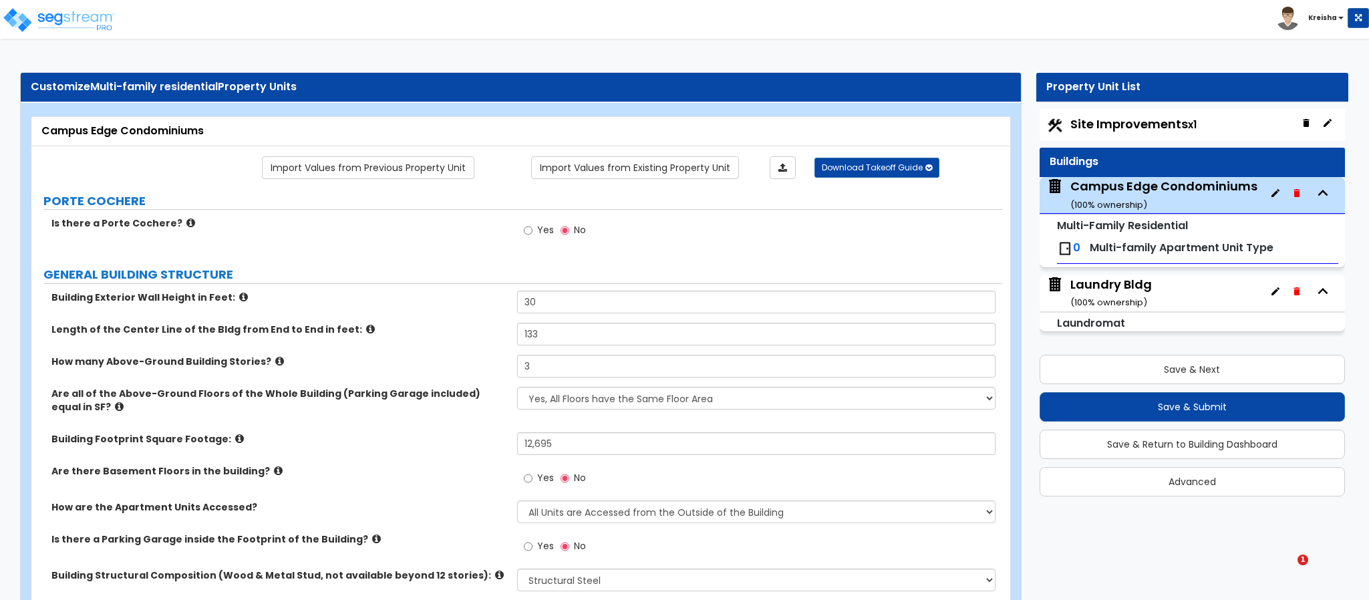
select select "2"
select select "4"
select select "1"
select select "7"
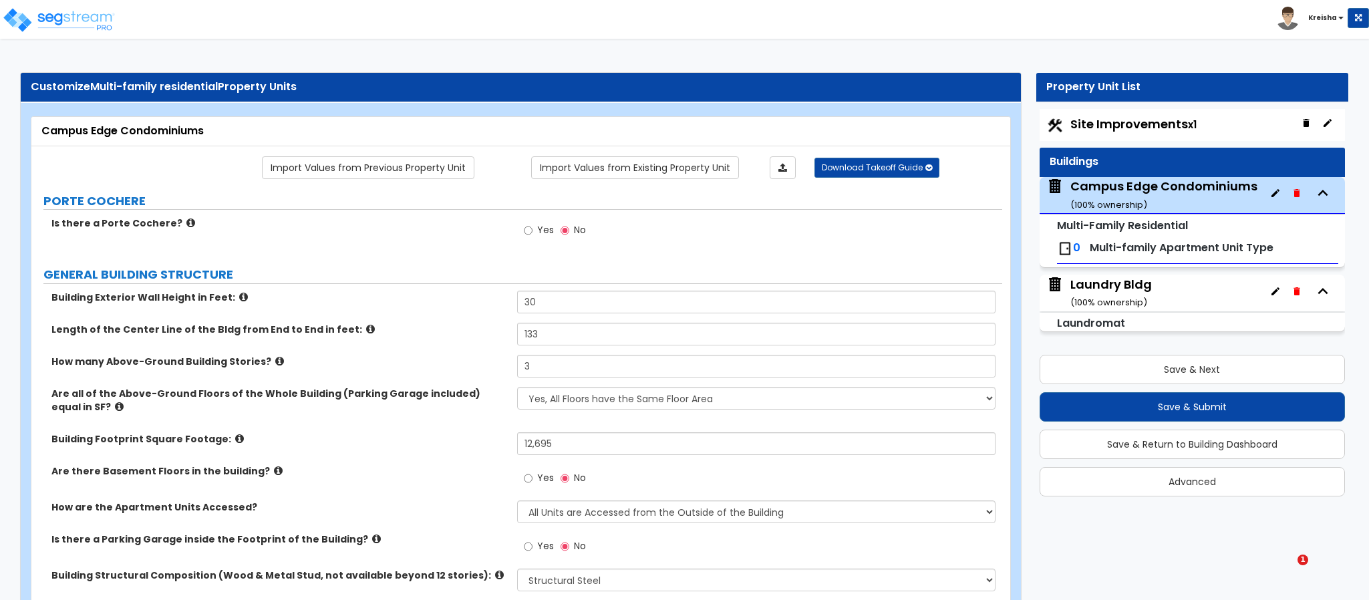
select select "1"
select select "2"
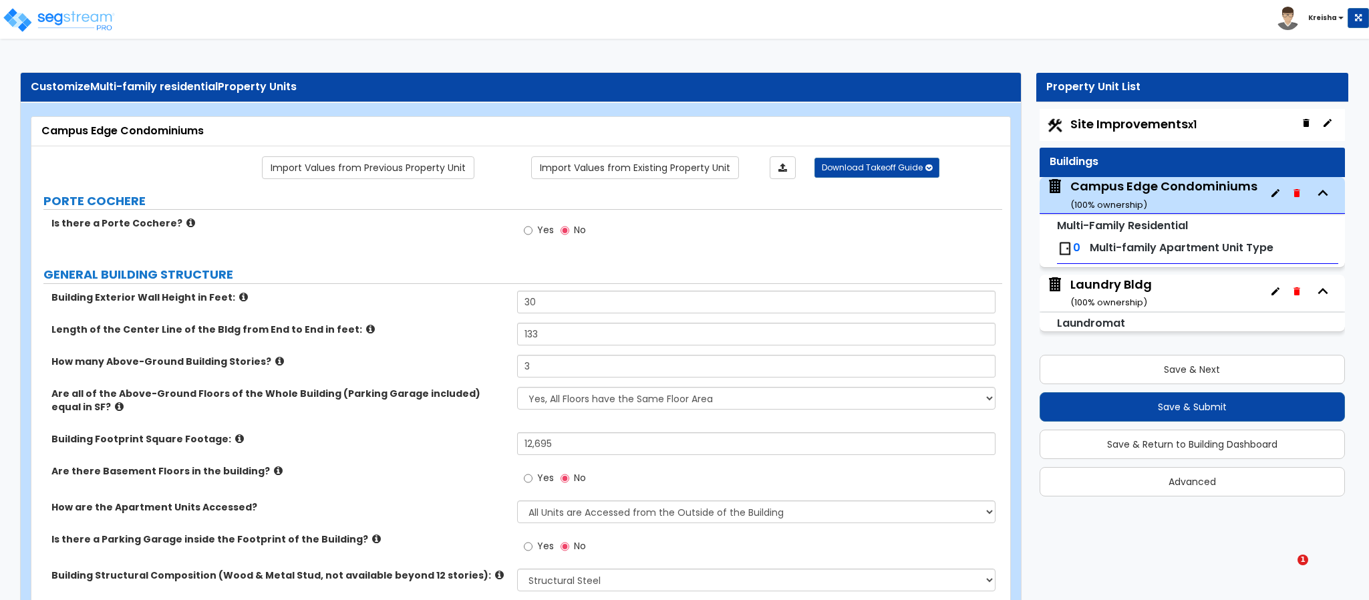
select select "2"
select select "1"
select select "2"
select select "1"
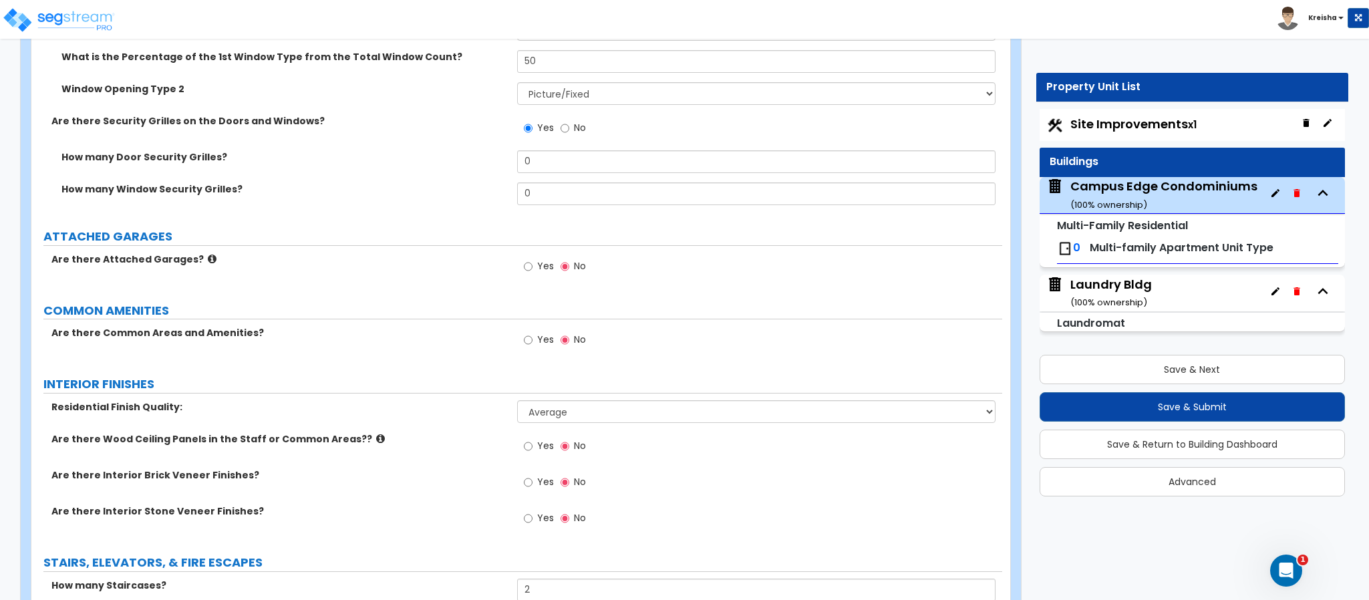
click at [533, 275] on label "Yes" at bounding box center [539, 268] width 30 height 23
click at [533, 274] on input "Yes" at bounding box center [528, 266] width 9 height 15
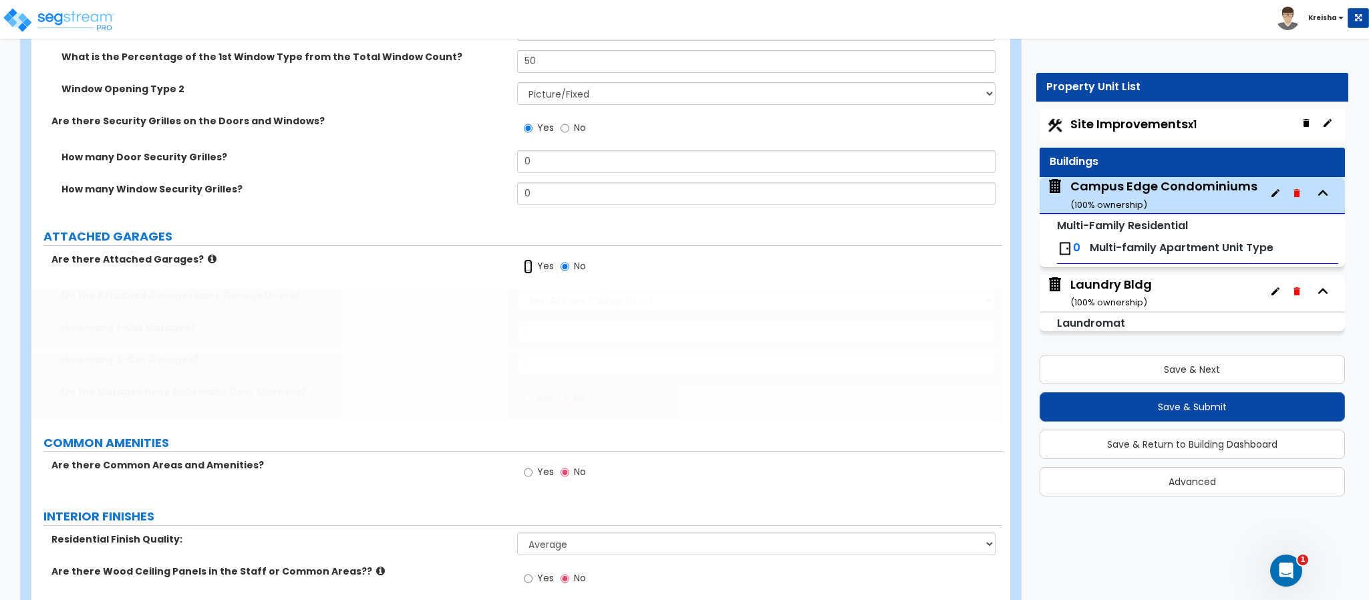
scroll to position [2161, 0]
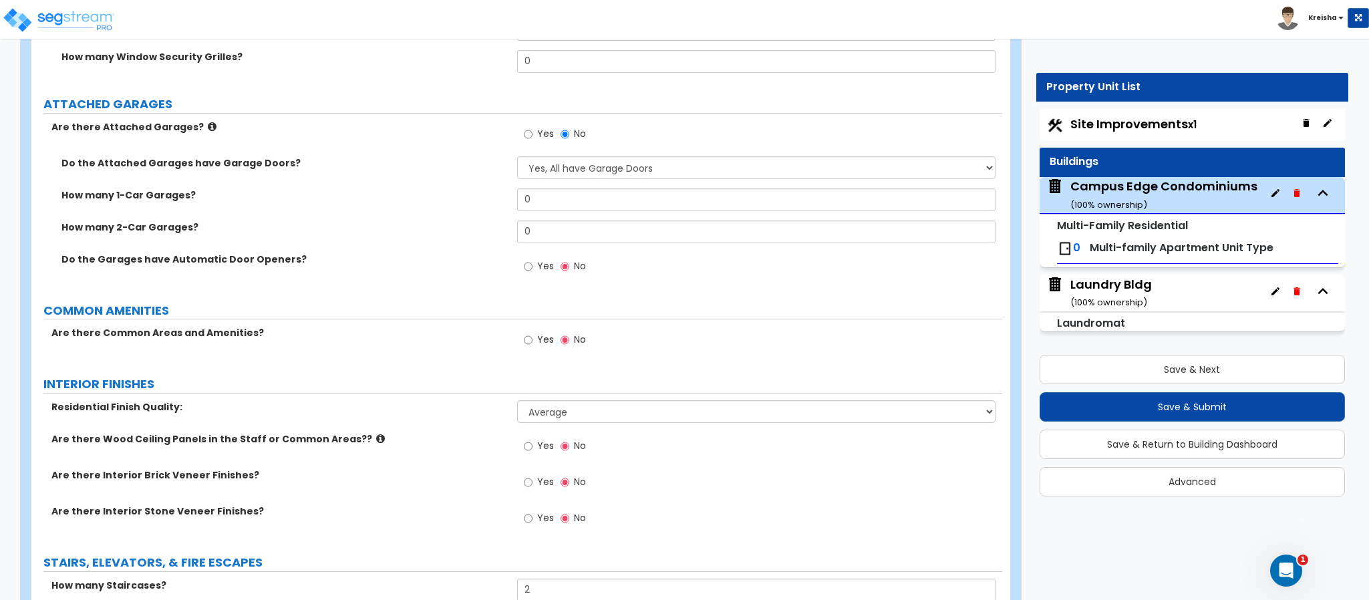
click at [1157, 30] on div "Toggle navigation Kreisha" at bounding box center [684, 19] width 1369 height 39
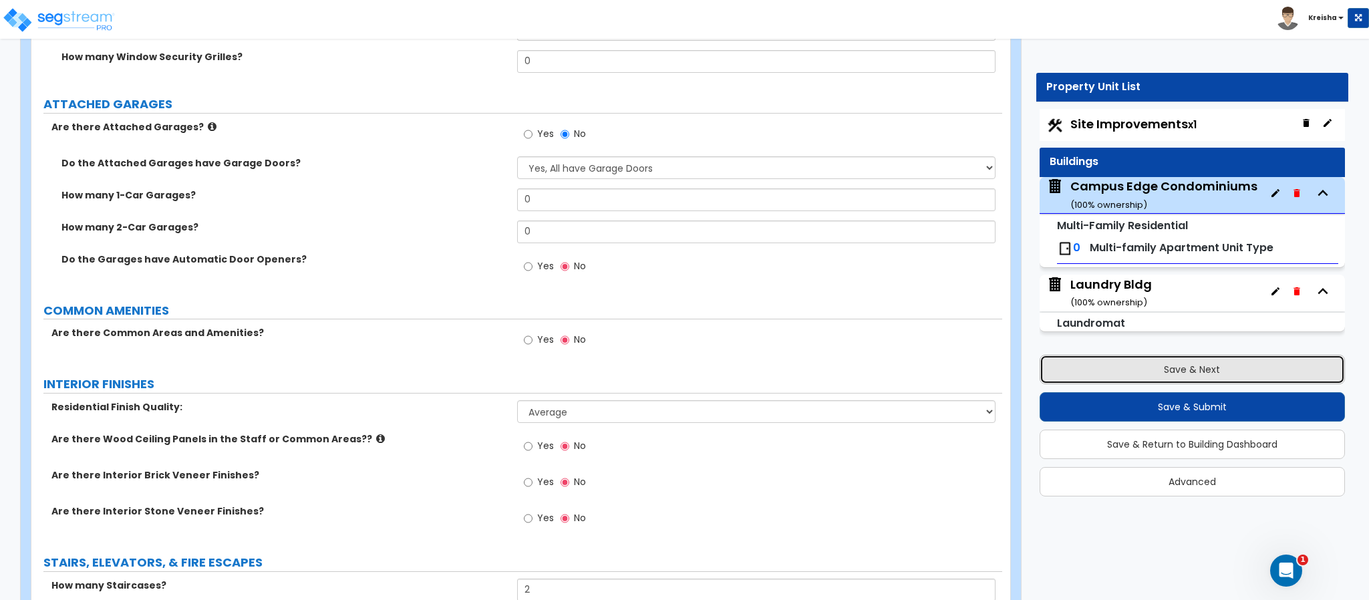
click at [1149, 367] on button "Save & Next" at bounding box center [1192, 369] width 305 height 29
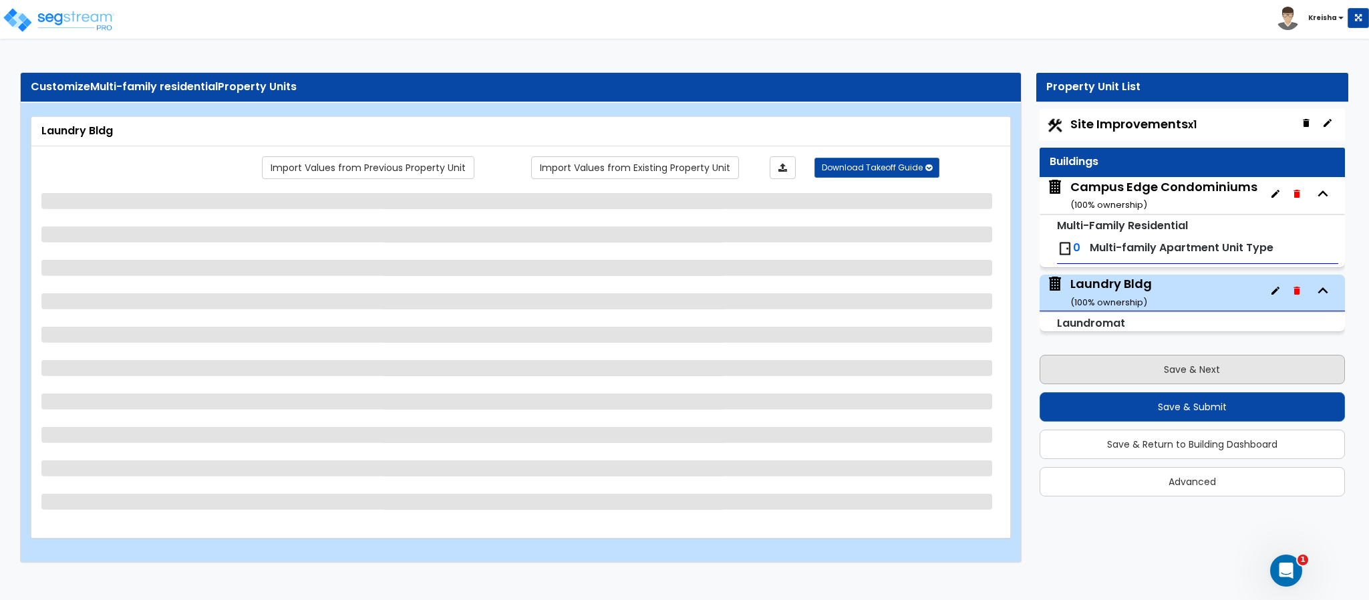
scroll to position [0, 0]
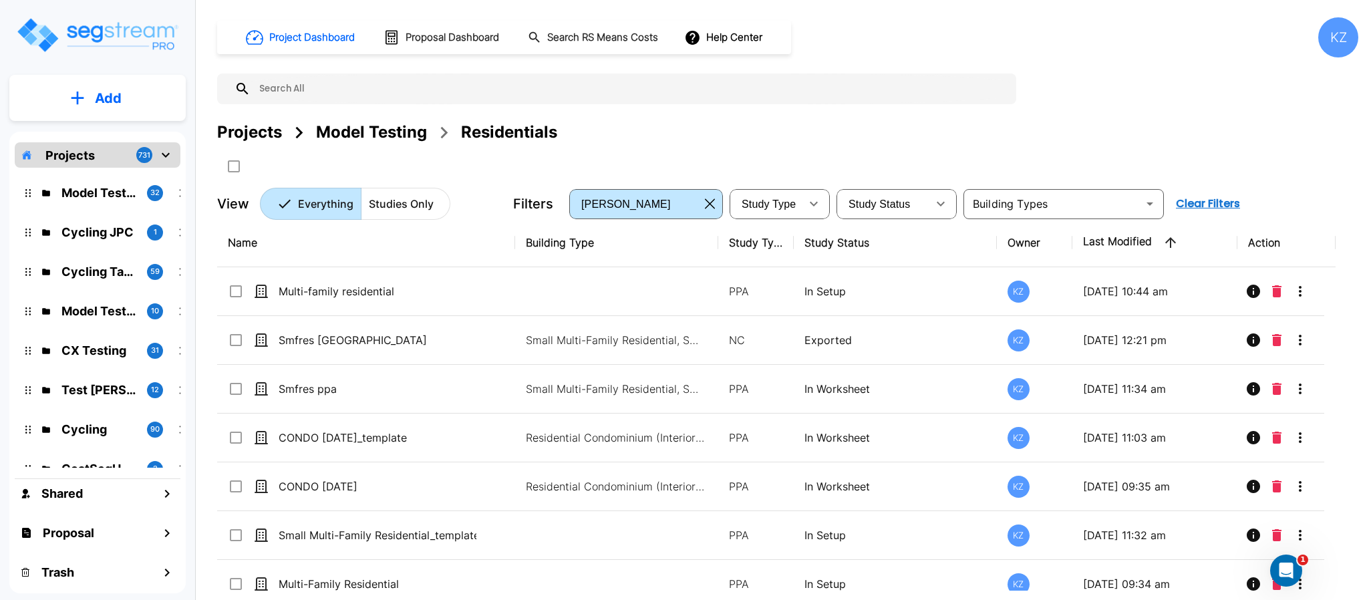
click at [363, 125] on div "Model Testing" at bounding box center [371, 132] width 111 height 24
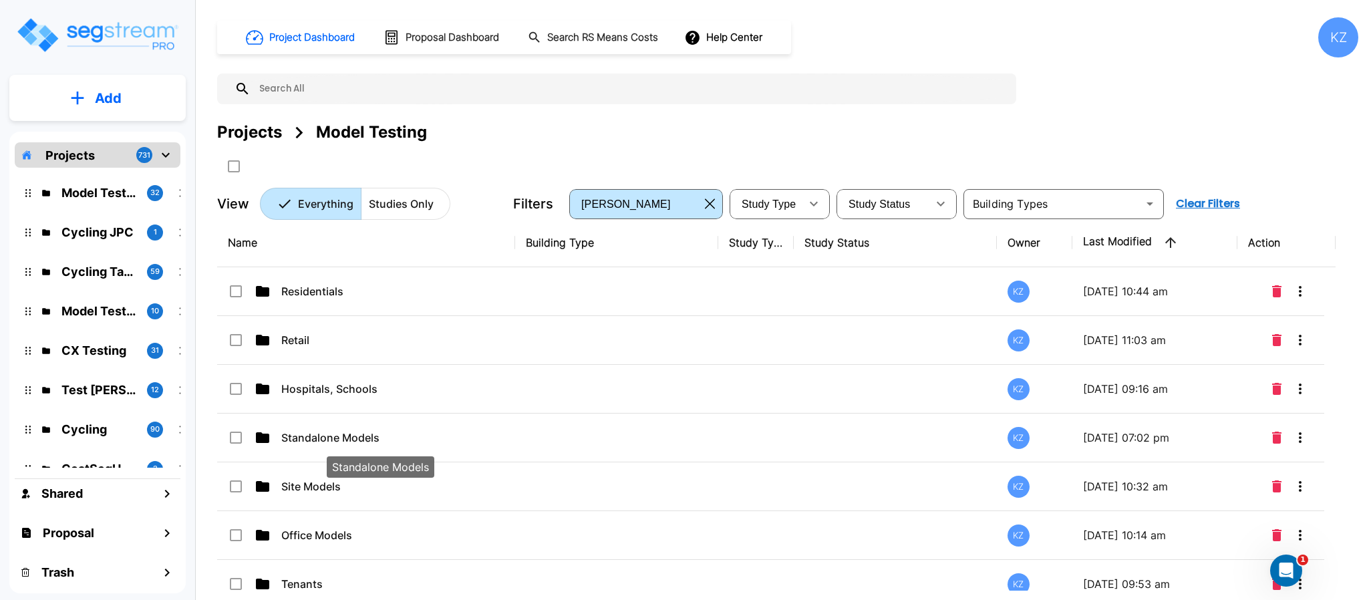
click at [293, 433] on p "Standalone Models" at bounding box center [380, 438] width 198 height 16
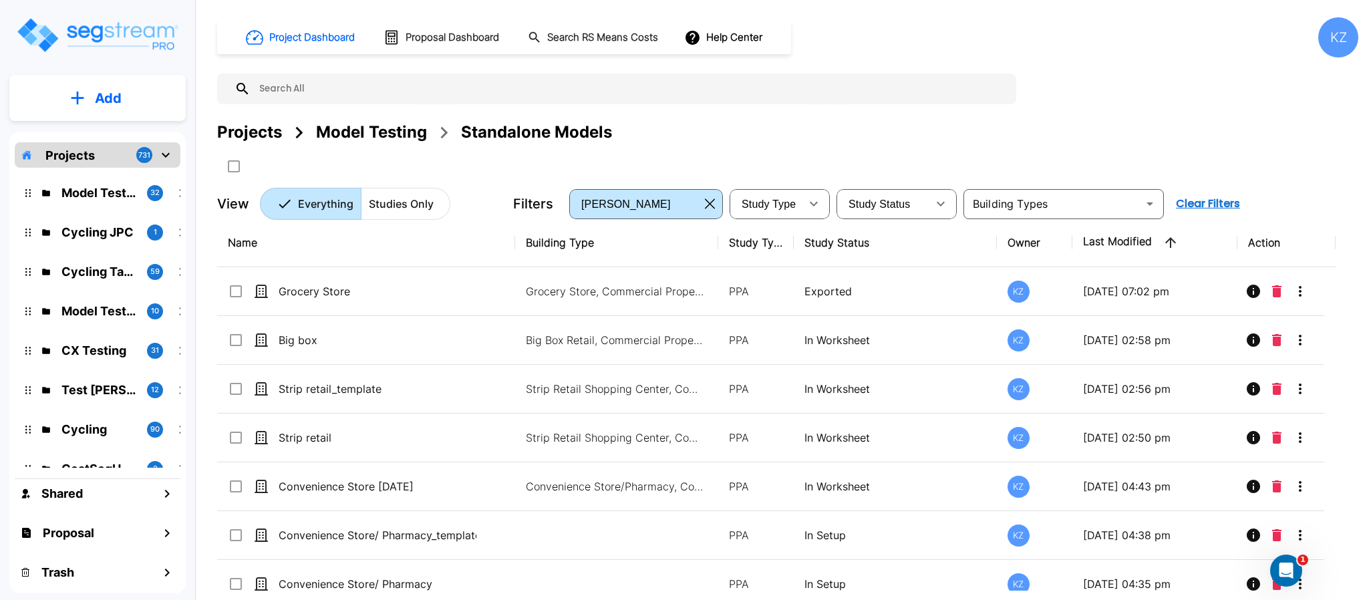
click at [72, 94] on icon "mailbox folders" at bounding box center [77, 98] width 13 height 14
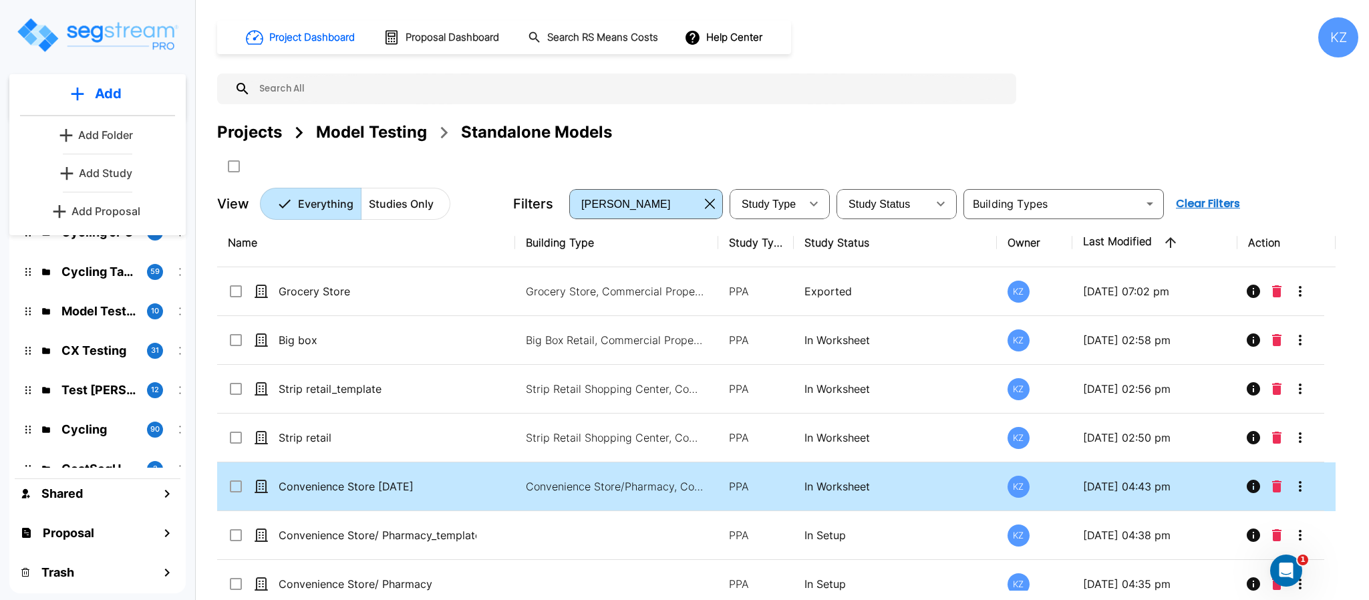
drag, startPoint x: 85, startPoint y: 169, endPoint x: 629, endPoint y: 497, distance: 635.7
click at [85, 169] on p "Add Study" at bounding box center [105, 173] width 53 height 16
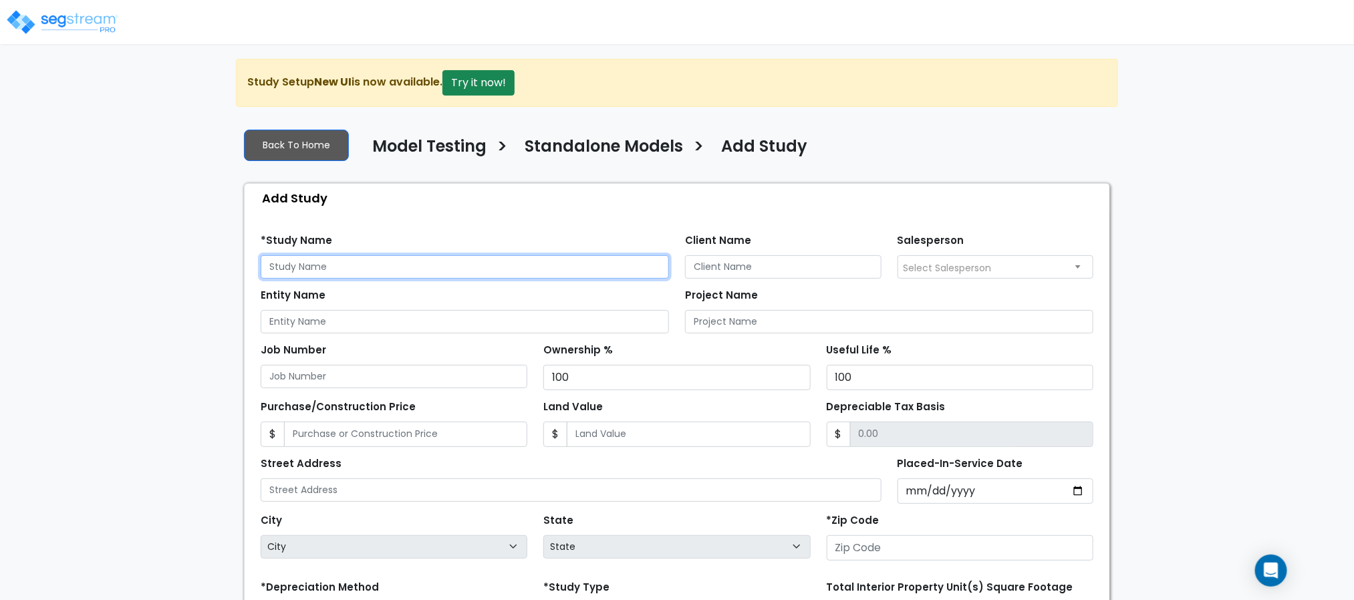
click at [353, 275] on input "text" at bounding box center [465, 266] width 408 height 23
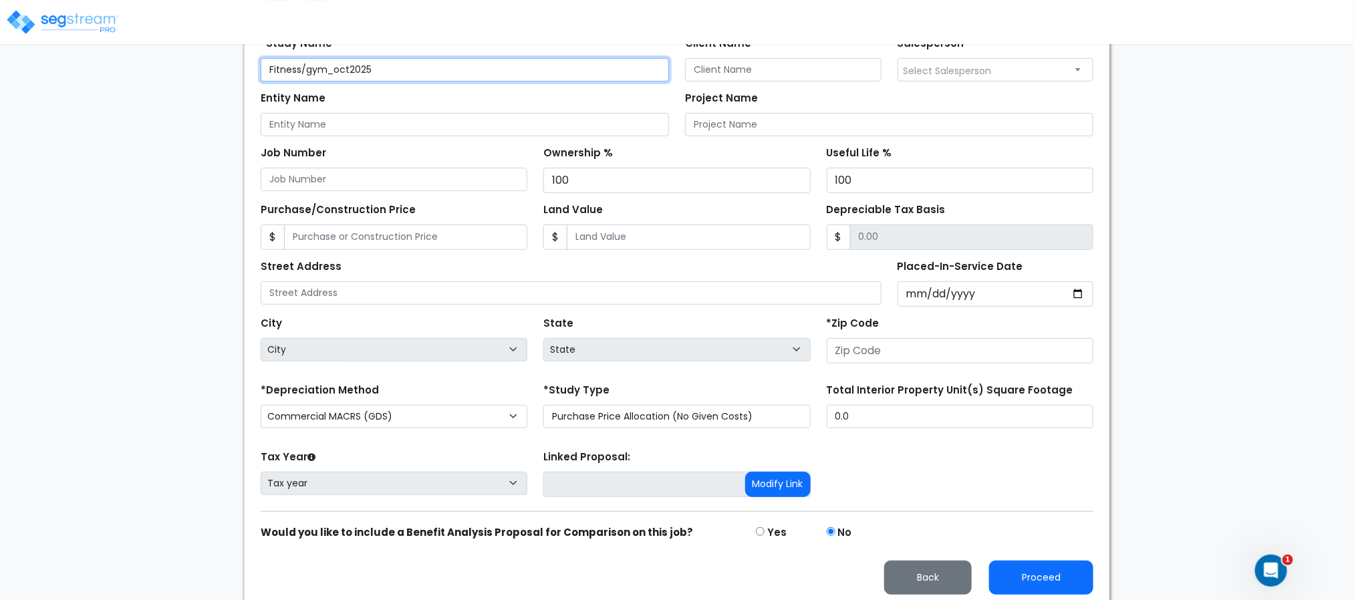
scroll to position [210, 0]
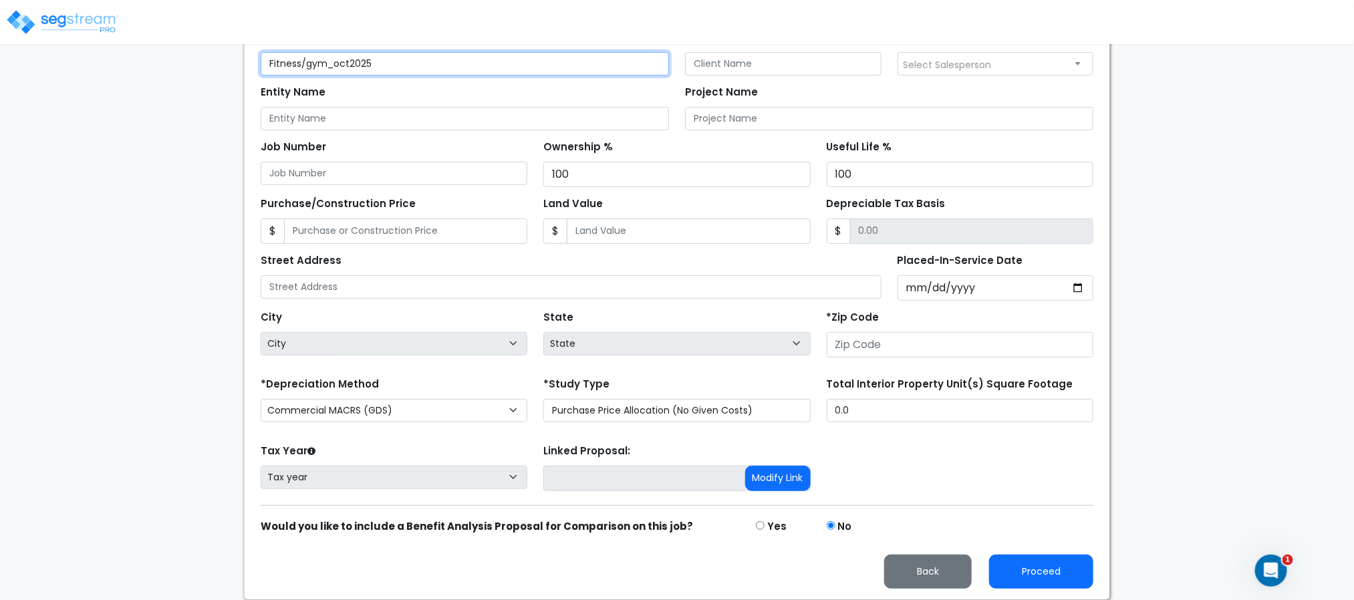
type input "Fitness/gym_oct2025"
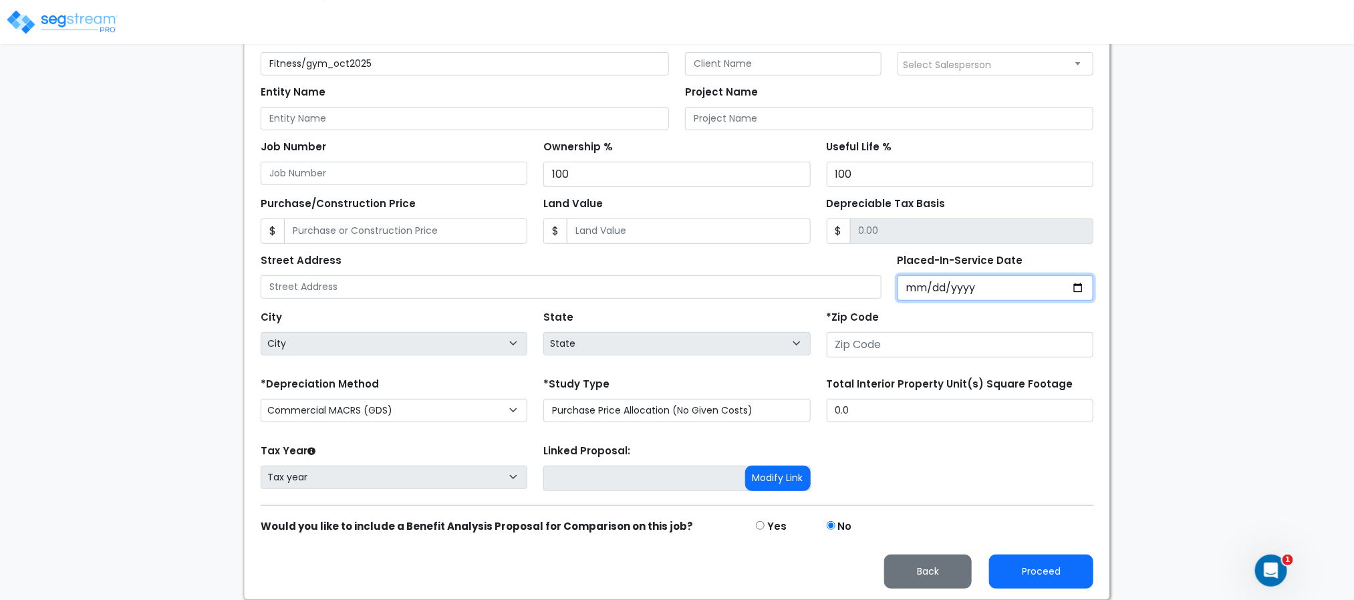
click at [922, 285] on input "Placed-In-Service Date" at bounding box center [995, 287] width 196 height 25
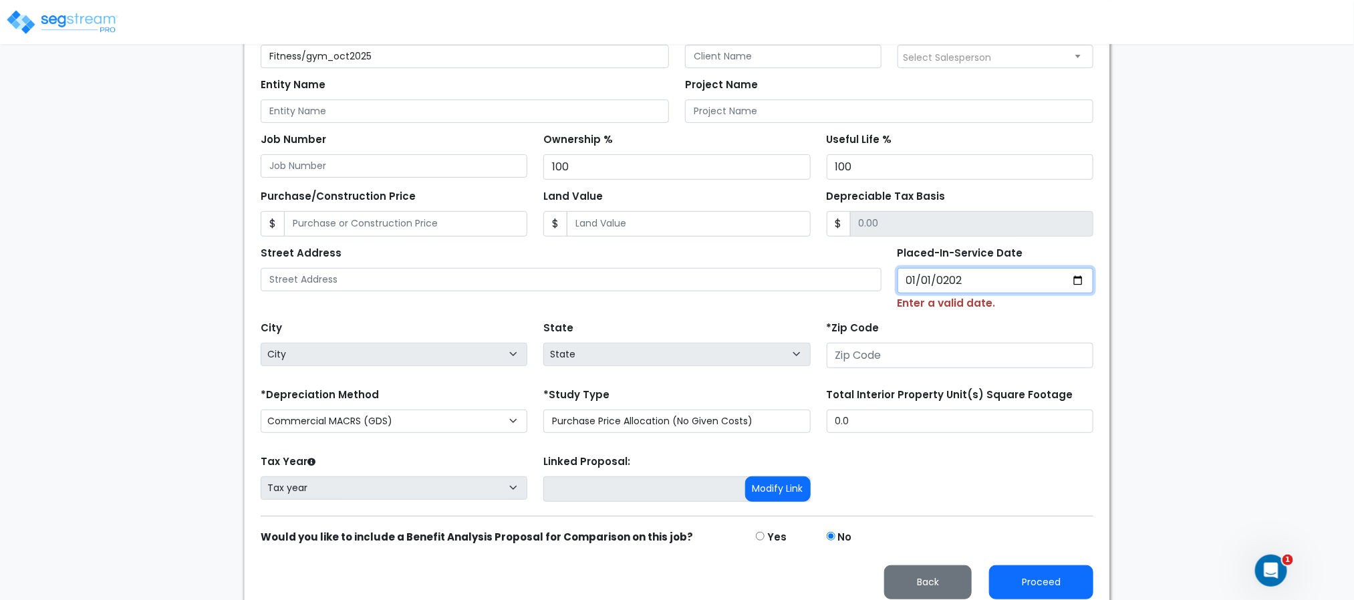
type input "2020-01-01"
select select "2020"
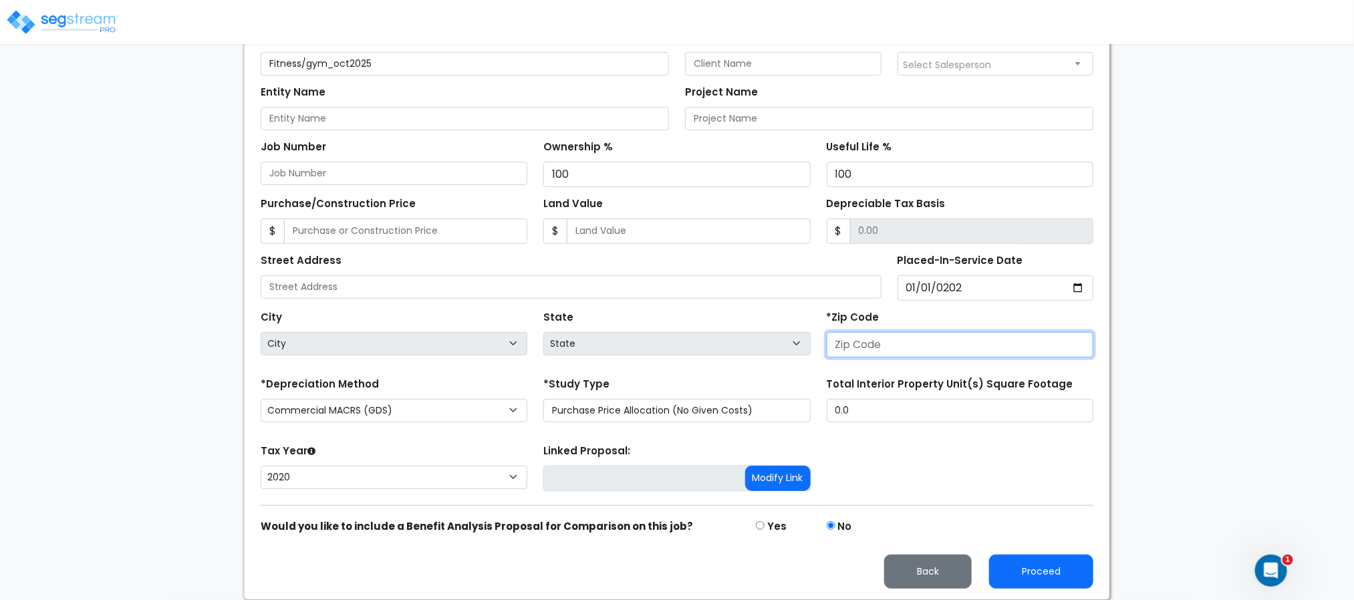
click at [917, 345] on input "number" at bounding box center [959, 344] width 267 height 25
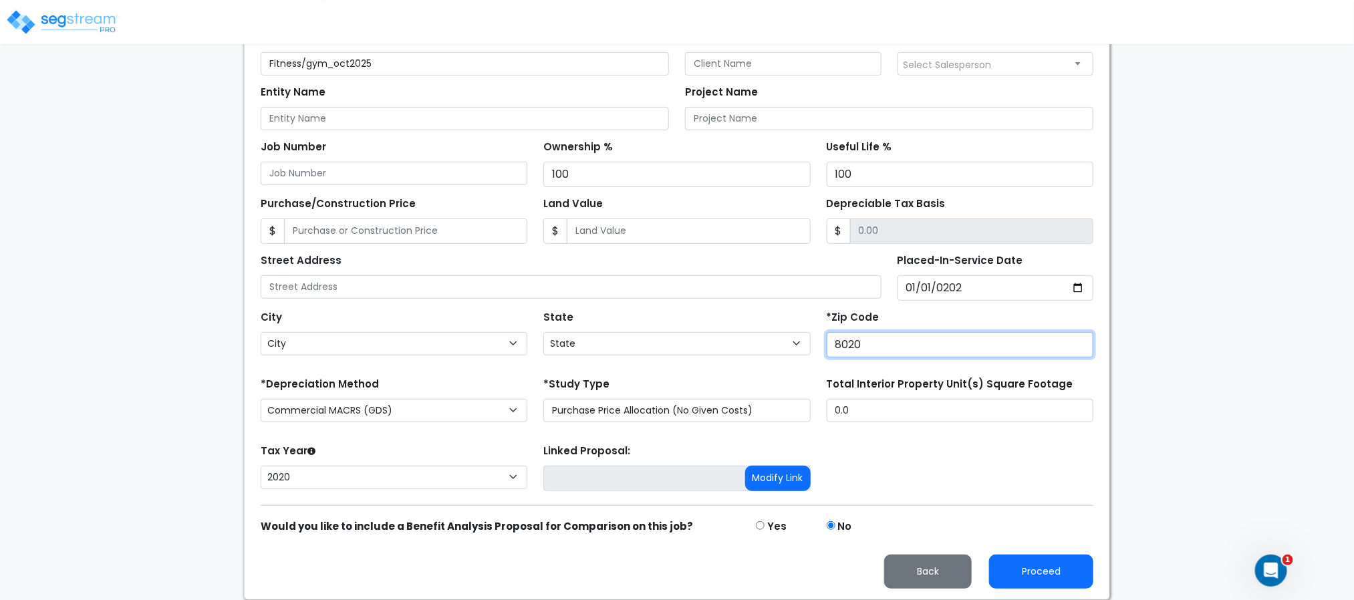
type input "80206"
select select "CO"
type input "80206"
click at [932, 427] on form "*Study Name Fitness/gym_oct2025 Client Name Salesperson Select Salesperson Enti…" at bounding box center [677, 305] width 832 height 568
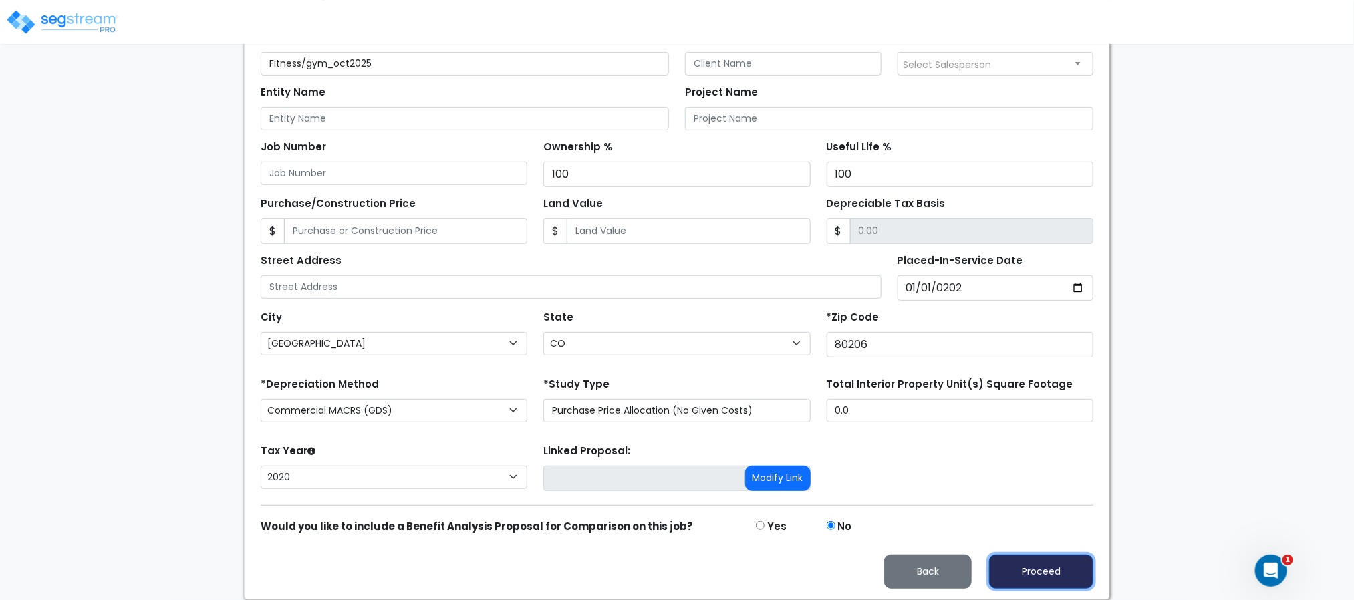
click at [1048, 574] on button "Proceed" at bounding box center [1041, 572] width 104 height 34
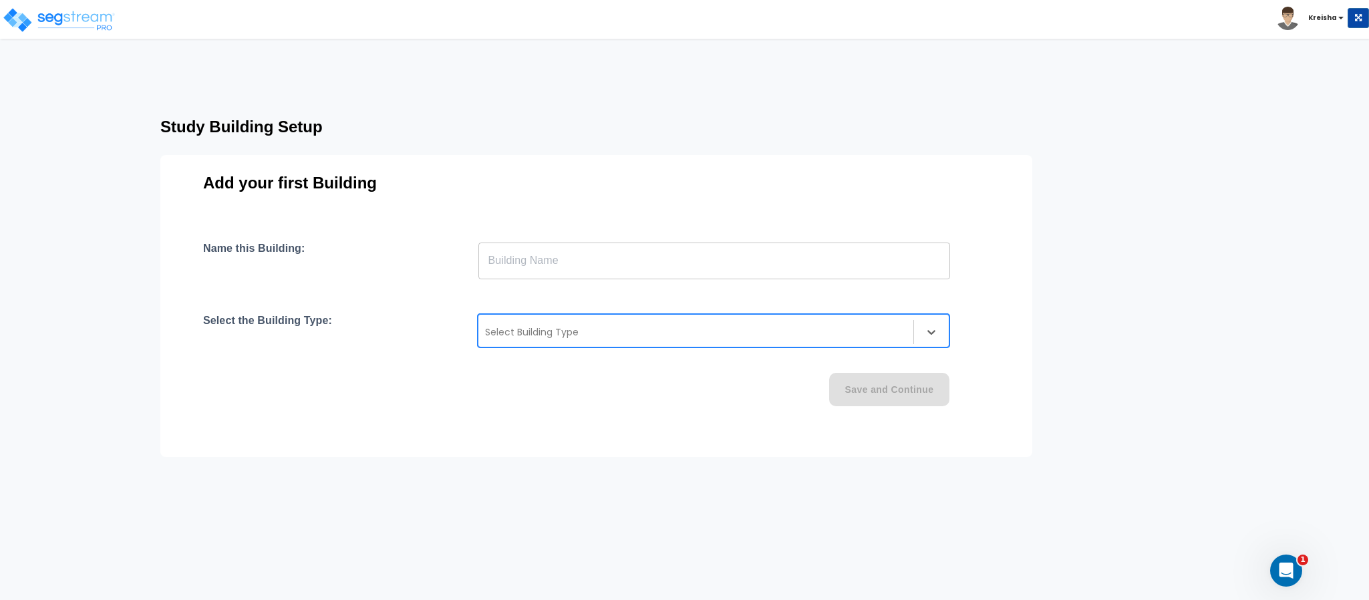
click at [806, 337] on div at bounding box center [696, 332] width 422 height 16
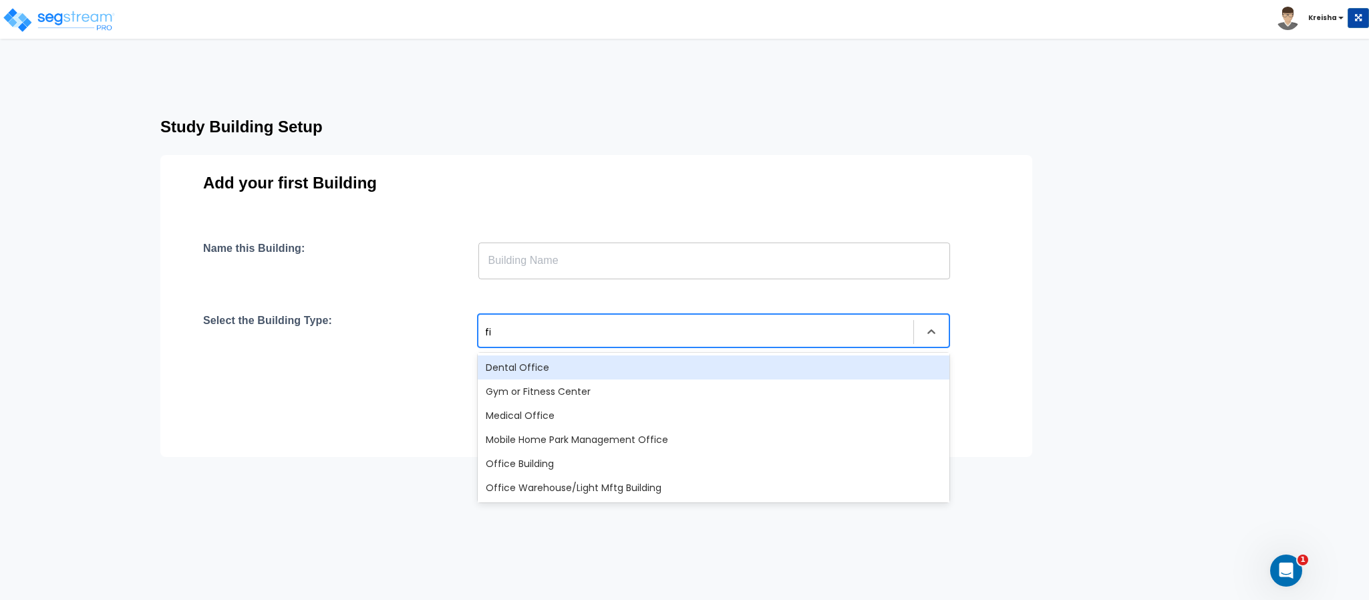
type input "fit"
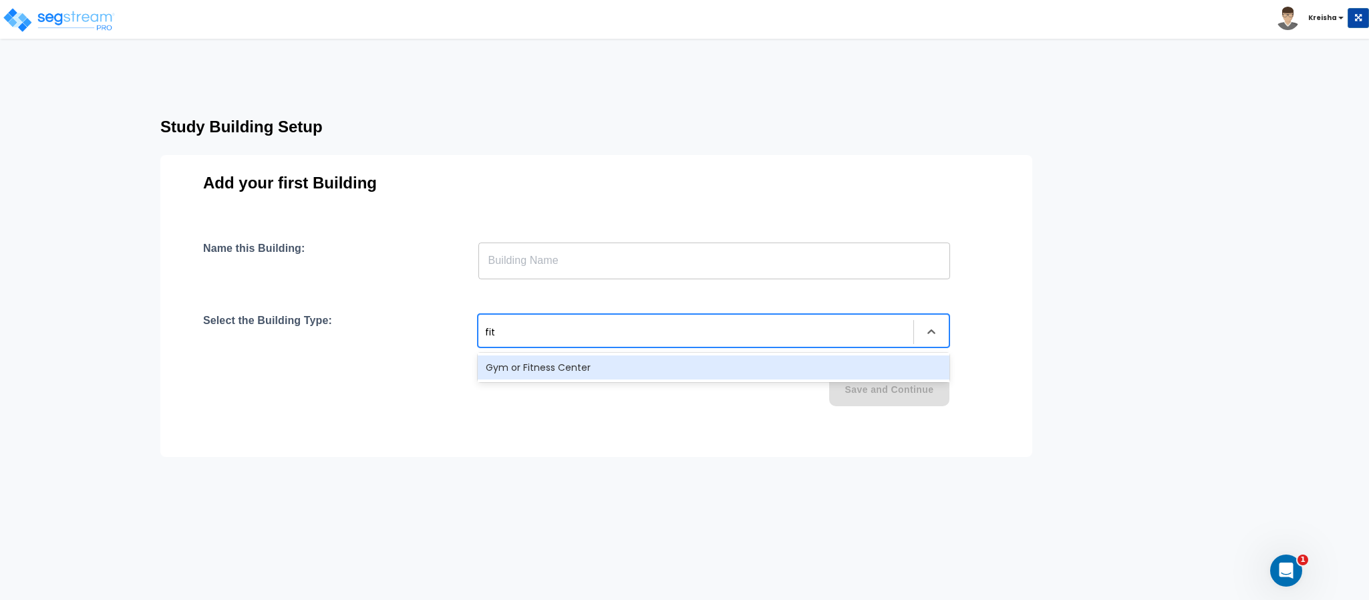
click at [558, 375] on div "Gym or Fitness Center" at bounding box center [714, 367] width 472 height 24
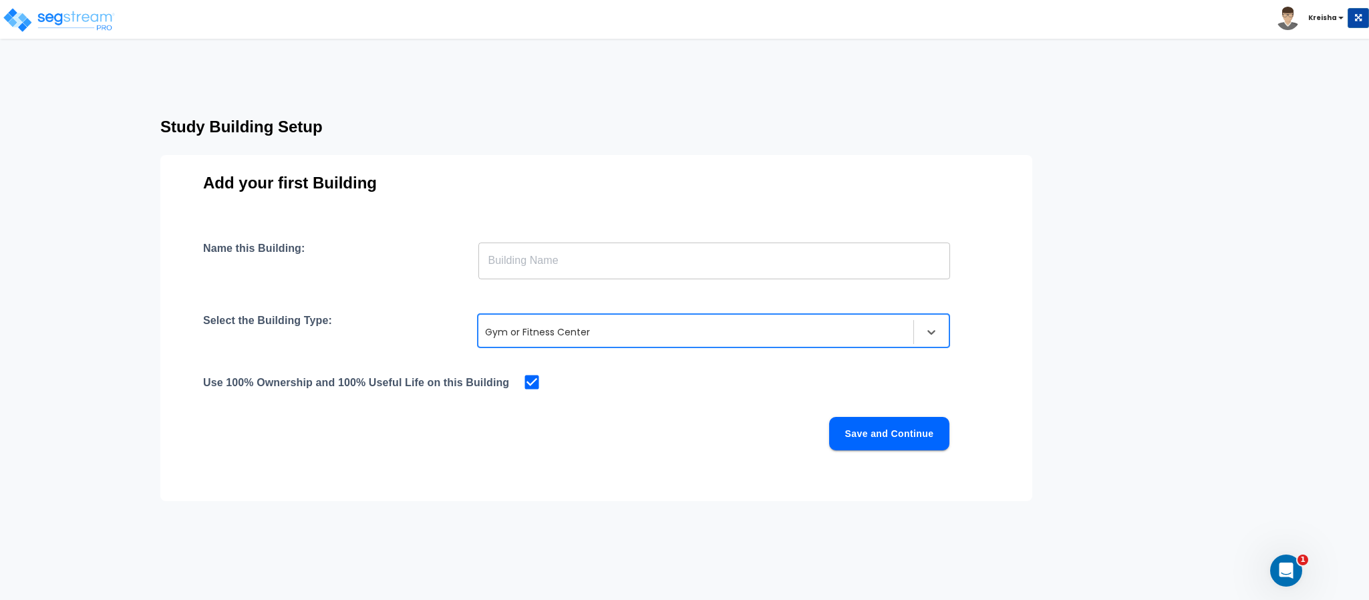
click at [604, 242] on input "text" at bounding box center [714, 260] width 472 height 37
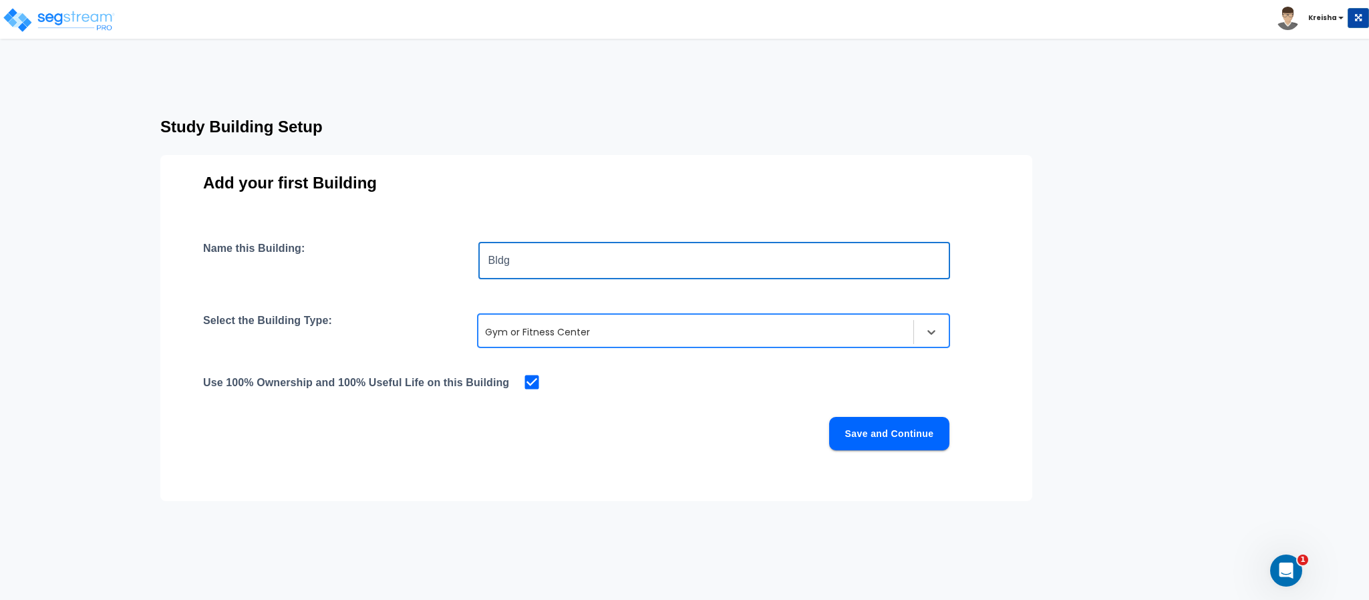
type input "Bldg"
click at [870, 436] on button "Save and Continue" at bounding box center [889, 433] width 120 height 33
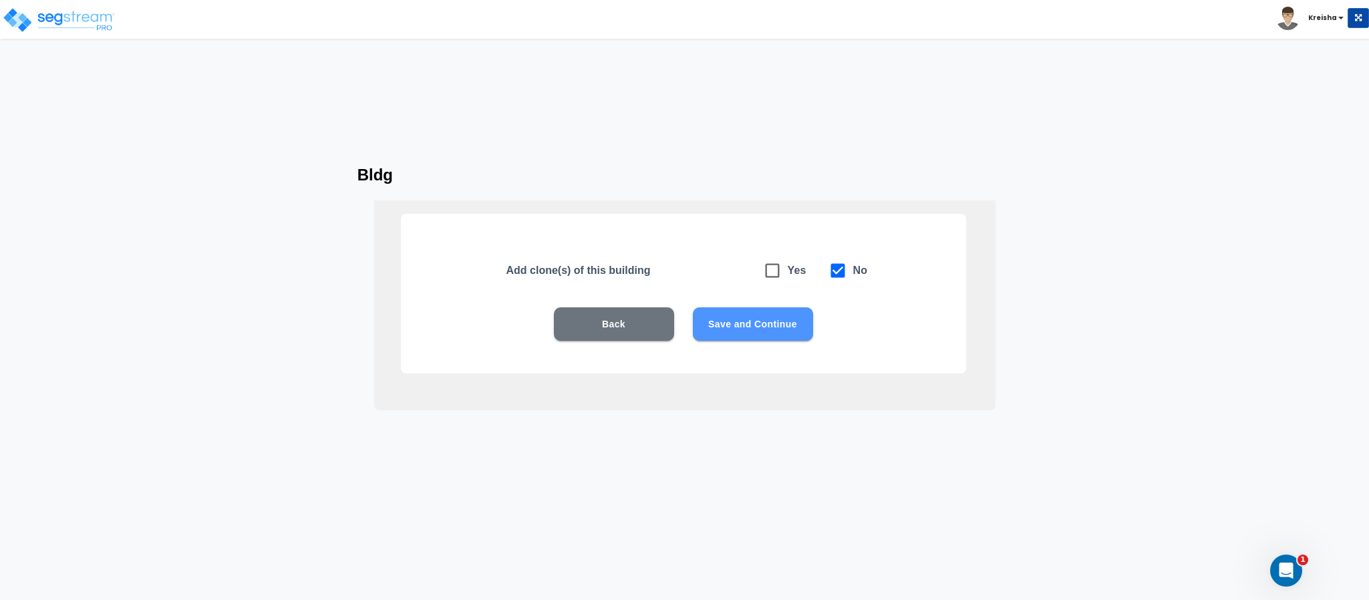
click at [724, 311] on button "Save and Continue" at bounding box center [753, 323] width 120 height 33
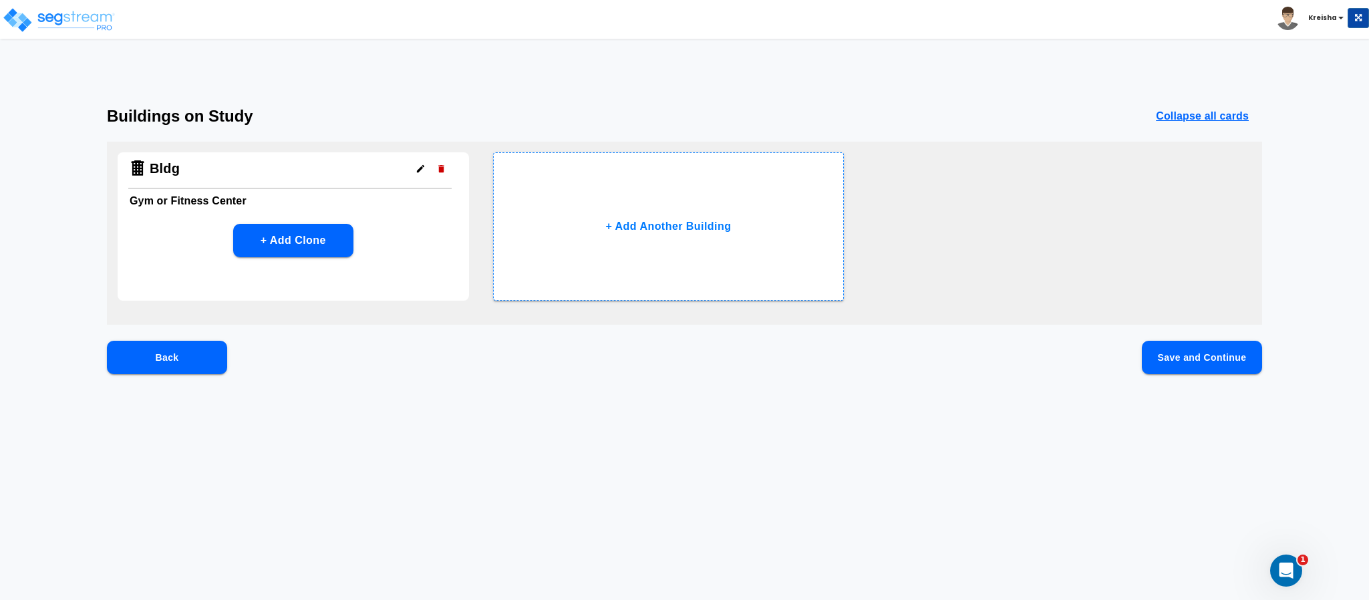
click at [1195, 357] on button "Save and Continue" at bounding box center [1202, 357] width 120 height 33
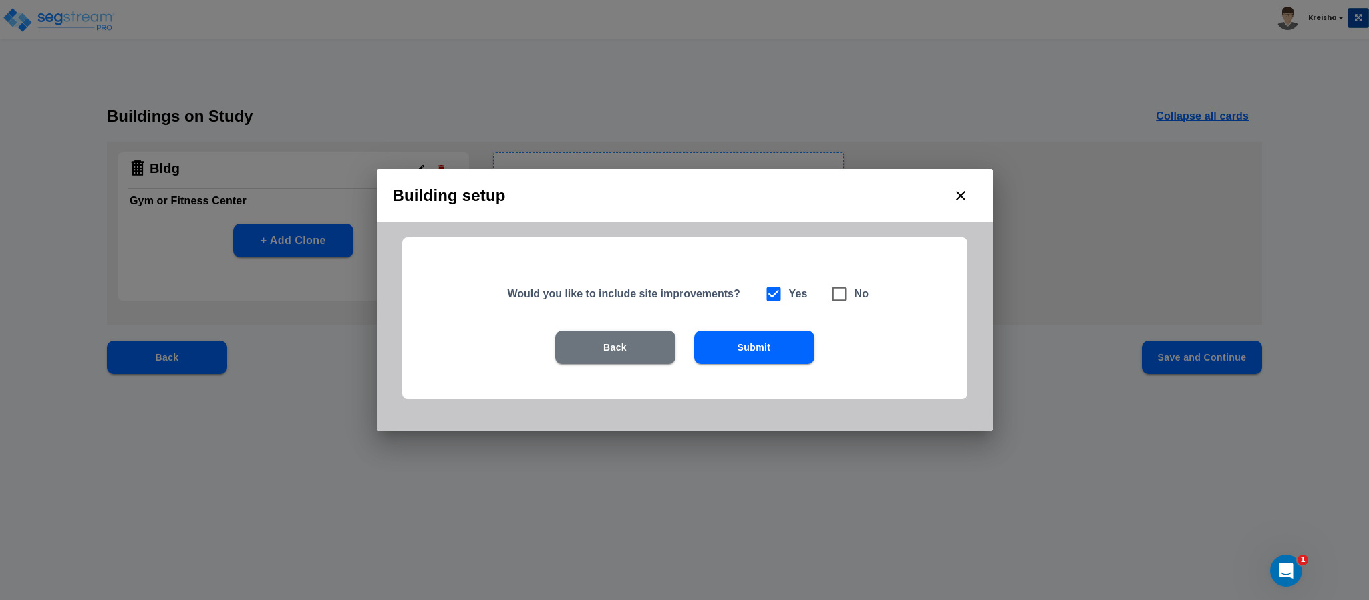
click at [837, 307] on span at bounding box center [839, 294] width 31 height 31
checkbox input "false"
checkbox input "true"
click at [788, 347] on button "Submit" at bounding box center [754, 347] width 120 height 33
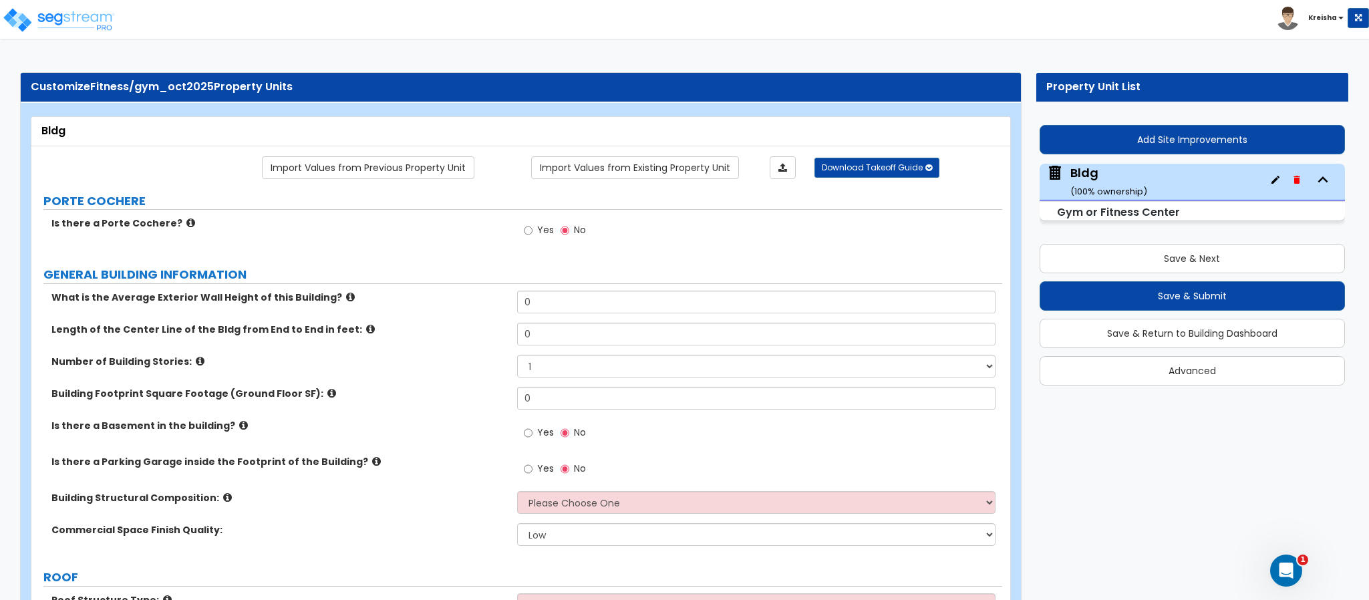
click at [535, 237] on label "Yes" at bounding box center [539, 231] width 30 height 23
click at [533, 237] on input "Yes" at bounding box center [528, 230] width 9 height 15
radio input "true"
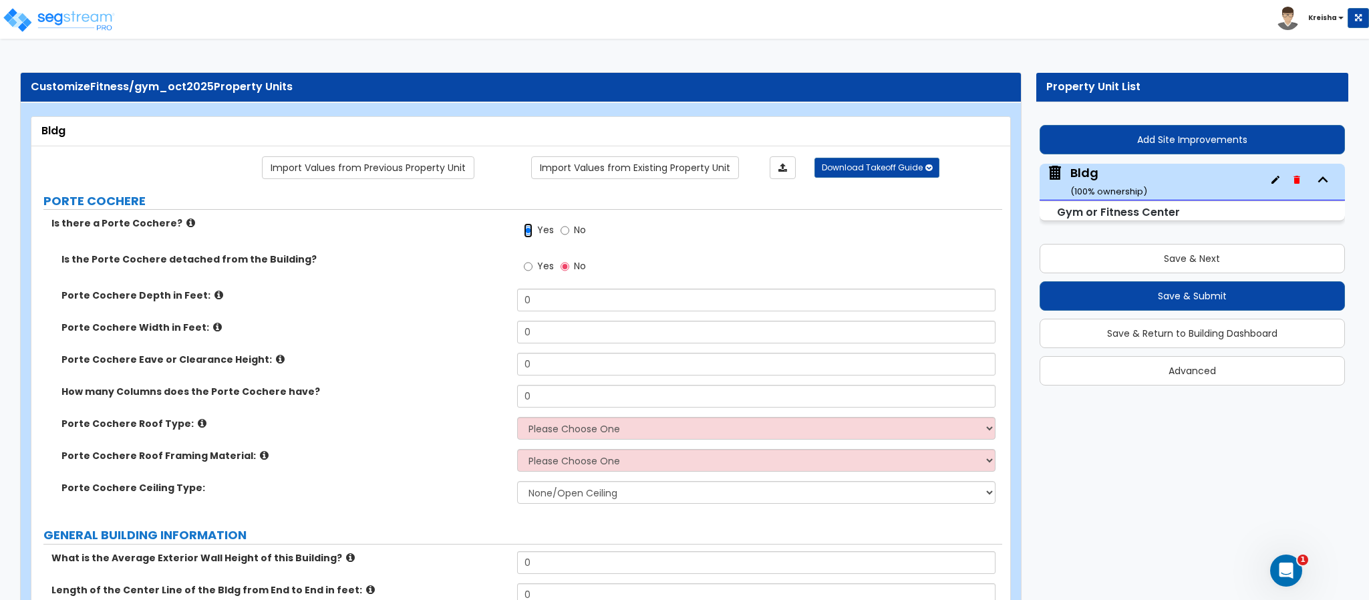
scroll to position [67, 0]
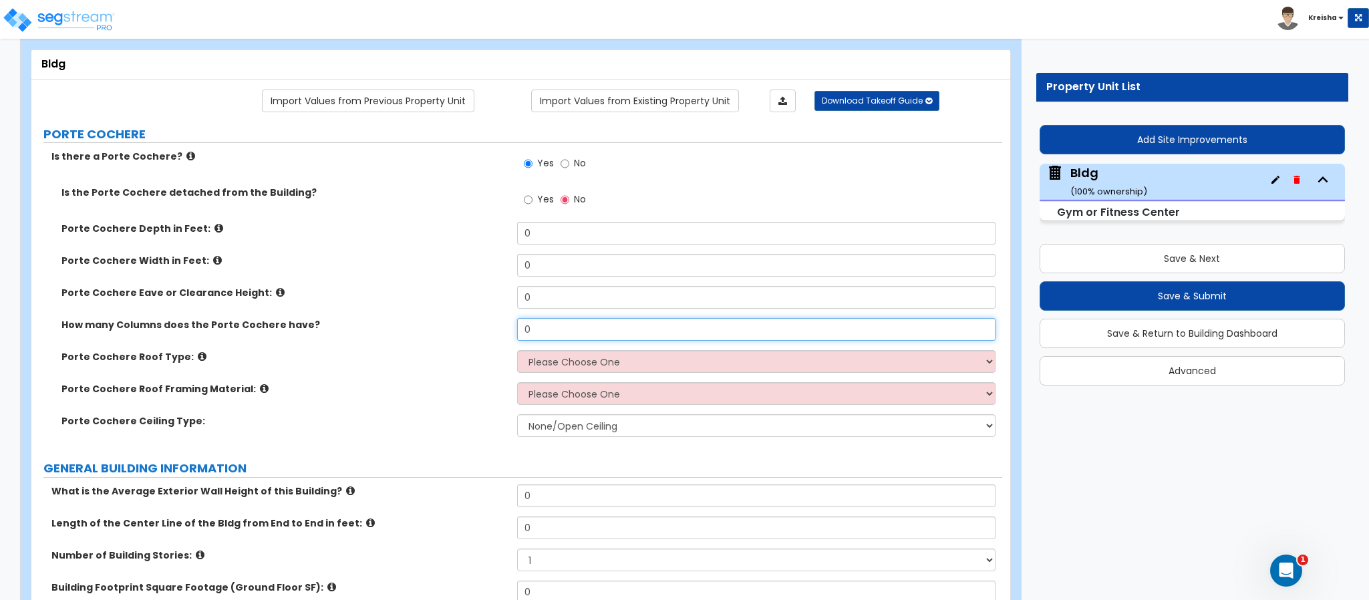
click at [538, 323] on input "0" at bounding box center [756, 329] width 479 height 23
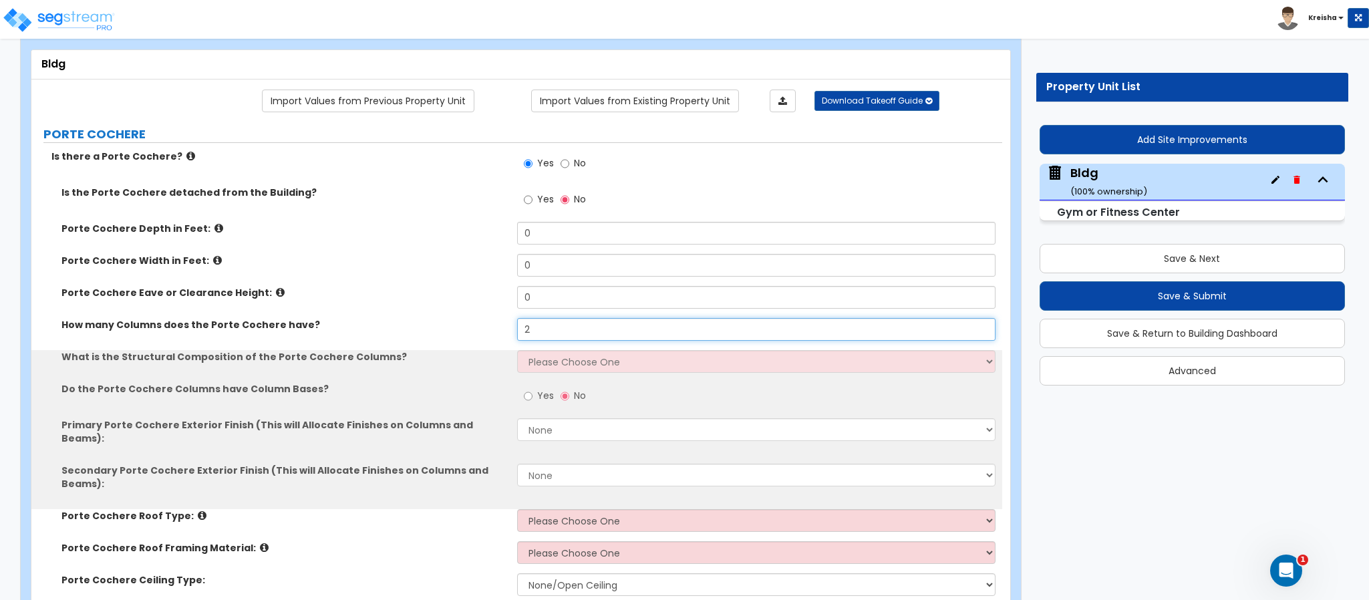
scroll to position [133, 0]
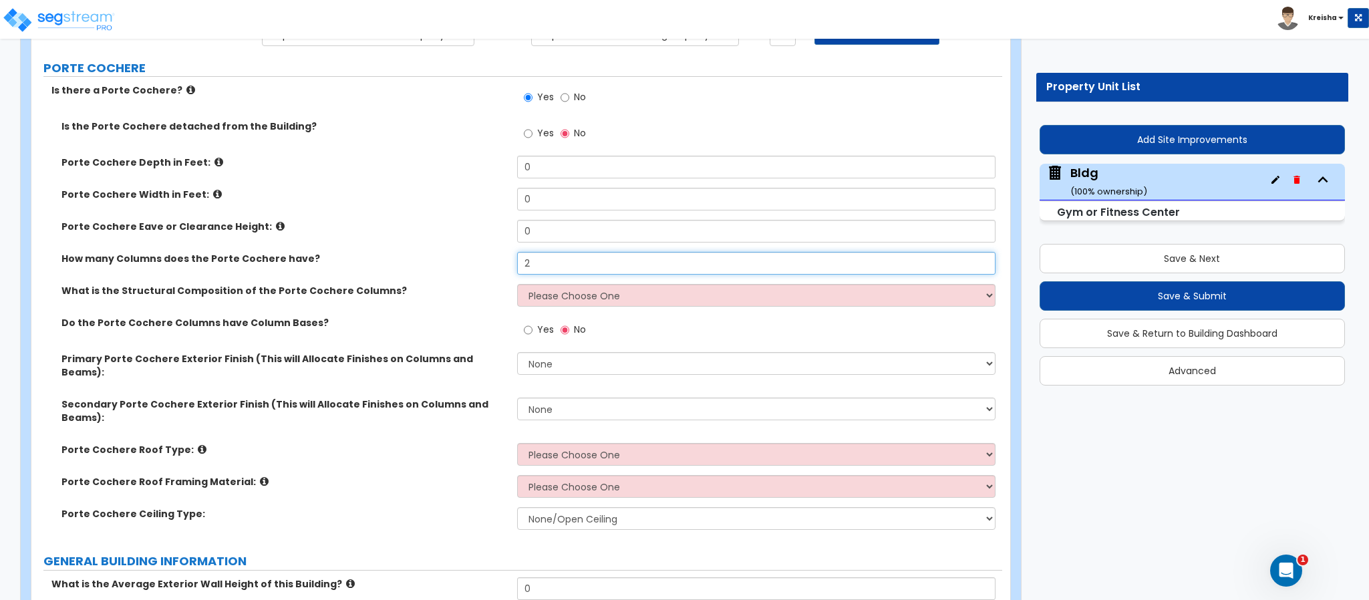
type input "2"
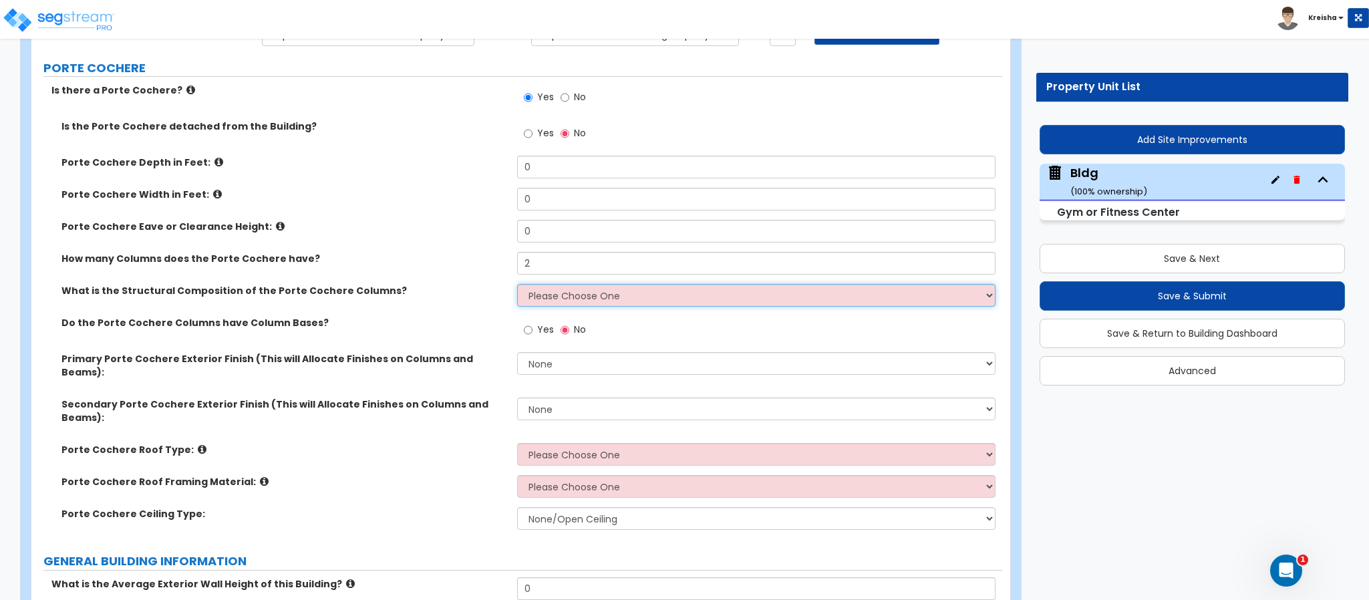
click at [535, 303] on select "Please Choose One Wood Steel Concrete" at bounding box center [756, 295] width 479 height 23
click at [469, 367] on div "Primary Porte Cochere Exterior Finish (This will Allocate Finishes on Columns a…" at bounding box center [516, 374] width 971 height 45
click at [536, 331] on label "Yes" at bounding box center [539, 331] width 30 height 23
click at [533, 331] on input "Yes" at bounding box center [528, 330] width 9 height 15
radio input "true"
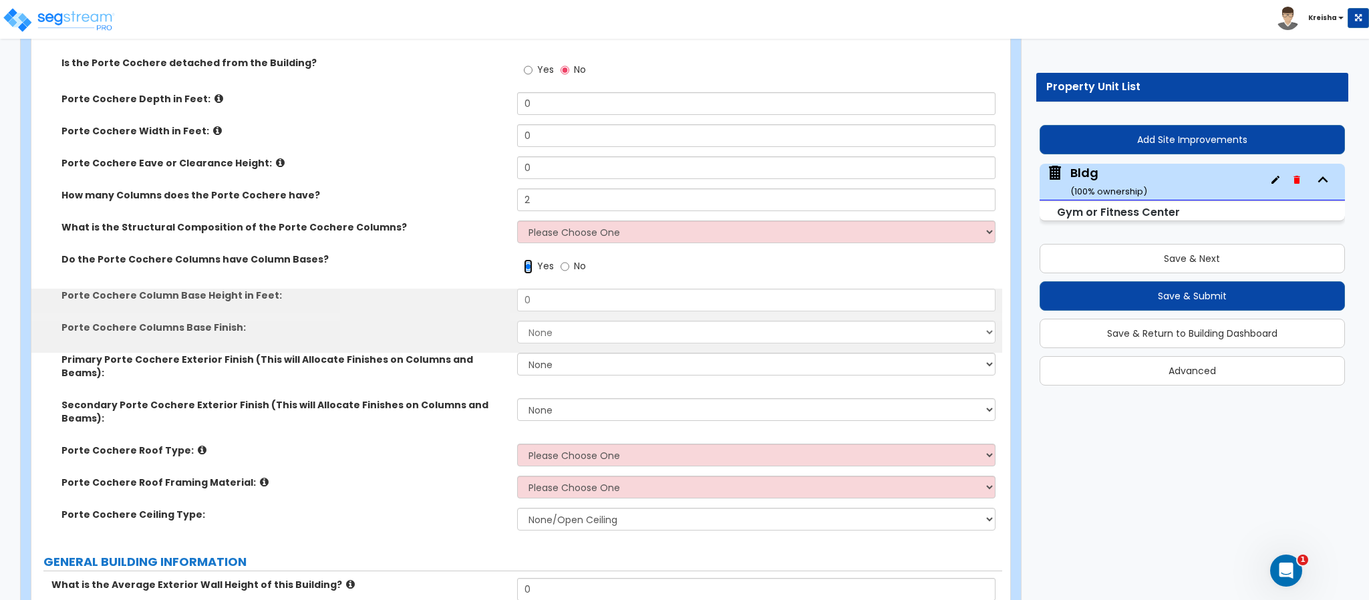
scroll to position [200, 0]
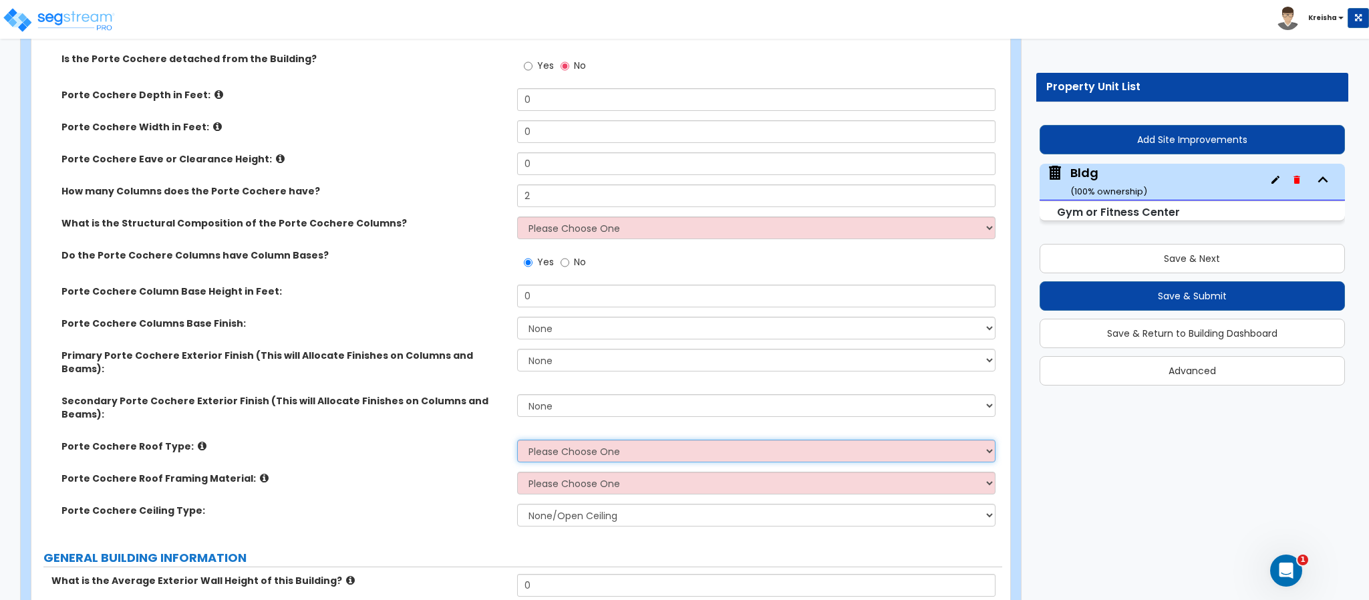
click at [574, 440] on select "Please Choose One Gabled Roof Flat Roof" at bounding box center [756, 451] width 479 height 23
click at [517, 440] on select "Please Choose One Gabled Roof Flat Roof" at bounding box center [756, 451] width 479 height 23
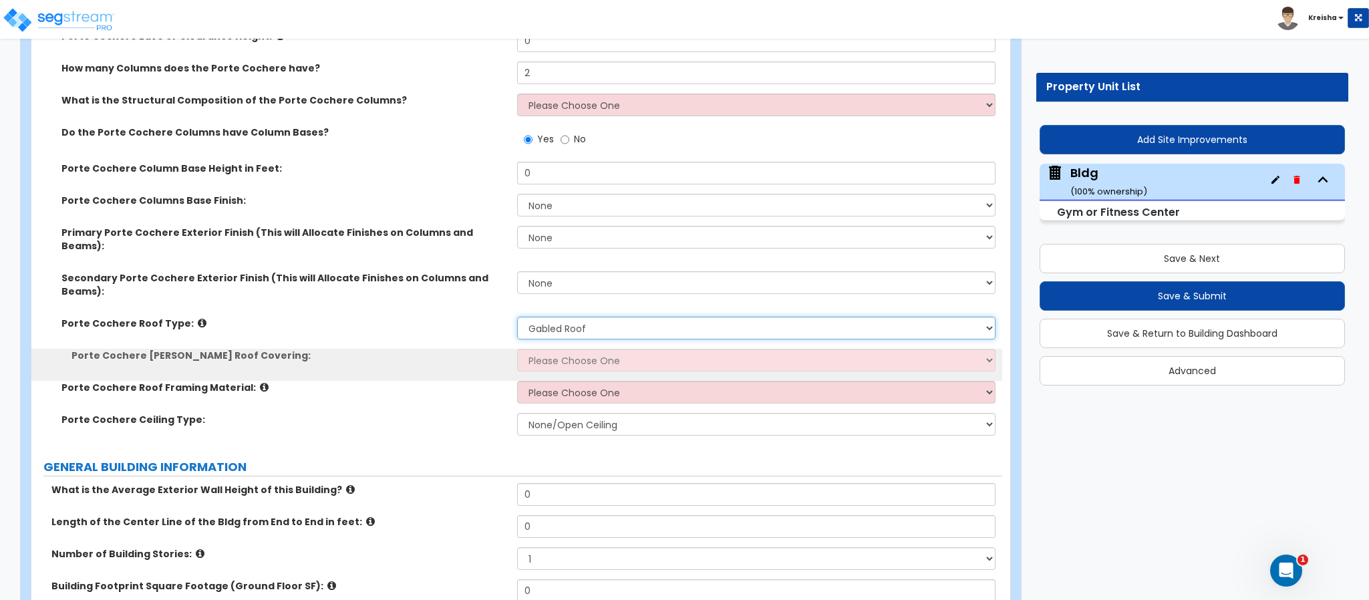
scroll to position [401, 0]
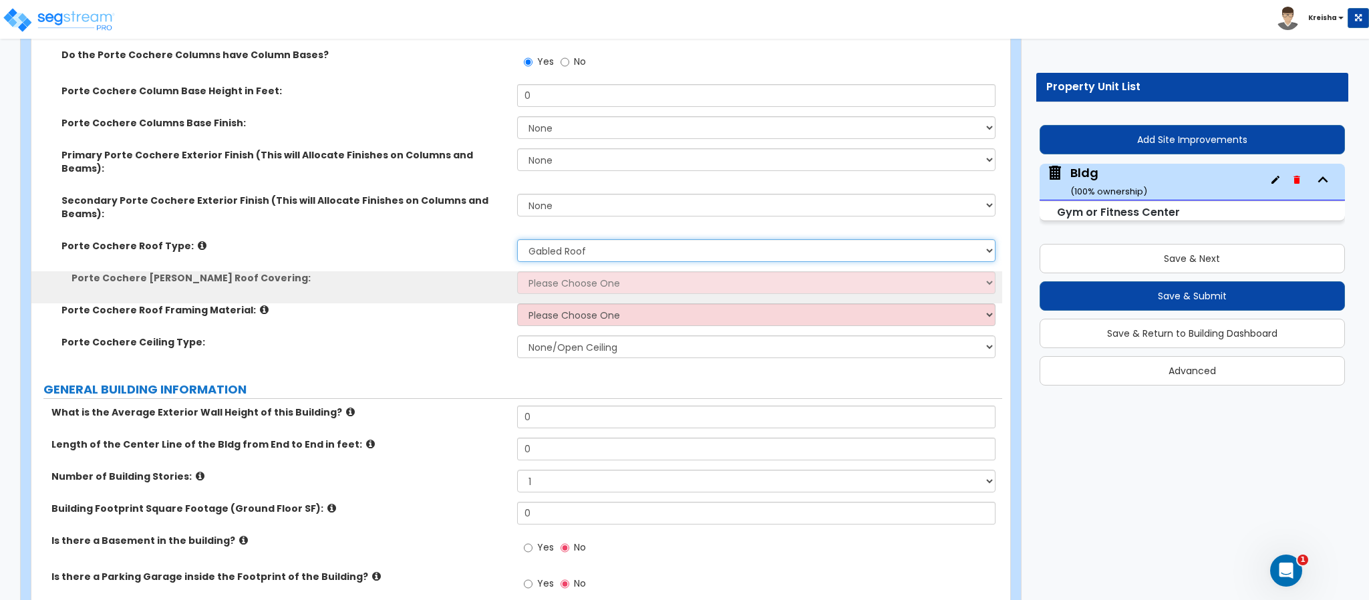
select select "2"
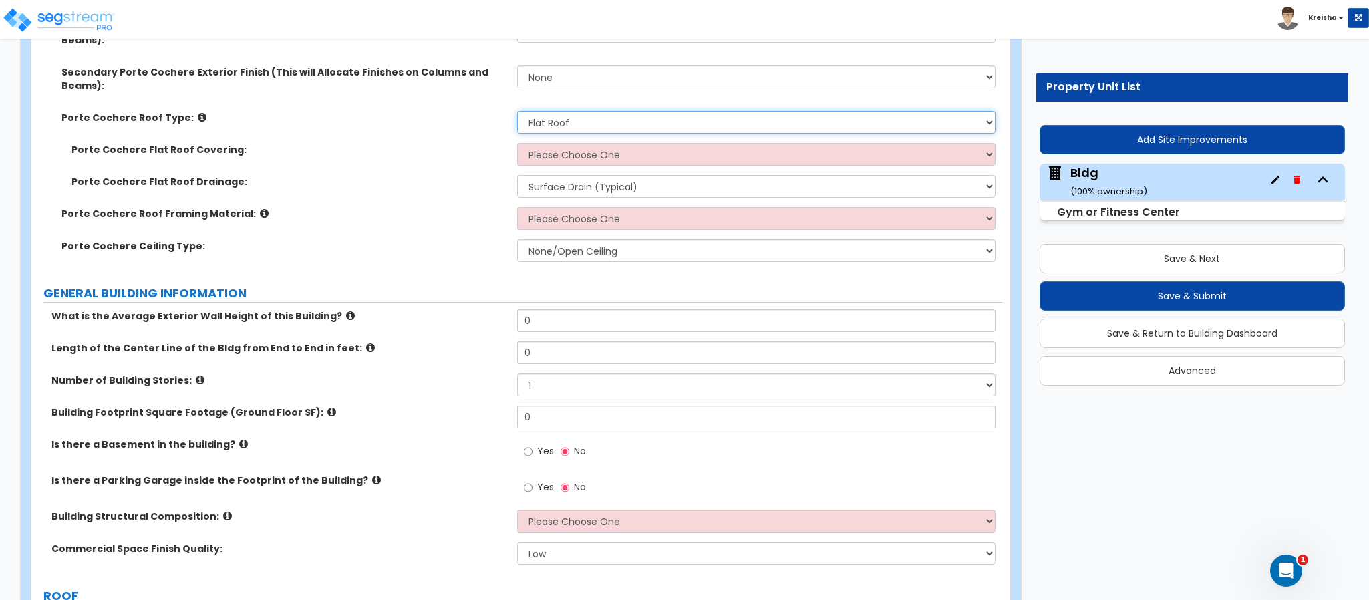
scroll to position [534, 0]
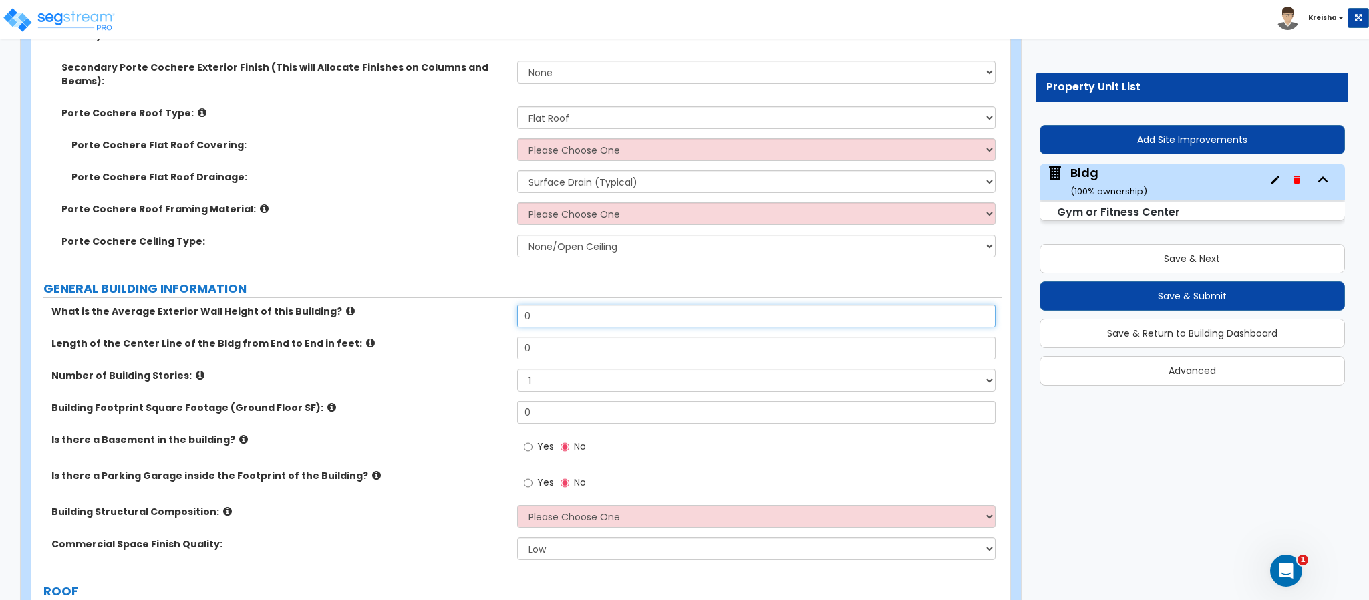
click at [546, 305] on input "0" at bounding box center [756, 316] width 479 height 23
type input "18"
type input "60"
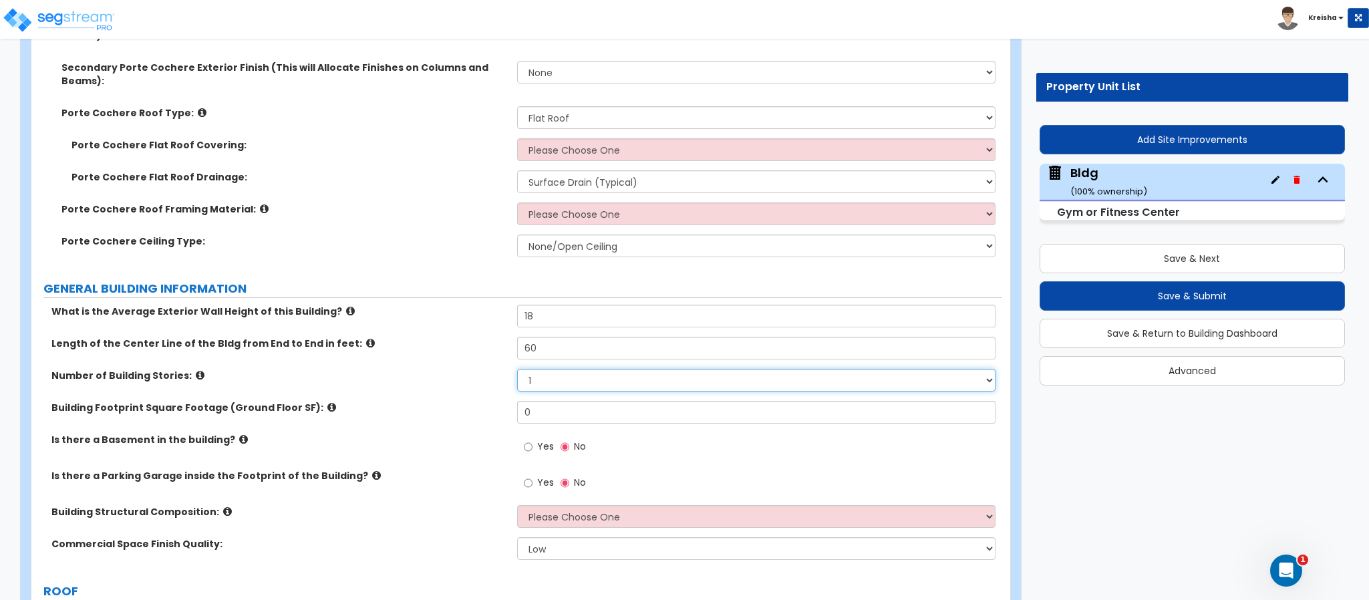
click at [532, 369] on select "1 2 3 4 5" at bounding box center [756, 380] width 479 height 23
select select "2"
click at [517, 369] on select "1 2 3 4 5" at bounding box center [756, 380] width 479 height 23
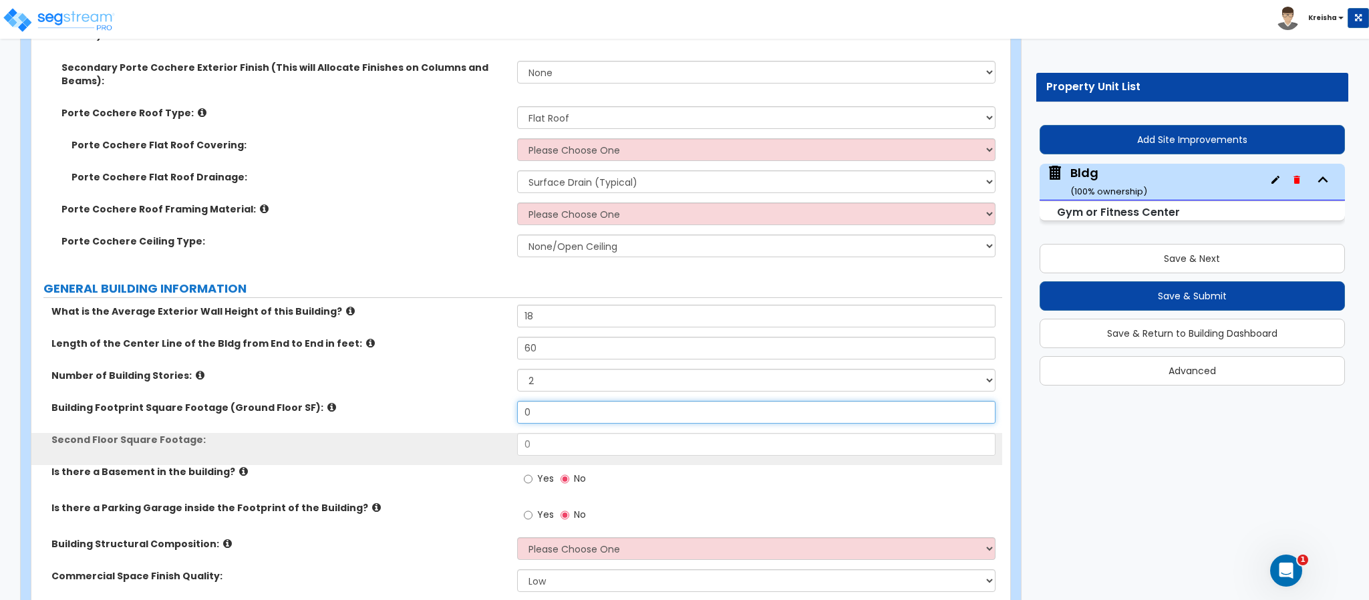
click at [526, 401] on input "0" at bounding box center [756, 412] width 479 height 23
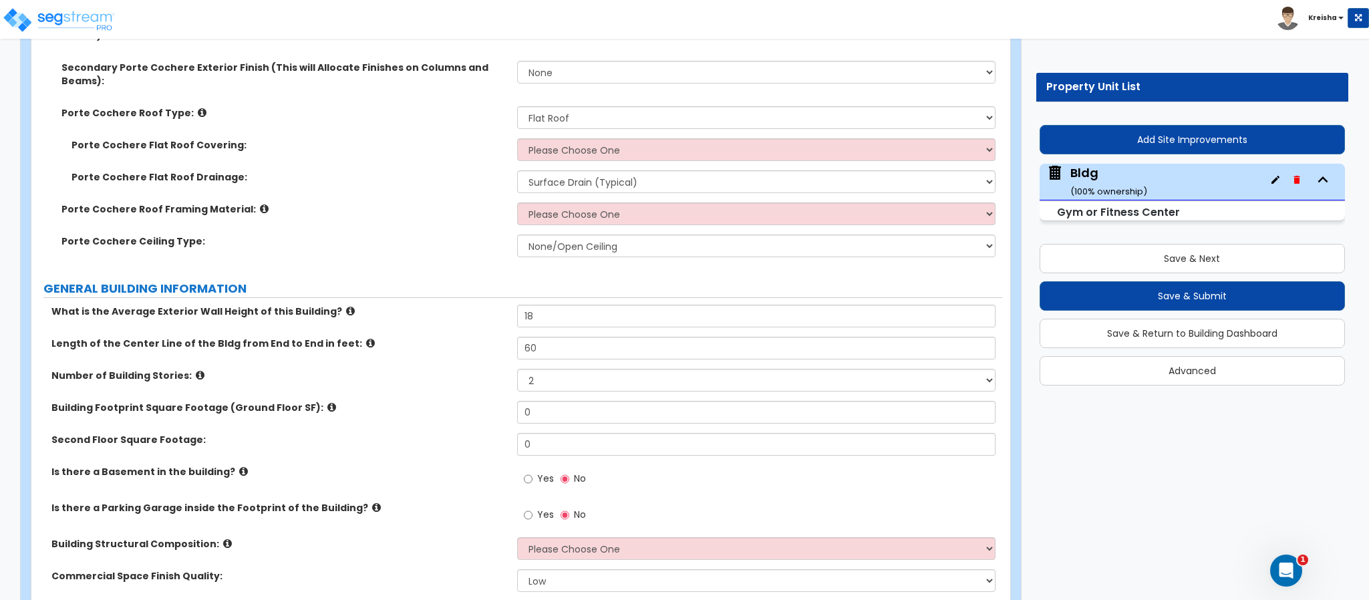
click at [538, 469] on label "Yes" at bounding box center [539, 480] width 30 height 23
click at [533, 472] on input "Yes" at bounding box center [528, 479] width 9 height 15
click at [538, 472] on span "Yes" at bounding box center [545, 478] width 17 height 13
click at [533, 472] on input "Yes" at bounding box center [528, 479] width 9 height 15
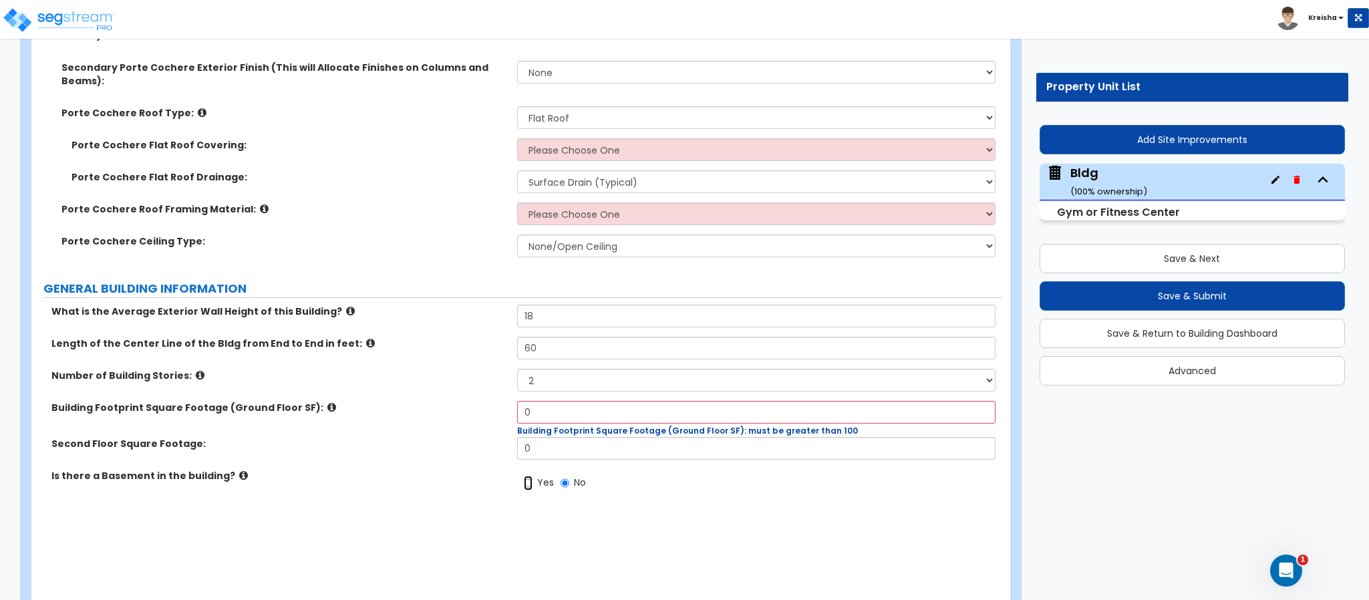
radio input "true"
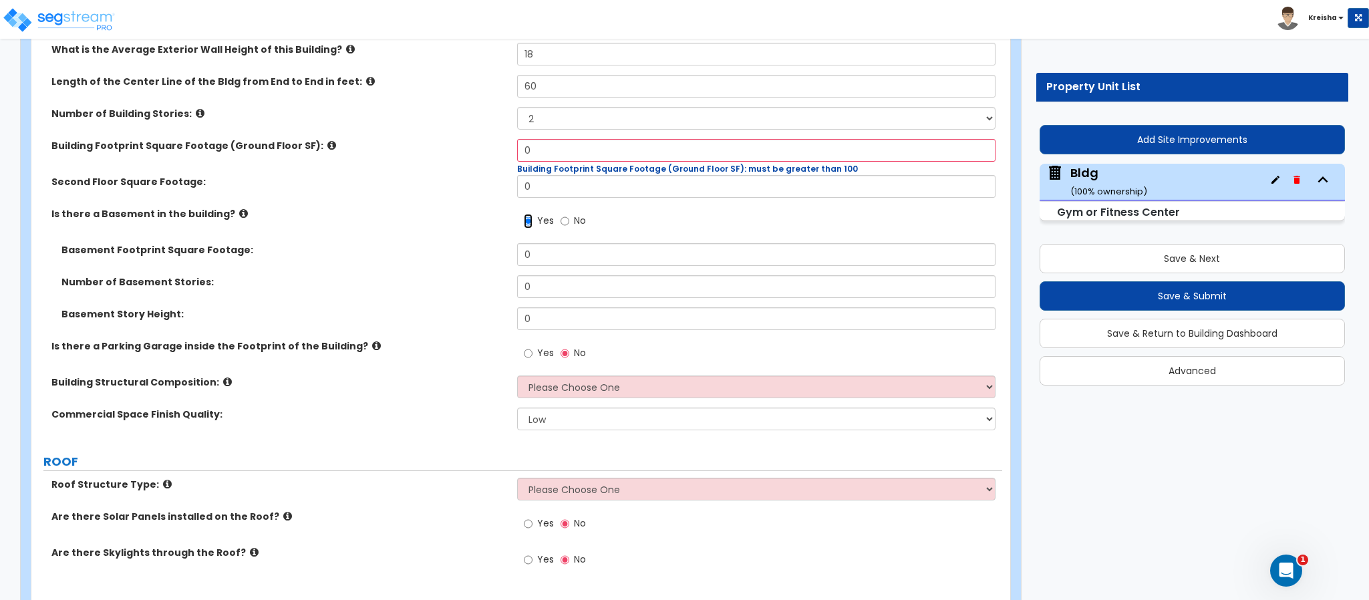
scroll to position [802, 0]
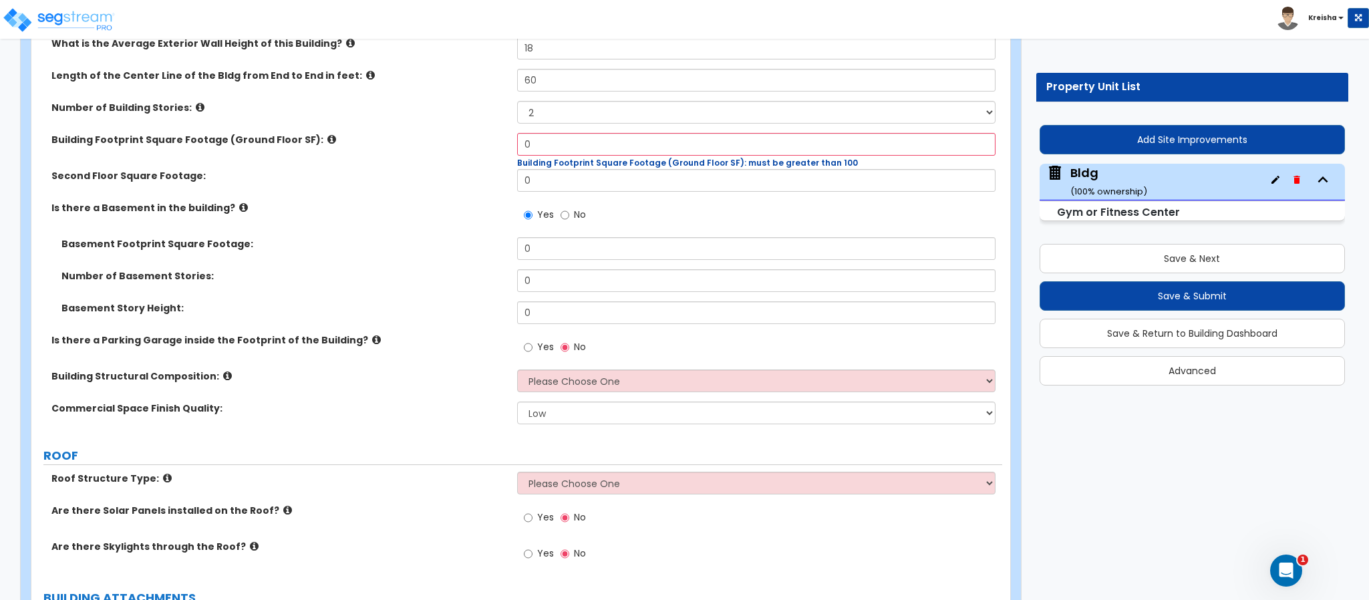
click at [536, 337] on label "Yes" at bounding box center [539, 348] width 30 height 23
click at [533, 340] on input "Yes" at bounding box center [528, 347] width 9 height 15
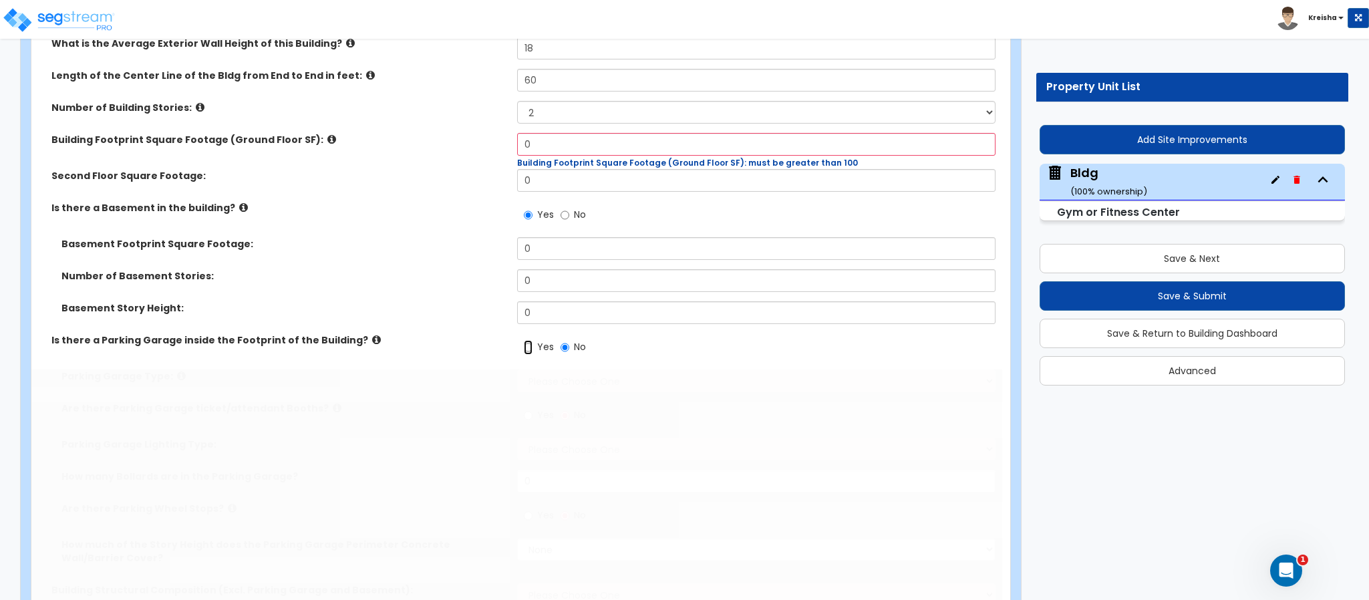
radio input "true"
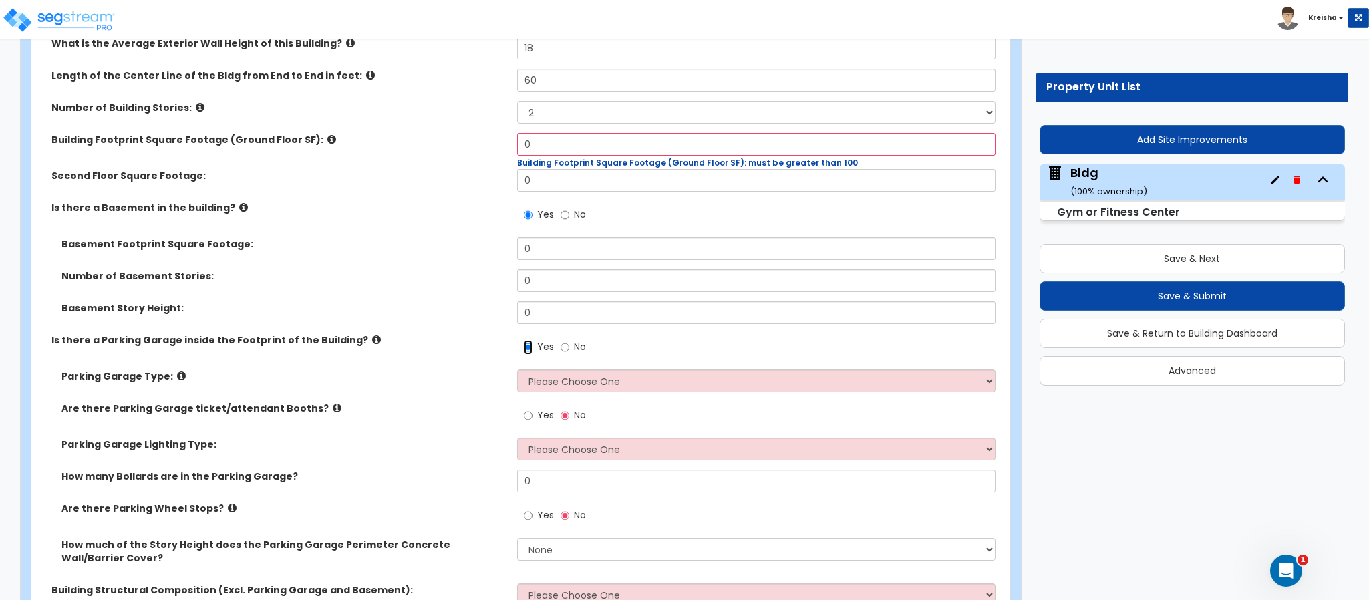
scroll to position [869, 0]
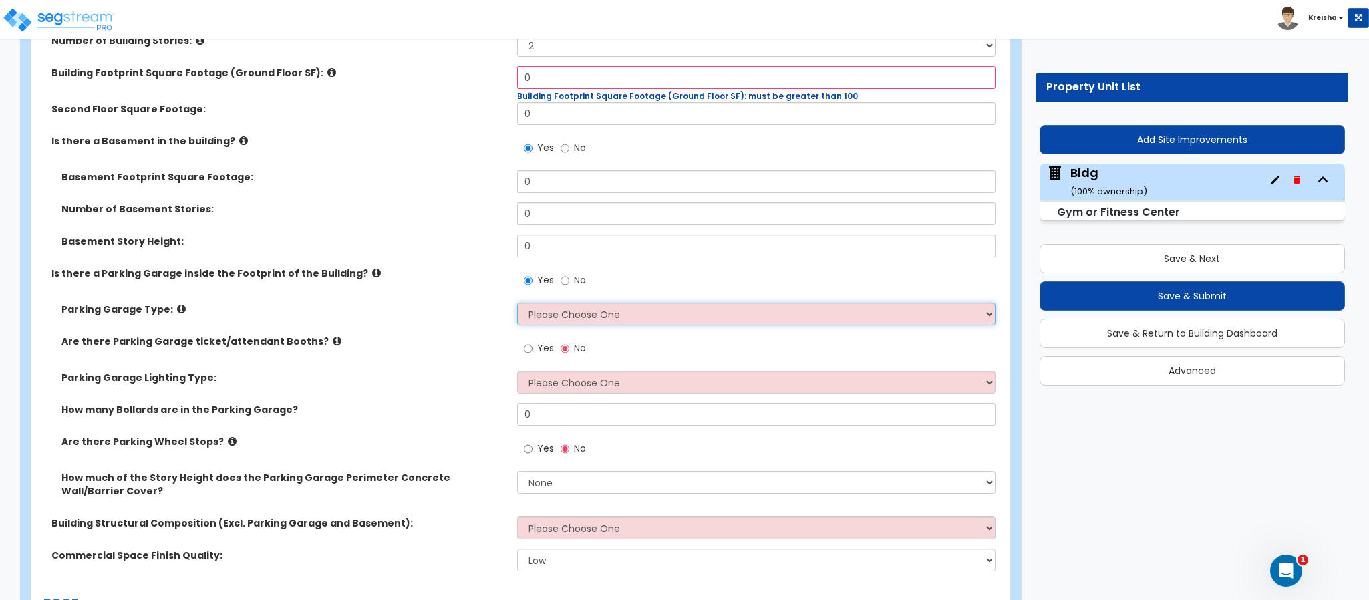
click at [552, 303] on select "Please Choose One Concrete Parking Stilt Parking Rooftop Parking" at bounding box center [756, 314] width 479 height 23
select select "1"
click at [517, 303] on select "Please Choose One Concrete Parking Stilt Parking Rooftop Parking" at bounding box center [756, 314] width 479 height 23
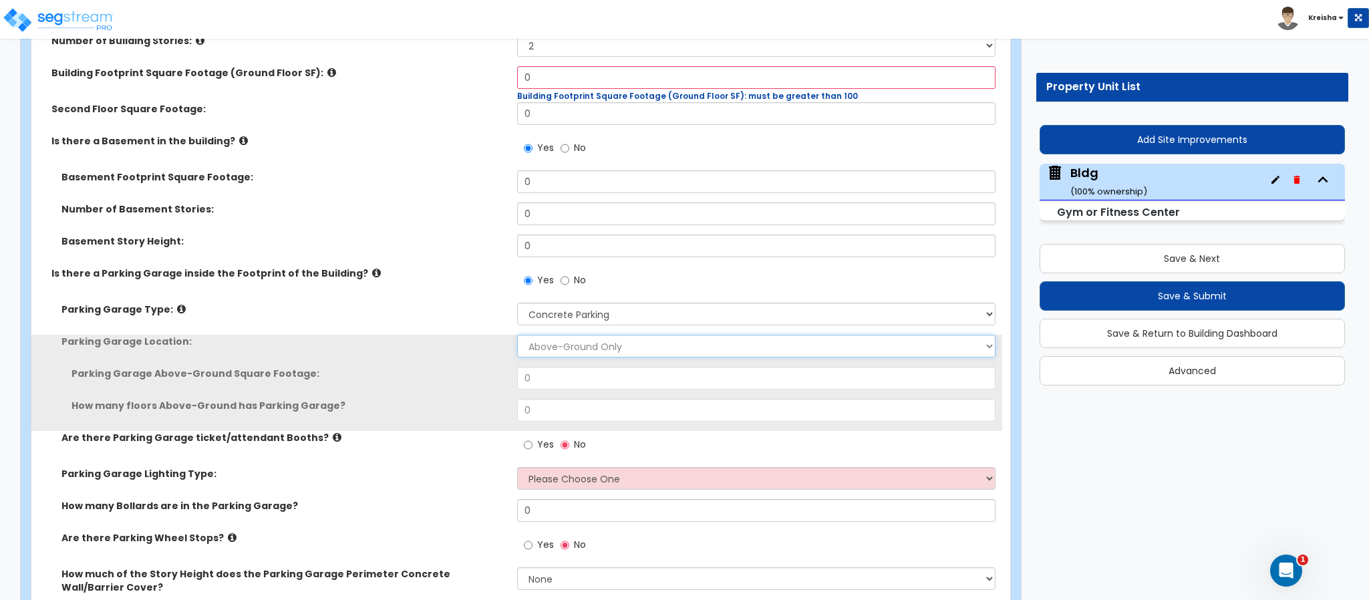
click at [567, 335] on select "Above-Ground Only Underground Only Both" at bounding box center [756, 346] width 479 height 23
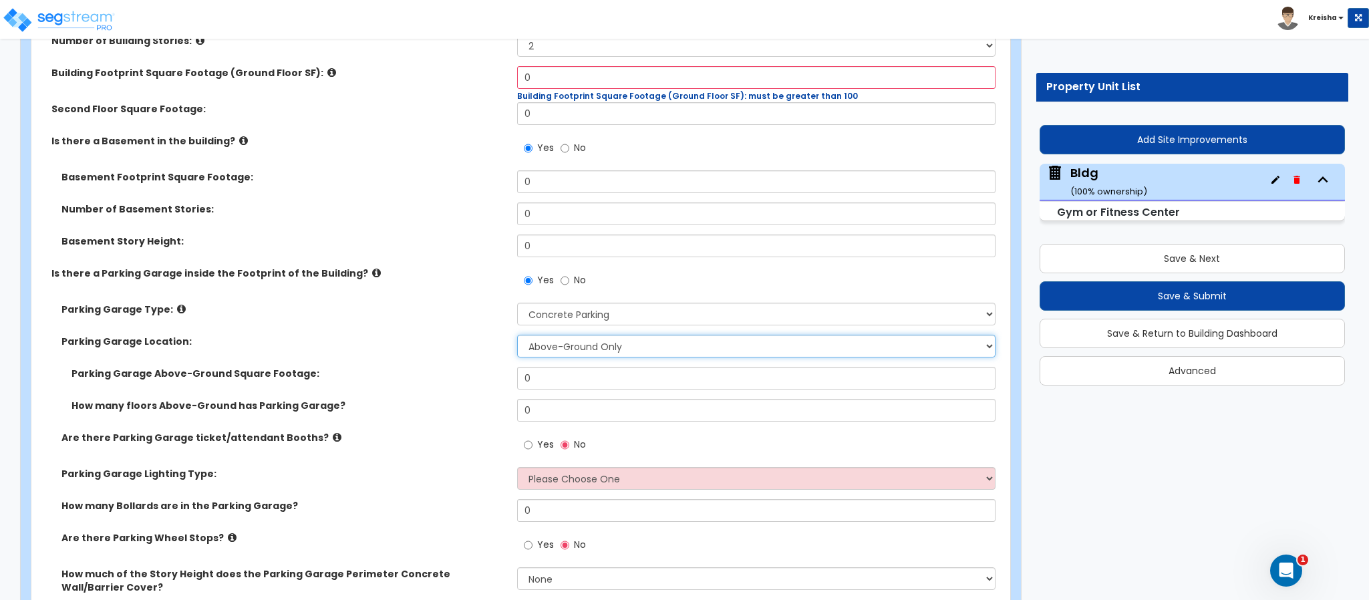
select select "1"
click at [517, 335] on select "Above-Ground Only Underground Only Both" at bounding box center [756, 346] width 479 height 23
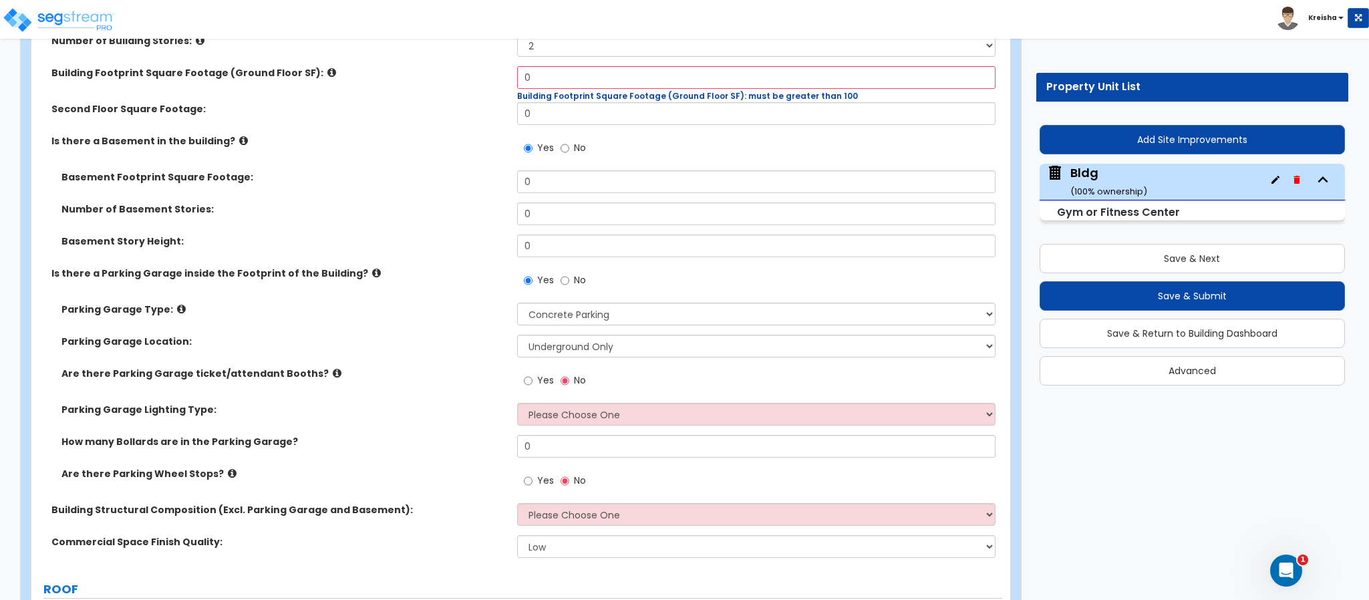
click at [535, 371] on label "Yes" at bounding box center [539, 382] width 30 height 23
click at [533, 373] on input "Yes" at bounding box center [528, 380] width 9 height 15
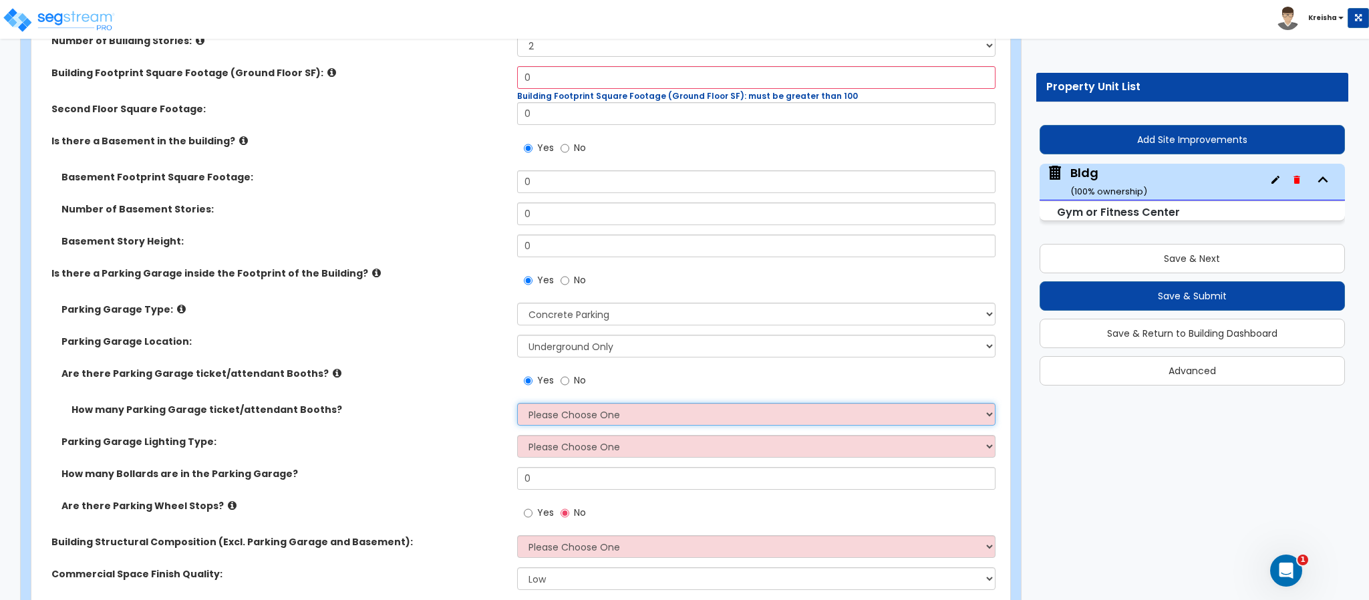
click at [559, 403] on select "Please Choose One 1 2 3 4 5" at bounding box center [756, 414] width 479 height 23
drag, startPoint x: 555, startPoint y: 382, endPoint x: 559, endPoint y: 373, distance: 9.0
click at [555, 403] on select "Please Choose One 1 2 3 4 5" at bounding box center [756, 414] width 479 height 23
click at [568, 373] on input "No" at bounding box center [565, 380] width 9 height 15
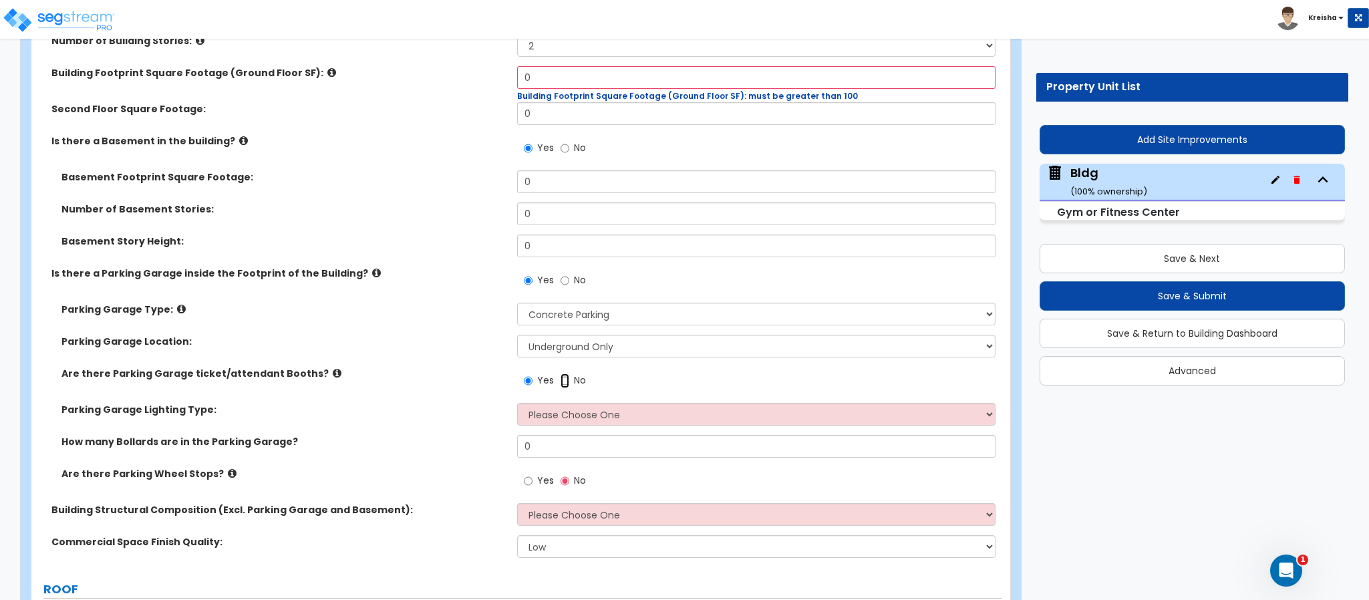
radio input "false"
radio input "true"
click at [559, 403] on select "Please Choose One Bay Lighting Strip Lighting" at bounding box center [756, 414] width 479 height 23
select select "1"
click at [517, 403] on select "Please Choose One Bay Lighting Strip Lighting" at bounding box center [756, 414] width 479 height 23
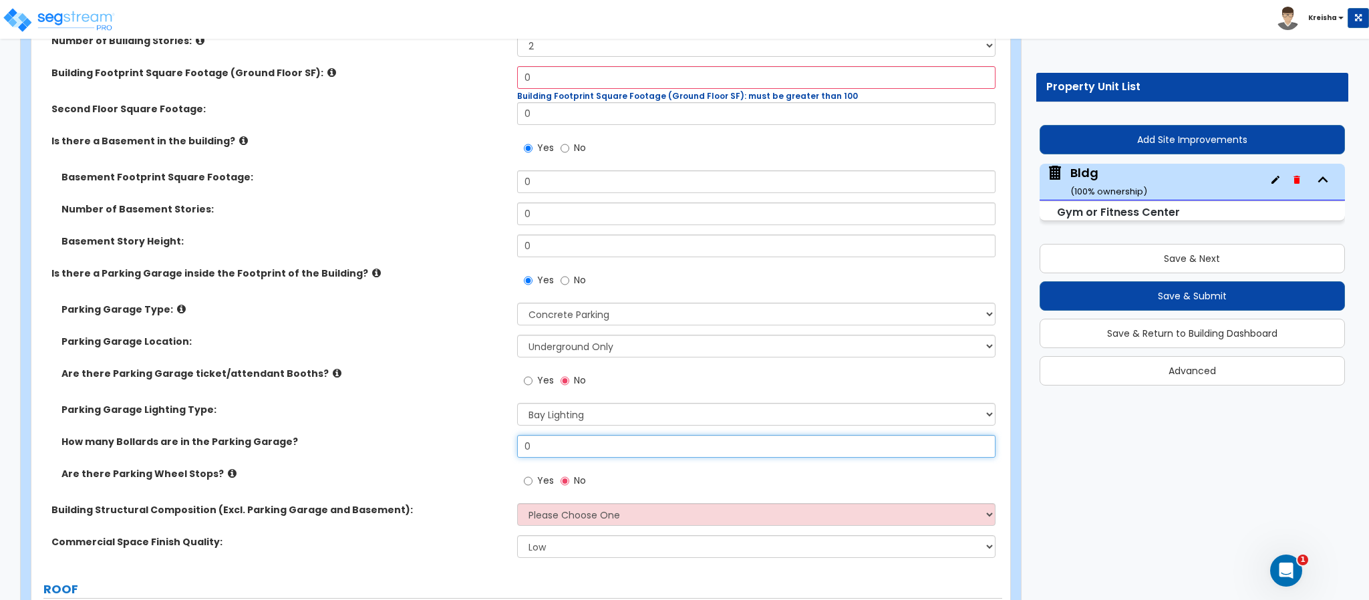
click at [556, 435] on input "0" at bounding box center [756, 446] width 479 height 23
click at [533, 471] on label "Yes" at bounding box center [539, 482] width 30 height 23
click at [533, 474] on input "Yes" at bounding box center [528, 481] width 9 height 15
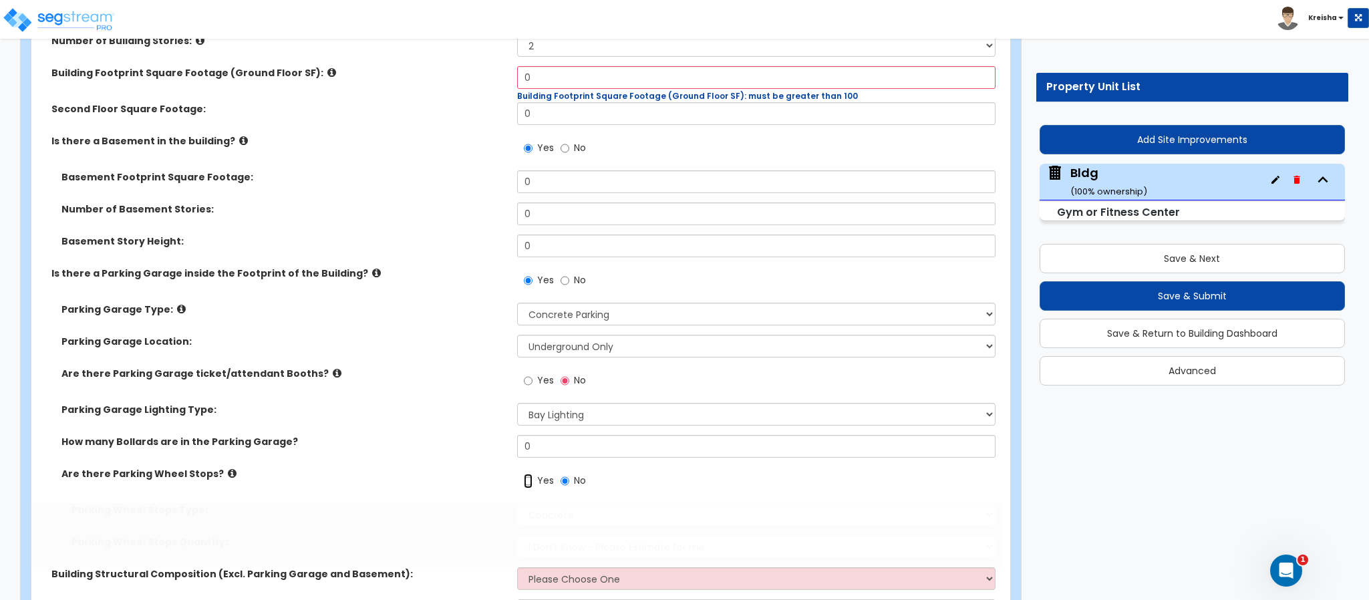
radio input "true"
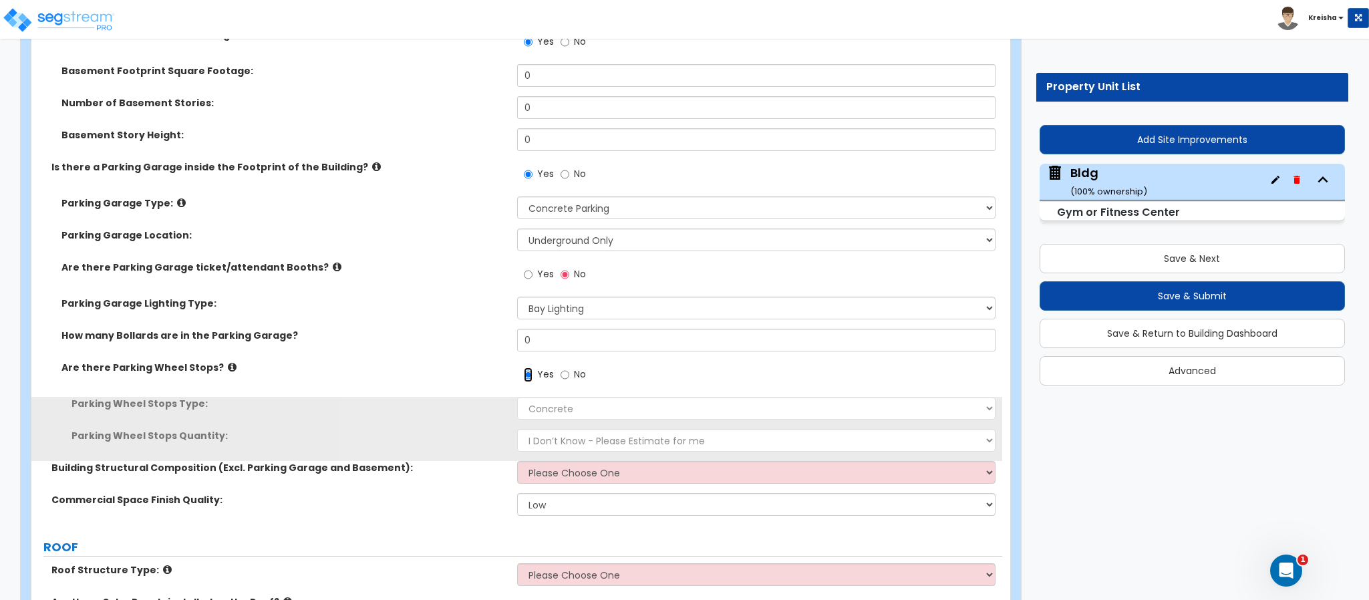
scroll to position [1002, 0]
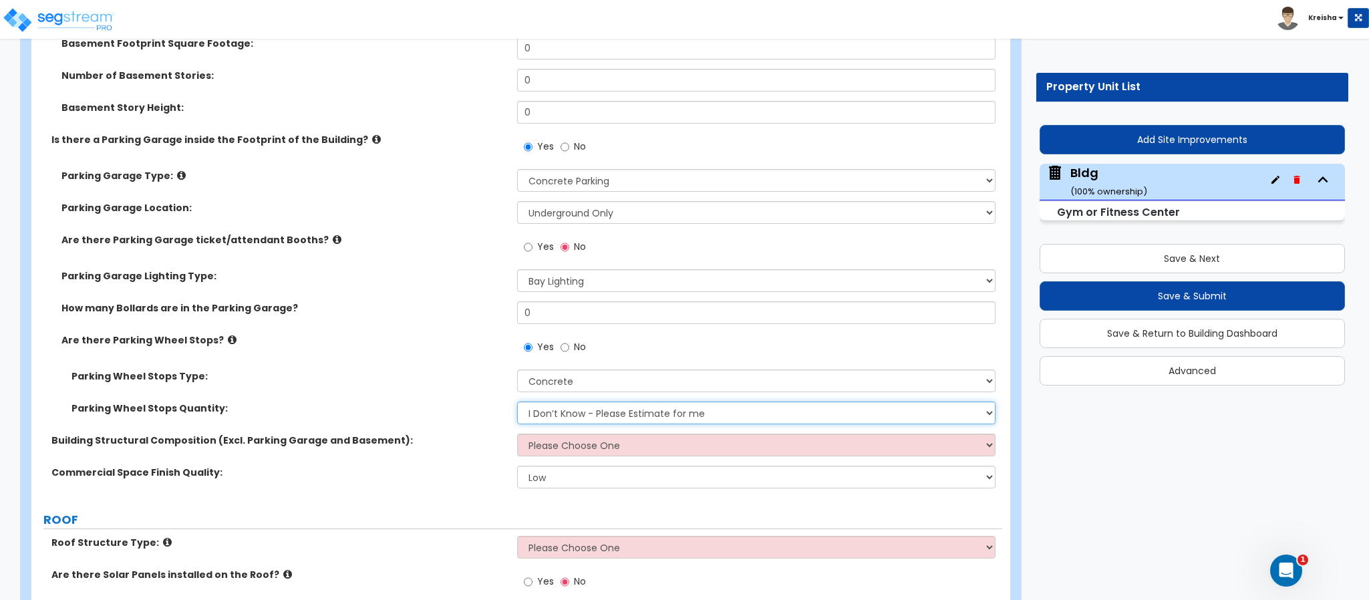
click at [549, 402] on select "I Don’t Know - Please Estimate for me I Want to Enter the Number of Wheel Stops" at bounding box center [756, 413] width 479 height 23
select select "1"
click at [517, 402] on select "I Don’t Know - Please Estimate for me I Want to Enter the Number of Wheel Stops" at bounding box center [756, 413] width 479 height 23
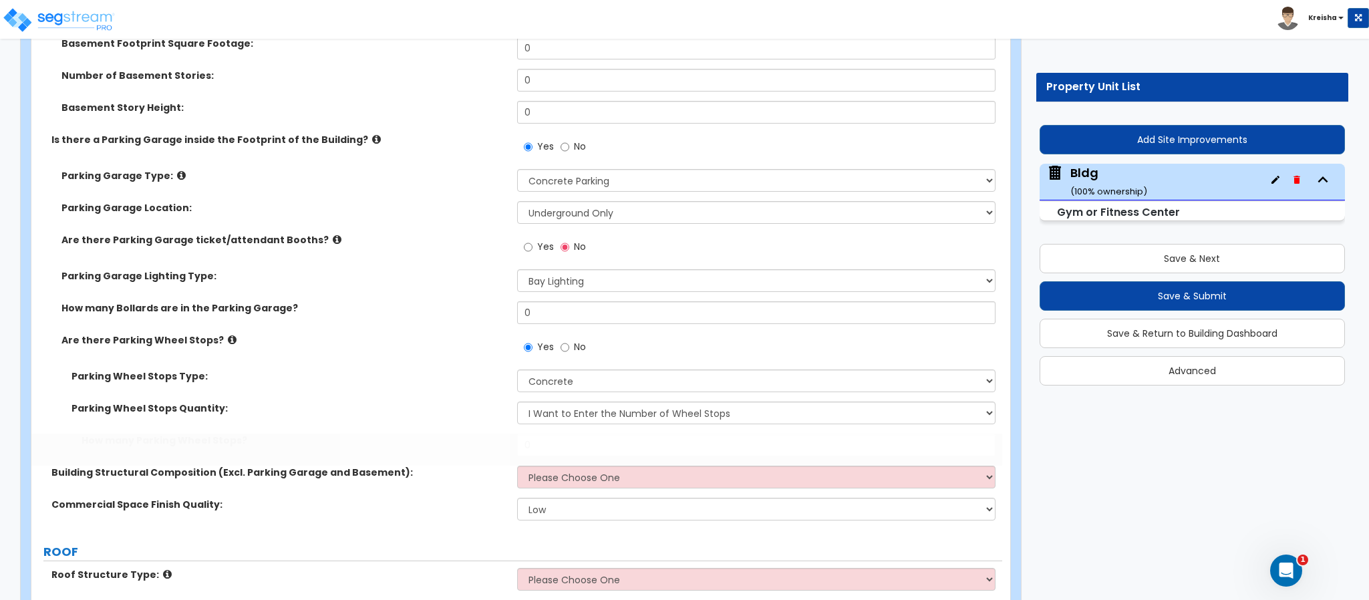
click at [500, 434] on label "How many Parking Wheel Stops?" at bounding box center [295, 440] width 426 height 13
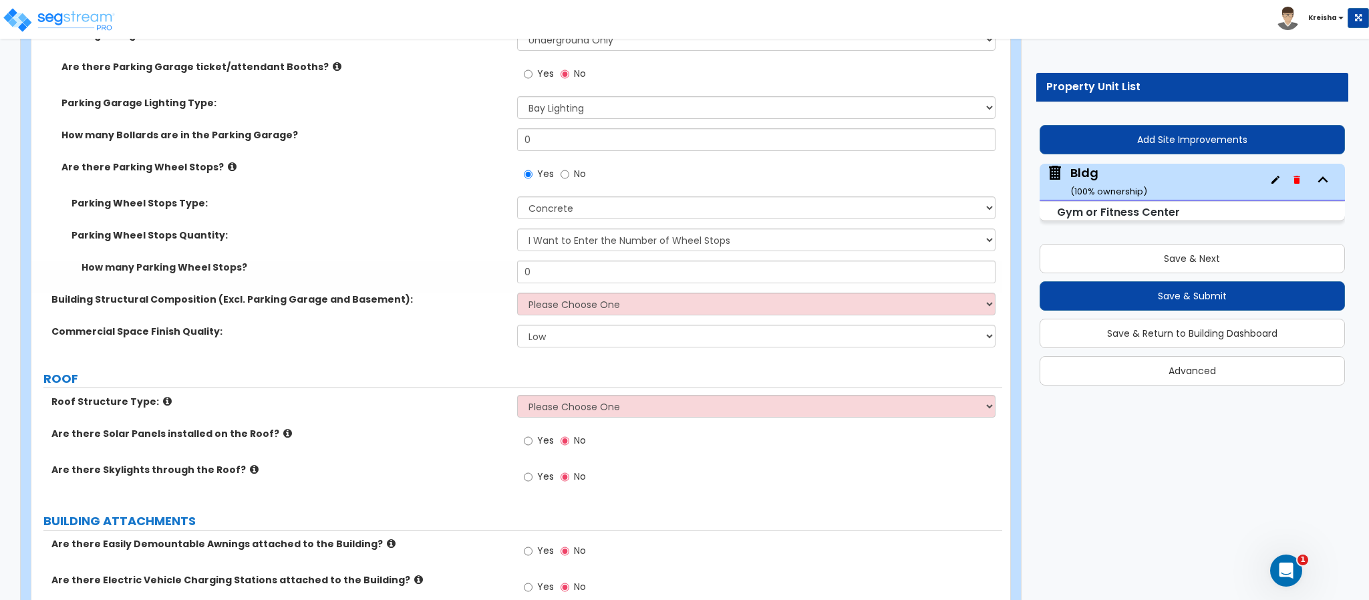
scroll to position [1203, 0]
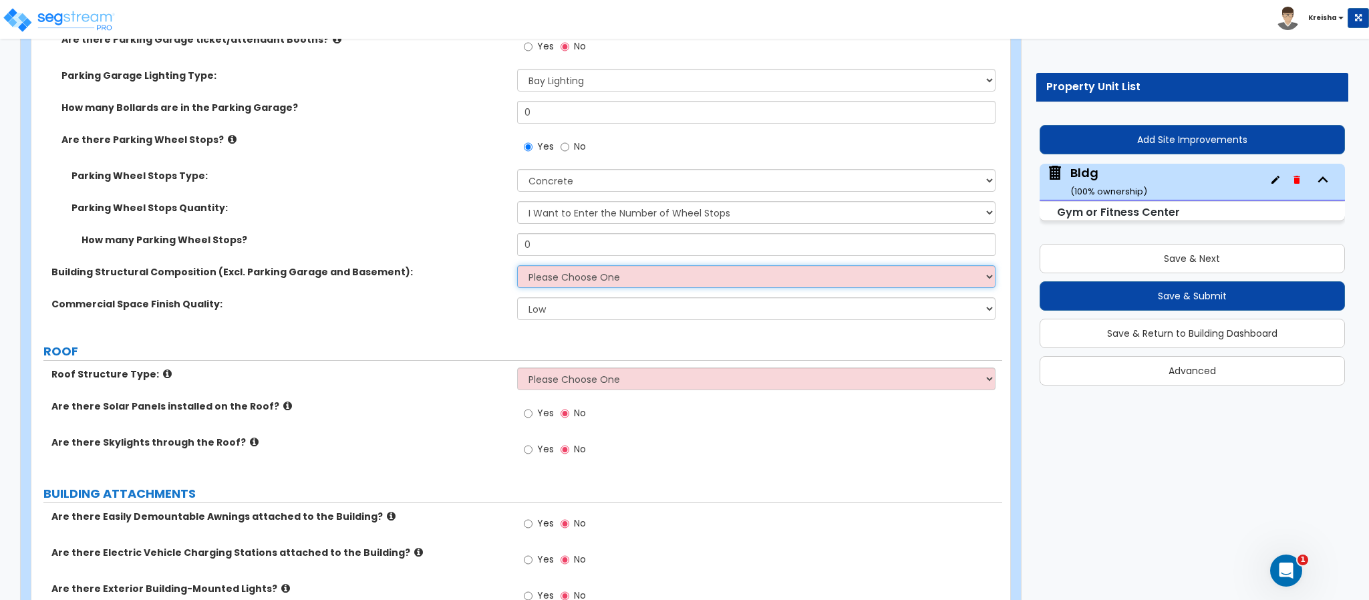
click at [558, 265] on select "Please Choose One Tilt-up Wall Construction Reinforced Concrete Structural Stee…" at bounding box center [756, 276] width 479 height 23
select select "5"
click at [517, 265] on select "Please Choose One Tilt-up Wall Construction Reinforced Concrete Structural Stee…" at bounding box center [756, 276] width 479 height 23
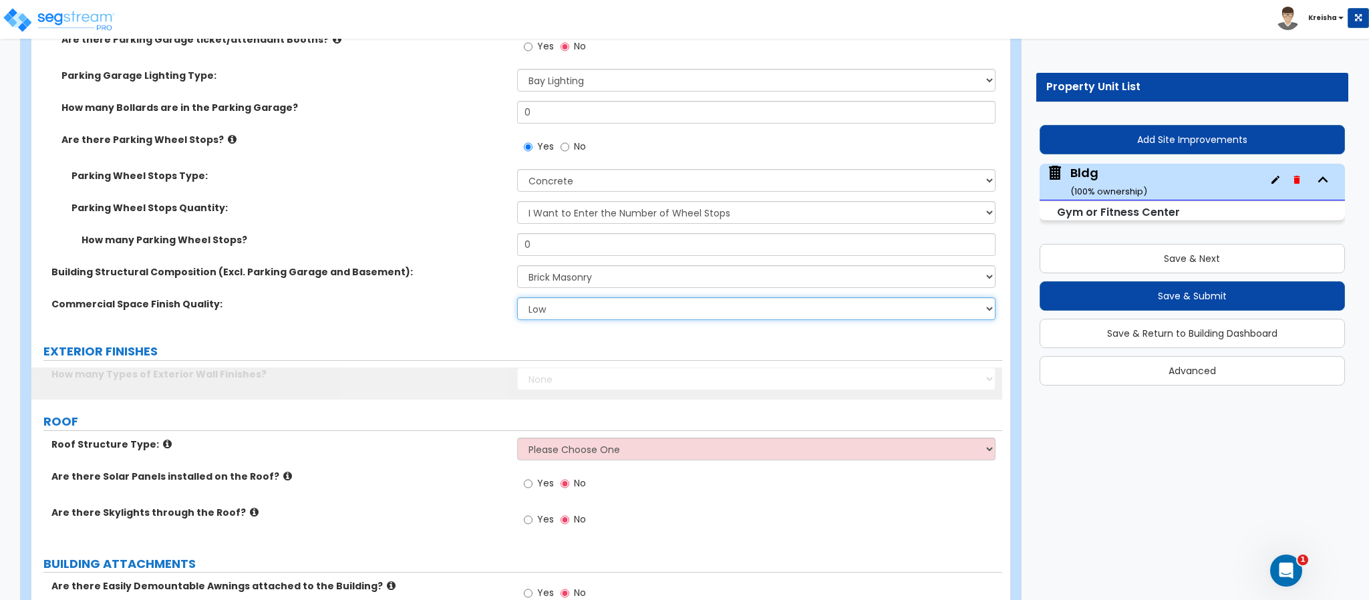
click at [544, 297] on select "Low Average High" at bounding box center [756, 308] width 479 height 23
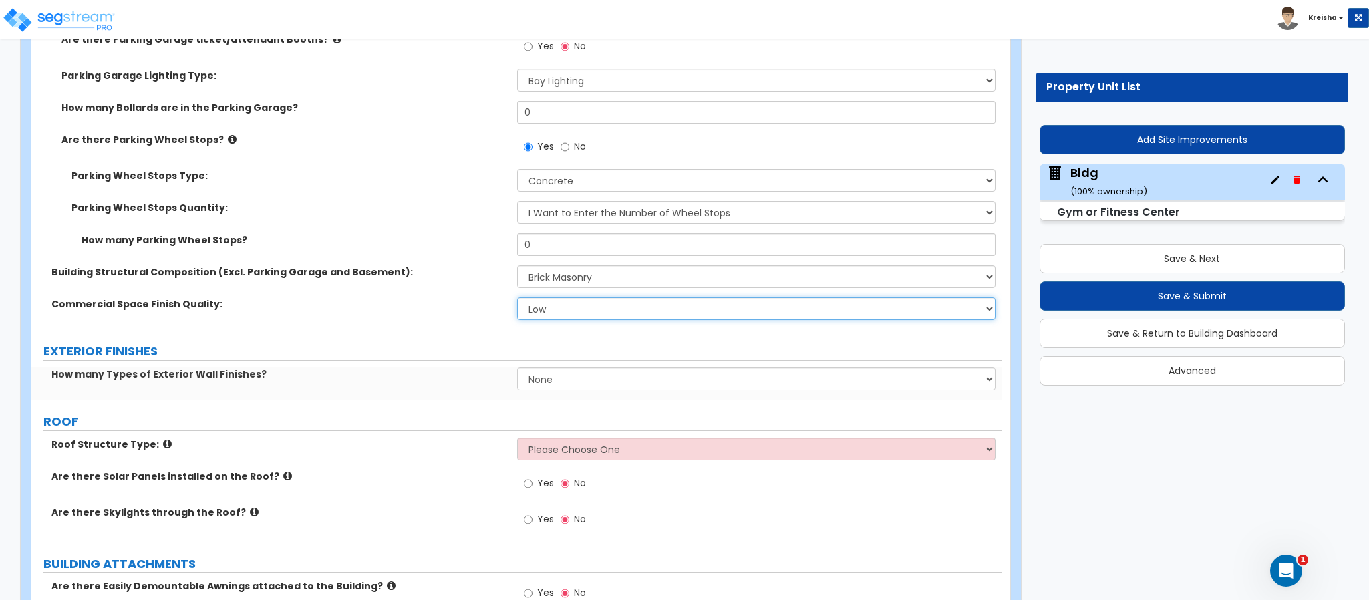
select select "1"
click at [517, 297] on select "Low Average High" at bounding box center [756, 308] width 479 height 23
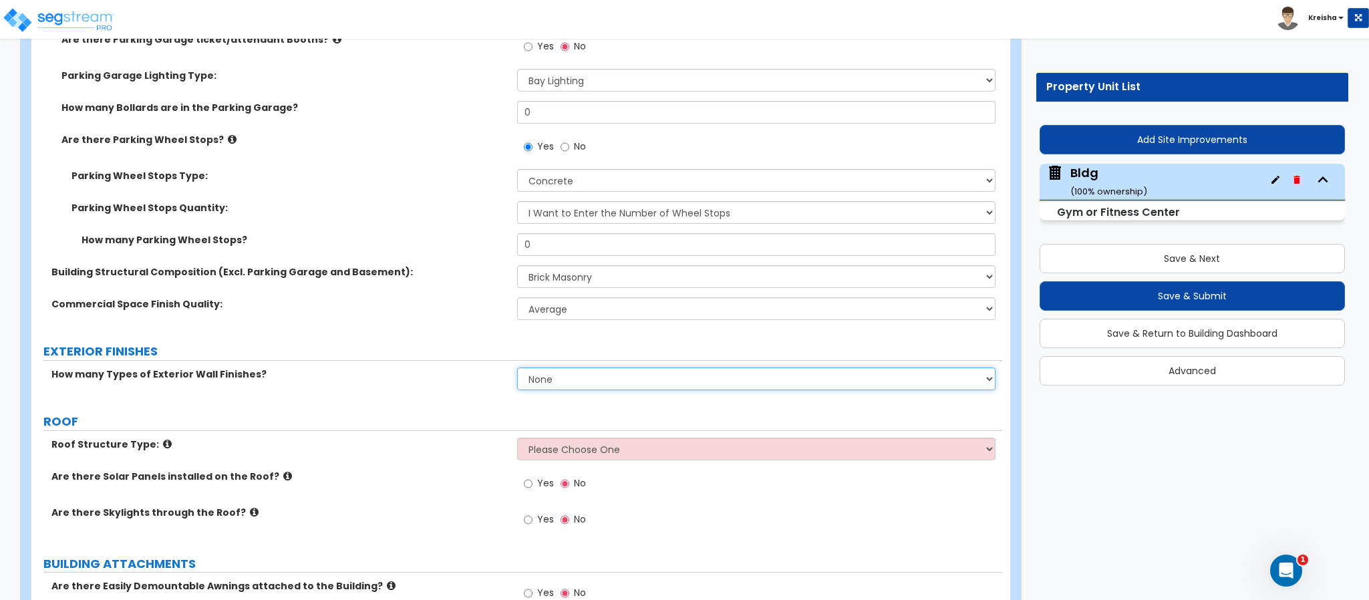
drag, startPoint x: 540, startPoint y: 349, endPoint x: 547, endPoint y: 353, distance: 8.4
click at [540, 367] on select "None 1 2 3" at bounding box center [756, 378] width 479 height 23
click at [517, 367] on select "None 1 2 3" at bounding box center [756, 378] width 479 height 23
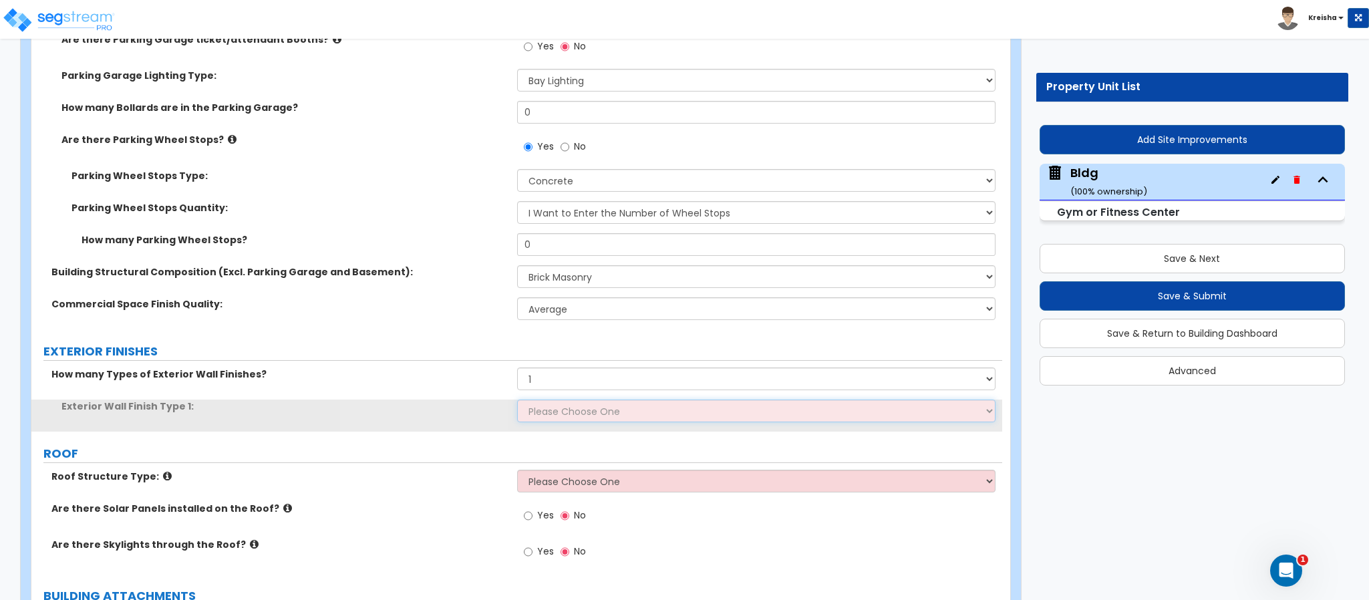
click at [519, 400] on select "Please Choose One No Finish/Shared Wall No Wall Stone Veneer Wood Siding Vinyl …" at bounding box center [756, 411] width 479 height 23
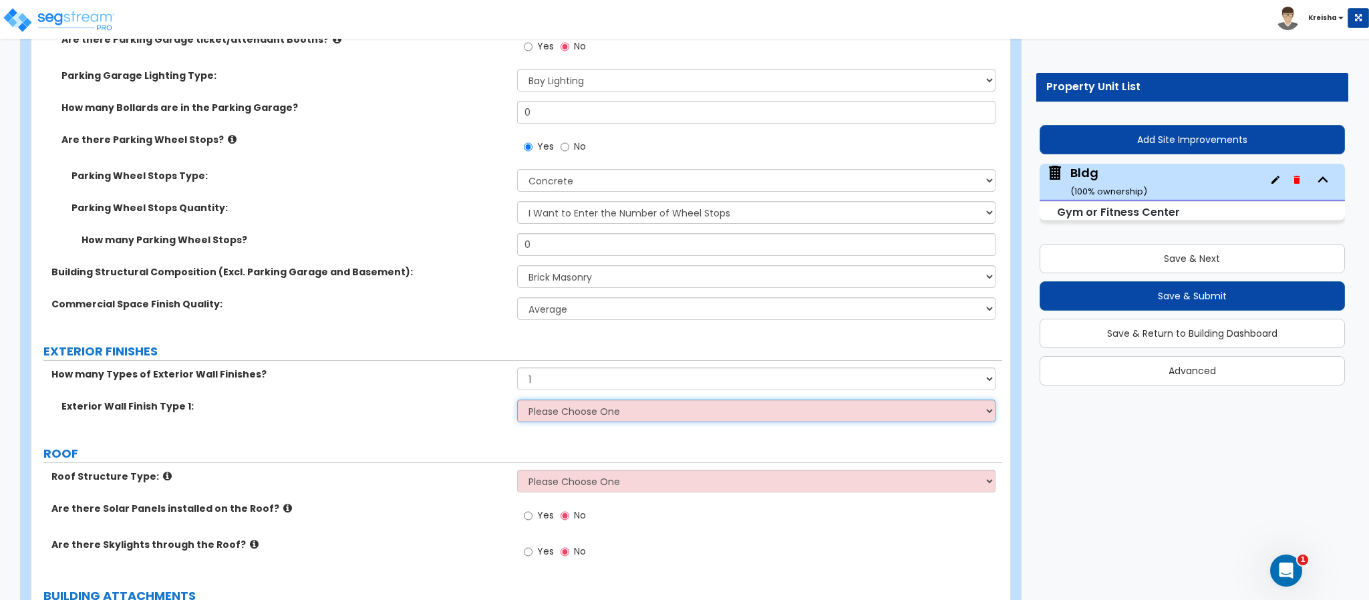
drag, startPoint x: 520, startPoint y: 389, endPoint x: 537, endPoint y: 371, distance: 25.0
click at [520, 400] on select "Please Choose One No Finish/Shared Wall No Wall Stone Veneer Wood Siding Vinyl …" at bounding box center [756, 411] width 479 height 23
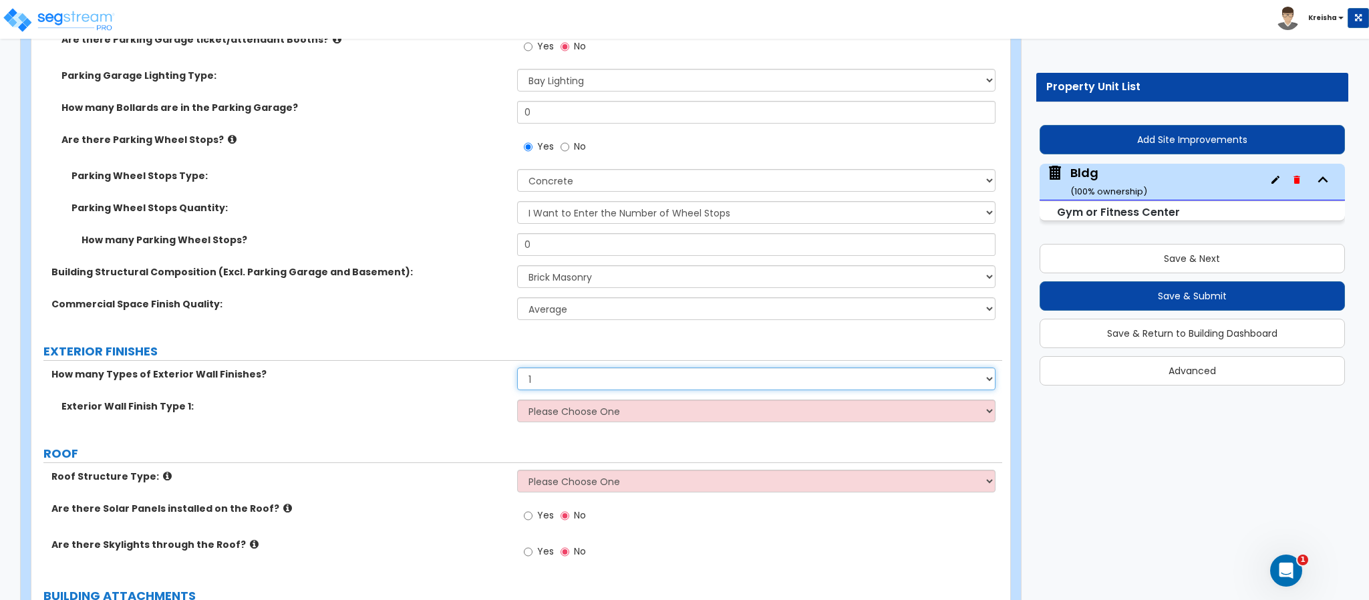
click at [546, 367] on select "None 1 2 3" at bounding box center [756, 378] width 479 height 23
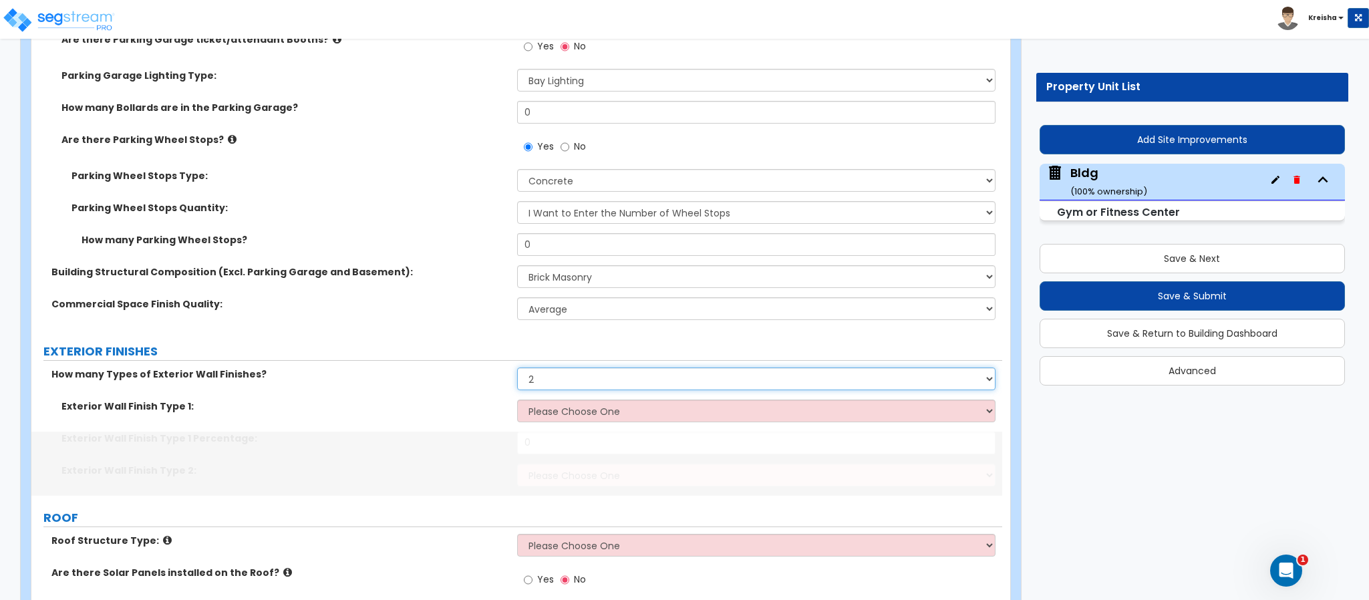
select select "3"
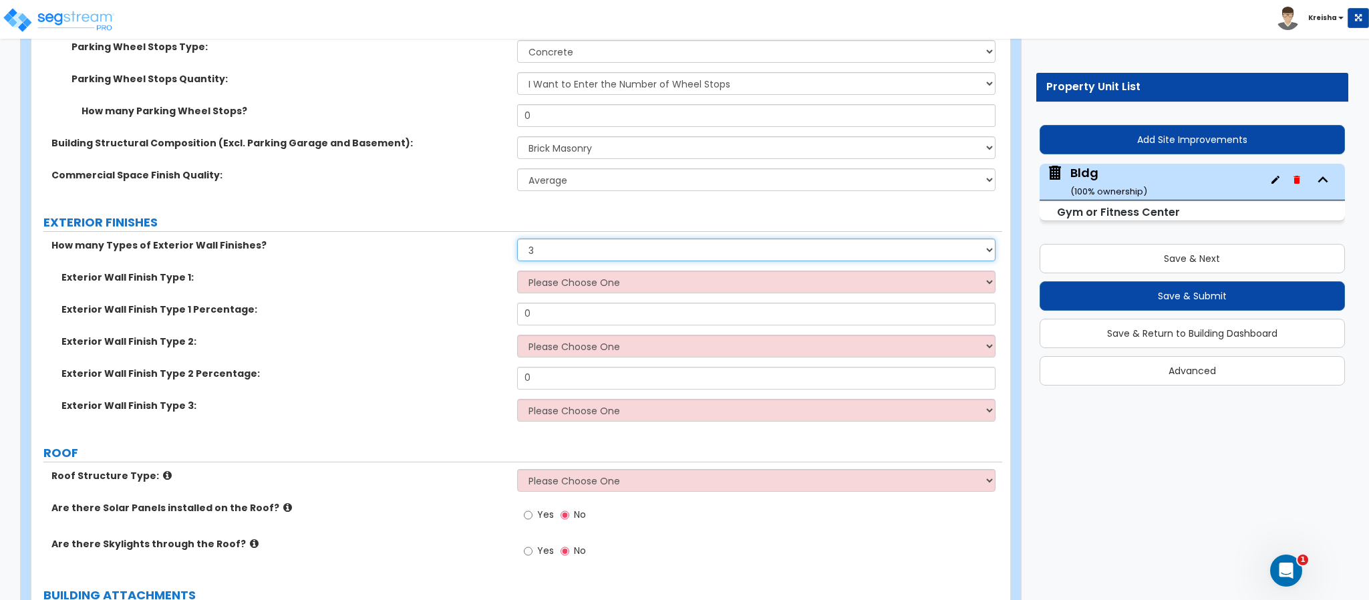
scroll to position [1336, 0]
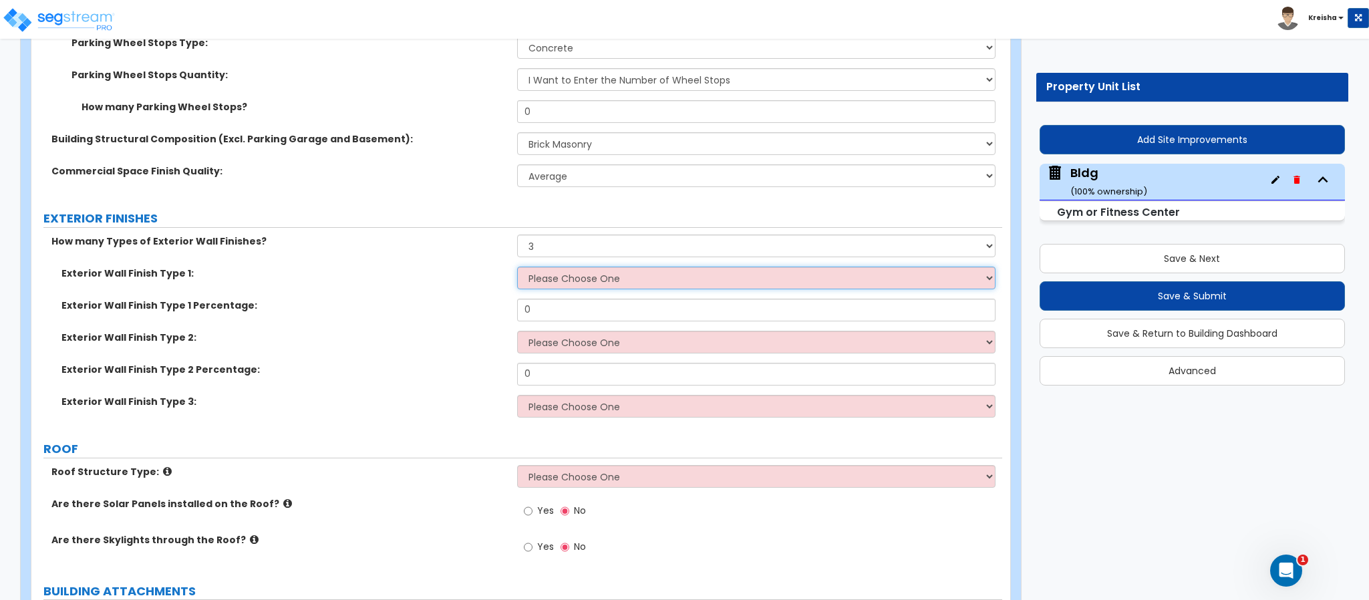
click at [548, 267] on select "Please Choose One No Finish/Shared Wall No Wall Stone Veneer Wood Siding Vinyl …" at bounding box center [756, 278] width 479 height 23
select select "1"
click at [517, 267] on select "Please Choose One No Finish/Shared Wall No Wall Stone Veneer Wood Siding Vinyl …" at bounding box center [756, 278] width 479 height 23
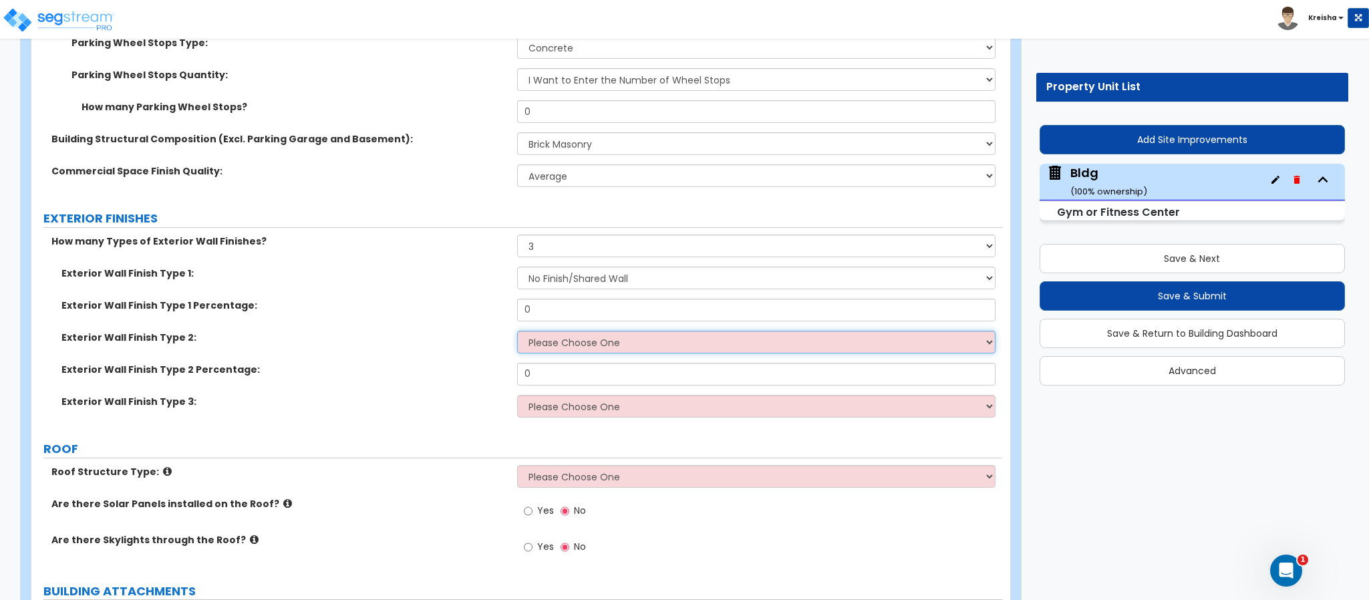
click at [551, 331] on select "Please Choose One No Finish/Shared Wall No Wall Stone Veneer Wood Siding Vinyl …" at bounding box center [756, 342] width 479 height 23
select select "10"
click at [517, 331] on select "Please Choose One No Finish/Shared Wall No Wall Stone Veneer Wood Siding Vinyl …" at bounding box center [756, 342] width 479 height 23
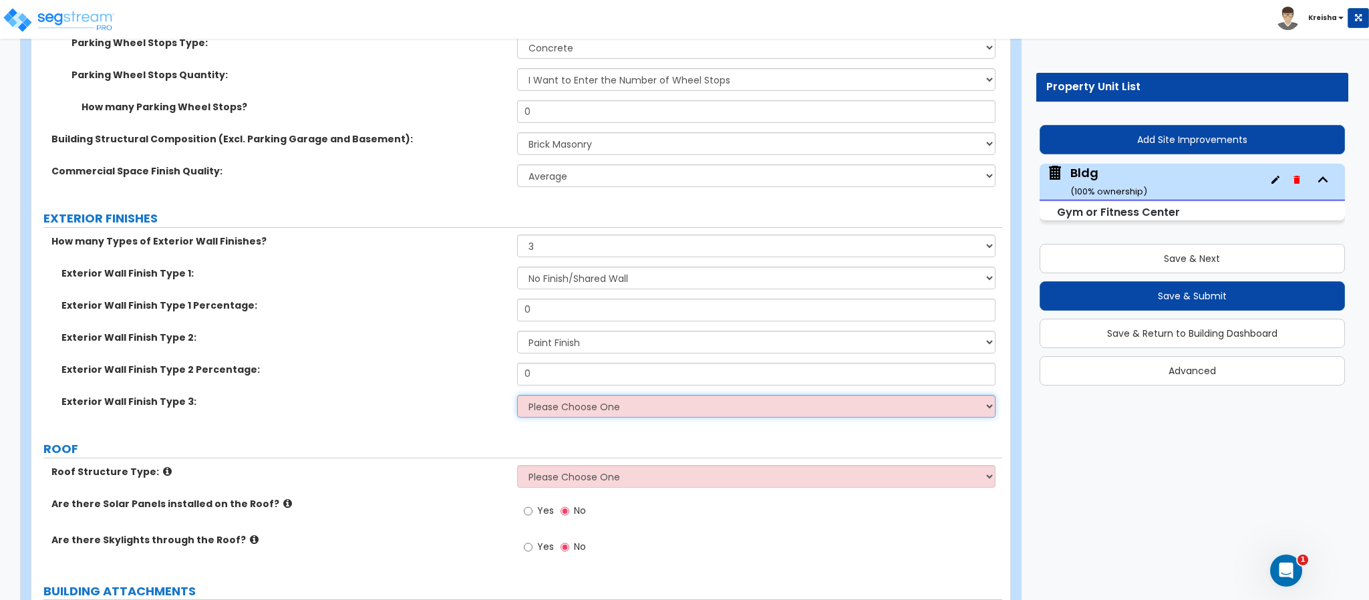
click at [555, 395] on select "Please Choose One No Finish/Shared Wall No Wall Stone Veneer Wood Siding Vinyl …" at bounding box center [756, 406] width 479 height 23
click at [517, 395] on select "Please Choose One No Finish/Shared Wall No Wall Stone Veneer Wood Siding Vinyl …" at bounding box center [756, 406] width 479 height 23
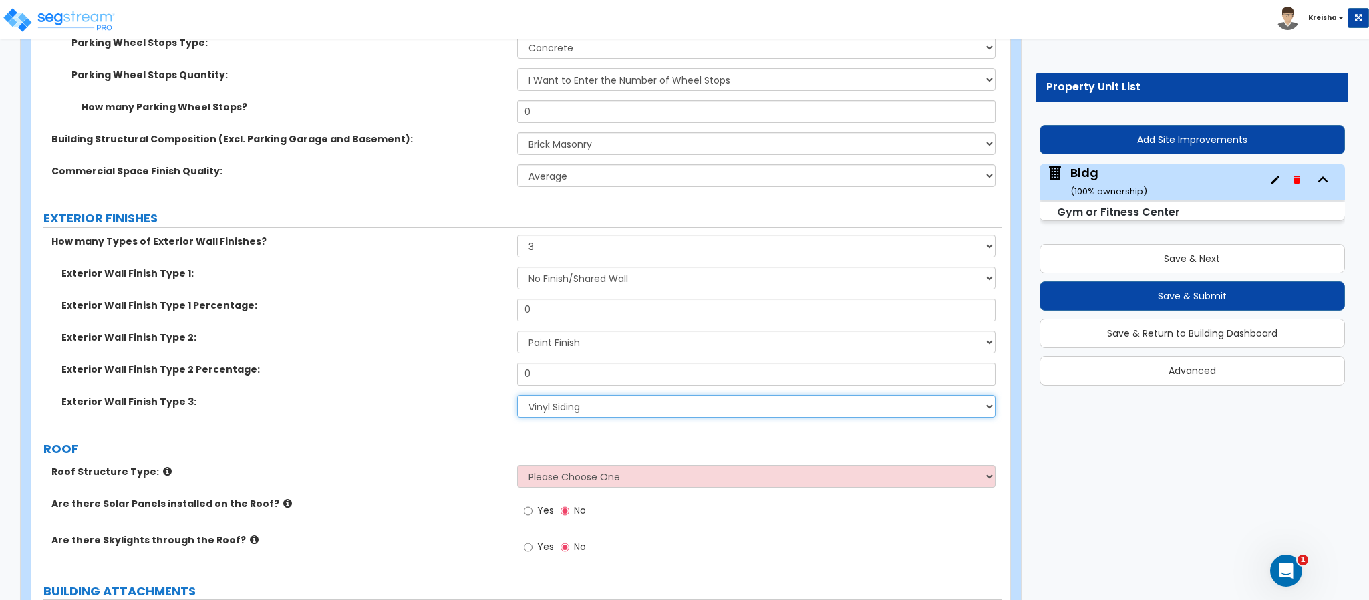
click at [546, 395] on select "Please Choose One No Finish/Shared Wall No Wall Stone Veneer Wood Siding Vinyl …" at bounding box center [756, 406] width 479 height 23
select select "9"
click at [517, 395] on select "Please Choose One No Finish/Shared Wall No Wall Stone Veneer Wood Siding Vinyl …" at bounding box center [756, 406] width 479 height 23
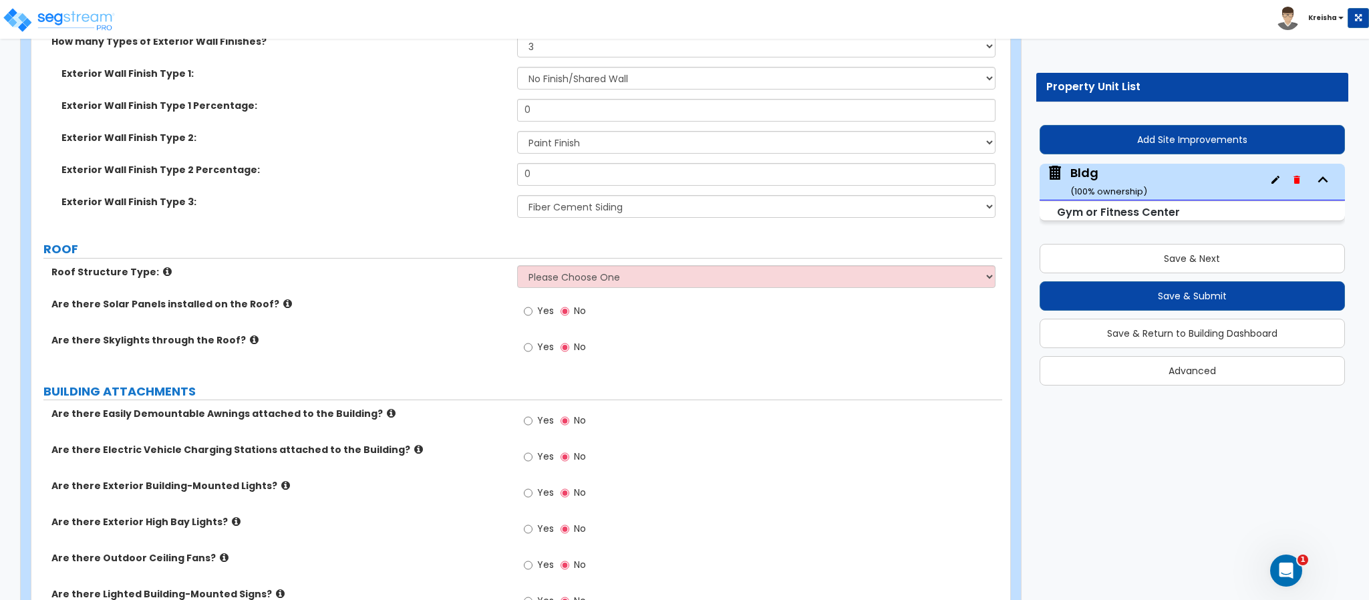
scroll to position [1536, 0]
click at [576, 265] on select "Please Choose One Gable Roof Flat Roof Hybrid Gable & Flat Roof" at bounding box center [756, 276] width 479 height 23
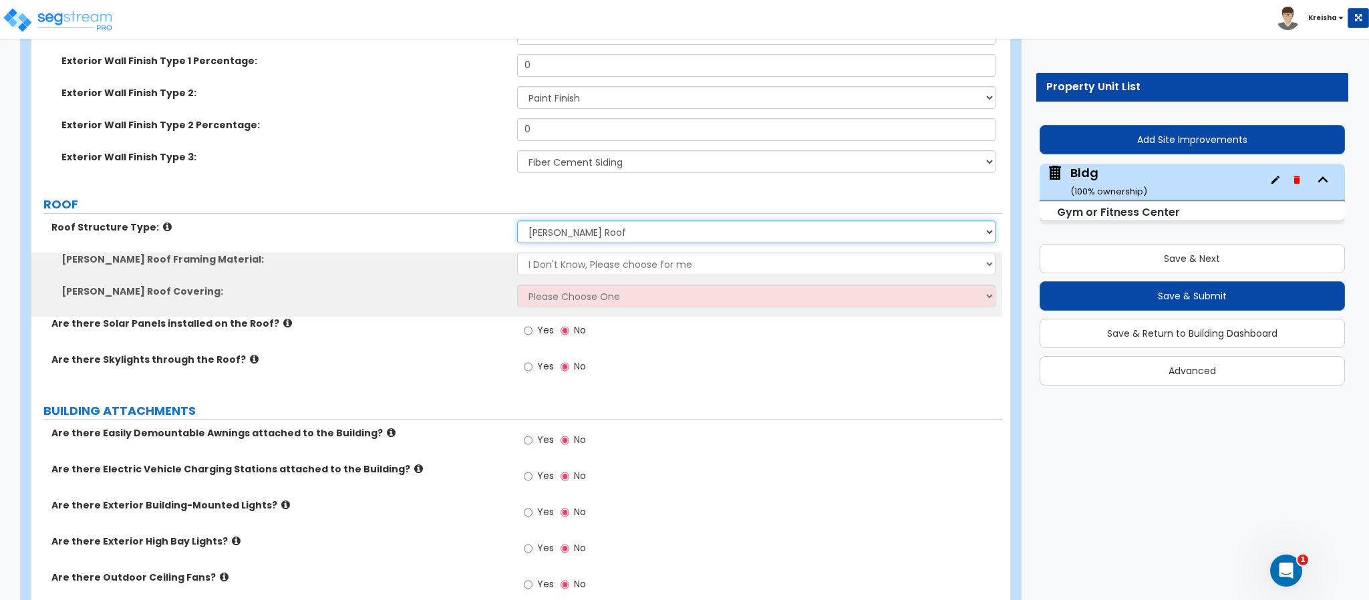
scroll to position [1604, 0]
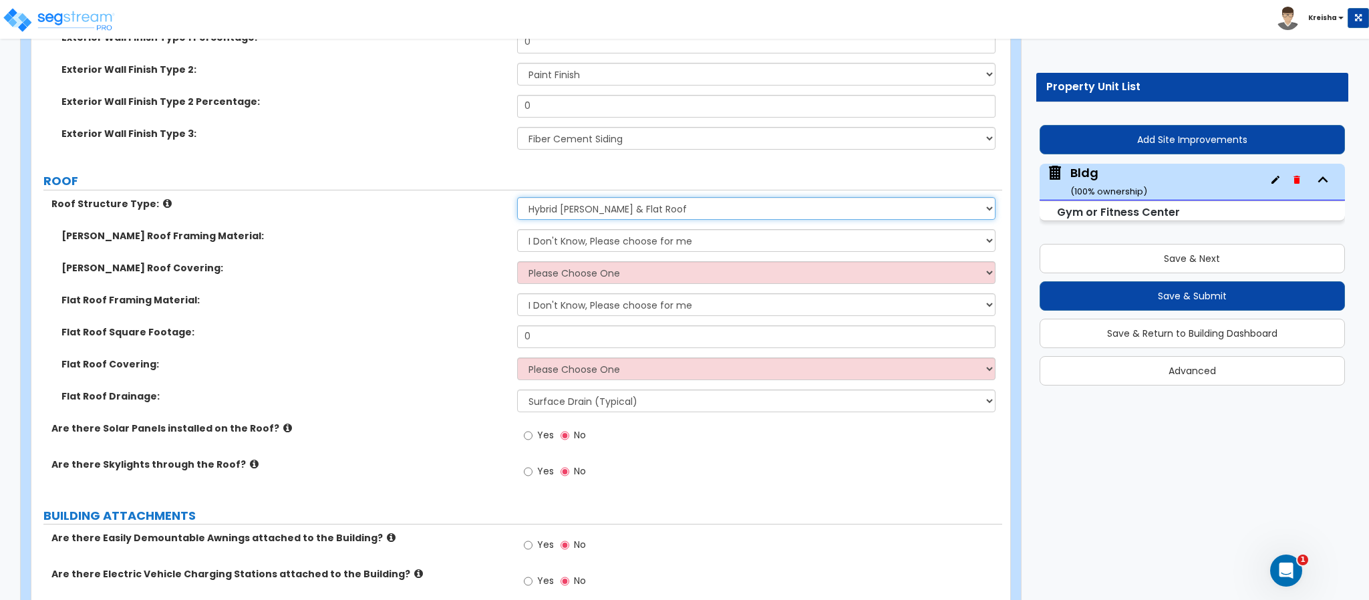
select select "2"
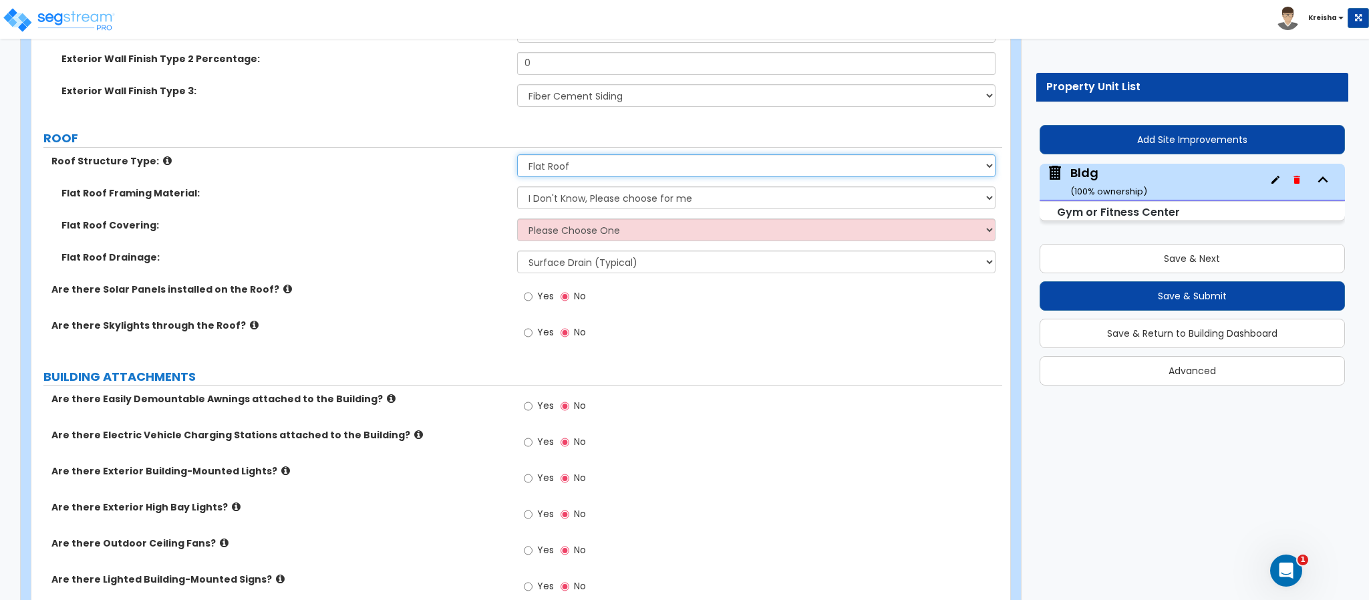
scroll to position [1670, 0]
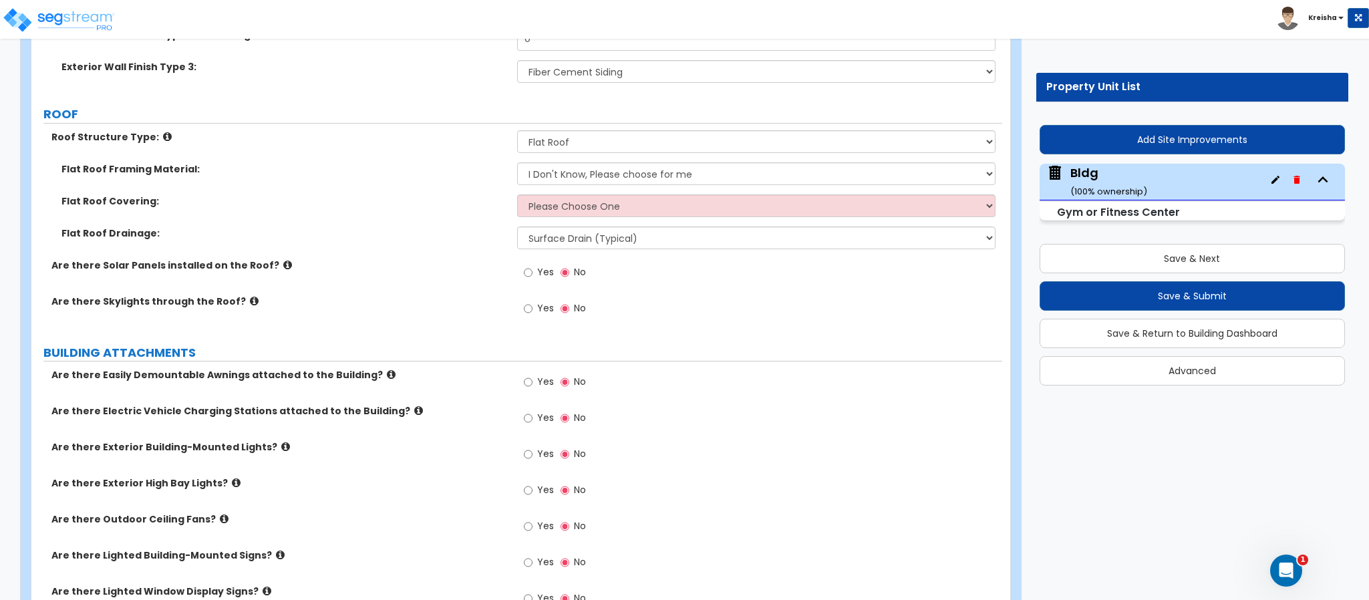
click at [536, 263] on label "Yes" at bounding box center [539, 274] width 30 height 23
click at [533, 265] on input "Yes" at bounding box center [528, 272] width 9 height 15
radio input "true"
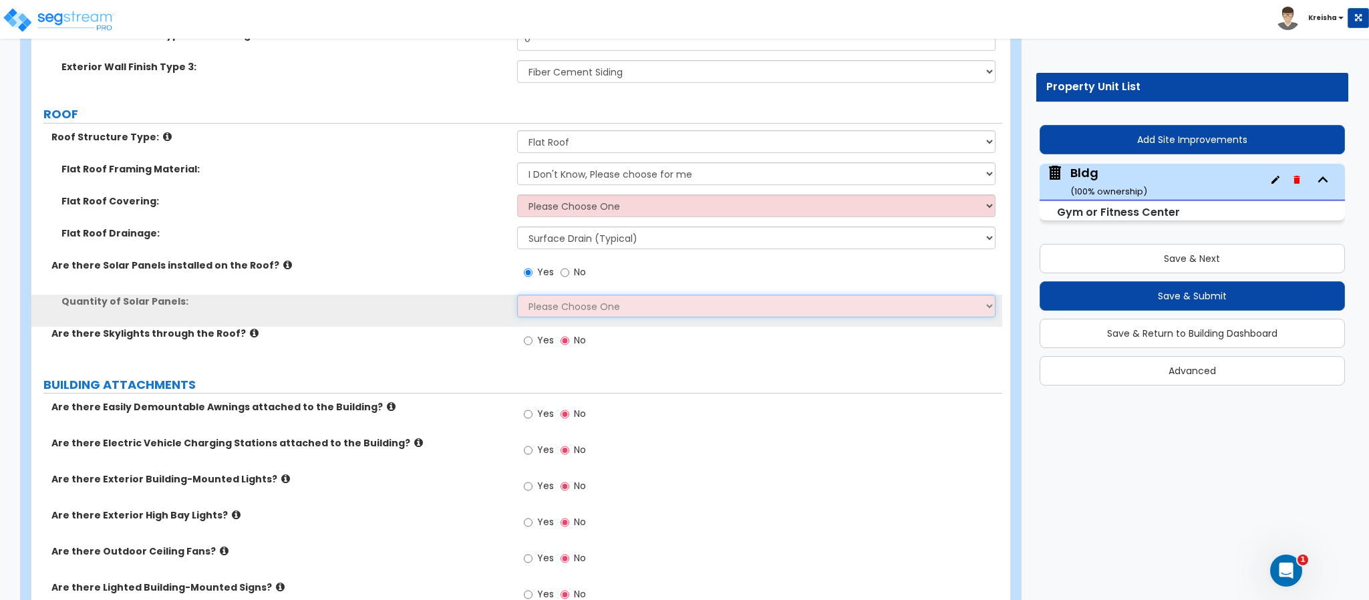
click at [540, 295] on select "Please Choose One Enter the Percentage of Roof Covered by Solar Panels Enter th…" at bounding box center [756, 306] width 479 height 23
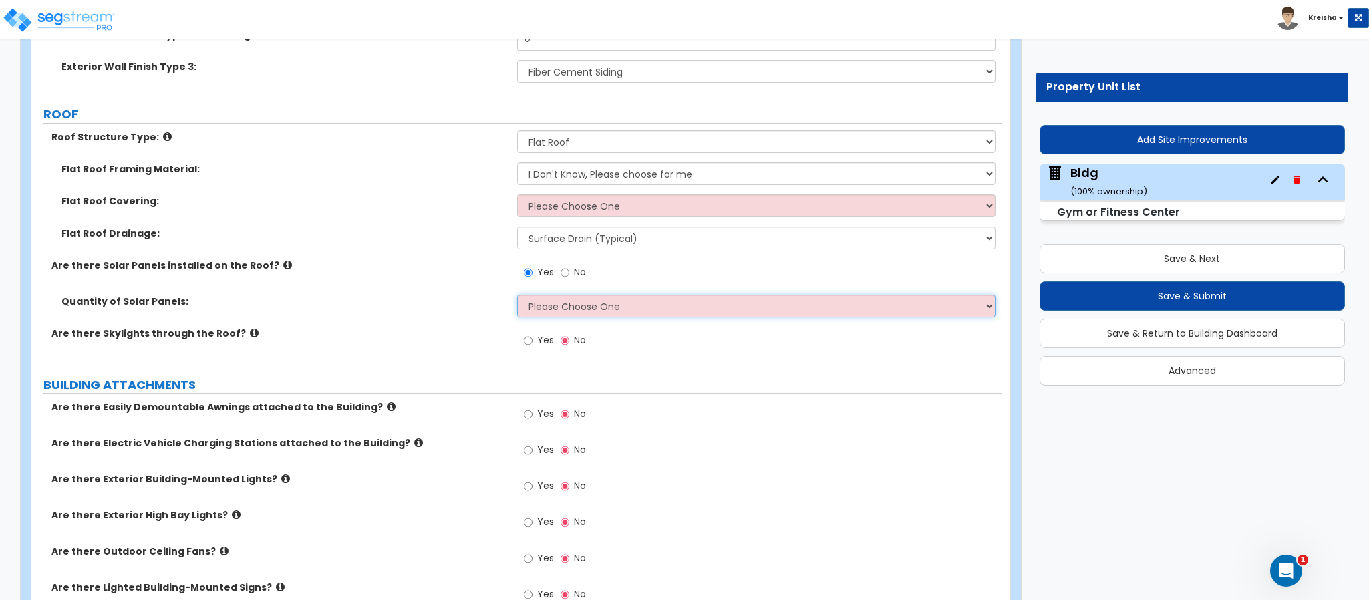
click at [541, 295] on select "Please Choose One Enter the Percentage of Roof Covered by Solar Panels Enter th…" at bounding box center [756, 306] width 479 height 23
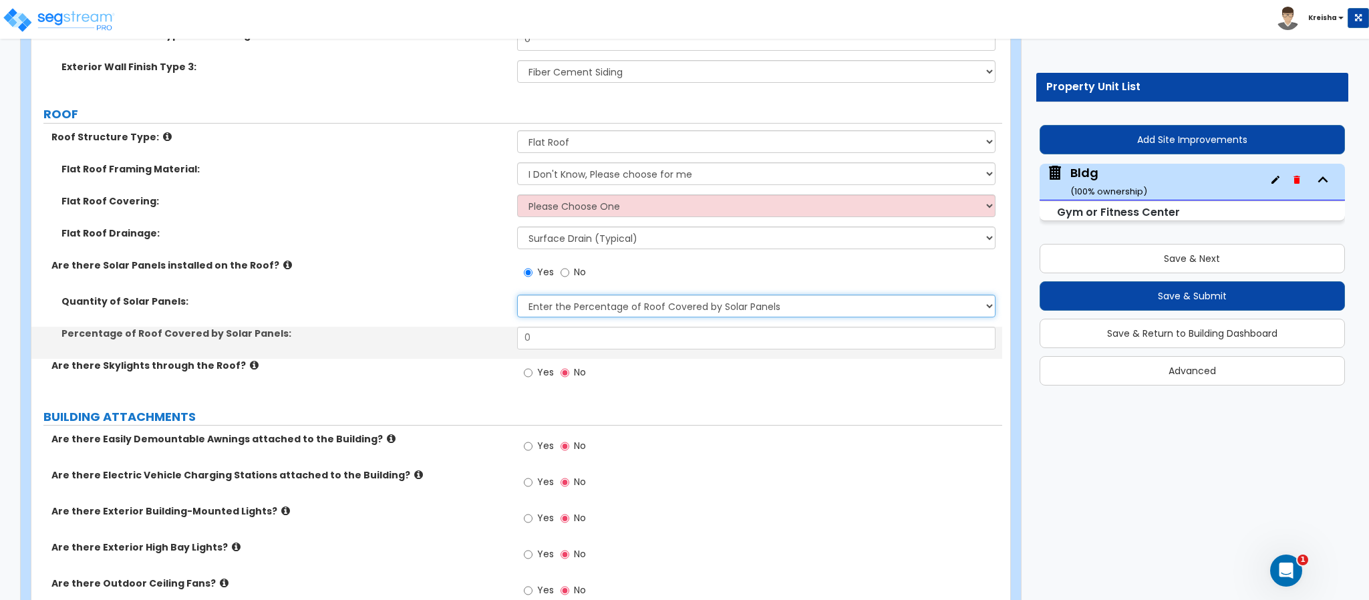
select select "2"
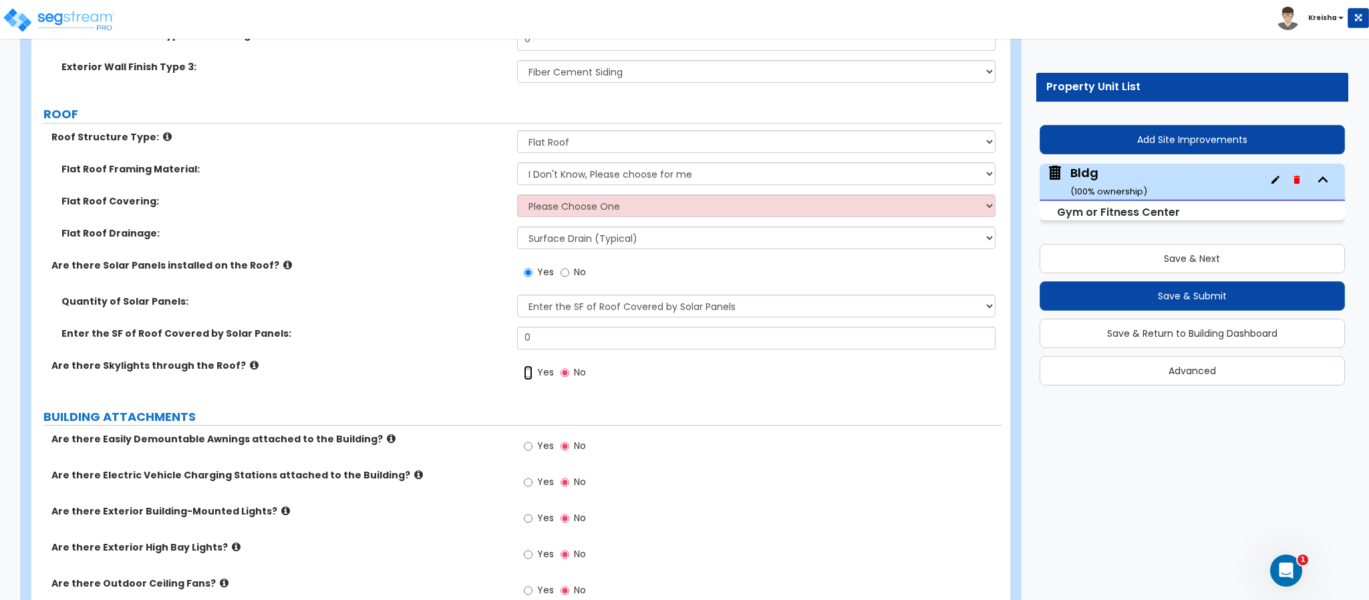
click at [529, 365] on input "Yes" at bounding box center [528, 372] width 9 height 15
radio input "true"
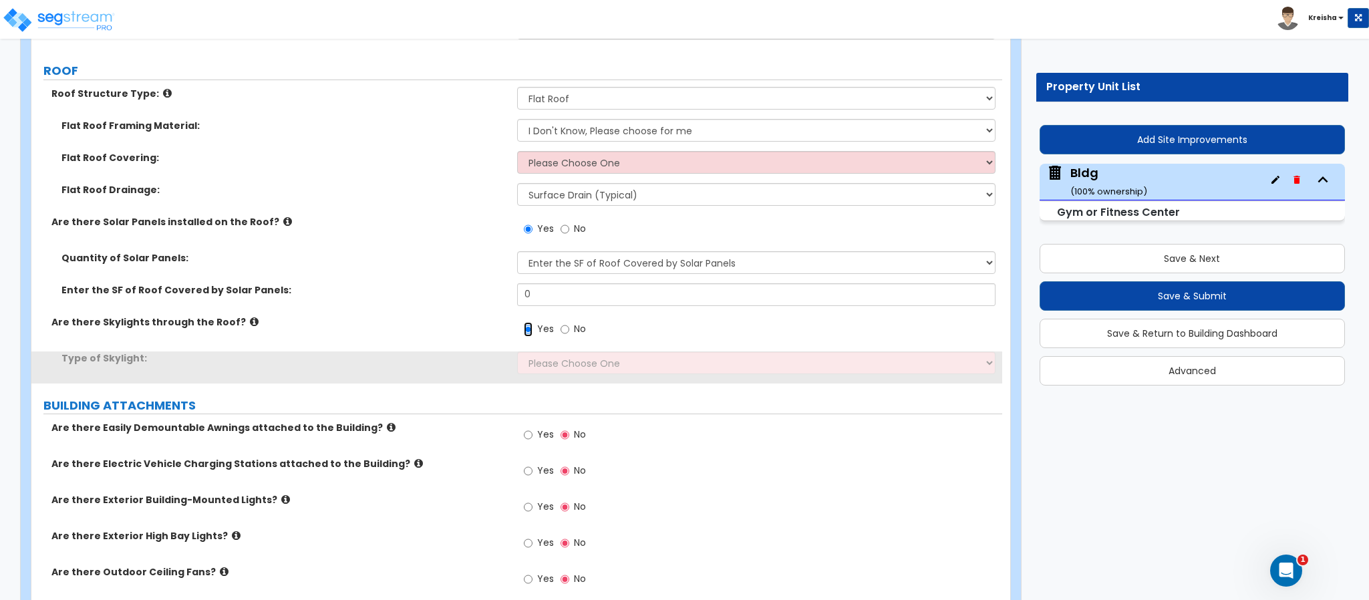
scroll to position [1804, 0]
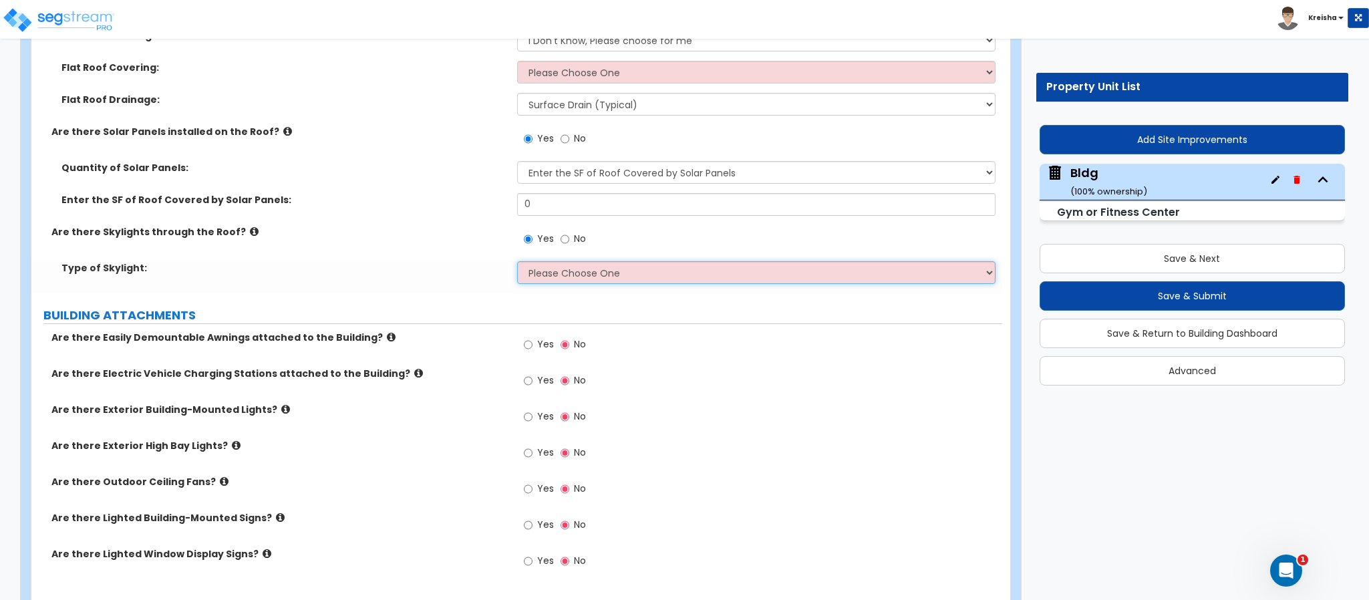
click at [563, 261] on select "Please Choose One Sandwich Panels Fixed Rectangular Glass Barrel Vault Dome Squ…" at bounding box center [756, 272] width 479 height 23
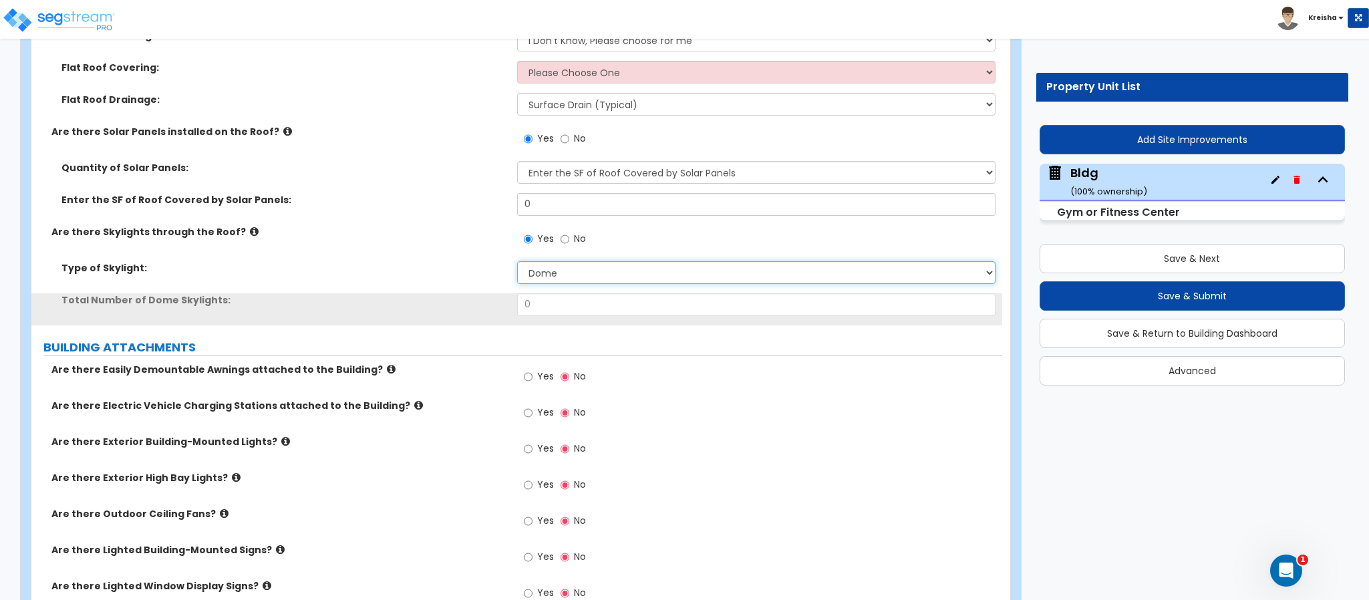
select select "5"
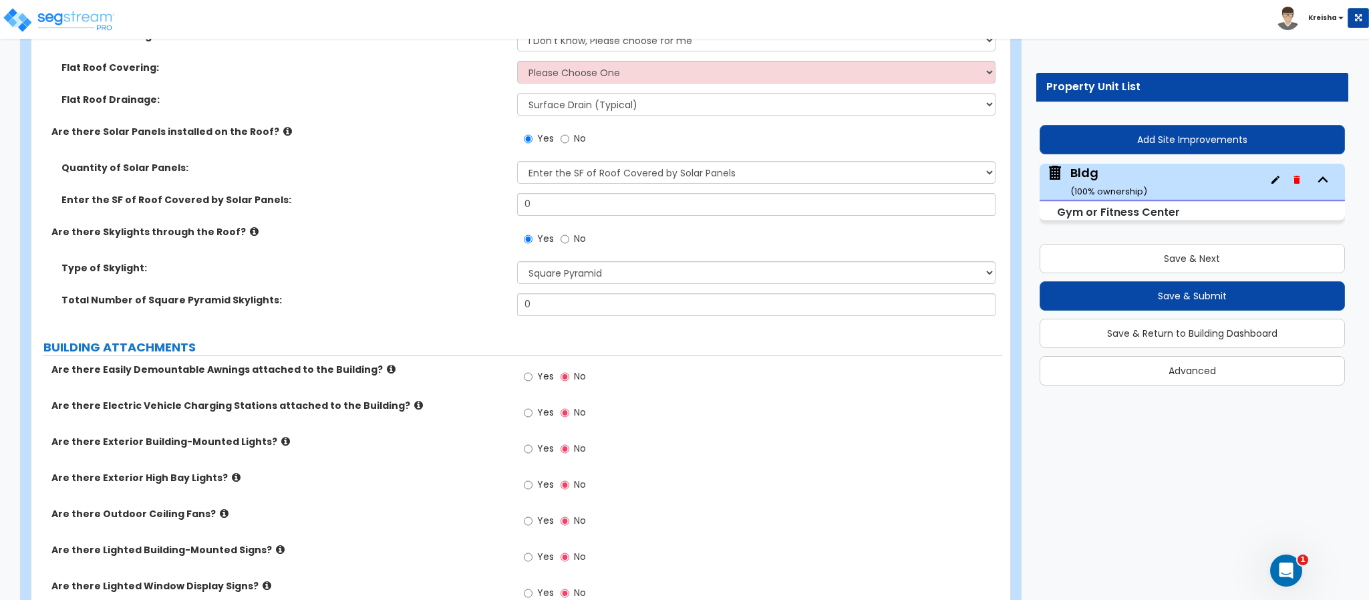
click at [534, 367] on label "Yes" at bounding box center [539, 378] width 30 height 23
click at [533, 369] on input "Yes" at bounding box center [528, 376] width 9 height 15
radio input "true"
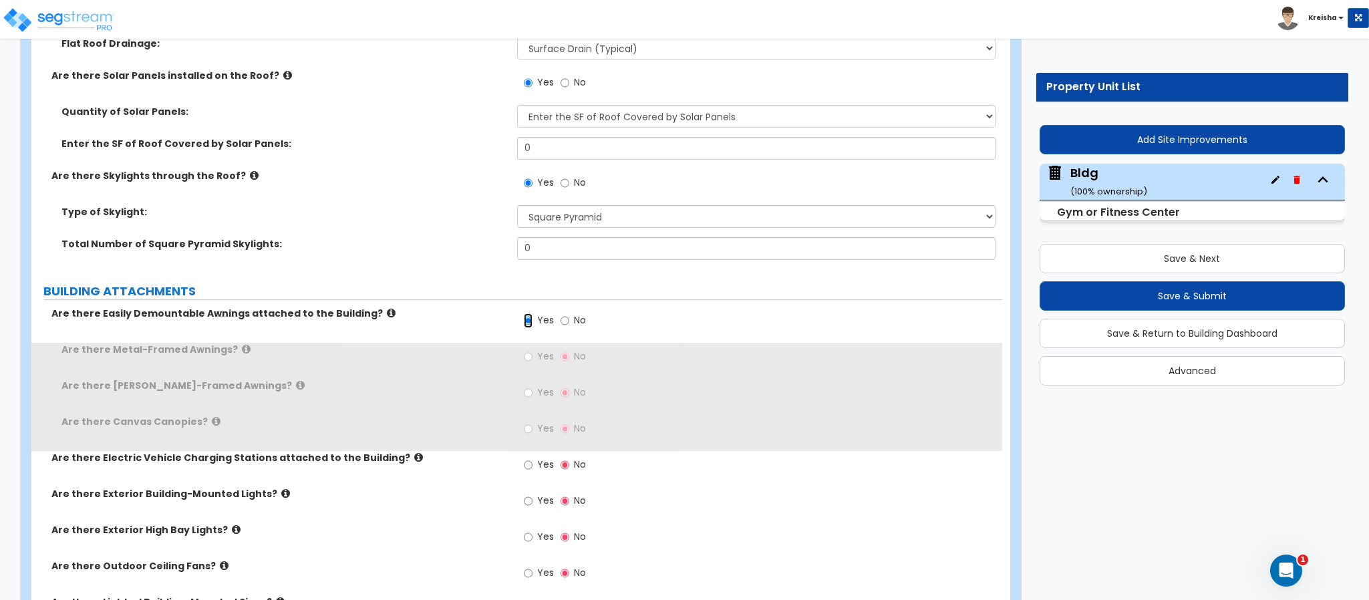
scroll to position [1937, 0]
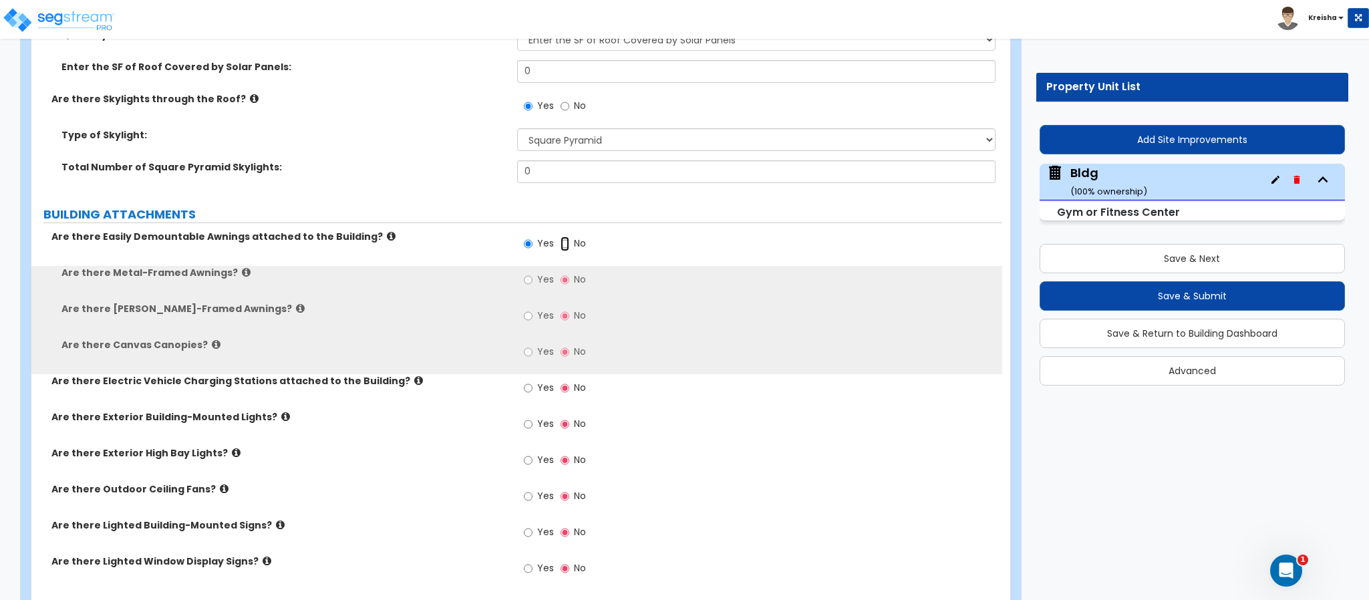
click at [561, 237] on input "No" at bounding box center [565, 244] width 9 height 15
radio input "true"
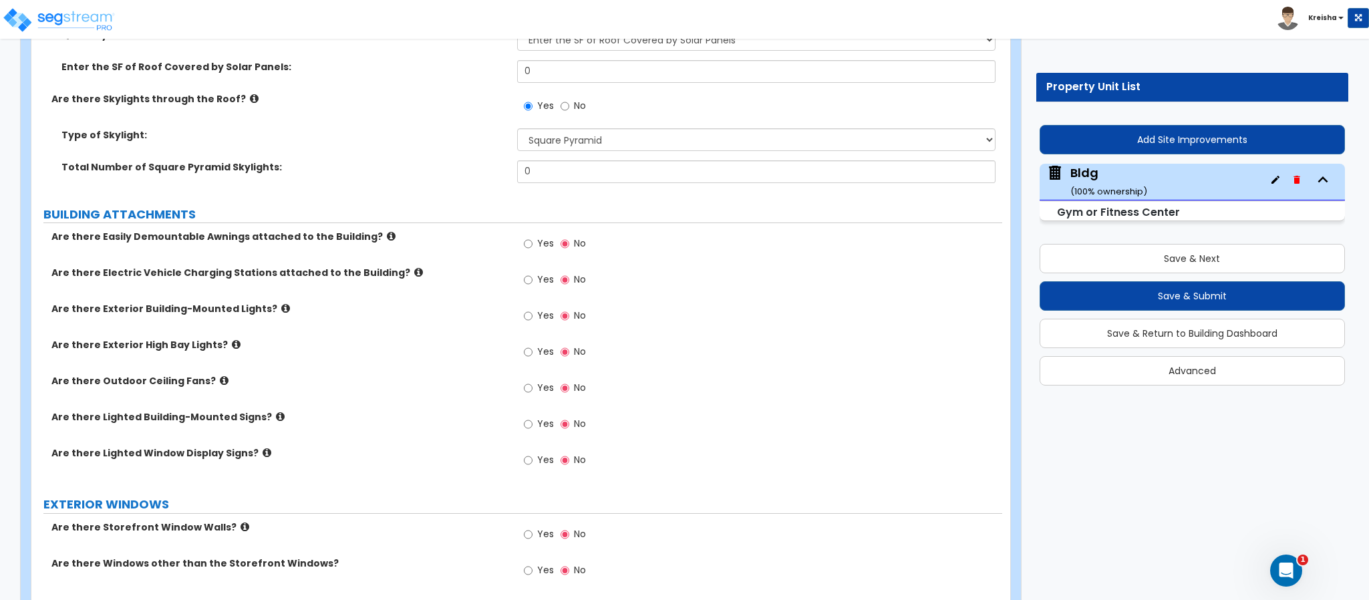
click at [537, 237] on span "Yes" at bounding box center [545, 243] width 17 height 13
click at [533, 237] on input "Yes" at bounding box center [528, 244] width 9 height 15
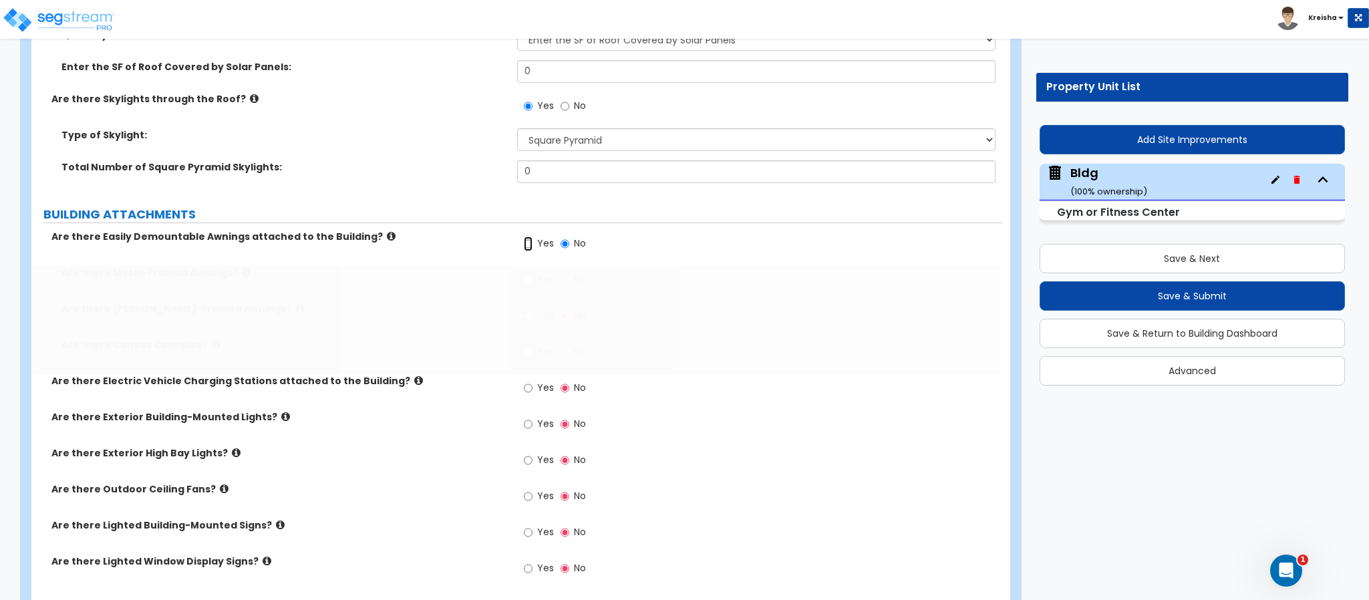
radio input "true"
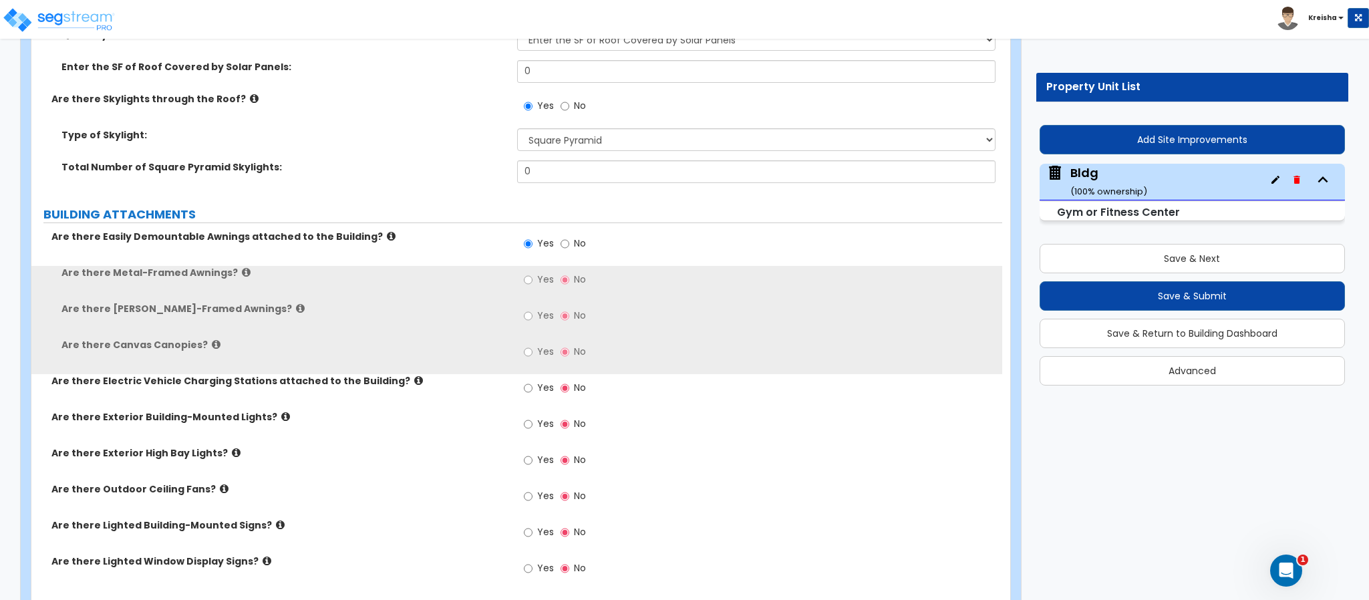
click at [537, 273] on span "Yes" at bounding box center [545, 279] width 17 height 13
click at [533, 273] on input "Yes" at bounding box center [528, 280] width 9 height 15
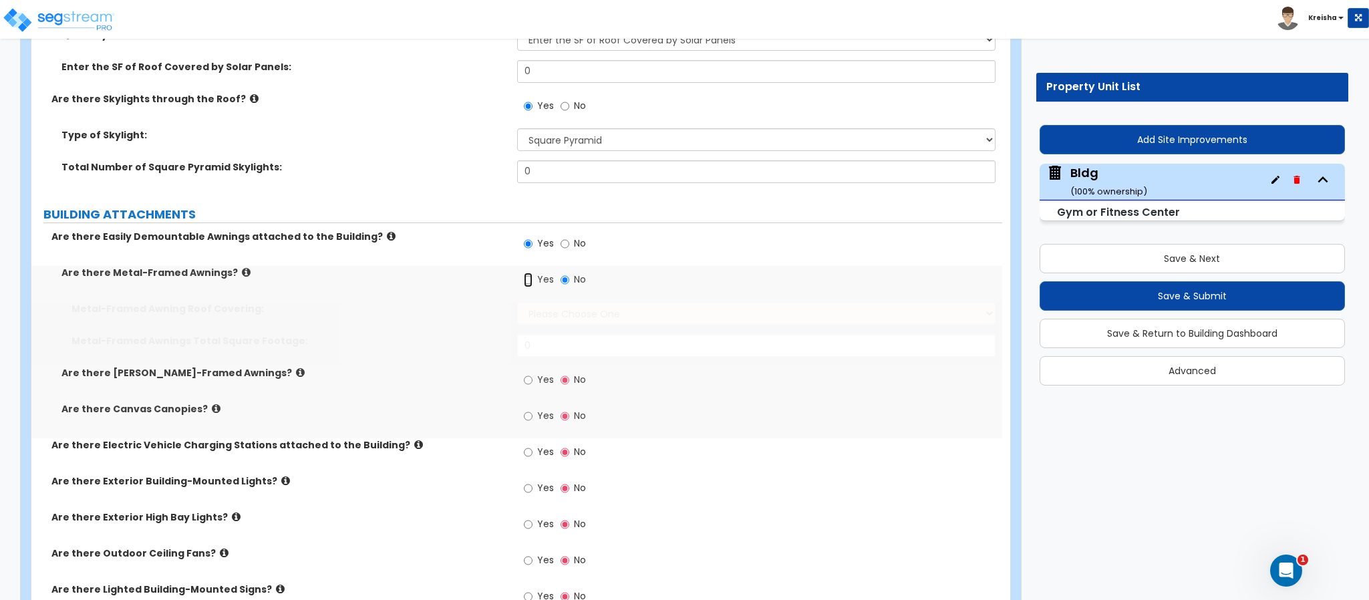
radio input "true"
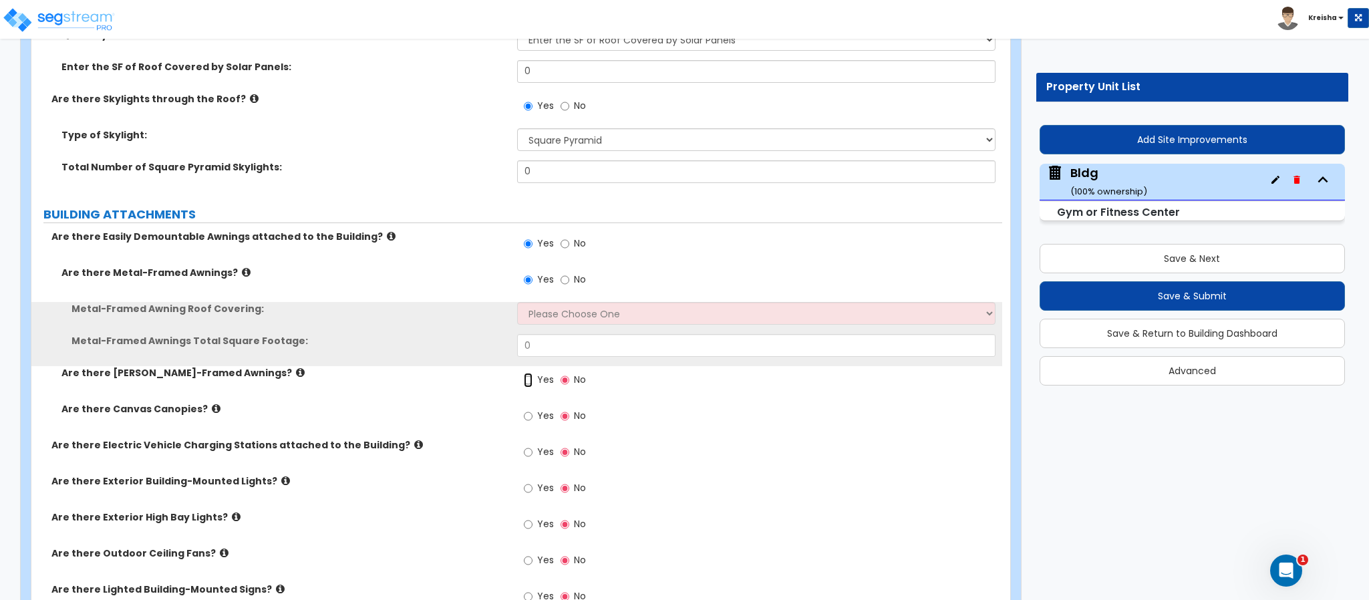
click at [531, 373] on input "Yes" at bounding box center [528, 380] width 9 height 15
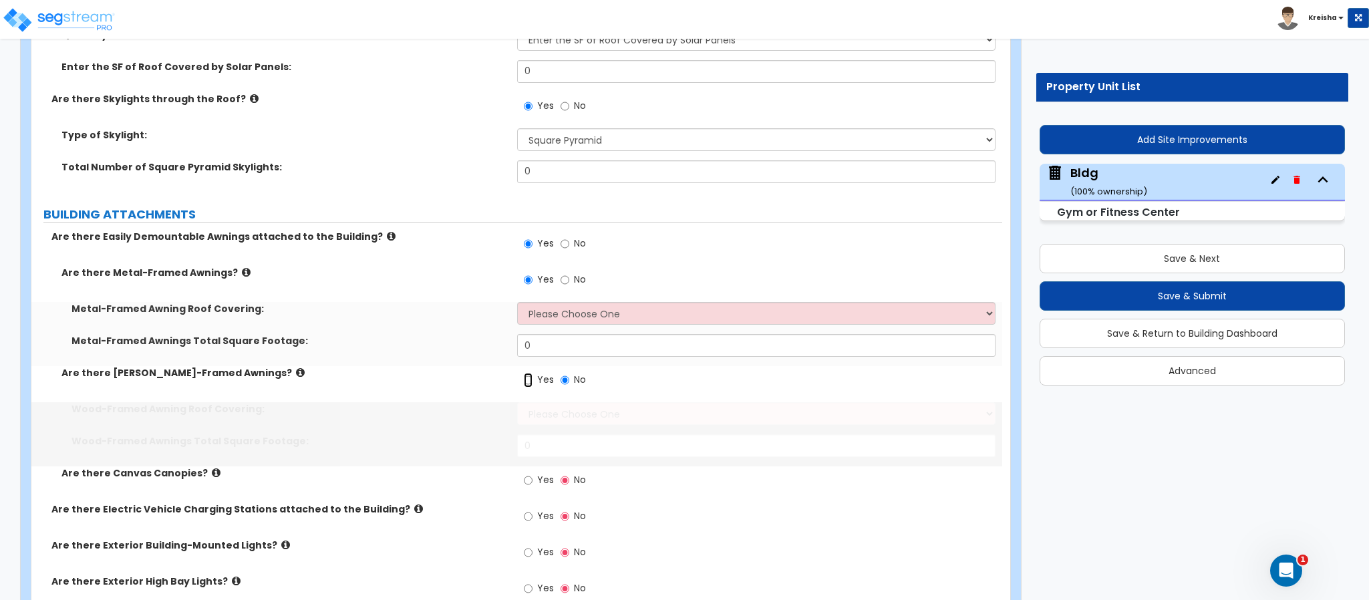
radio input "true"
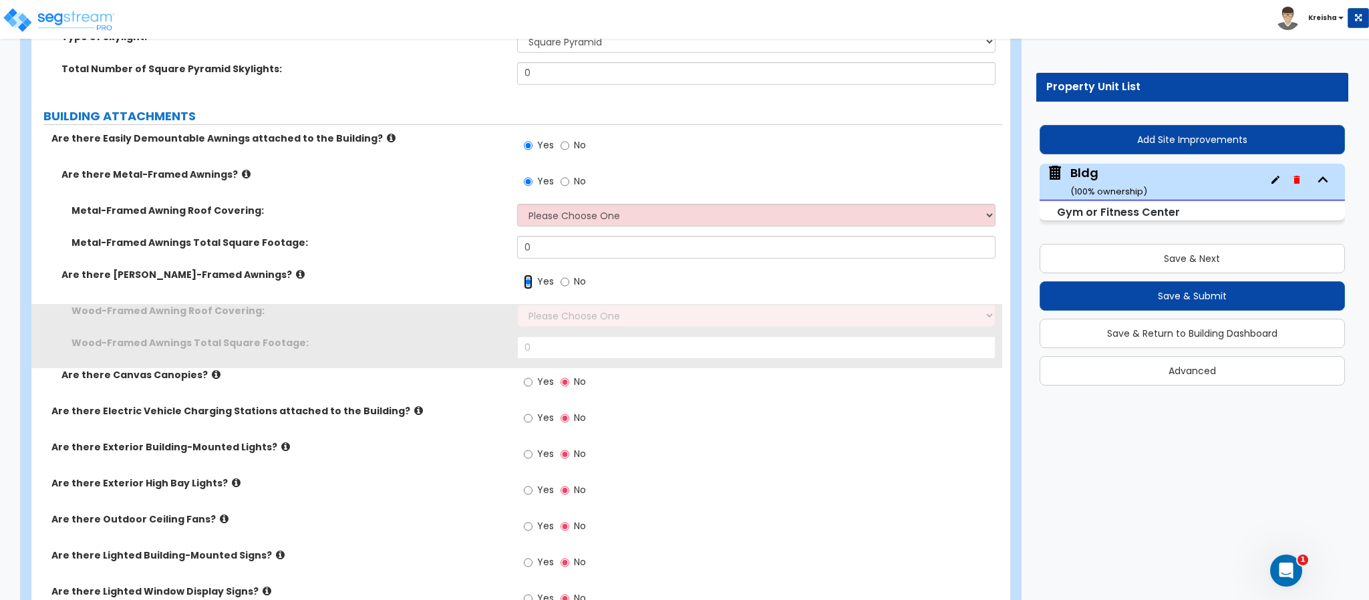
scroll to position [2071, 0]
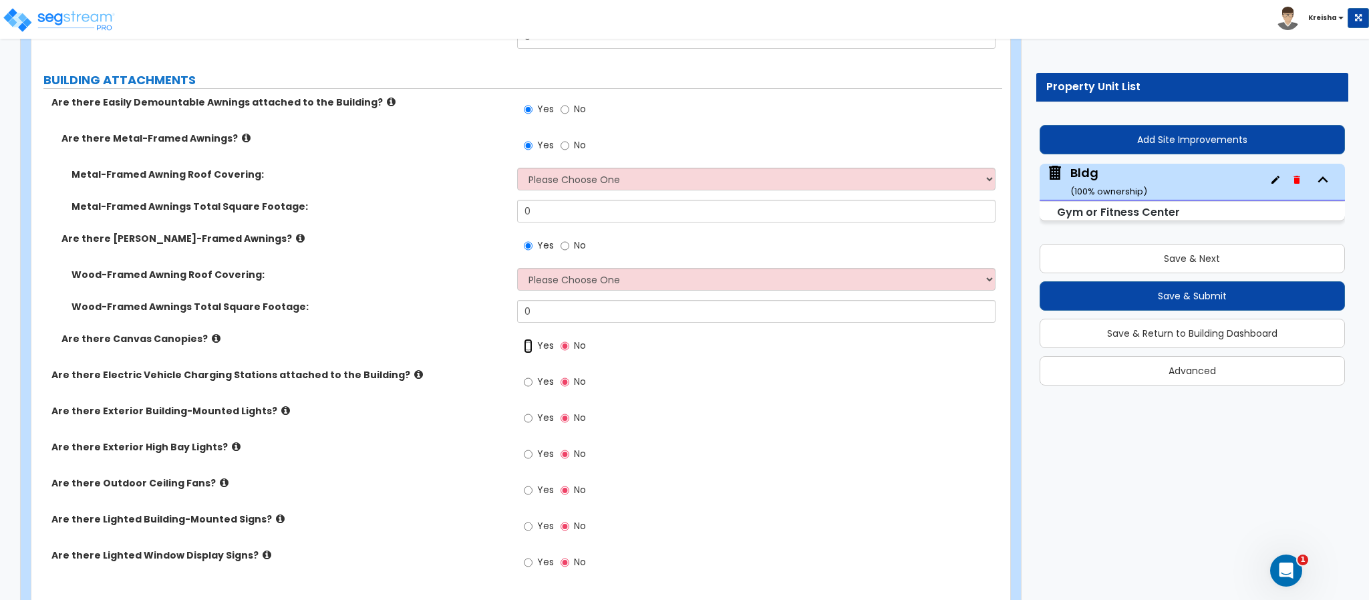
click at [524, 339] on input "Yes" at bounding box center [528, 346] width 9 height 15
radio input "true"
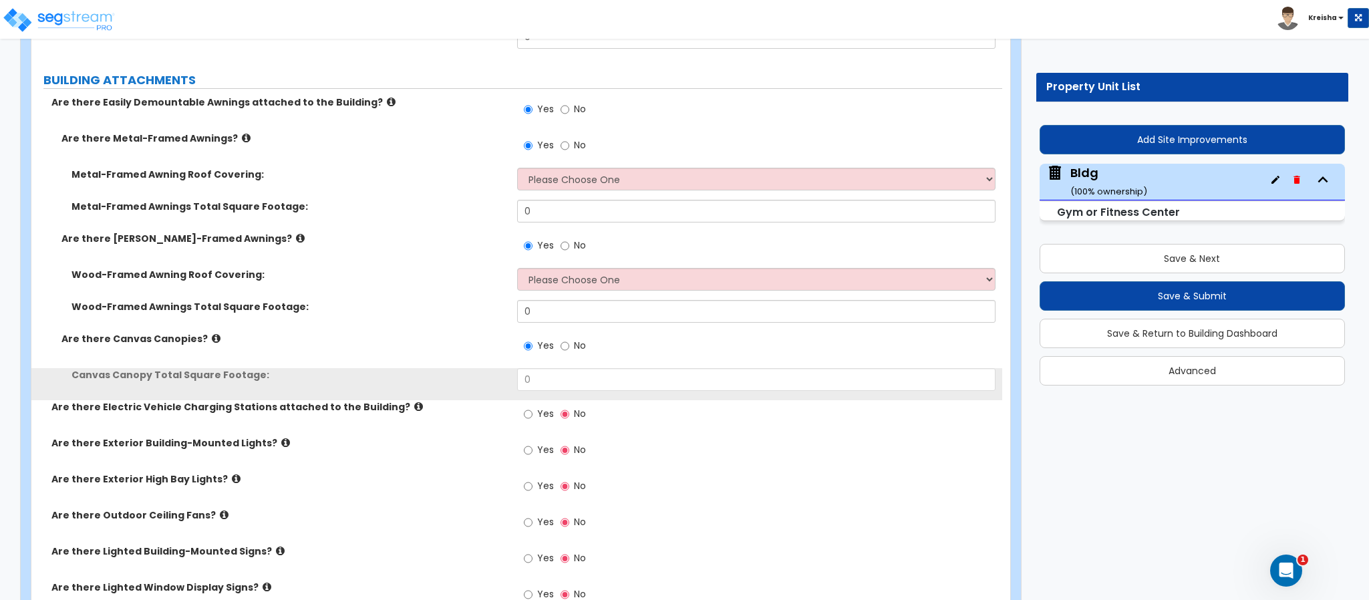
click at [524, 407] on input "Yes" at bounding box center [528, 414] width 9 height 15
radio input "true"
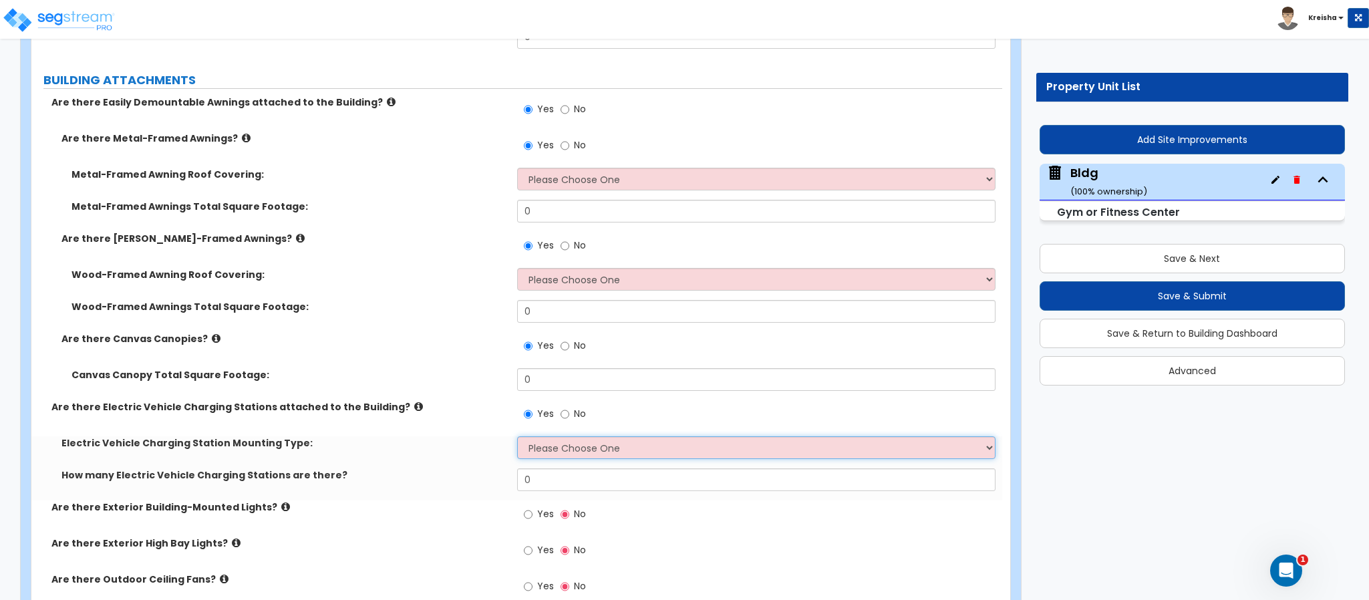
scroll to position [2227, 0]
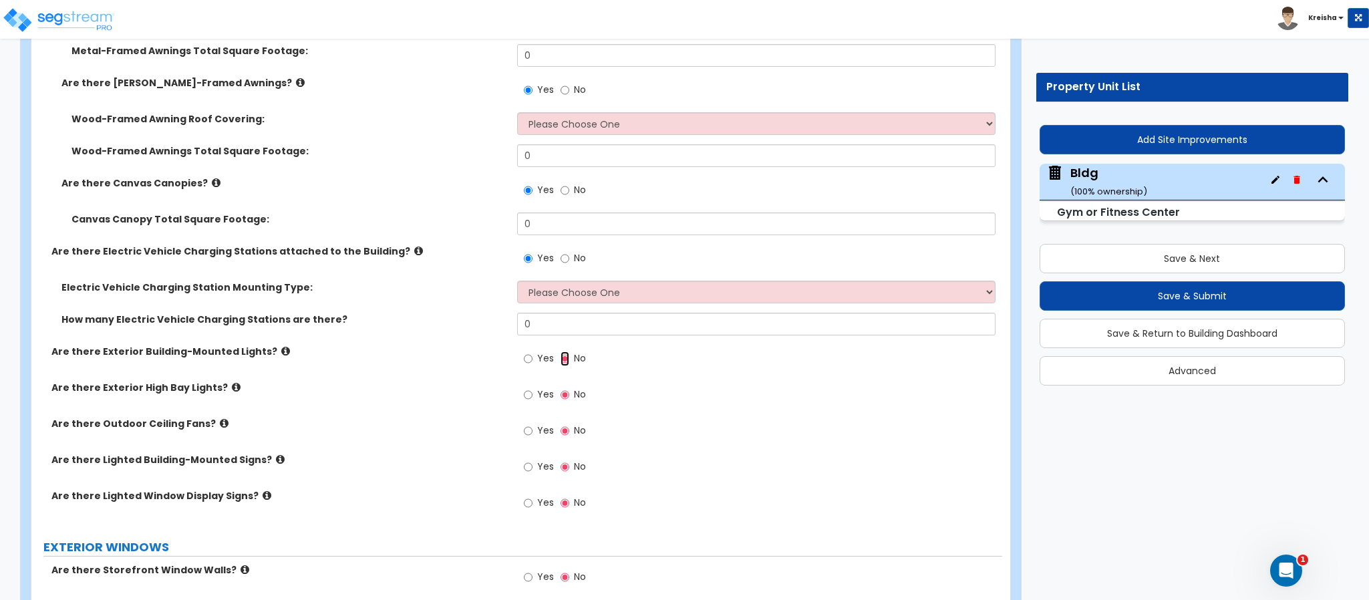
click at [524, 351] on input "Yes" at bounding box center [528, 358] width 9 height 15
radio input "true"
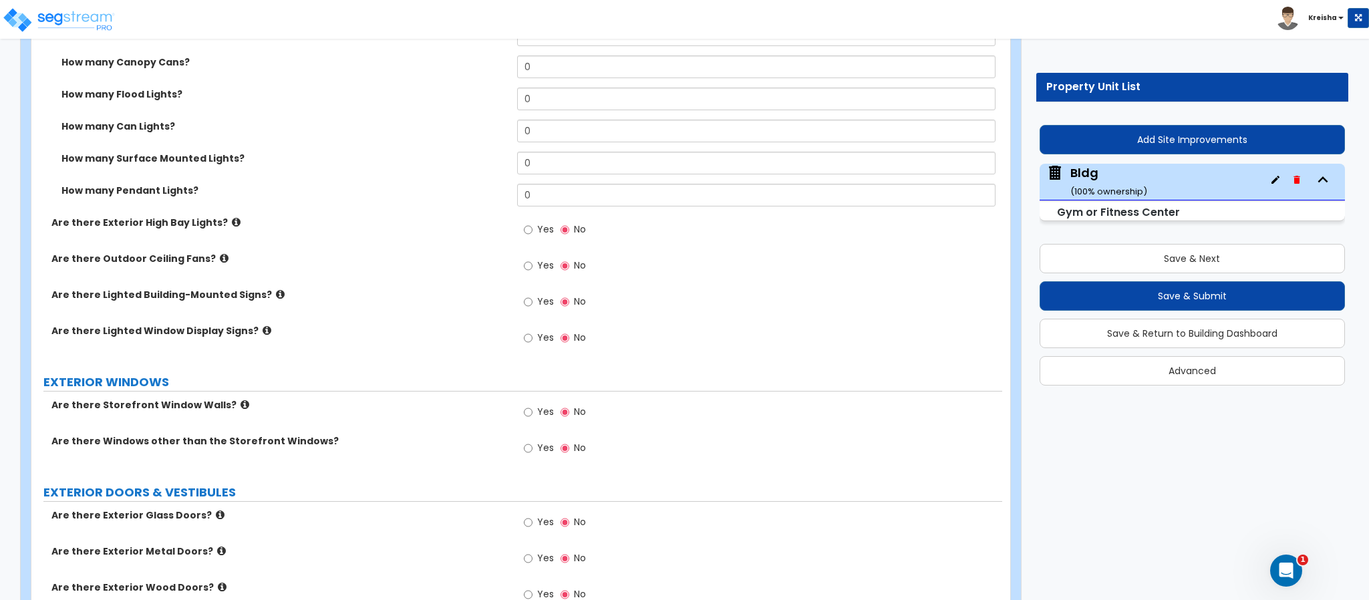
scroll to position [2685, 0]
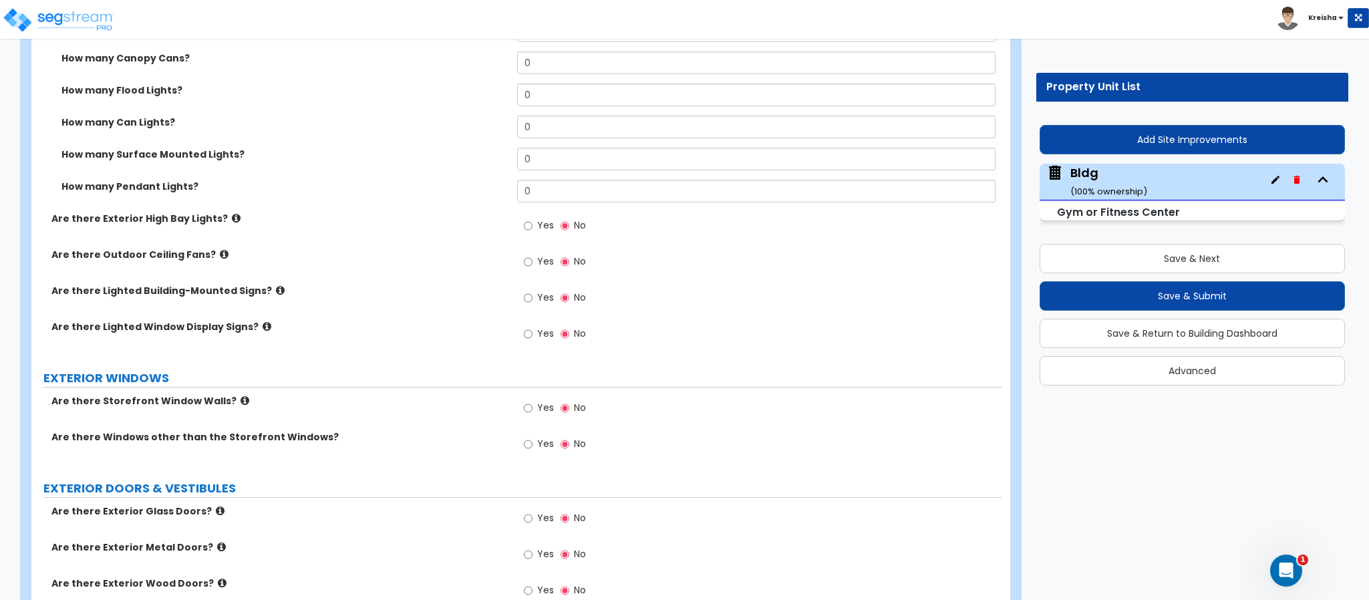
click at [541, 218] on span "Yes" at bounding box center [545, 224] width 17 height 13
click at [533, 218] on input "Yes" at bounding box center [528, 225] width 9 height 15
radio input "true"
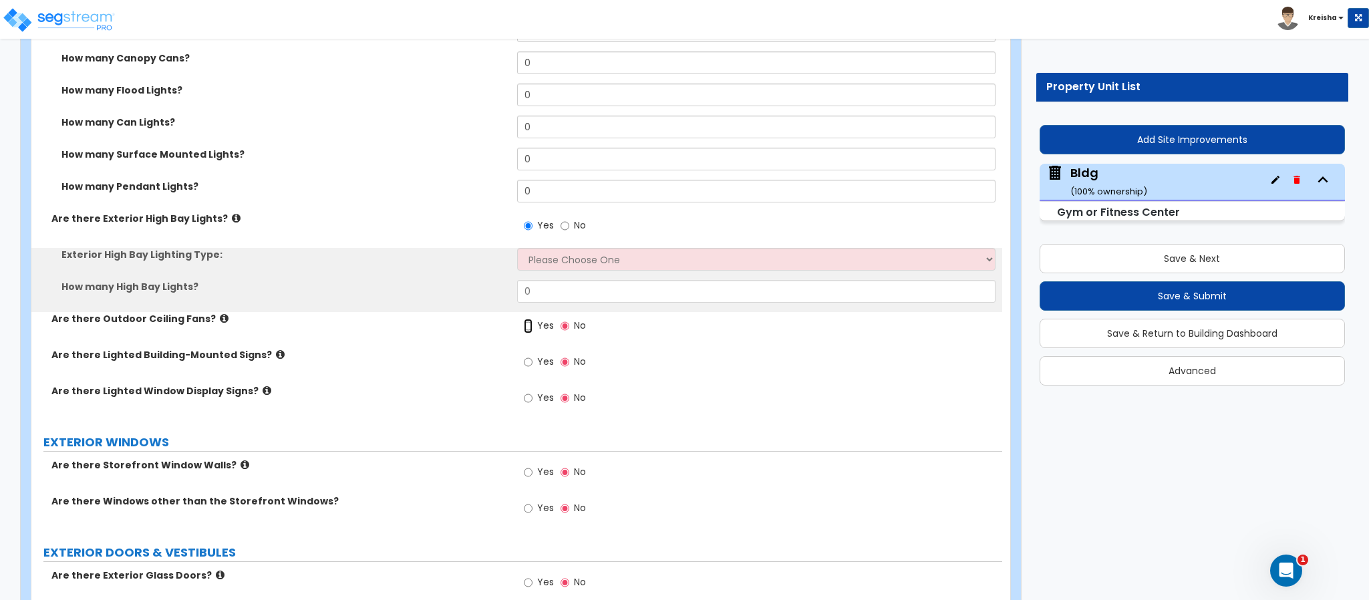
click at [524, 319] on input "Yes" at bounding box center [528, 326] width 9 height 15
radio input "true"
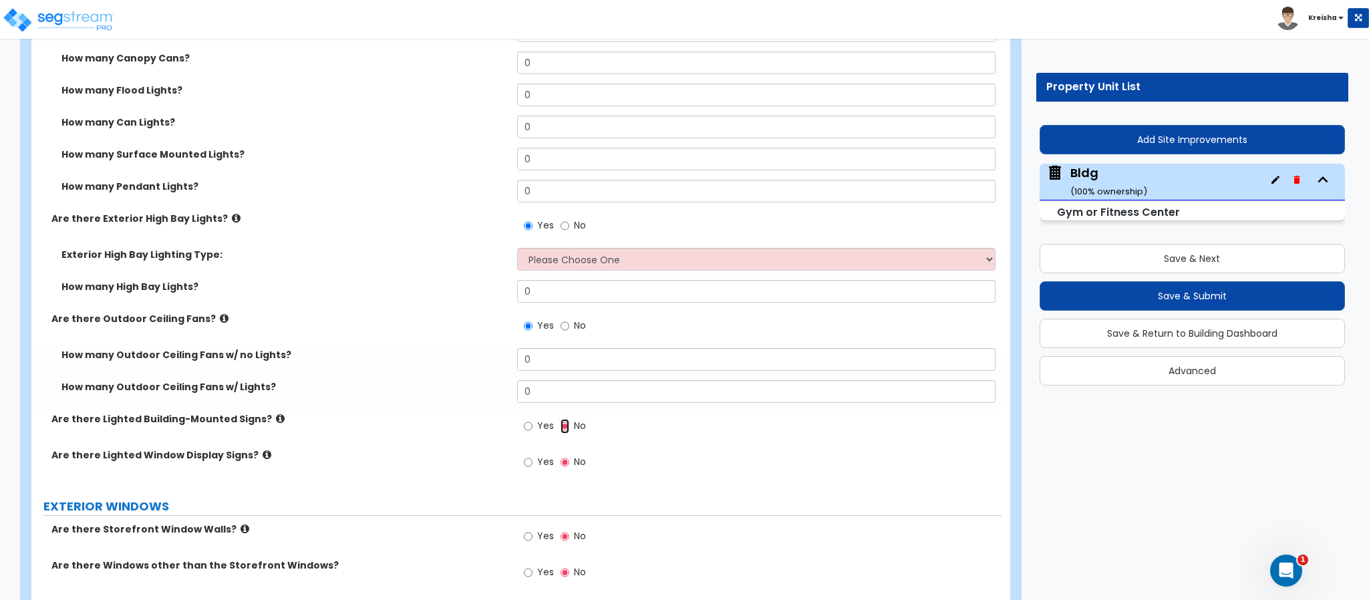
click at [524, 419] on input "Yes" at bounding box center [528, 426] width 9 height 15
radio input "true"
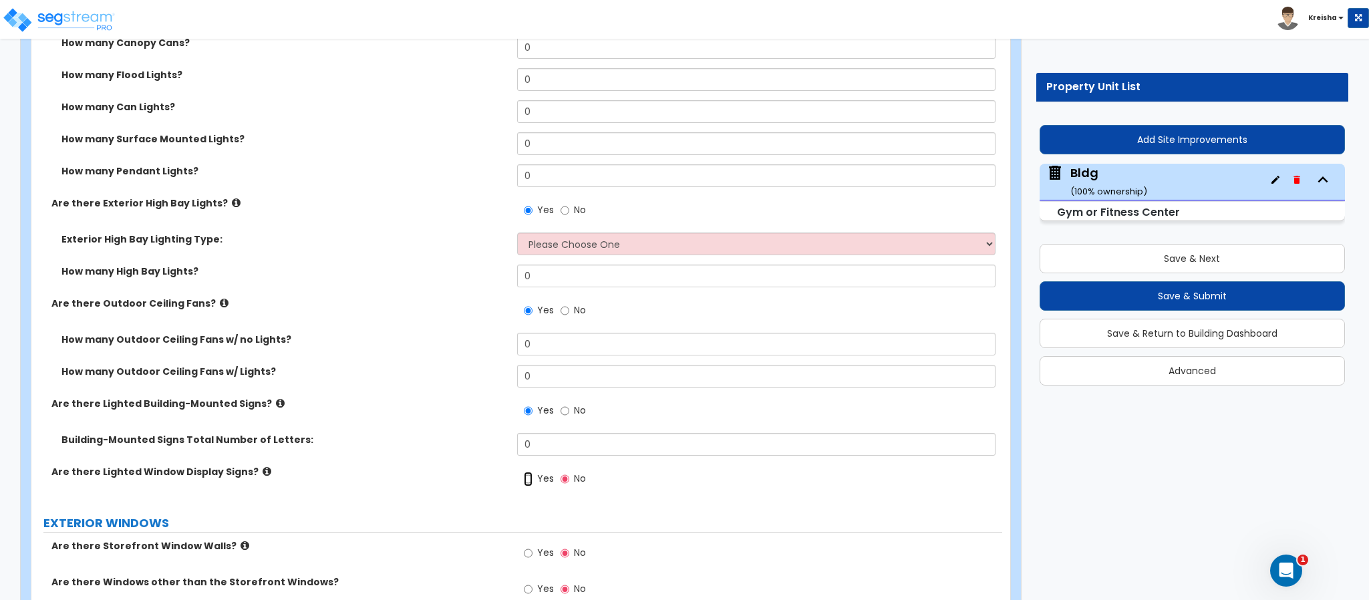
click at [524, 472] on input "Yes" at bounding box center [528, 479] width 9 height 15
radio input "true"
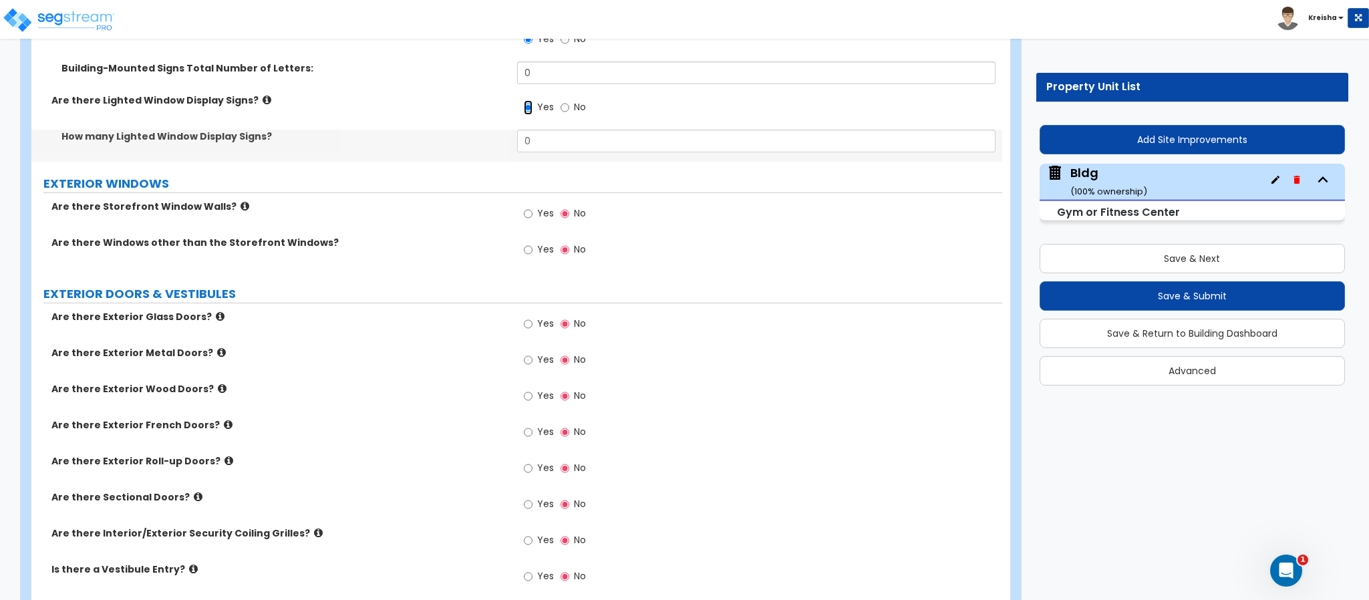
scroll to position [3081, 0]
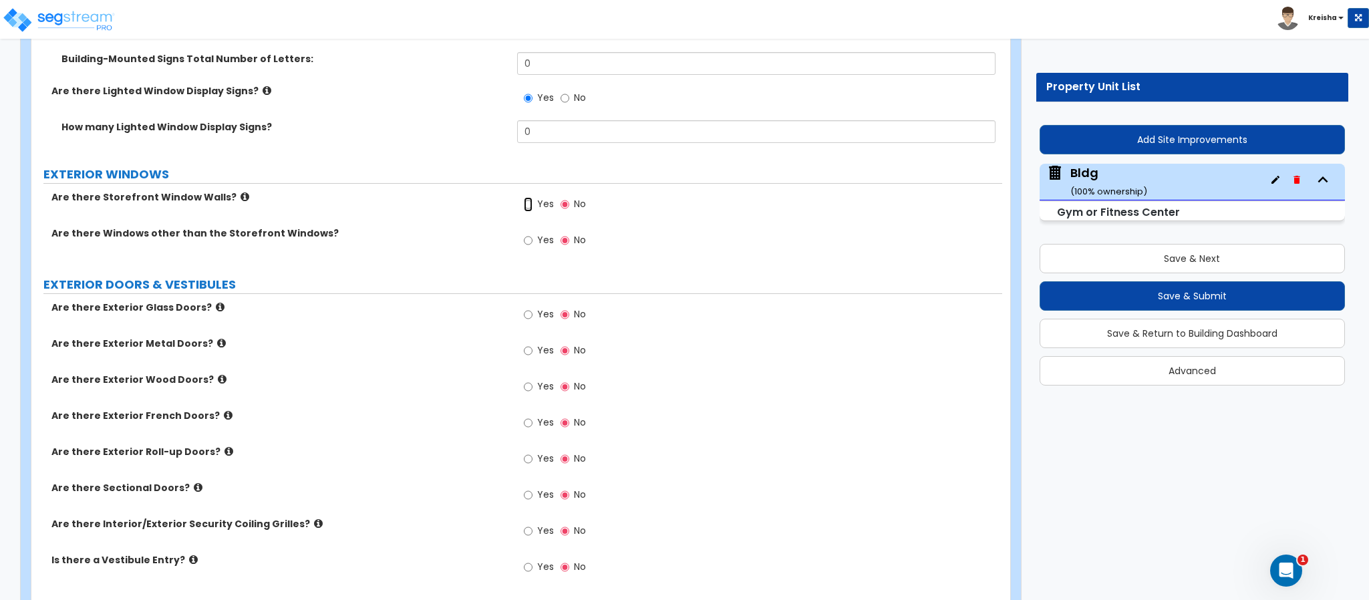
click at [524, 197] on input "Yes" at bounding box center [528, 204] width 9 height 15
radio input "true"
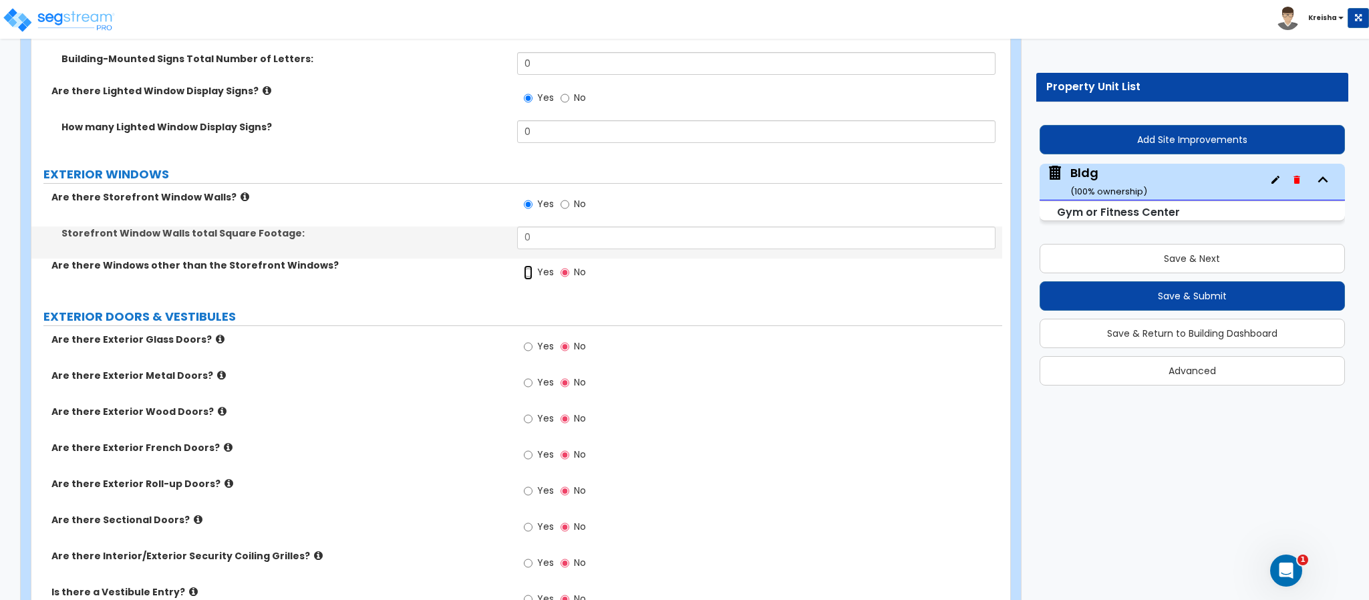
click at [524, 265] on input "Yes" at bounding box center [528, 272] width 9 height 15
radio input "true"
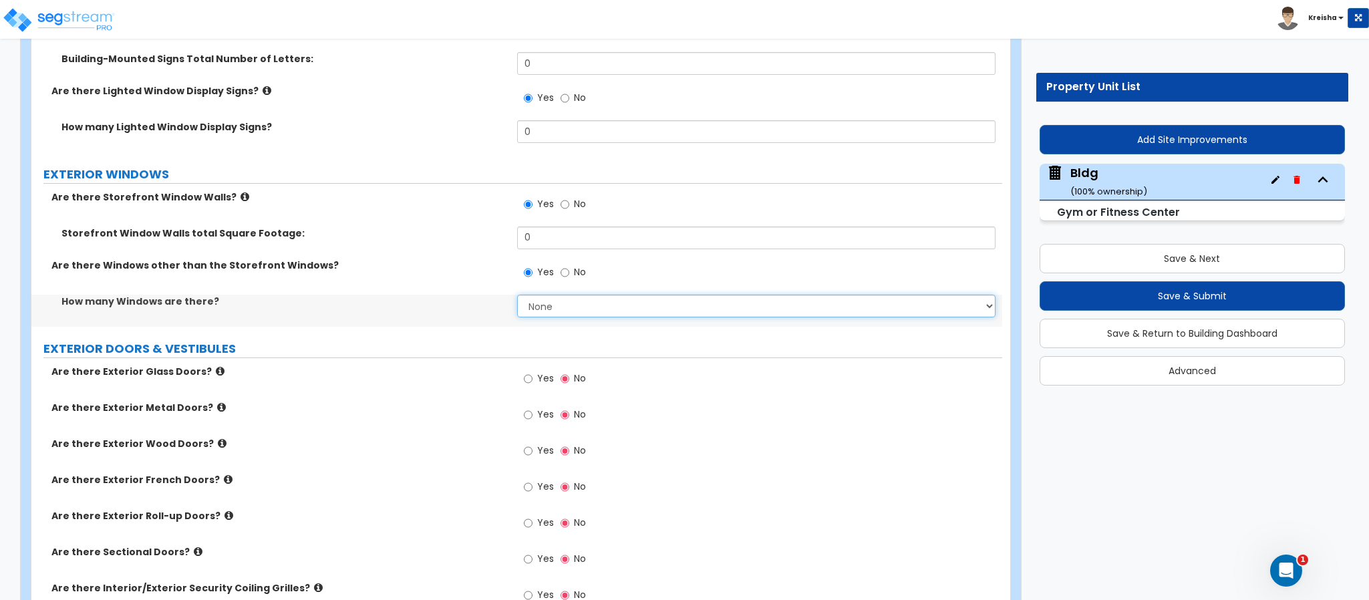
select select "1"
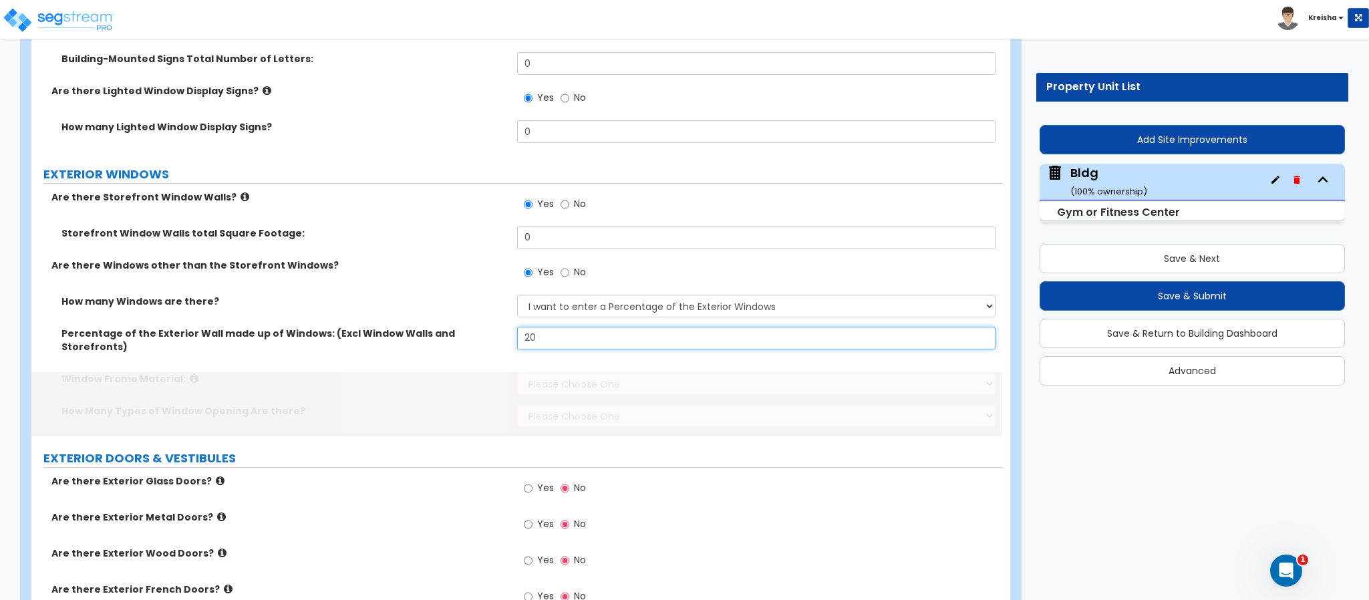
type input "20"
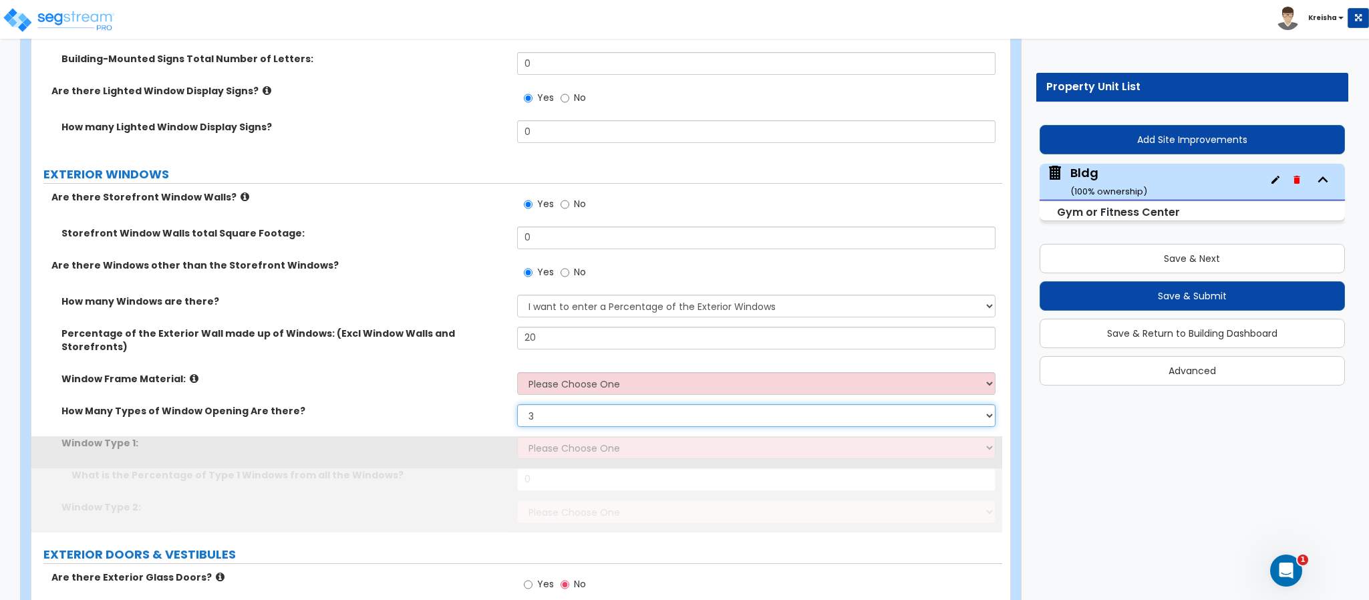
select select "4"
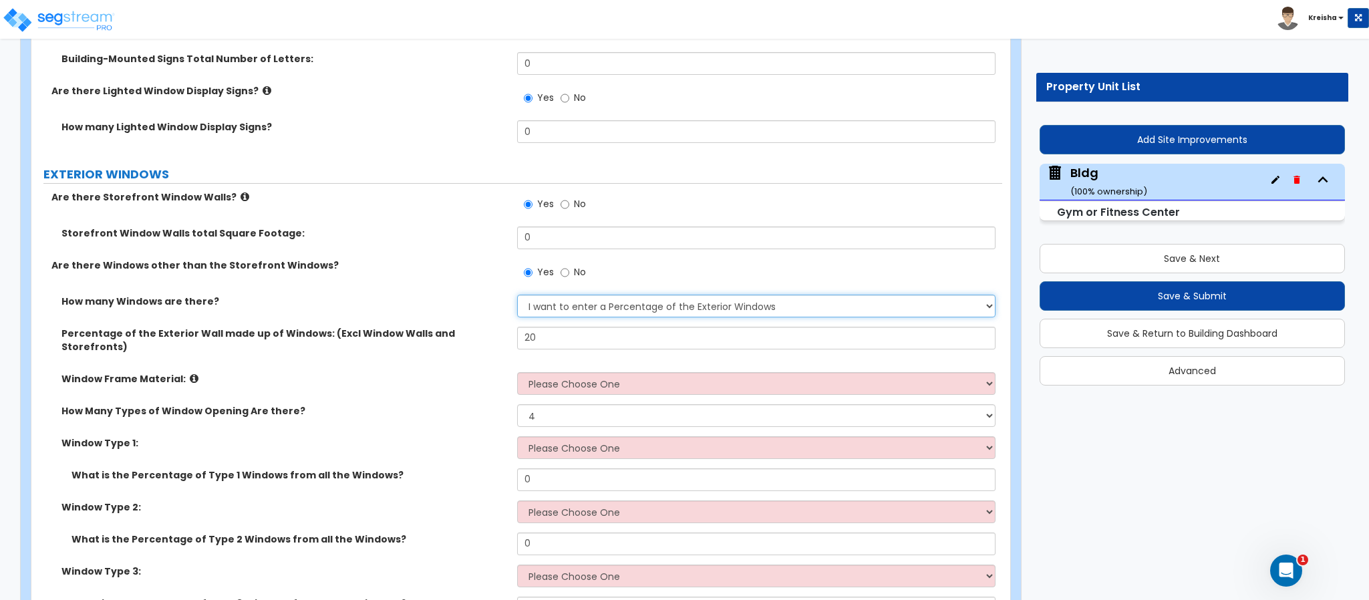
select select "2"
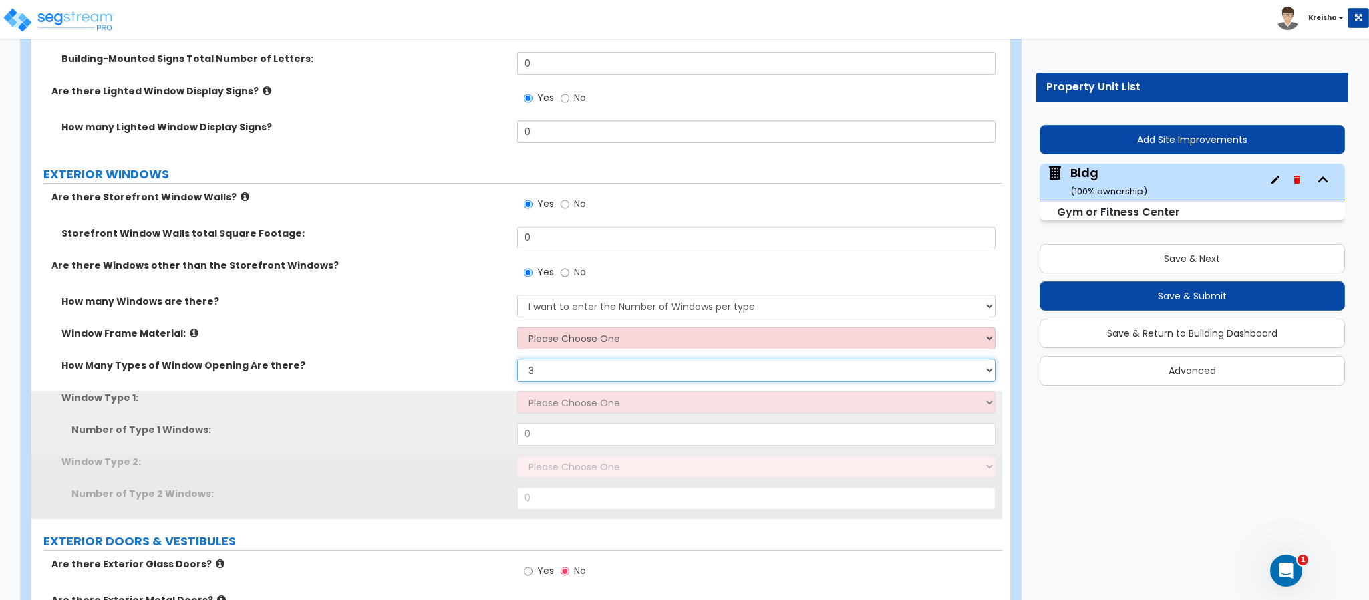
select select "4"
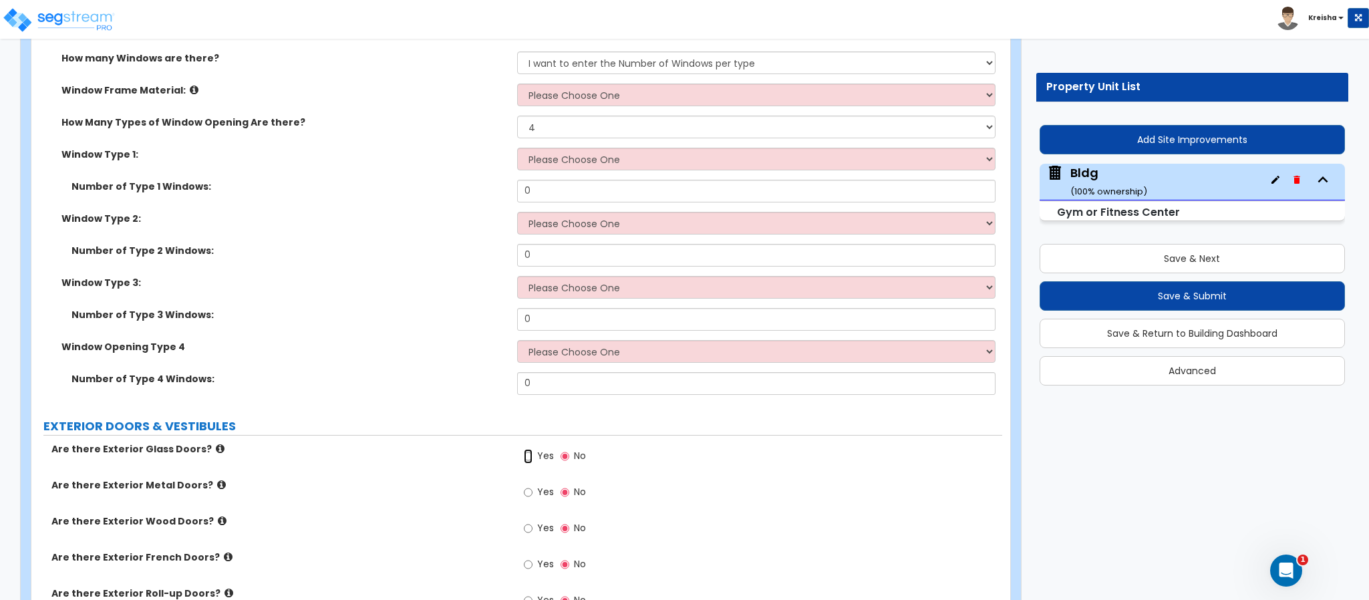
click at [530, 449] on input "Yes" at bounding box center [528, 456] width 9 height 15
radio input "true"
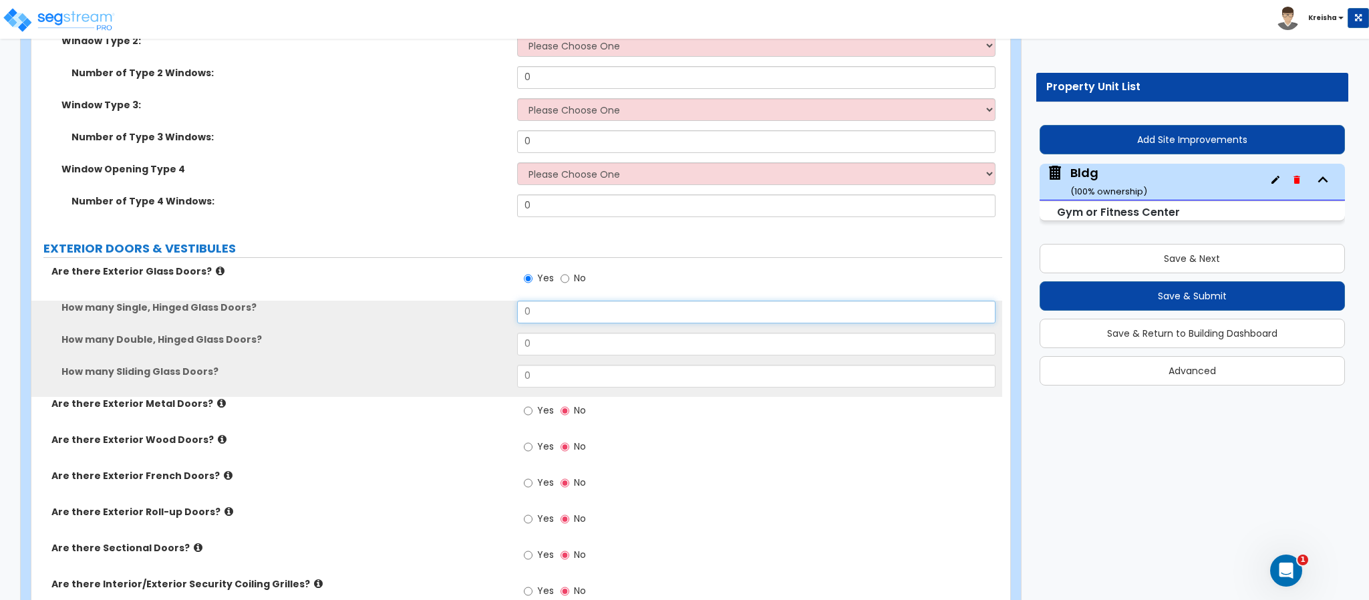
scroll to position [3502, 0]
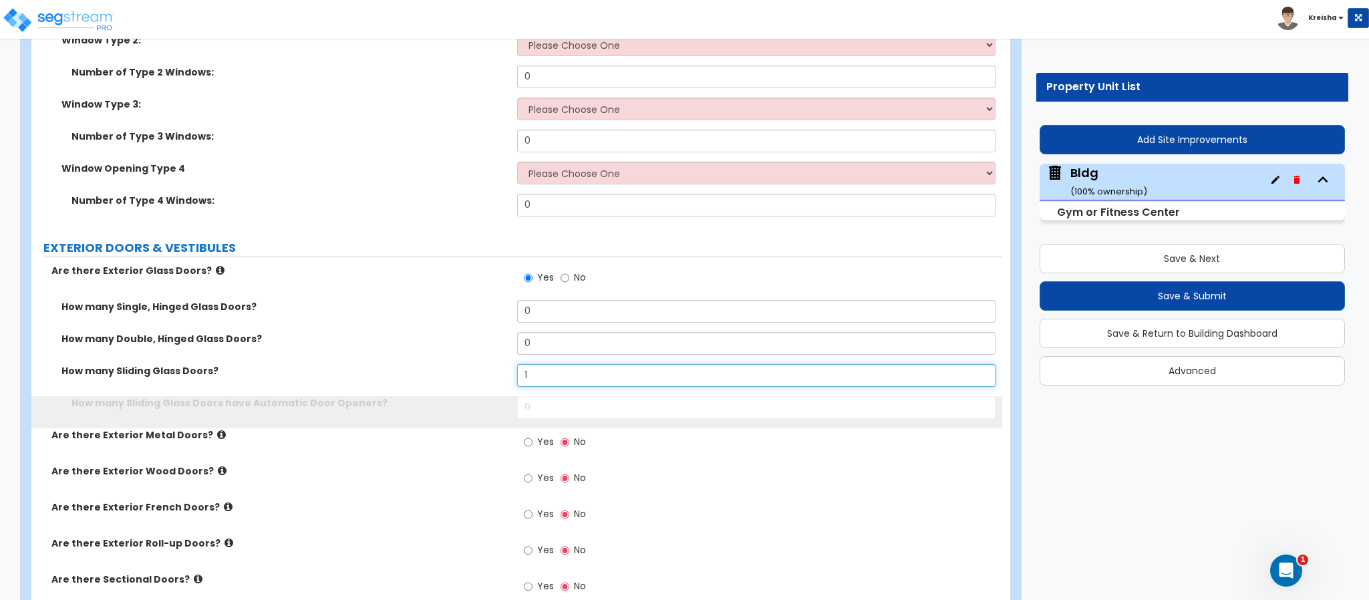
type input "1"
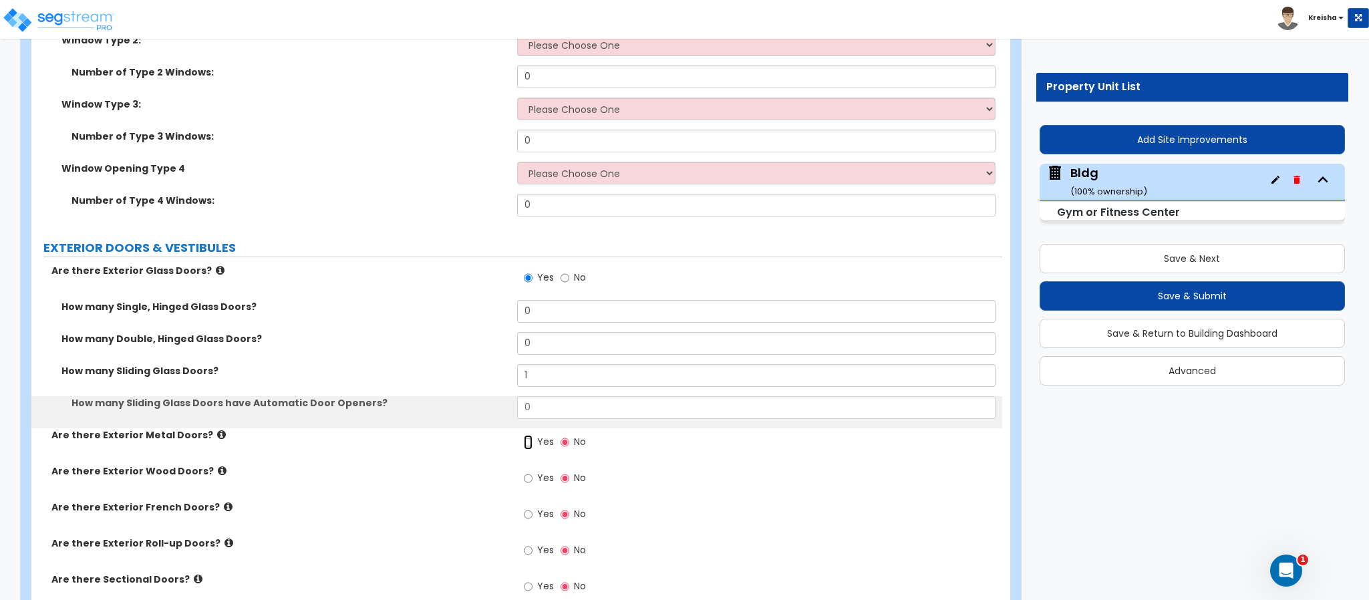
click at [524, 435] on input "Yes" at bounding box center [528, 442] width 9 height 15
radio input "true"
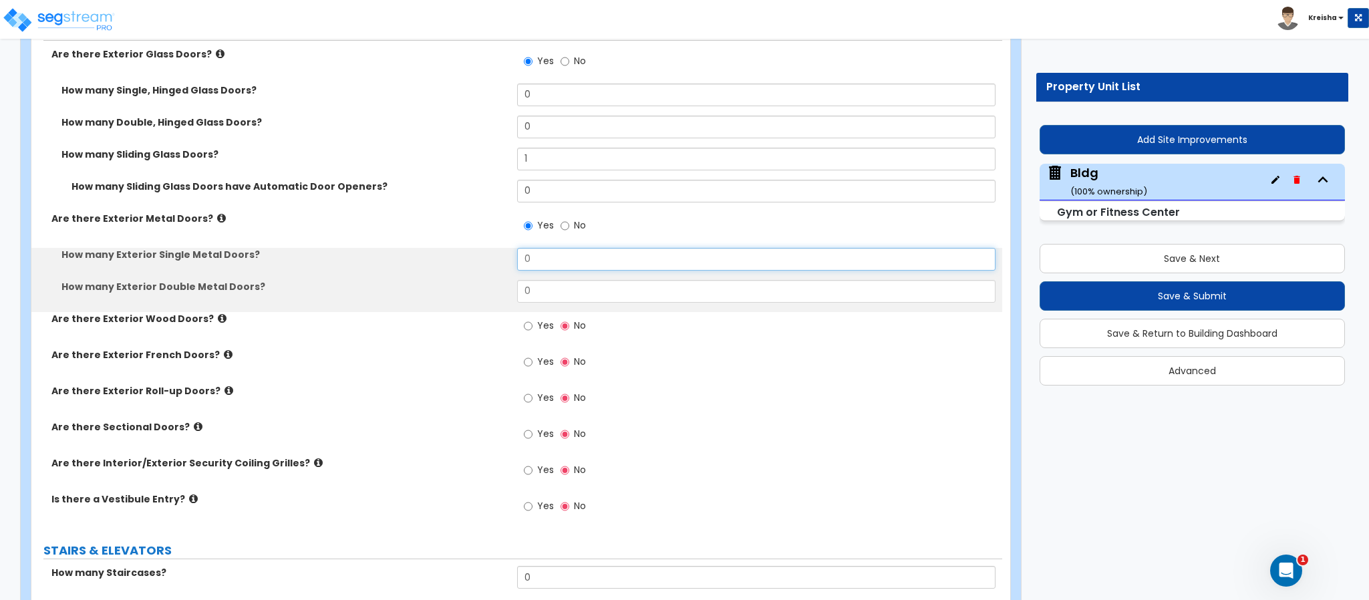
scroll to position [3720, 0]
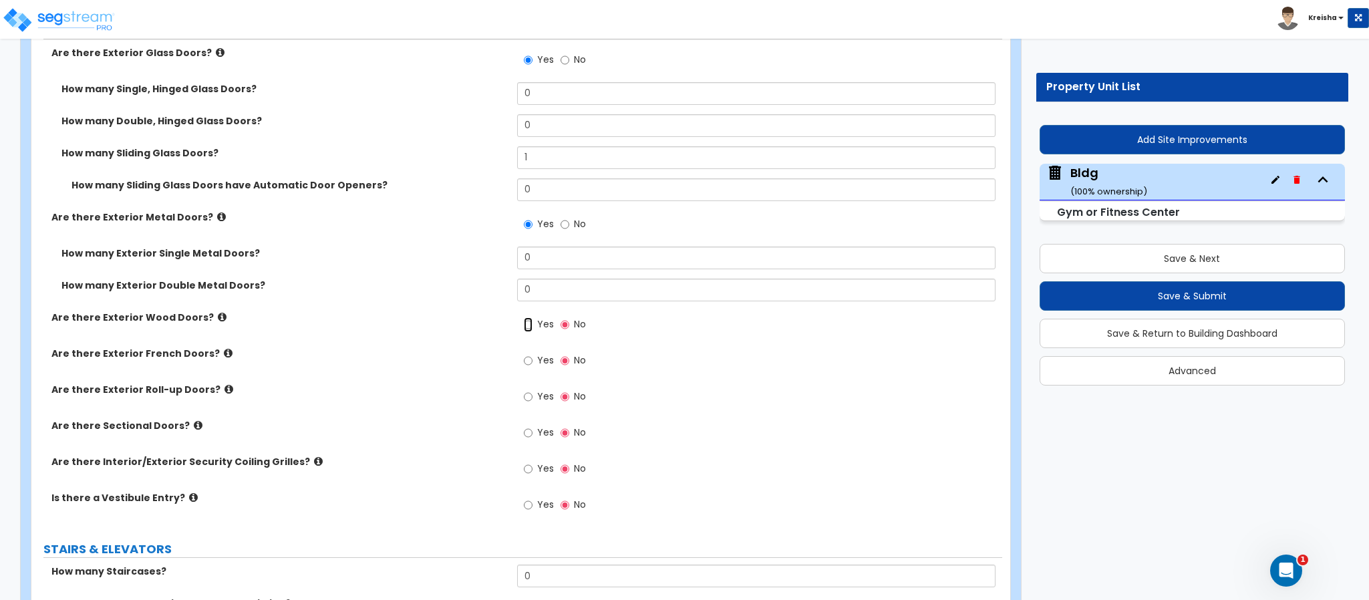
click at [524, 317] on input "Yes" at bounding box center [528, 324] width 9 height 15
radio input "true"
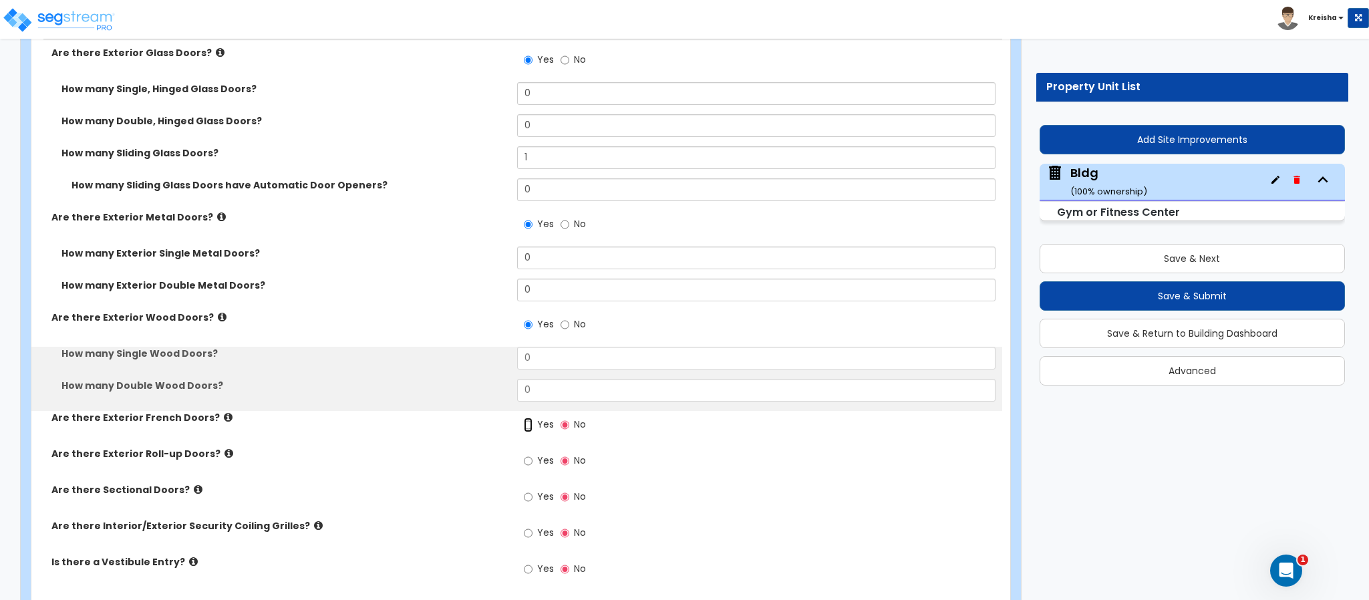
click at [524, 418] on input "Yes" at bounding box center [528, 425] width 9 height 15
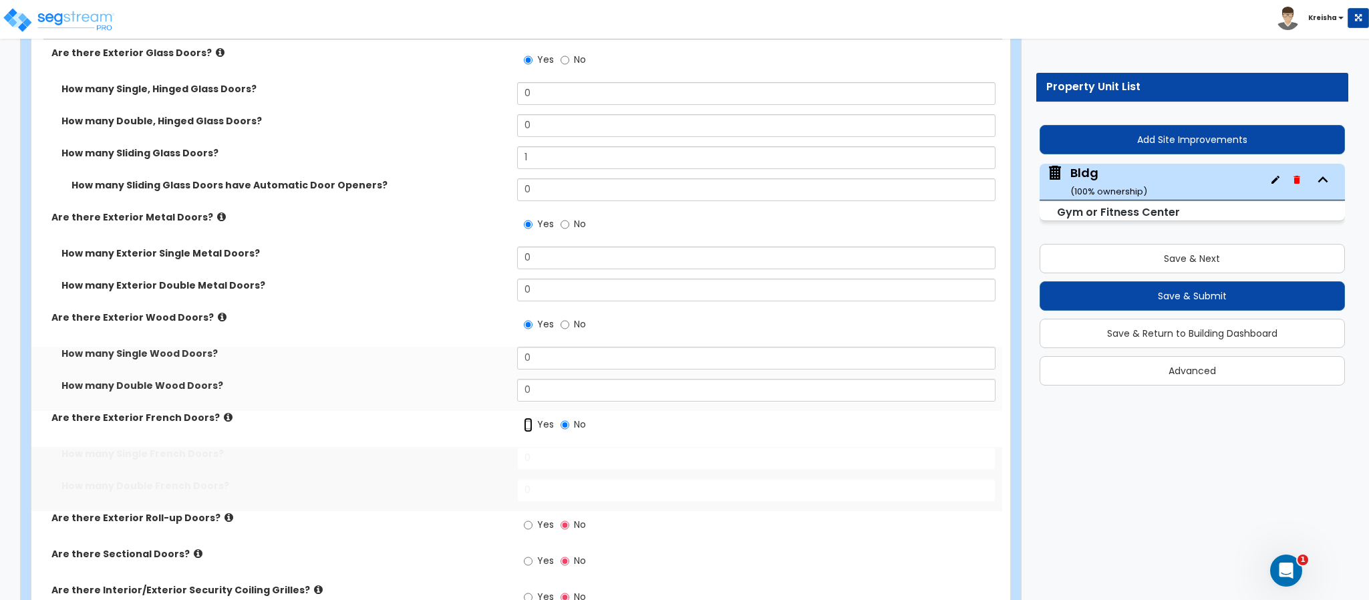
radio input "true"
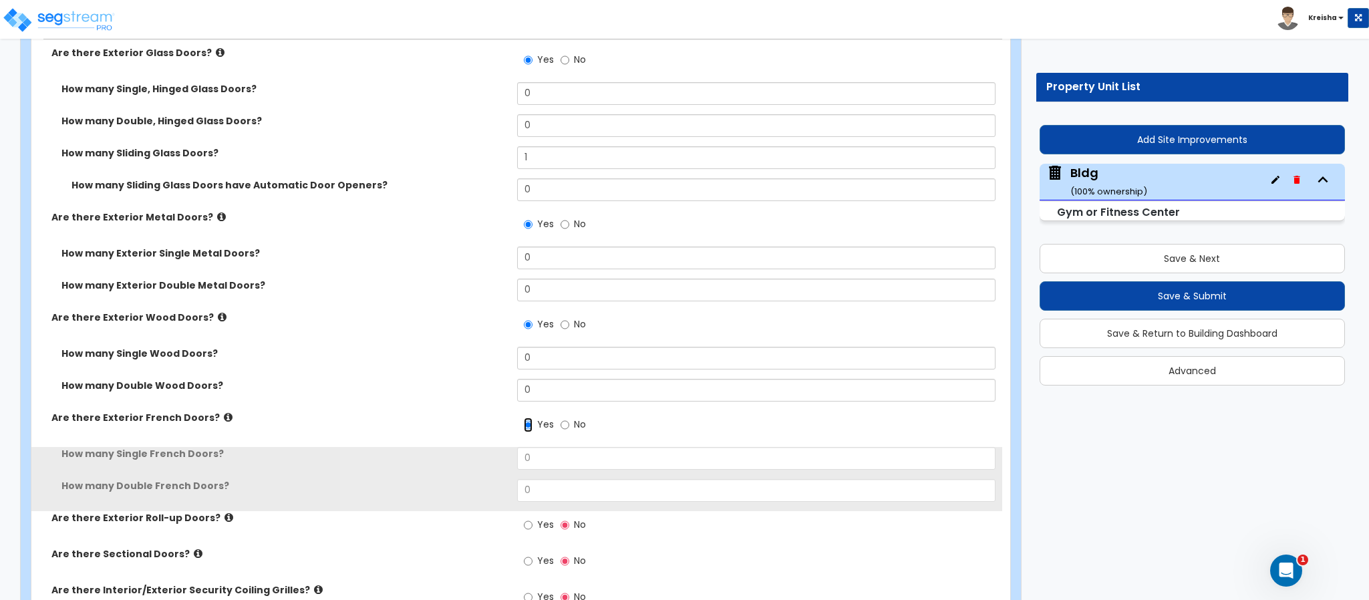
scroll to position [3911, 0]
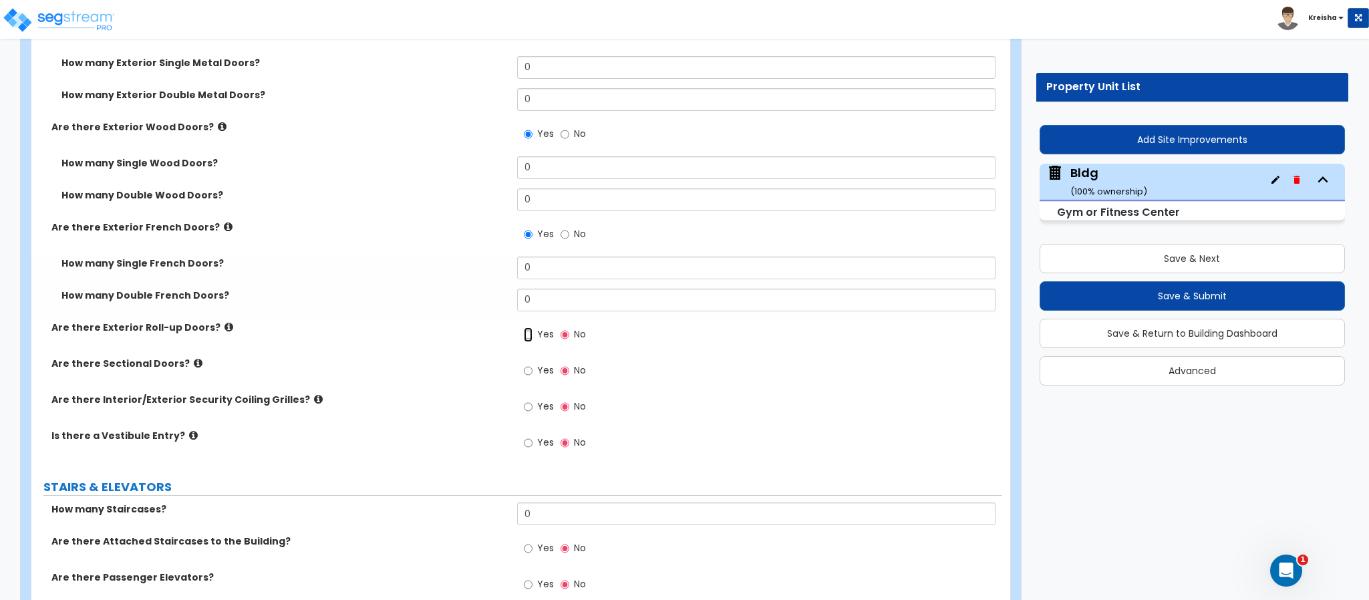
click at [524, 327] on input "Yes" at bounding box center [528, 334] width 9 height 15
radio input "true"
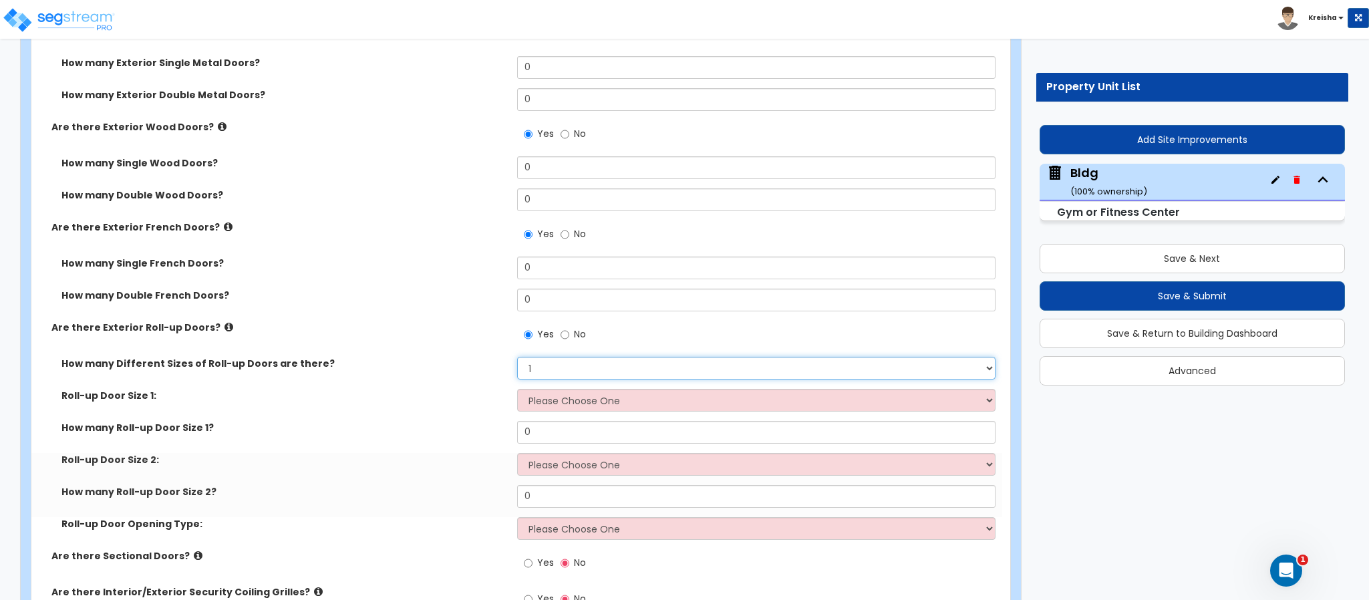
select select "0"
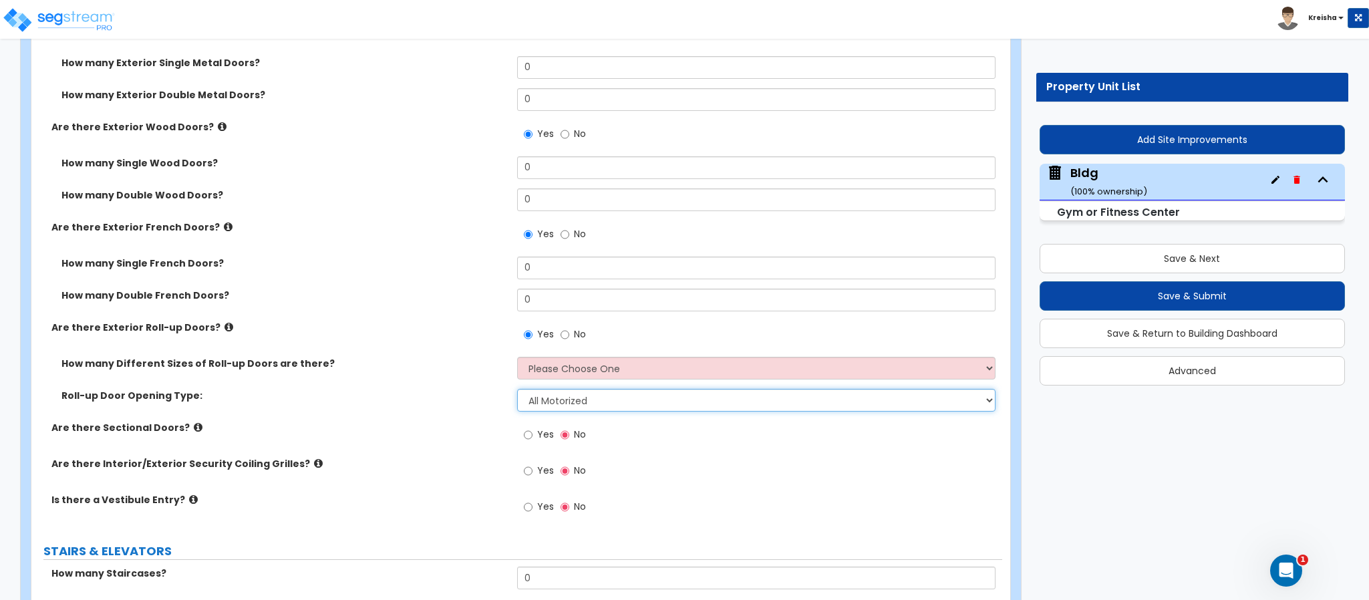
select select "3"
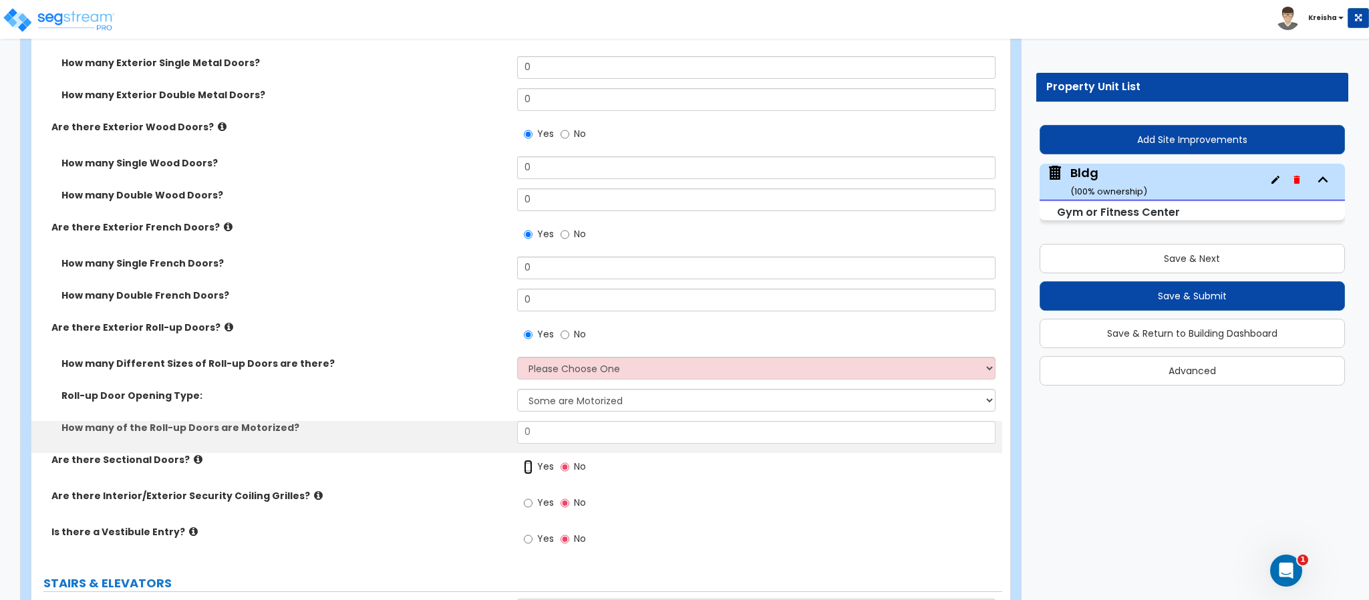
click at [524, 460] on input "Yes" at bounding box center [528, 467] width 9 height 15
radio input "true"
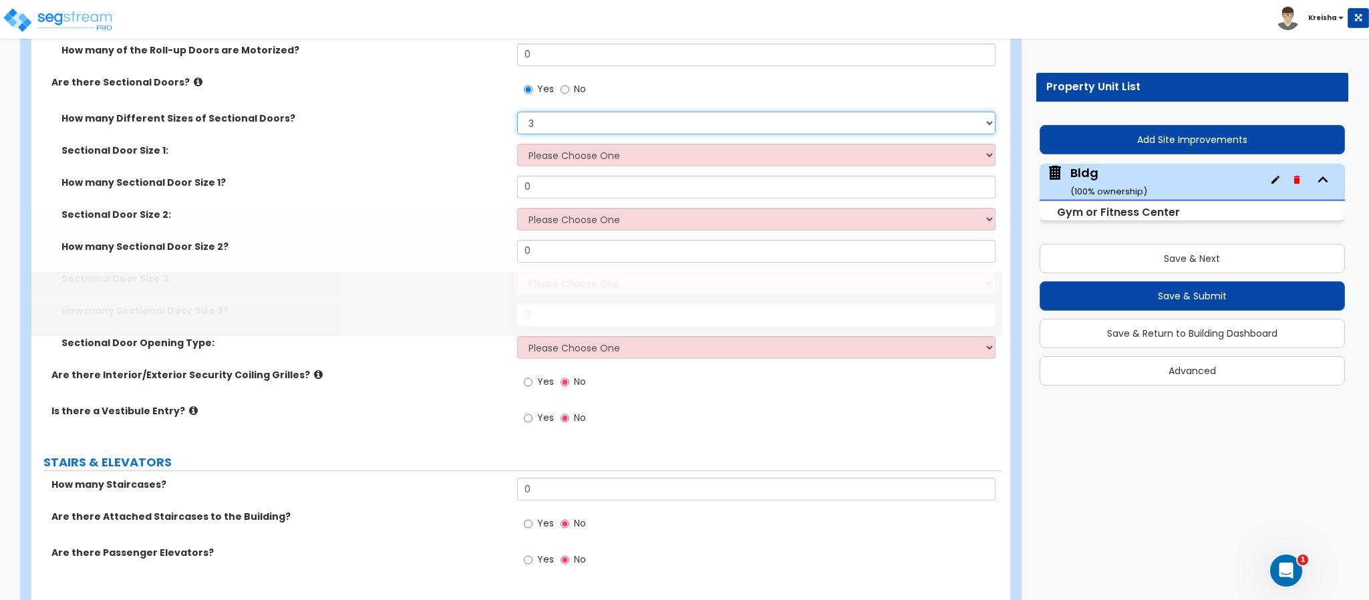
scroll to position [4323, 0]
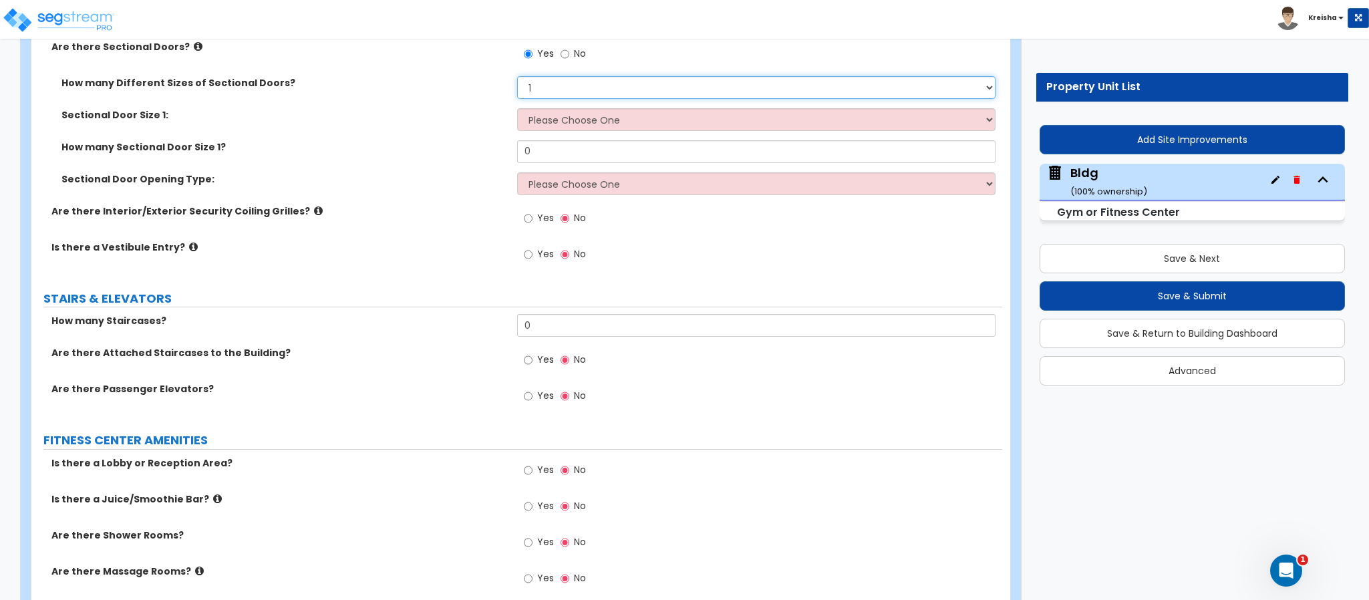
select select "0"
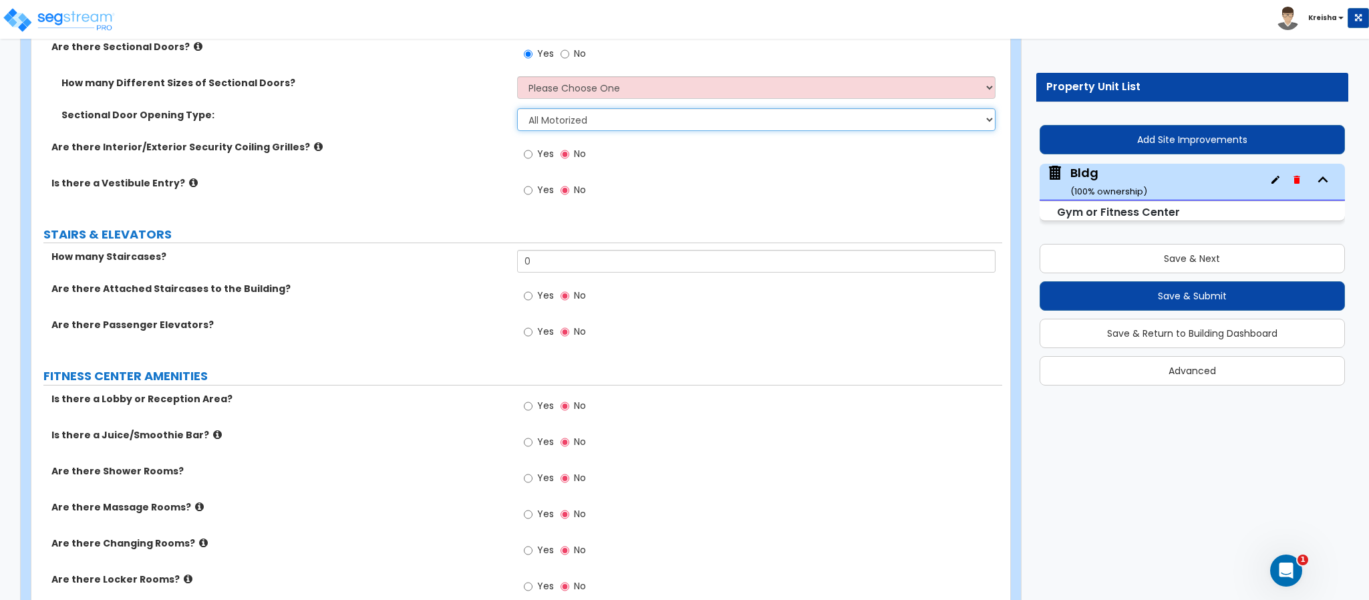
select select "3"
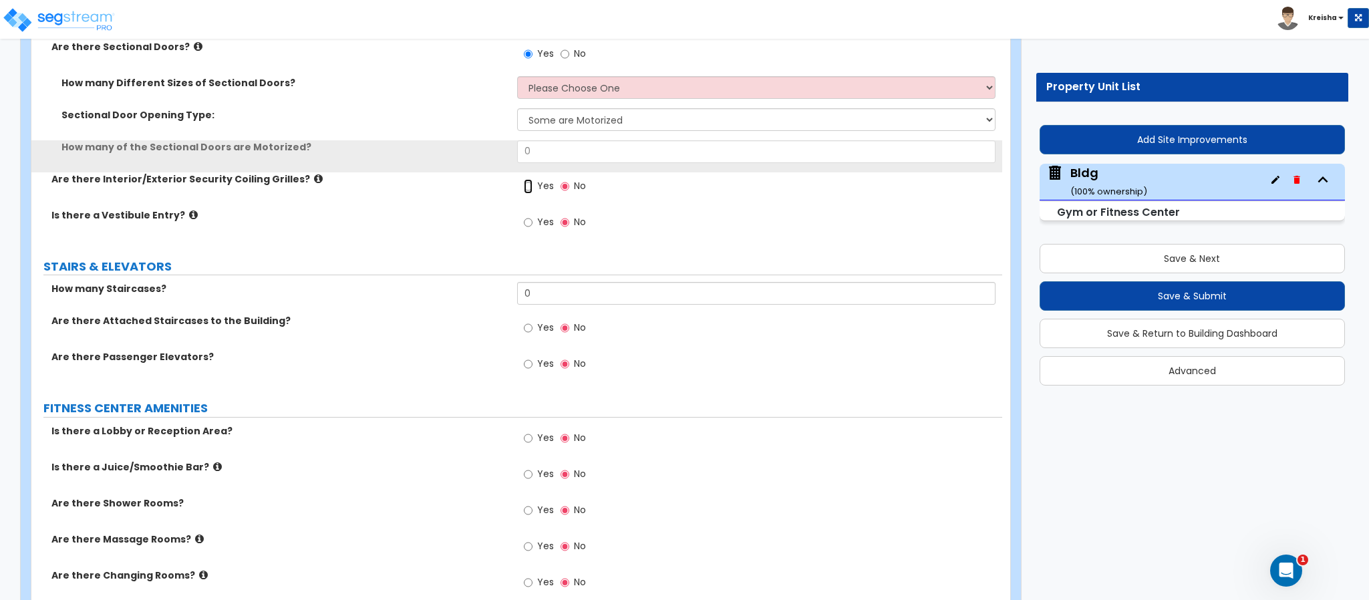
click at [524, 179] on input "Yes" at bounding box center [528, 186] width 9 height 15
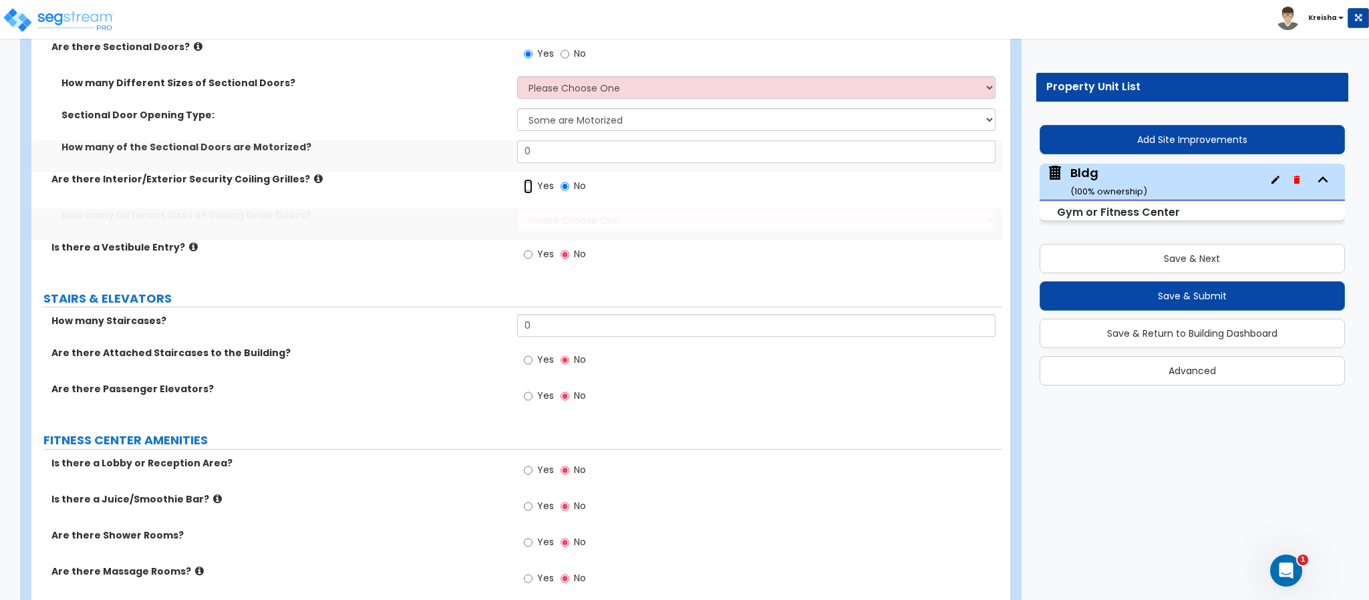
radio input "true"
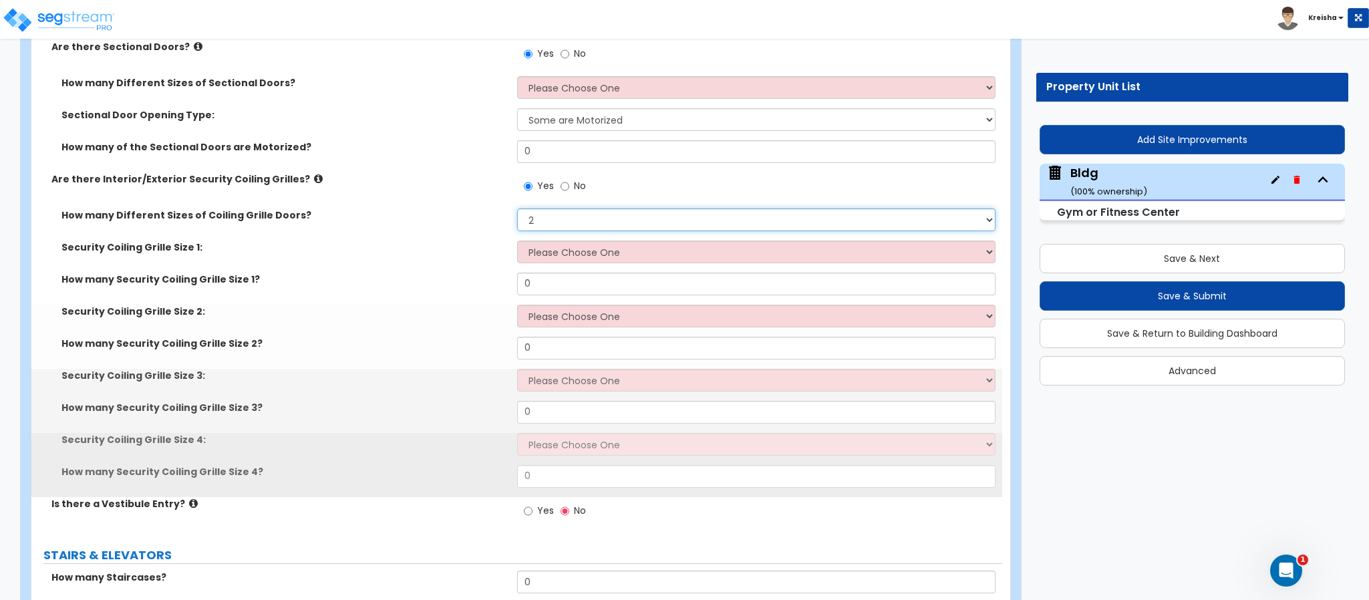
select select "1"
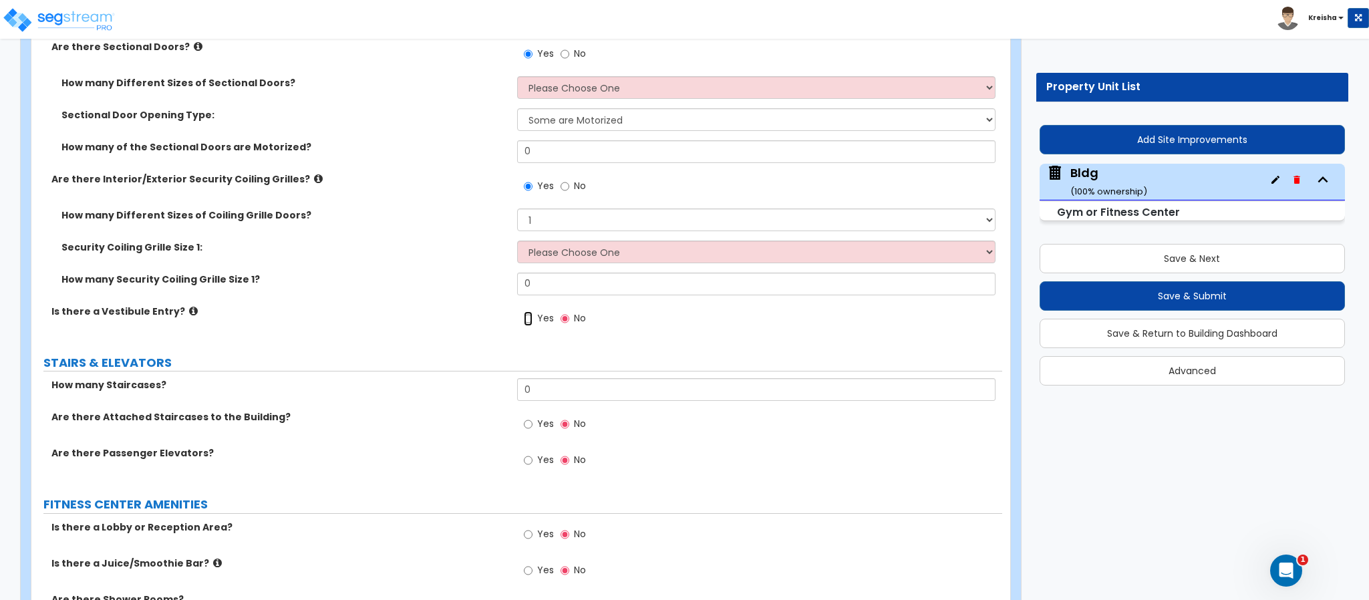
click at [524, 311] on input "Yes" at bounding box center [528, 318] width 9 height 15
radio input "true"
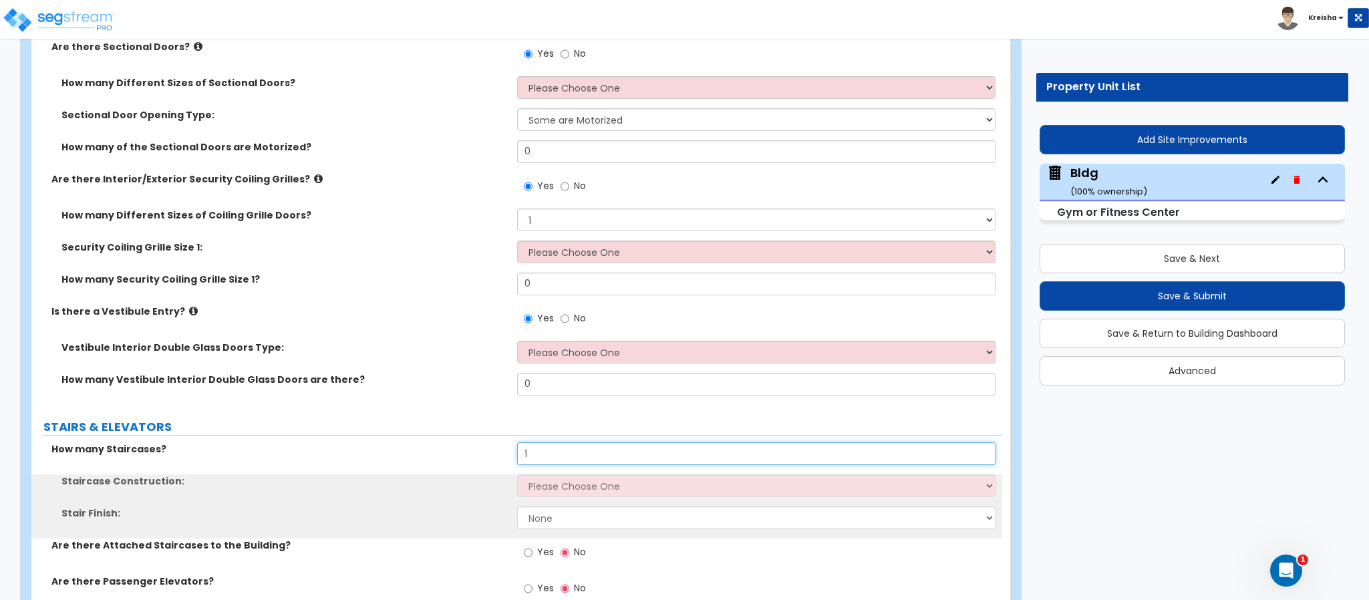
type input "1"
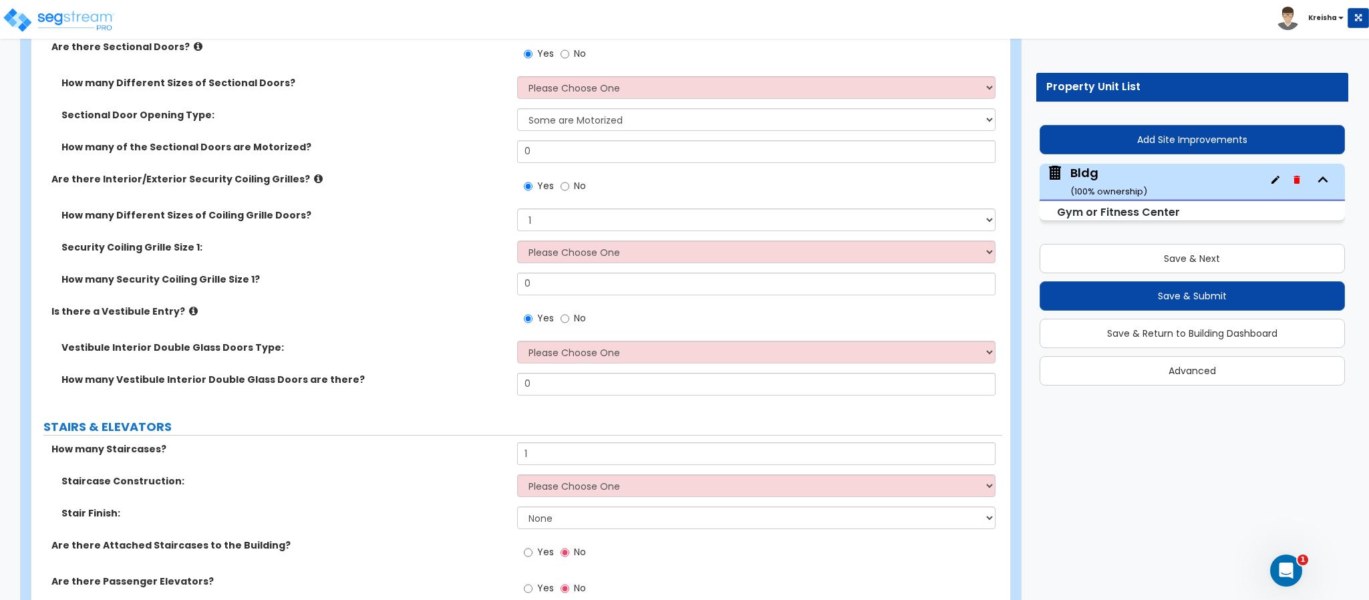
click at [524, 545] on input "Yes" at bounding box center [528, 552] width 9 height 15
radio input "true"
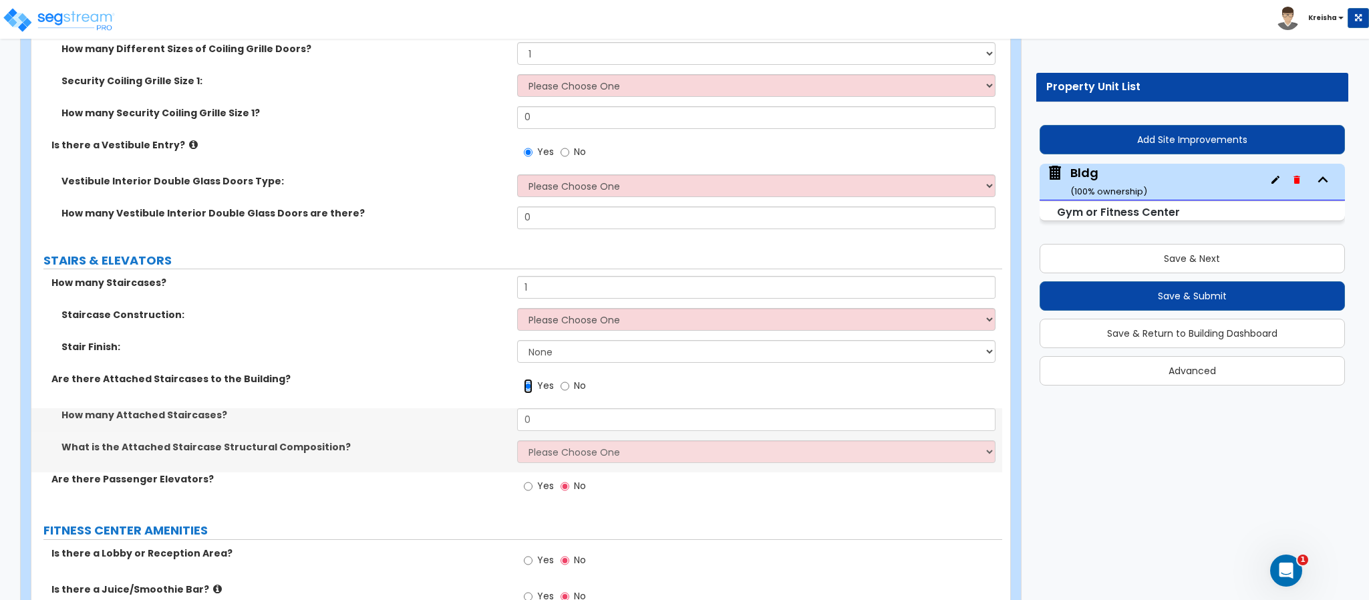
scroll to position [4492, 0]
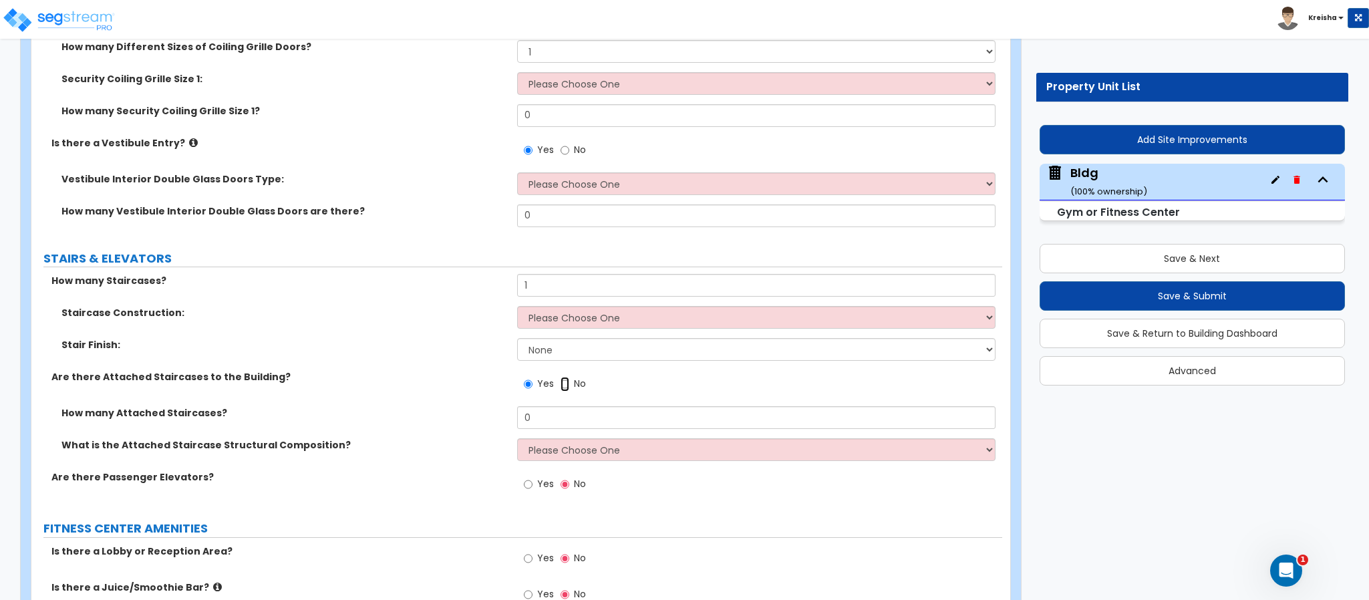
click at [561, 377] on input "No" at bounding box center [565, 384] width 9 height 15
radio input "true"
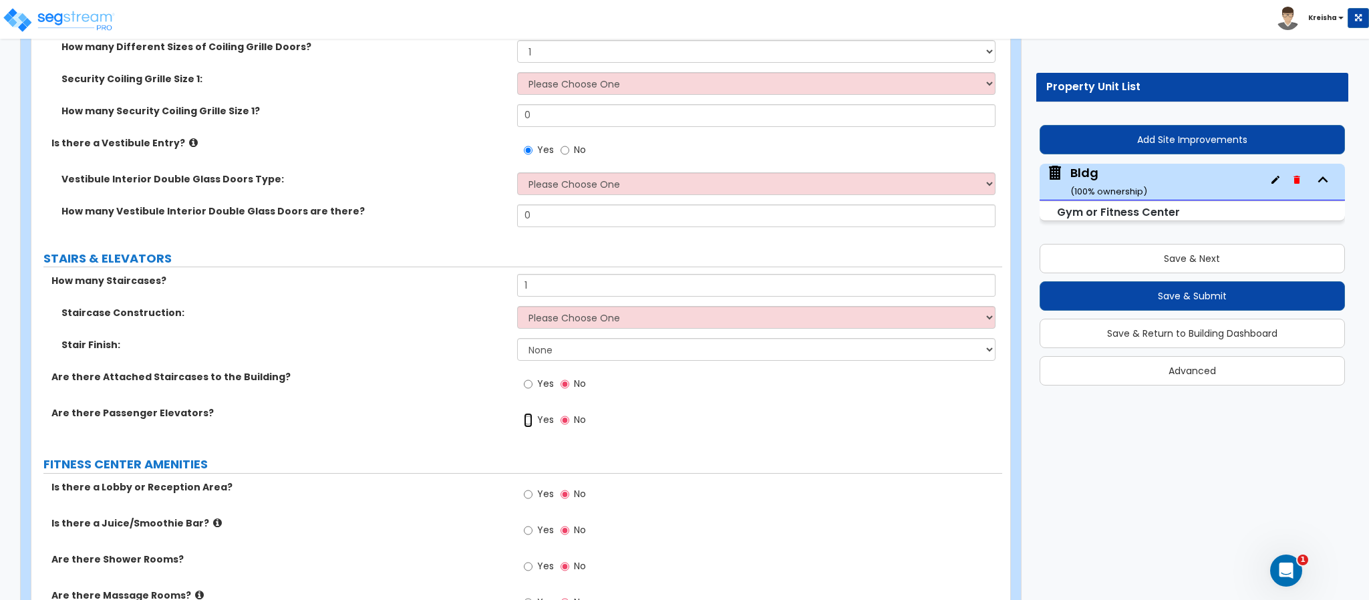
click at [524, 413] on input "Yes" at bounding box center [528, 420] width 9 height 15
radio input "true"
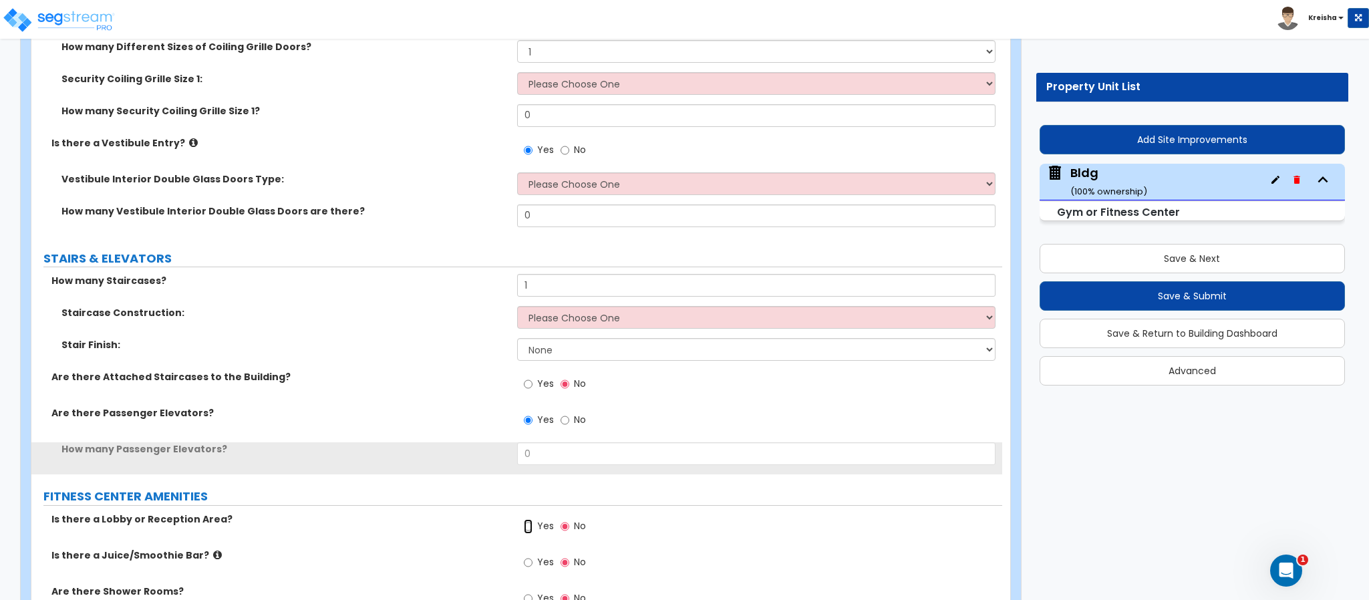
click at [524, 519] on input "Yes" at bounding box center [528, 526] width 9 height 15
radio input "true"
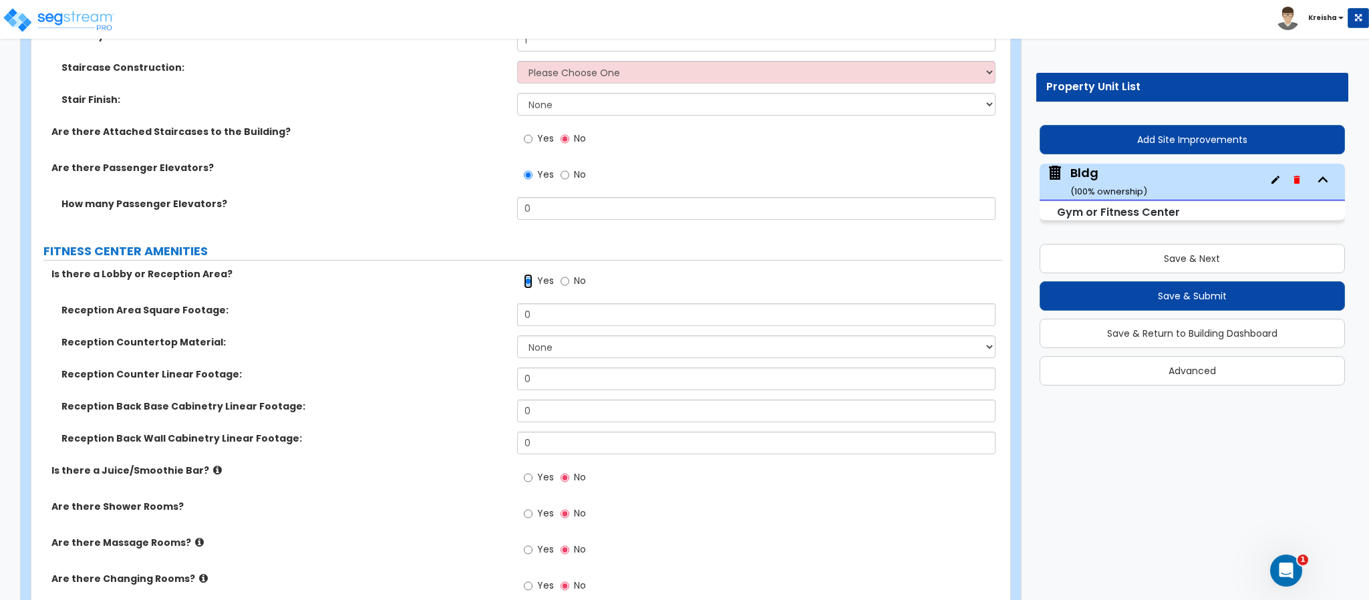
scroll to position [4739, 0]
select select "2"
click at [524, 468] on input "Yes" at bounding box center [528, 475] width 9 height 15
radio input "true"
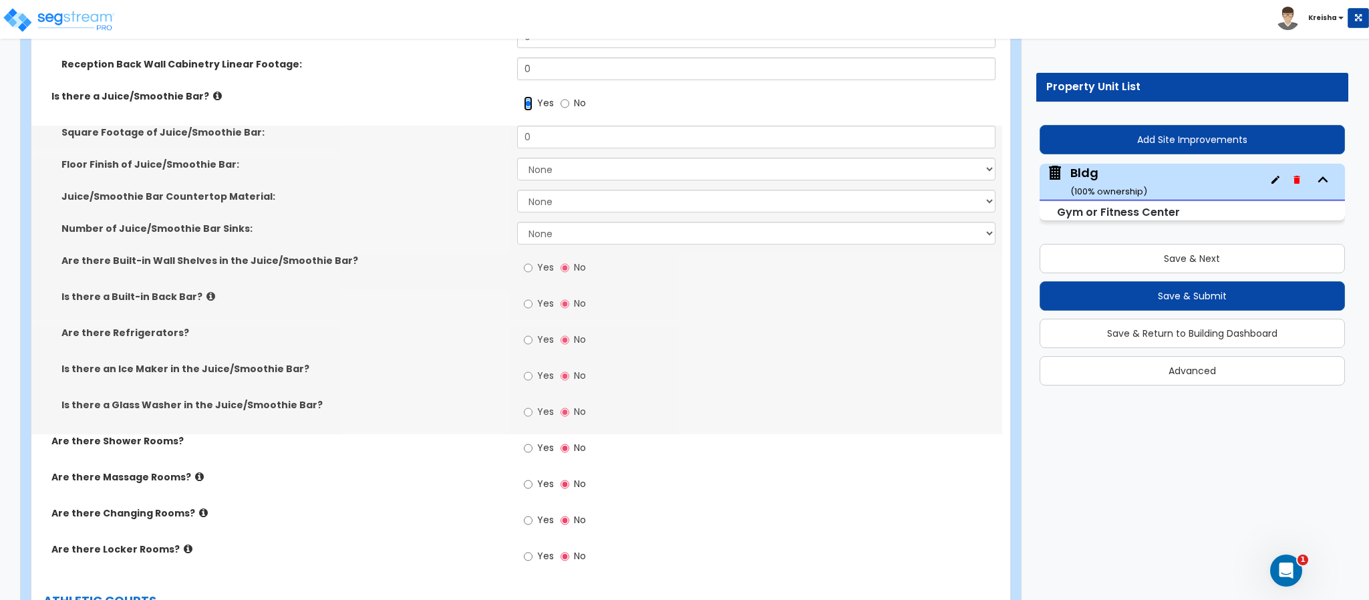
scroll to position [5112, 0]
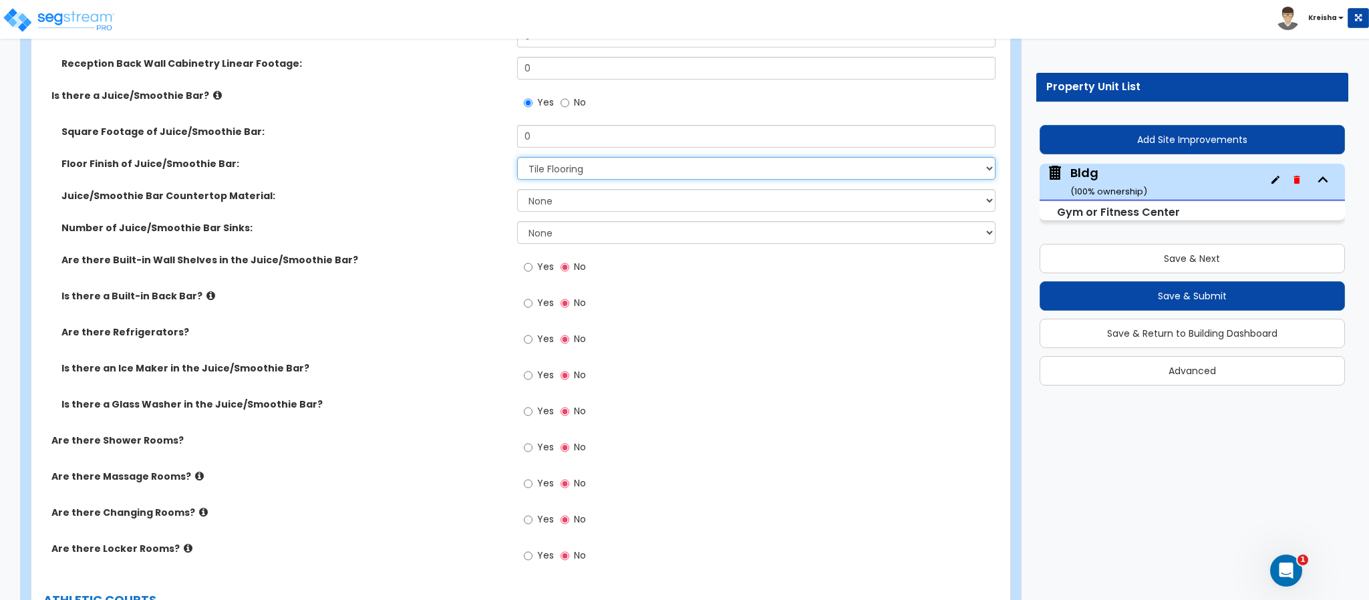
select select "2"
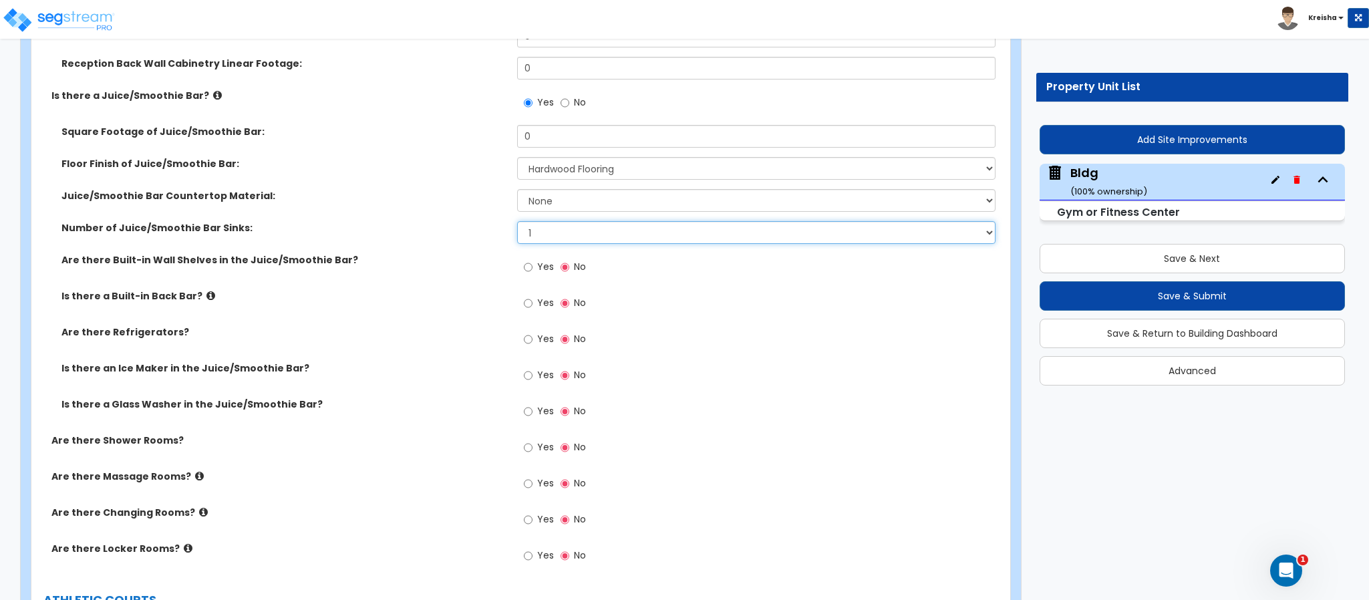
select select "2"
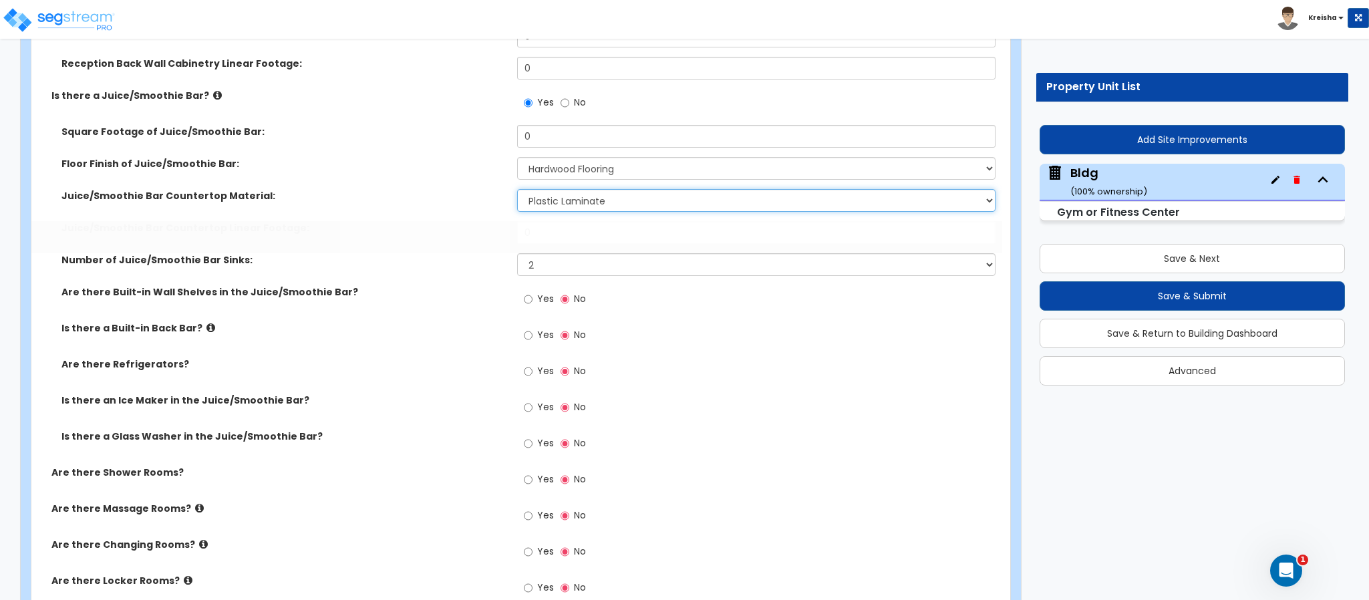
select select "2"
click at [524, 292] on input "Yes" at bounding box center [528, 299] width 9 height 15
radio input "true"
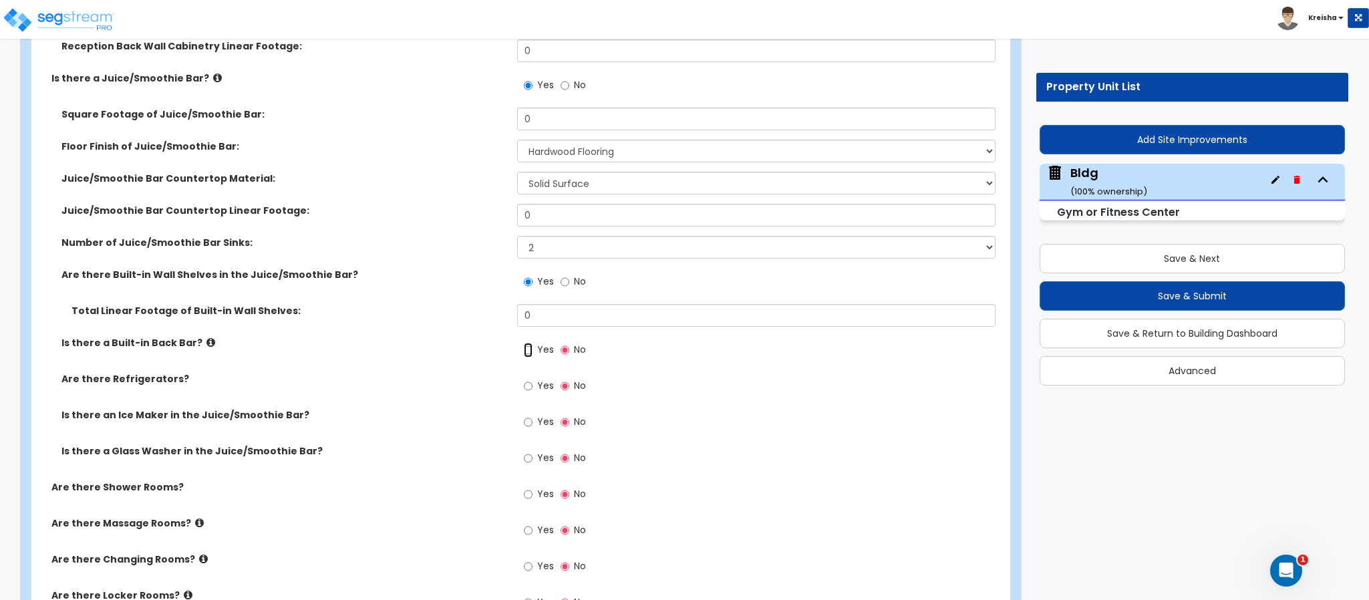
click at [524, 343] on input "Yes" at bounding box center [528, 350] width 9 height 15
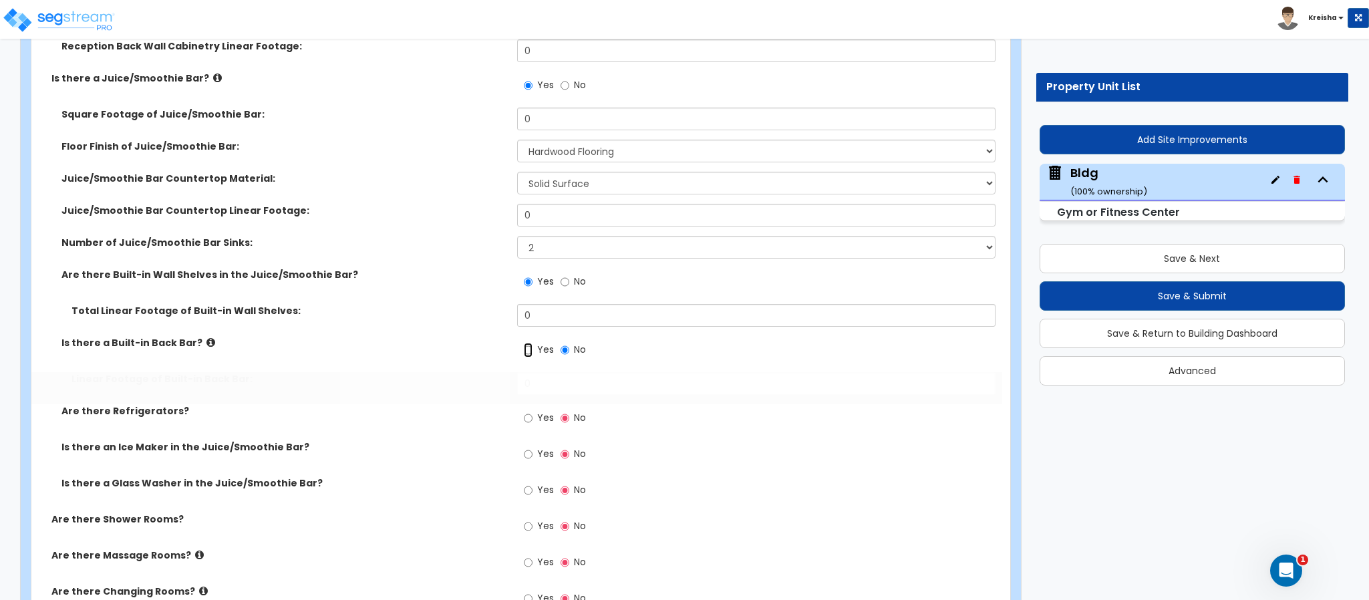
radio input "true"
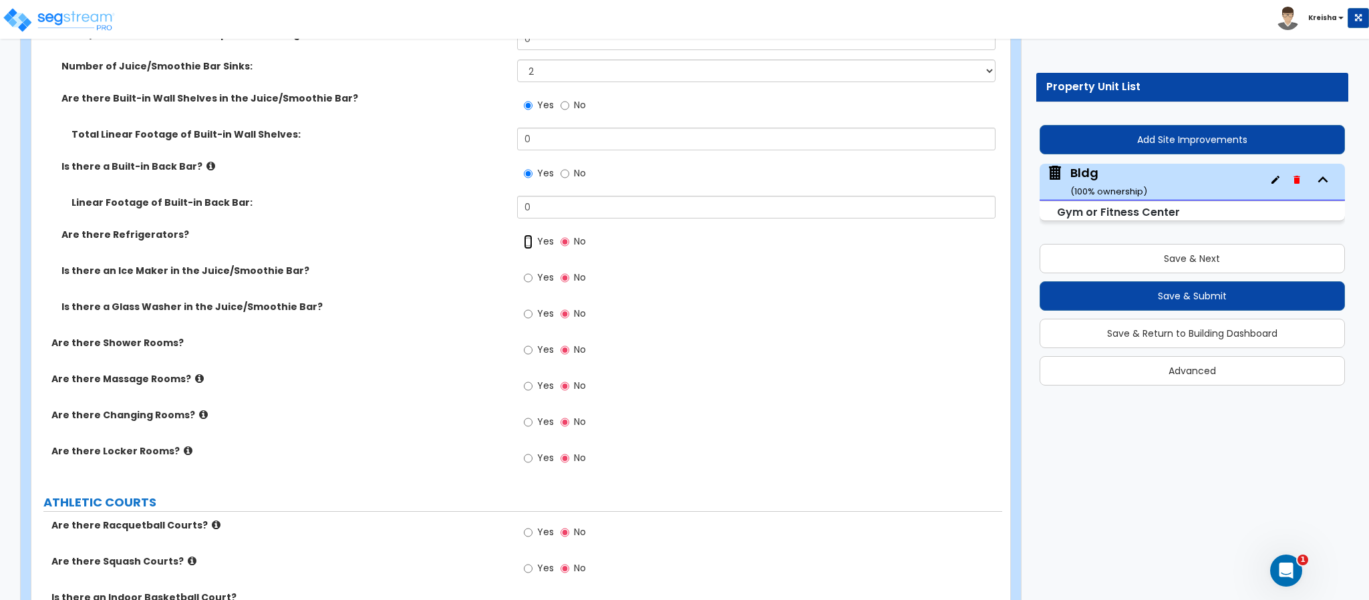
click at [524, 235] on input "Yes" at bounding box center [528, 242] width 9 height 15
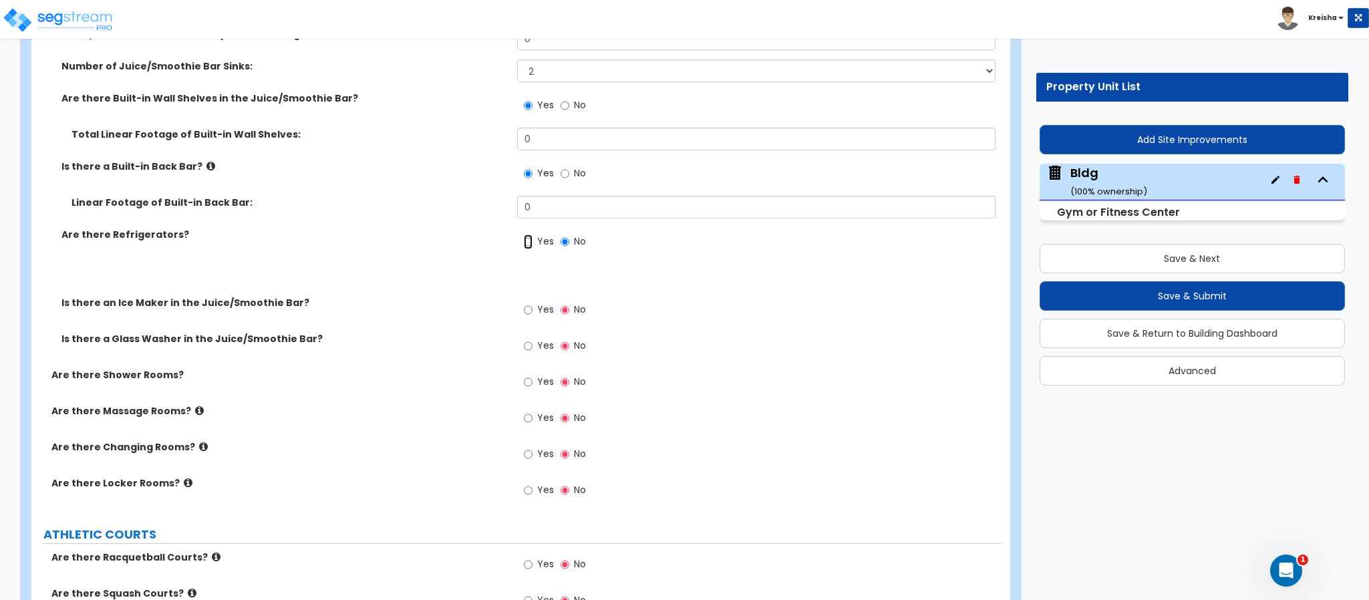
radio input "true"
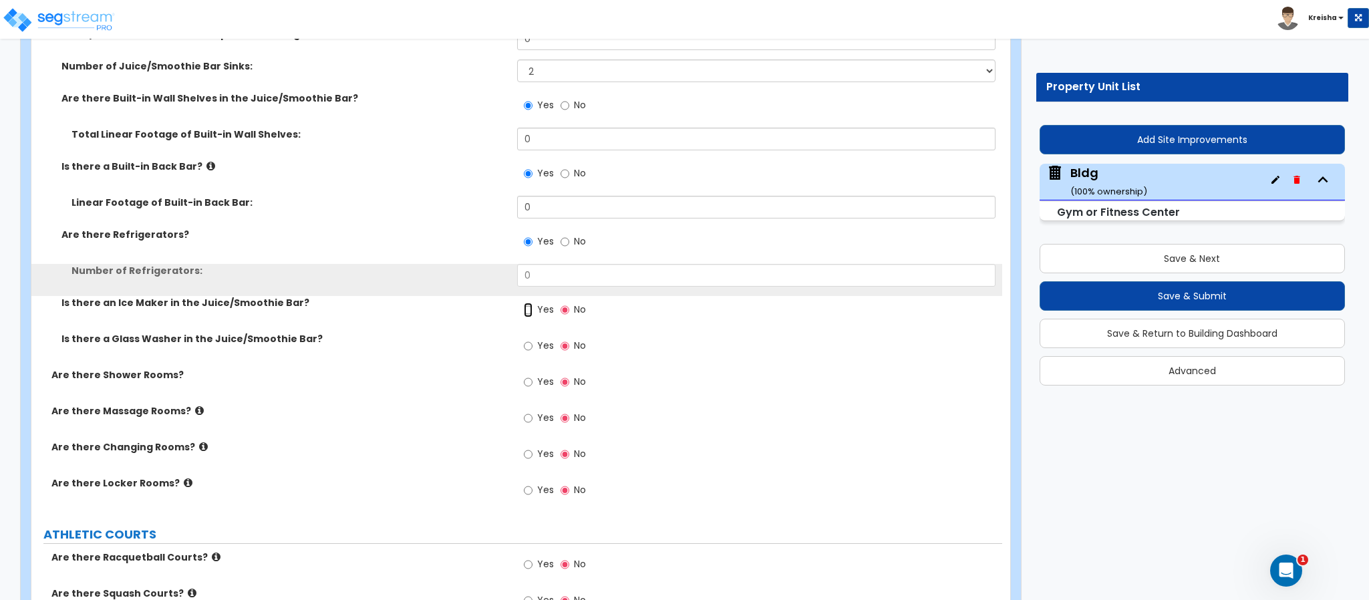
click at [524, 303] on input "Yes" at bounding box center [528, 310] width 9 height 15
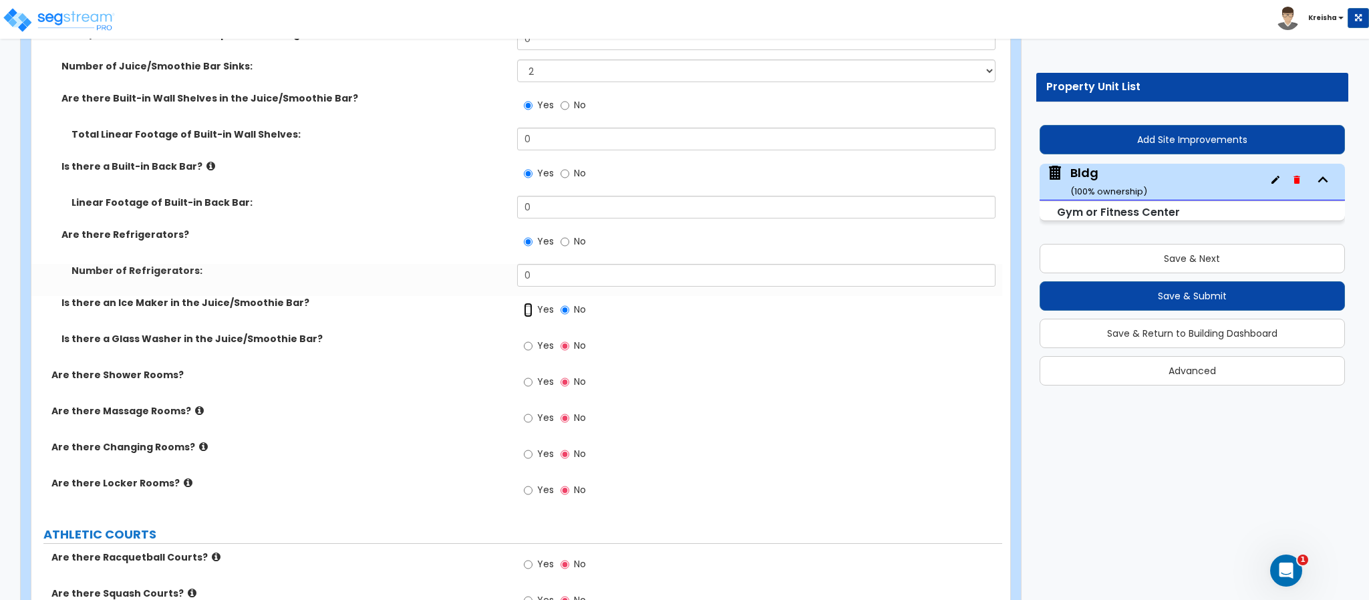
radio input "true"
click at [524, 339] on input "Yes" at bounding box center [528, 346] width 9 height 15
radio input "true"
click at [524, 375] on input "Yes" at bounding box center [528, 382] width 9 height 15
radio input "true"
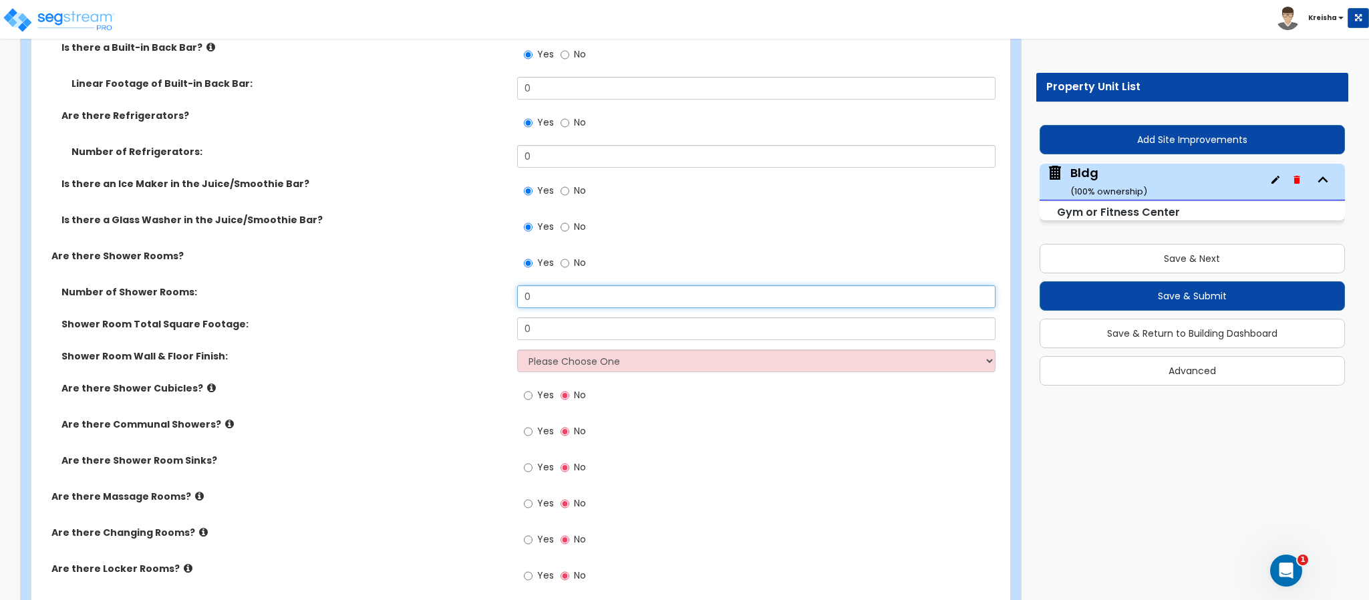
scroll to position [5426, 0]
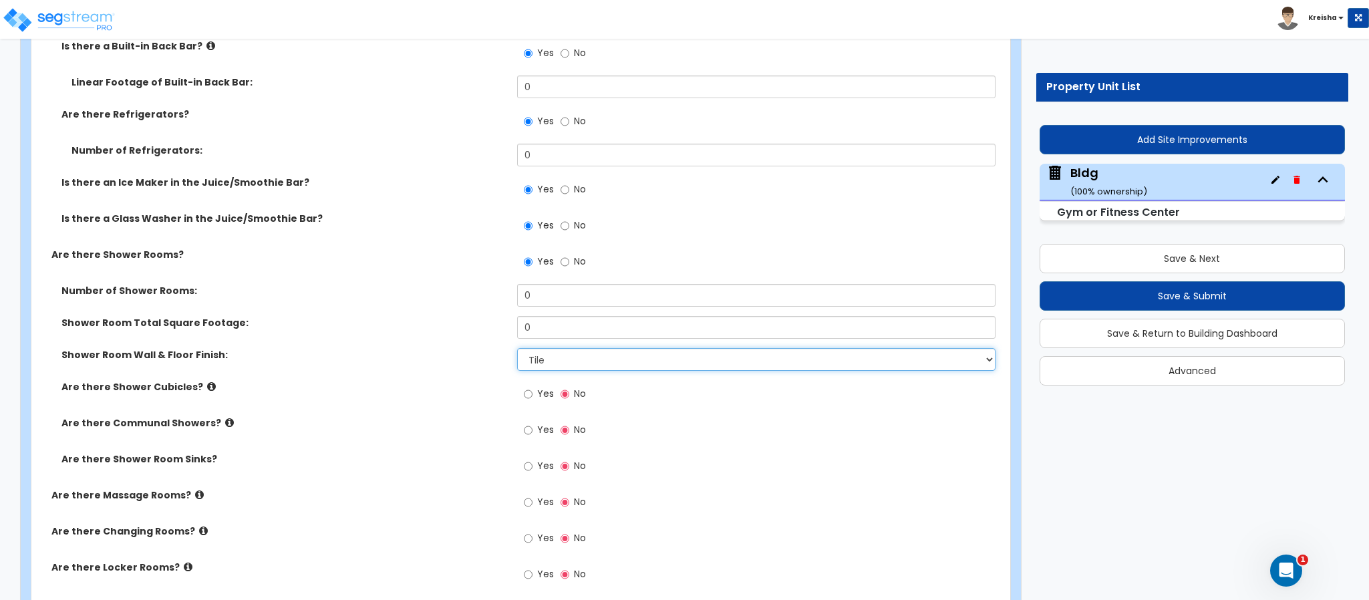
select select "2"
click at [524, 387] on input "Yes" at bounding box center [528, 394] width 9 height 15
radio input "true"
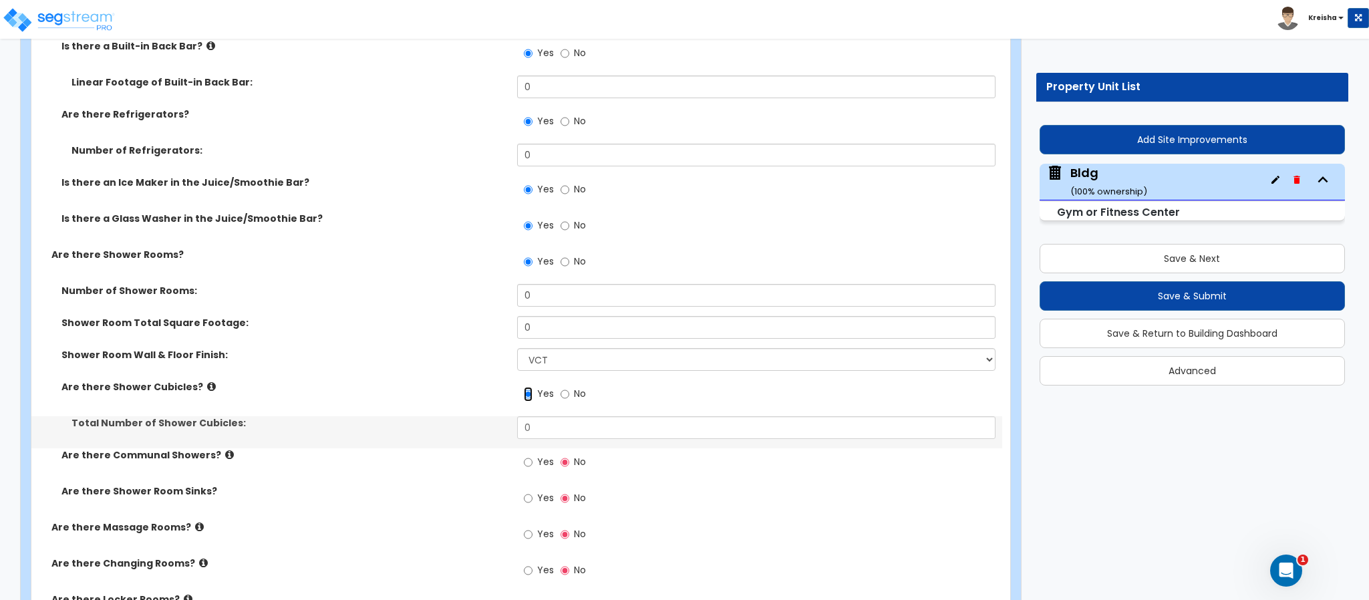
scroll to position [5569, 0]
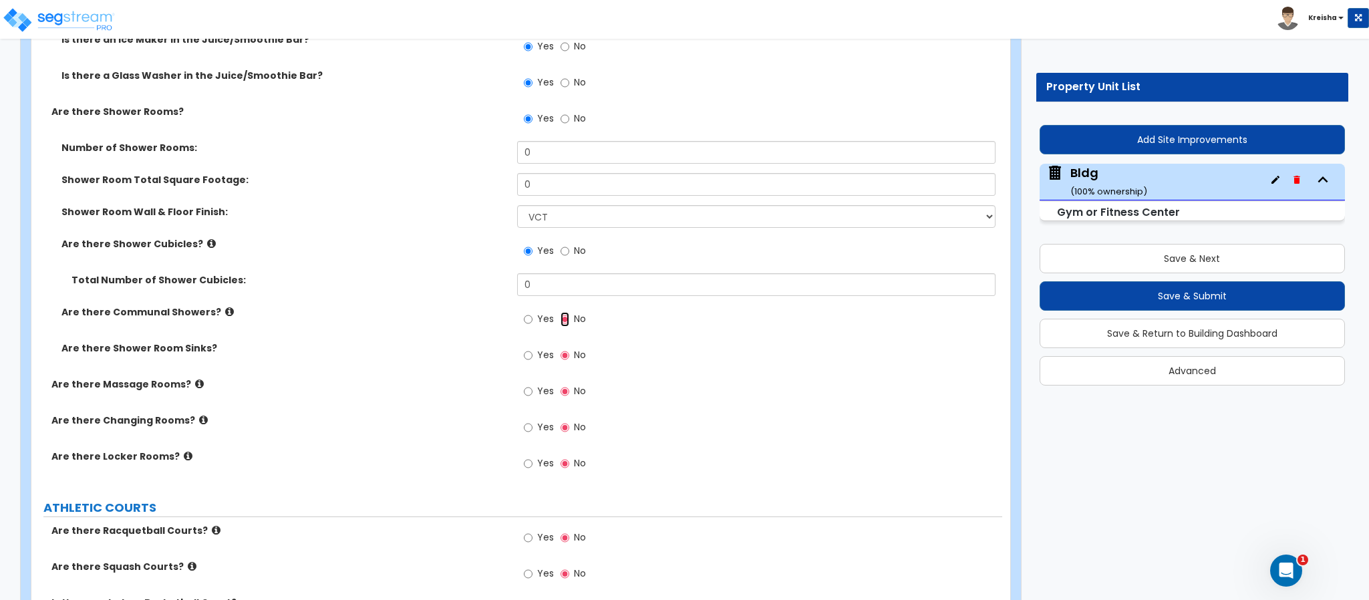
click at [524, 312] on input "Yes" at bounding box center [528, 319] width 9 height 15
radio input "true"
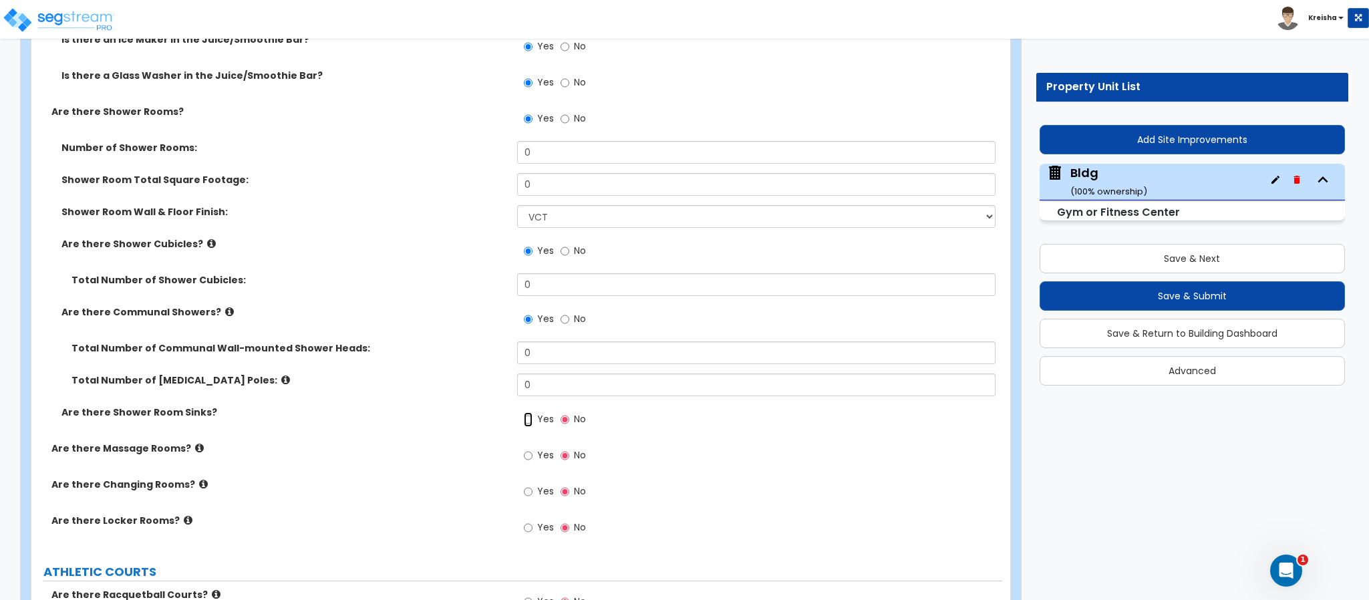
click at [524, 412] on input "Yes" at bounding box center [528, 419] width 9 height 15
radio input "true"
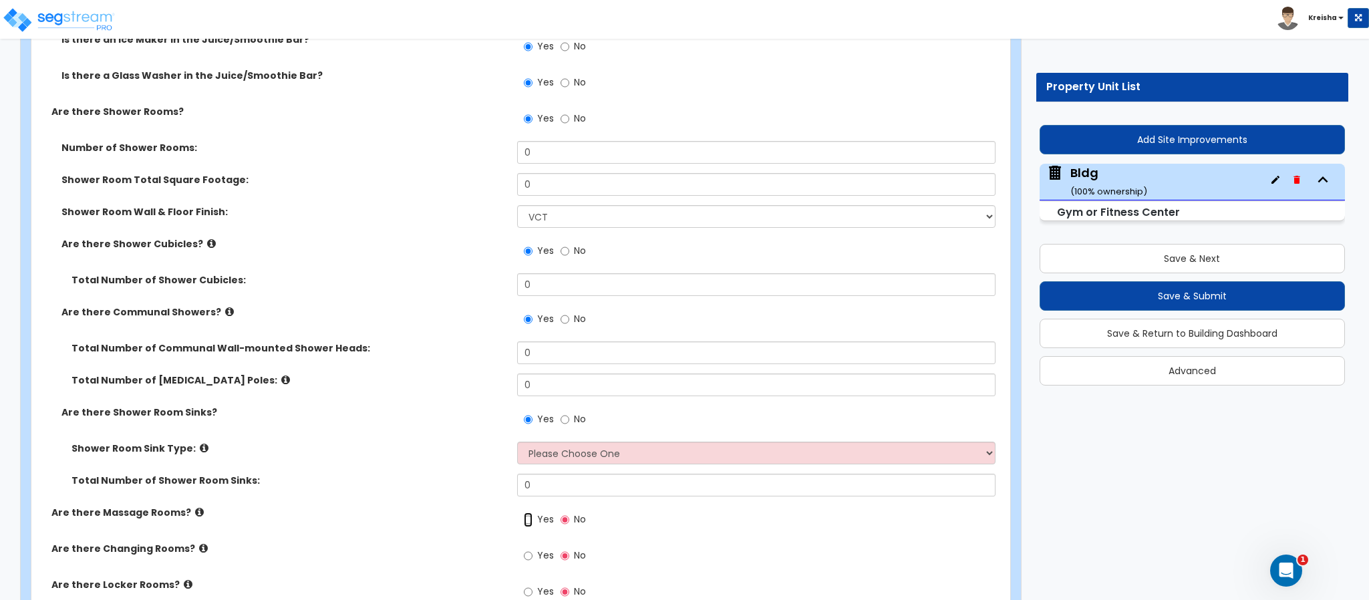
click at [524, 512] on input "Yes" at bounding box center [528, 519] width 9 height 15
radio input "true"
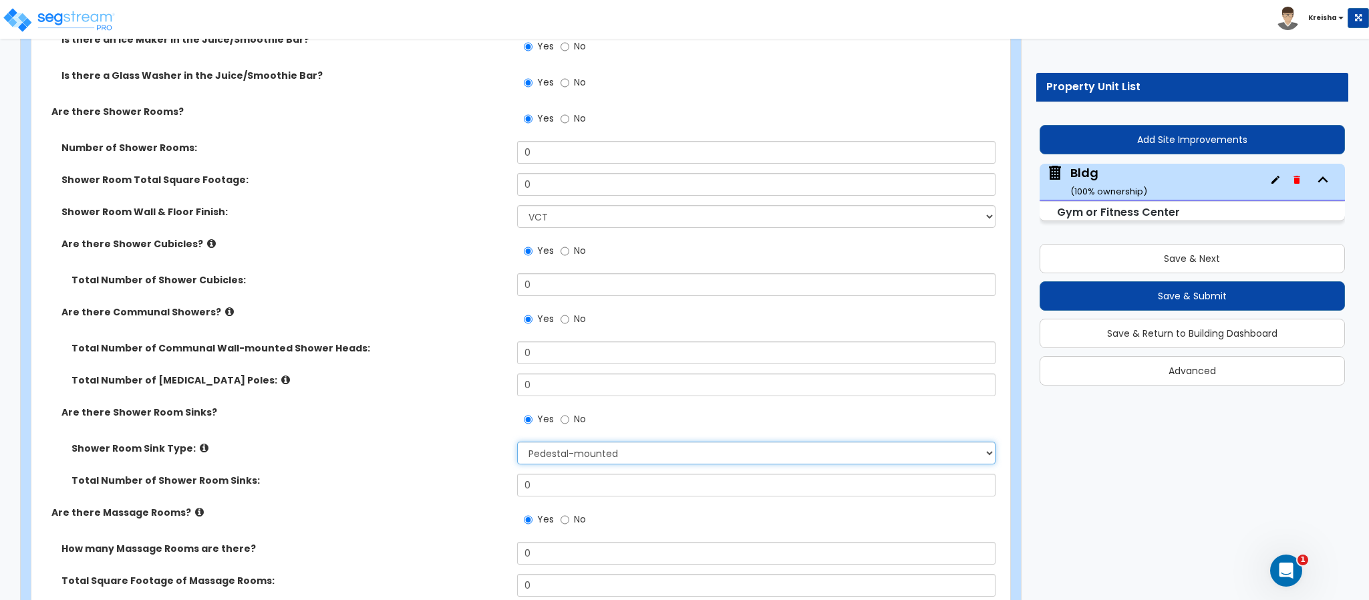
select select "3"
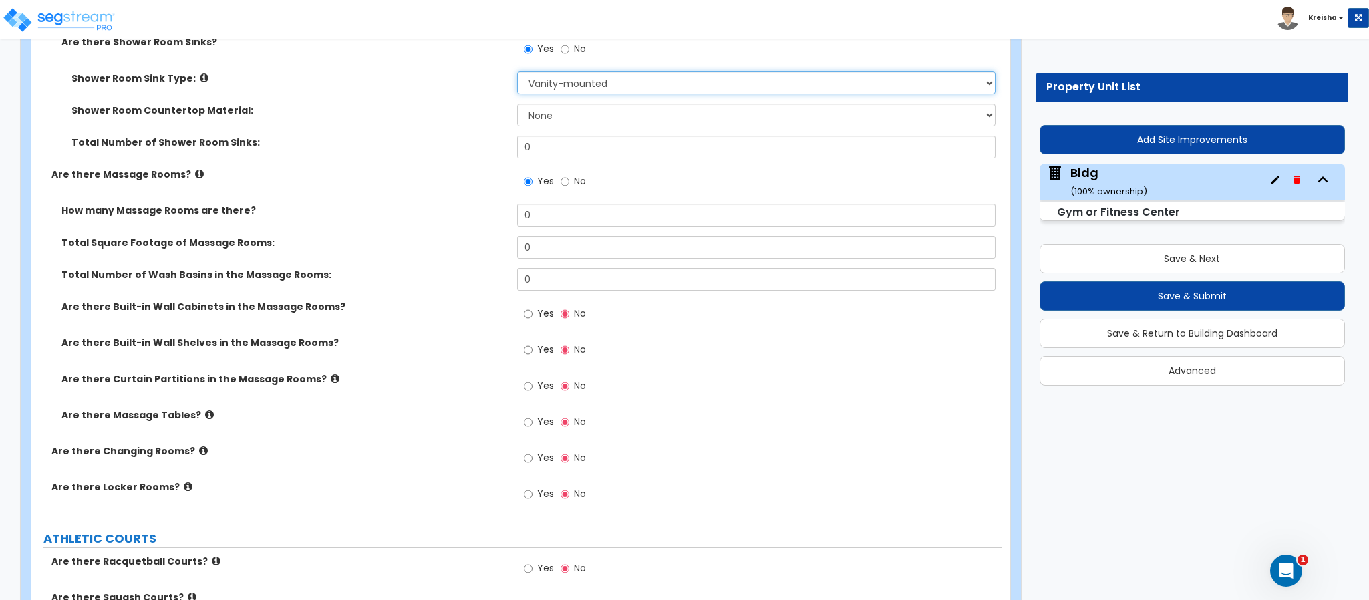
scroll to position [5940, 0]
click at [524, 306] on input "Yes" at bounding box center [528, 313] width 9 height 15
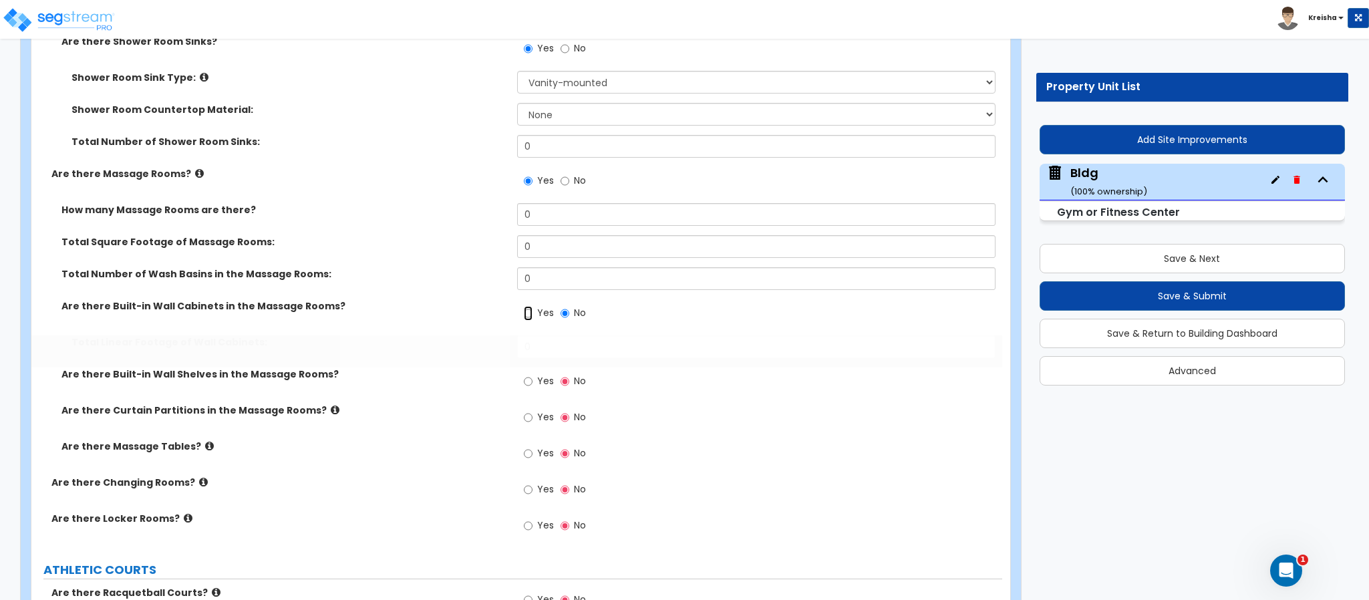
radio input "true"
click at [524, 374] on input "Yes" at bounding box center [528, 381] width 9 height 15
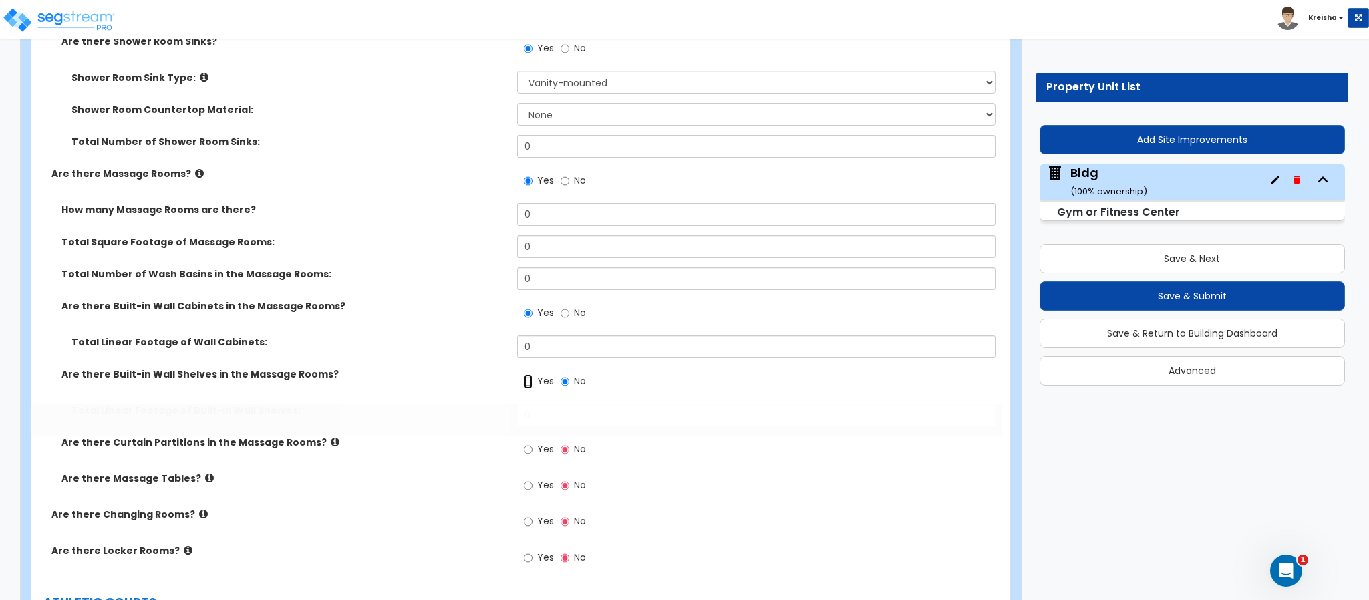
radio input "true"
click at [524, 442] on input "Yes" at bounding box center [528, 449] width 9 height 15
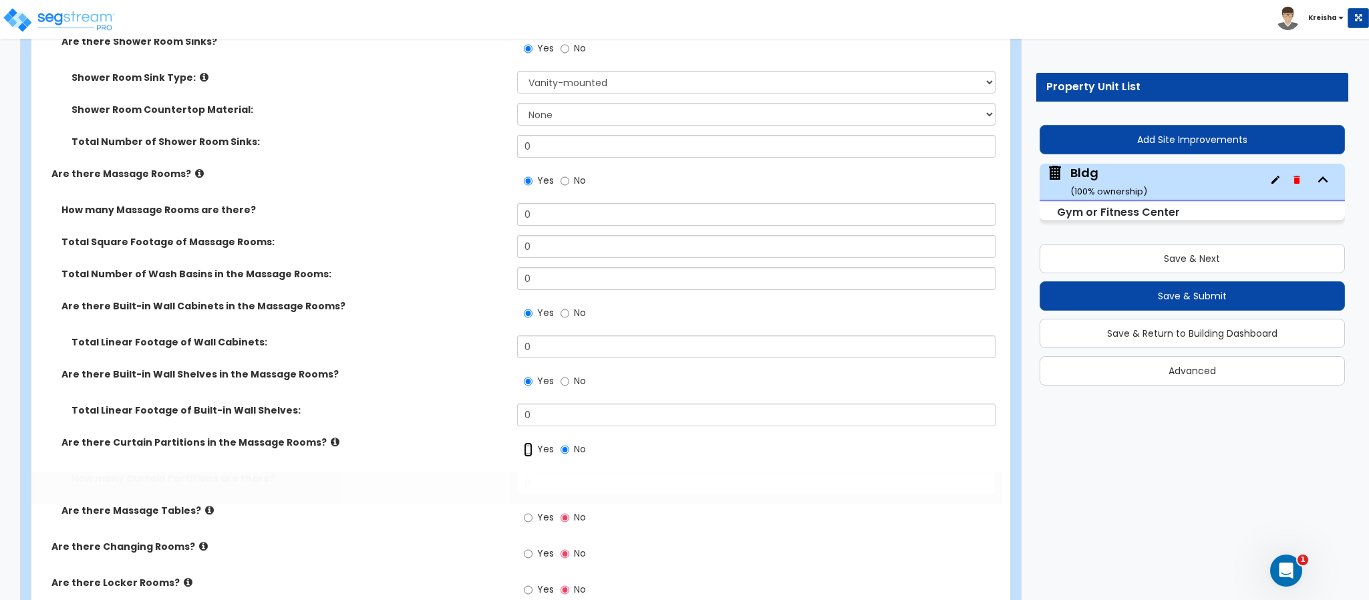
radio input "true"
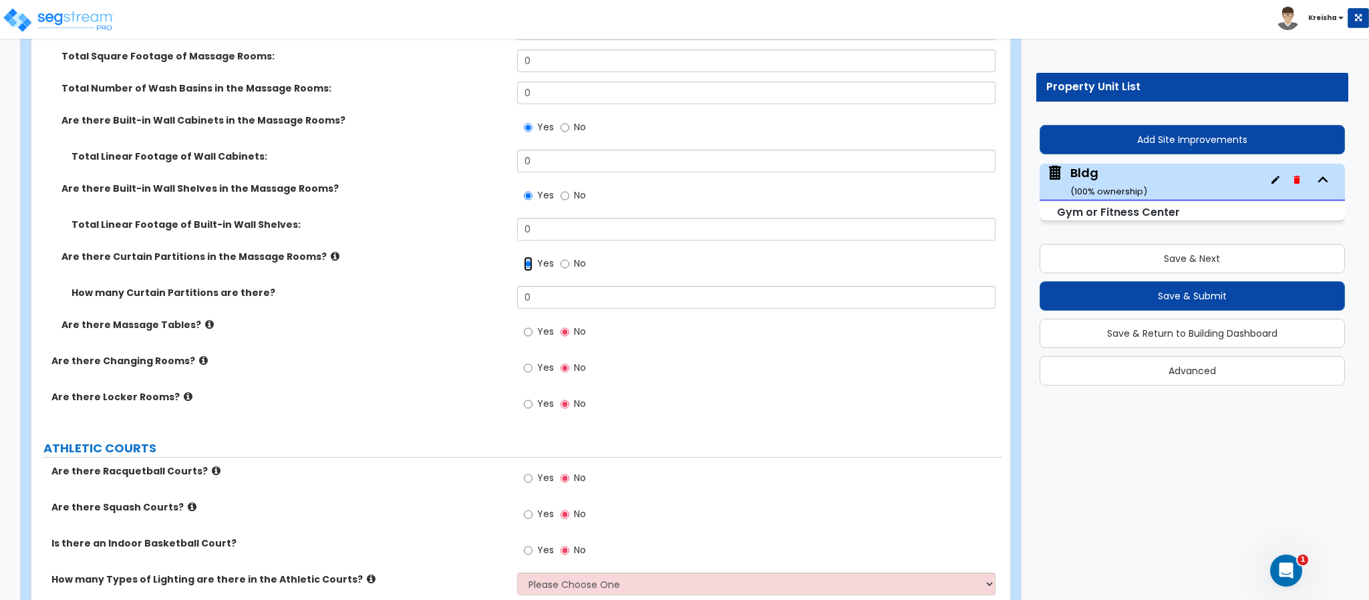
scroll to position [6140, 0]
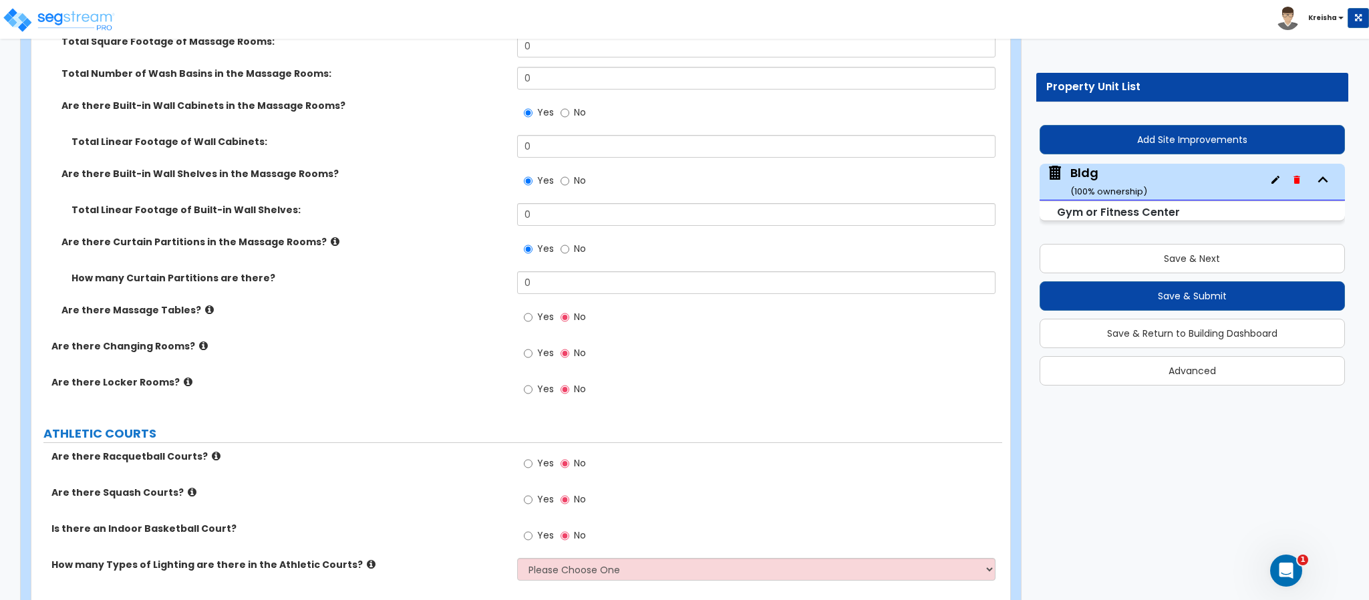
drag, startPoint x: 542, startPoint y: 289, endPoint x: 519, endPoint y: 293, distance: 23.1
click at [541, 310] on span "Yes" at bounding box center [545, 316] width 17 height 13
click at [533, 310] on input "Yes" at bounding box center [528, 317] width 9 height 15
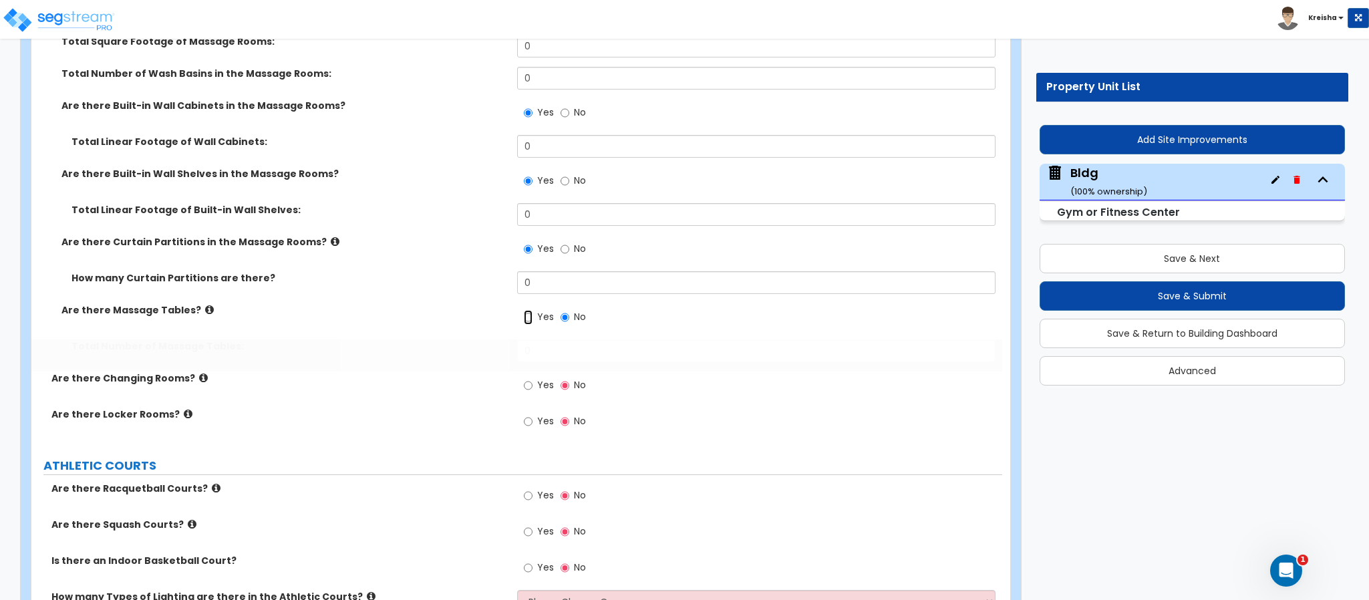
radio input "true"
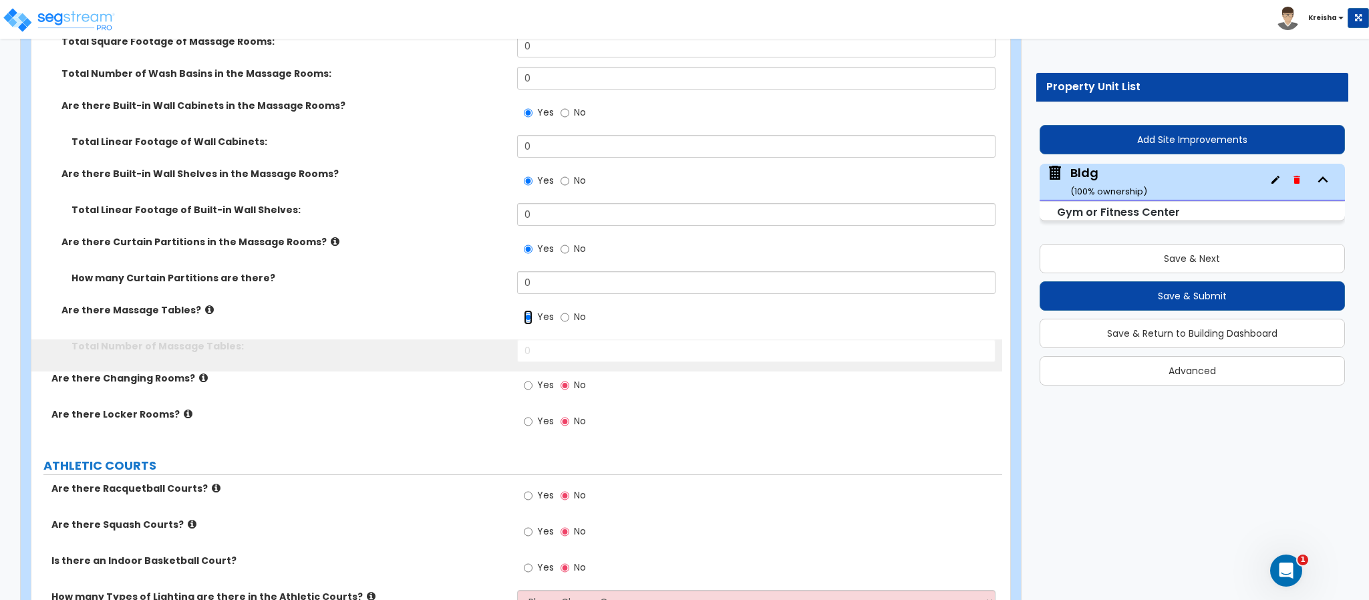
scroll to position [6206, 0]
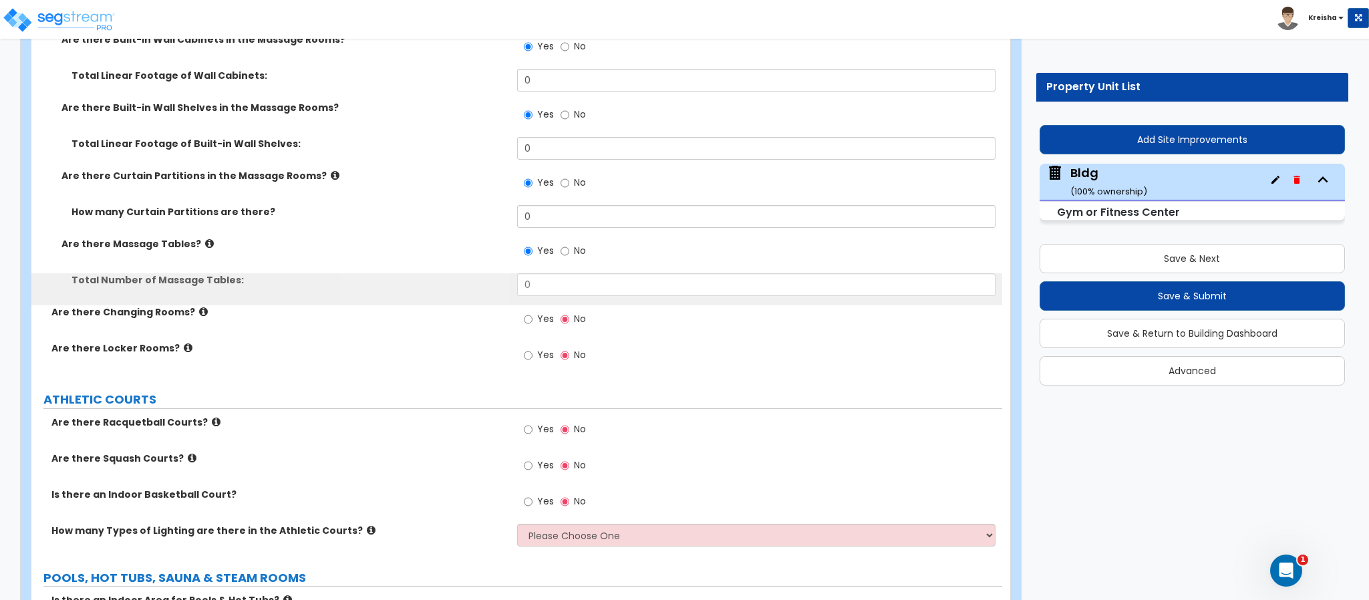
click at [535, 309] on label "Yes" at bounding box center [539, 320] width 30 height 23
click at [533, 312] on input "Yes" at bounding box center [528, 319] width 9 height 15
radio input "true"
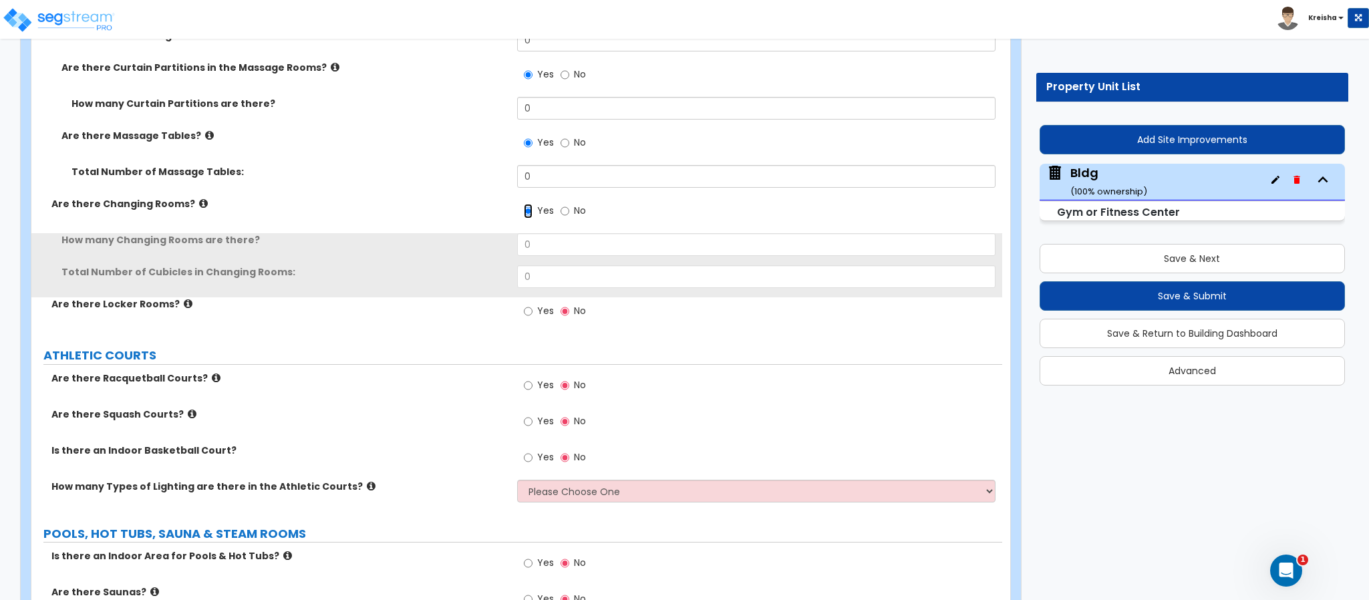
scroll to position [6341, 0]
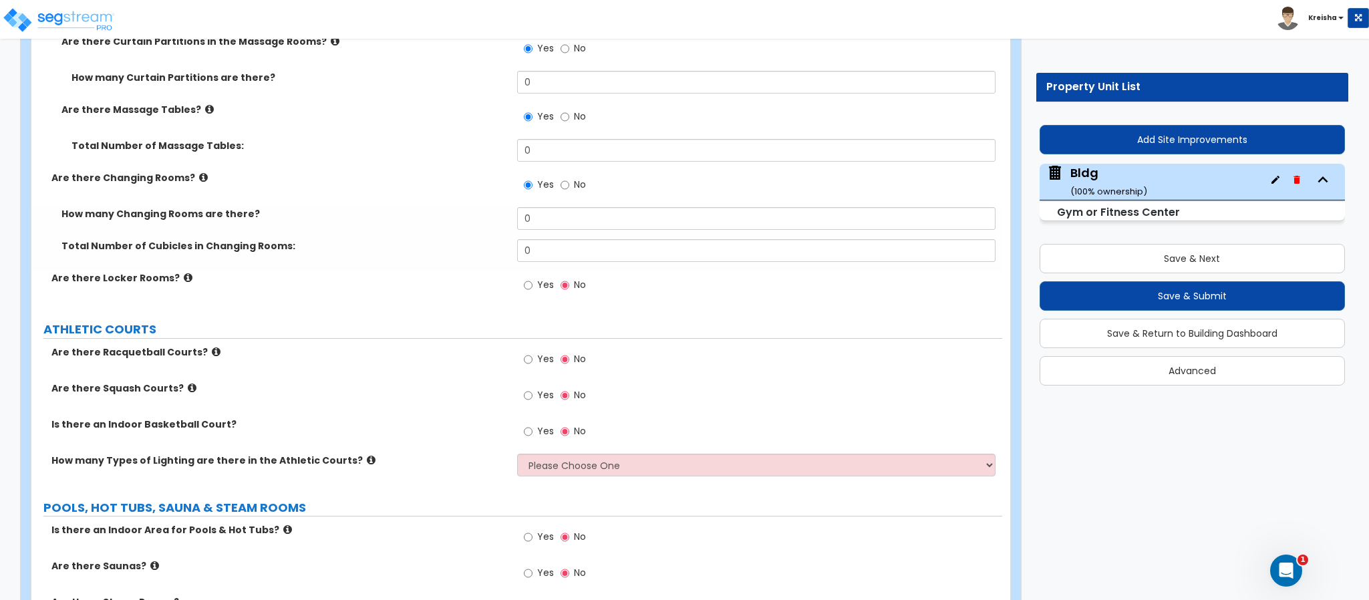
click at [543, 278] on span "Yes" at bounding box center [545, 284] width 17 height 13
click at [533, 278] on input "Yes" at bounding box center [528, 285] width 9 height 15
radio input "true"
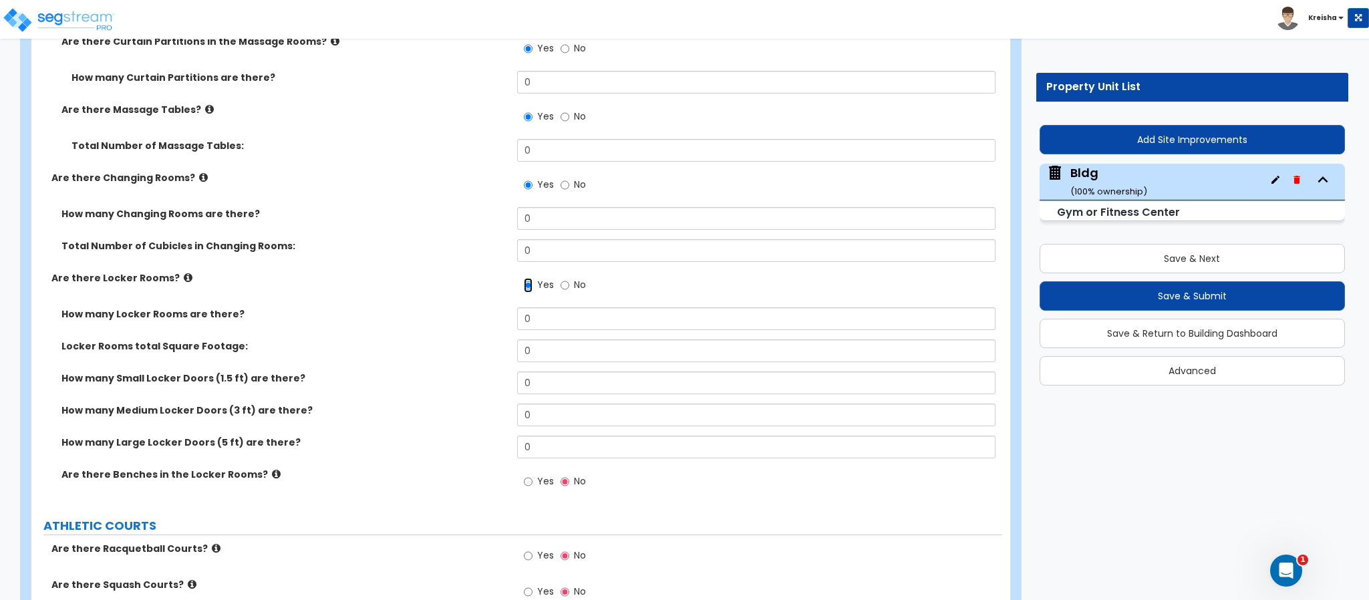
scroll to position [6407, 0]
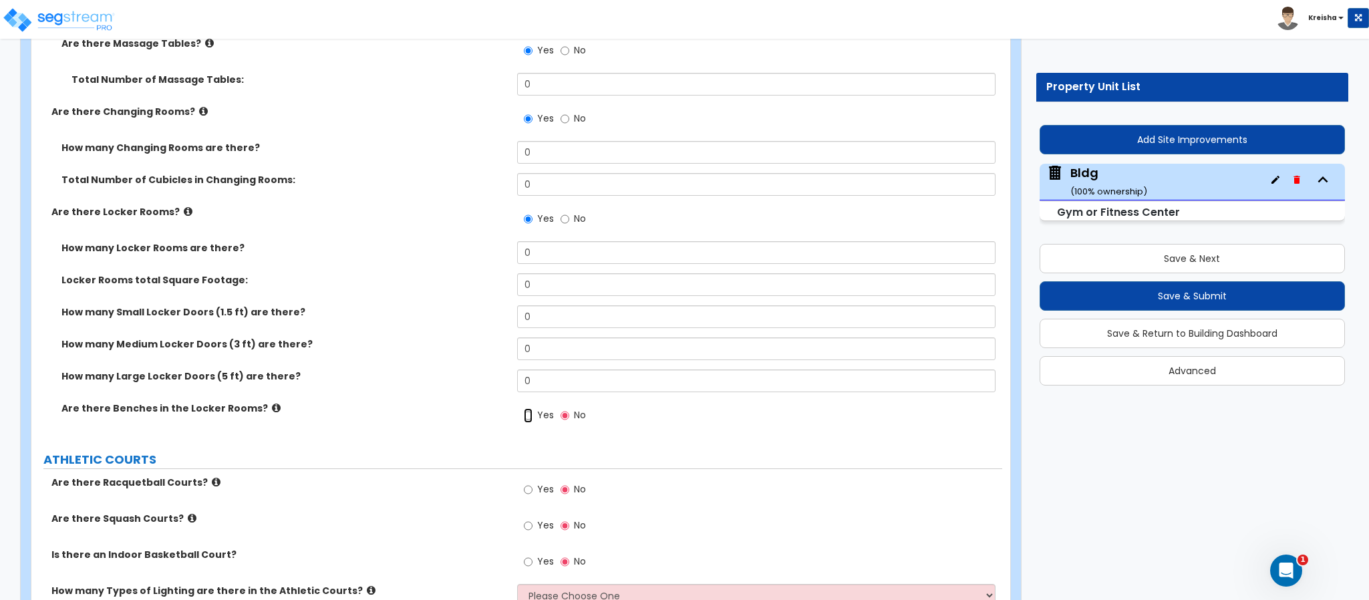
click at [525, 408] on input "Yes" at bounding box center [528, 415] width 9 height 15
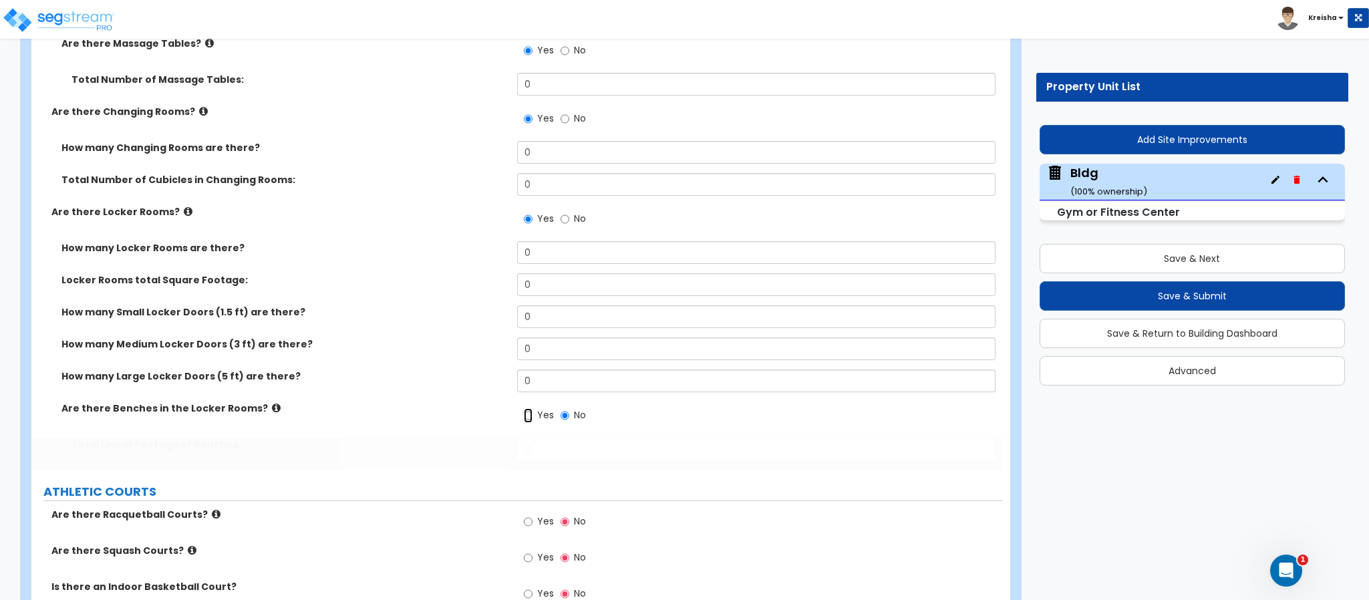
radio input "true"
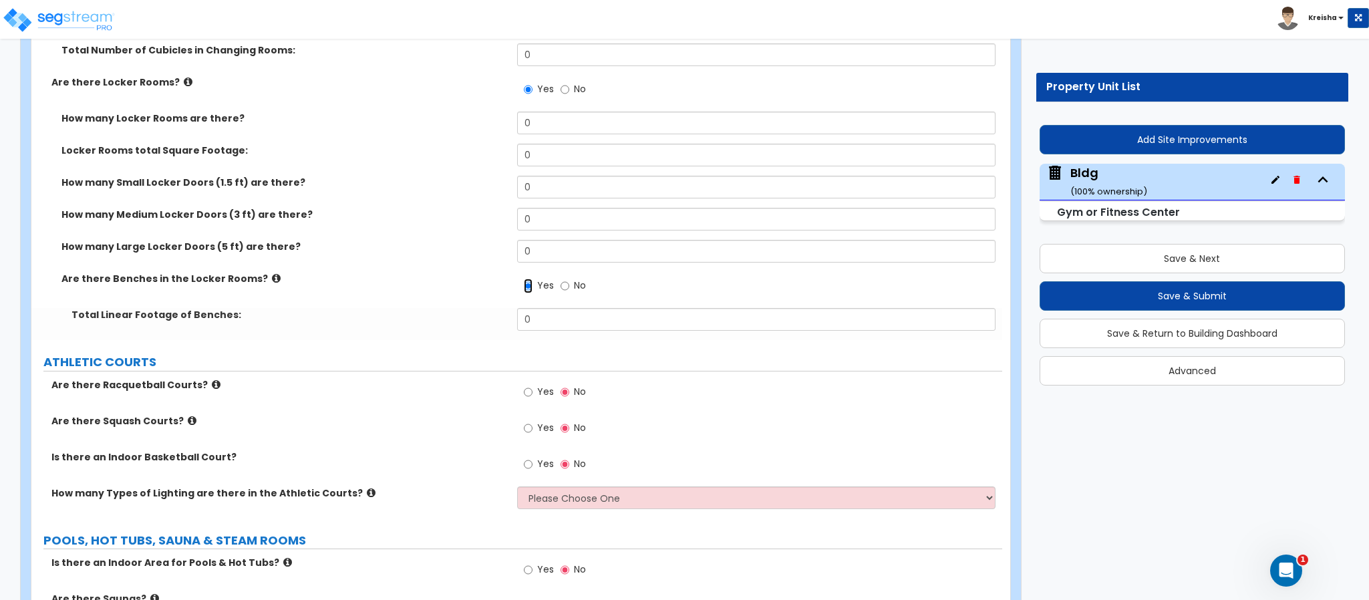
scroll to position [6541, 0]
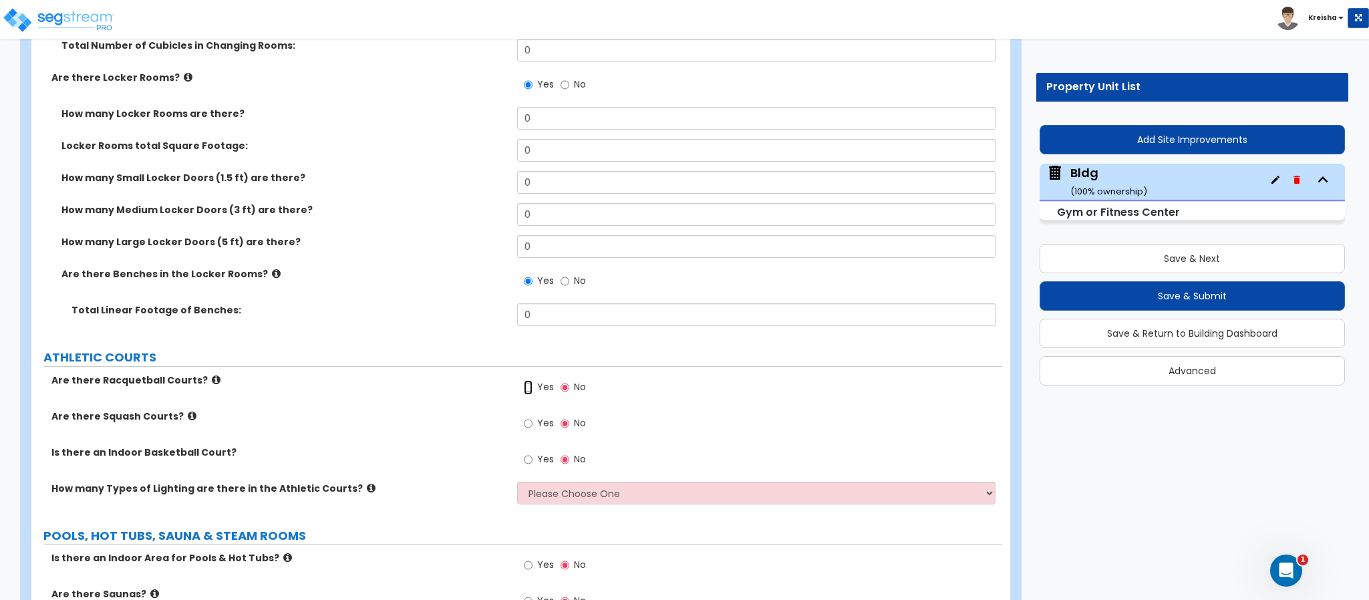
click at [530, 380] on input "Yes" at bounding box center [528, 387] width 9 height 15
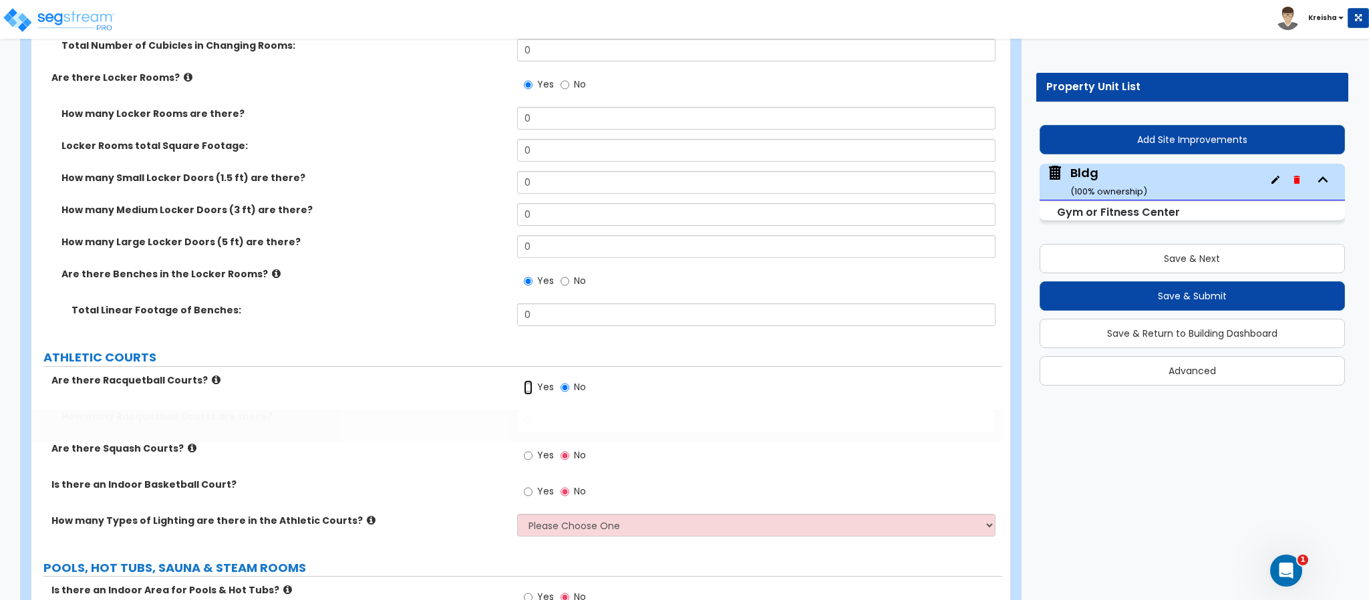
radio input "true"
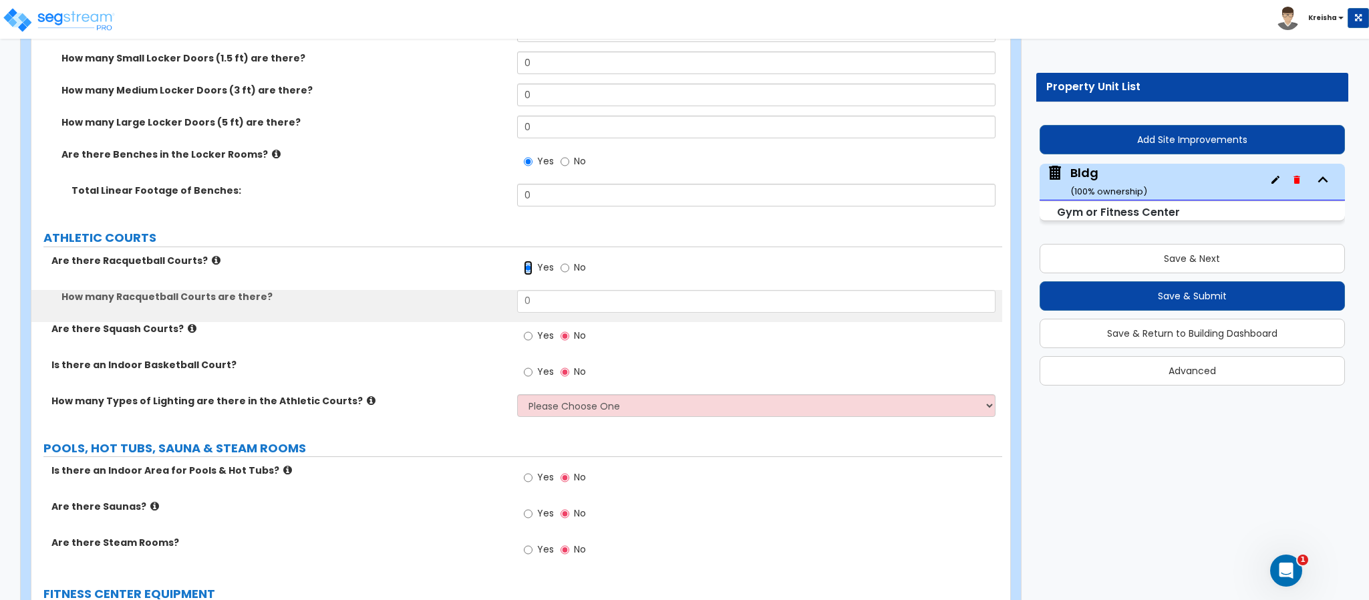
scroll to position [6675, 0]
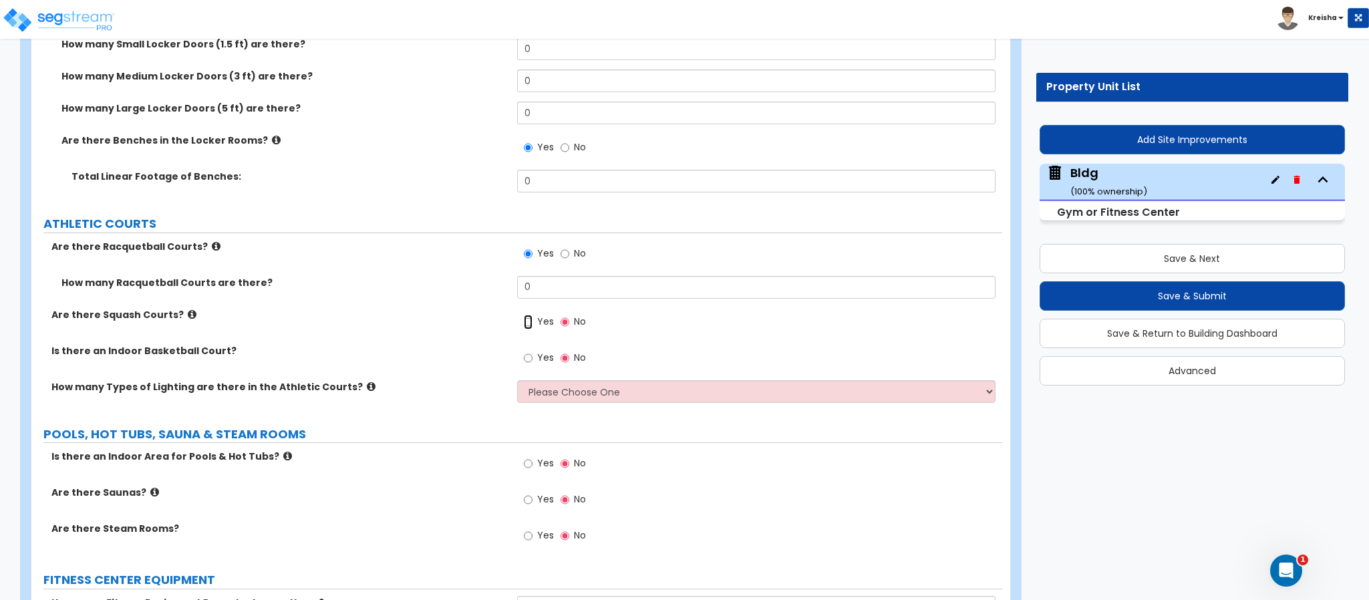
click at [530, 315] on input "Yes" at bounding box center [528, 322] width 9 height 15
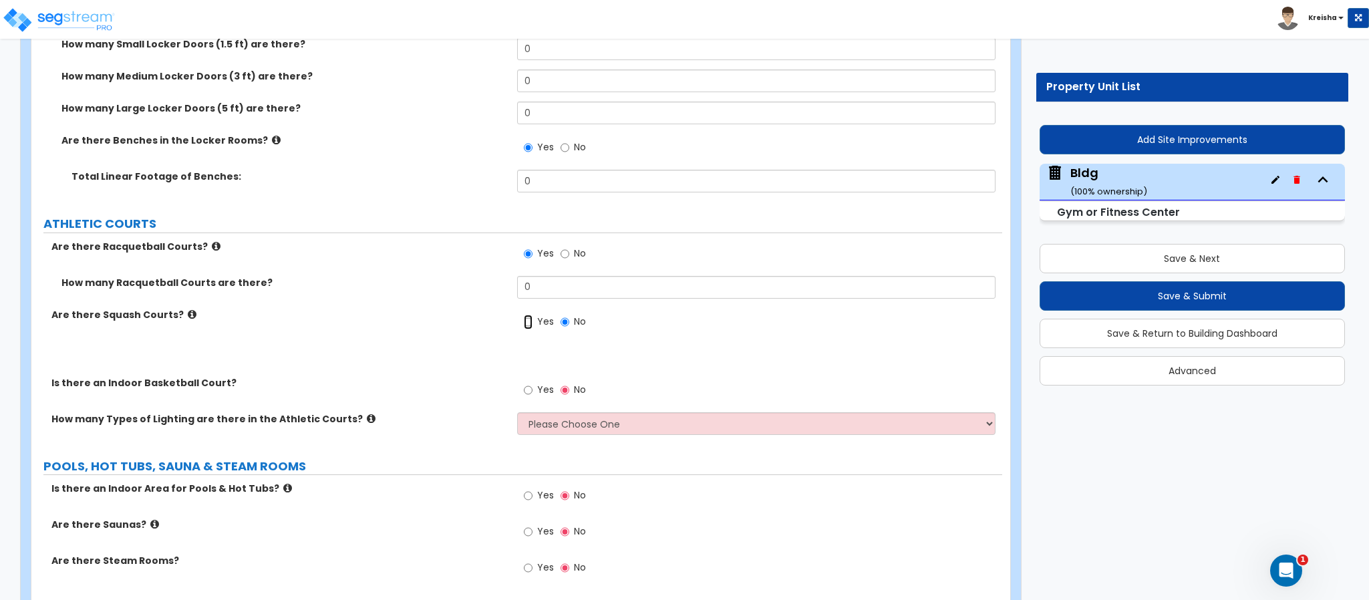
radio input "true"
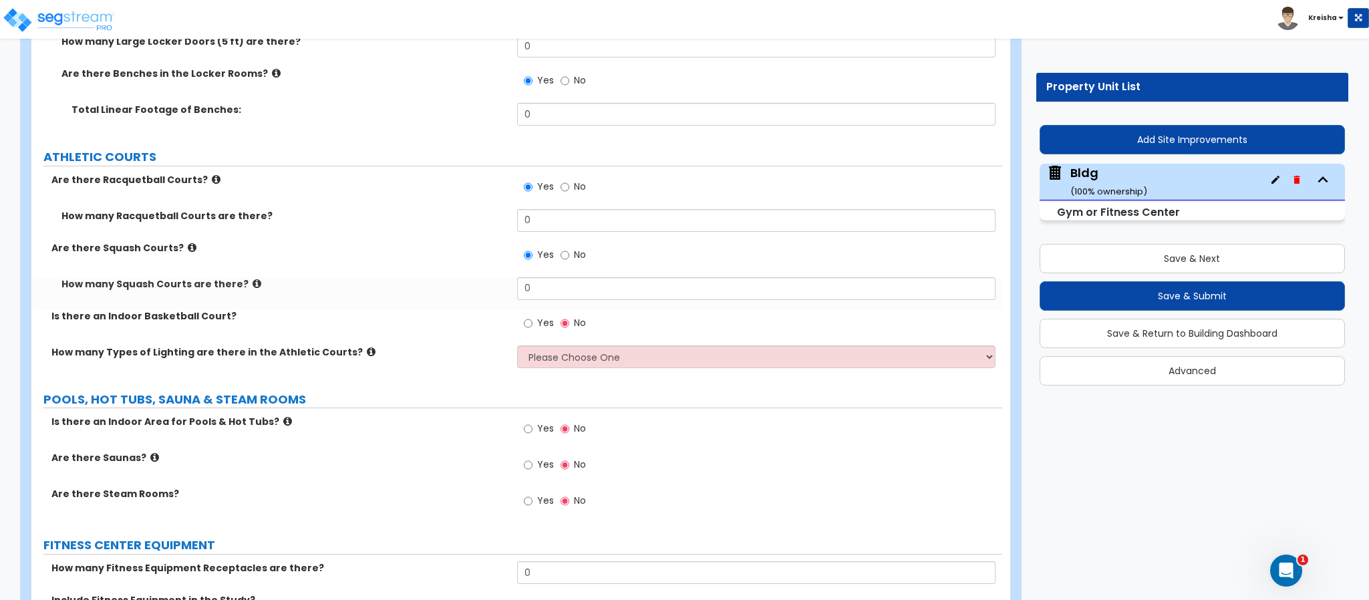
click at [533, 313] on label "Yes" at bounding box center [539, 324] width 30 height 23
click at [533, 316] on input "Yes" at bounding box center [528, 323] width 9 height 15
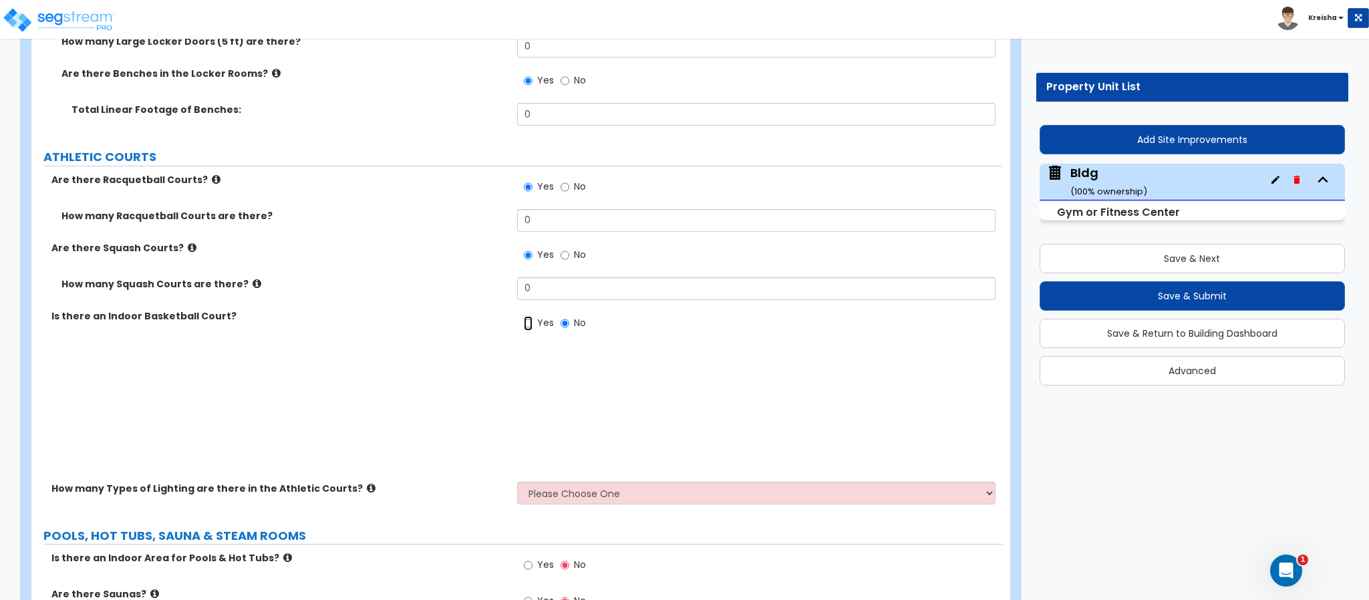
radio input "true"
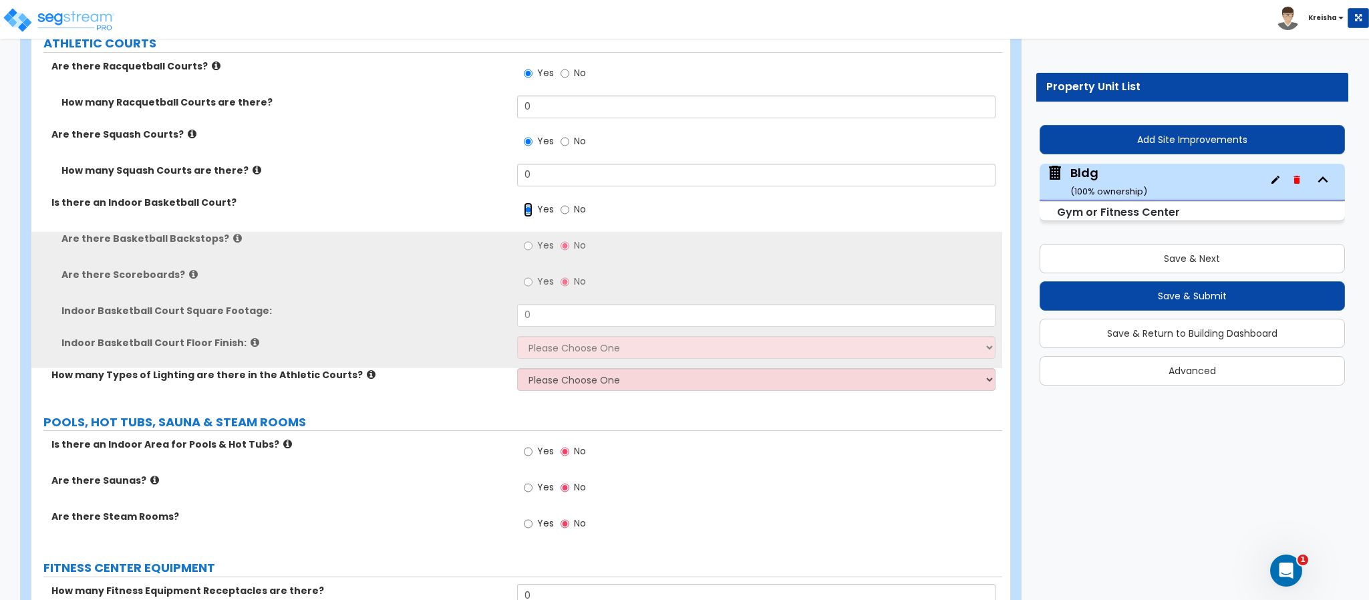
scroll to position [6875, 0]
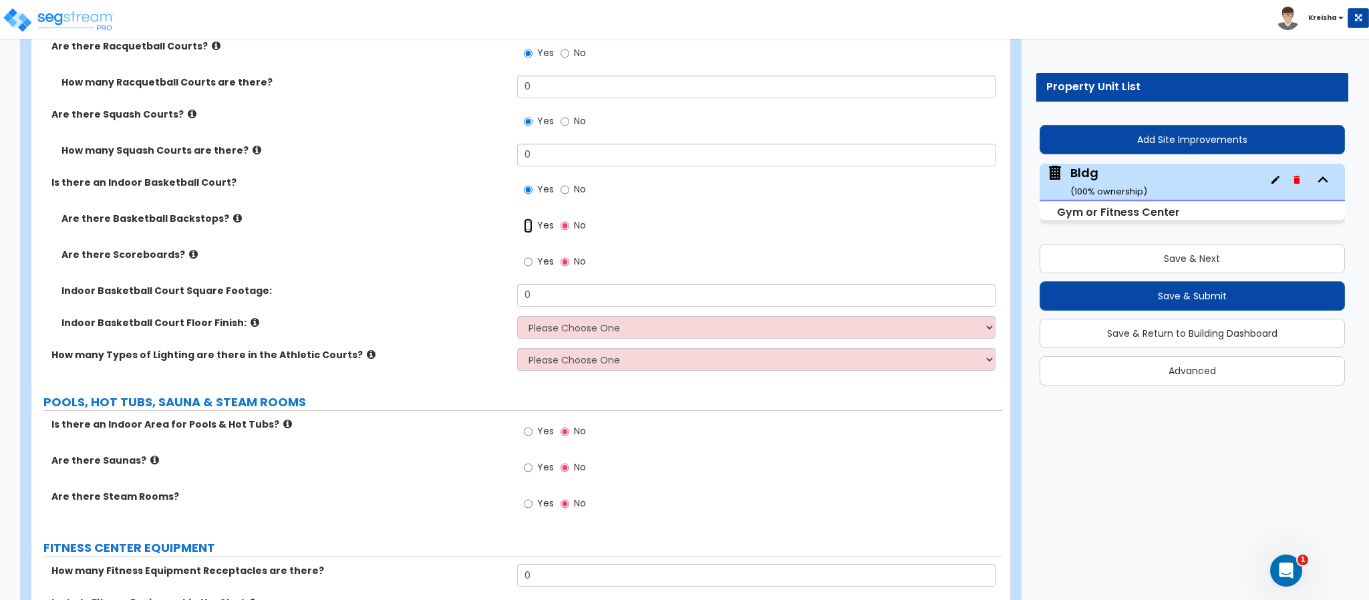
click at [532, 218] on input "Yes" at bounding box center [528, 225] width 9 height 15
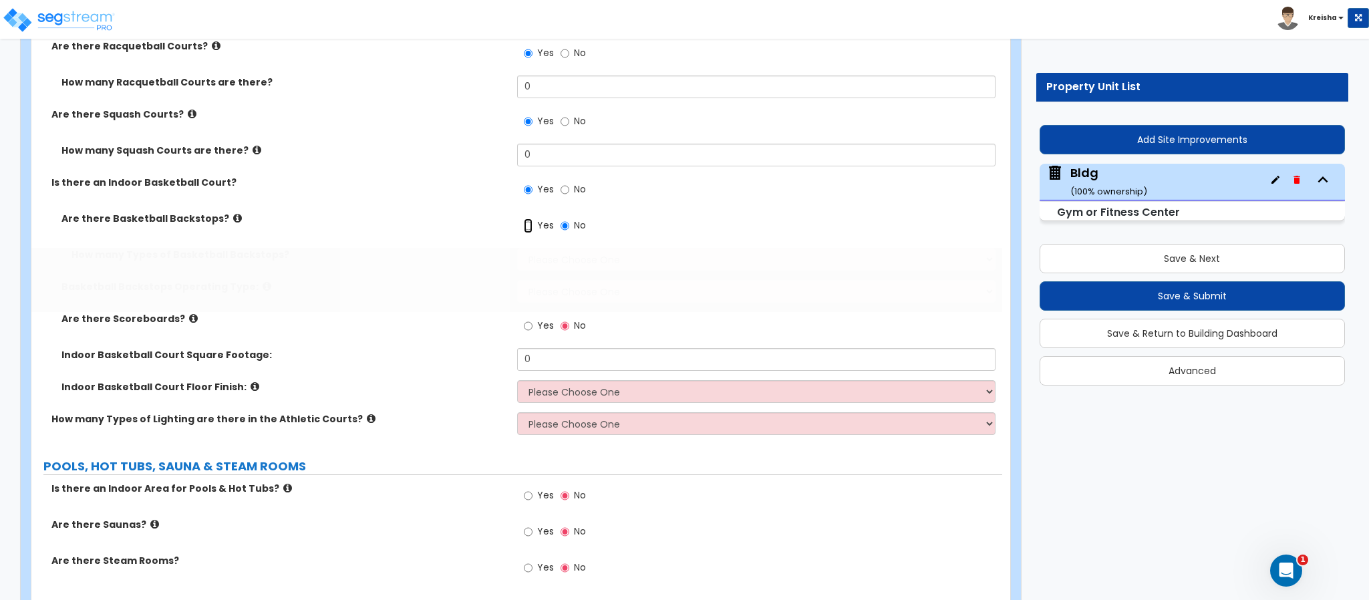
radio input "true"
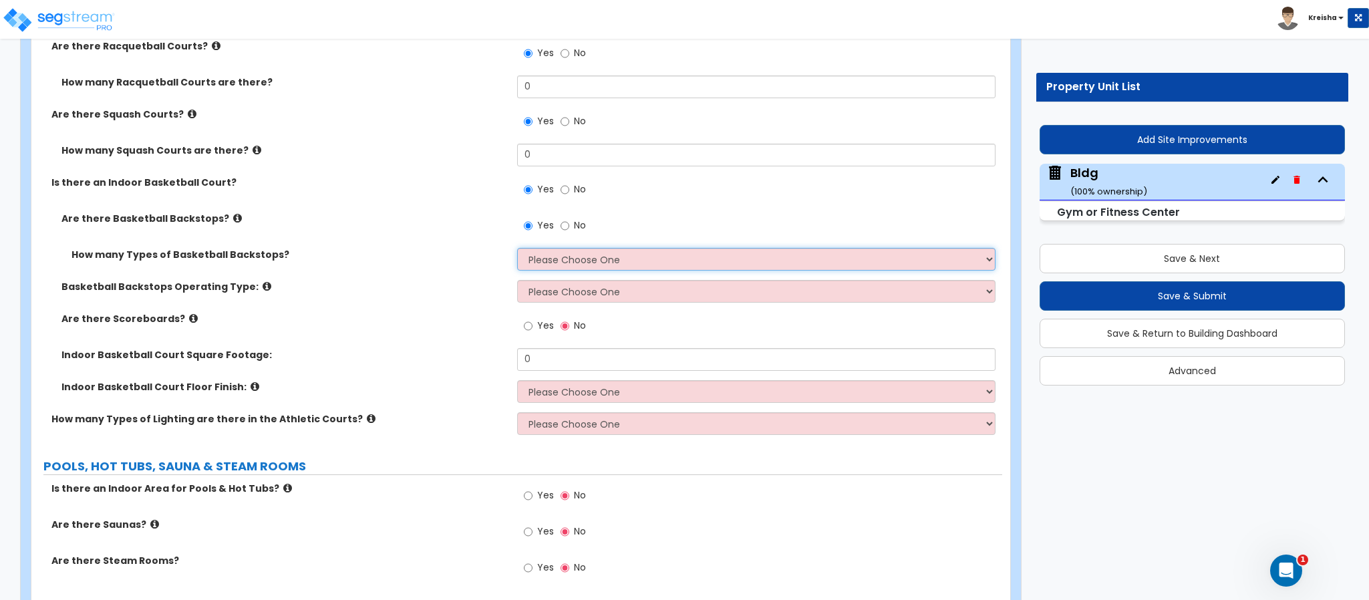
click at [556, 248] on select "Please Choose One 1 2 3" at bounding box center [756, 259] width 479 height 23
click at [517, 248] on select "Please Choose One 1 2 3" at bounding box center [756, 259] width 479 height 23
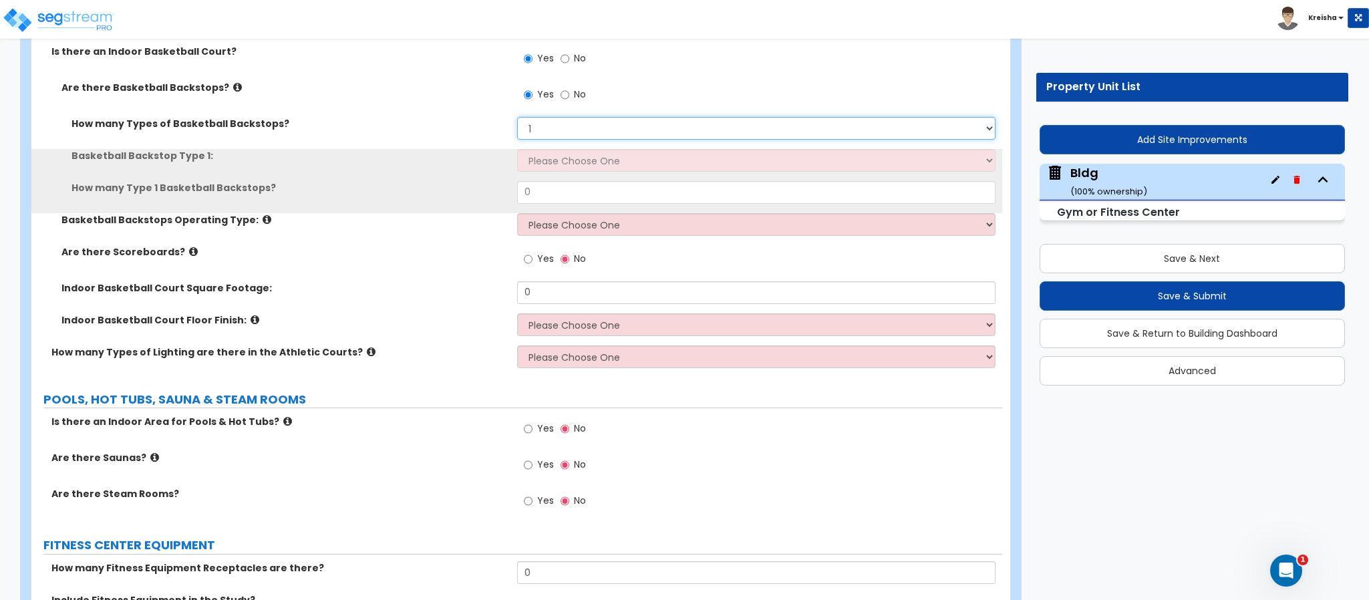
scroll to position [7008, 0]
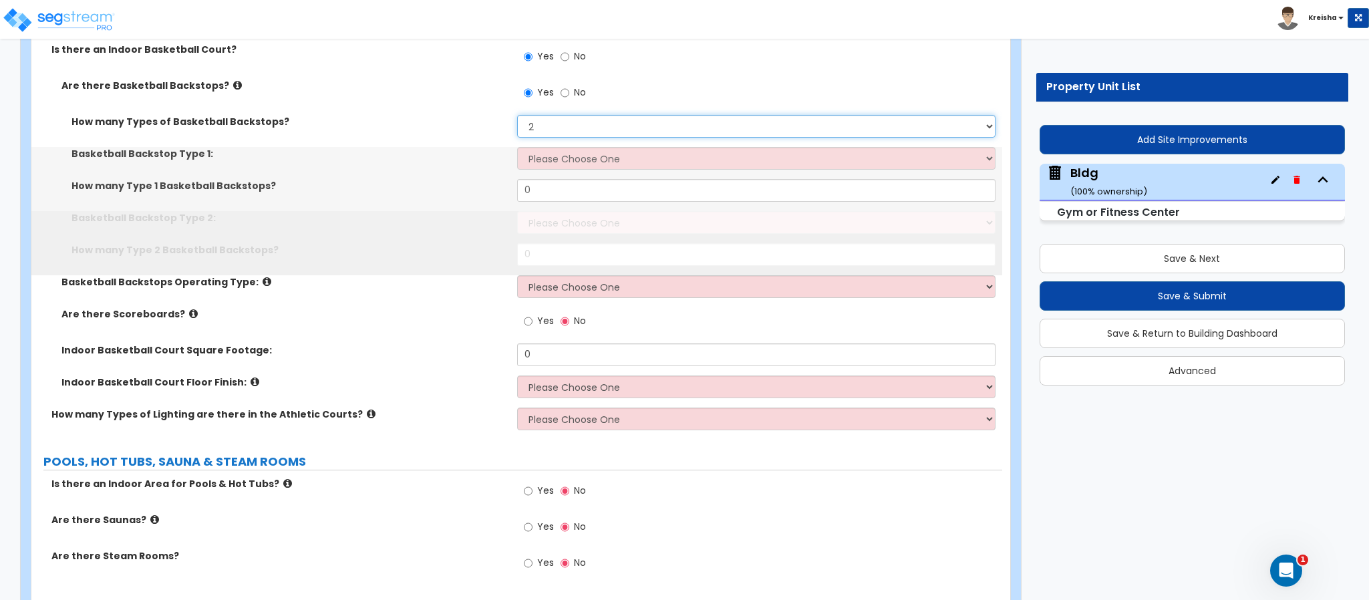
select select "3"
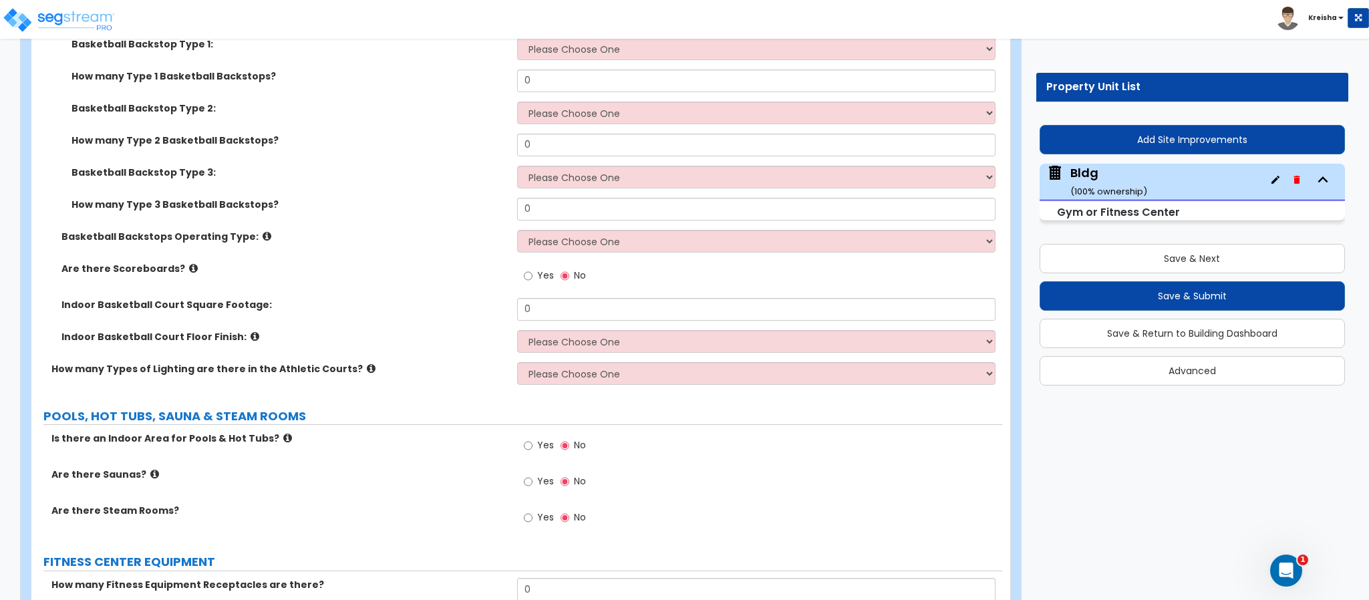
scroll to position [7142, 0]
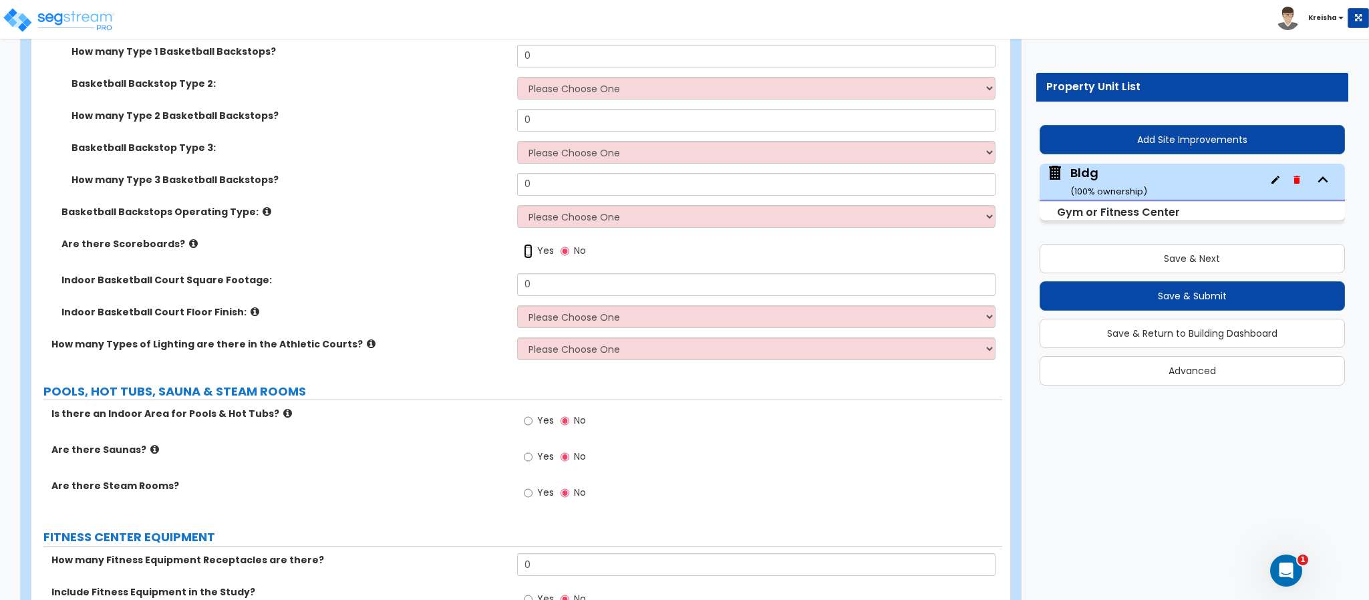
click at [530, 244] on input "Yes" at bounding box center [528, 251] width 9 height 15
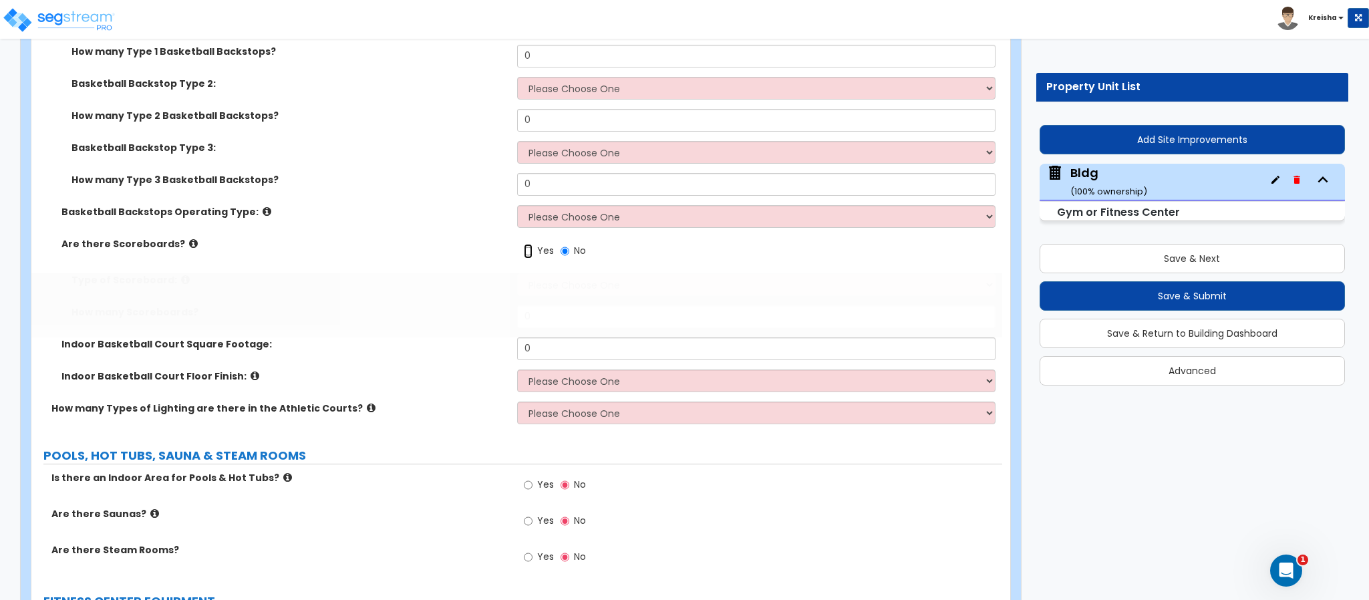
radio input "true"
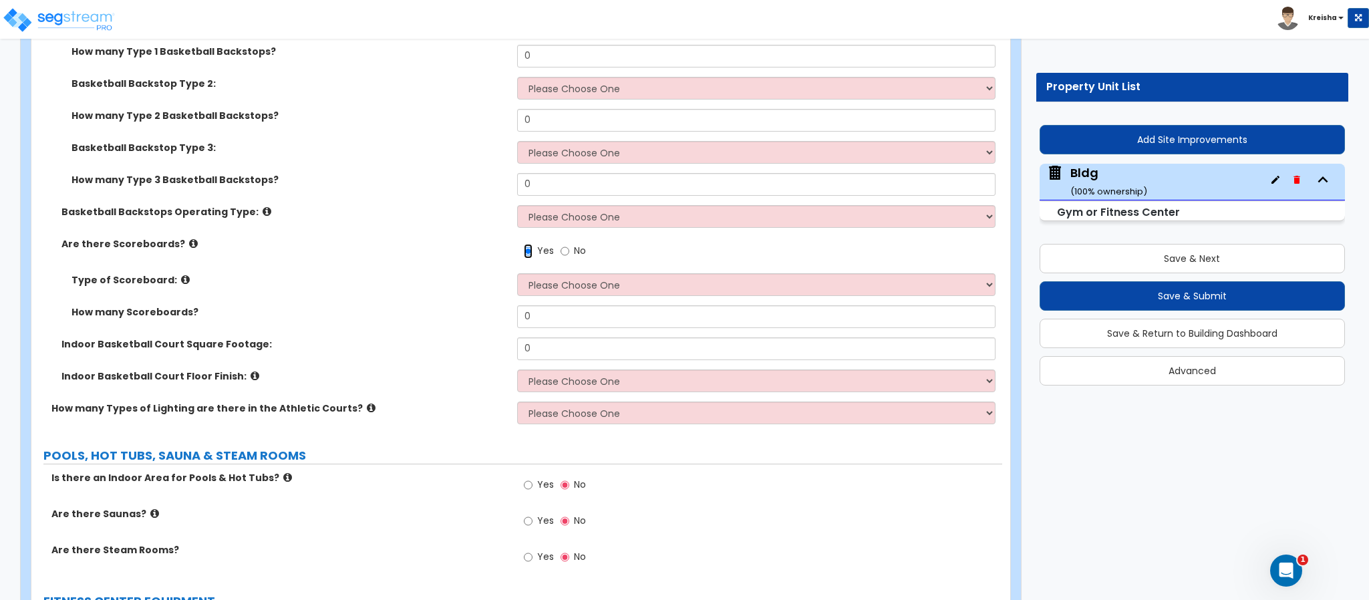
scroll to position [7208, 0]
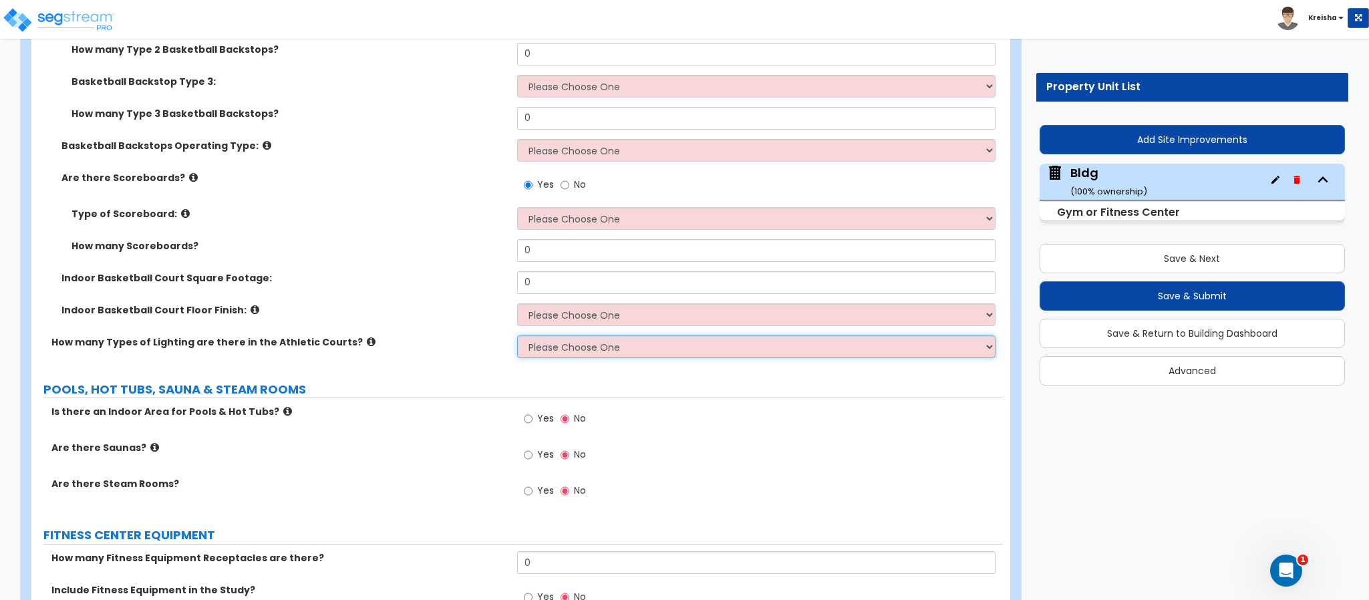
click at [547, 335] on select "Please Choose One 1 2 3" at bounding box center [756, 346] width 479 height 23
click at [517, 335] on select "Please Choose One 1 2 3" at bounding box center [756, 346] width 479 height 23
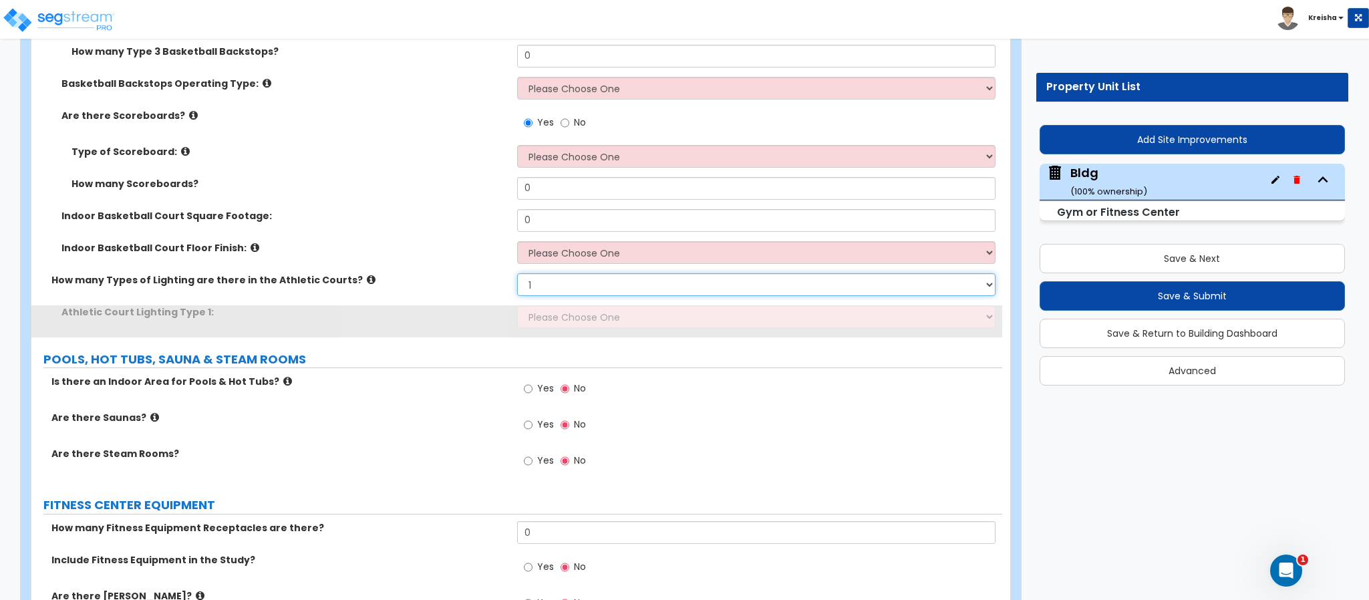
scroll to position [7343, 0]
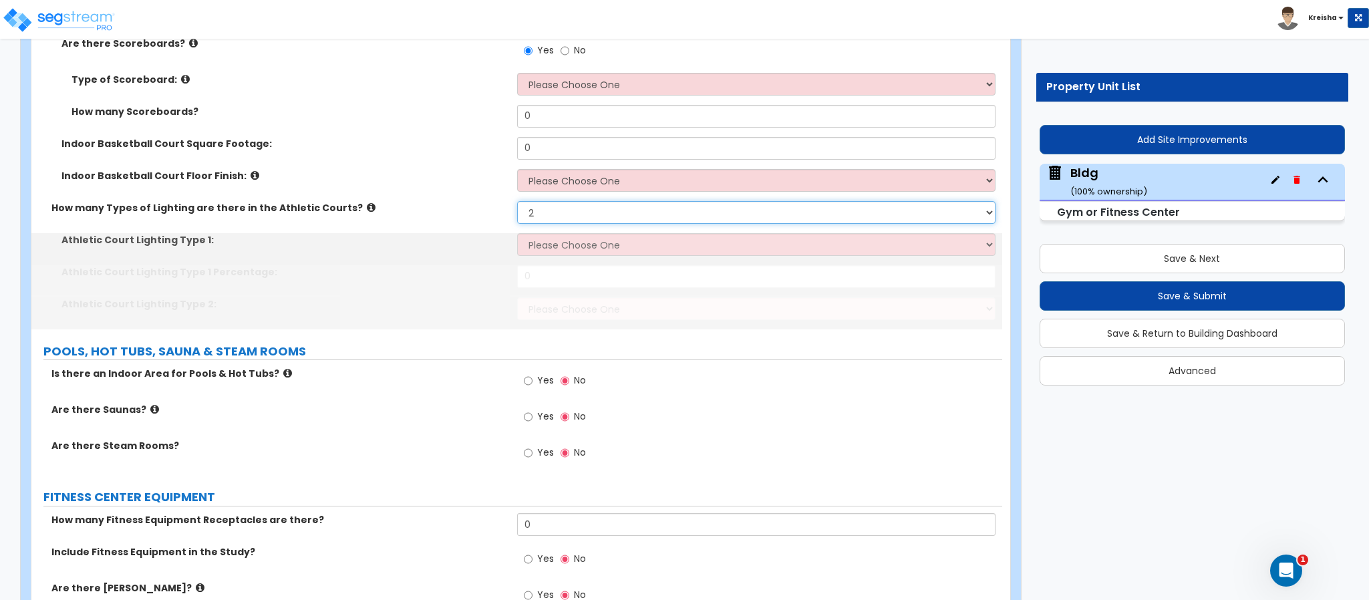
select select "3"
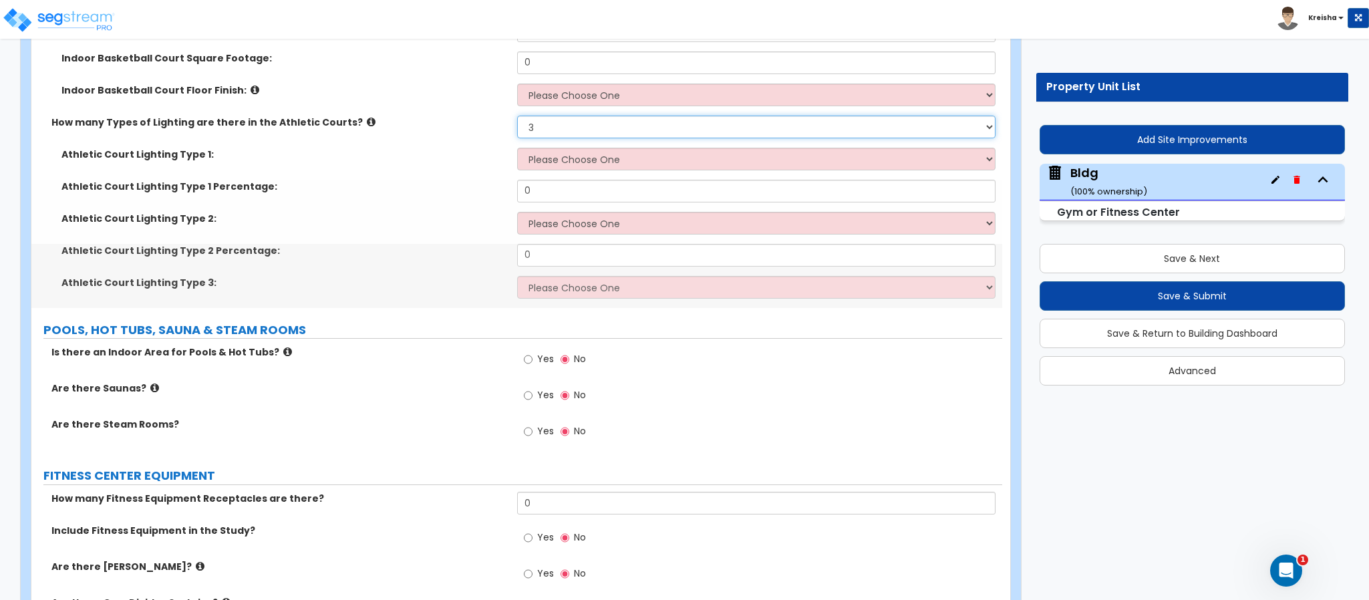
scroll to position [7476, 0]
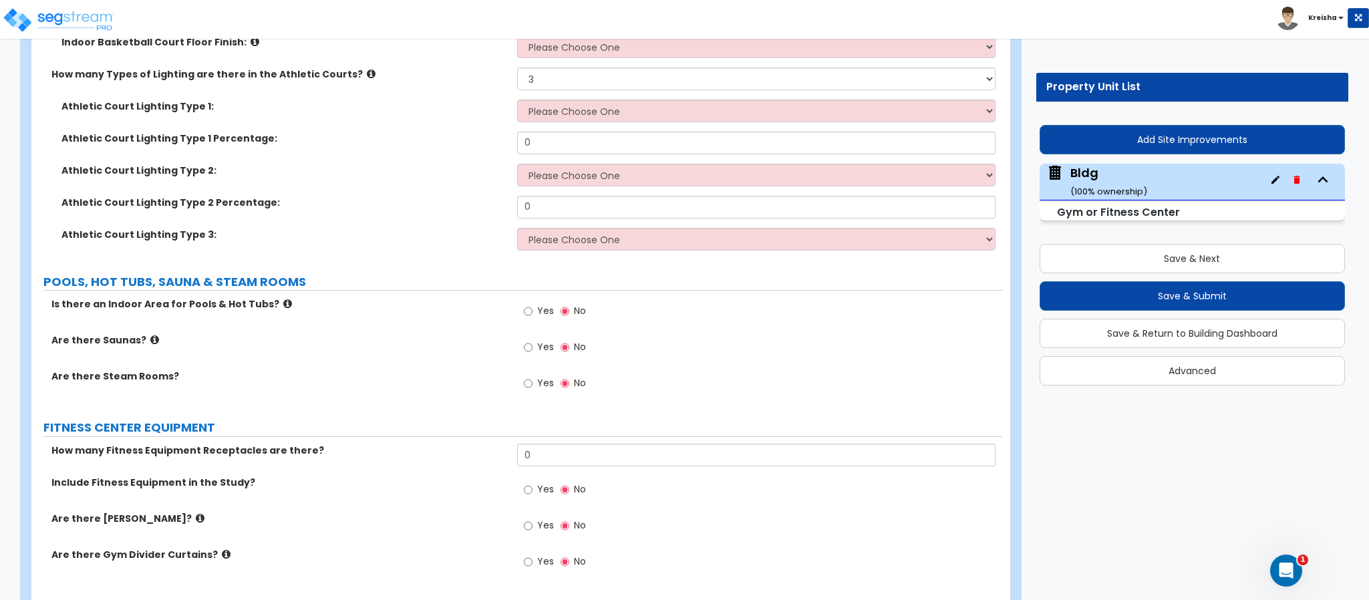
click at [521, 297] on div "Yes No" at bounding box center [554, 312] width 75 height 31
click at [542, 304] on span "Yes" at bounding box center [545, 310] width 17 height 13
click at [533, 304] on input "Yes" at bounding box center [528, 311] width 9 height 15
radio input "true"
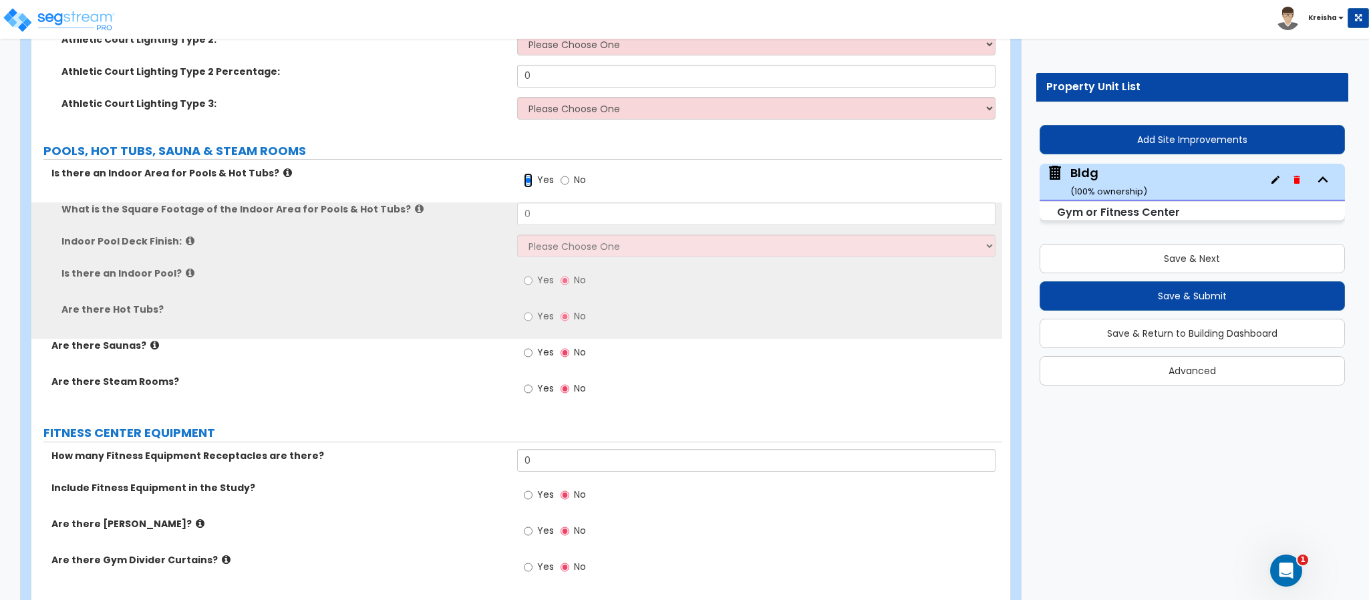
scroll to position [7609, 0]
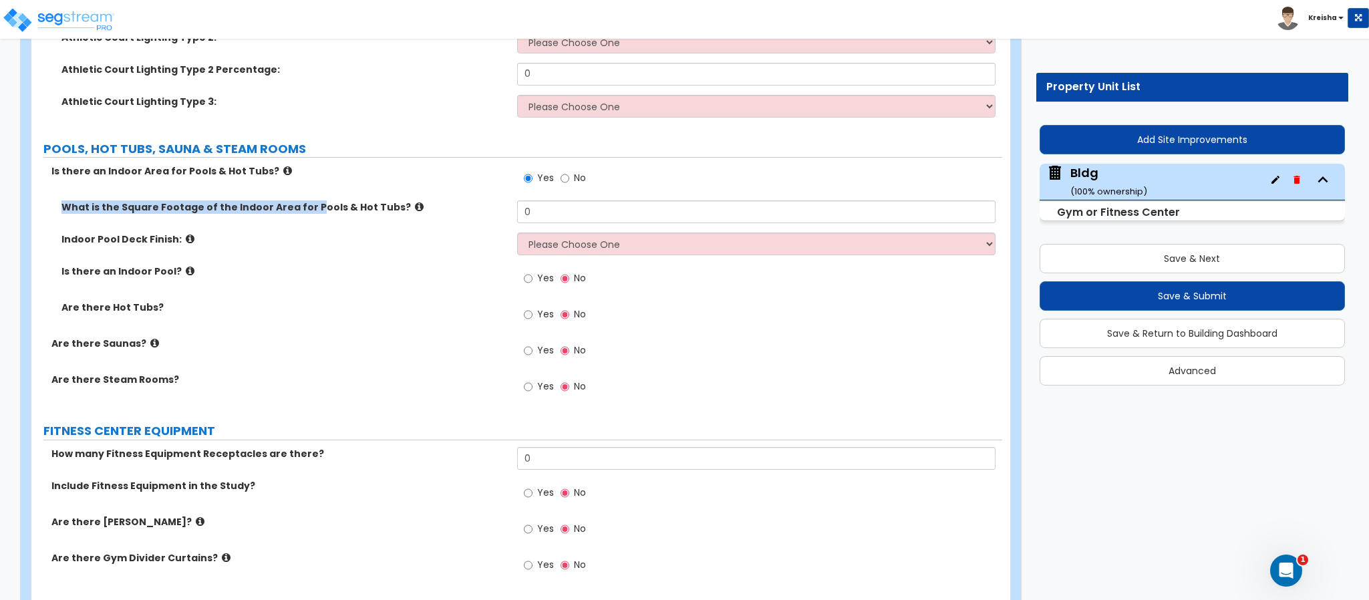
drag, startPoint x: 61, startPoint y: 179, endPoint x: 305, endPoint y: 183, distance: 244.6
click at [305, 200] on div "What is the Square Footage of the Indoor Area for Pools & Hot Tubs?" at bounding box center [274, 206] width 486 height 13
click at [547, 271] on span "Yes" at bounding box center [545, 277] width 17 height 13
click at [533, 271] on input "Yes" at bounding box center [528, 278] width 9 height 15
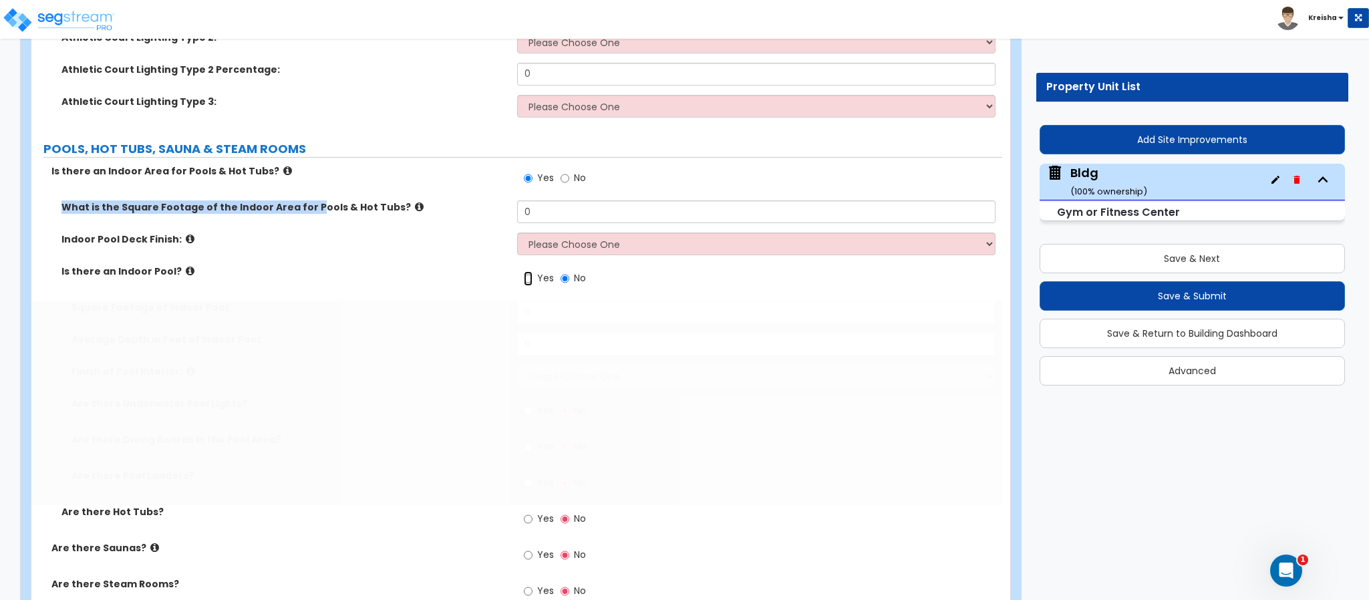
radio input "true"
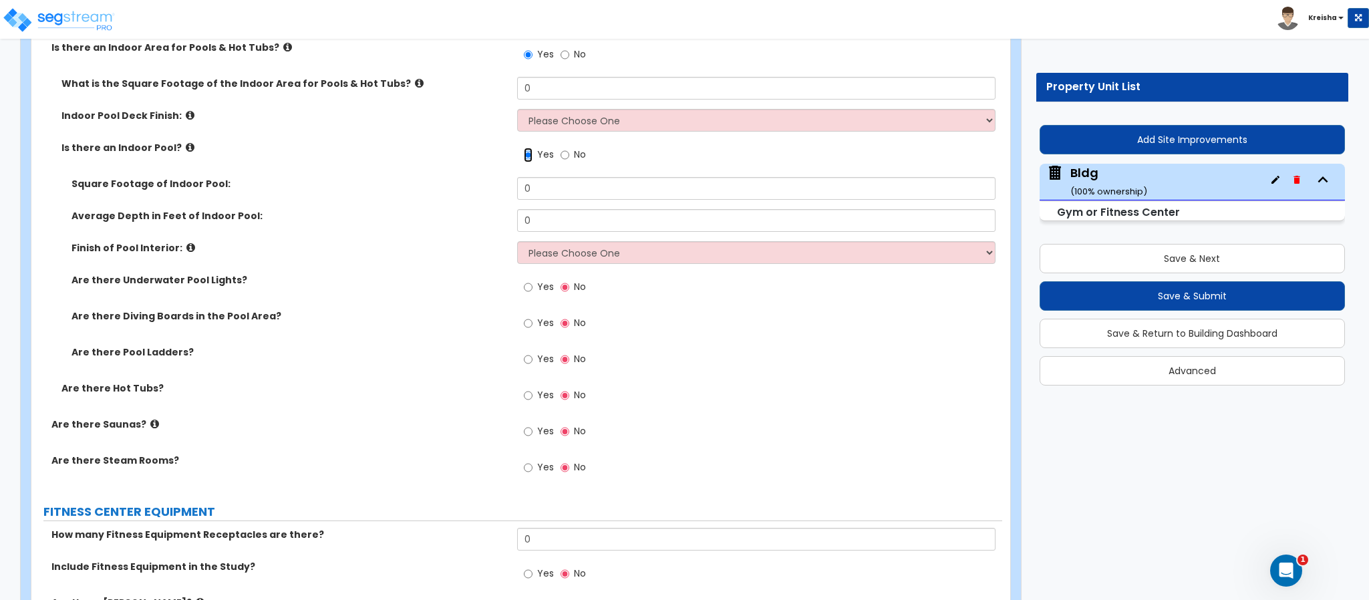
scroll to position [7744, 0]
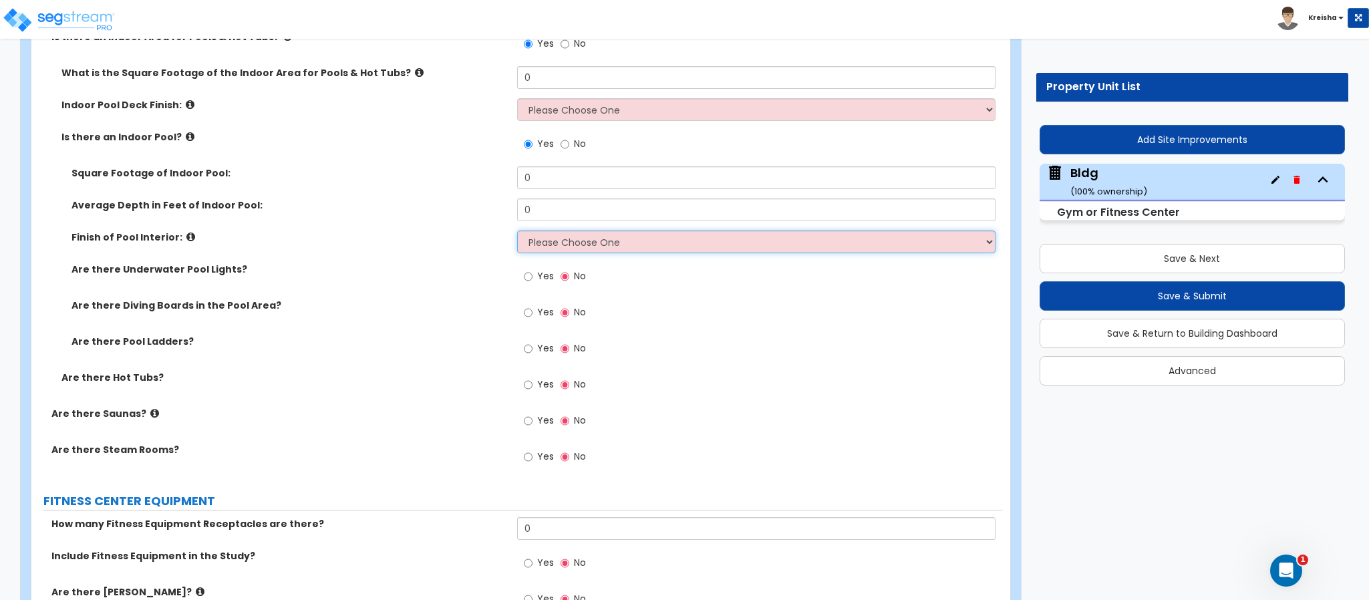
click at [556, 231] on select "Please Choose One Tile Plaster Vinyl" at bounding box center [756, 242] width 479 height 23
click at [547, 269] on span "Yes" at bounding box center [545, 275] width 17 height 13
click at [533, 269] on input "Yes" at bounding box center [528, 276] width 9 height 15
radio input "true"
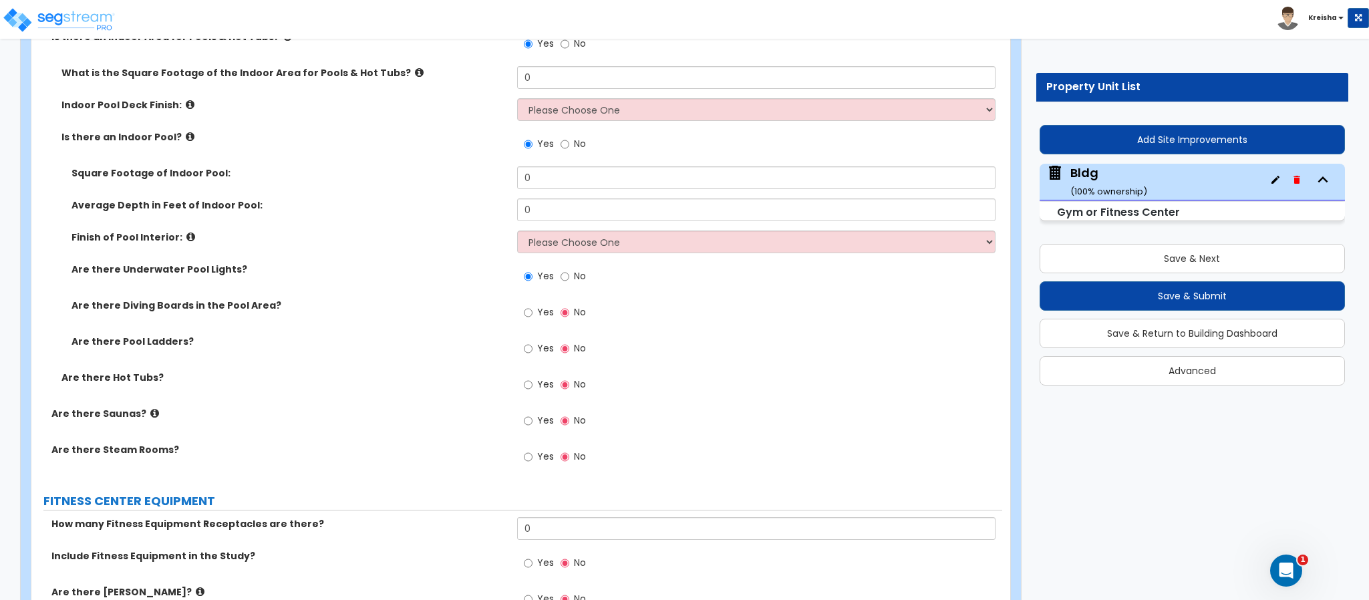
click at [540, 303] on label "Yes" at bounding box center [539, 314] width 30 height 23
click at [533, 305] on input "Yes" at bounding box center [528, 312] width 9 height 15
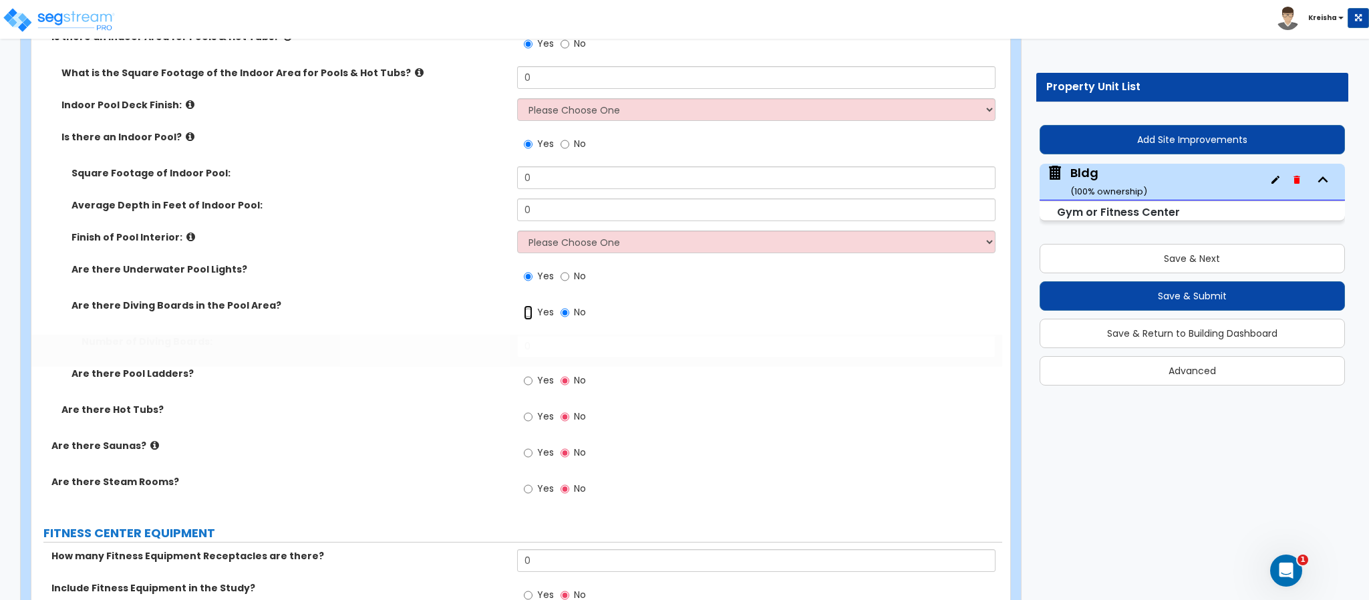
radio input "true"
click at [544, 337] on div "Number of Diving Boards: 0" at bounding box center [516, 351] width 971 height 32
drag, startPoint x: 542, startPoint y: 353, endPoint x: 534, endPoint y: 329, distance: 25.4
click at [541, 373] on span "Yes" at bounding box center [545, 379] width 17 height 13
click at [533, 373] on input "Yes" at bounding box center [528, 380] width 9 height 15
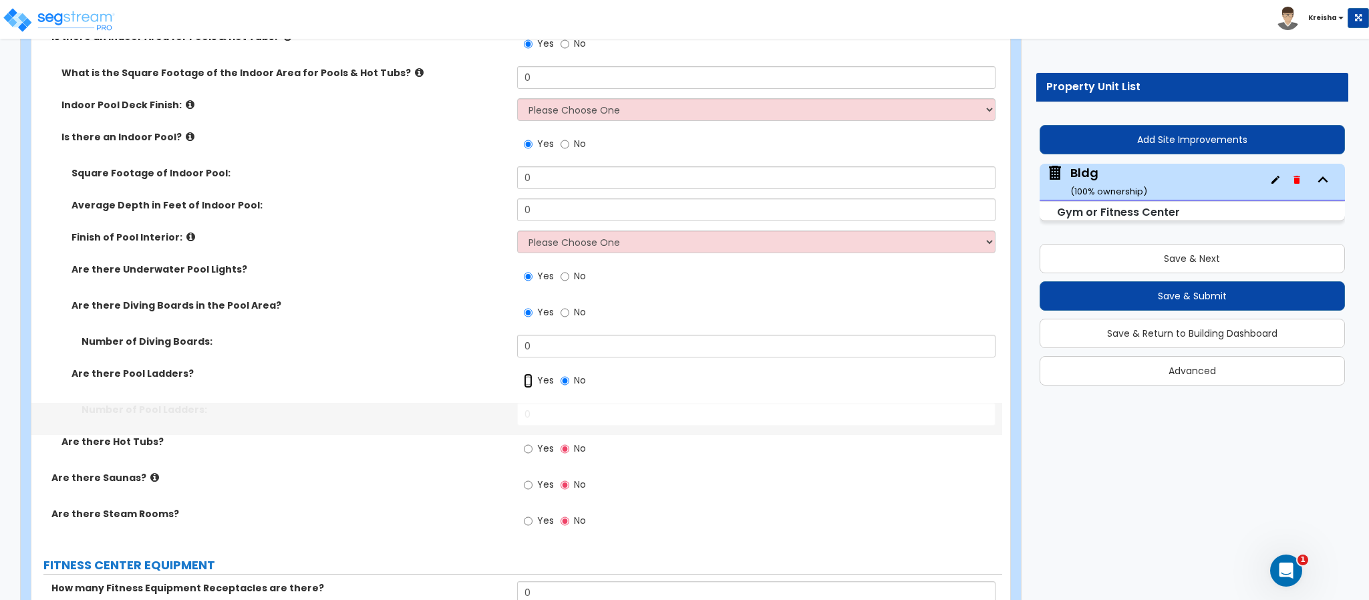
radio input "true"
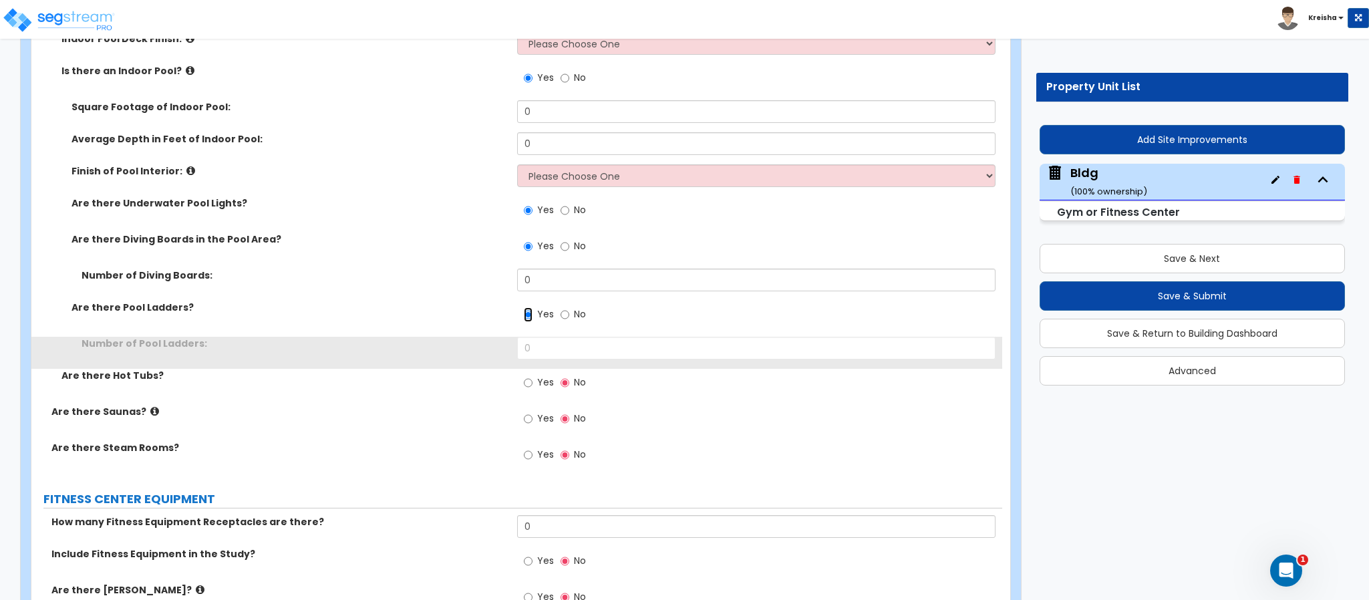
scroll to position [7877, 0]
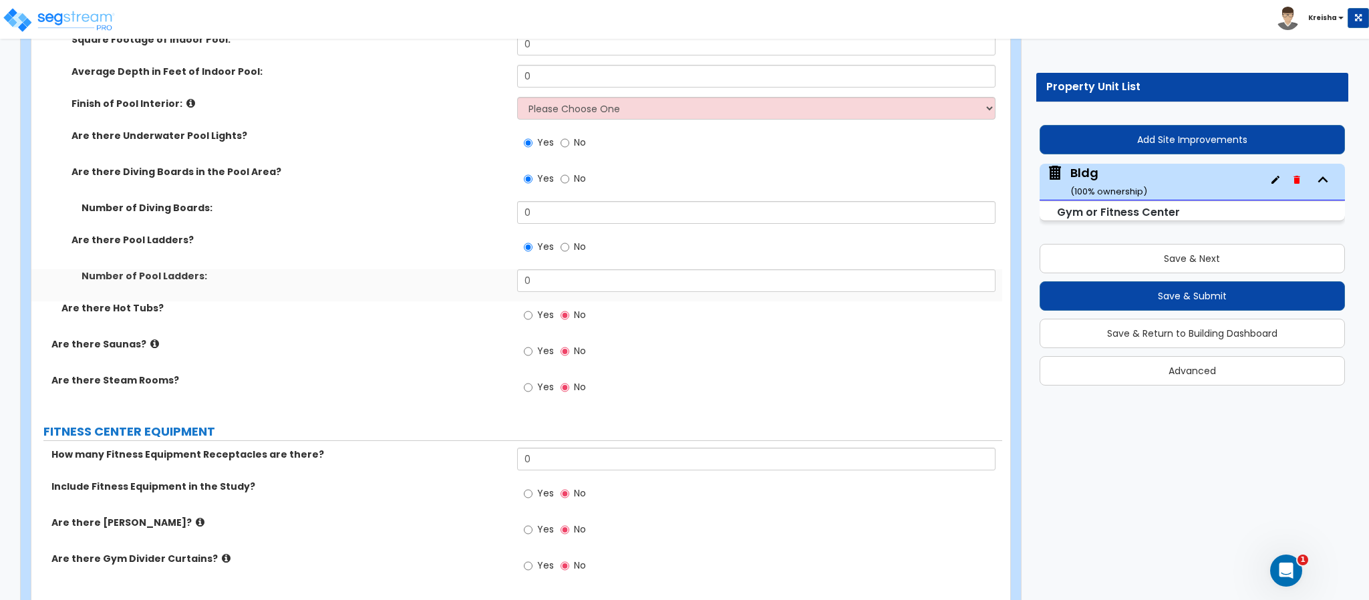
drag, startPoint x: 534, startPoint y: 285, endPoint x: 533, endPoint y: 293, distance: 8.0
click at [534, 305] on label "Yes" at bounding box center [539, 316] width 30 height 23
click at [533, 308] on input "Yes" at bounding box center [528, 315] width 9 height 15
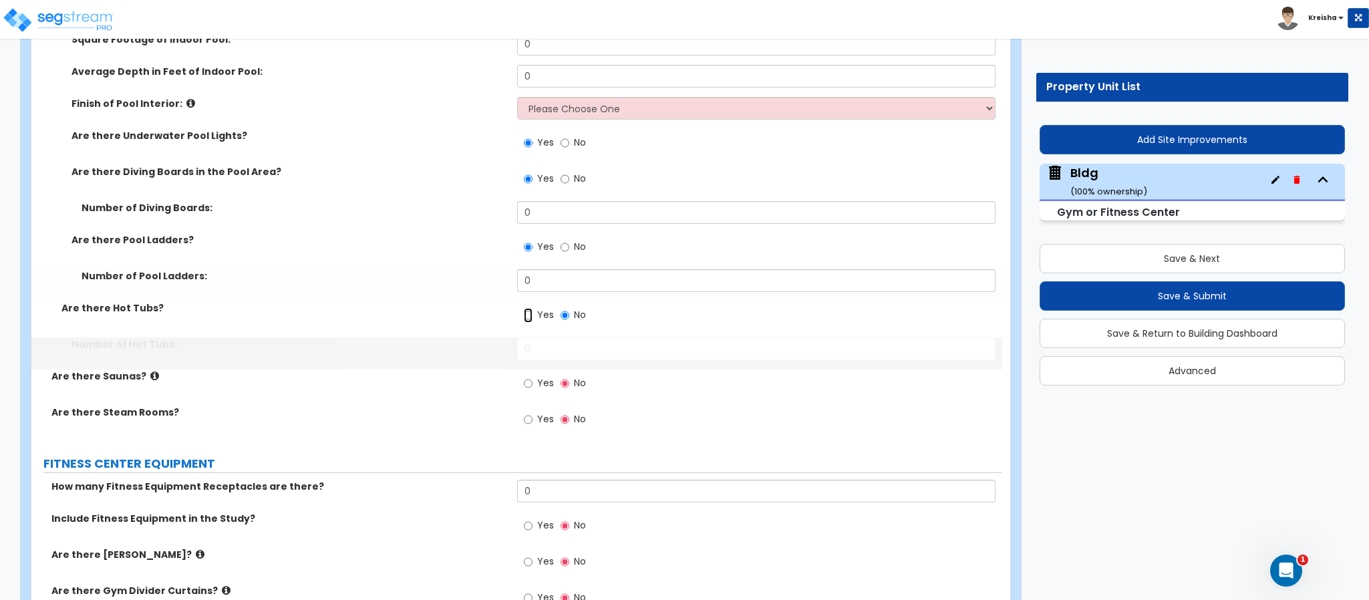
radio input "true"
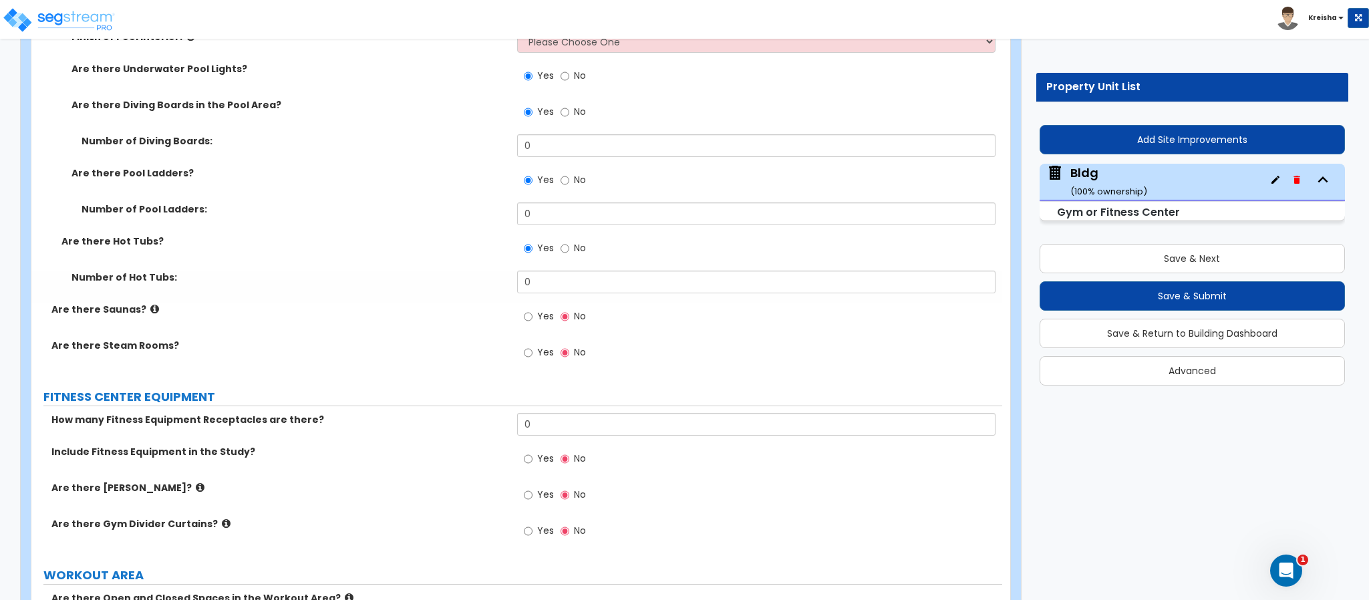
click at [541, 307] on label "Yes" at bounding box center [539, 318] width 30 height 23
click at [533, 309] on input "Yes" at bounding box center [528, 316] width 9 height 15
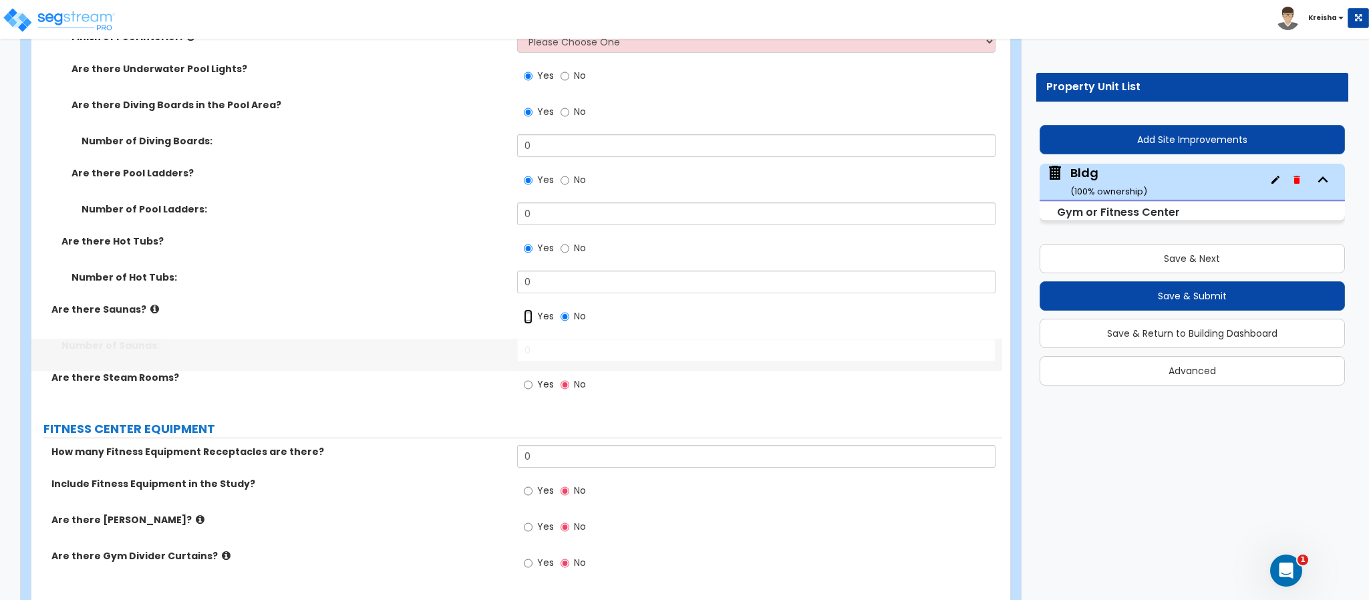
radio input "true"
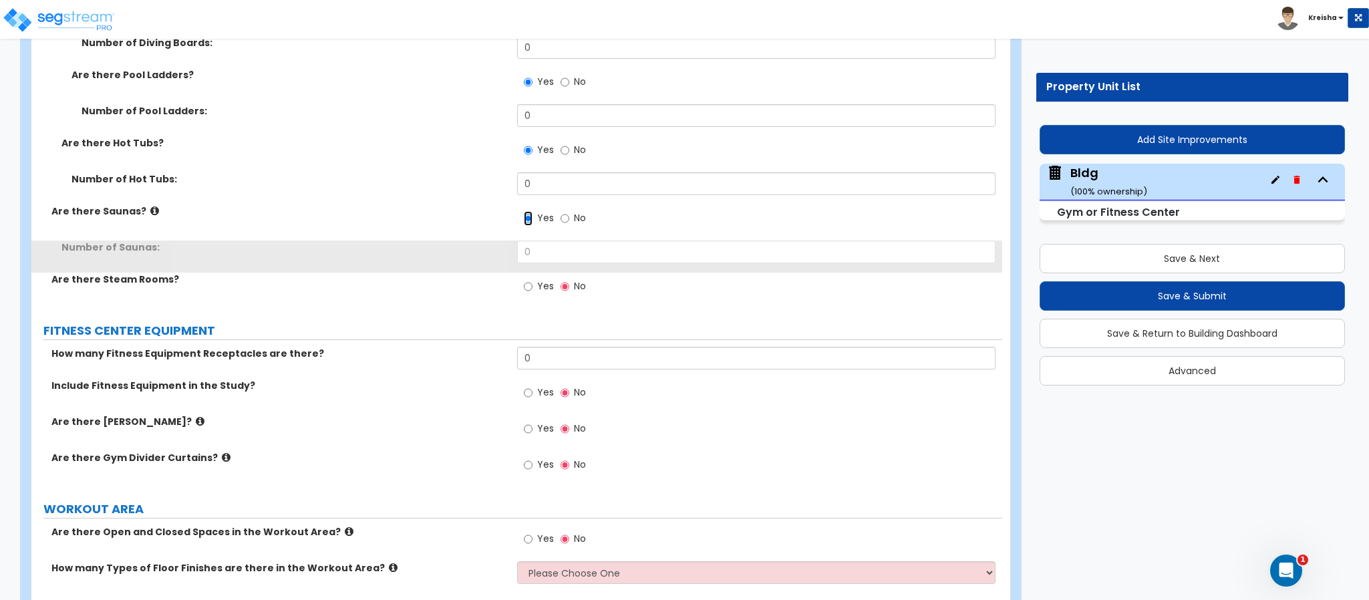
scroll to position [8078, 0]
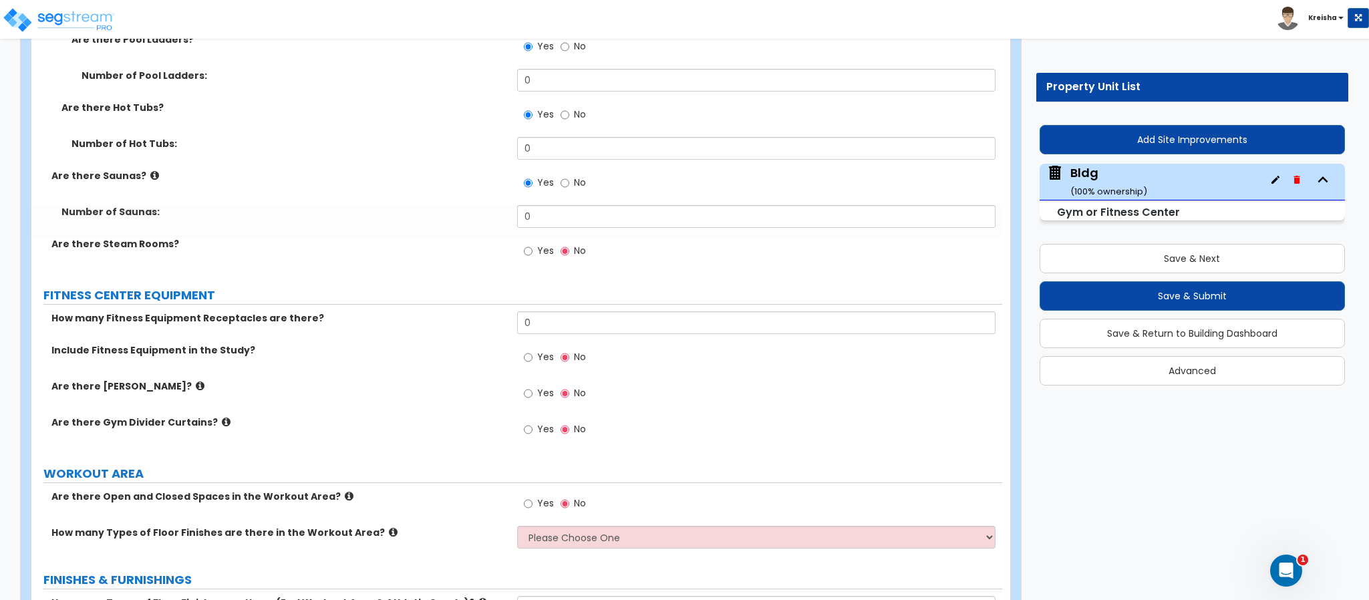
click at [539, 244] on span "Yes" at bounding box center [545, 250] width 17 height 13
click at [533, 244] on input "Yes" at bounding box center [528, 251] width 9 height 15
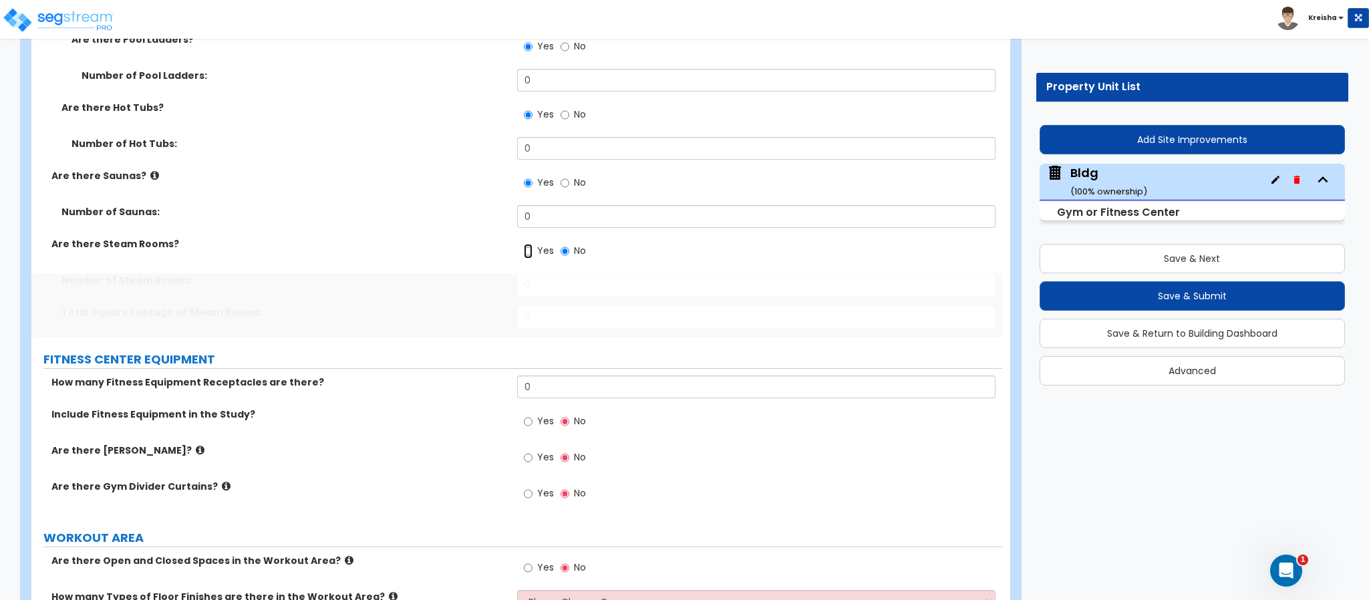
radio input "true"
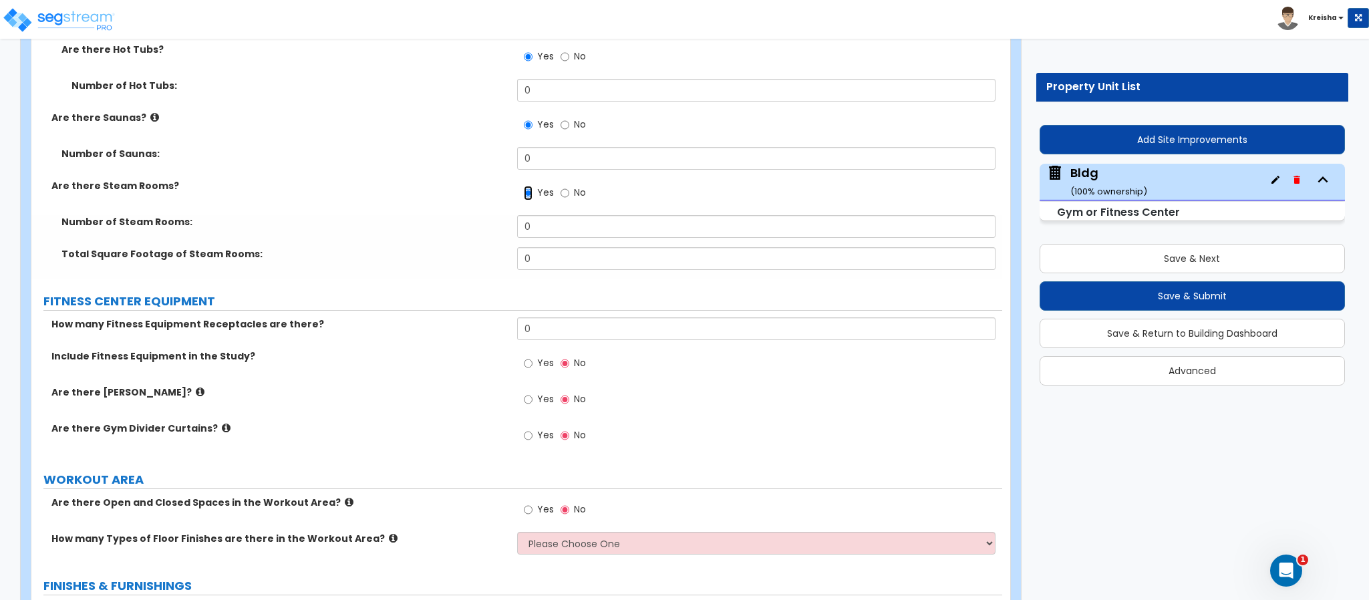
scroll to position [8145, 0]
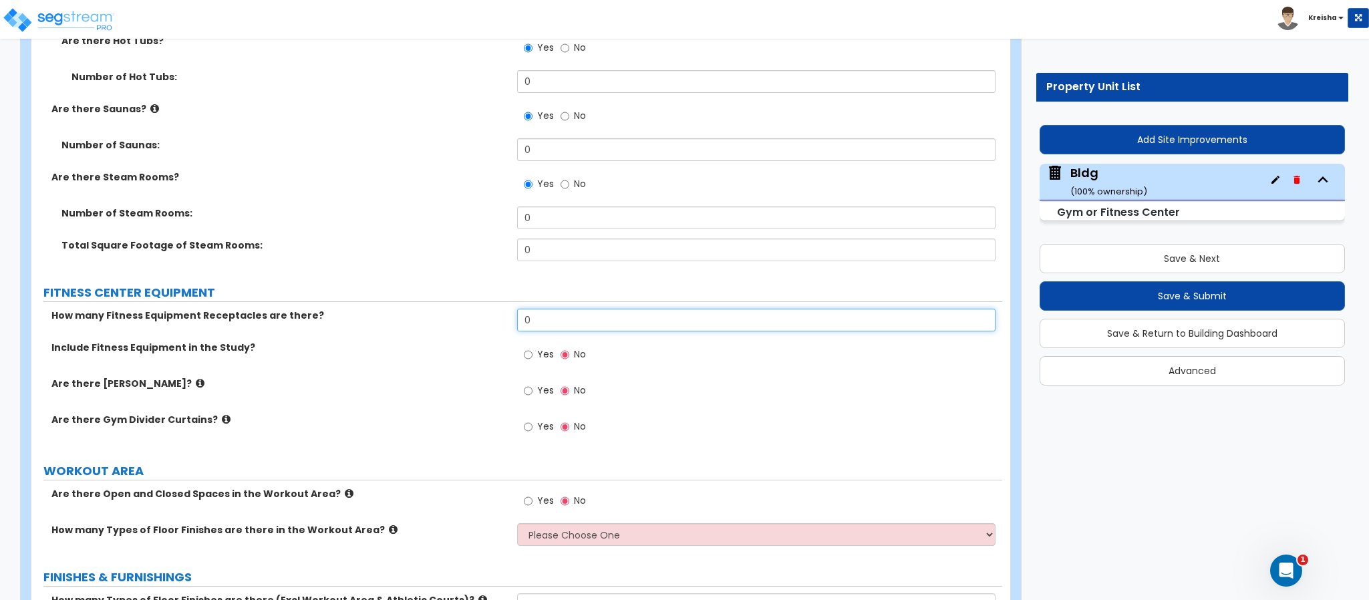
click at [542, 309] on input "0" at bounding box center [756, 320] width 479 height 23
type input "4"
click at [536, 345] on label "Yes" at bounding box center [539, 356] width 30 height 23
click at [533, 347] on input "Yes" at bounding box center [528, 354] width 9 height 15
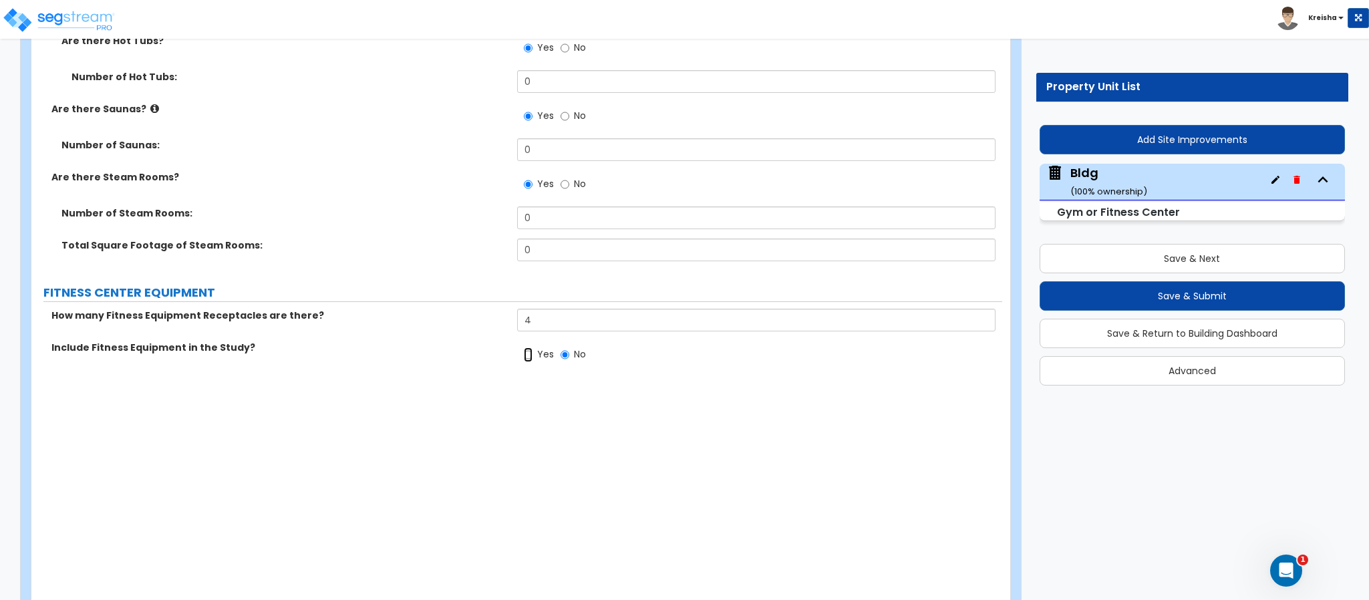
radio input "true"
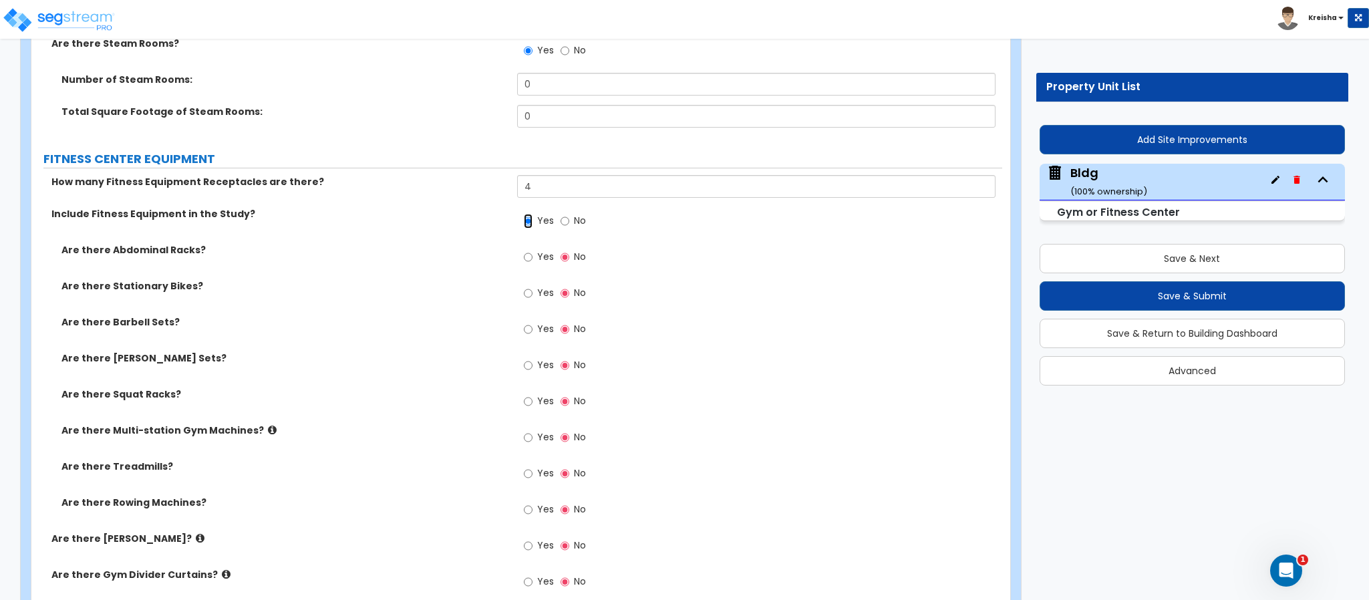
scroll to position [8411, 0]
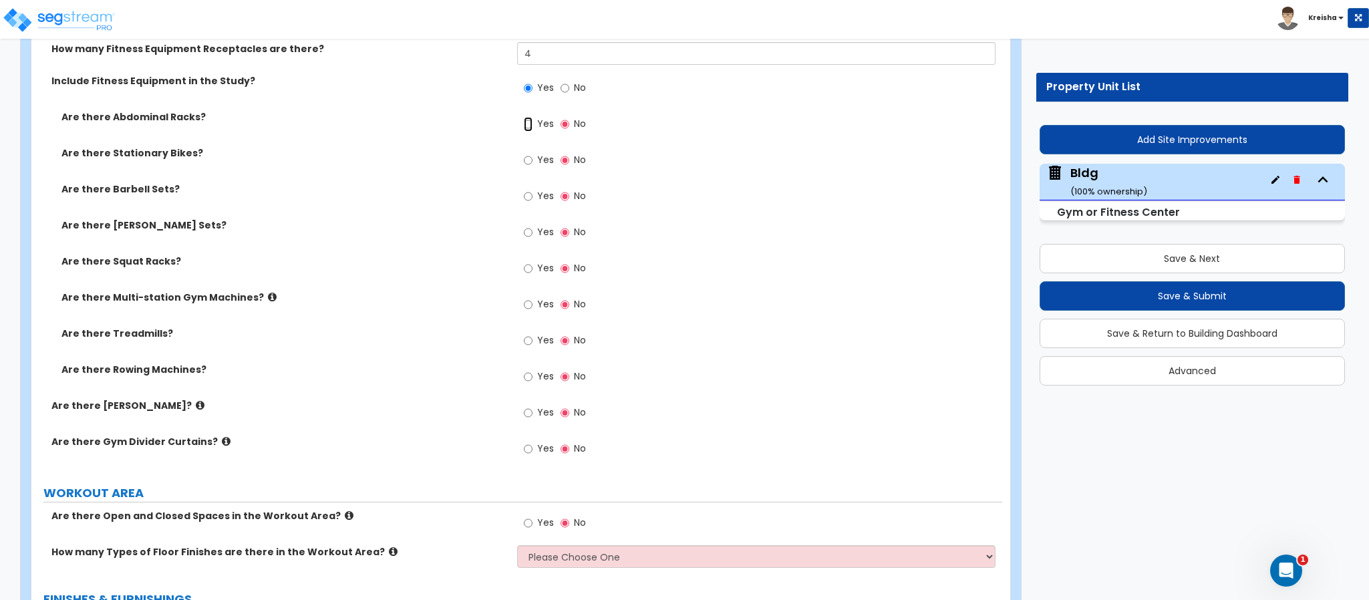
click at [524, 117] on input "Yes" at bounding box center [528, 124] width 9 height 15
radio input "true"
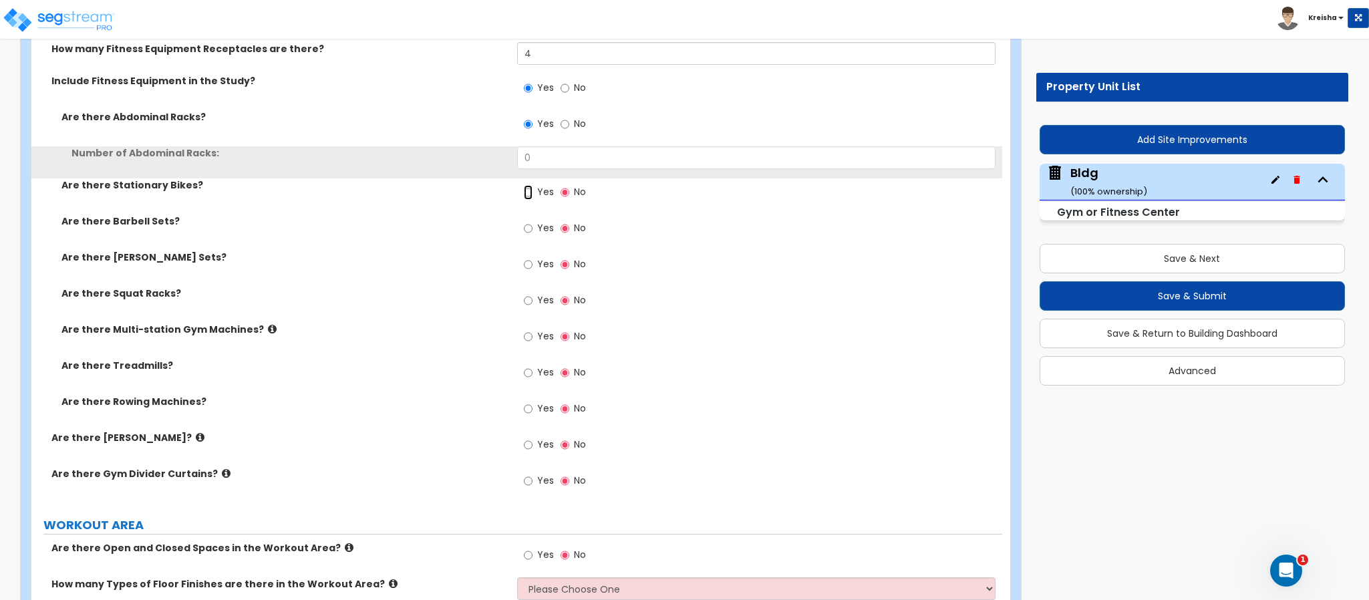
click at [524, 185] on input "Yes" at bounding box center [528, 192] width 9 height 15
radio input "true"
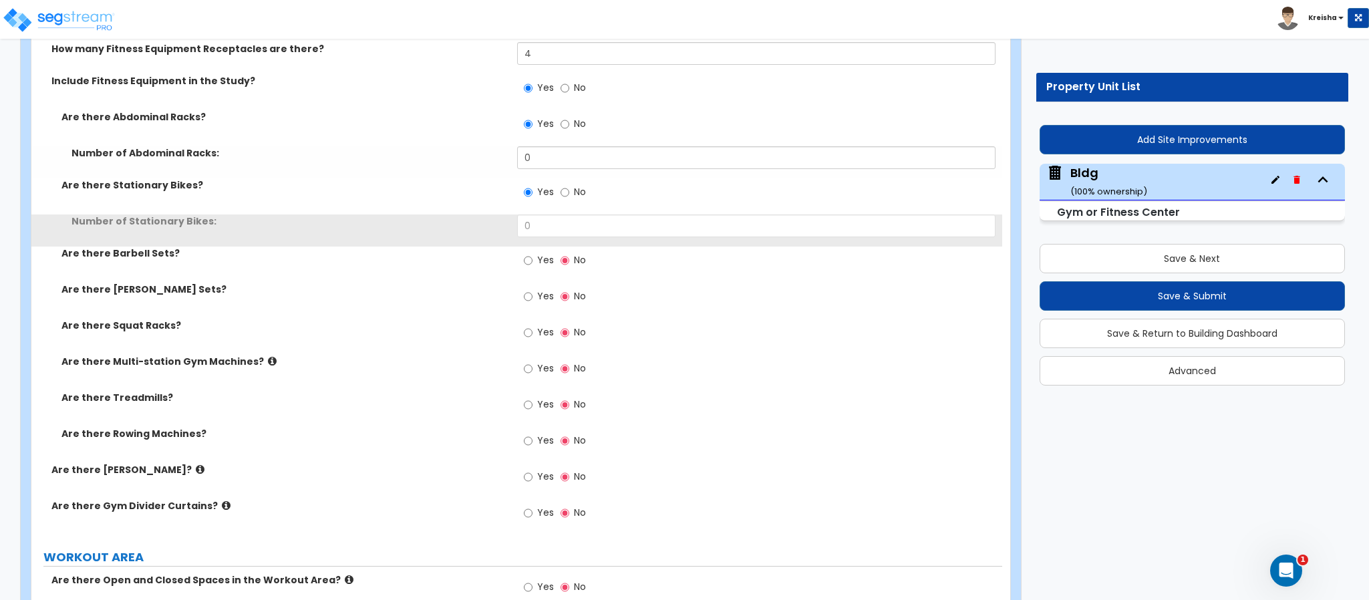
click at [524, 253] on input "Yes" at bounding box center [528, 260] width 9 height 15
radio input "true"
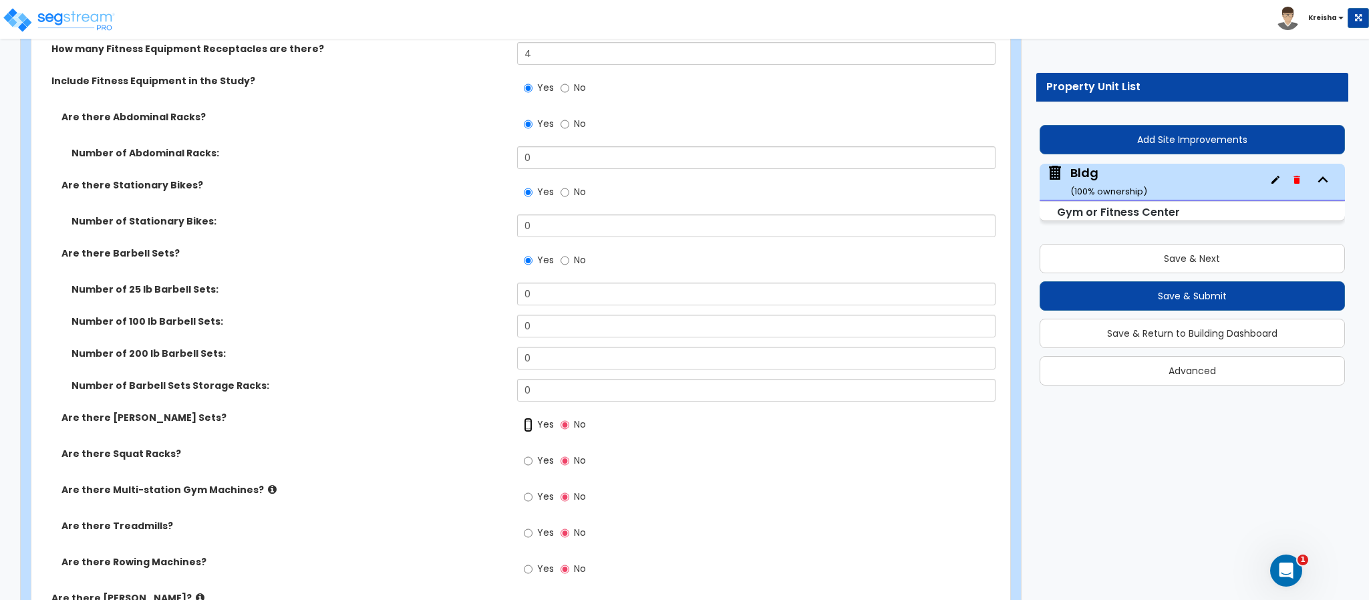
click at [524, 418] on input "Yes" at bounding box center [528, 425] width 9 height 15
radio input "true"
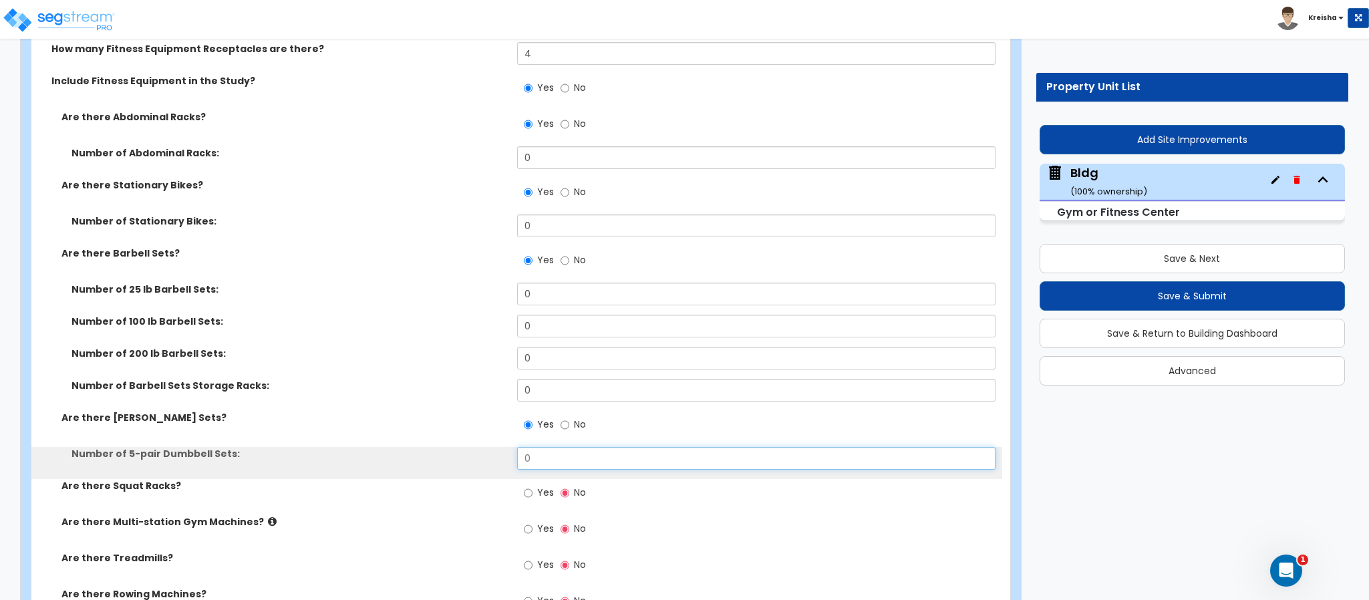
scroll to position [8521, 0]
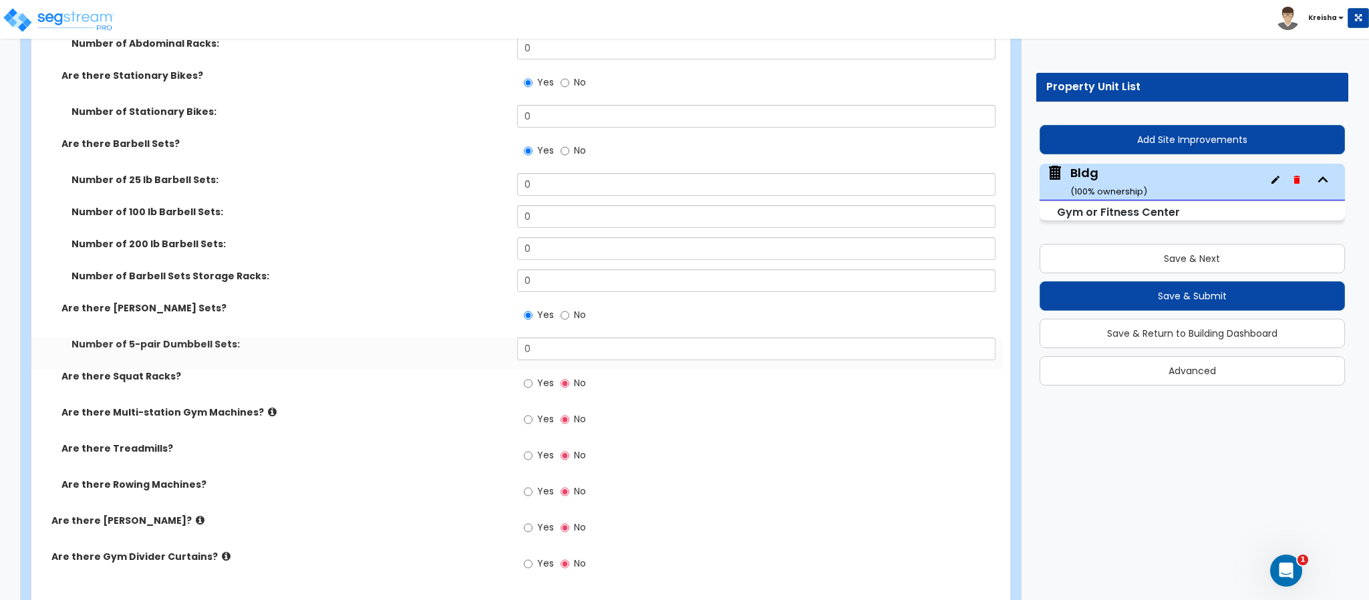
click at [524, 376] on input "Yes" at bounding box center [528, 383] width 9 height 15
radio input "true"
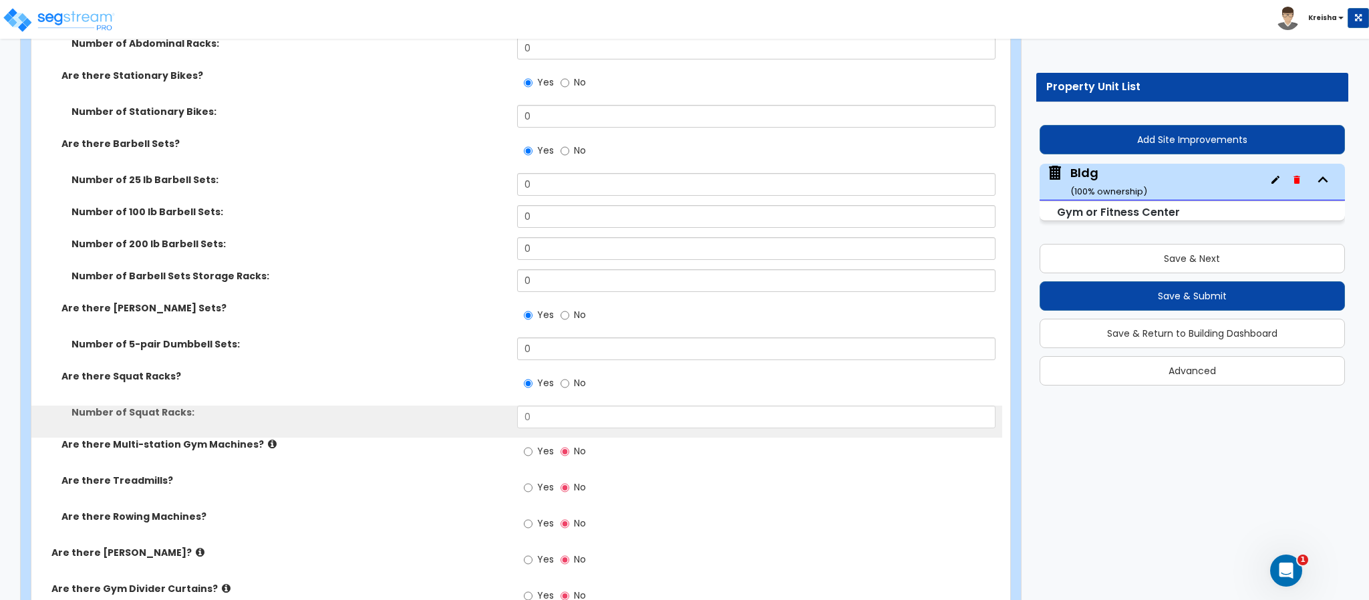
click at [524, 444] on input "Yes" at bounding box center [528, 451] width 9 height 15
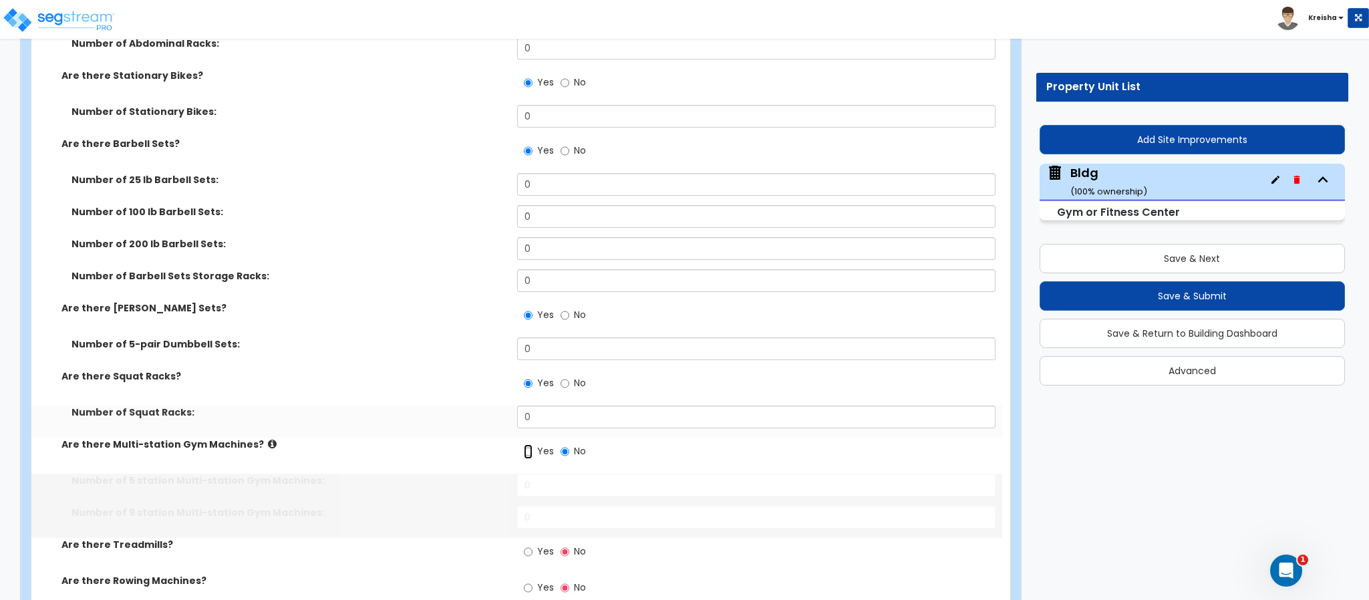
radio input "true"
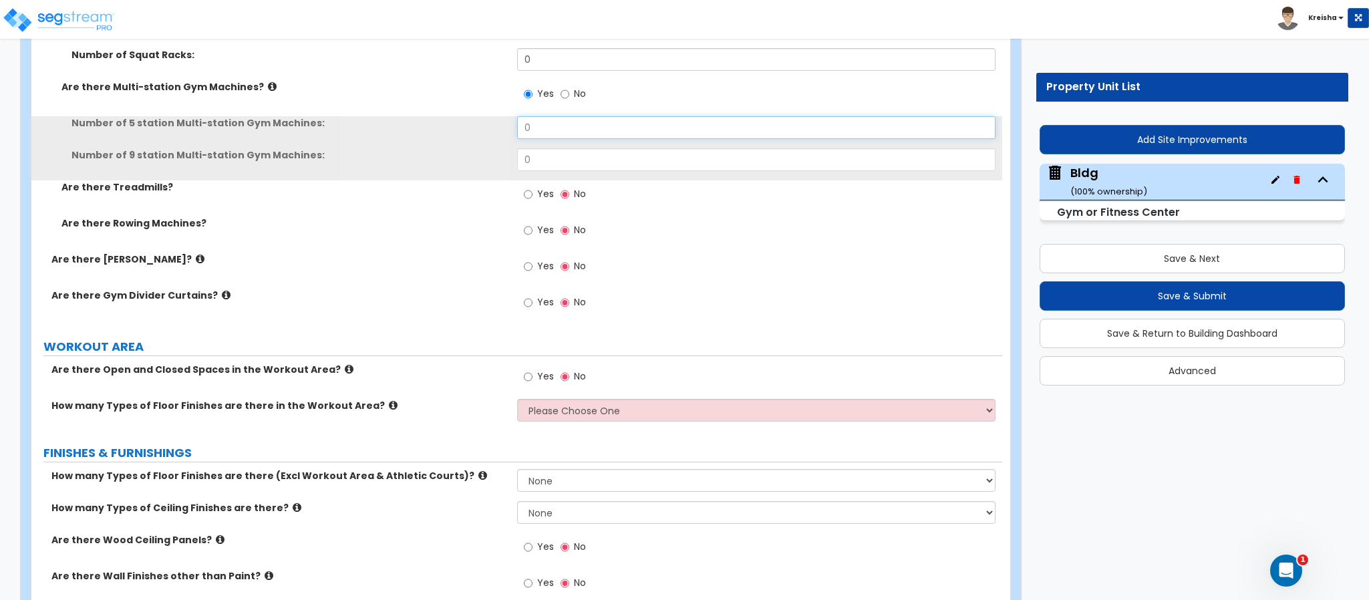
scroll to position [8879, 0]
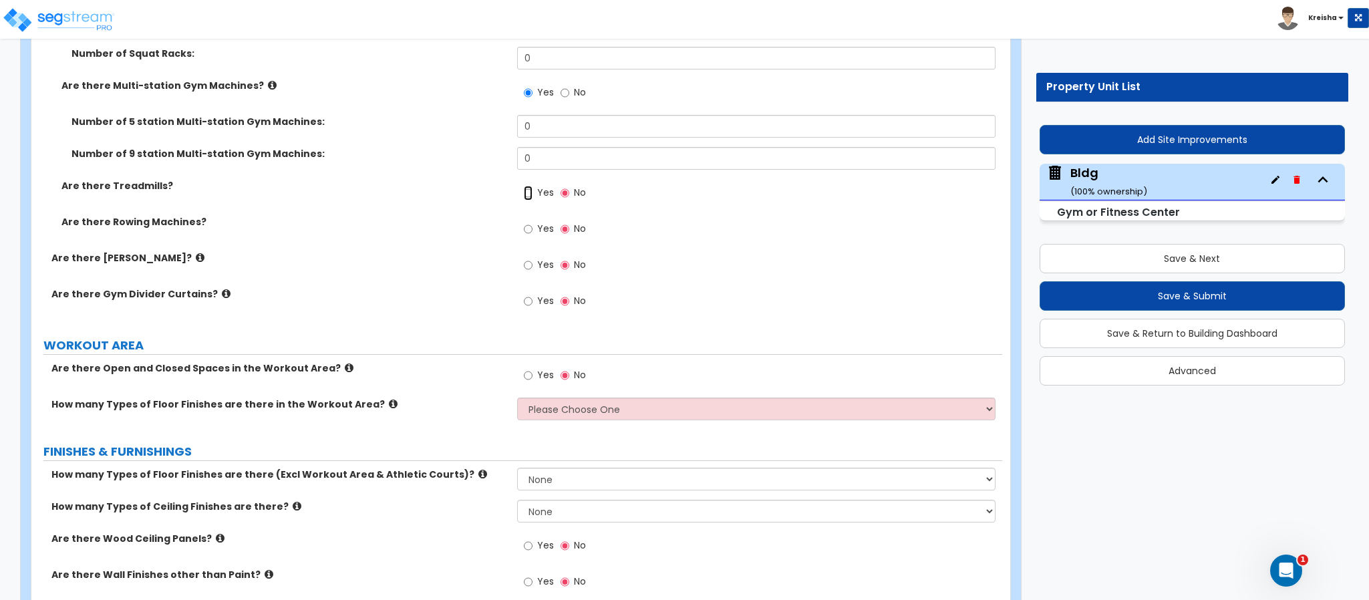
click at [524, 186] on input "Yes" at bounding box center [528, 193] width 9 height 15
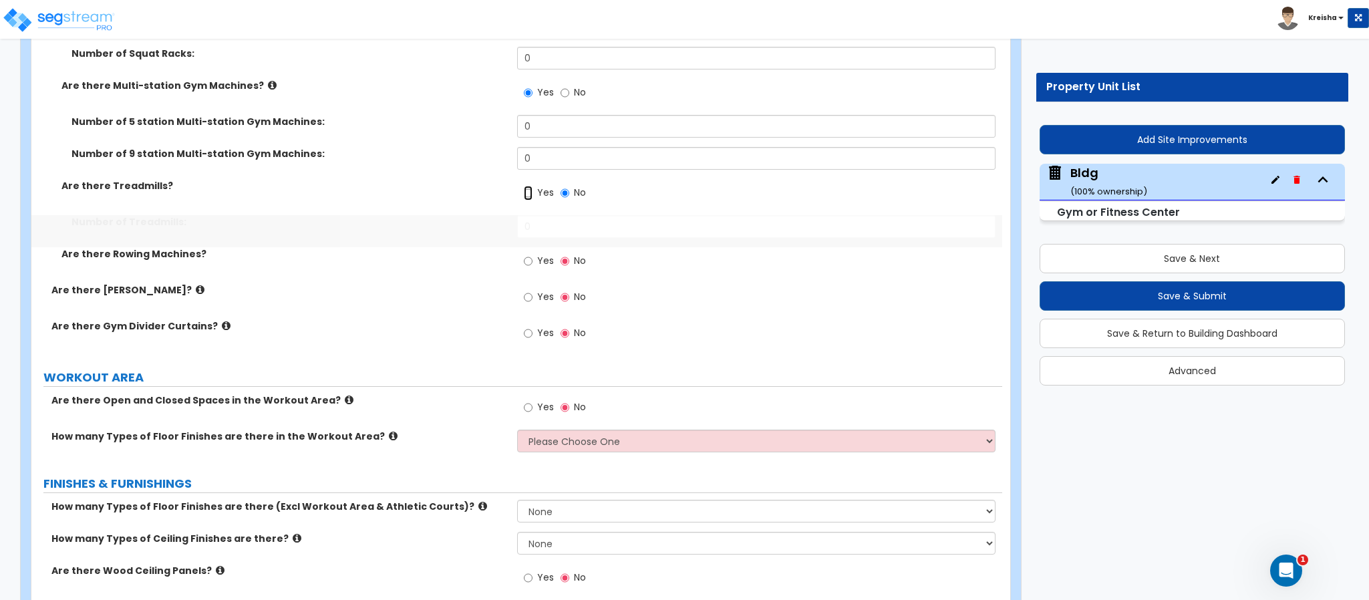
radio input "true"
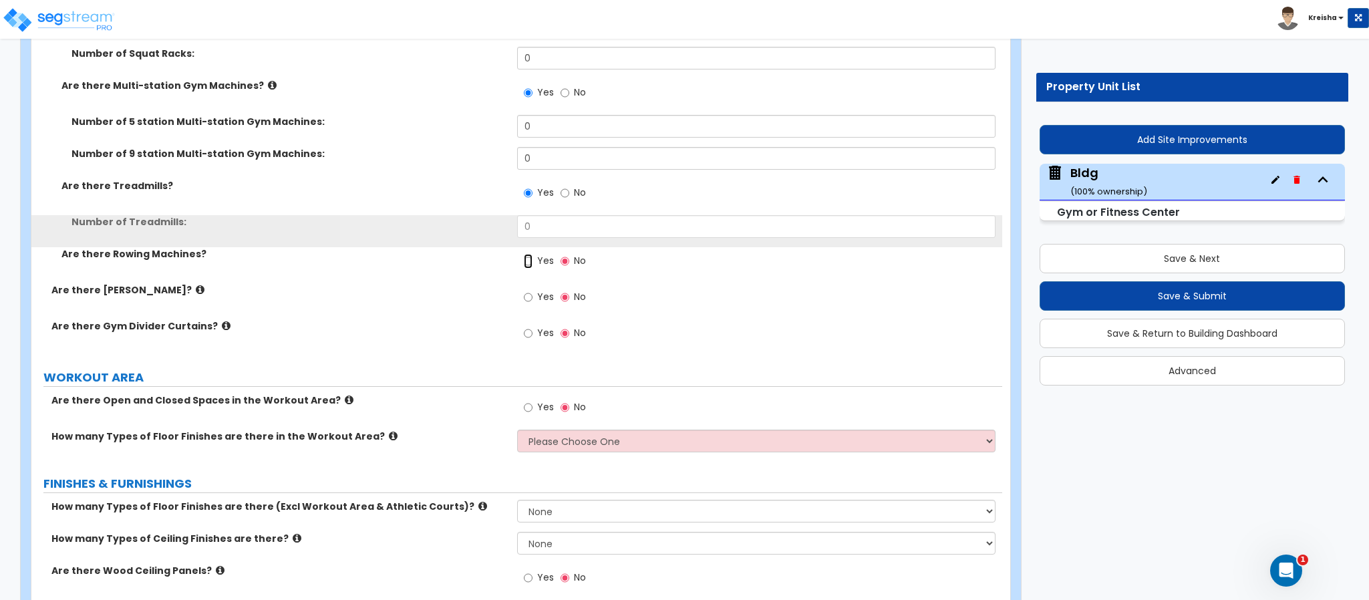
click at [524, 254] on input "Yes" at bounding box center [528, 261] width 9 height 15
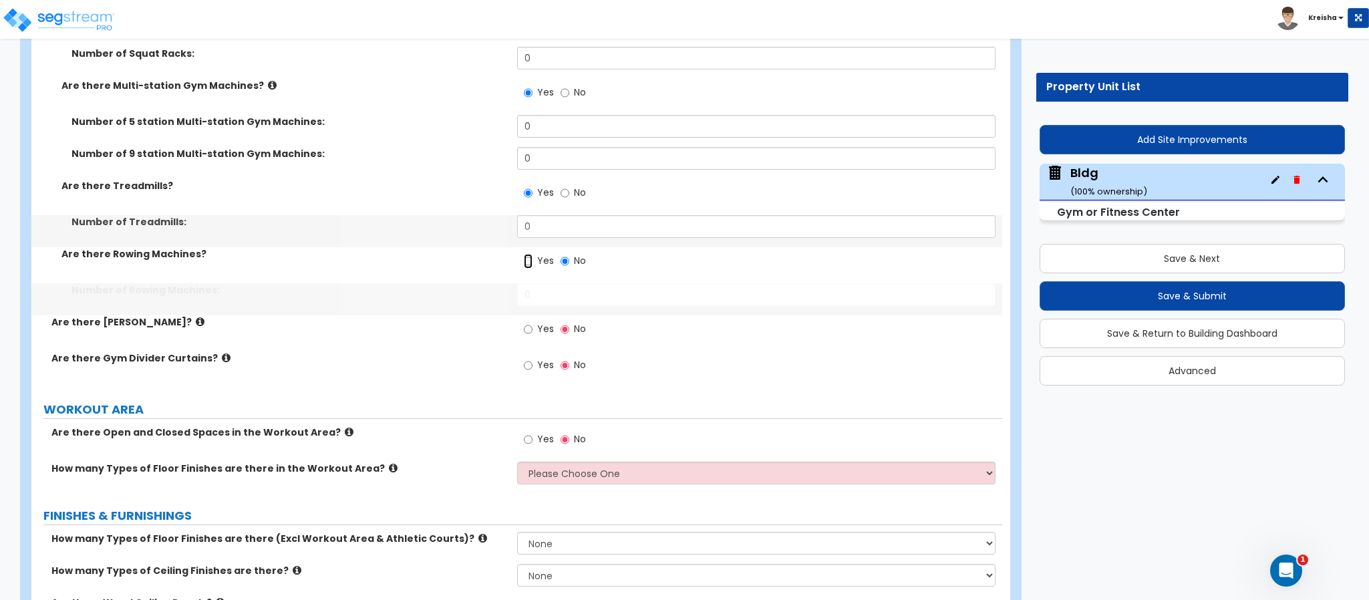
radio input "true"
click at [524, 322] on input "Yes" at bounding box center [528, 329] width 9 height 15
radio input "true"
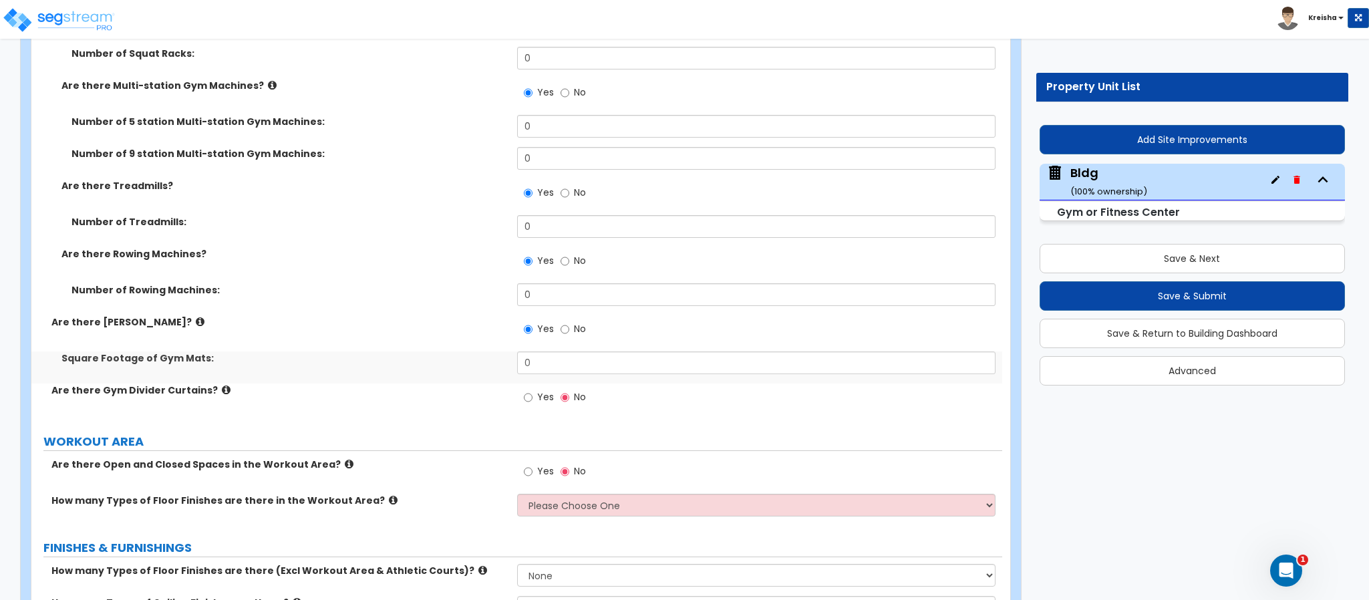
click at [524, 390] on input "Yes" at bounding box center [528, 397] width 9 height 15
radio input "true"
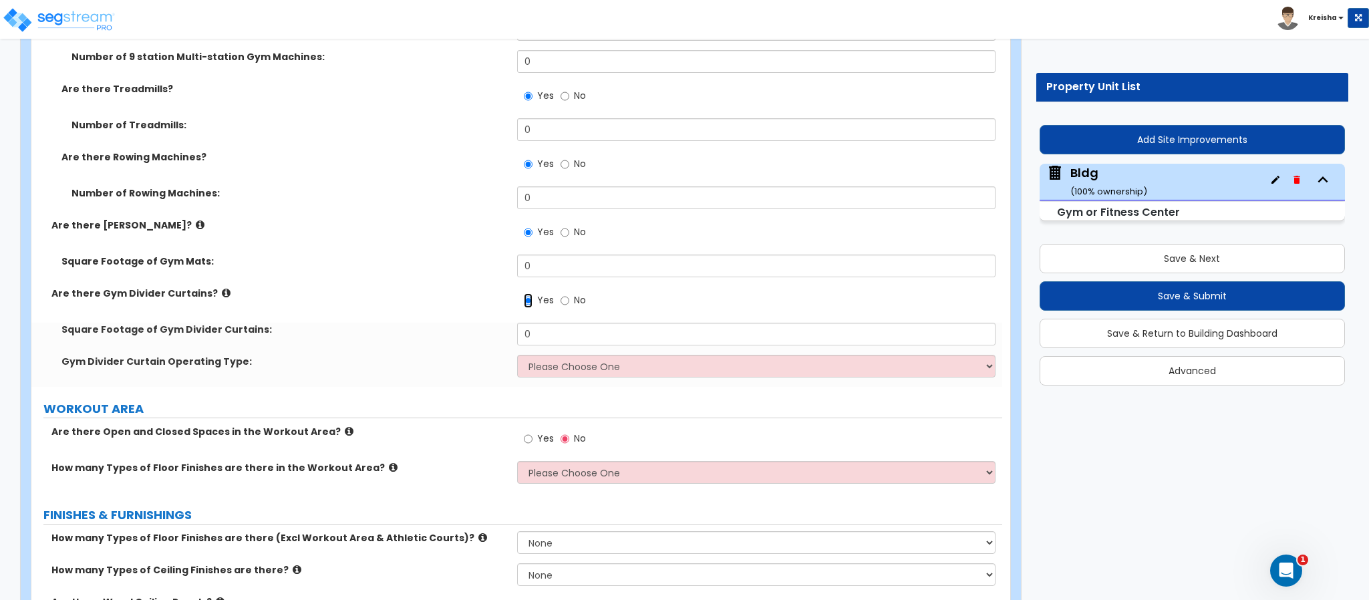
scroll to position [8978, 0]
click at [524, 430] on input "Yes" at bounding box center [528, 437] width 9 height 15
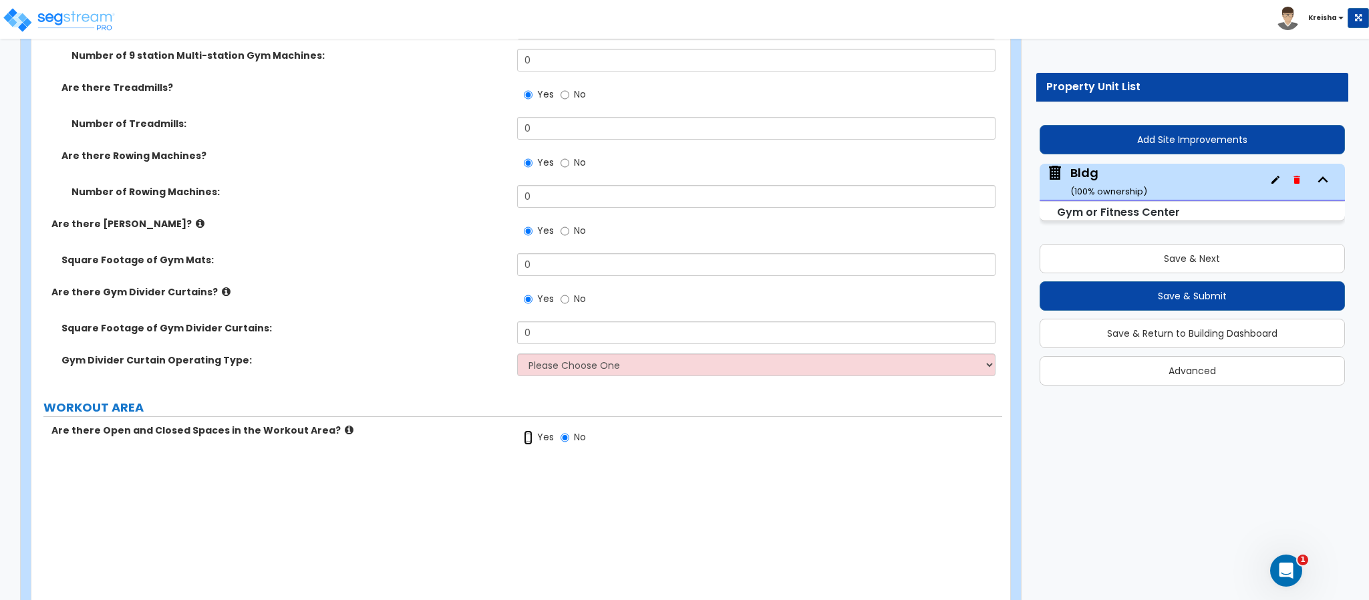
radio input "true"
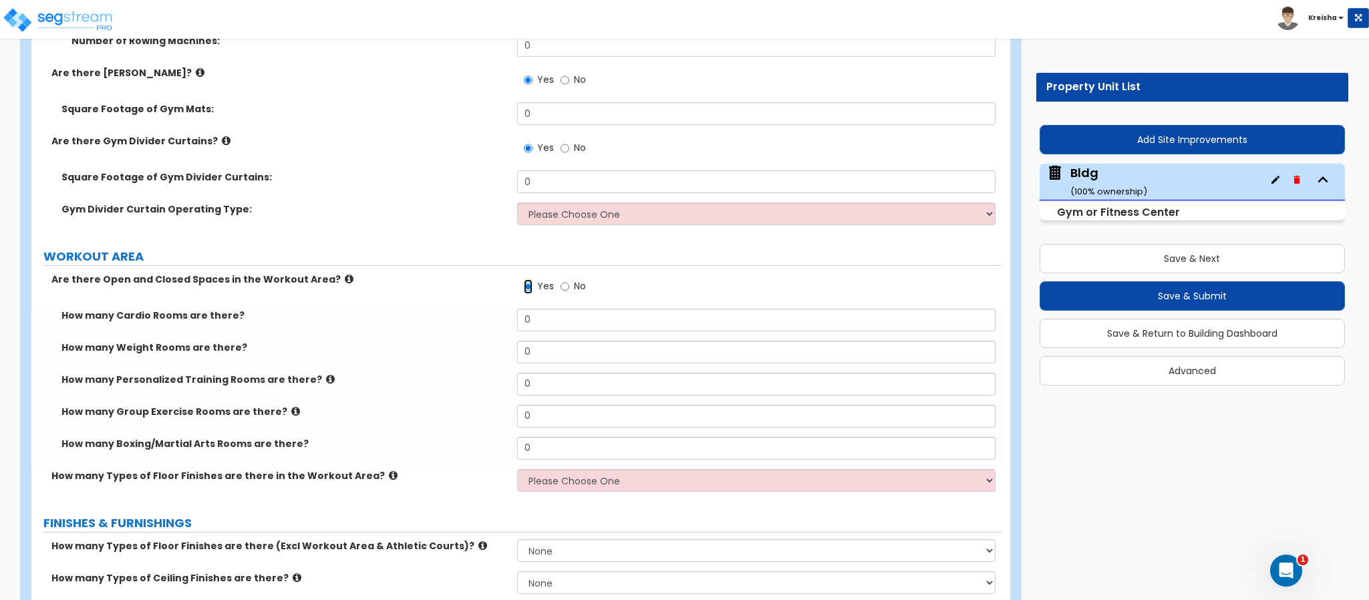
scroll to position [9145, 0]
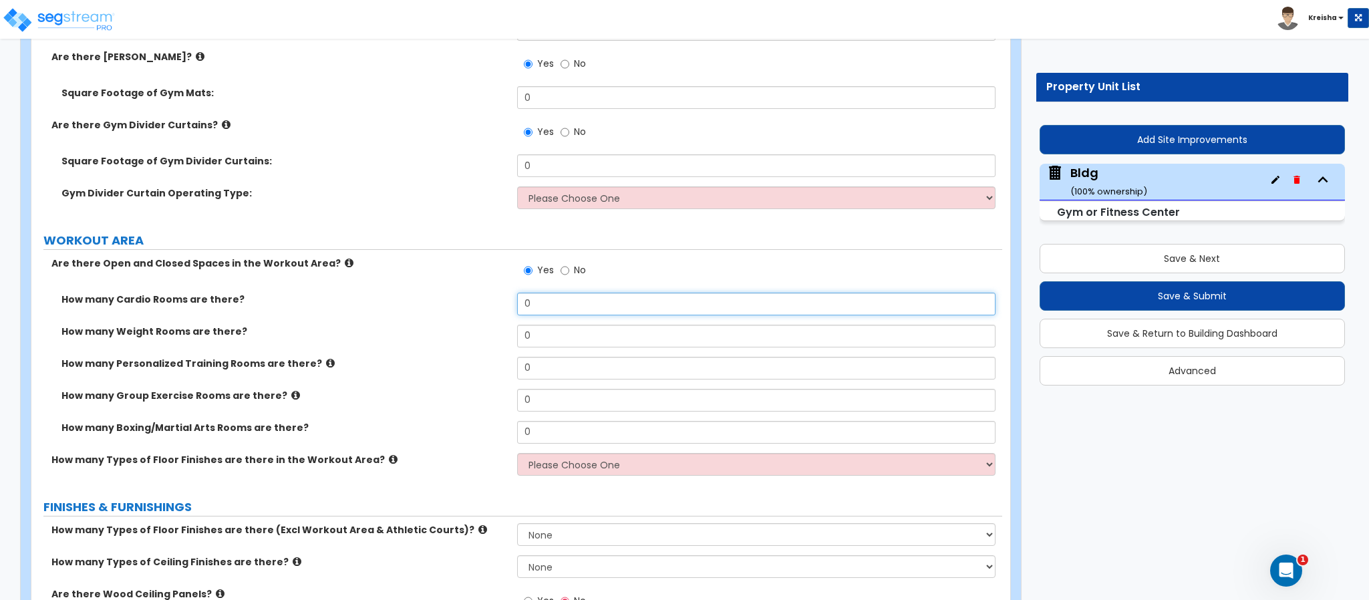
click at [542, 293] on input "0" at bounding box center [756, 304] width 479 height 23
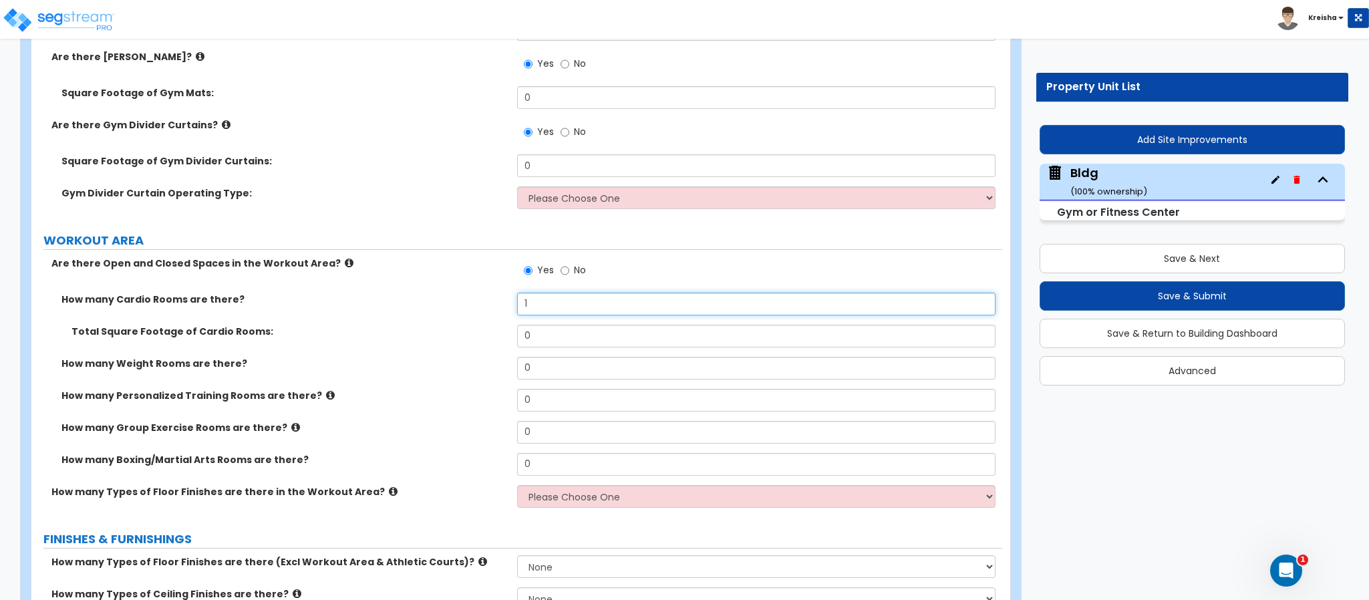
type input "1"
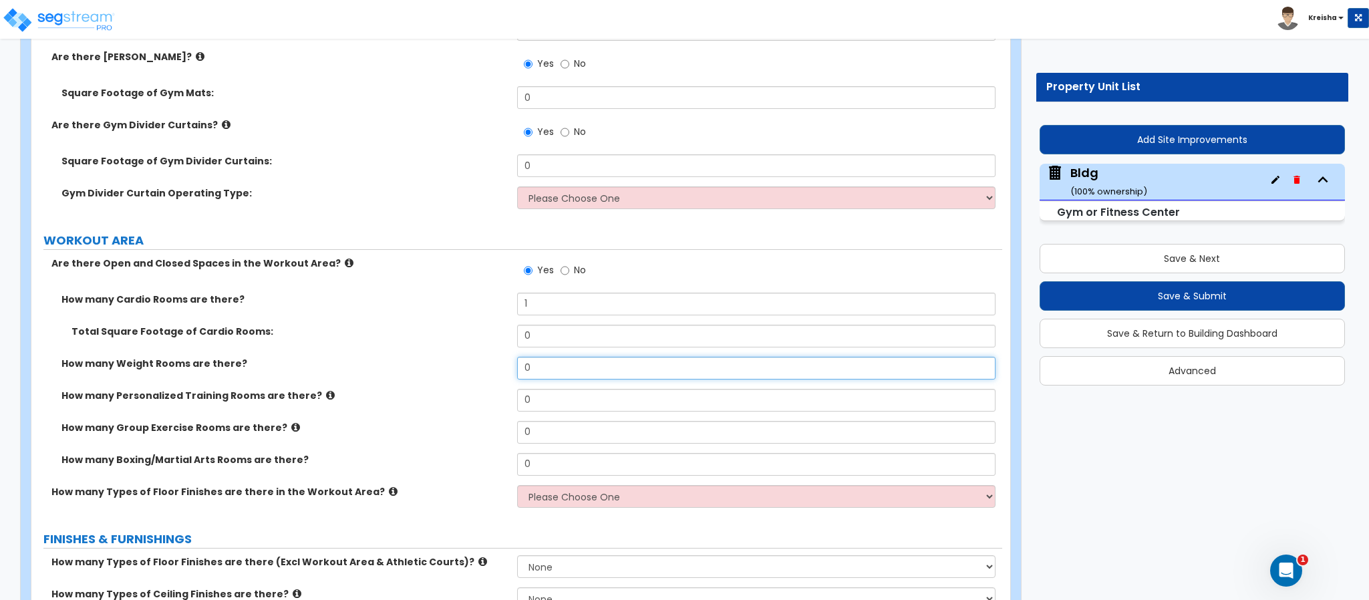
click at [533, 357] on input "0" at bounding box center [756, 368] width 479 height 23
click at [534, 357] on input "0" at bounding box center [756, 368] width 479 height 23
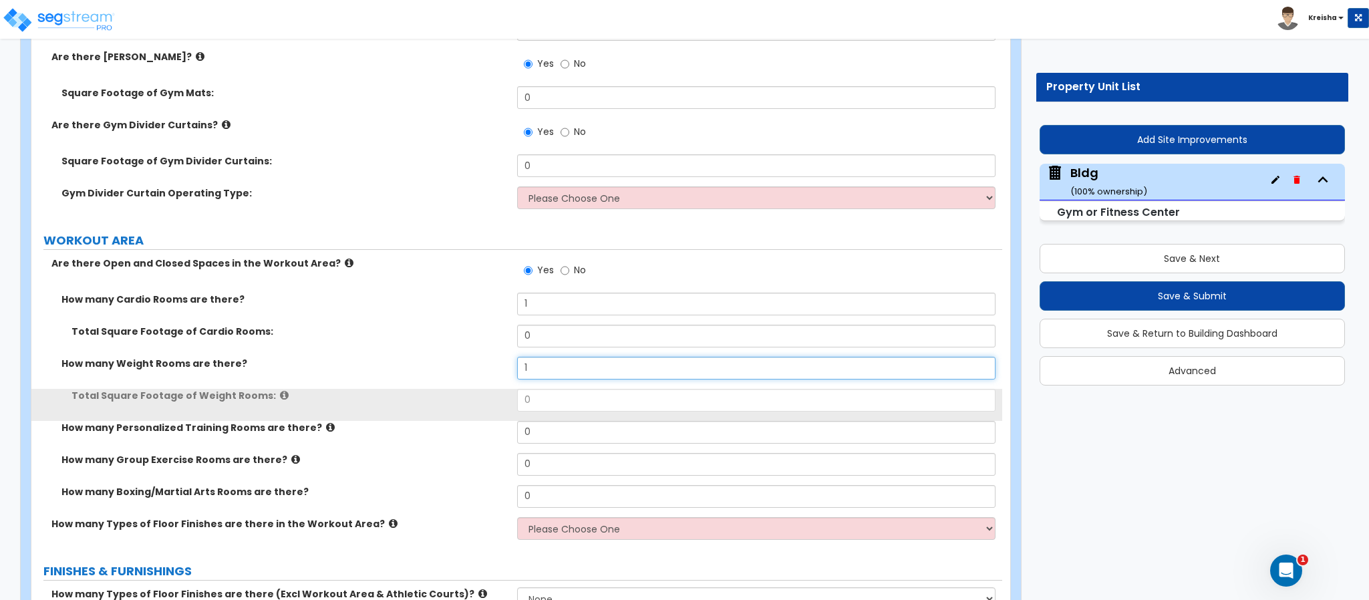
type input "1"
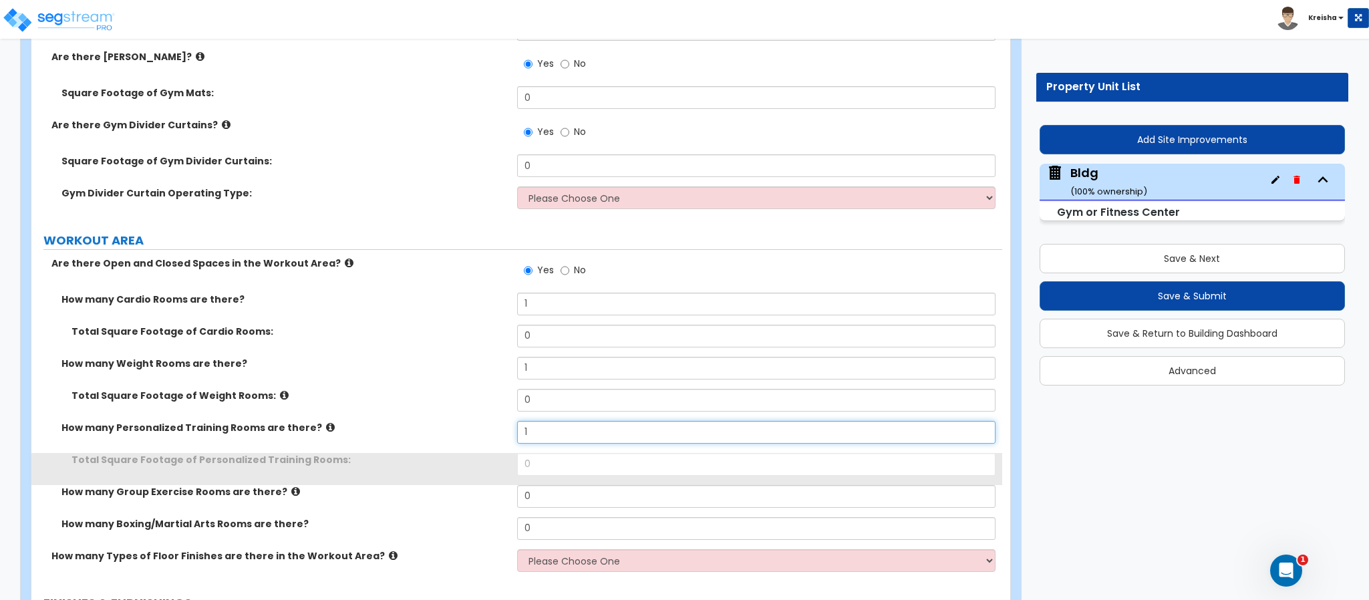
type input "1"
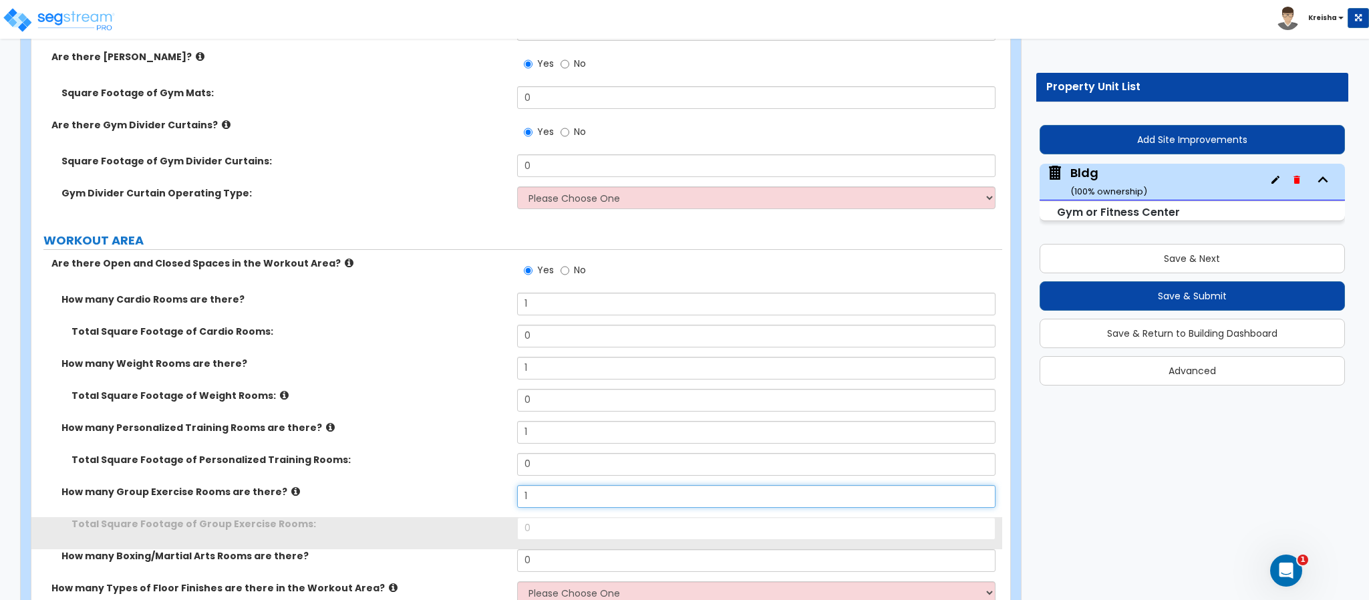
type input "1"
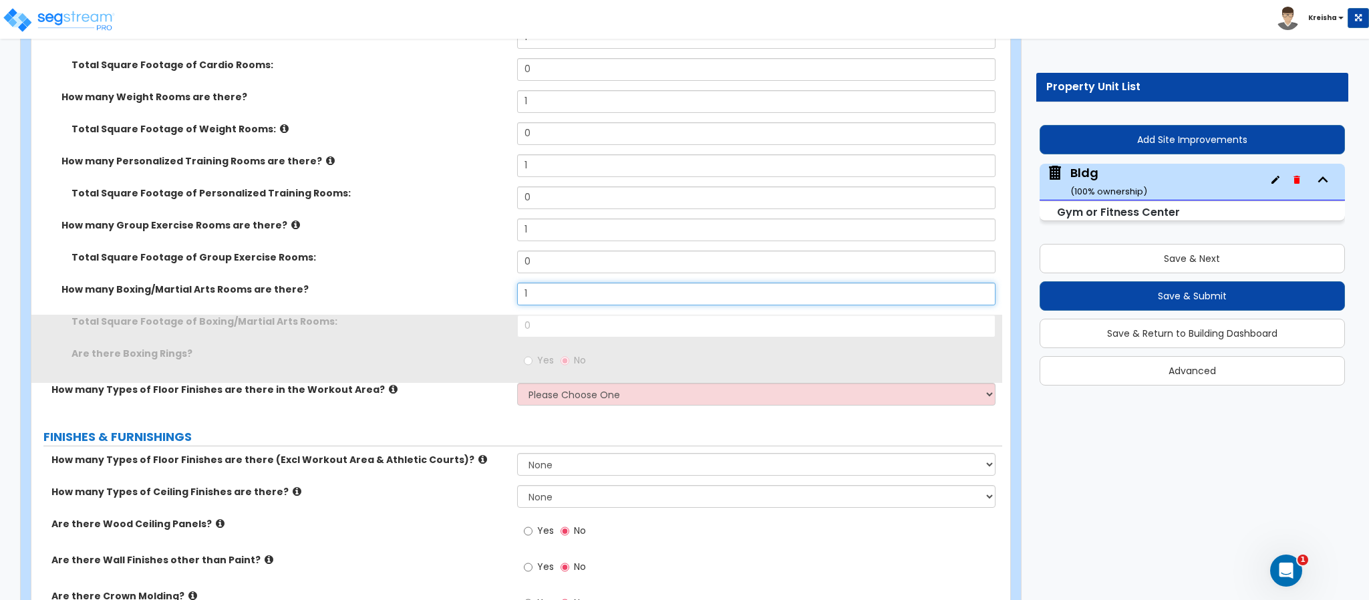
scroll to position [9413, 0]
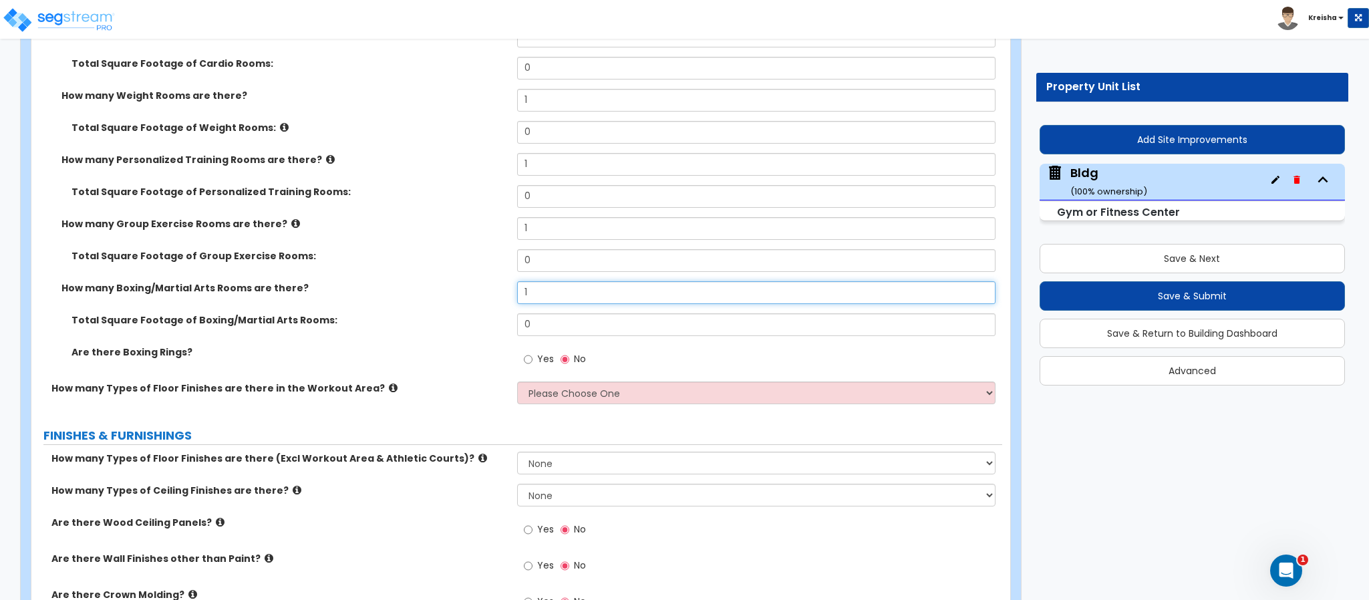
type input "1"
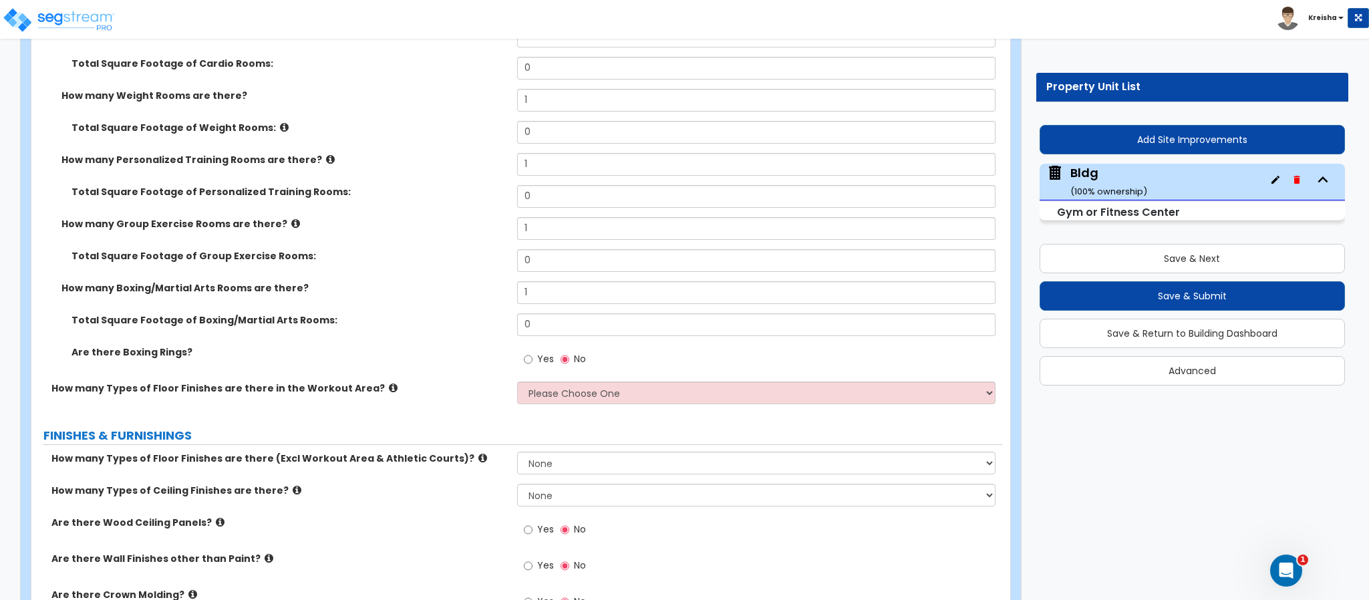
click at [537, 352] on span "Yes" at bounding box center [545, 358] width 17 height 13
click at [533, 352] on input "Yes" at bounding box center [528, 359] width 9 height 15
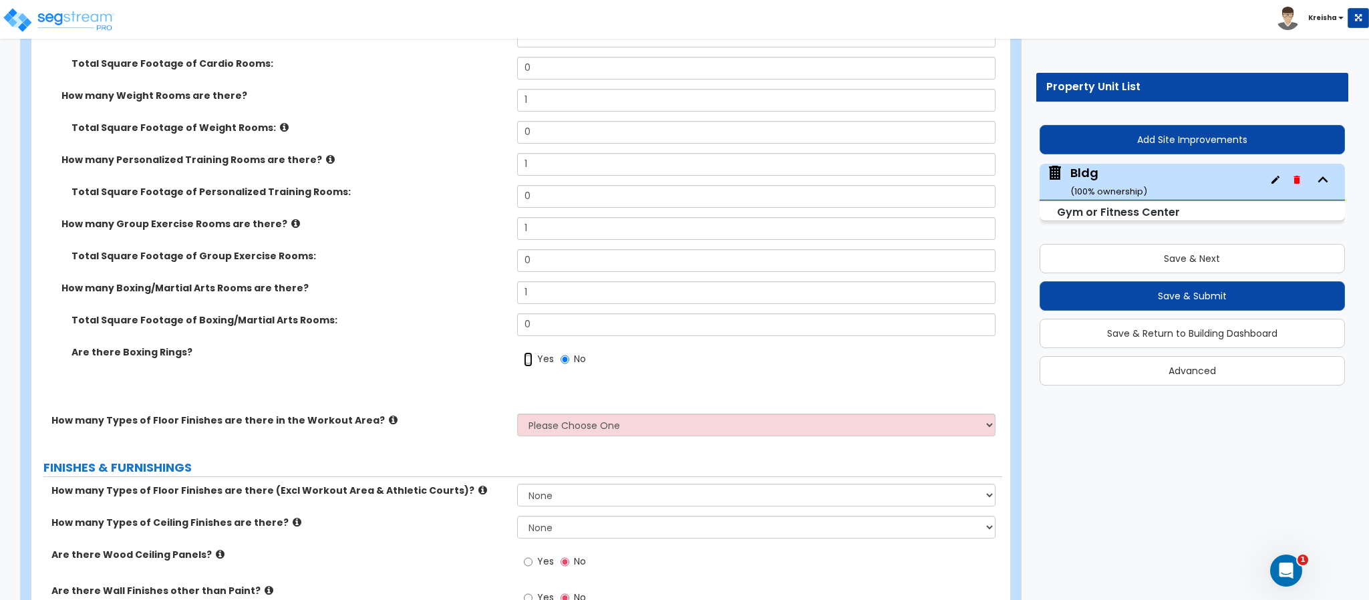
radio input "true"
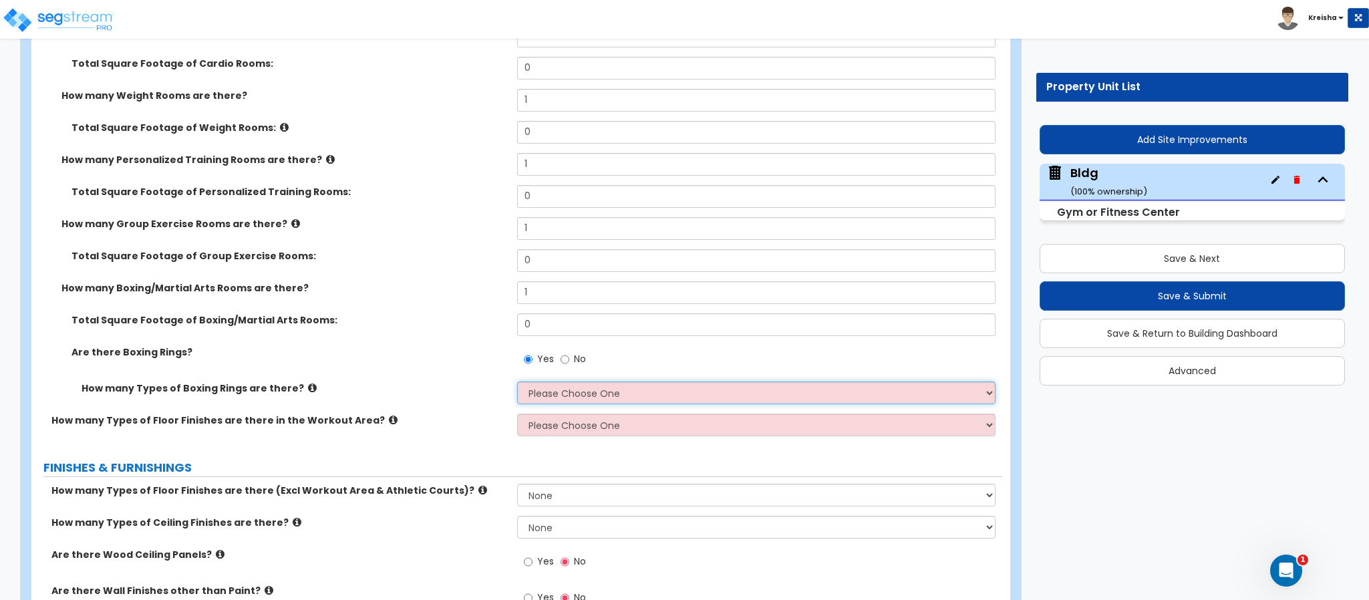
click at [562, 382] on select "Please Choose One 1 2" at bounding box center [756, 393] width 479 height 23
click at [517, 382] on select "Please Choose One 1 2" at bounding box center [756, 393] width 479 height 23
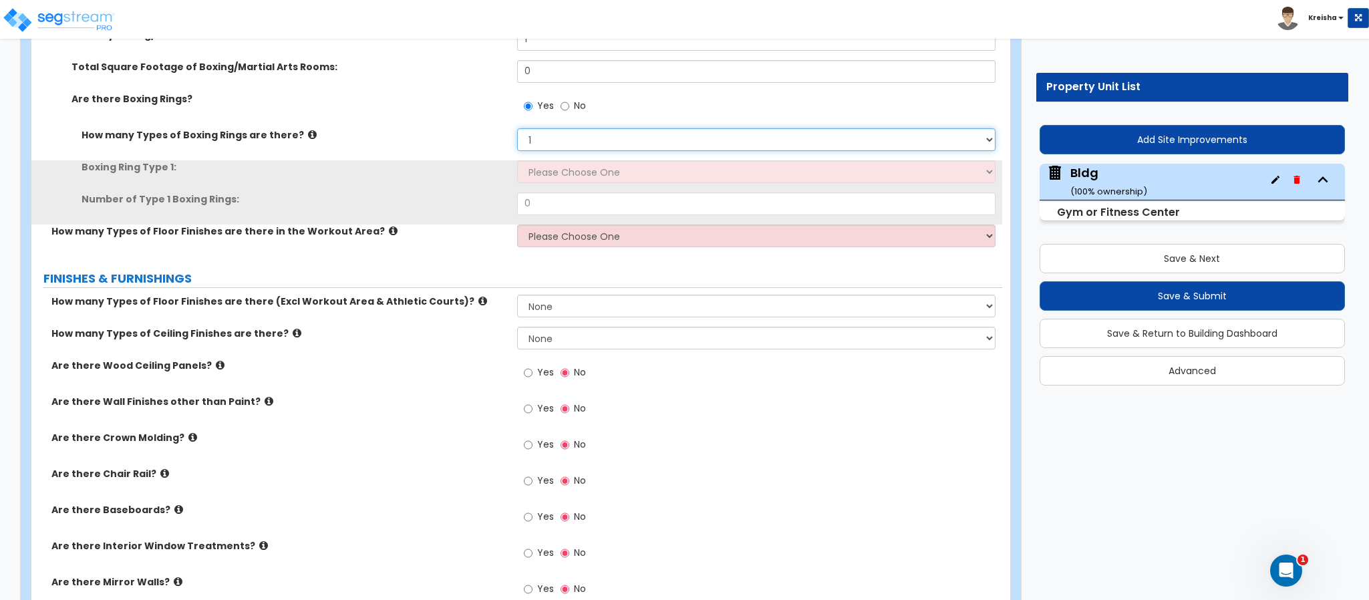
scroll to position [9680, 0]
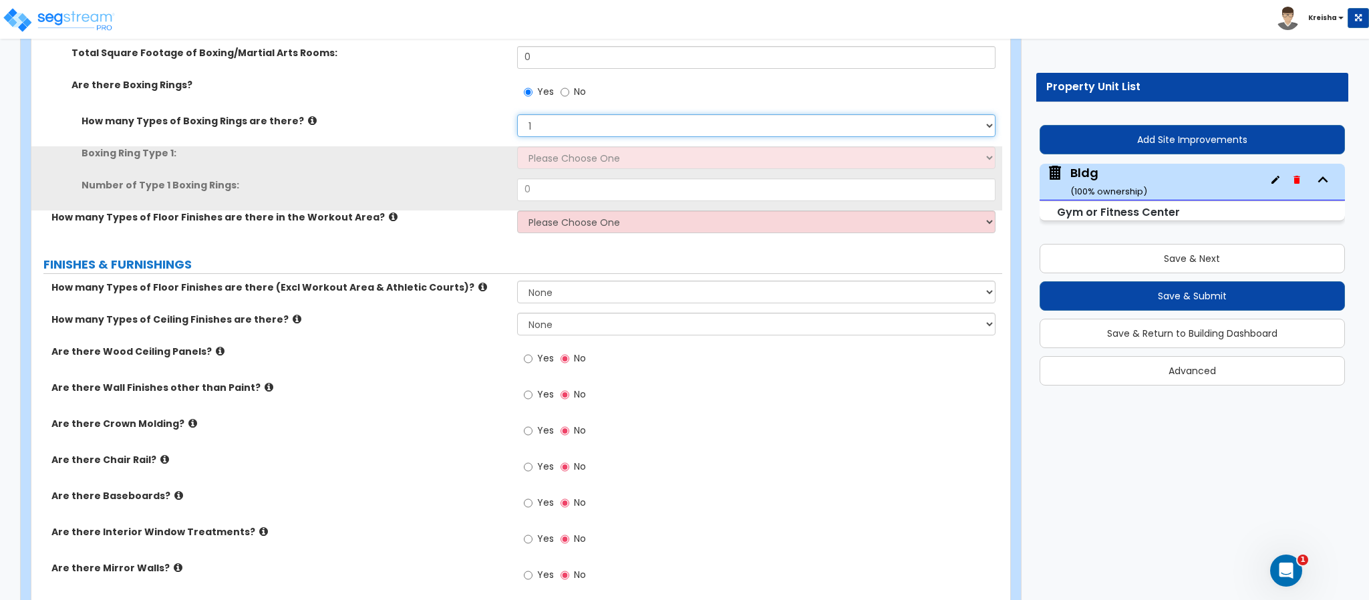
select select "2"
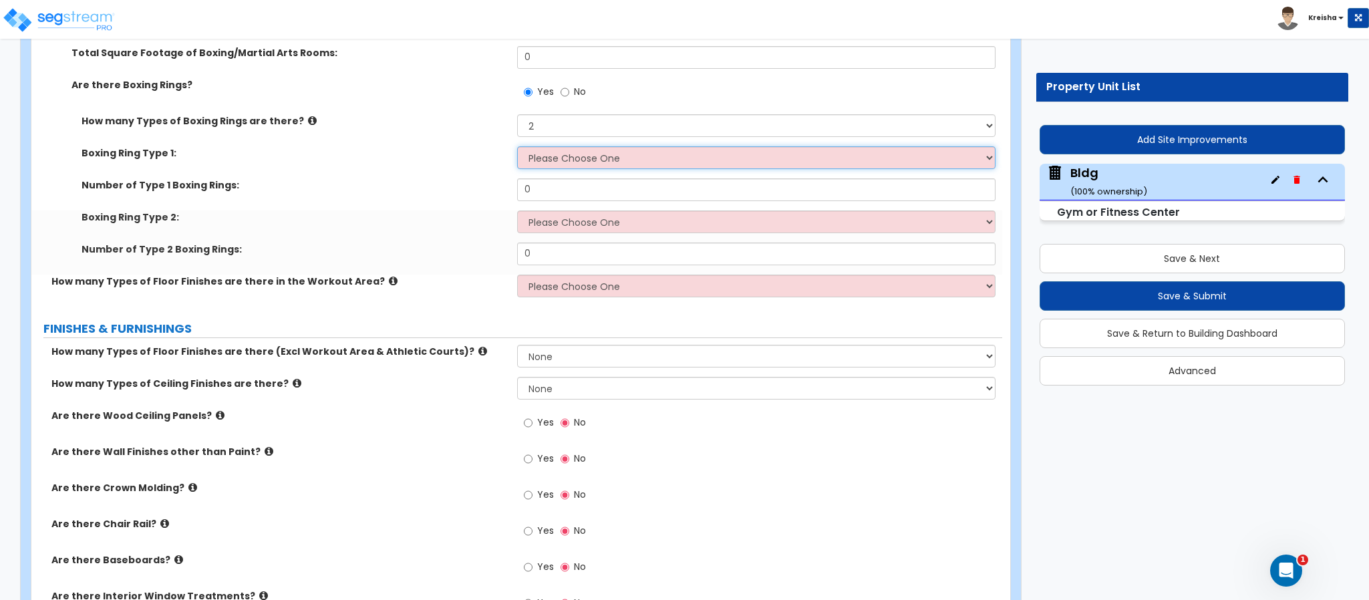
click at [556, 146] on select "Please Choose One Elevated Floor Level" at bounding box center [756, 157] width 479 height 23
click at [561, 275] on select "Please Choose One 1 2 3 4" at bounding box center [756, 286] width 479 height 23
click at [552, 275] on select "Please Choose One 1 2 3 4" at bounding box center [756, 286] width 479 height 23
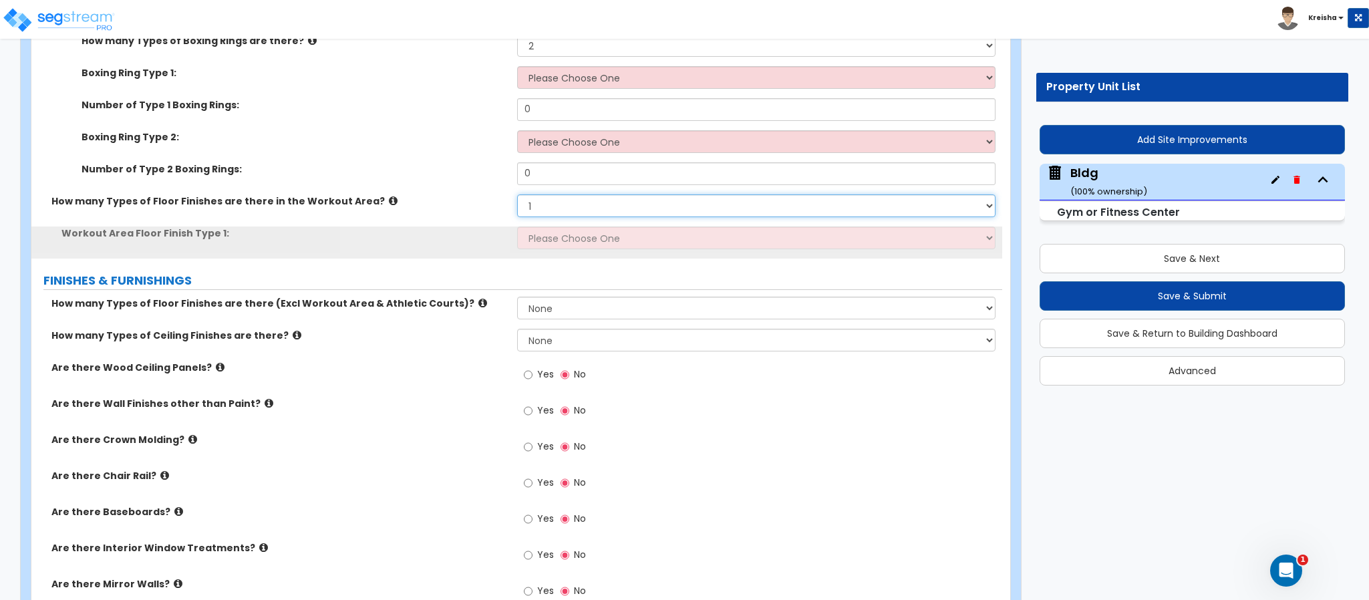
scroll to position [9814, 0]
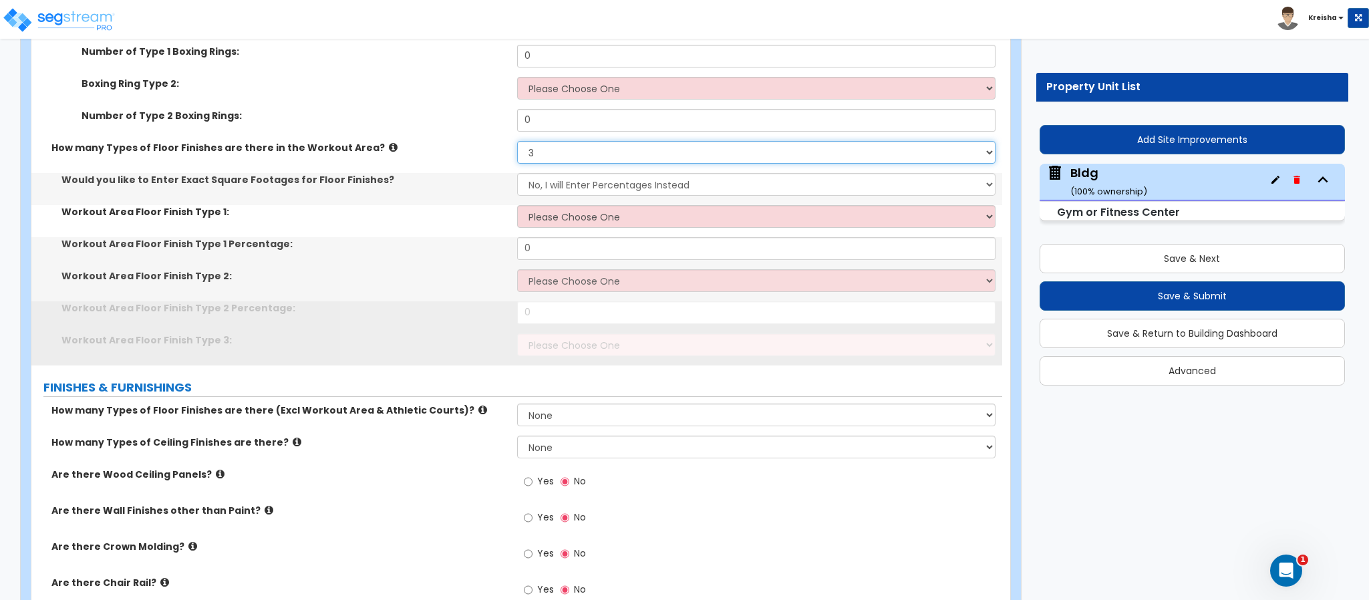
select select "4"
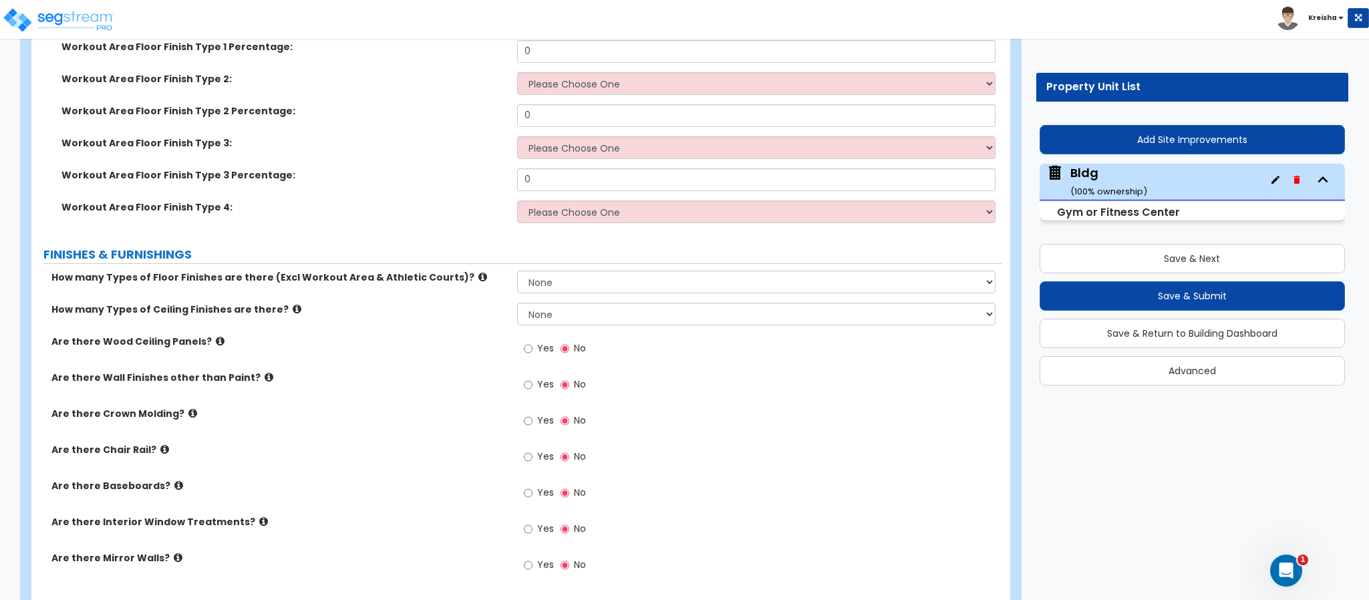
scroll to position [10014, 0]
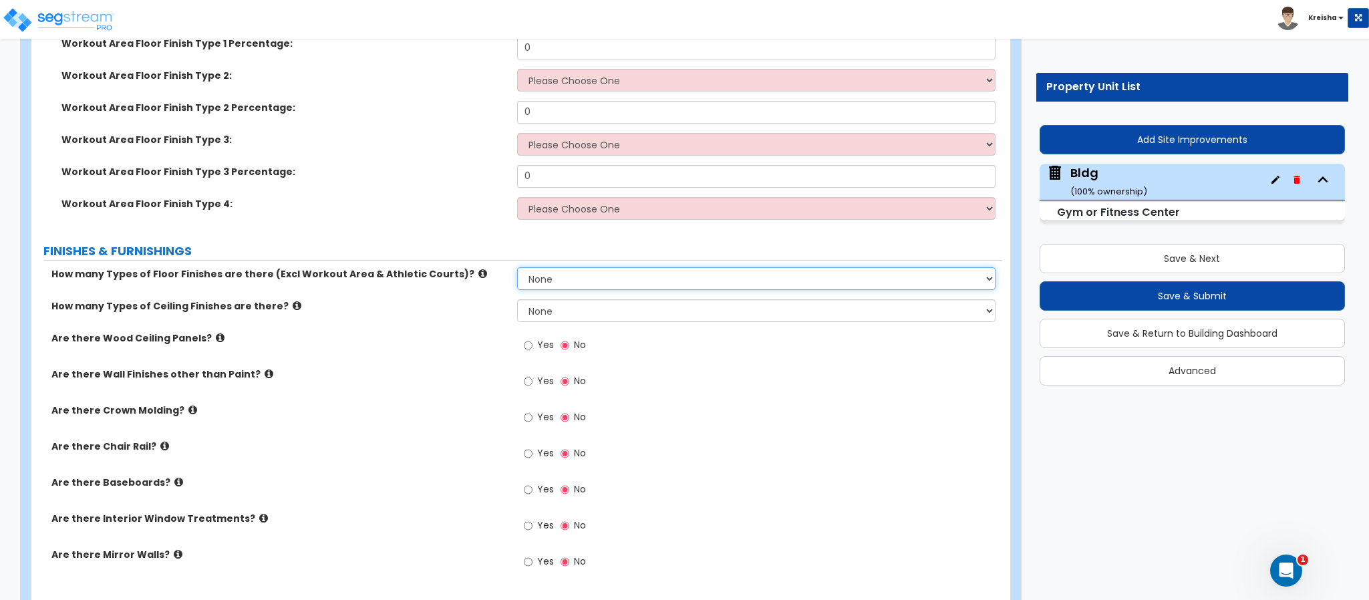
click at [544, 267] on select "None 1 2 3 4" at bounding box center [756, 278] width 479 height 23
click at [517, 267] on select "None 1 2 3 4" at bounding box center [756, 278] width 479 height 23
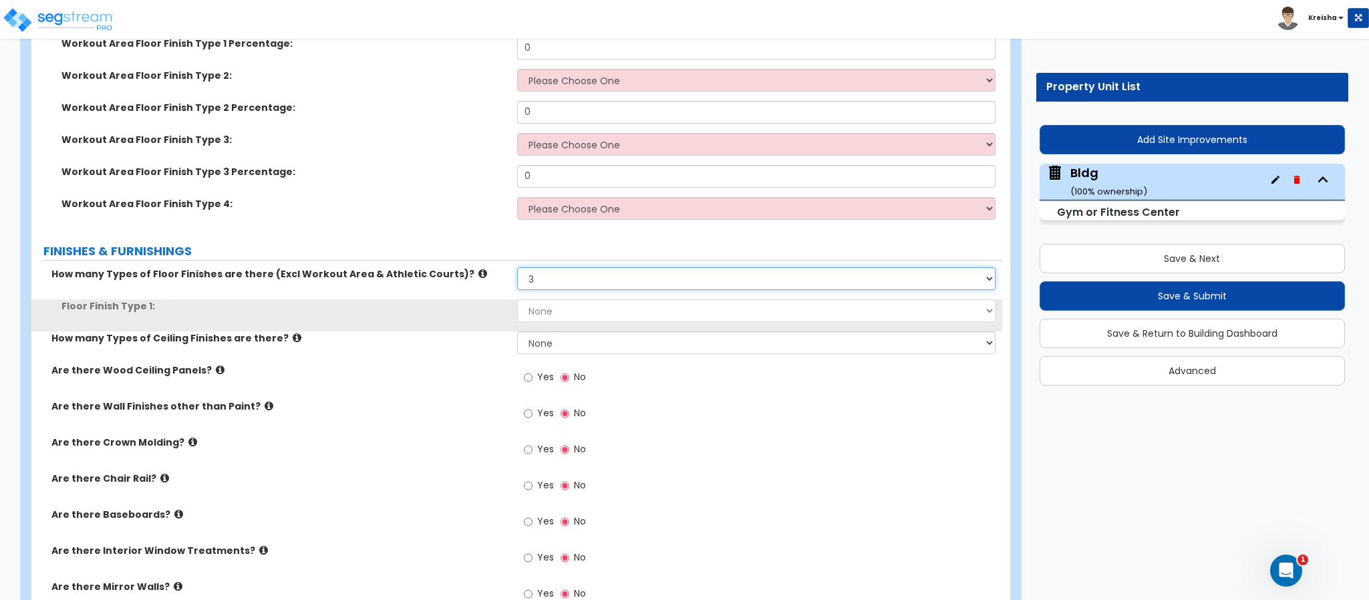
select select "4"
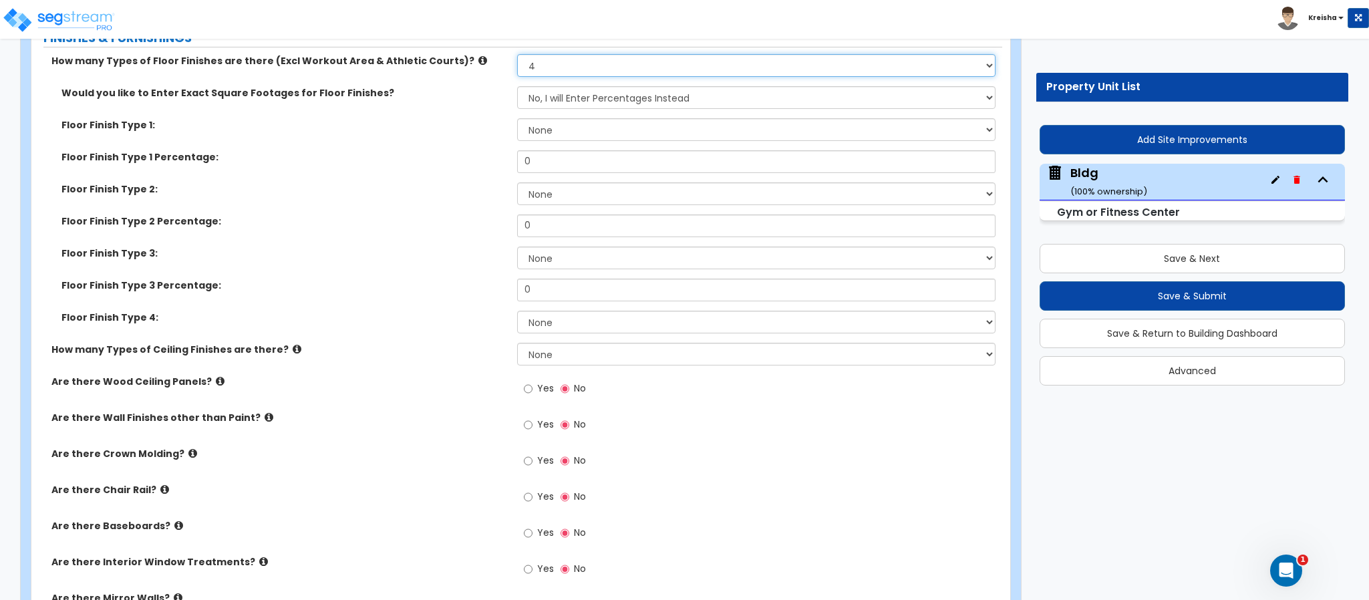
scroll to position [10281, 0]
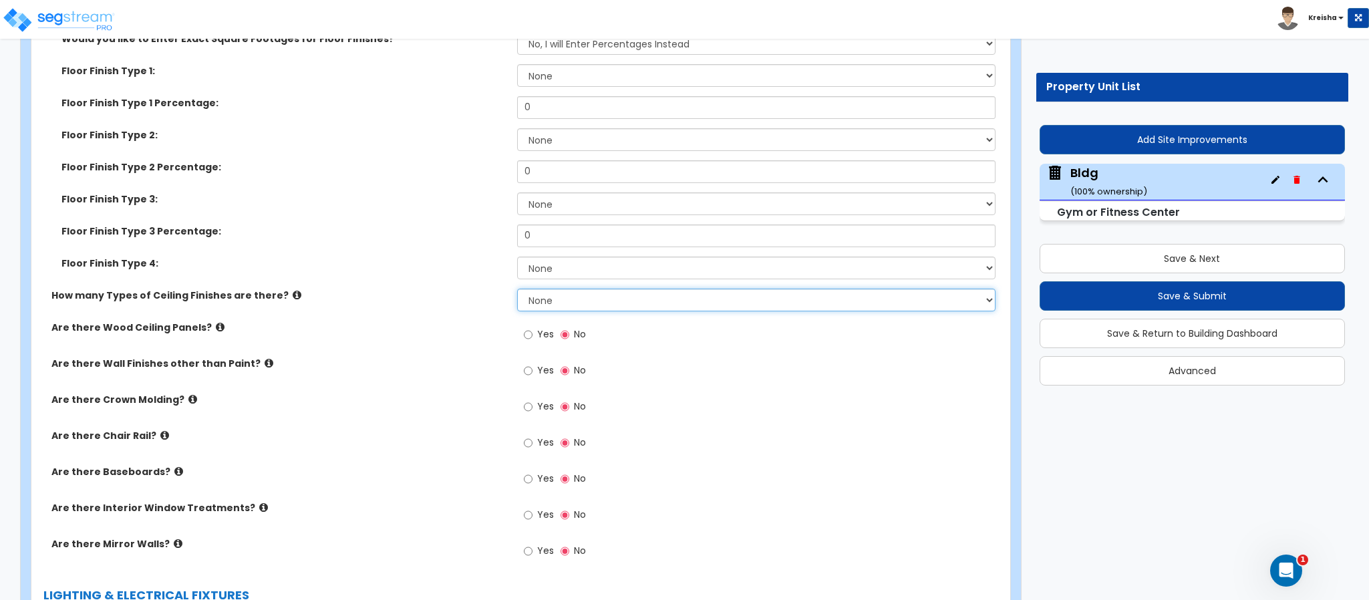
click at [536, 289] on select "None 1 2 3" at bounding box center [756, 300] width 479 height 23
click at [538, 289] on select "None 1 2 3" at bounding box center [756, 300] width 479 height 23
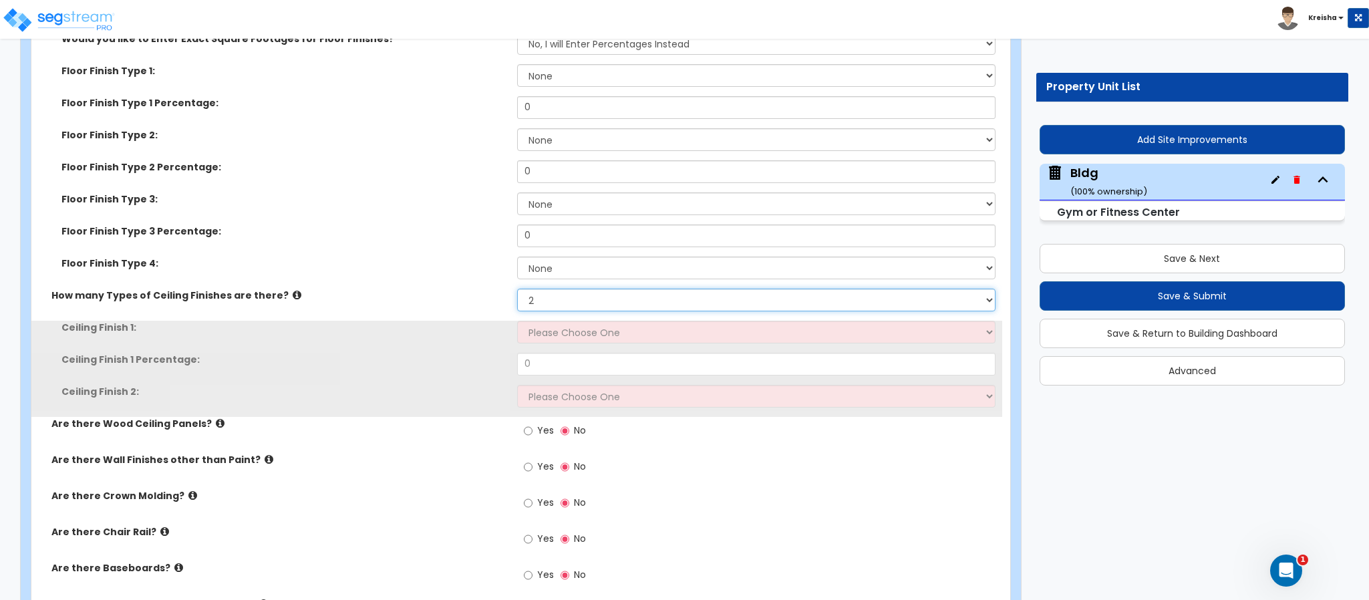
select select "3"
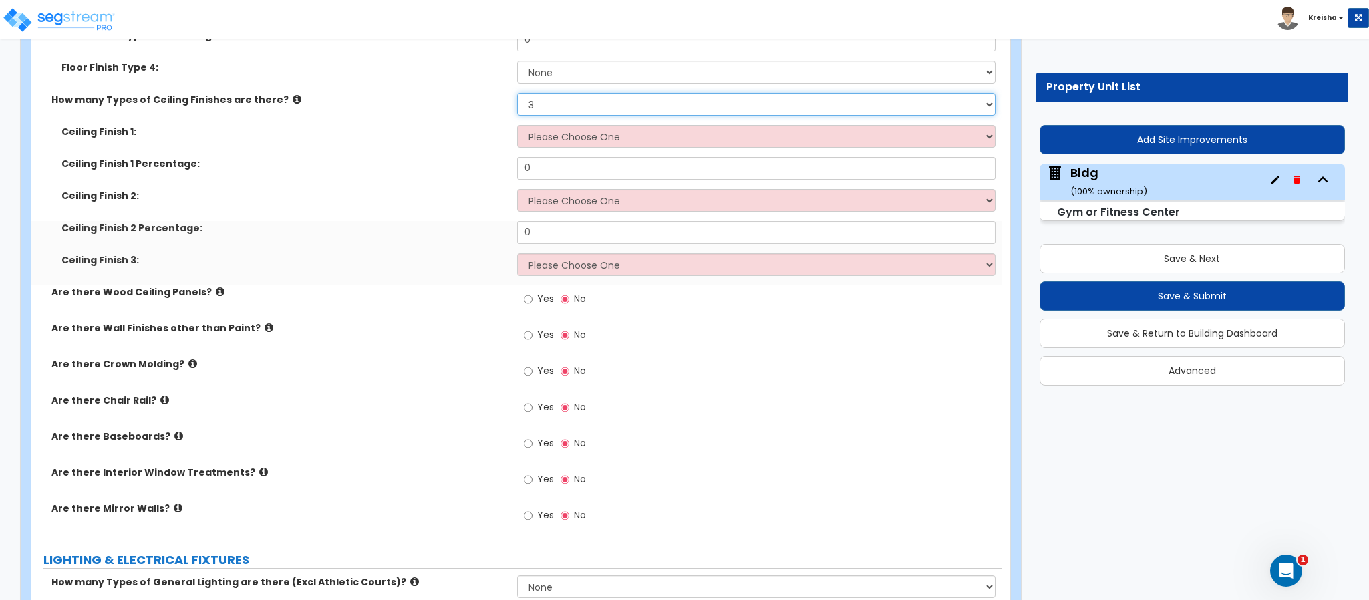
scroll to position [10482, 0]
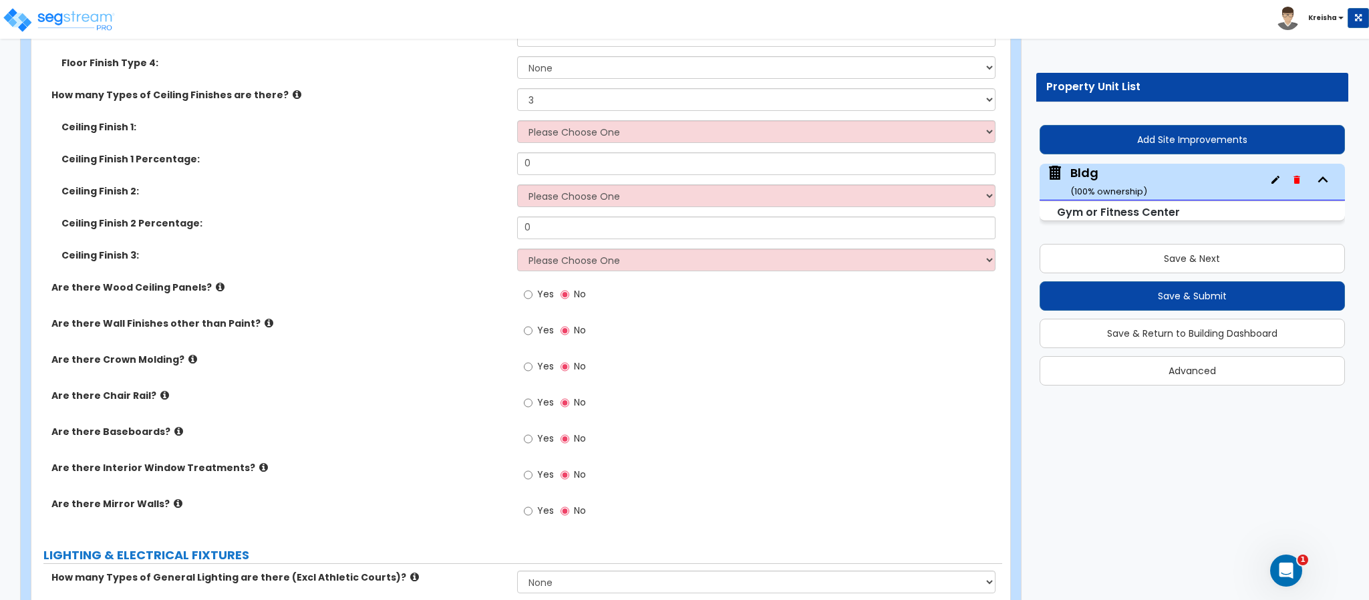
click at [537, 285] on label "Yes" at bounding box center [539, 296] width 30 height 23
click at [533, 287] on input "Yes" at bounding box center [528, 294] width 9 height 15
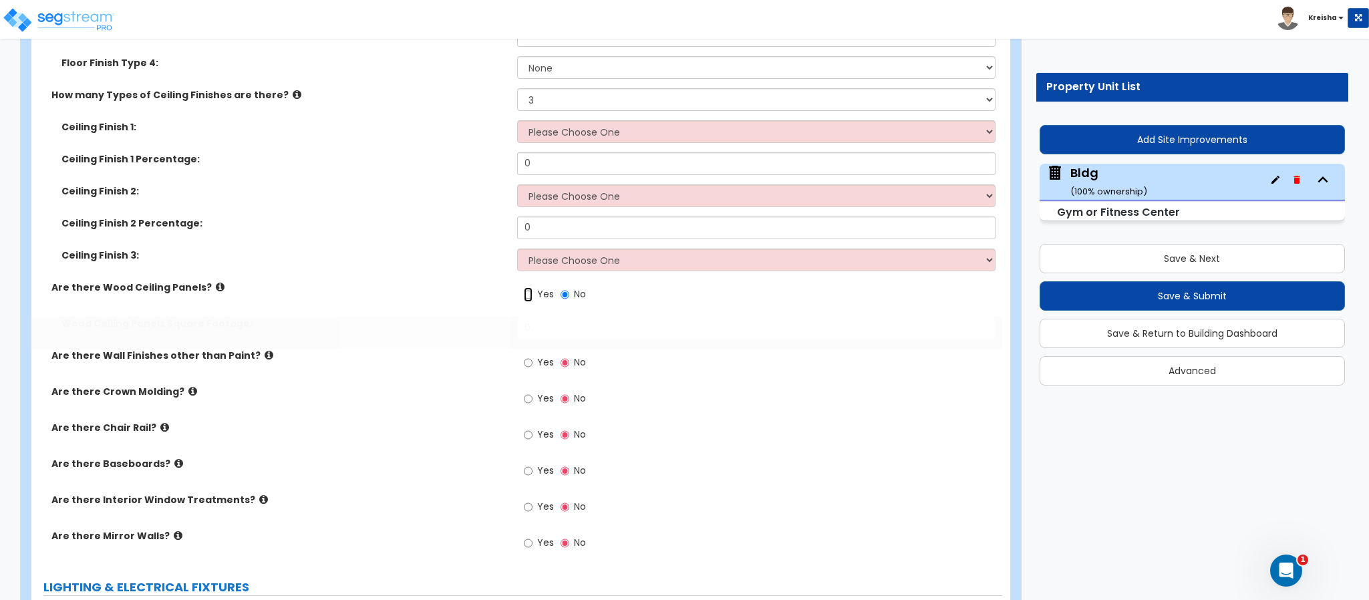
radio input "true"
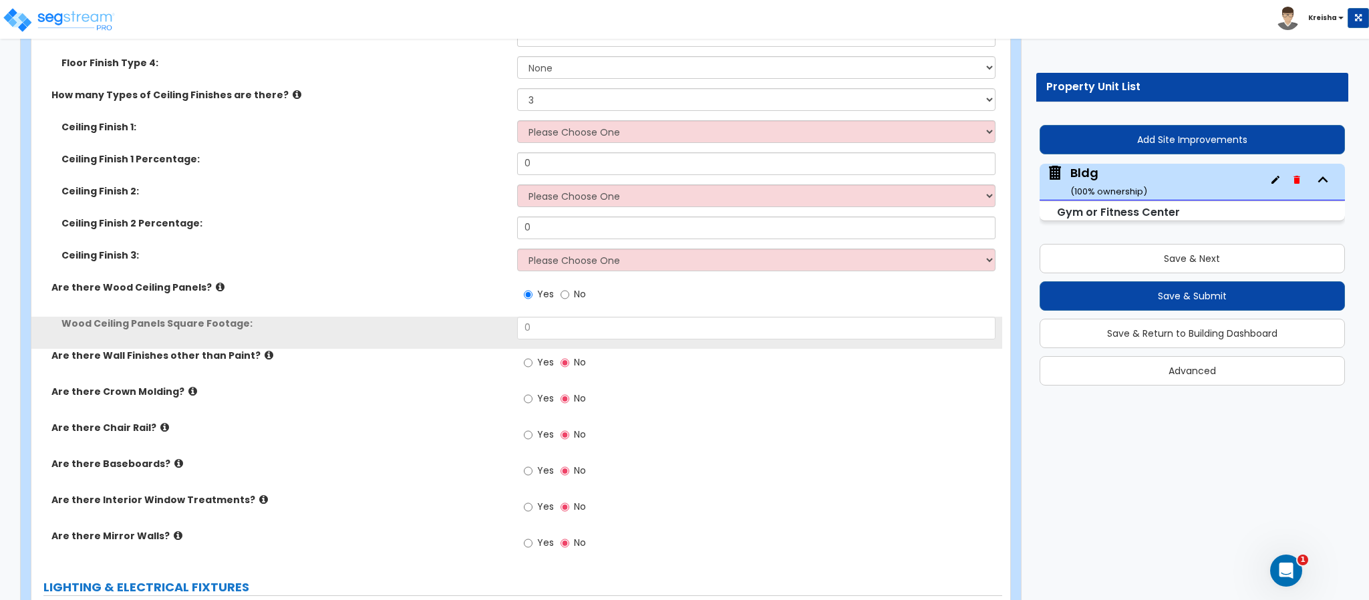
click at [539, 355] on span "Yes" at bounding box center [545, 361] width 17 height 13
click at [533, 355] on input "Yes" at bounding box center [528, 362] width 9 height 15
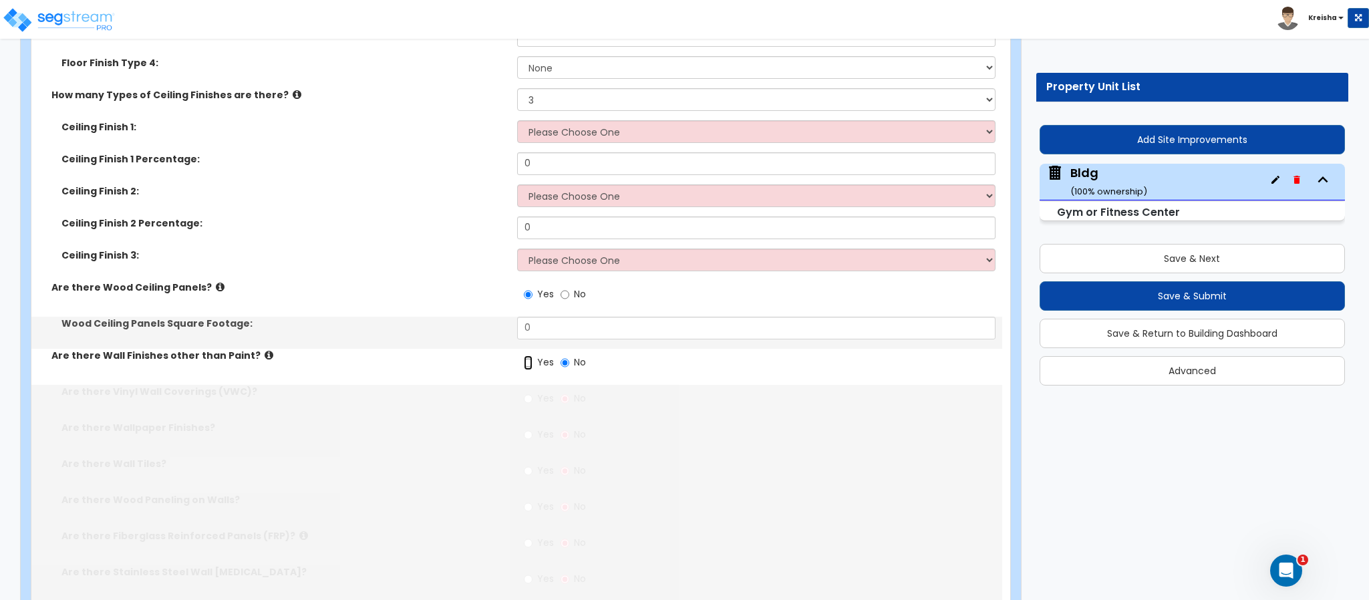
radio input "true"
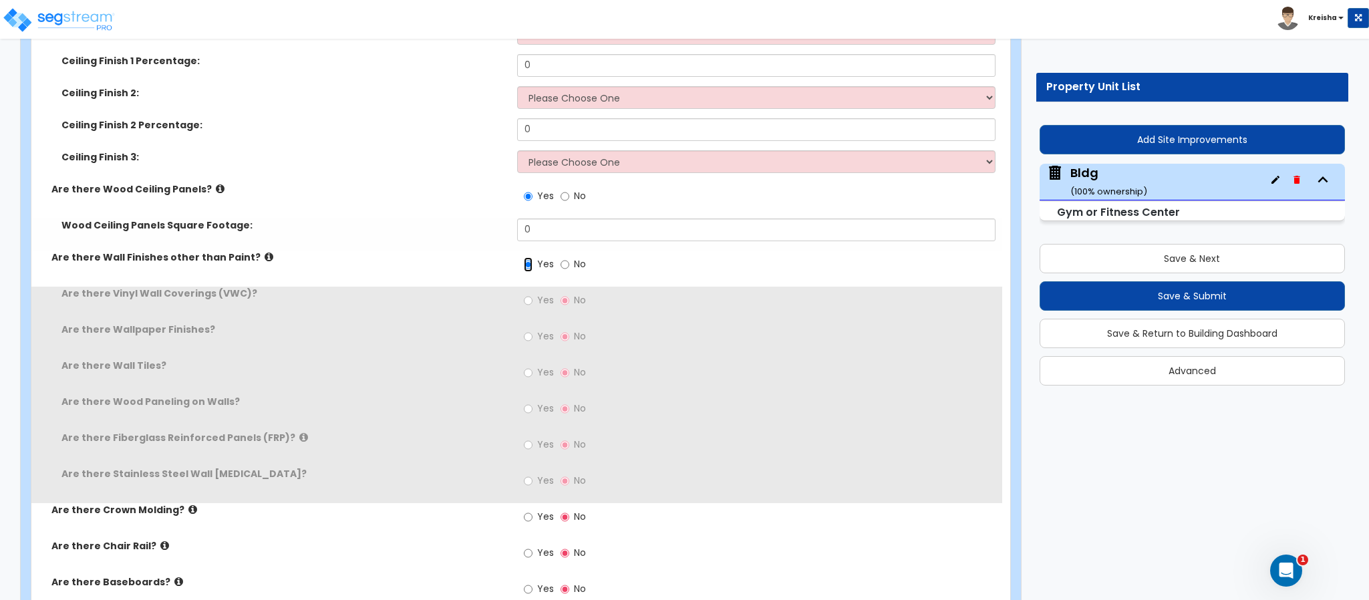
scroll to position [10615, 0]
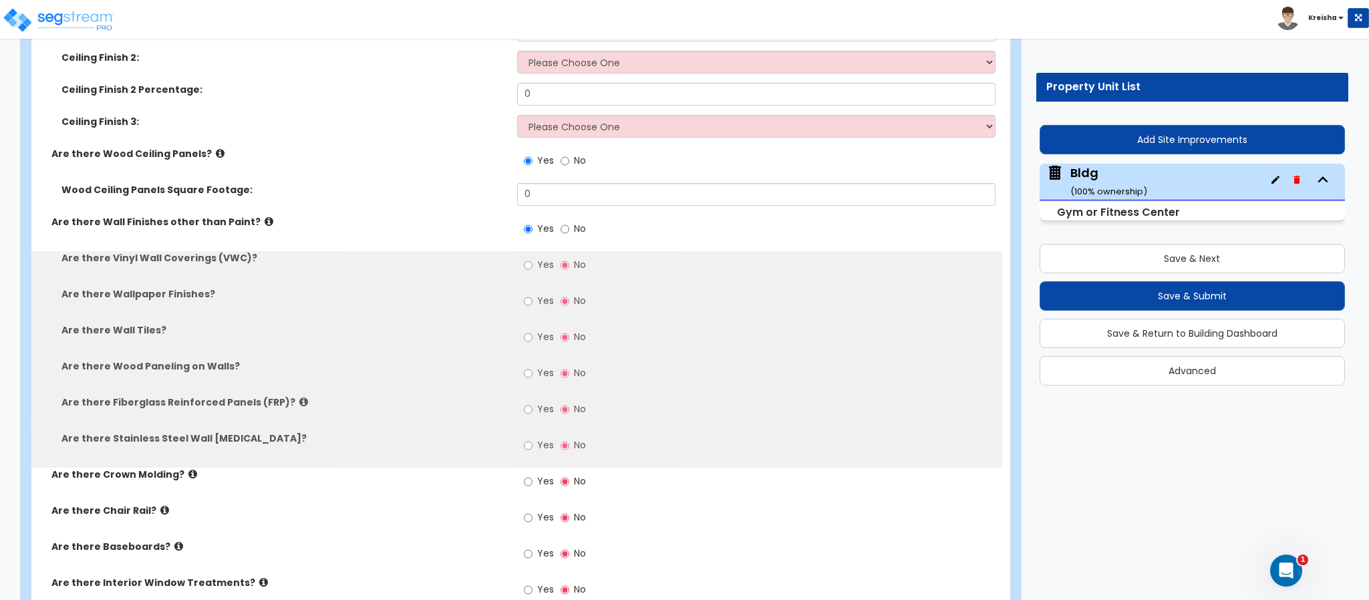
click at [538, 258] on span "Yes" at bounding box center [545, 264] width 17 height 13
click at [533, 258] on input "Yes" at bounding box center [528, 265] width 9 height 15
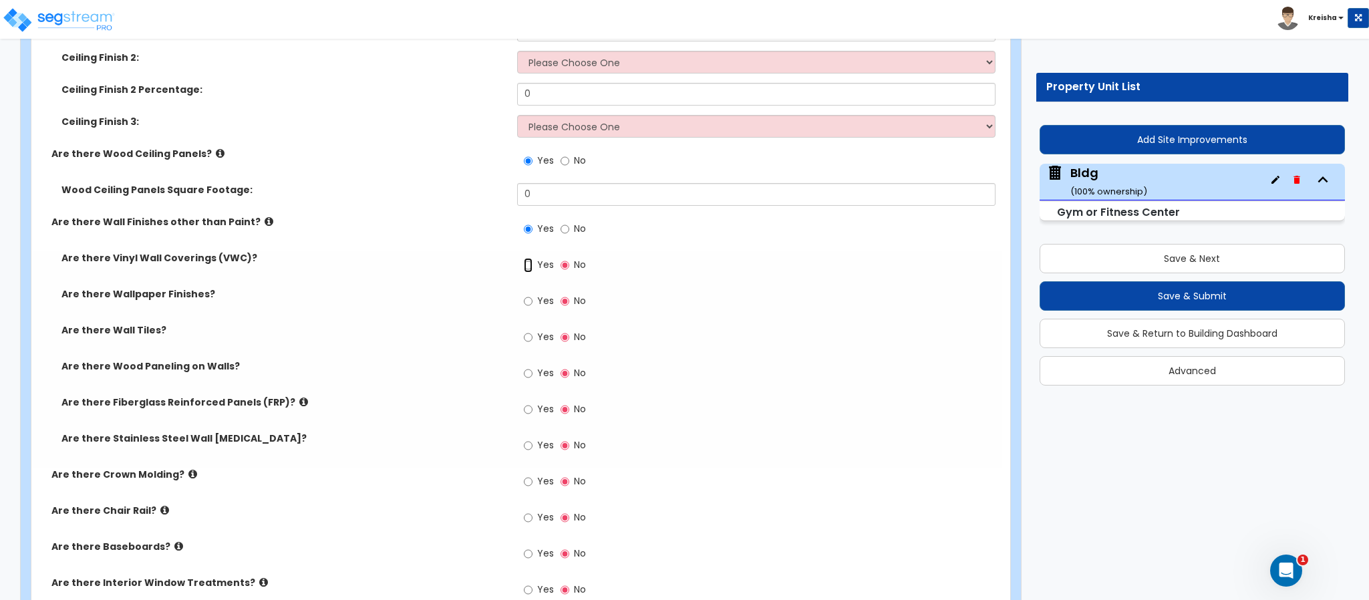
radio input "true"
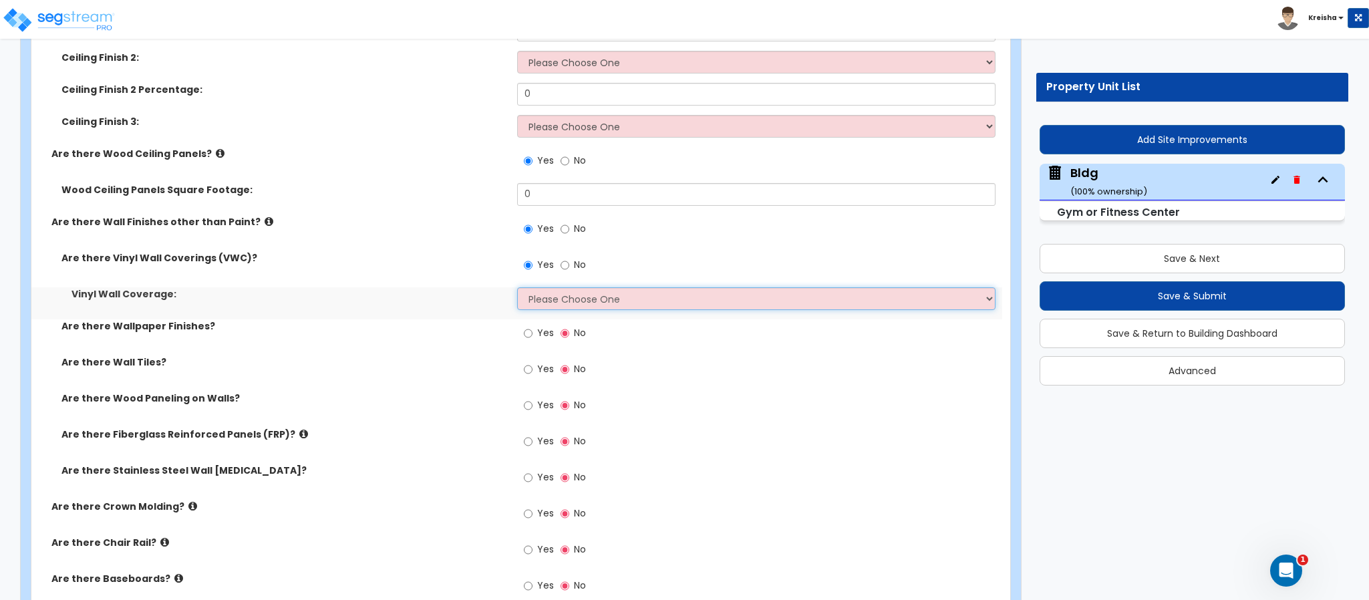
click at [548, 287] on select "Please Choose One Only a Small Portion of Walls are Covered Several Walls are C…" at bounding box center [756, 298] width 479 height 23
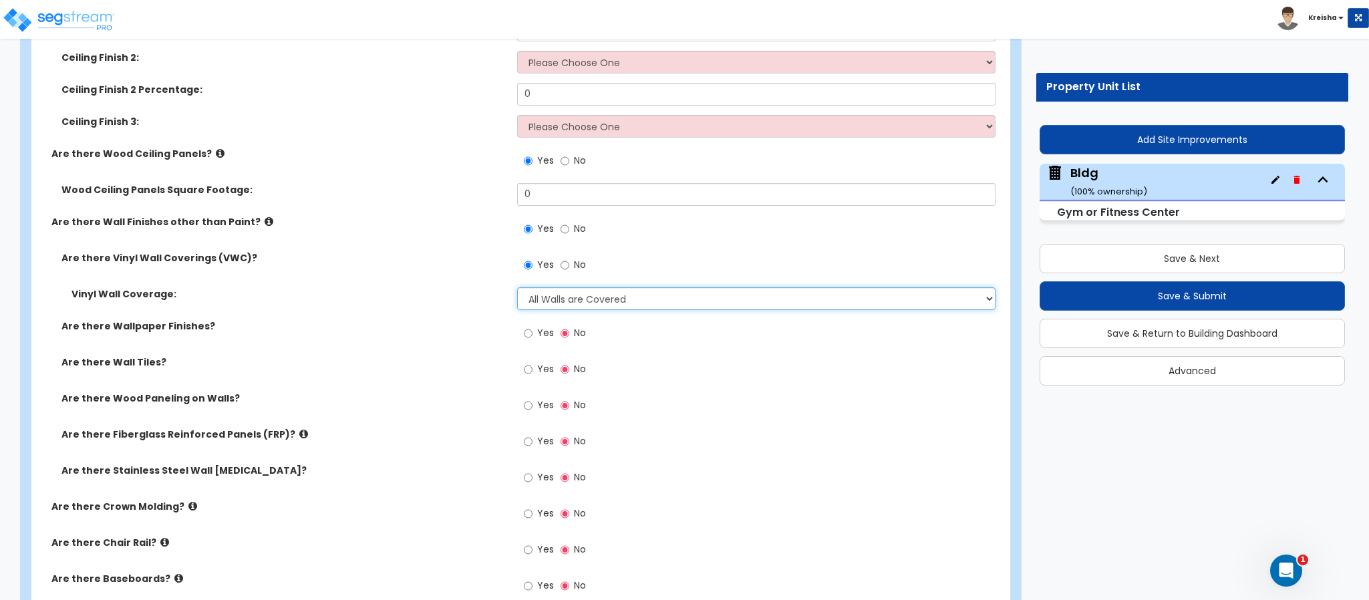
select select "5"
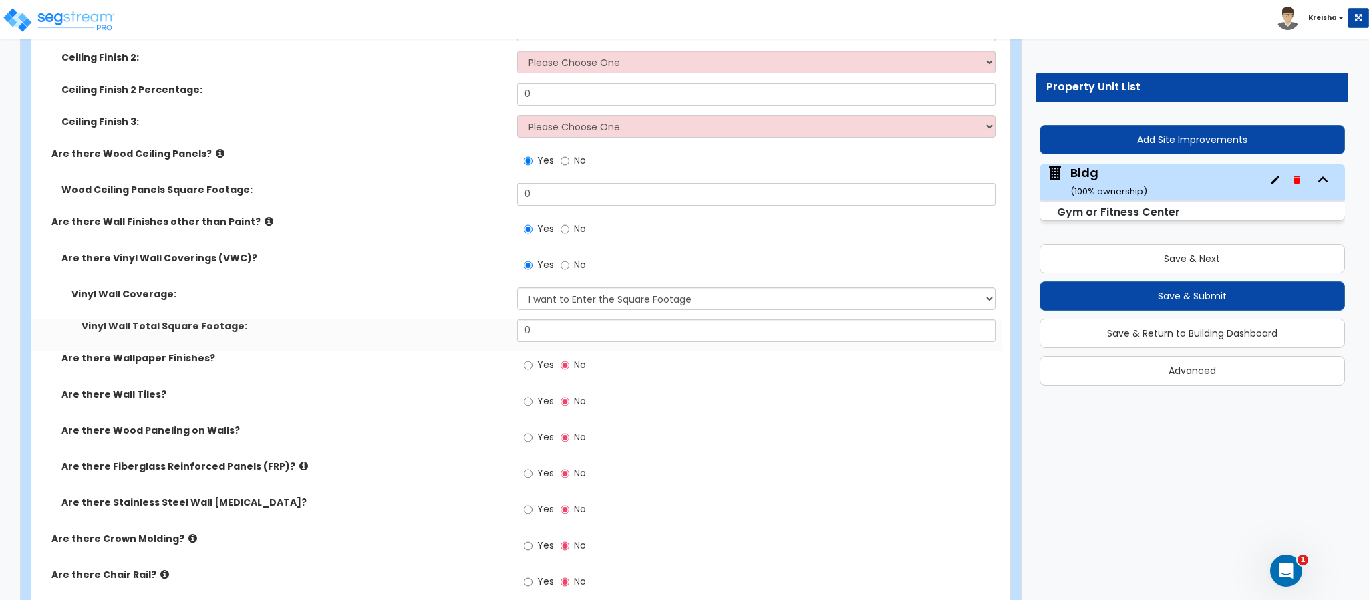
click at [524, 355] on label "Yes" at bounding box center [539, 366] width 30 height 23
click at [524, 358] on input "Yes" at bounding box center [528, 365] width 9 height 15
radio input "true"
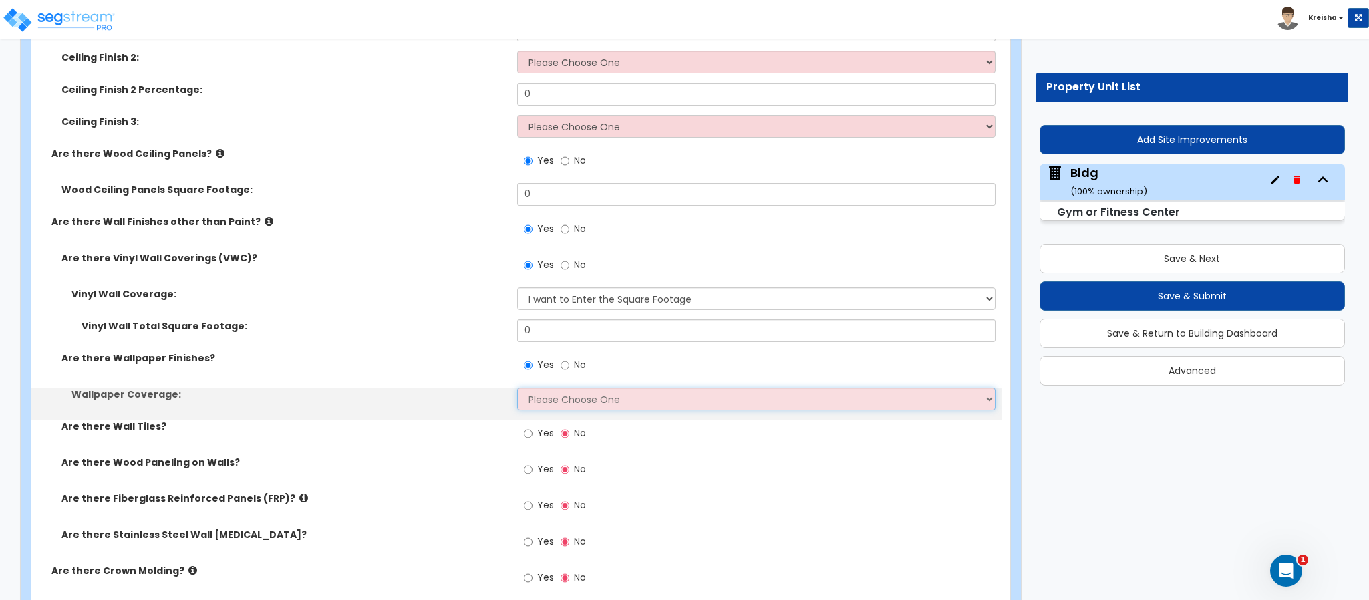
click at [539, 388] on select "Please Choose One Only a Small Portion of Walls are Covered Several Walls are C…" at bounding box center [756, 399] width 479 height 23
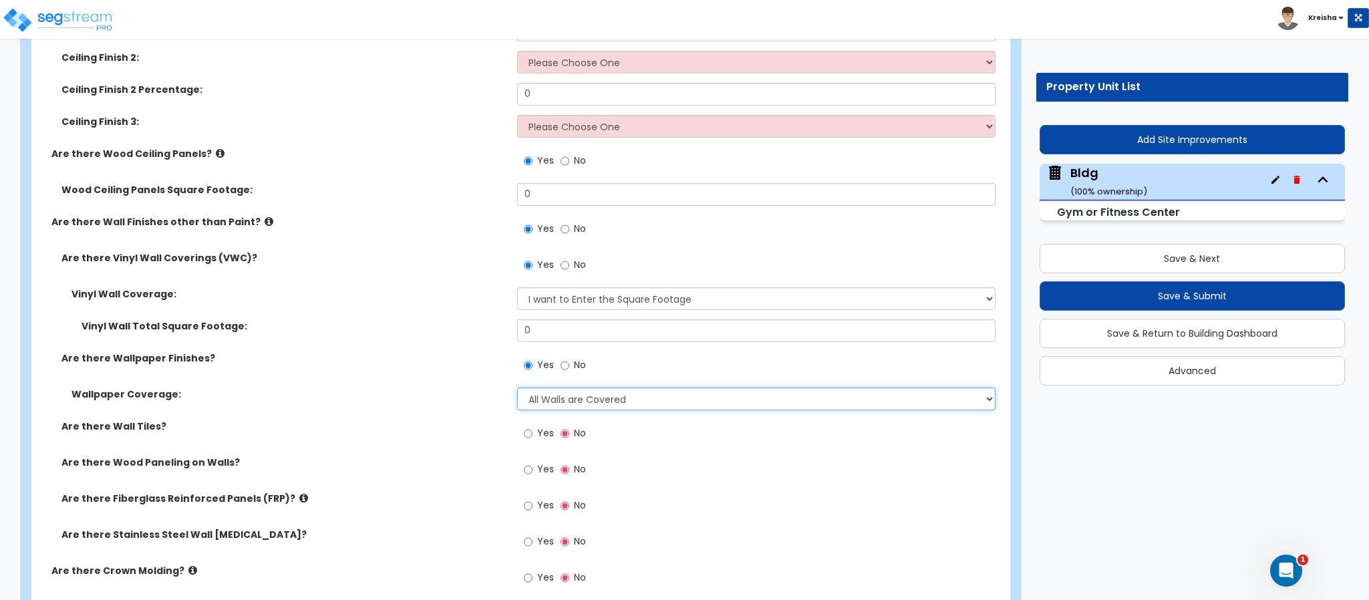
select select "5"
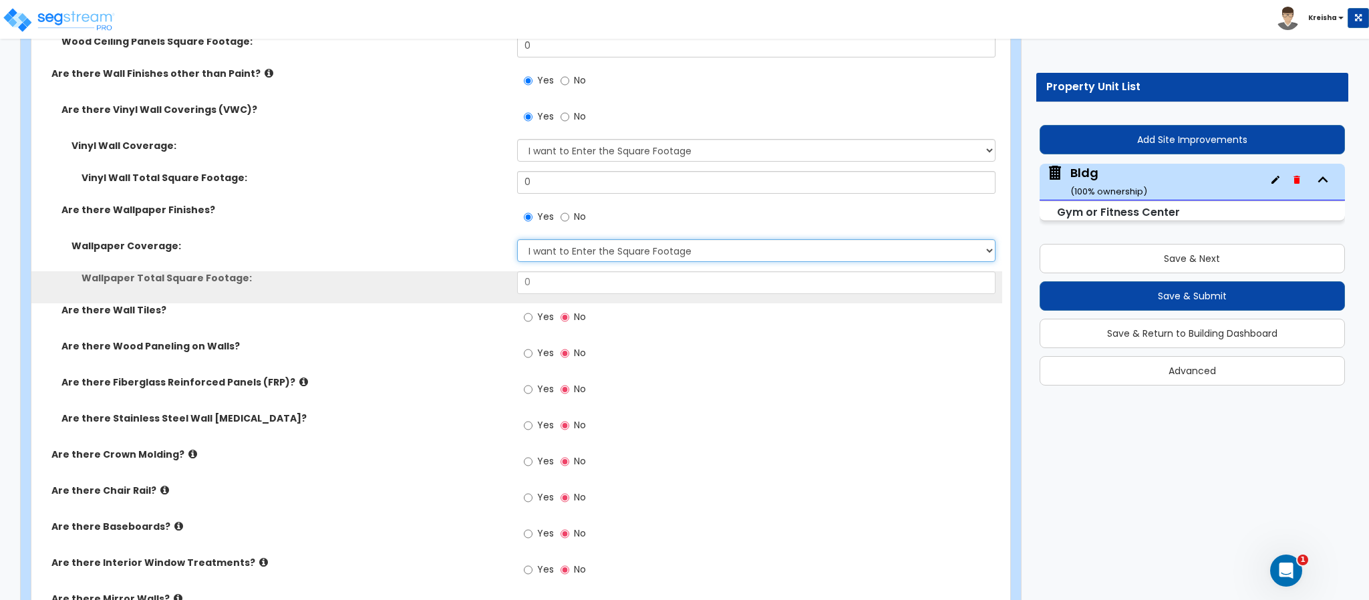
scroll to position [10816, 0]
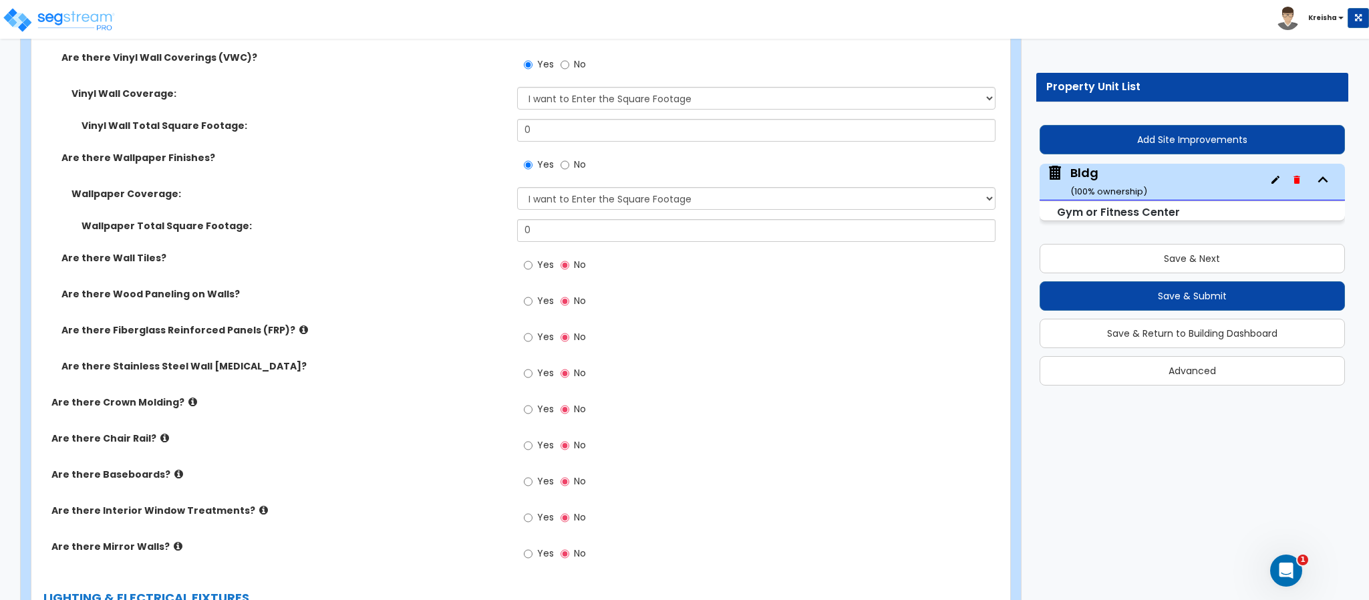
click at [493, 251] on div "Are there Wall Tiles? Yes No" at bounding box center [516, 269] width 971 height 36
click at [555, 251] on div "Yes No" at bounding box center [554, 266] width 75 height 31
click at [547, 258] on span "Yes" at bounding box center [545, 264] width 17 height 13
click at [533, 258] on input "Yes" at bounding box center [528, 265] width 9 height 15
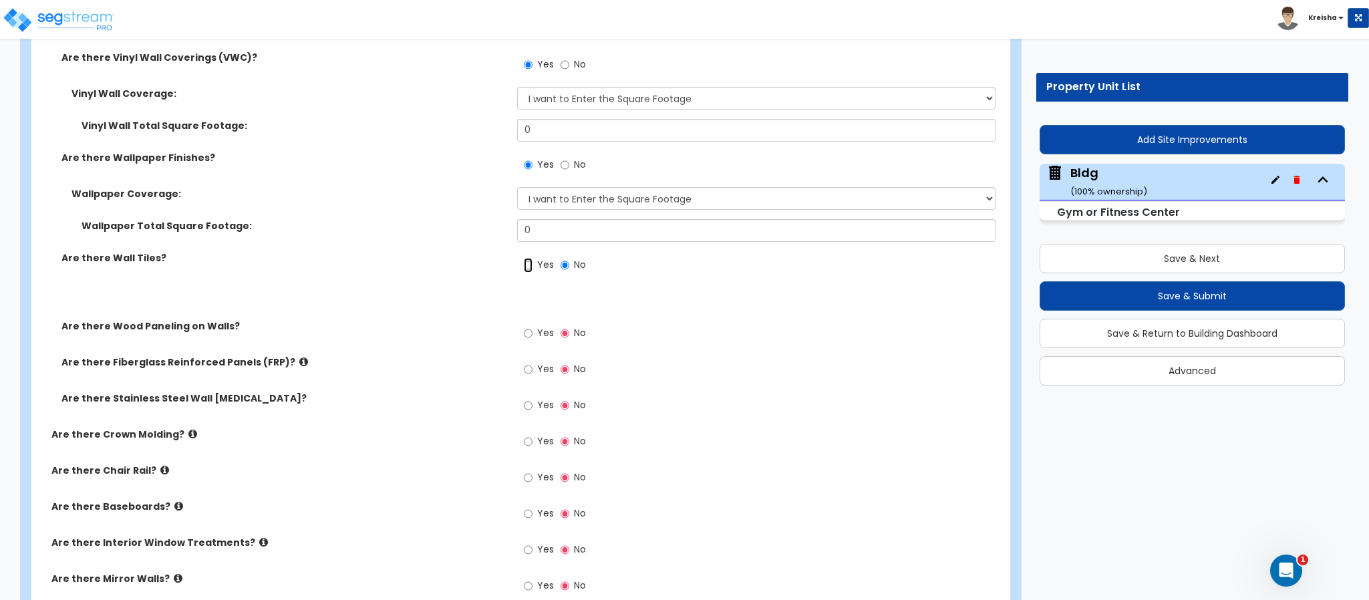
radio input "true"
click at [538, 326] on span "Yes" at bounding box center [545, 332] width 17 height 13
click at [533, 326] on input "Yes" at bounding box center [528, 333] width 9 height 15
radio input "true"
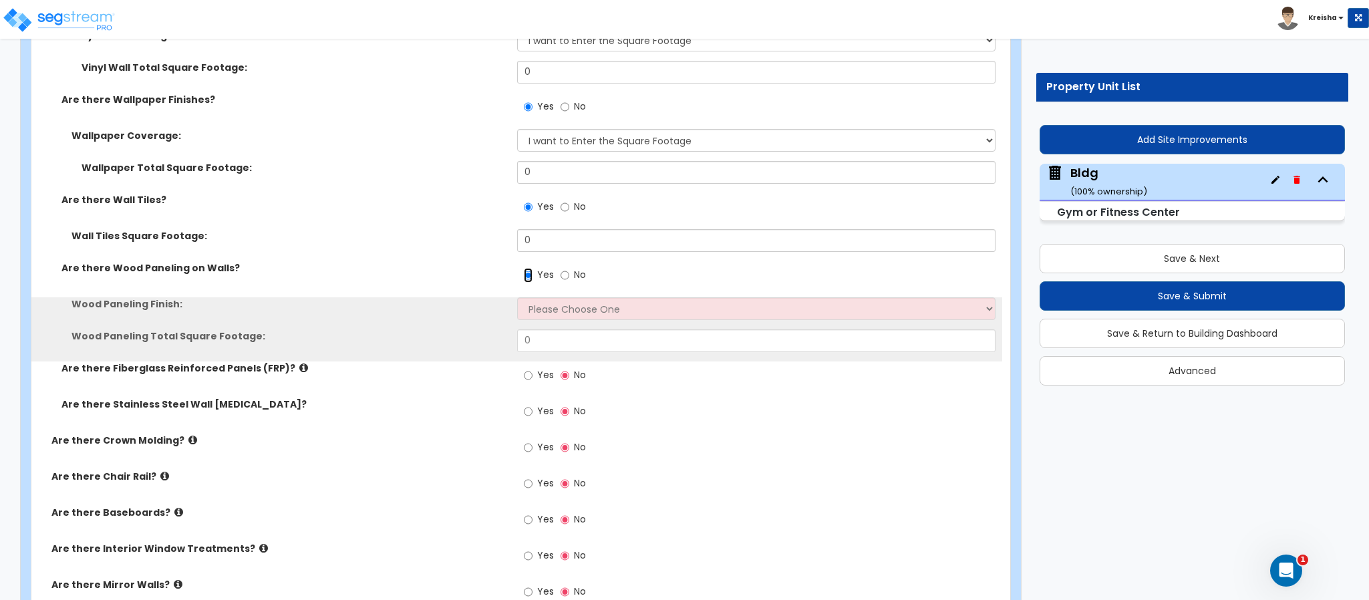
scroll to position [10883, 0]
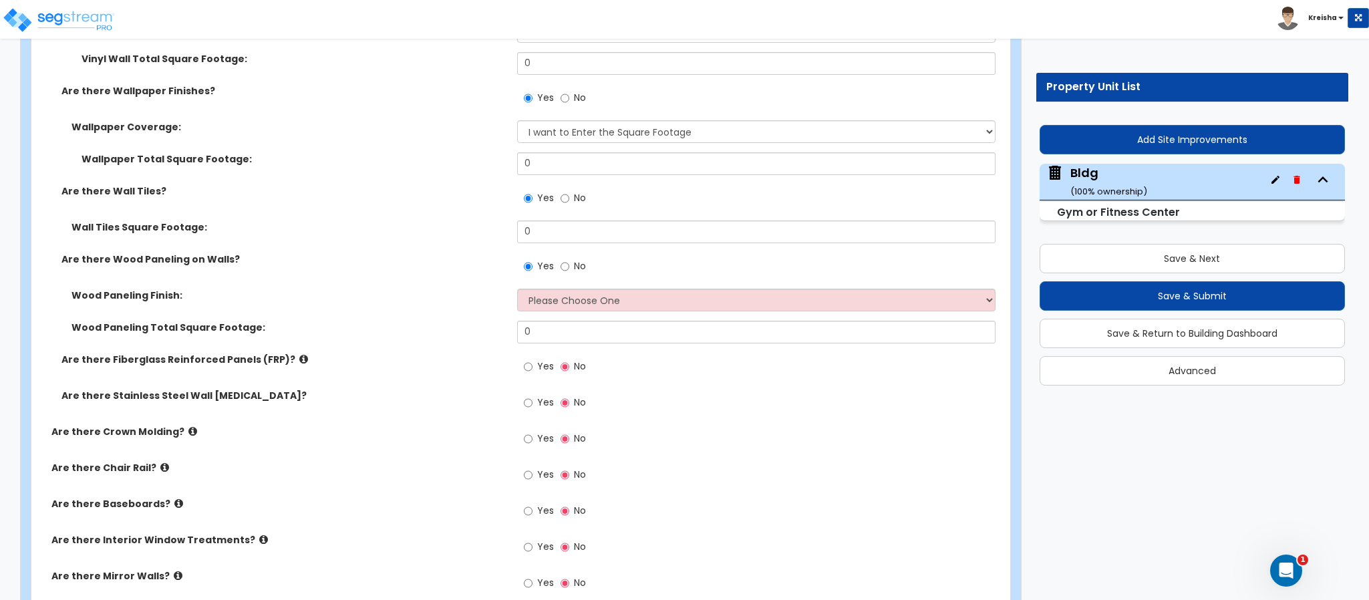
click at [536, 357] on label "Yes" at bounding box center [539, 368] width 30 height 23
click at [533, 359] on input "Yes" at bounding box center [528, 366] width 9 height 15
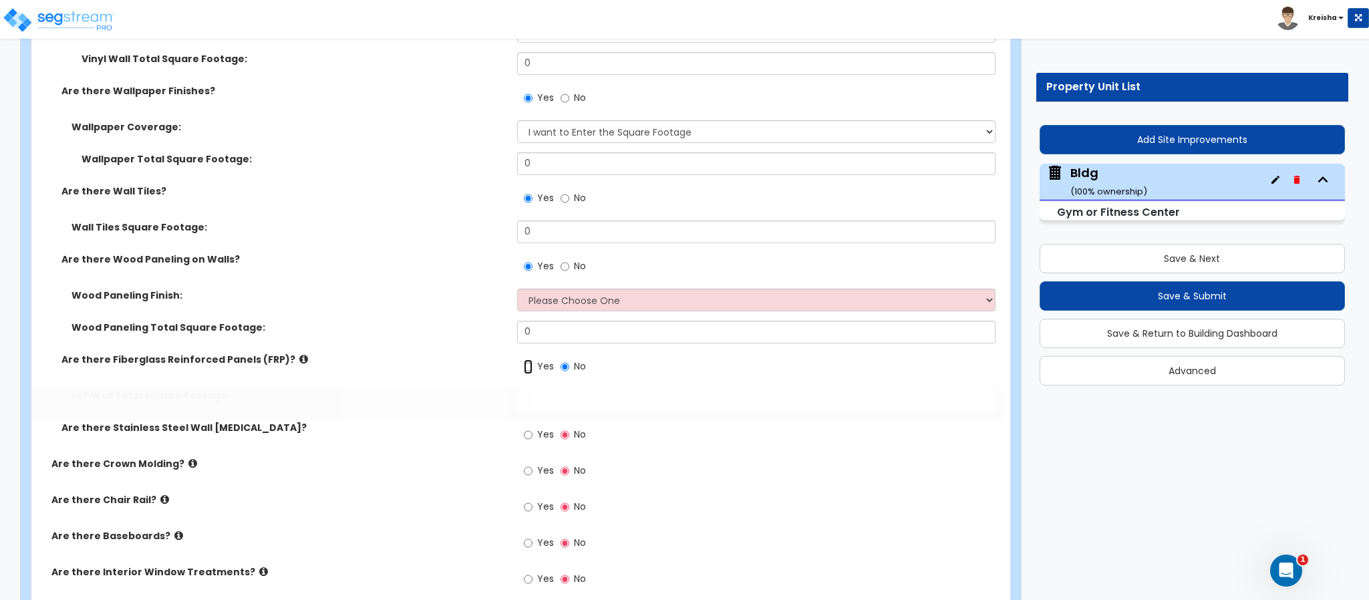
radio input "true"
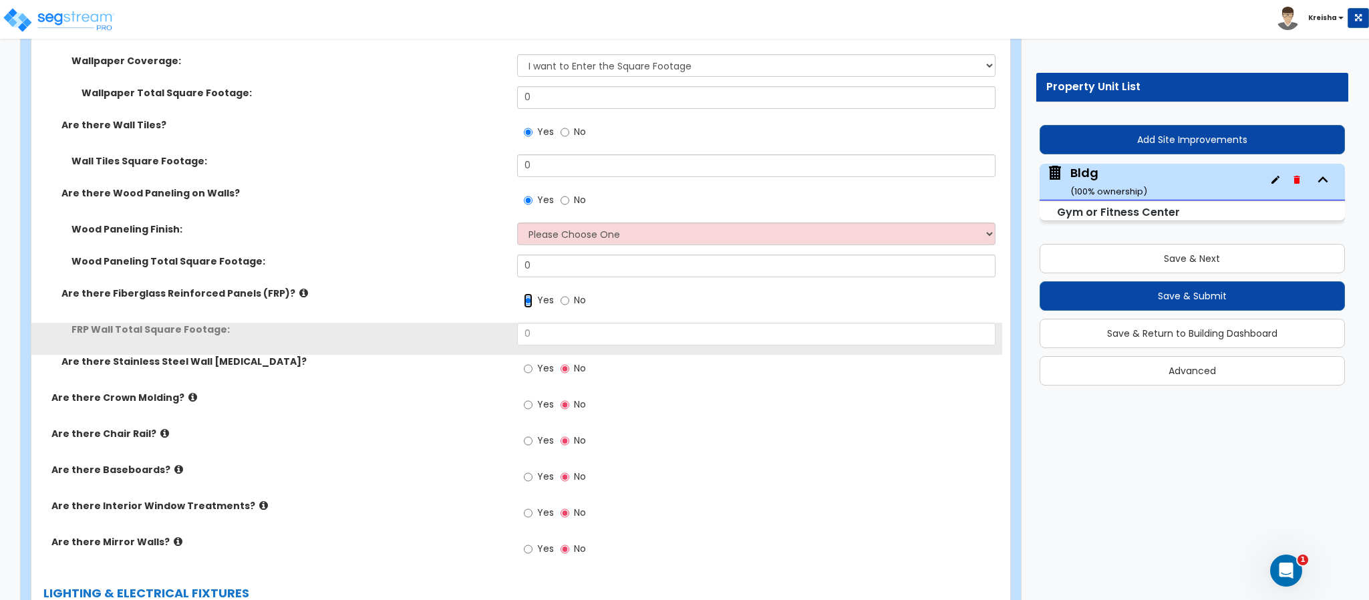
scroll to position [11016, 0]
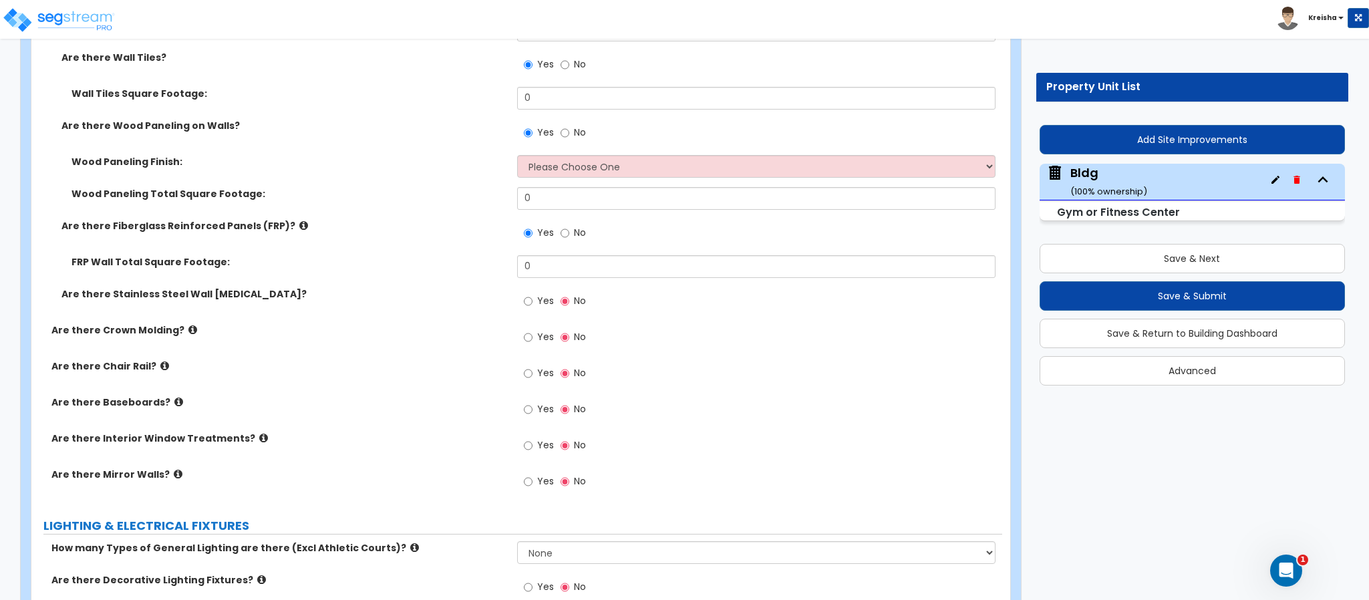
click at [553, 287] on div "Yes No" at bounding box center [554, 302] width 75 height 31
click at [533, 291] on label "Yes" at bounding box center [539, 302] width 30 height 23
click at [533, 294] on input "Yes" at bounding box center [528, 301] width 9 height 15
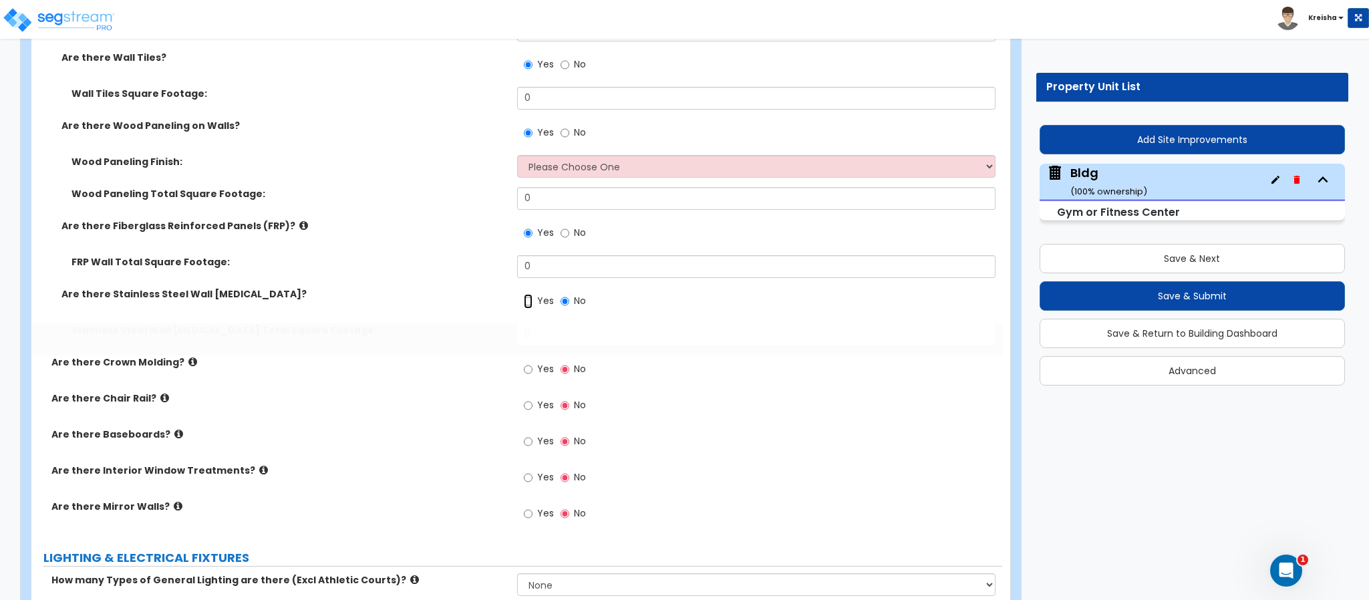
radio input "true"
click at [545, 362] on span "Yes" at bounding box center [545, 368] width 17 height 13
click at [533, 362] on input "Yes" at bounding box center [528, 369] width 9 height 15
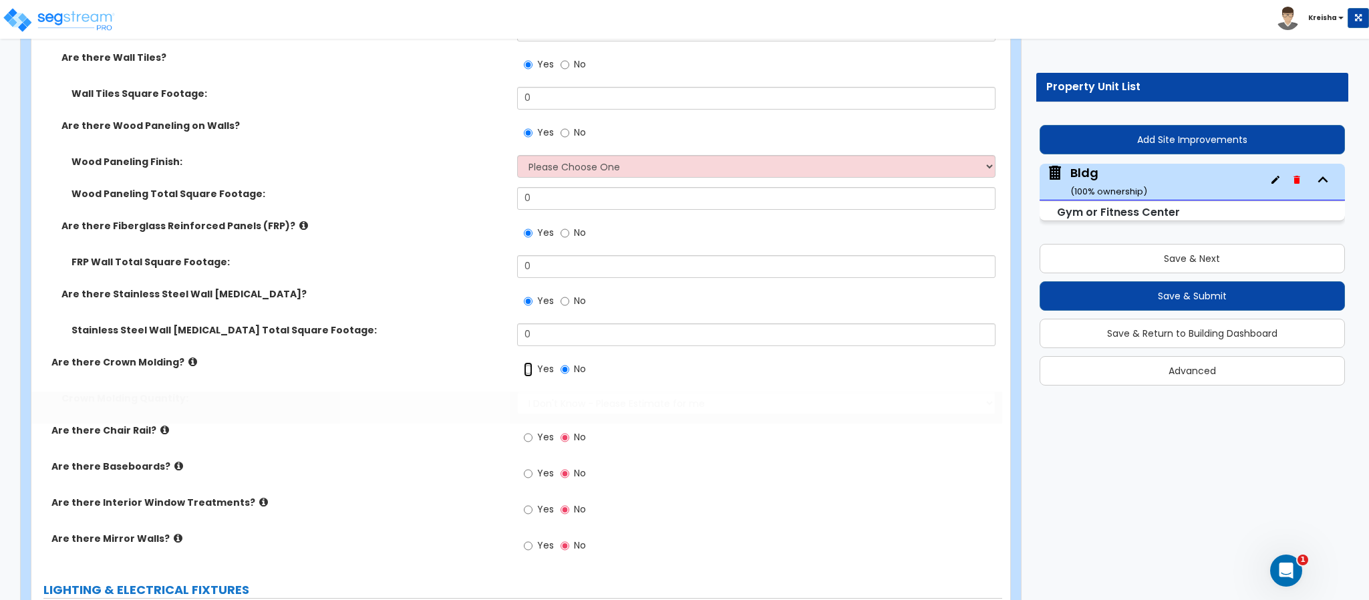
radio input "true"
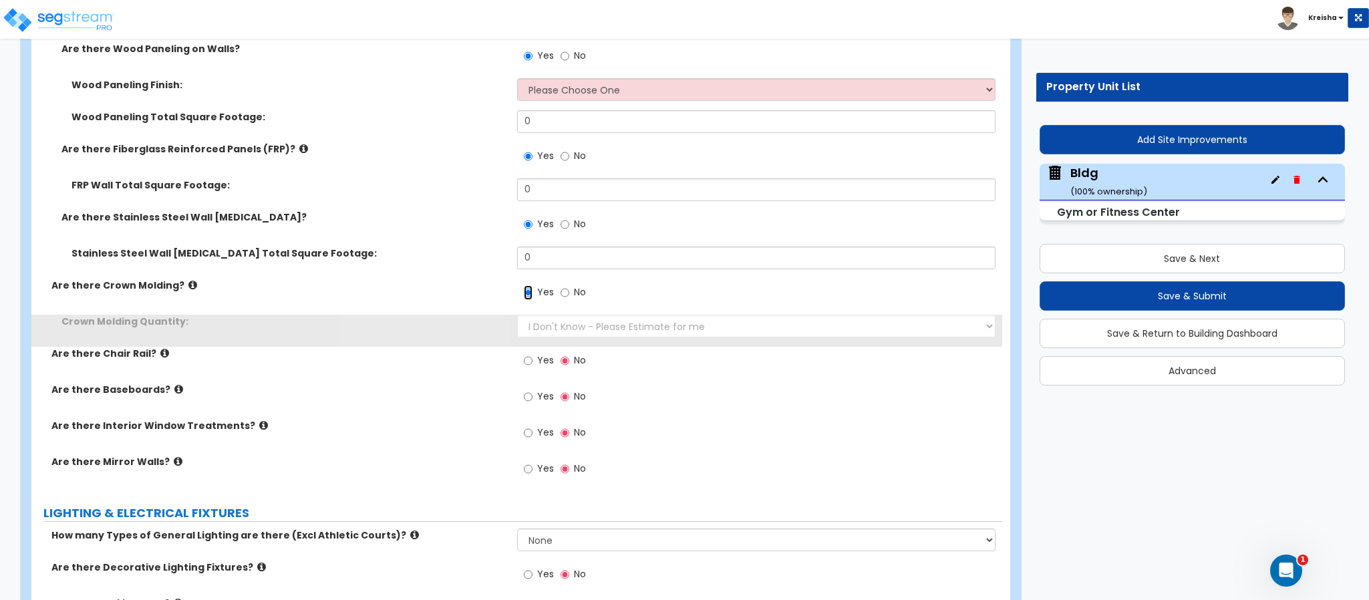
scroll to position [11149, 0]
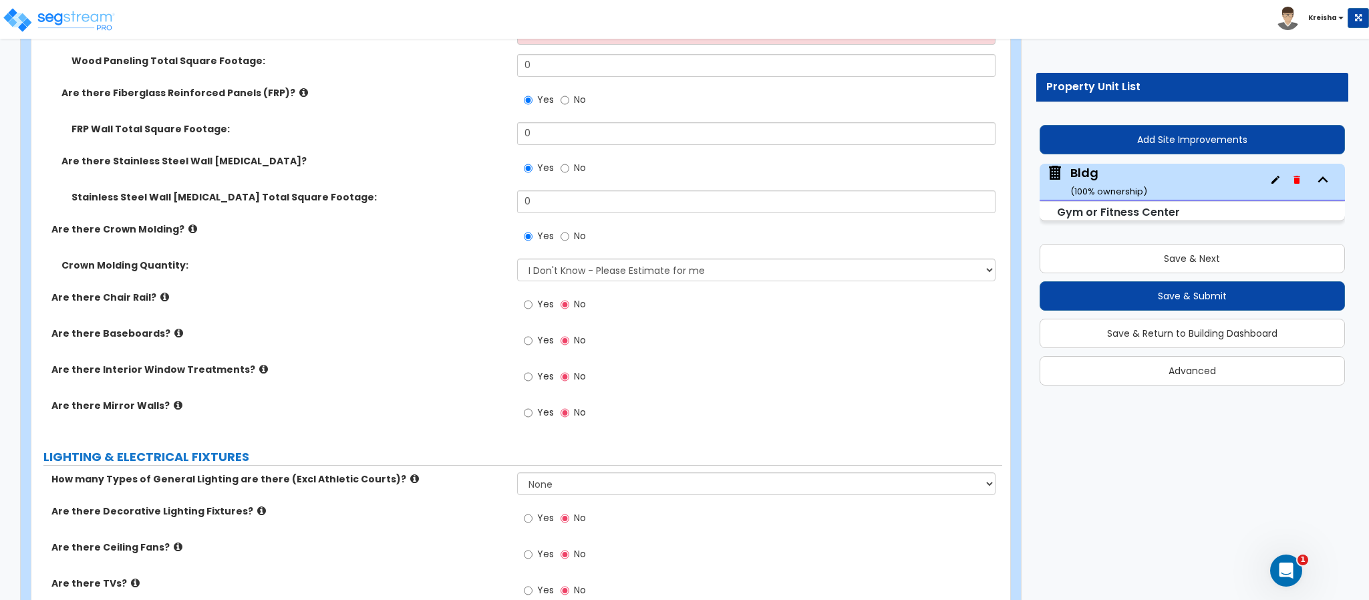
click at [536, 295] on label "Yes" at bounding box center [539, 306] width 30 height 23
click at [533, 297] on input "Yes" at bounding box center [528, 304] width 9 height 15
click at [555, 259] on select "I Don't Know - Please Estimate for me I want to Enter the Linear Footage" at bounding box center [756, 270] width 479 height 23
click at [556, 259] on select "I Don't Know - Please Estimate for me I want to Enter the Linear Footage" at bounding box center [756, 270] width 479 height 23
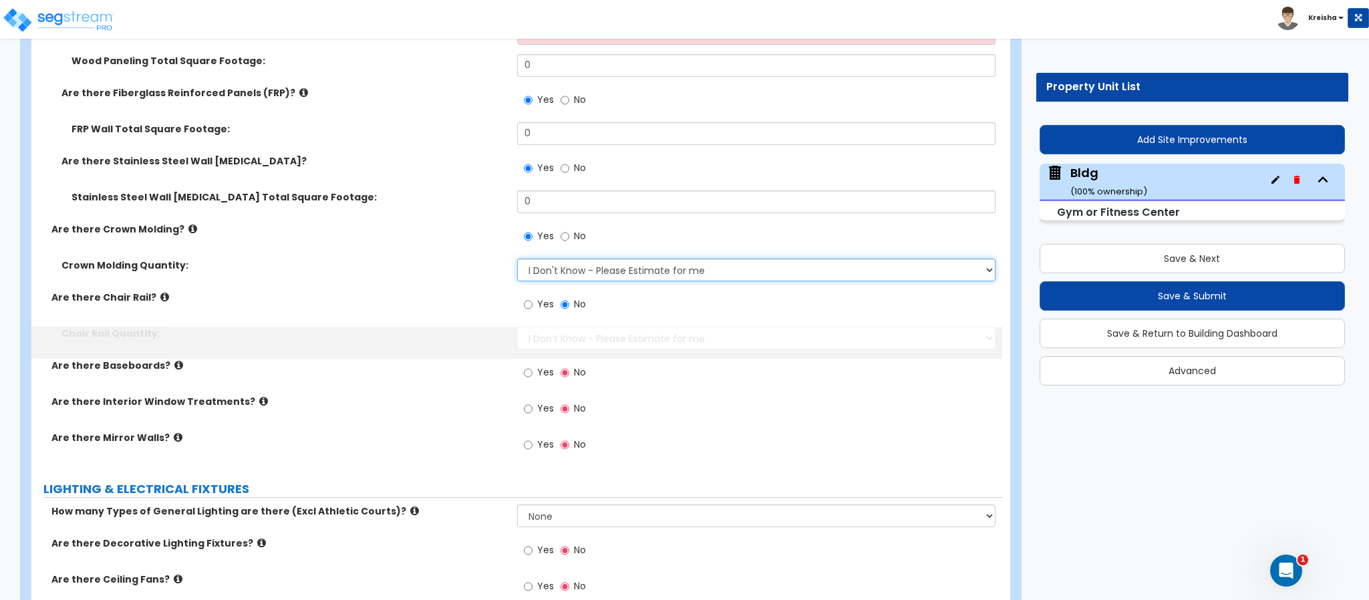
radio input "true"
select select "1"
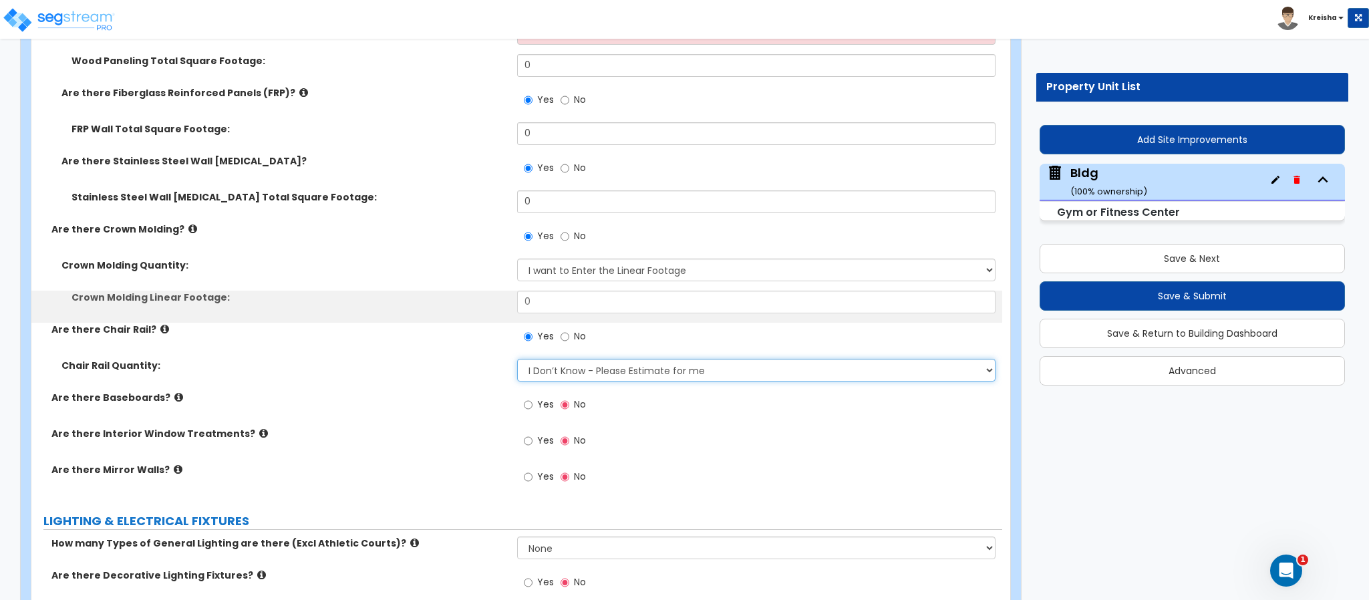
click at [546, 359] on select "I Don’t Know - Please Estimate for me I want to Enter the Linear Footage" at bounding box center [756, 370] width 479 height 23
drag, startPoint x: 546, startPoint y: 335, endPoint x: 487, endPoint y: 313, distance: 62.8
click at [546, 359] on select "I Don’t Know - Please Estimate for me I want to Enter the Linear Footage" at bounding box center [756, 370] width 479 height 23
select select "1"
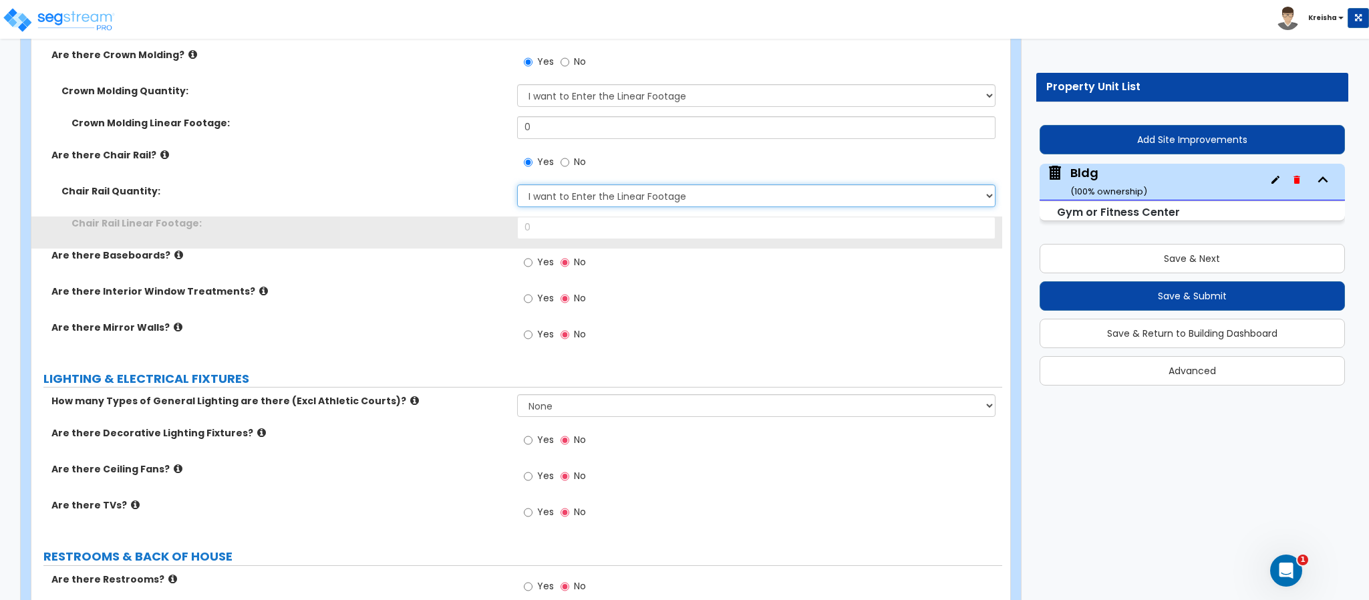
scroll to position [11350, 0]
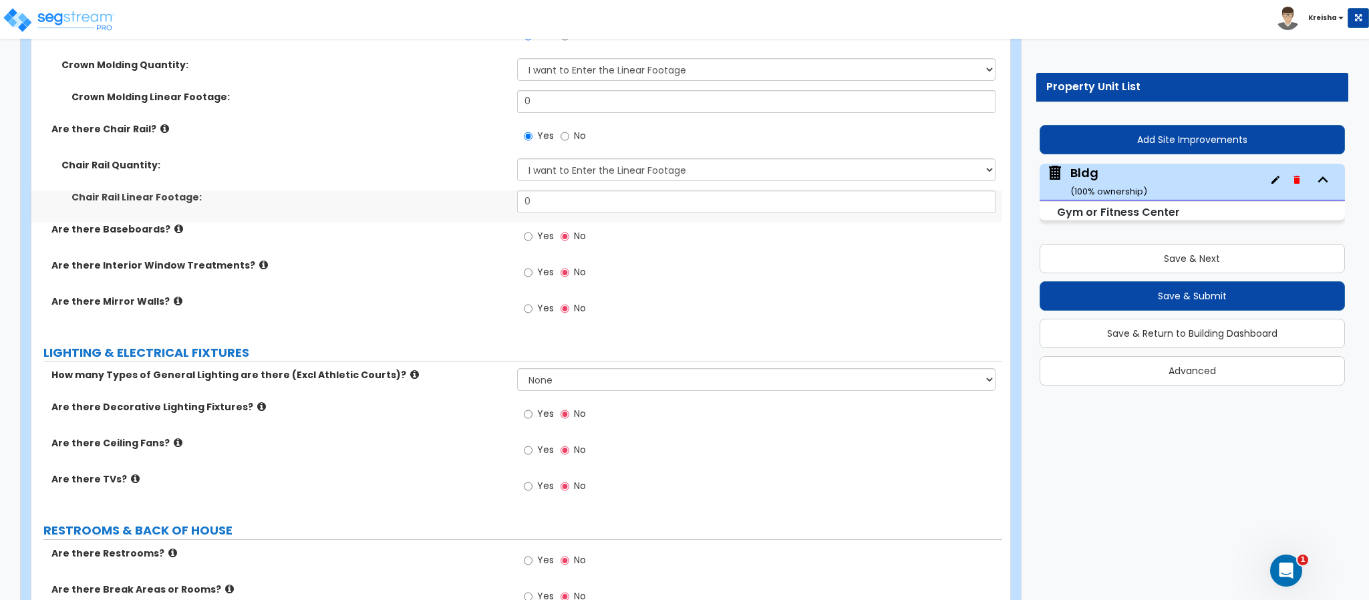
click at [548, 222] on div "Yes No" at bounding box center [554, 237] width 75 height 31
click at [547, 229] on span "Yes" at bounding box center [545, 235] width 17 height 13
click at [533, 229] on input "Yes" at bounding box center [528, 236] width 9 height 15
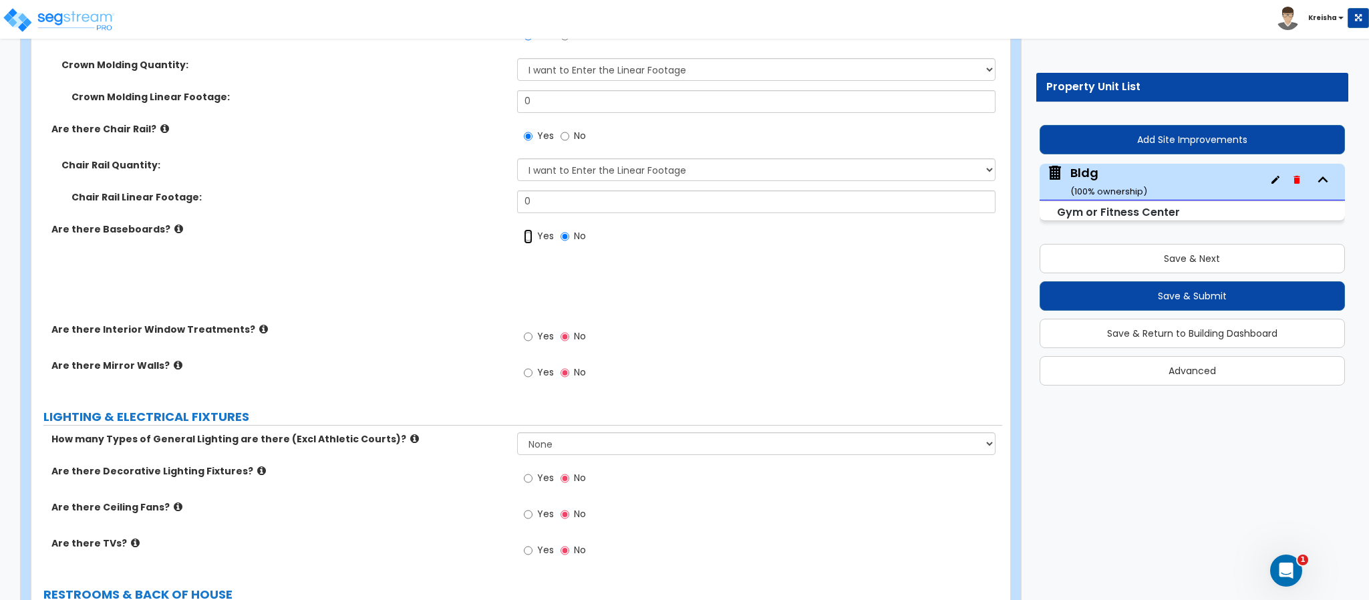
radio input "true"
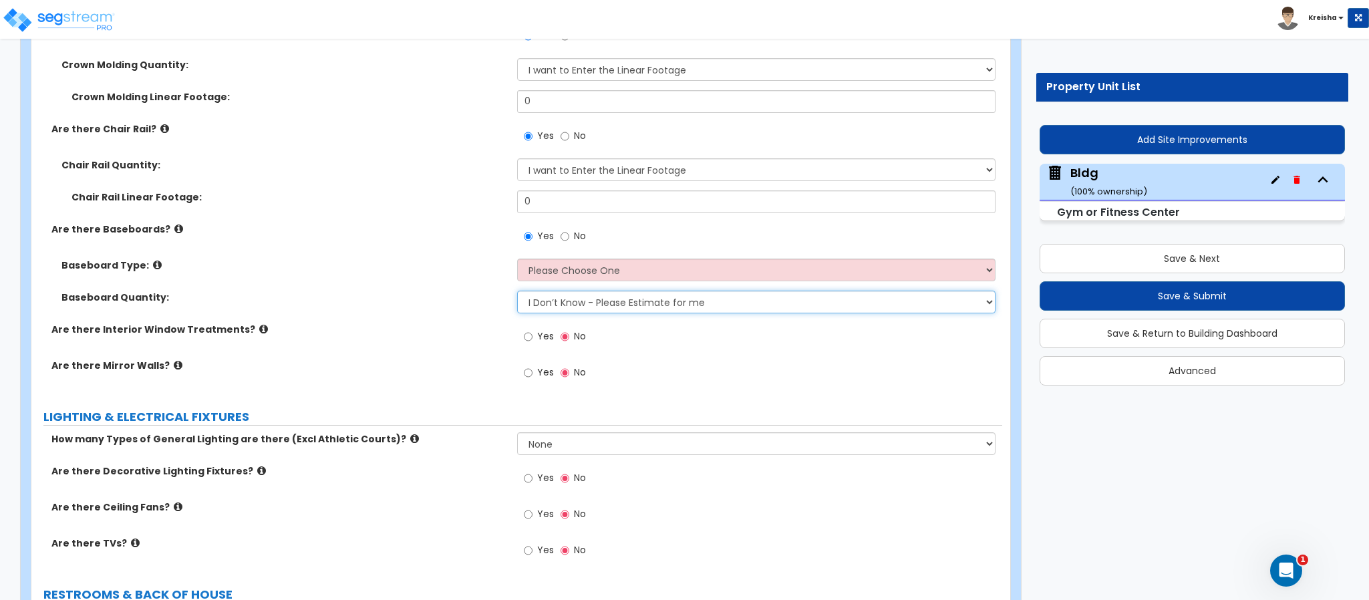
click at [561, 291] on select "I Don’t Know - Please Estimate for me I want to Enter the Linear Footage" at bounding box center [756, 302] width 479 height 23
select select "1"
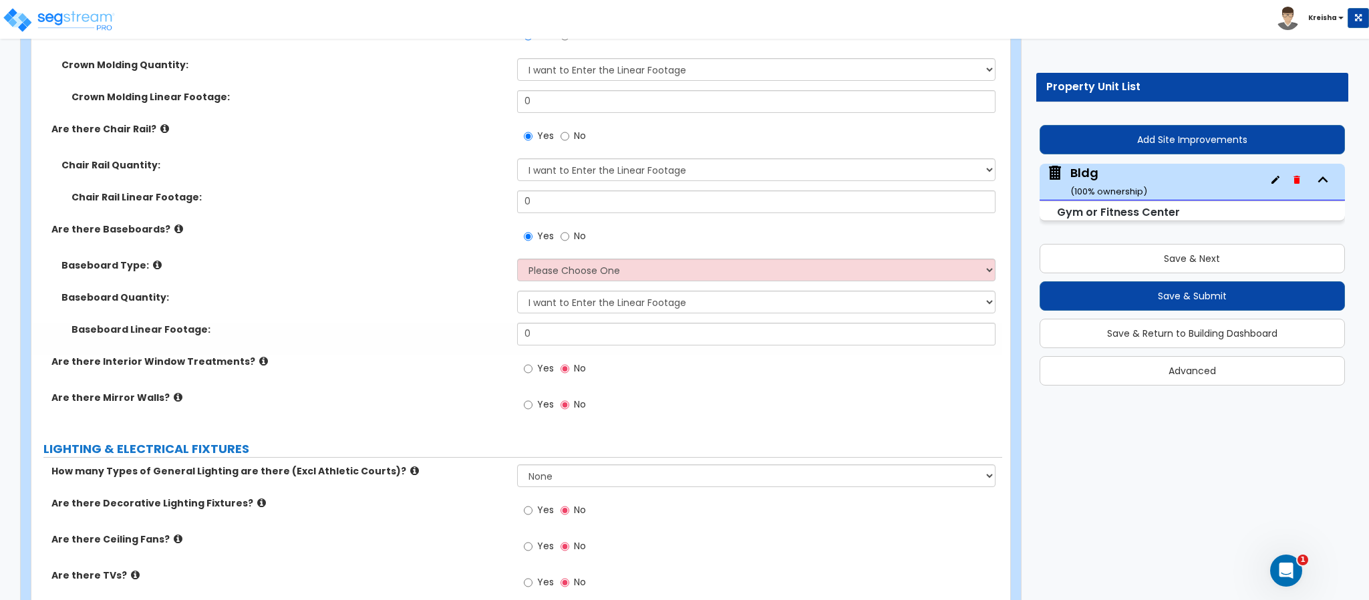
click at [532, 359] on label "Yes" at bounding box center [539, 370] width 30 height 23
click at [532, 361] on input "Yes" at bounding box center [528, 368] width 9 height 15
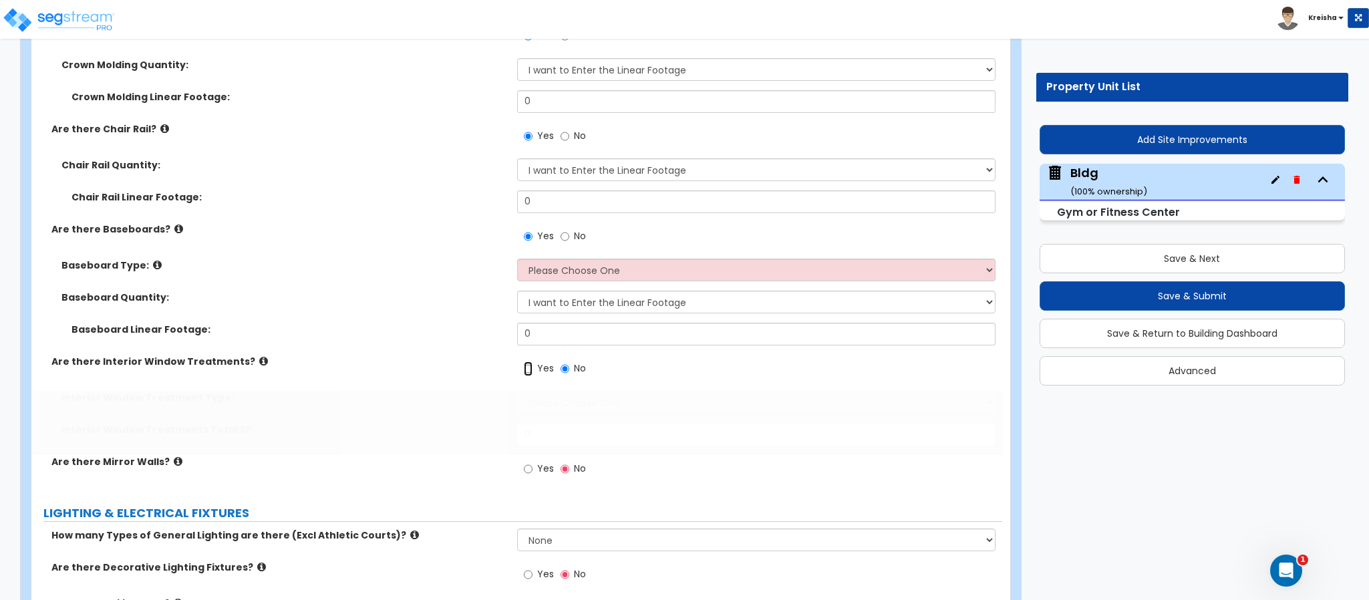
radio input "true"
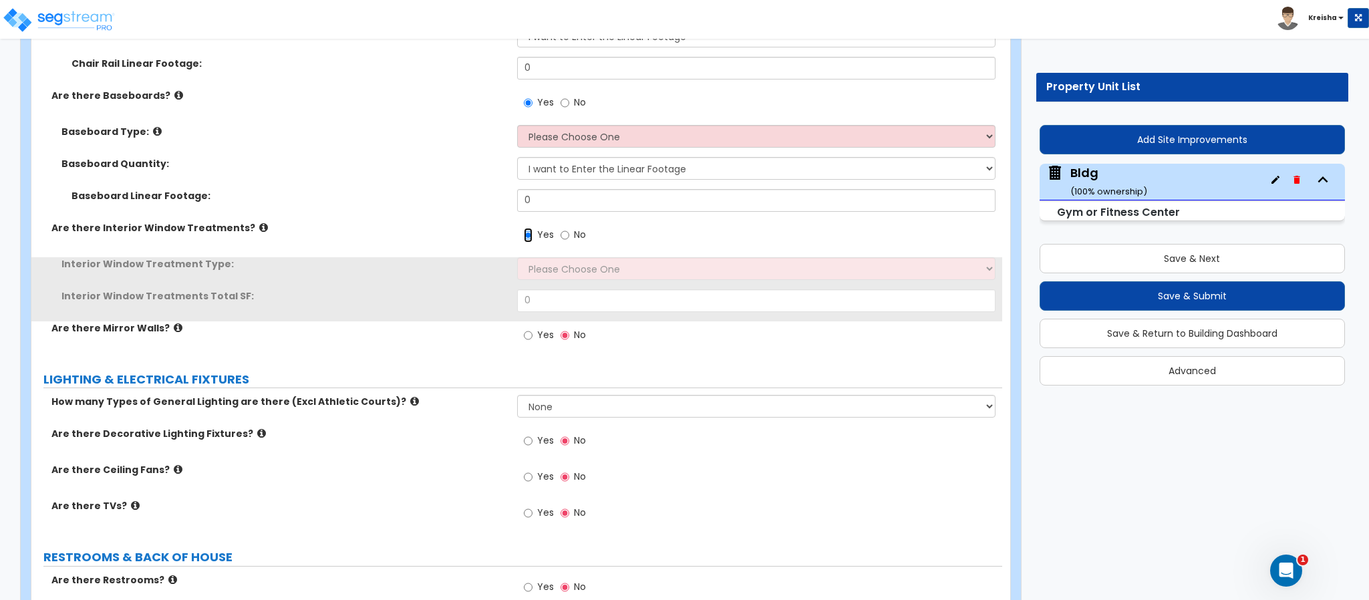
scroll to position [11484, 0]
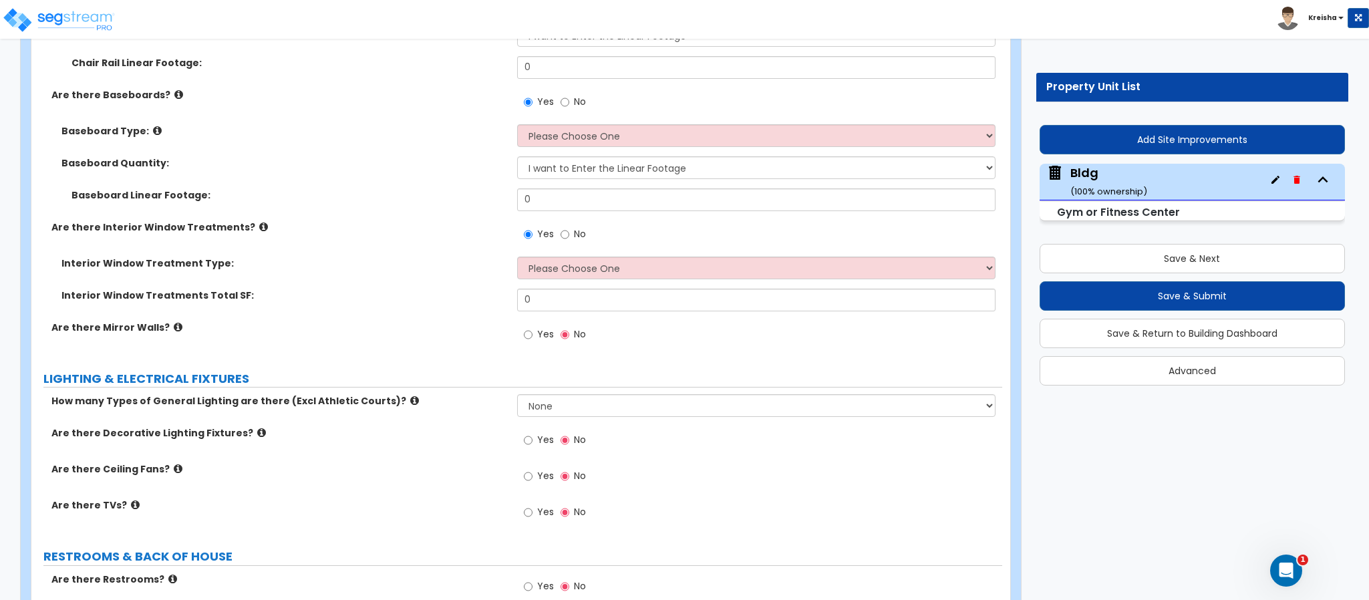
click at [546, 327] on span "Yes" at bounding box center [545, 333] width 17 height 13
click at [533, 327] on input "Yes" at bounding box center [528, 334] width 9 height 15
radio input "true"
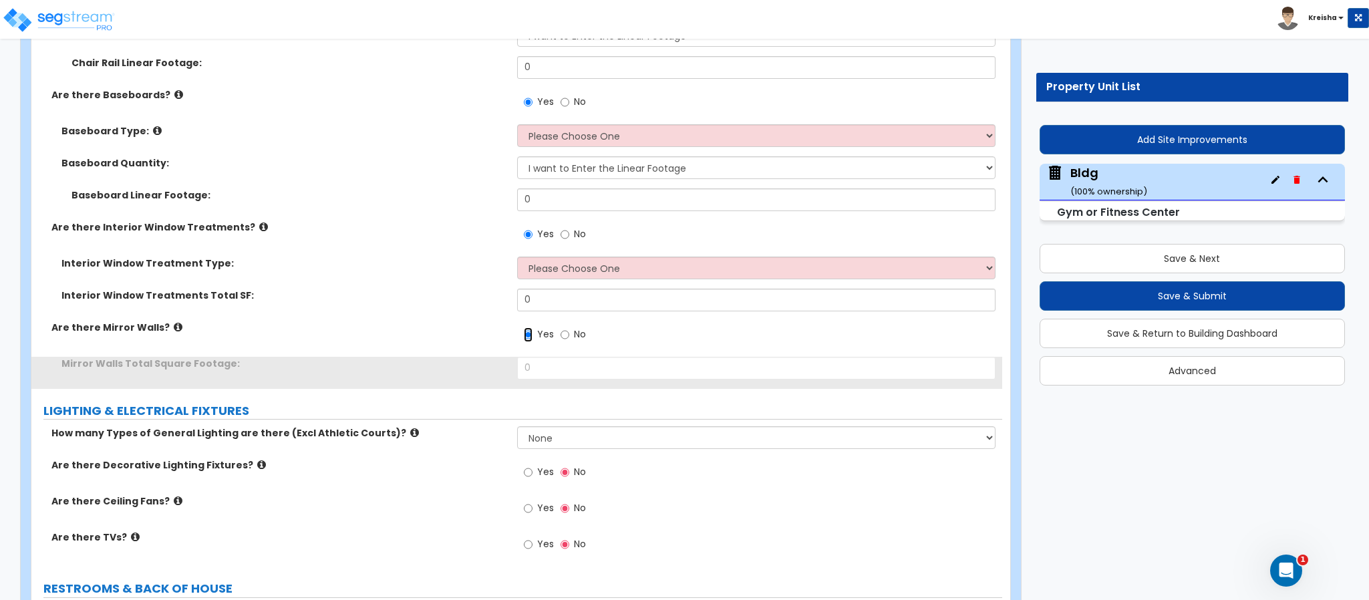
scroll to position [11618, 0]
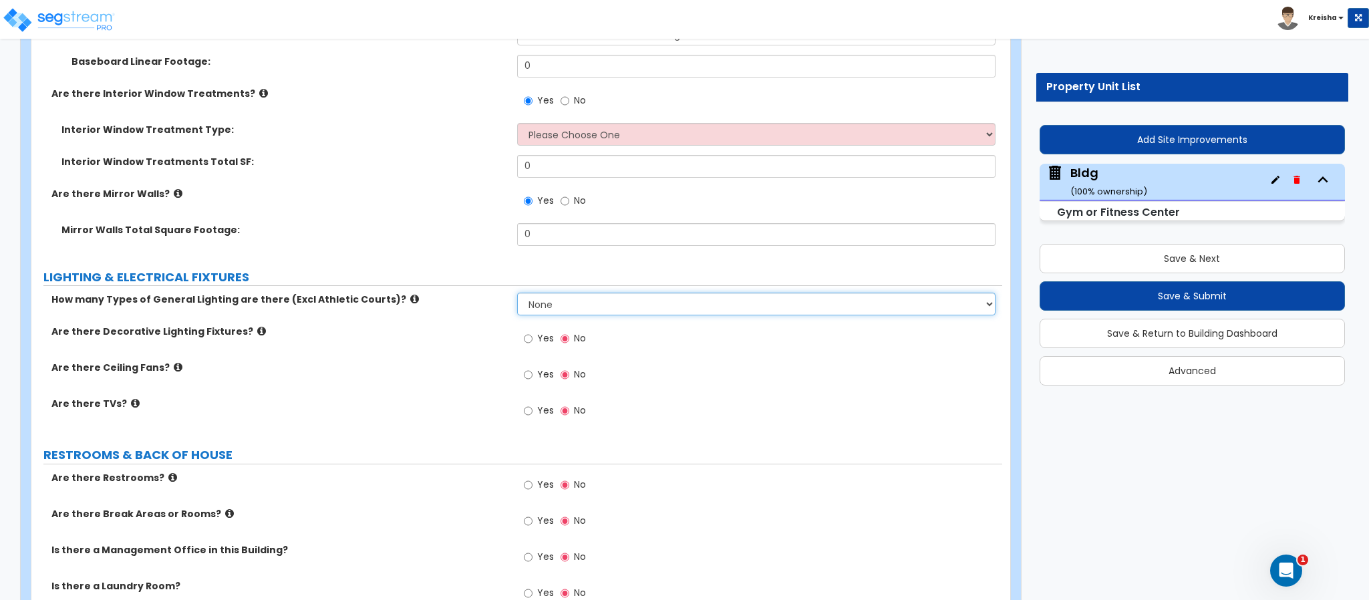
click at [538, 293] on select "None 1 2 3" at bounding box center [756, 304] width 479 height 23
select select "1"
click at [517, 293] on select "None 1 2 3" at bounding box center [756, 304] width 479 height 23
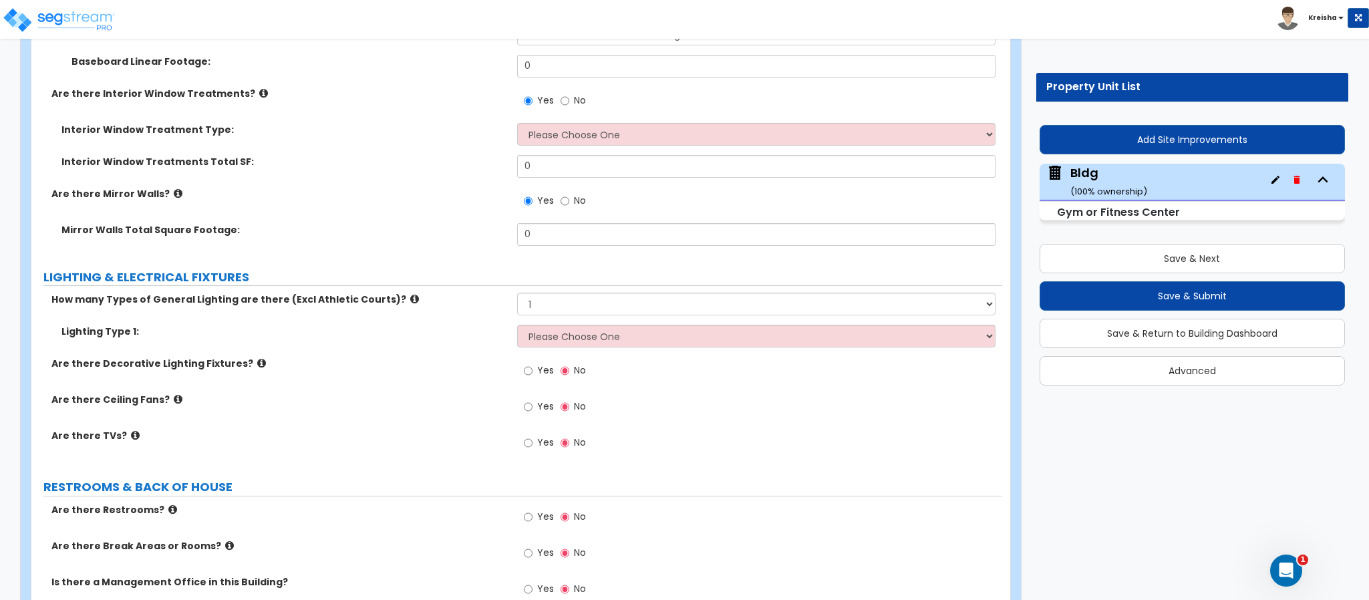
click at [537, 363] on span "Yes" at bounding box center [545, 369] width 17 height 13
click at [533, 363] on input "Yes" at bounding box center [528, 370] width 9 height 15
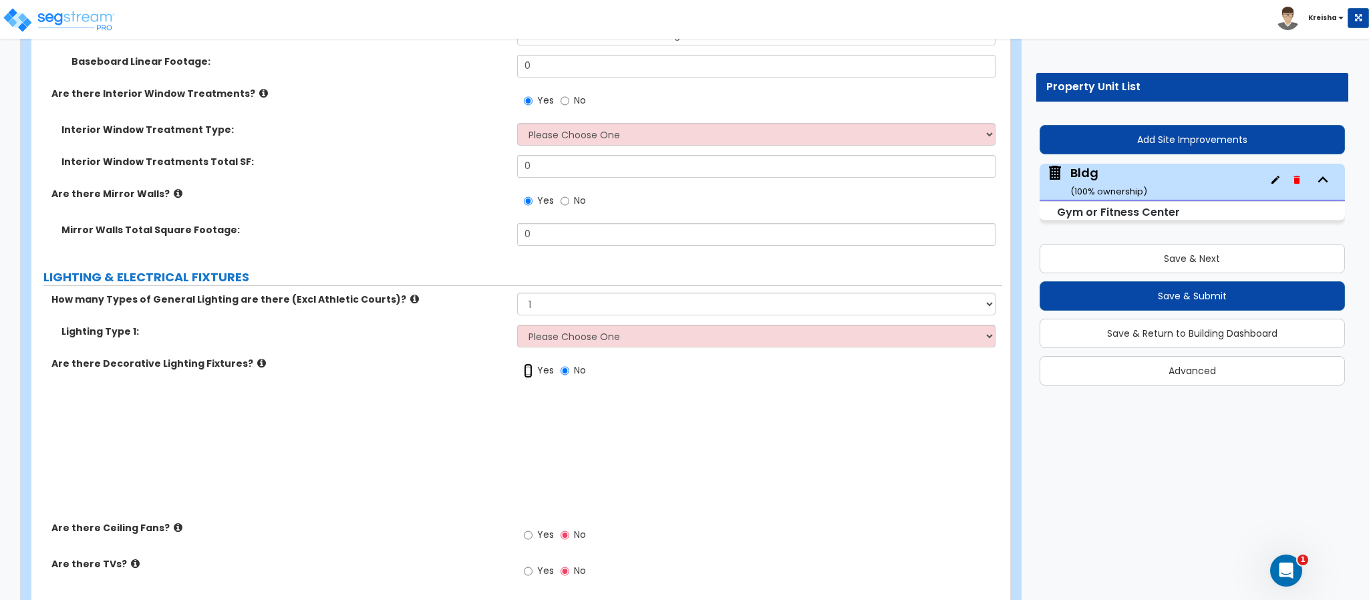
radio input "true"
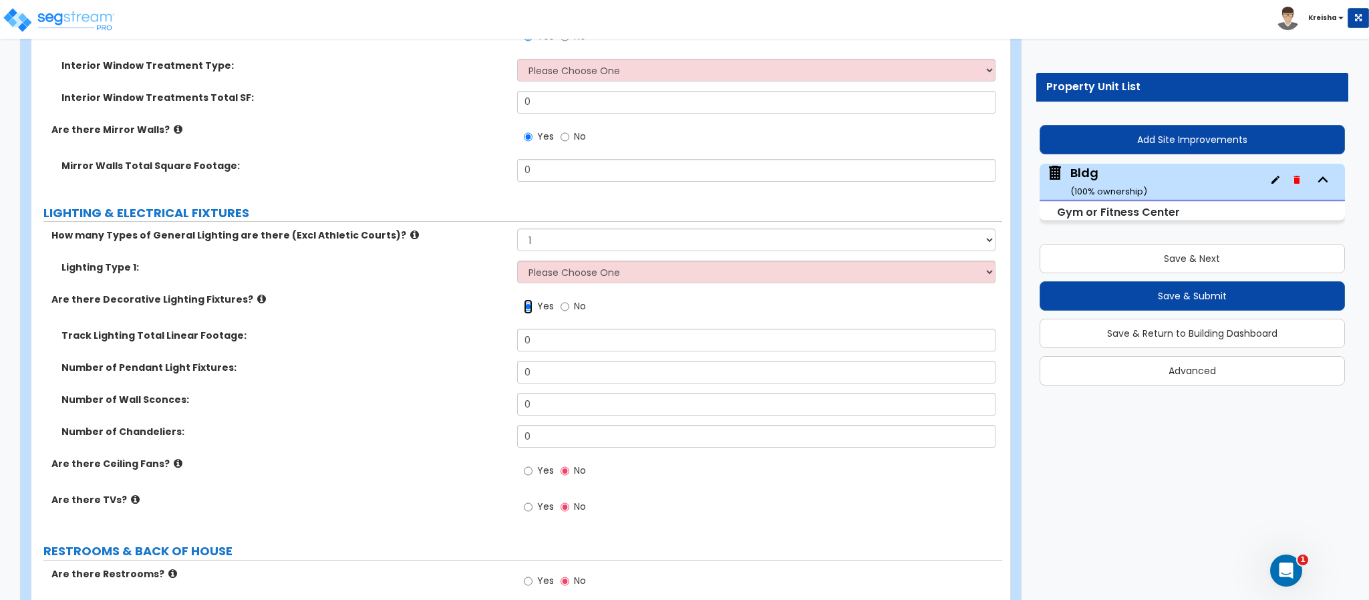
scroll to position [11750, 0]
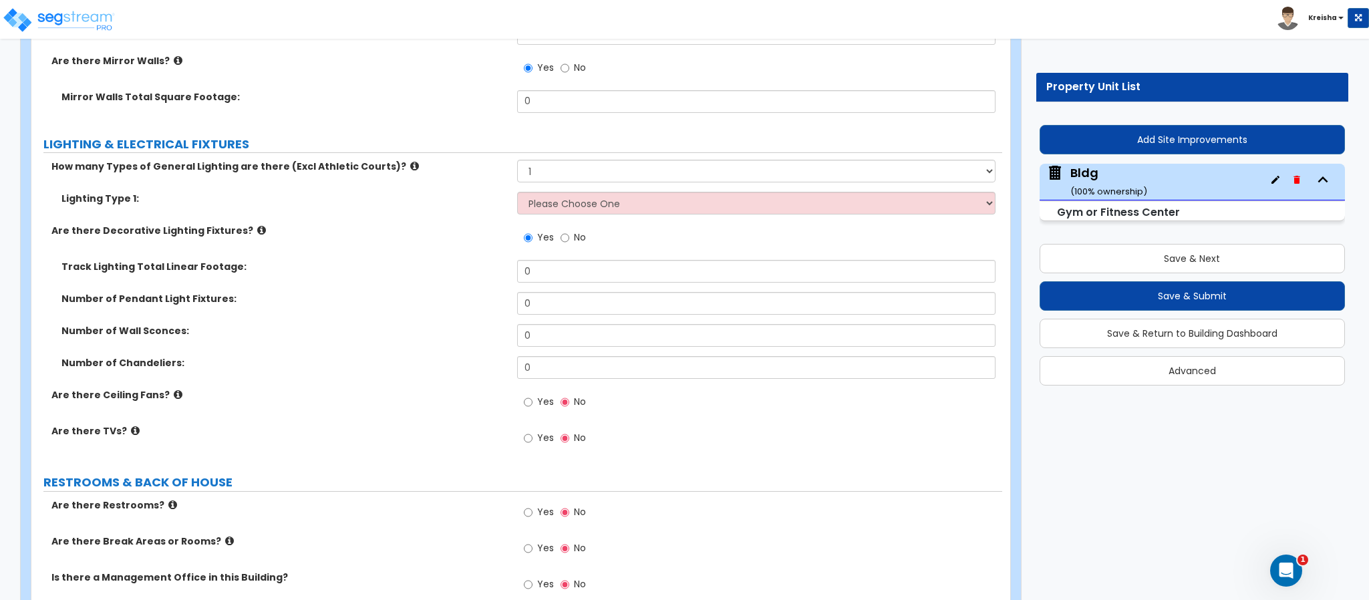
click at [544, 392] on label "Yes" at bounding box center [539, 403] width 30 height 23
click at [533, 395] on input "Yes" at bounding box center [528, 402] width 9 height 15
radio input "true"
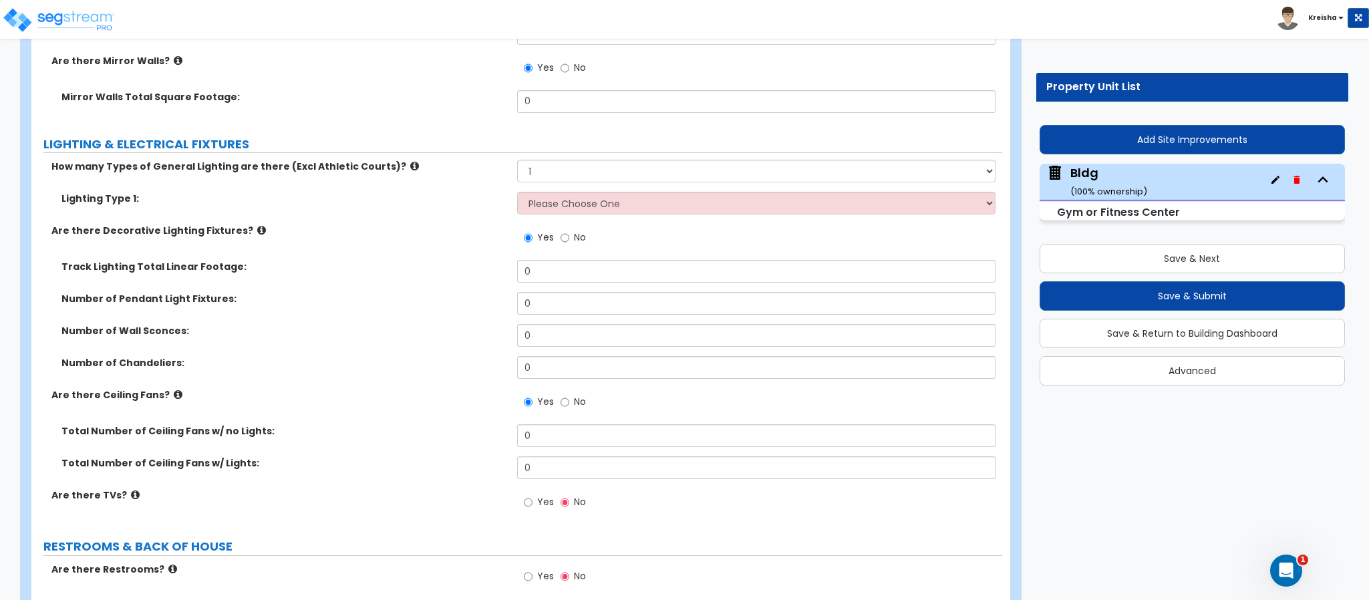
click at [542, 495] on span "Yes" at bounding box center [545, 501] width 17 height 13
click at [533, 495] on input "Yes" at bounding box center [528, 502] width 9 height 15
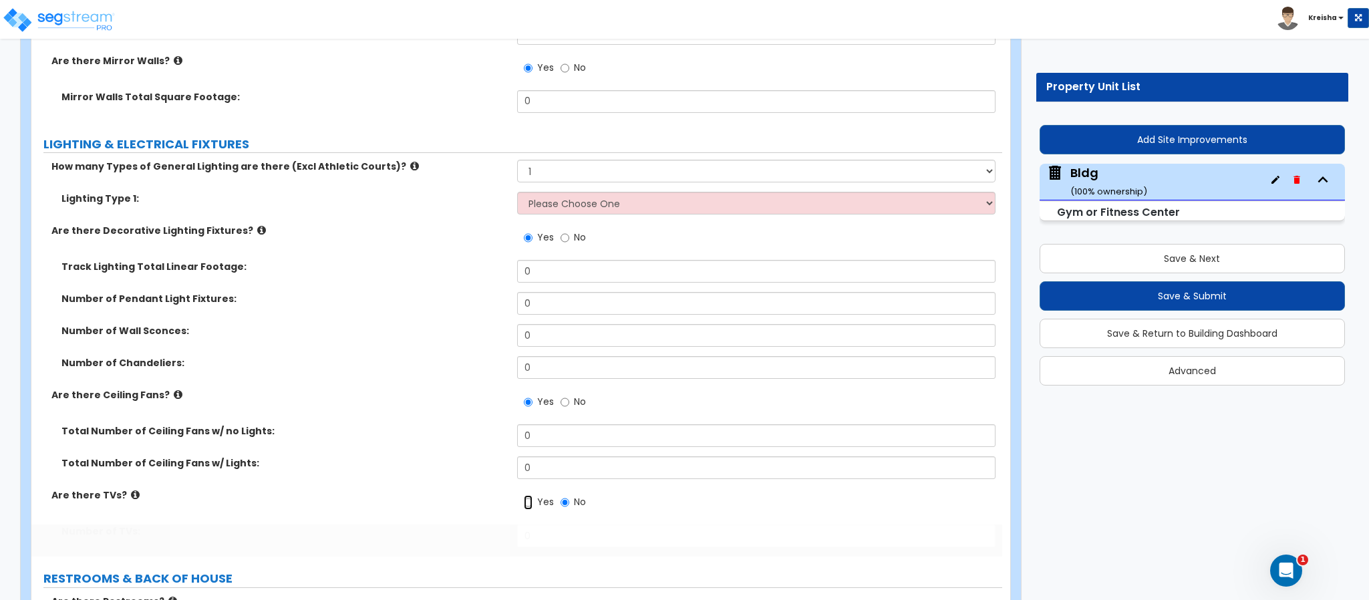
radio input "true"
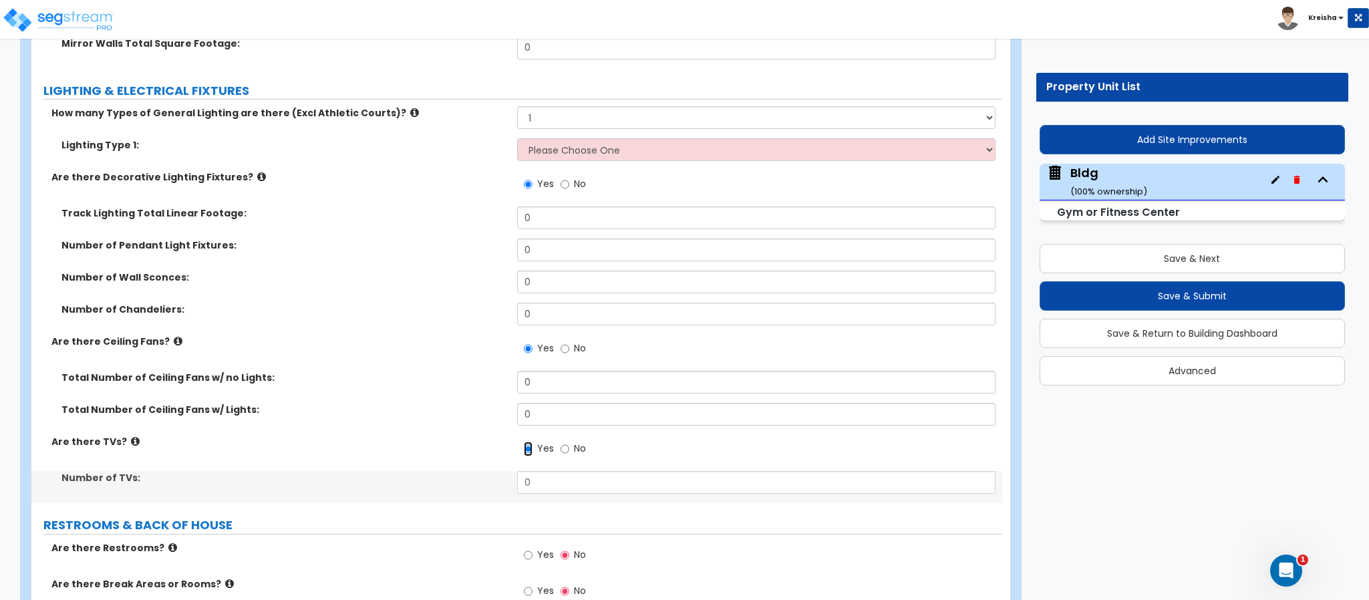
scroll to position [11951, 0]
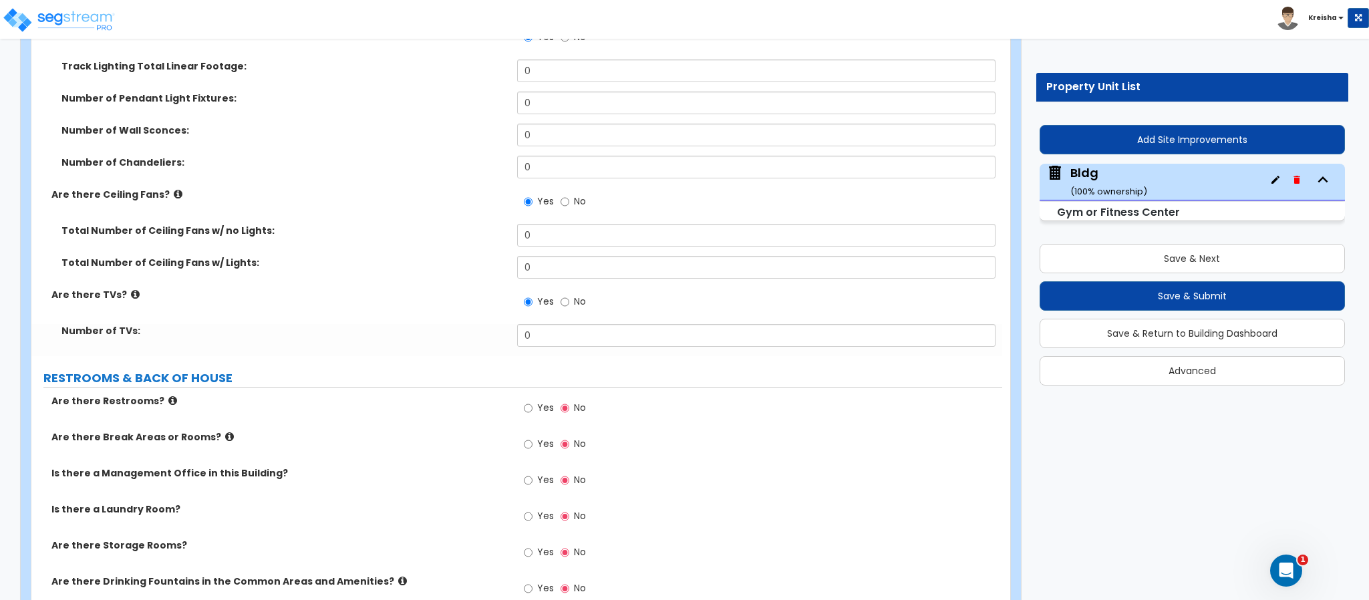
click at [531, 394] on div "Yes No" at bounding box center [554, 409] width 75 height 31
click at [540, 401] on span "Yes" at bounding box center [545, 407] width 17 height 13
click at [533, 401] on input "Yes" at bounding box center [528, 408] width 9 height 15
radio input "true"
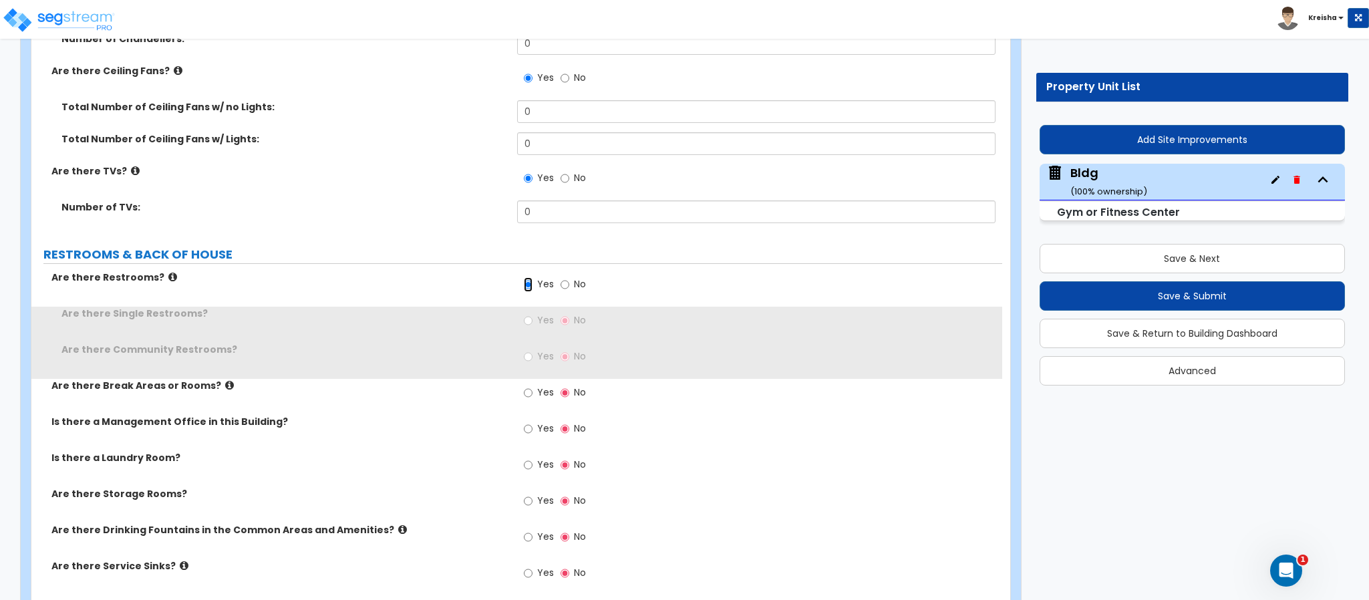
scroll to position [12085, 0]
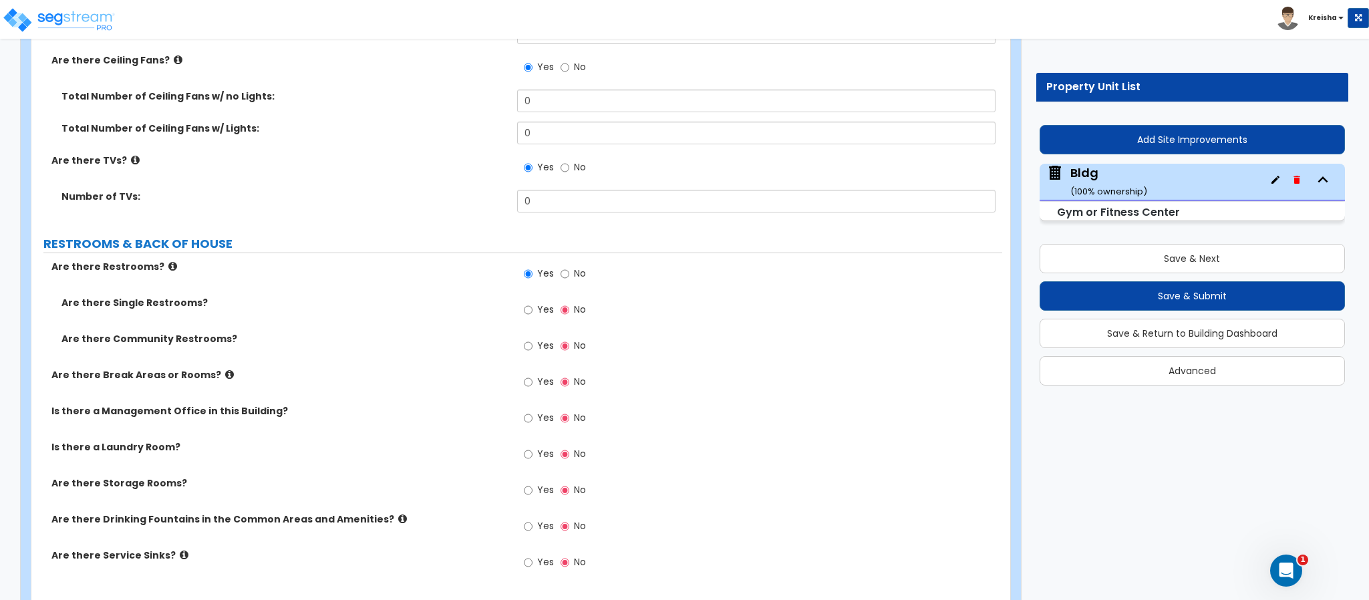
click at [534, 300] on label "Yes" at bounding box center [539, 311] width 30 height 23
click at [533, 303] on input "Yes" at bounding box center [528, 310] width 9 height 15
radio input "true"
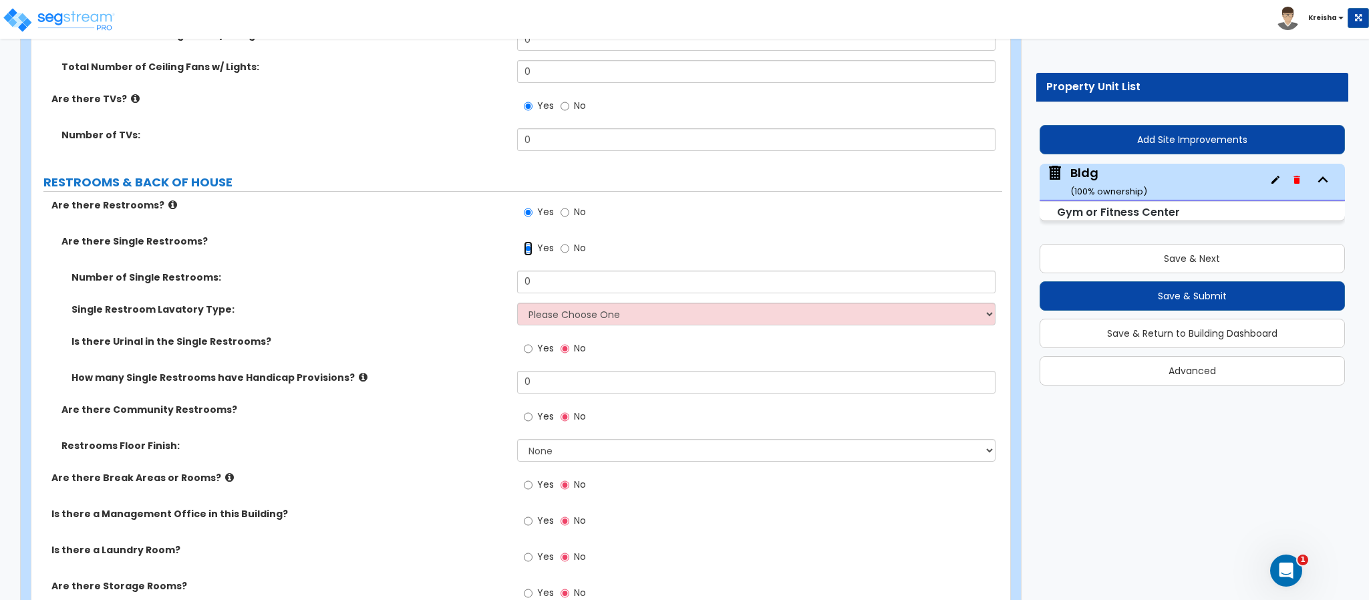
scroll to position [12219, 0]
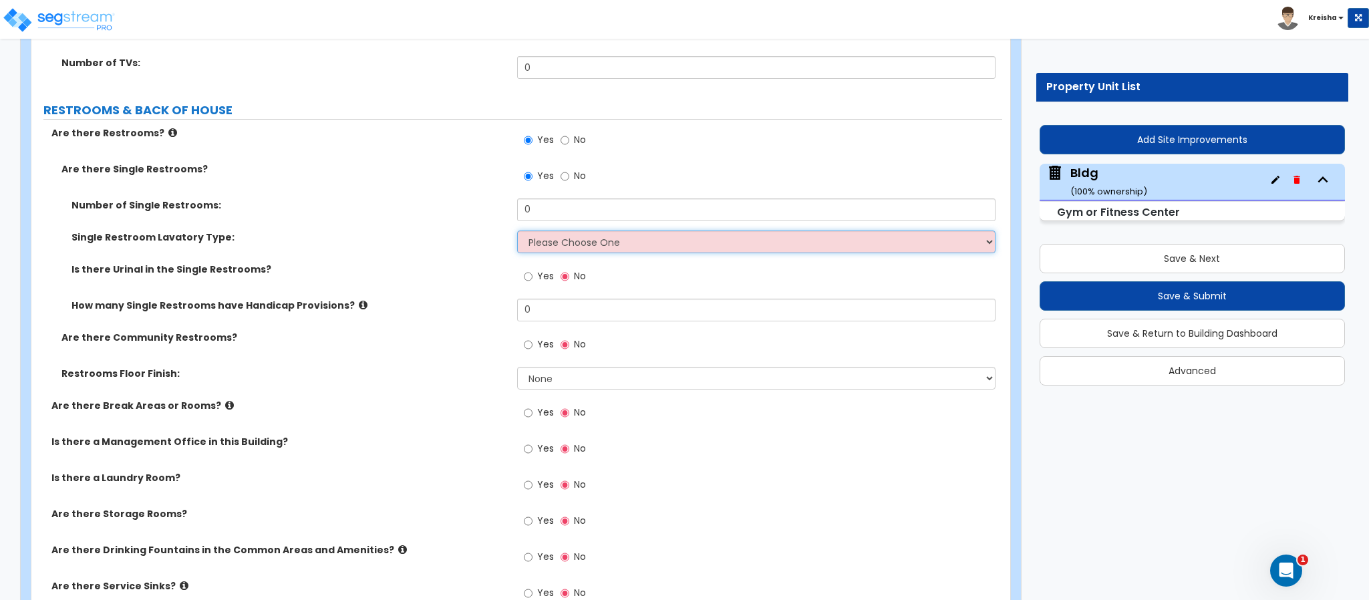
click at [584, 231] on select "Please Choose One Wall-mounted Vanity-mounted" at bounding box center [756, 242] width 479 height 23
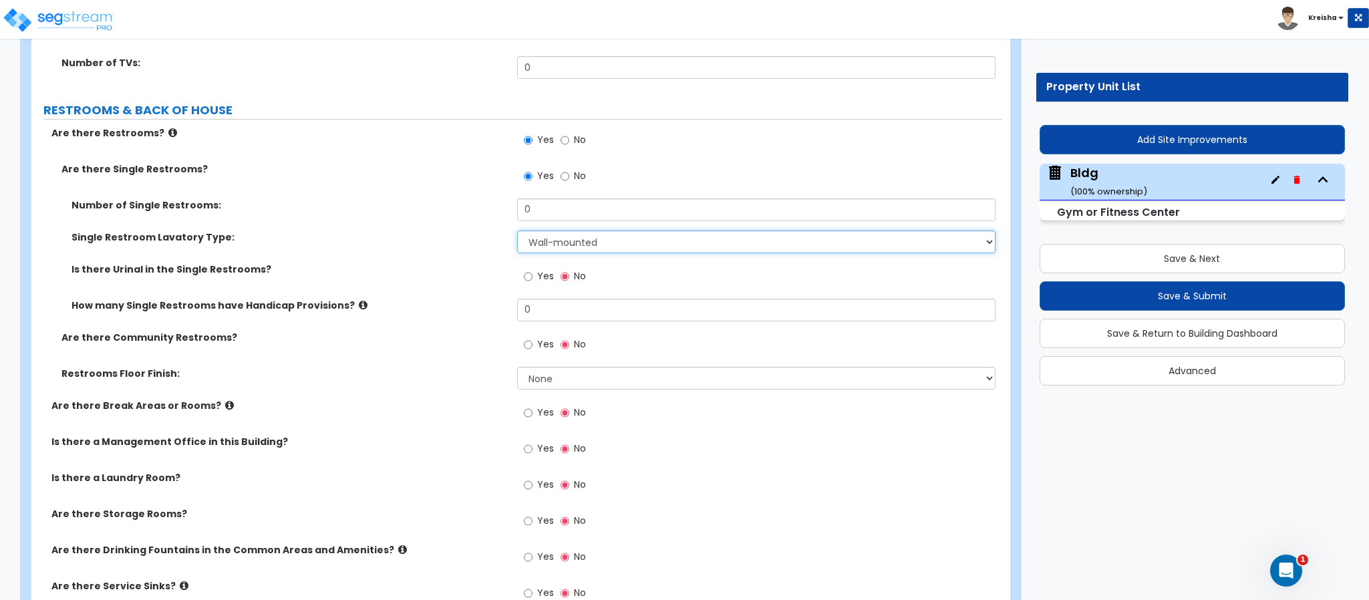
select select "2"
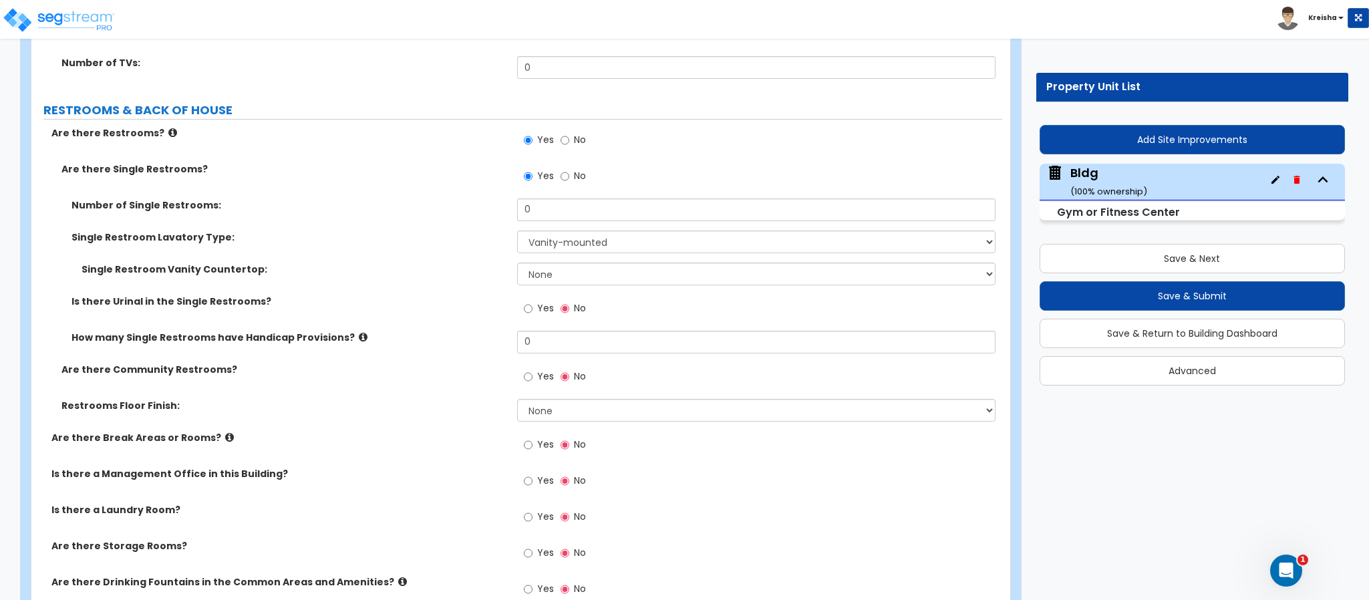
click at [540, 301] on span "Yes" at bounding box center [545, 307] width 17 height 13
click at [533, 301] on input "Yes" at bounding box center [528, 308] width 9 height 15
radio input "true"
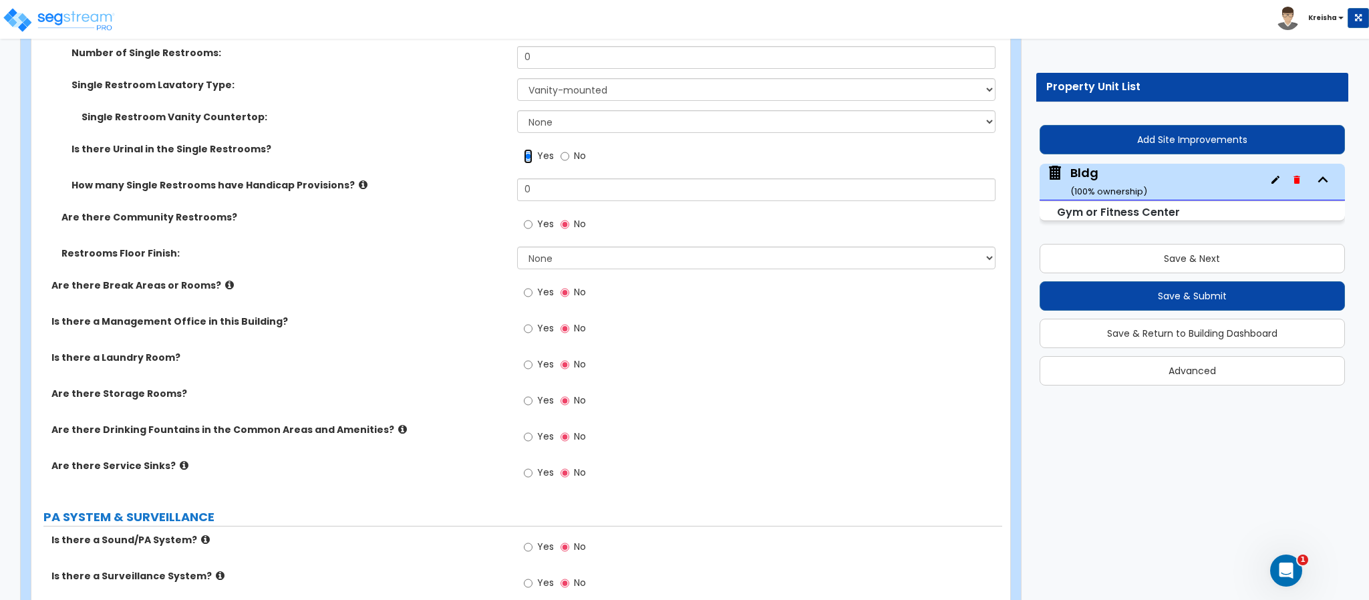
scroll to position [12419, 0]
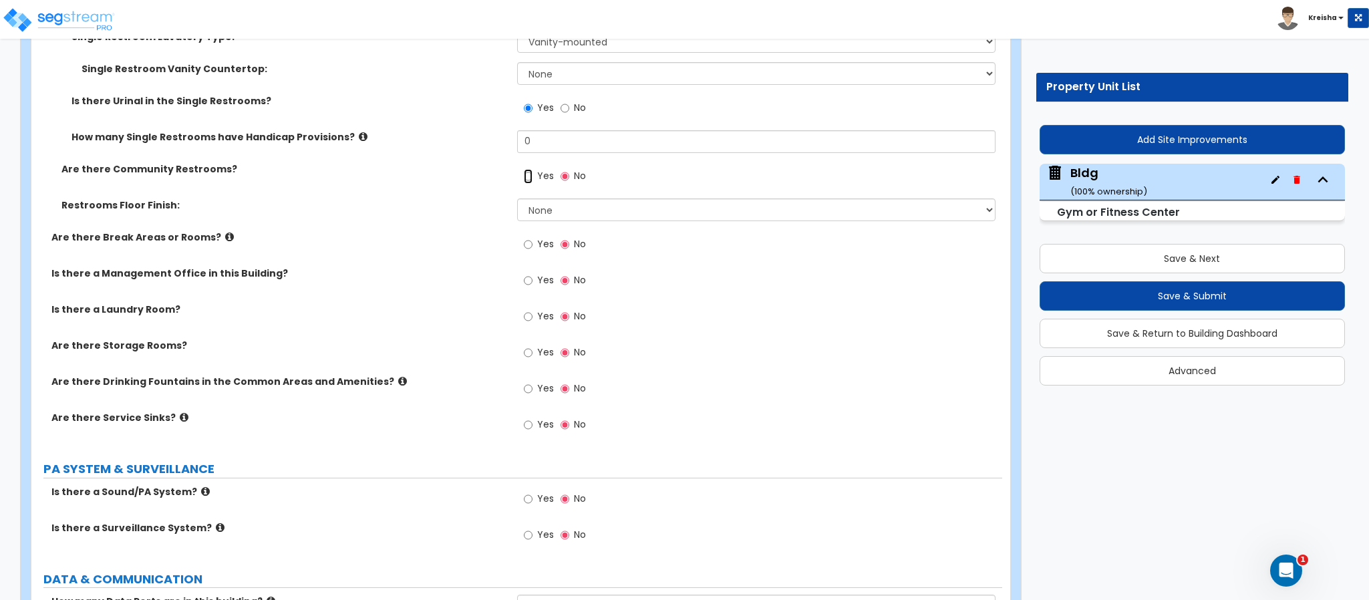
click at [526, 169] on input "Yes" at bounding box center [528, 176] width 9 height 15
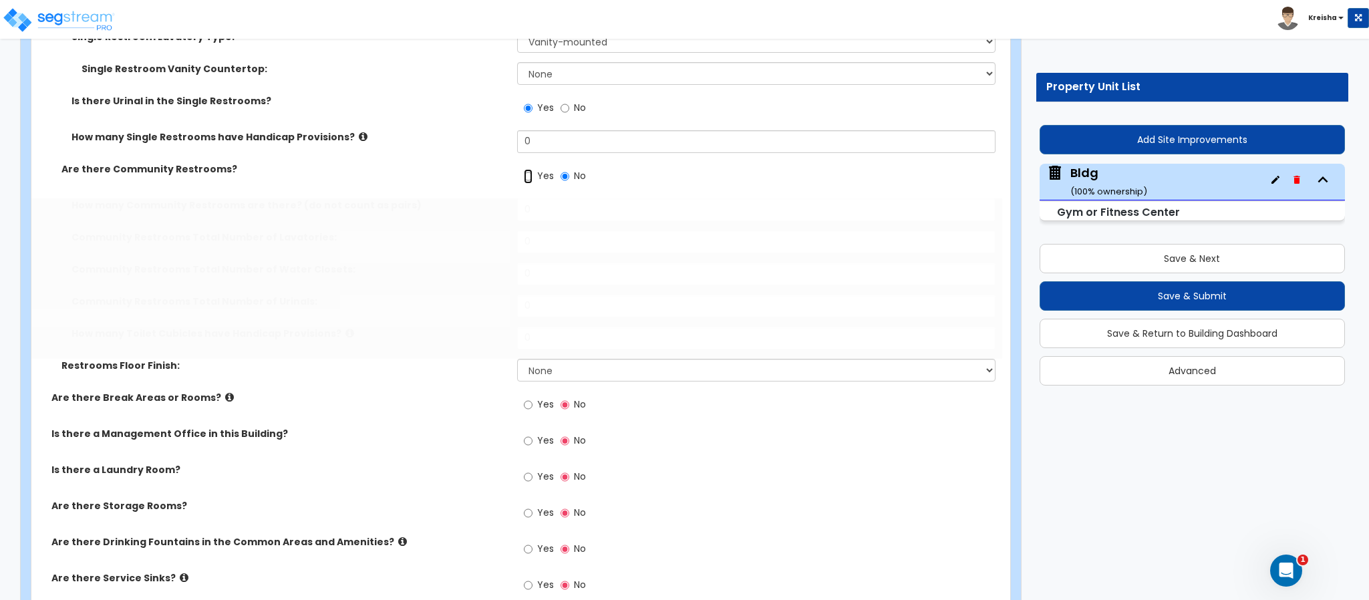
radio input "true"
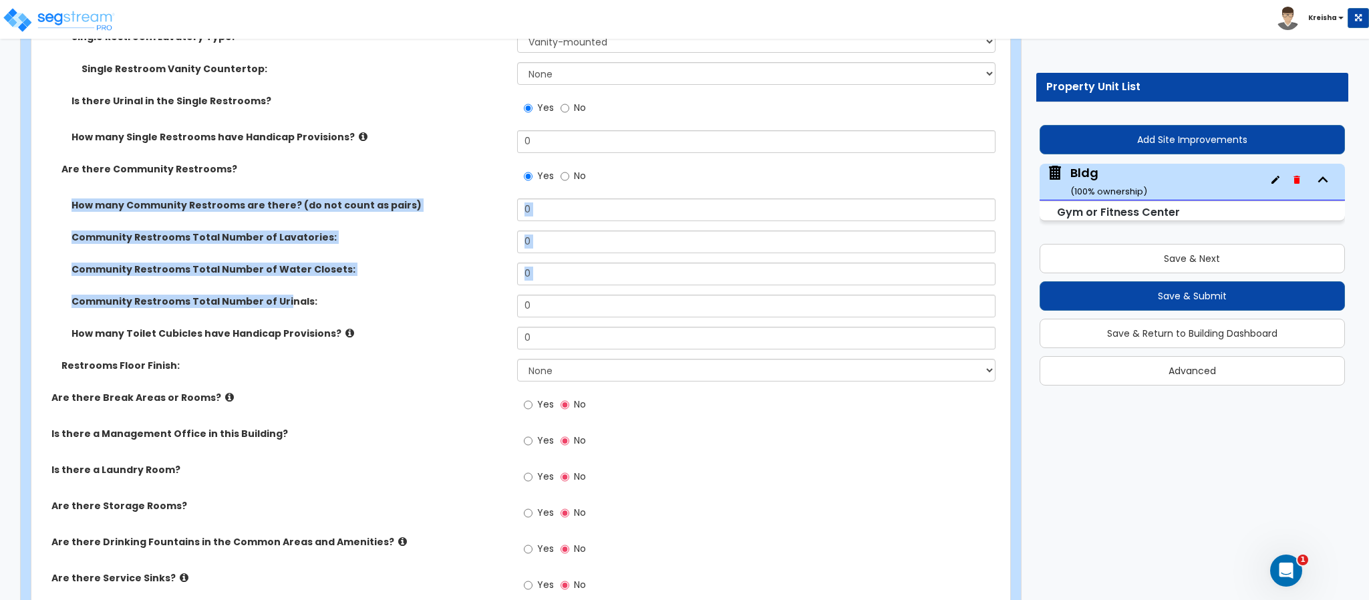
drag, startPoint x: 271, startPoint y: 220, endPoint x: 279, endPoint y: 287, distance: 67.3
click at [279, 287] on div "How many Community Restrooms are there? (do not count as pairs) 0 Community Res…" at bounding box center [516, 278] width 951 height 160
click at [283, 327] on label "How many Toilet Cubicles have Handicap Provisions?" at bounding box center [289, 333] width 436 height 13
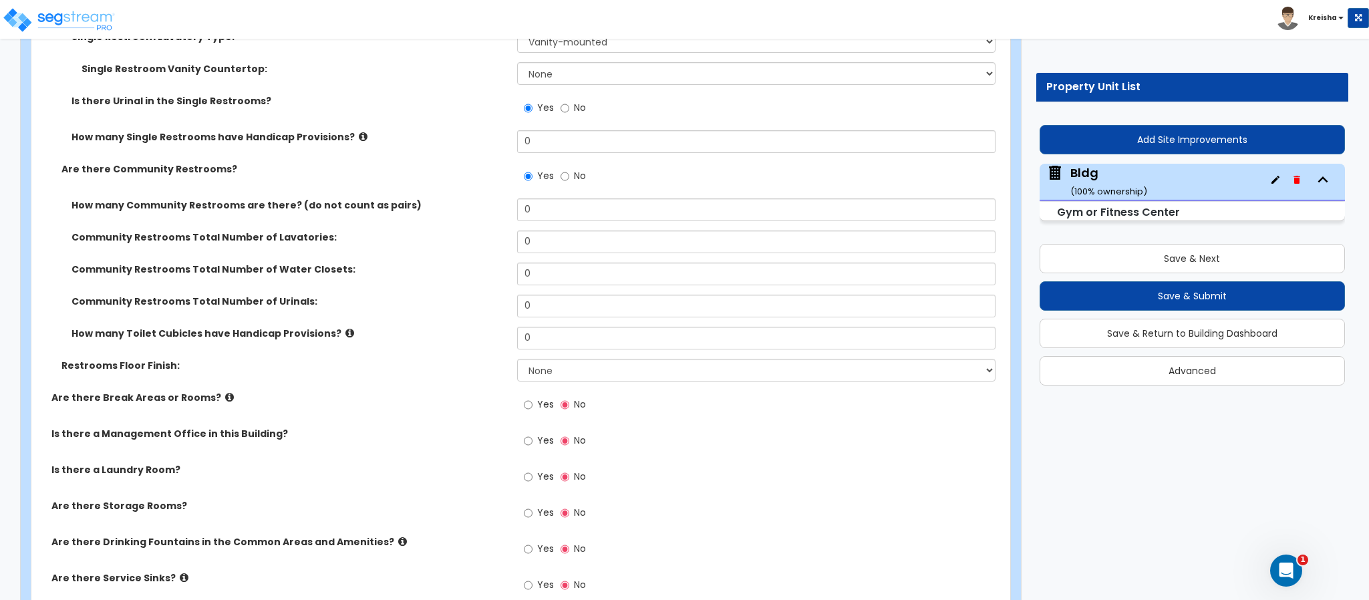
scroll to position [12486, 0]
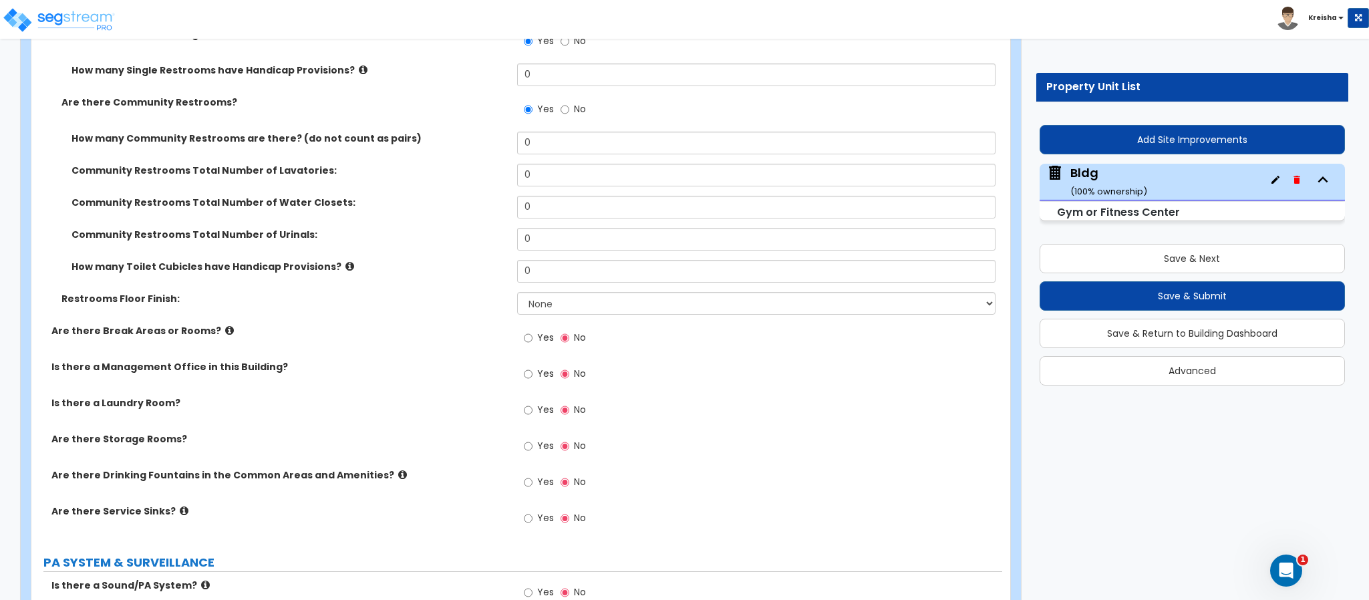
click at [541, 331] on span "Yes" at bounding box center [545, 337] width 17 height 13
click at [533, 331] on input "Yes" at bounding box center [528, 338] width 9 height 15
radio input "true"
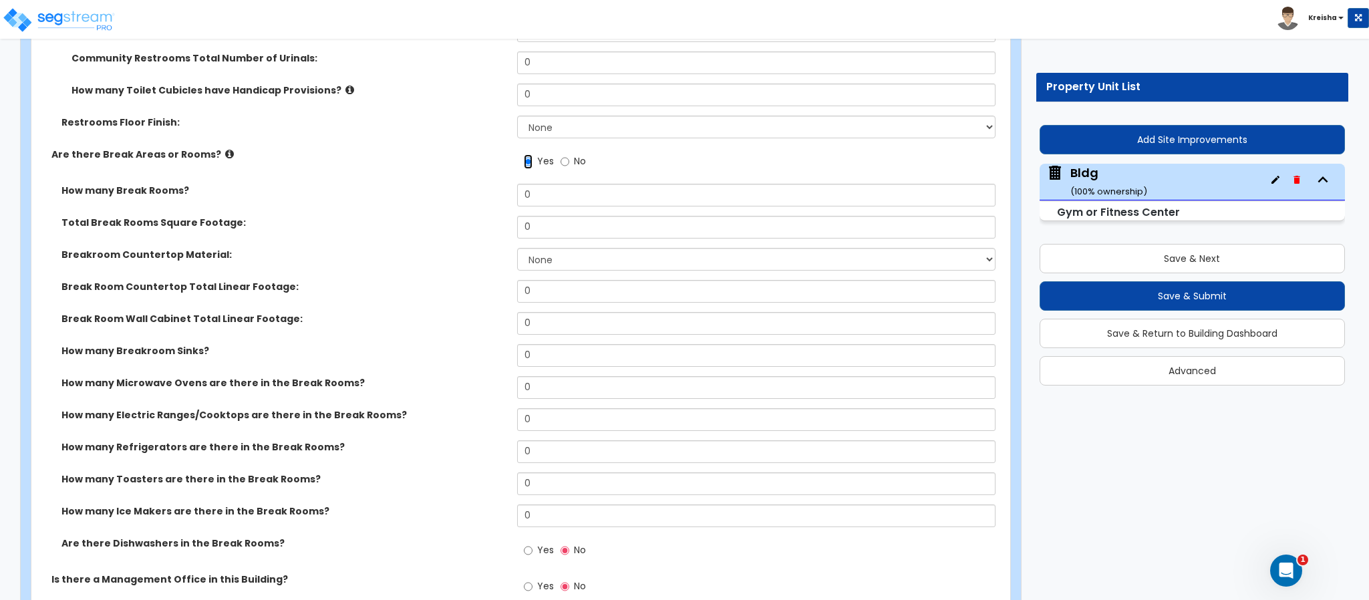
scroll to position [12687, 0]
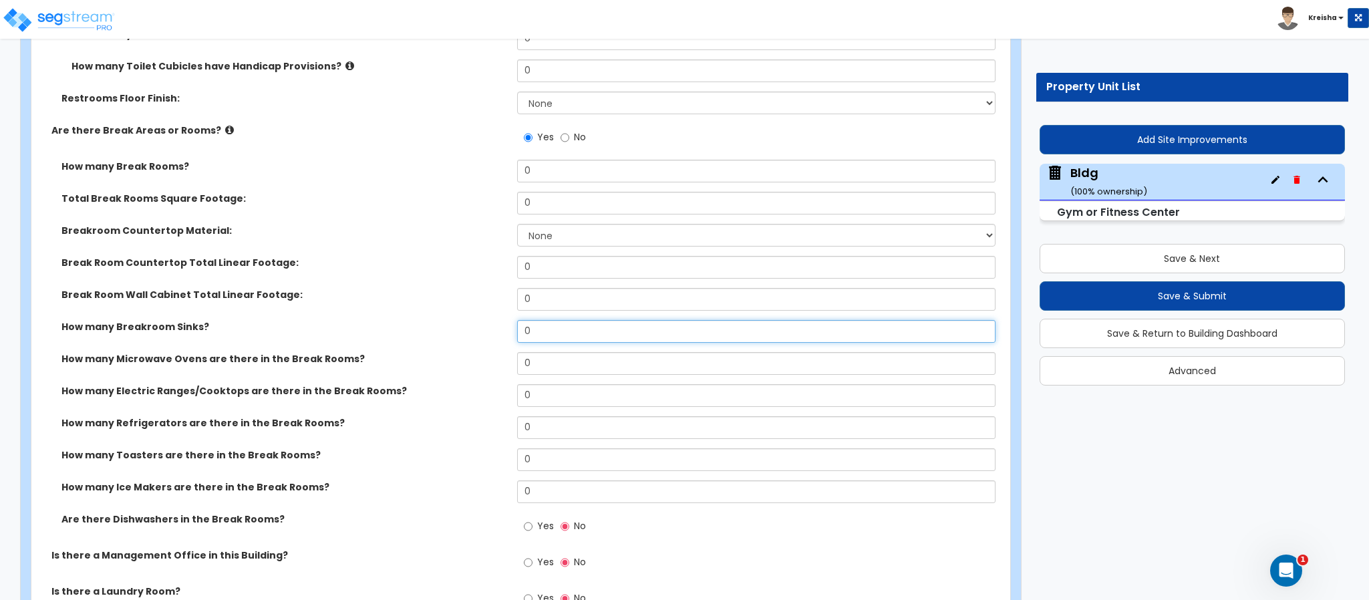
click at [526, 320] on input "0" at bounding box center [756, 331] width 479 height 23
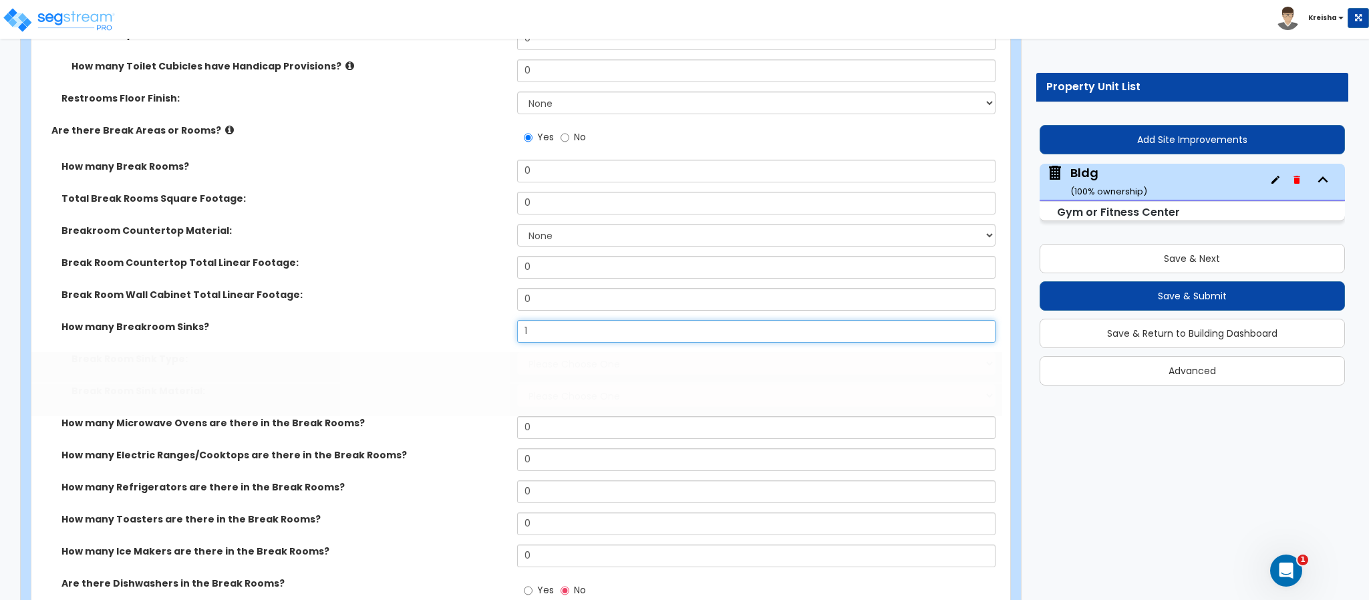
type input "1"
click at [480, 352] on label "Break Room Sink Type:" at bounding box center [289, 358] width 436 height 13
select select "1"
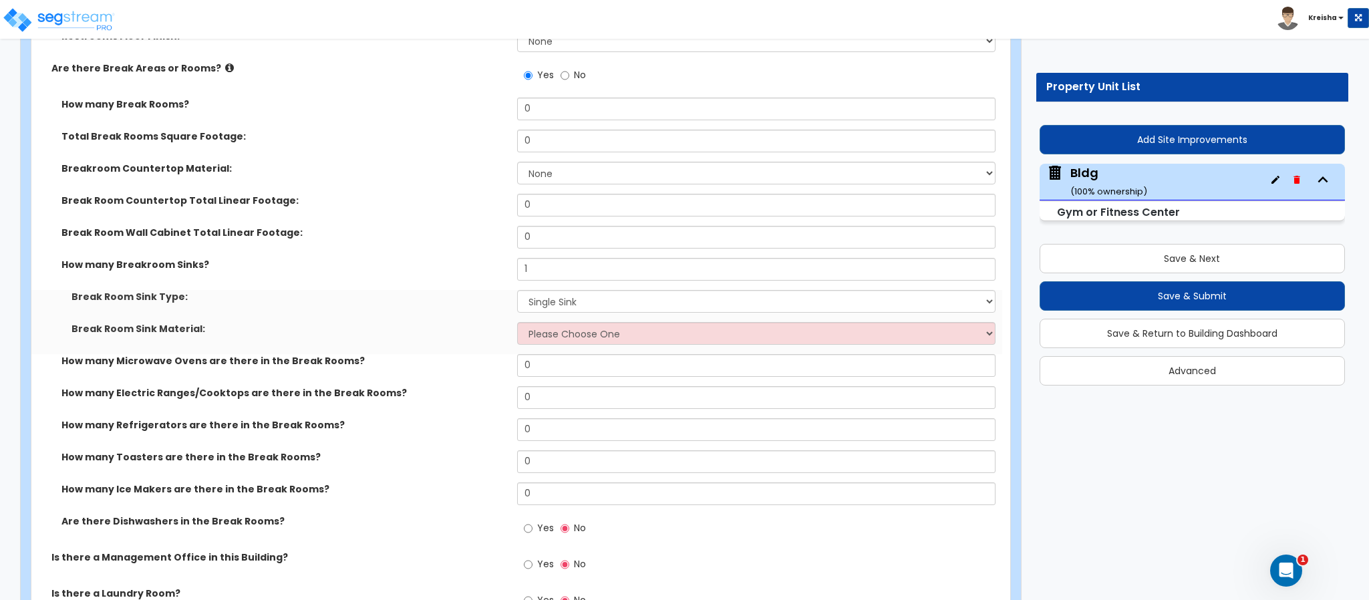
scroll to position [12820, 0]
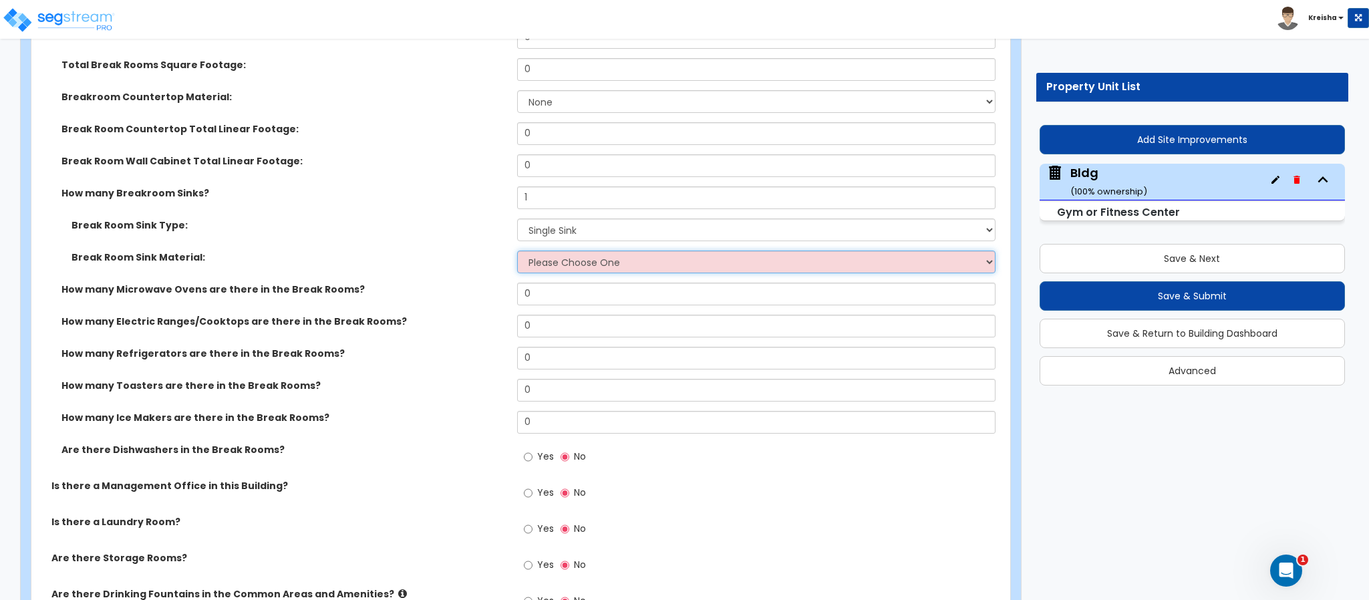
click at [544, 251] on select "Please Choose One Stainless Steel Porcelain Enamel Cast Iron" at bounding box center [756, 262] width 479 height 23
select select "2"
click at [517, 251] on select "Please Choose One Stainless Steel Porcelain Enamel Cast Iron" at bounding box center [756, 262] width 479 height 23
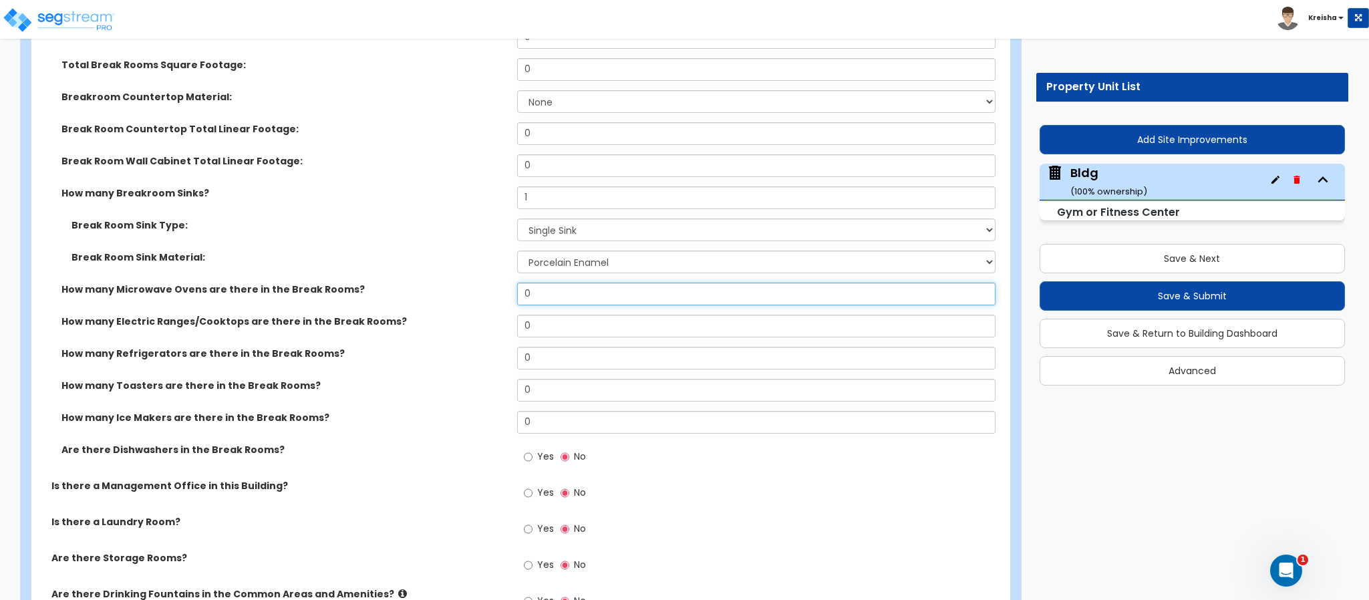
click at [538, 283] on input "0" at bounding box center [756, 294] width 479 height 23
drag, startPoint x: 538, startPoint y: 269, endPoint x: 526, endPoint y: 277, distance: 14.8
click at [538, 283] on input "0" at bounding box center [756, 294] width 479 height 23
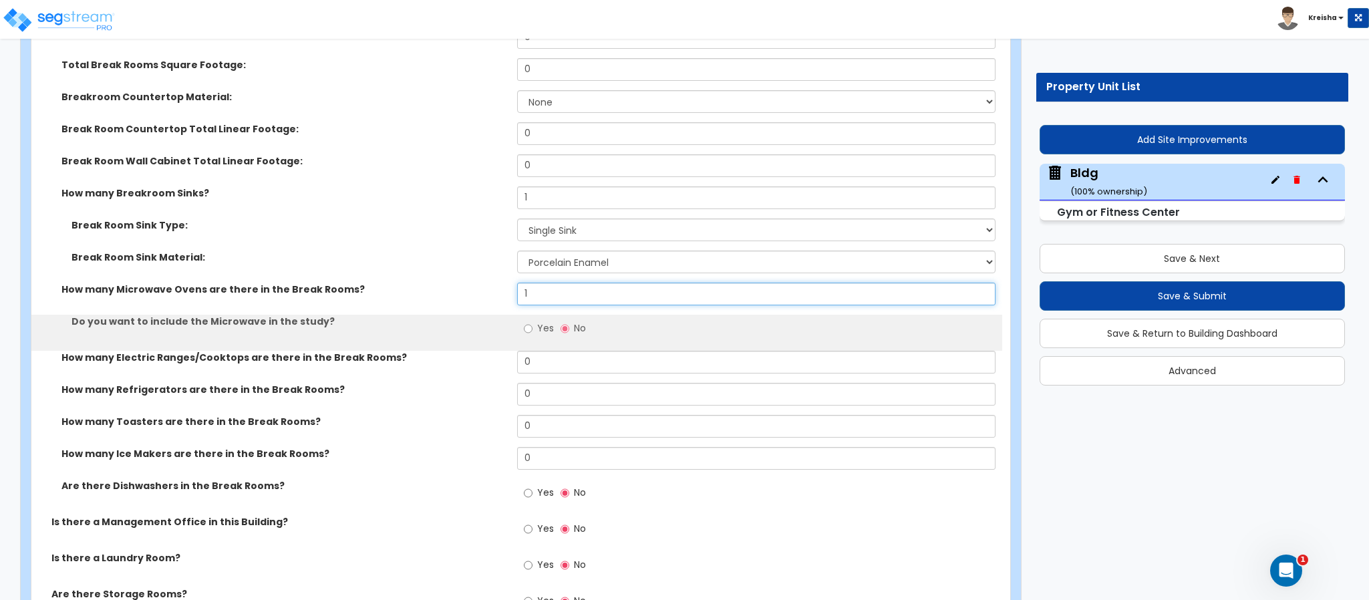
type input "1"
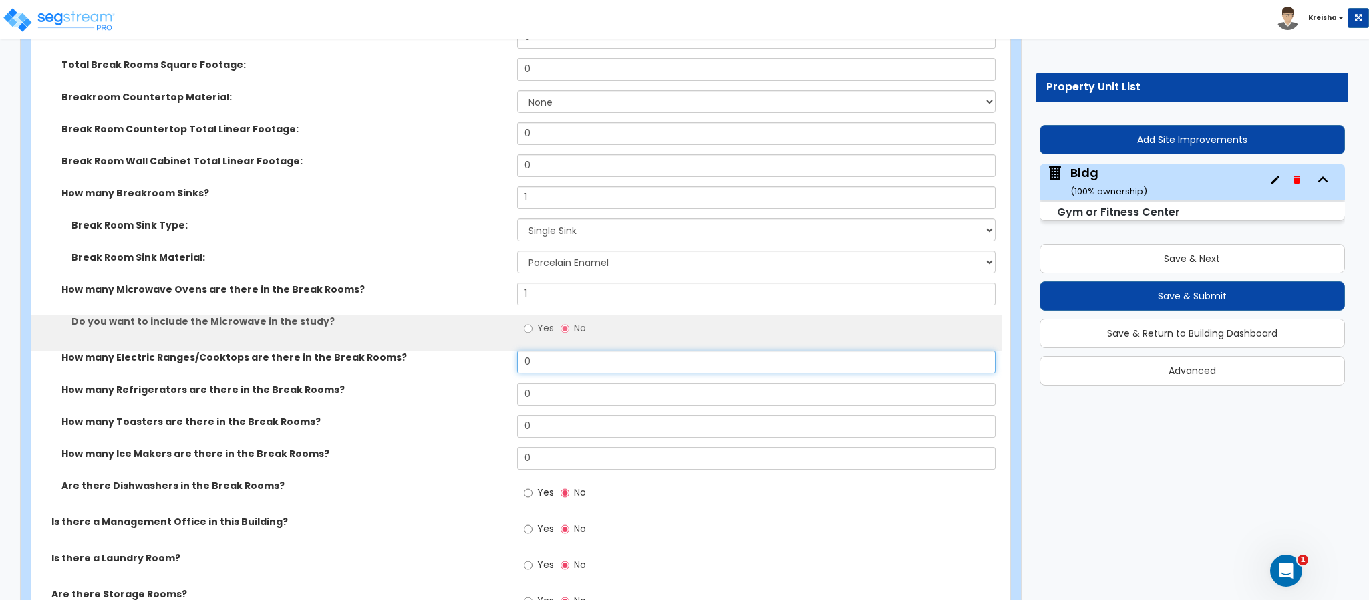
click at [533, 351] on input "0" at bounding box center [756, 362] width 479 height 23
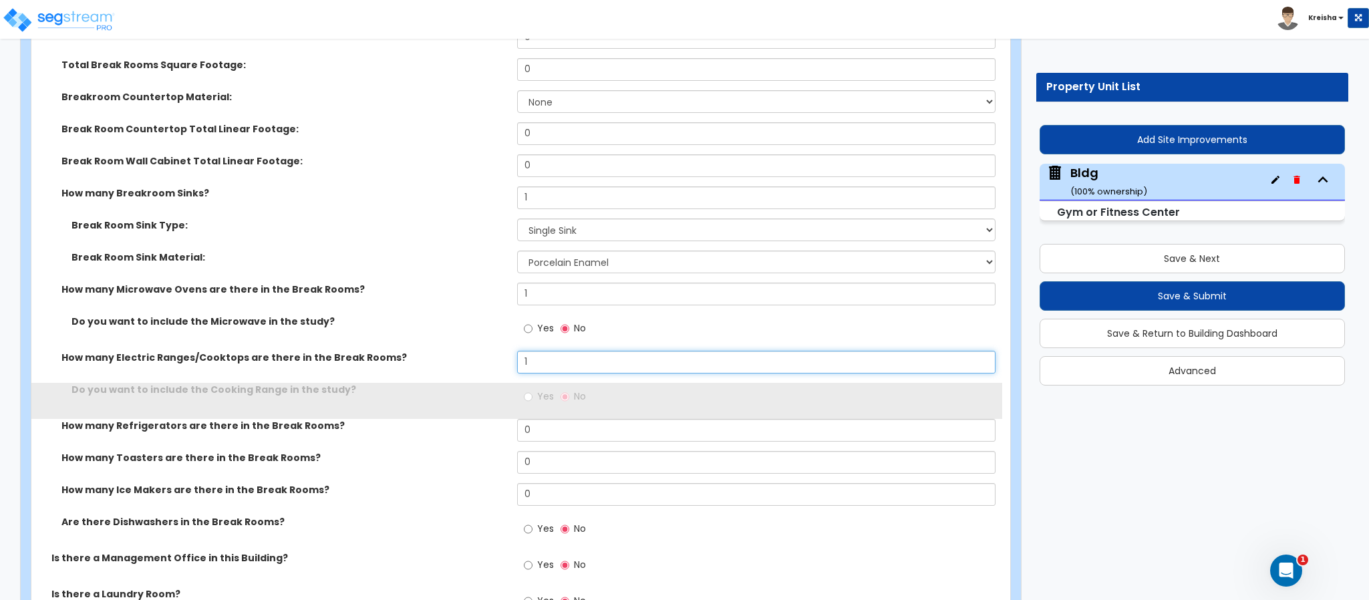
type input "1"
click at [530, 390] on input "Yes" at bounding box center [528, 397] width 9 height 15
click at [530, 419] on input "0" at bounding box center [756, 430] width 479 height 23
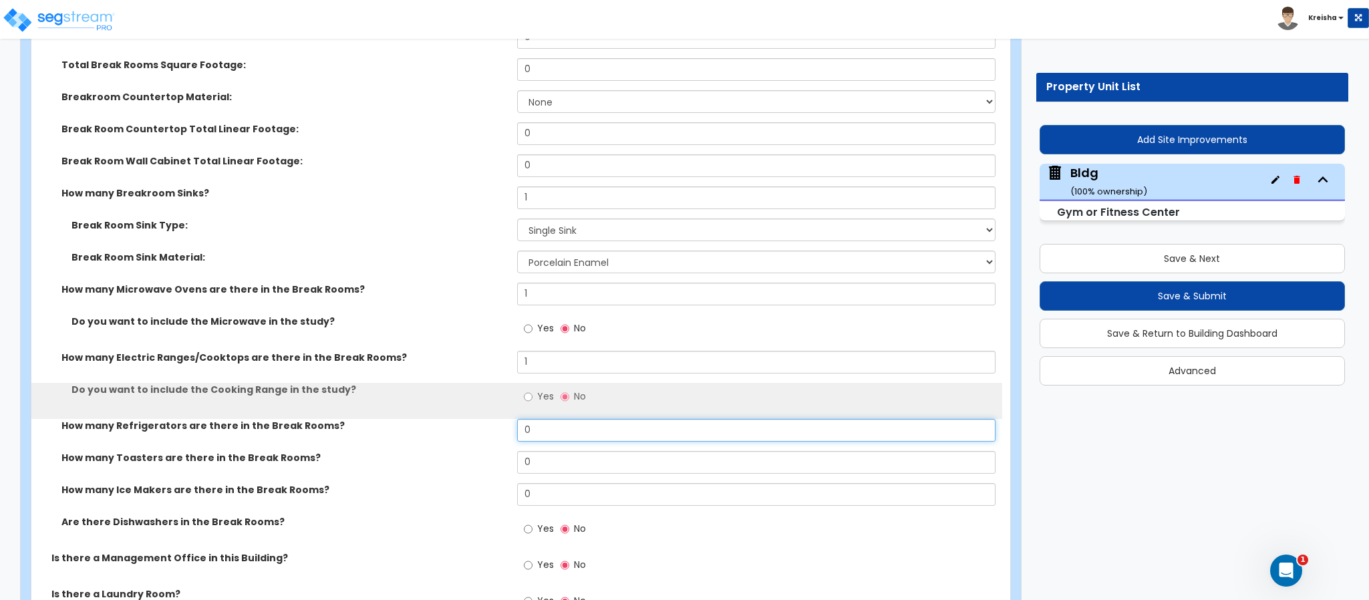
click at [530, 419] on input "0" at bounding box center [756, 430] width 479 height 23
type input "1"
radio input "true"
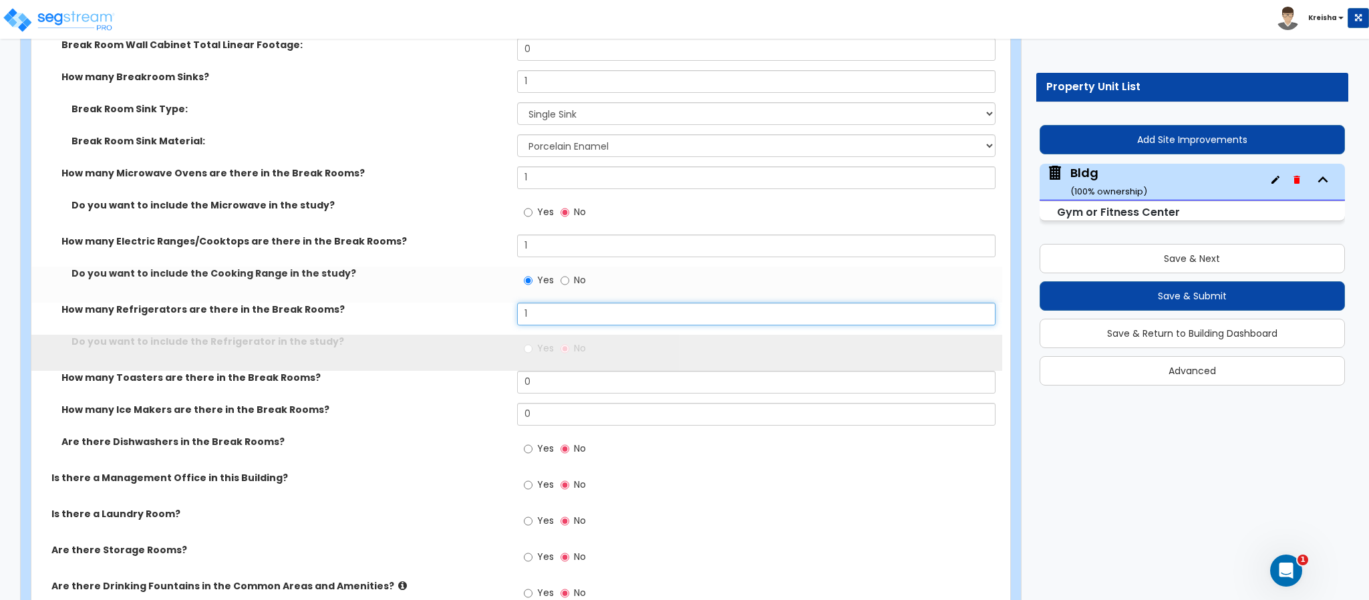
scroll to position [13021, 0]
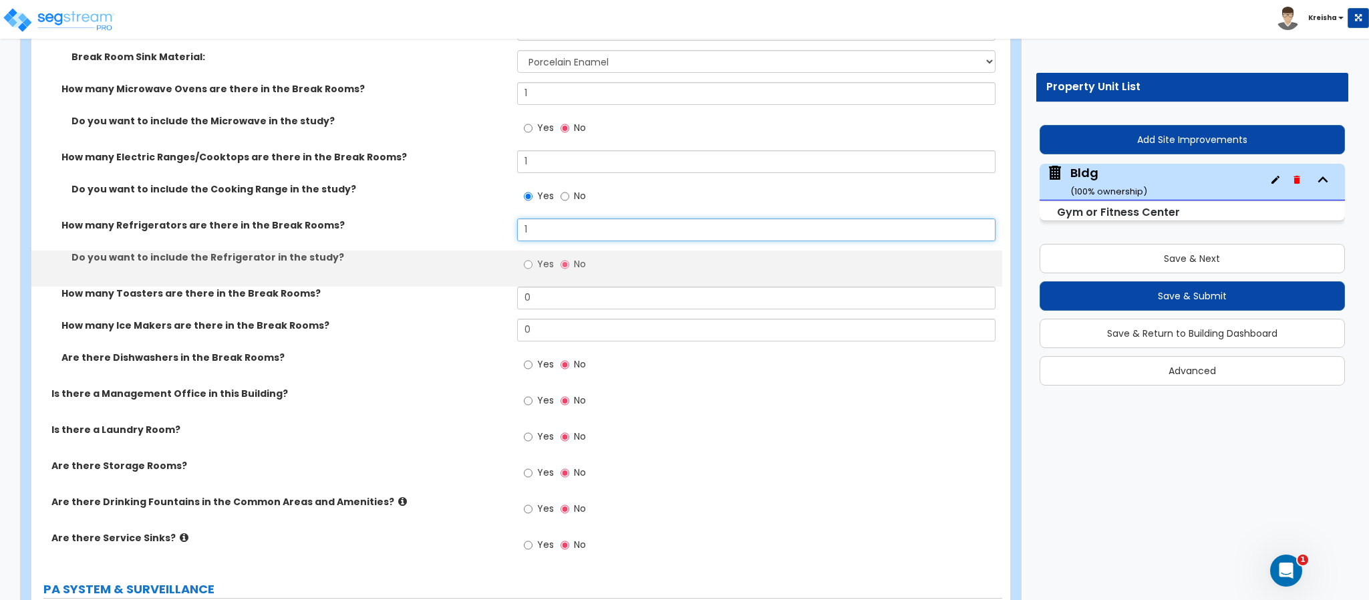
type input "1"
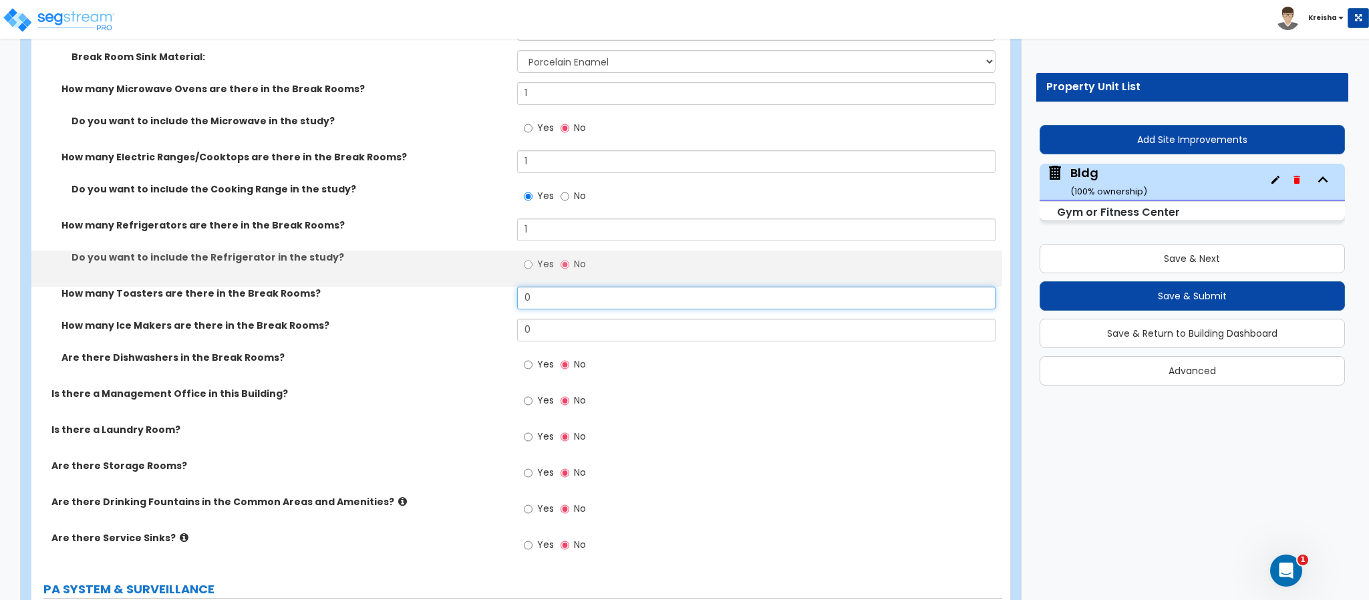
click at [543, 287] on input "0" at bounding box center [756, 298] width 479 height 23
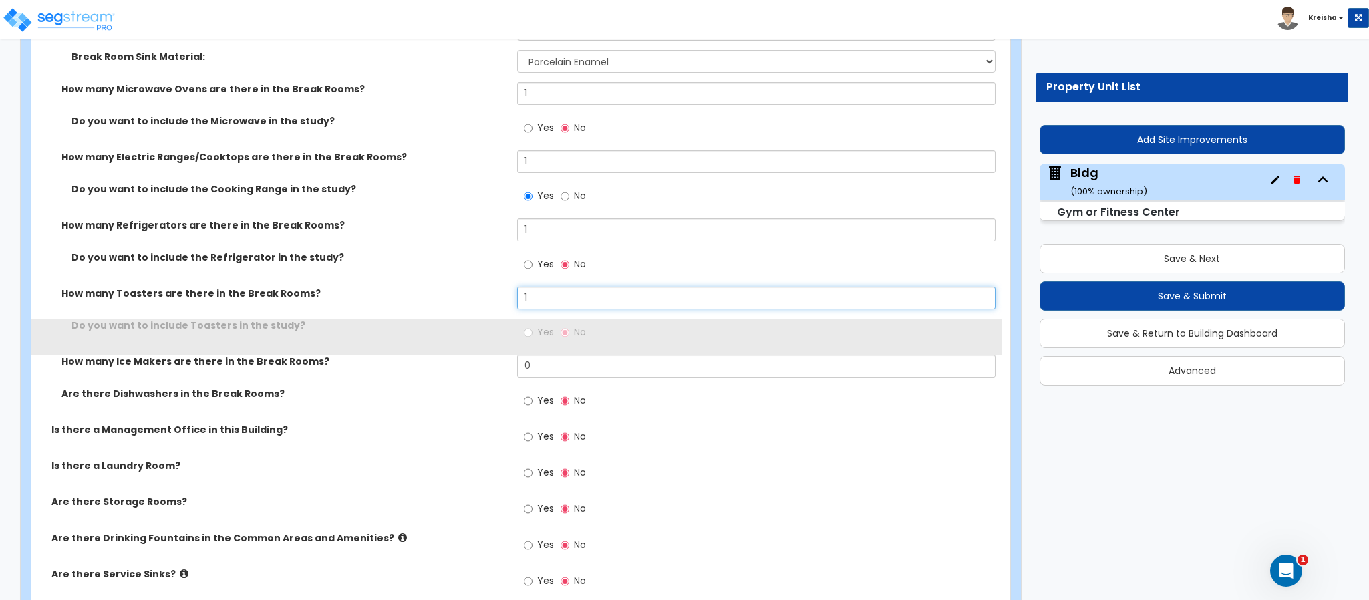
type input "1"
click at [537, 321] on div "Yes No" at bounding box center [760, 337] width 486 height 36
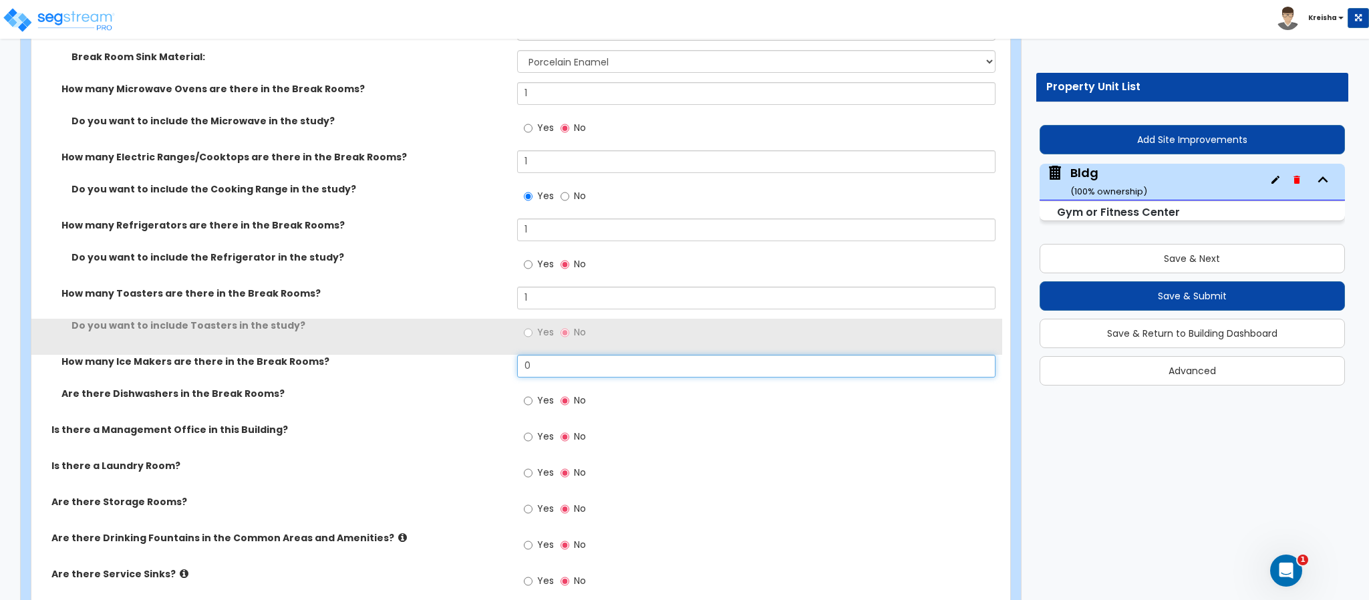
click at [534, 355] on input "0" at bounding box center [756, 366] width 479 height 23
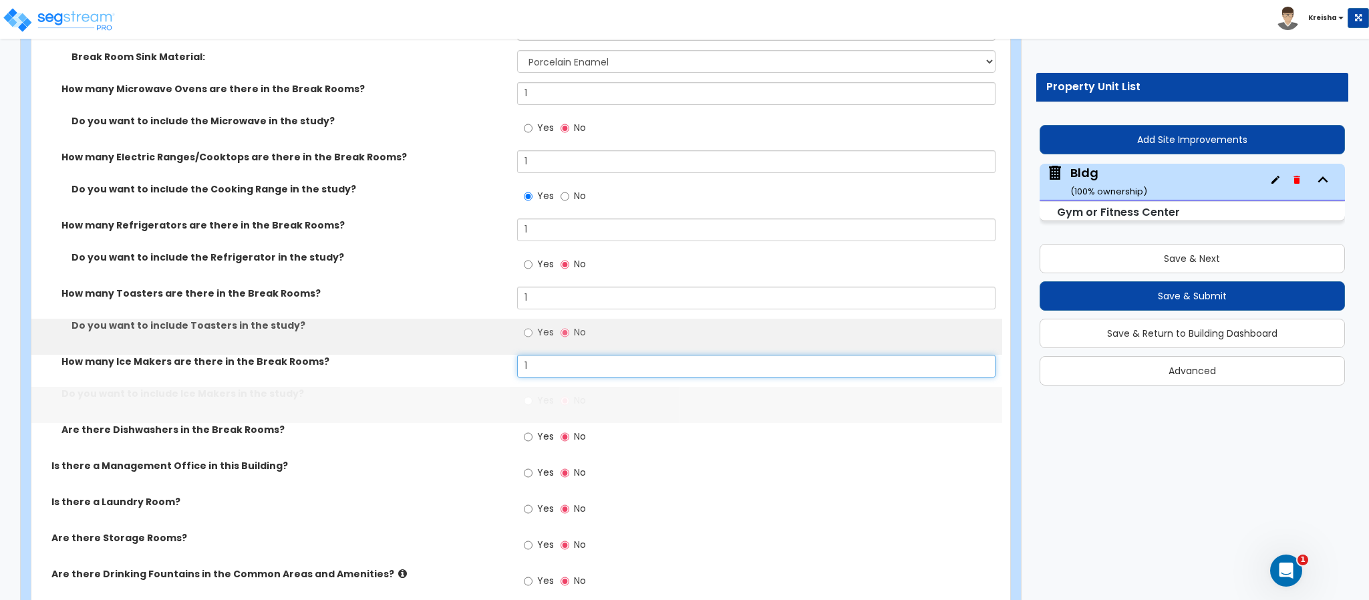
type input "1"
click at [537, 394] on span "Yes" at bounding box center [545, 400] width 17 height 13
click at [533, 394] on input "Yes" at bounding box center [528, 401] width 9 height 15
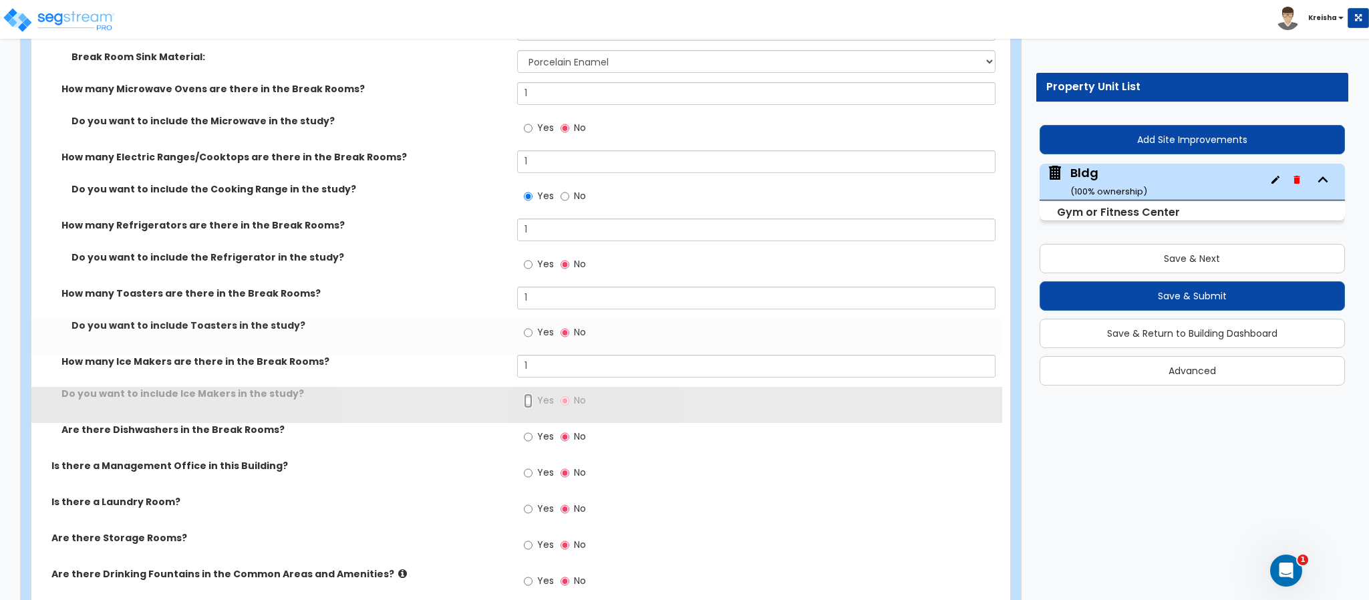
radio input "true"
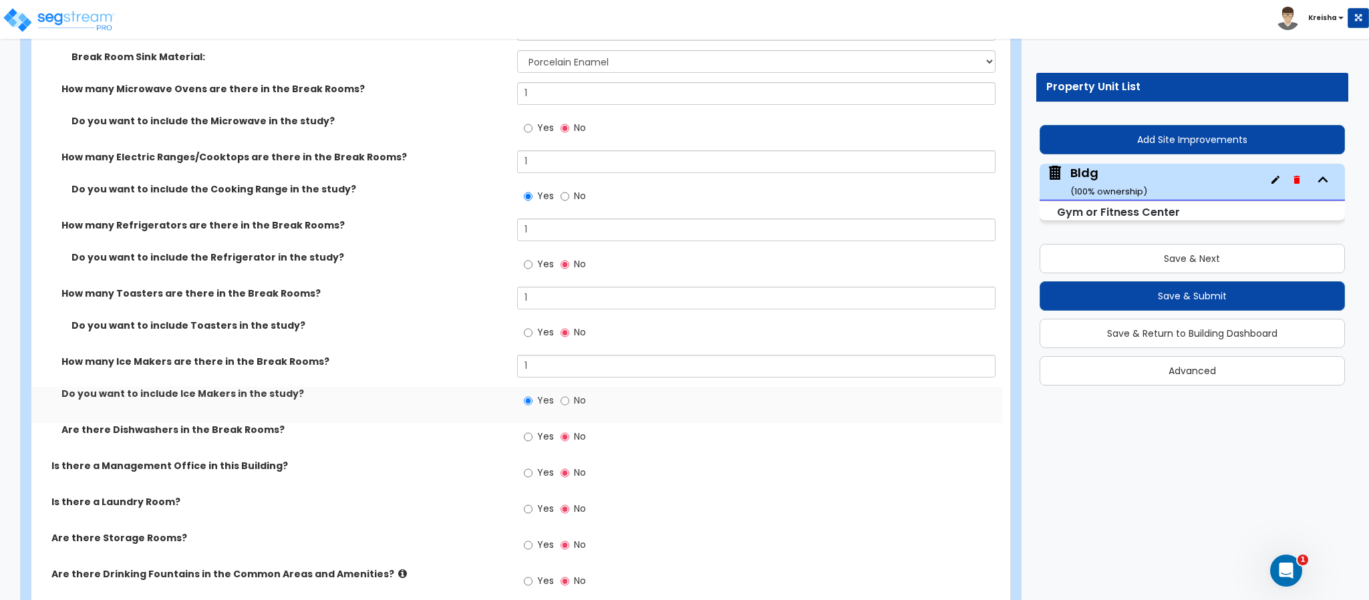
click at [537, 430] on span "Yes" at bounding box center [545, 436] width 17 height 13
click at [533, 430] on input "Yes" at bounding box center [528, 437] width 9 height 15
radio input "true"
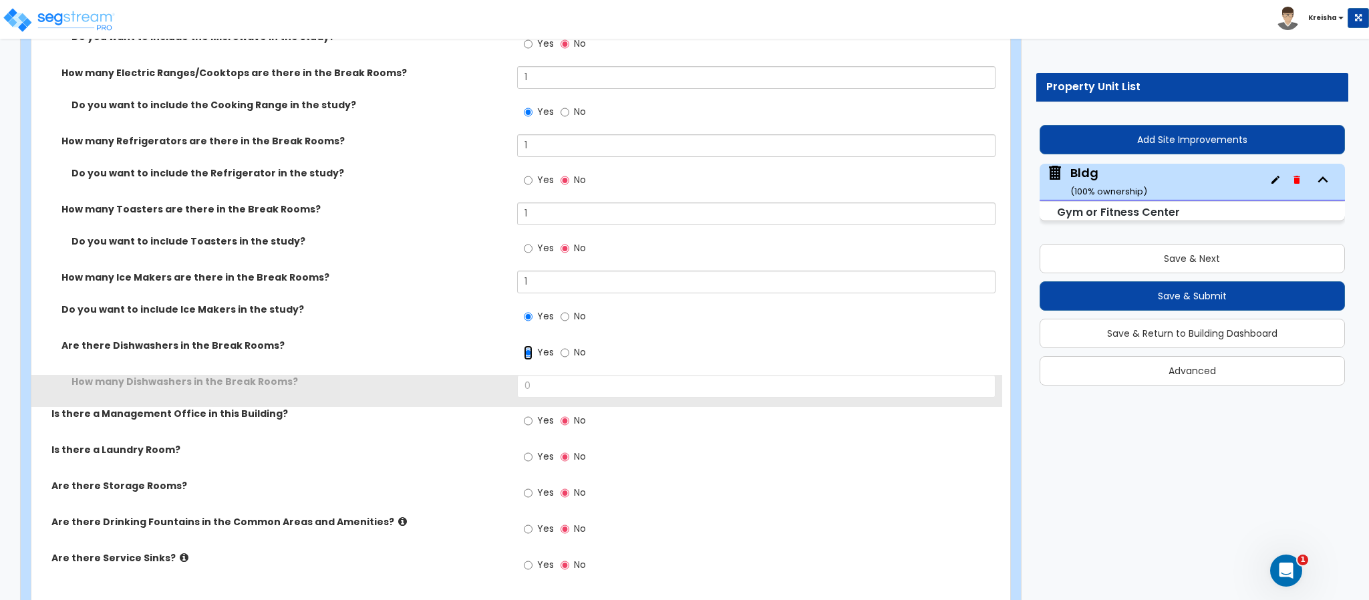
scroll to position [13154, 0]
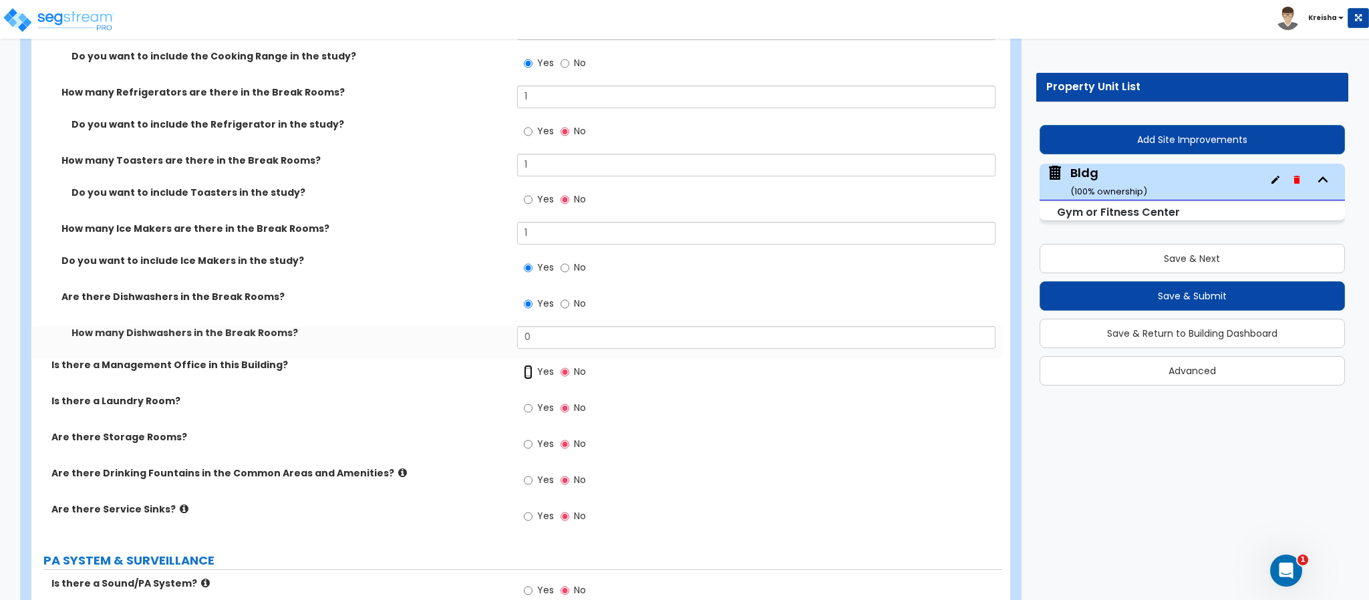
click at [528, 365] on input "Yes" at bounding box center [528, 372] width 9 height 15
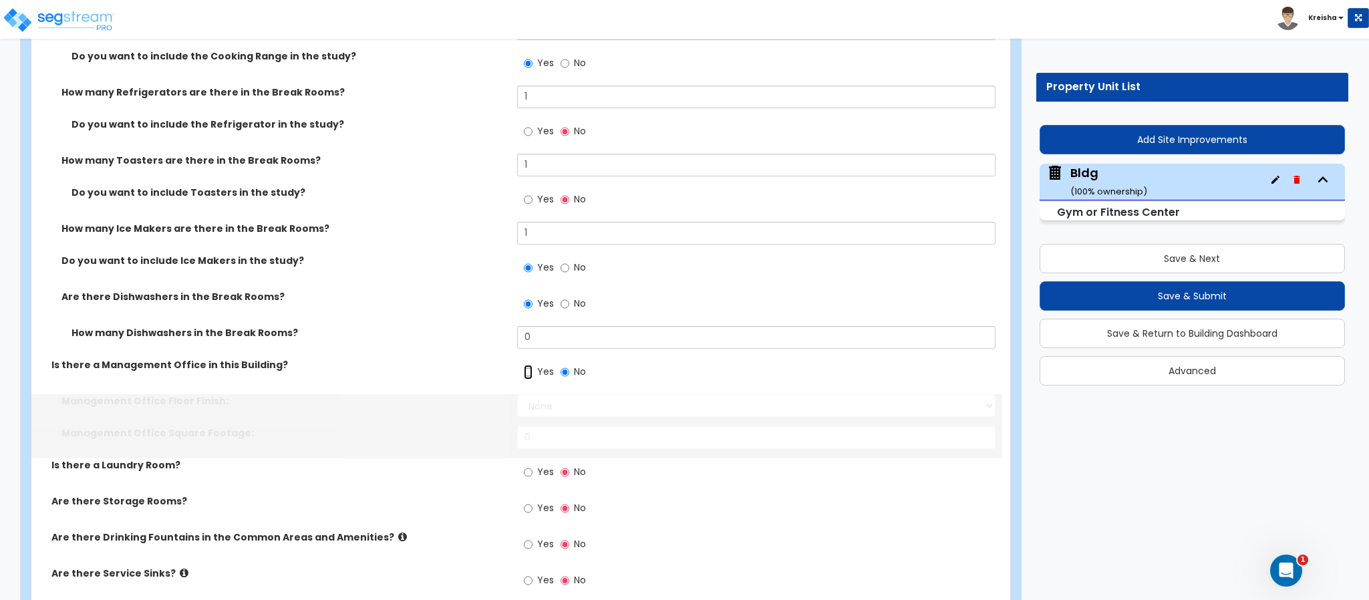
radio input "true"
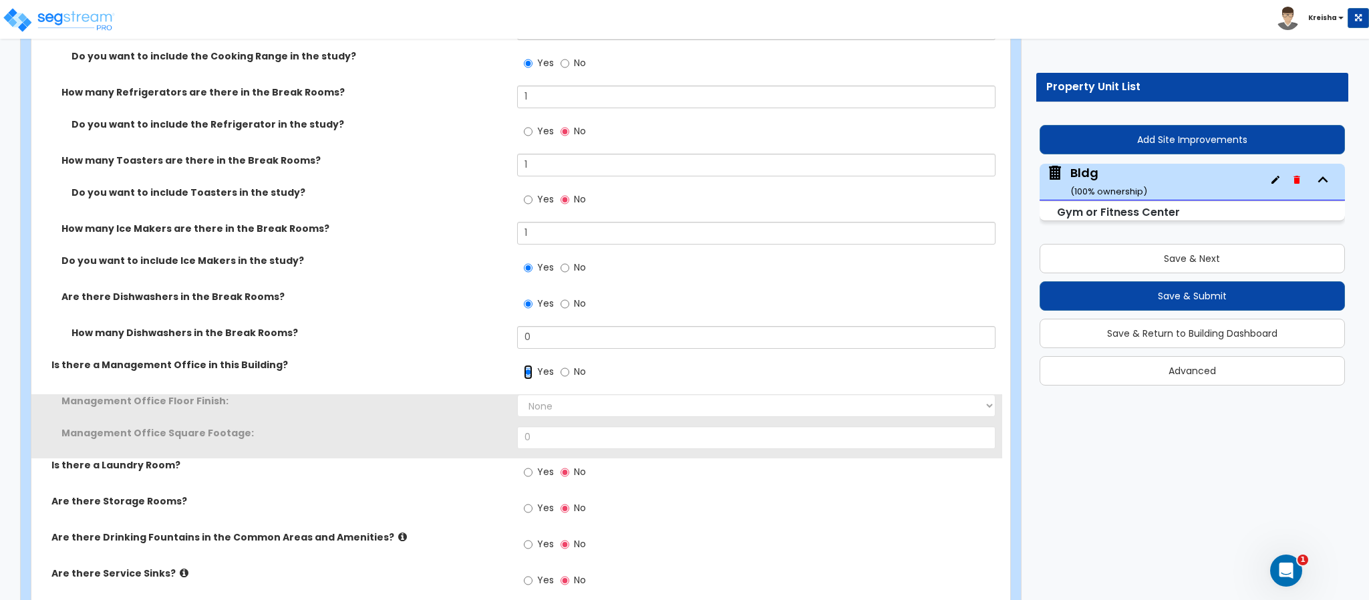
scroll to position [13288, 0]
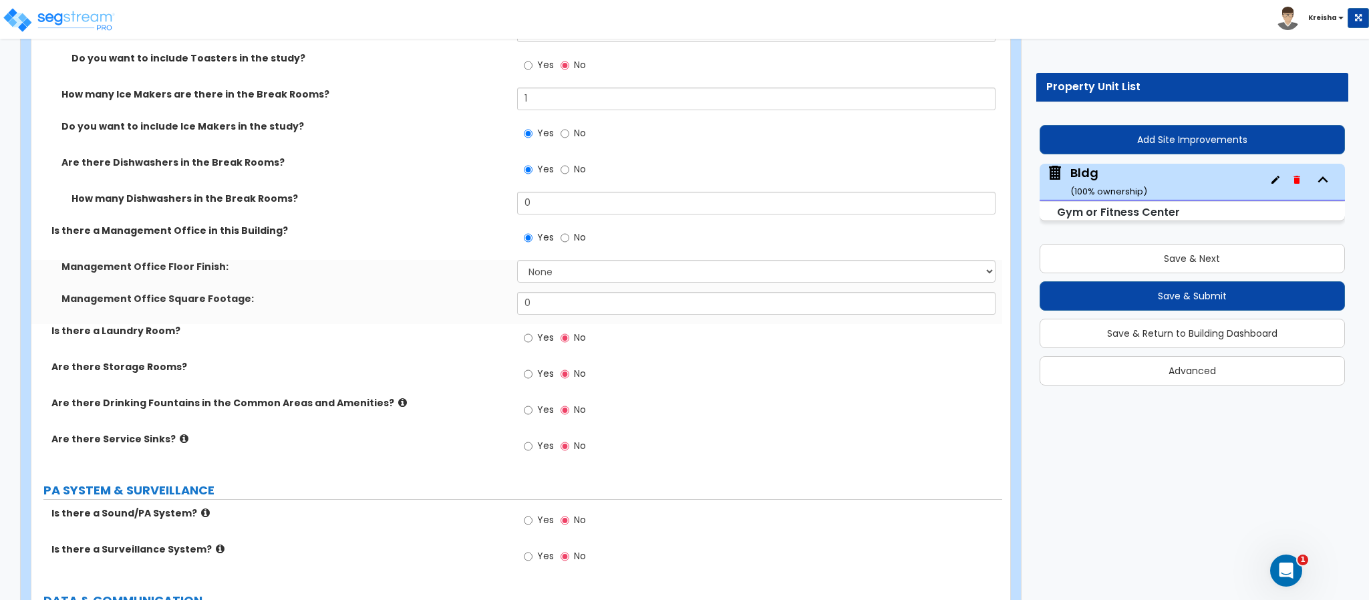
click at [532, 328] on label "Yes" at bounding box center [539, 339] width 30 height 23
click at [532, 331] on input "Yes" at bounding box center [528, 338] width 9 height 15
radio input "true"
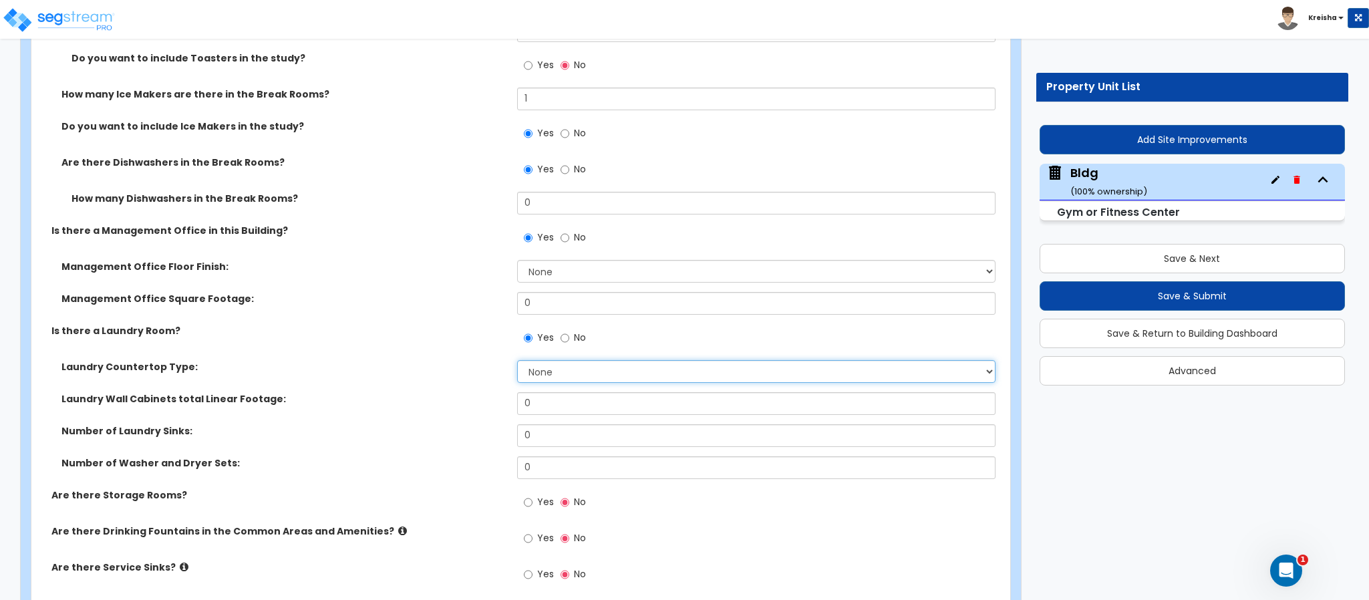
click at [566, 360] on select "None Plastic Laminate Solid Surface Stone Quartz Marble Tile Wood Stainless Ste…" at bounding box center [756, 371] width 479 height 23
select select "1"
click at [517, 360] on select "None Plastic Laminate Solid Surface Stone Quartz Marble Tile Wood Stainless Ste…" at bounding box center [756, 371] width 479 height 23
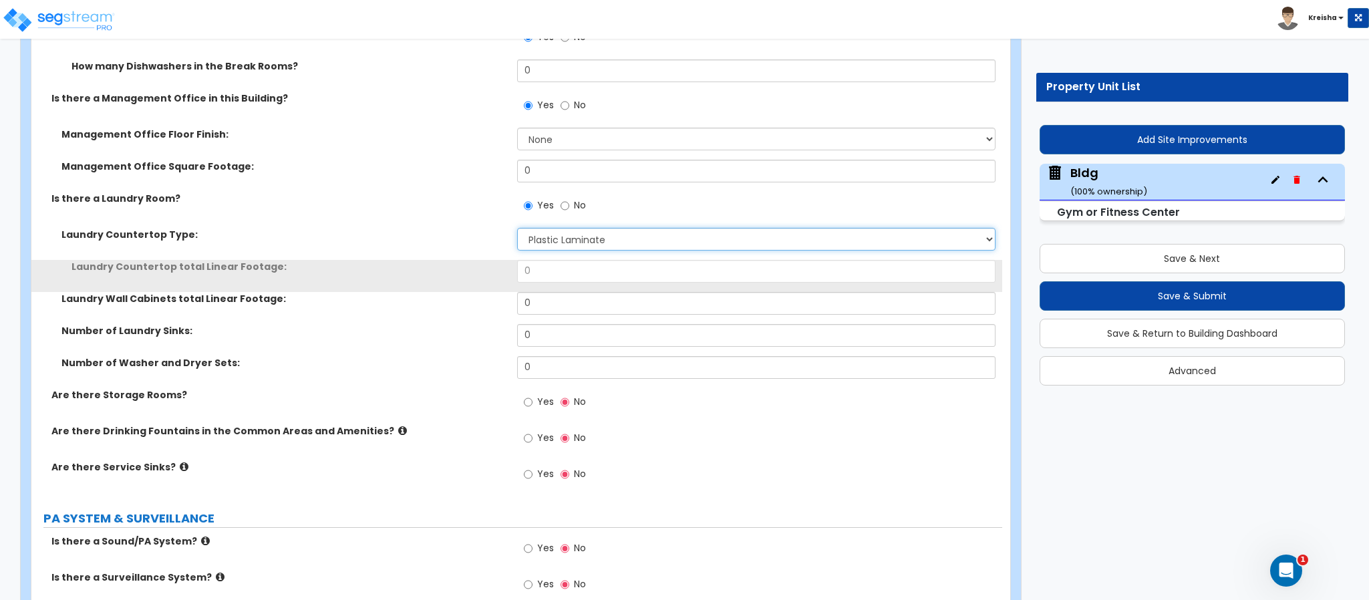
scroll to position [13421, 0]
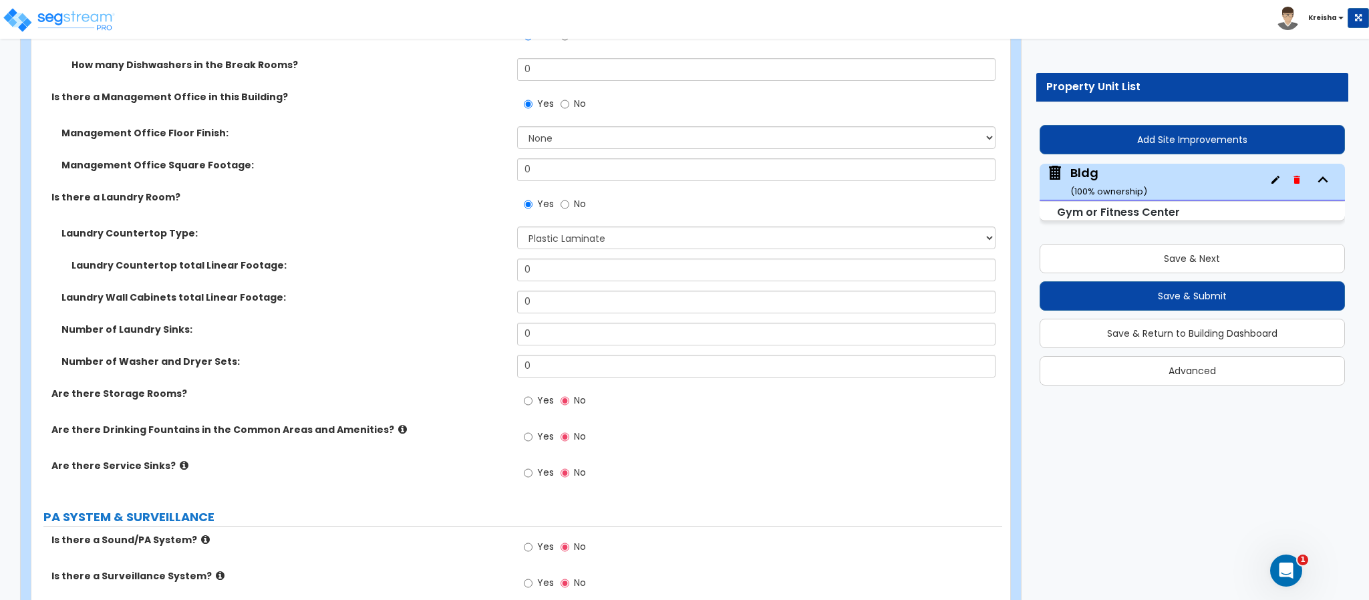
click at [538, 394] on span "Yes" at bounding box center [545, 400] width 17 height 13
click at [533, 394] on input "Yes" at bounding box center [528, 401] width 9 height 15
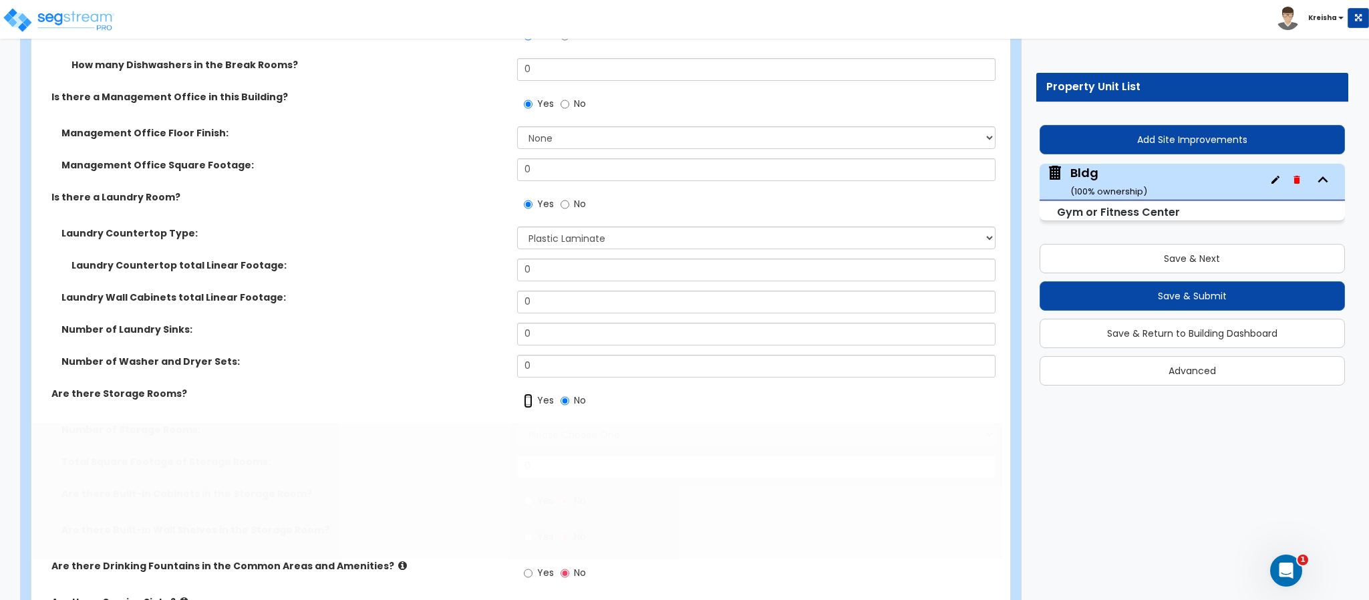
radio input "true"
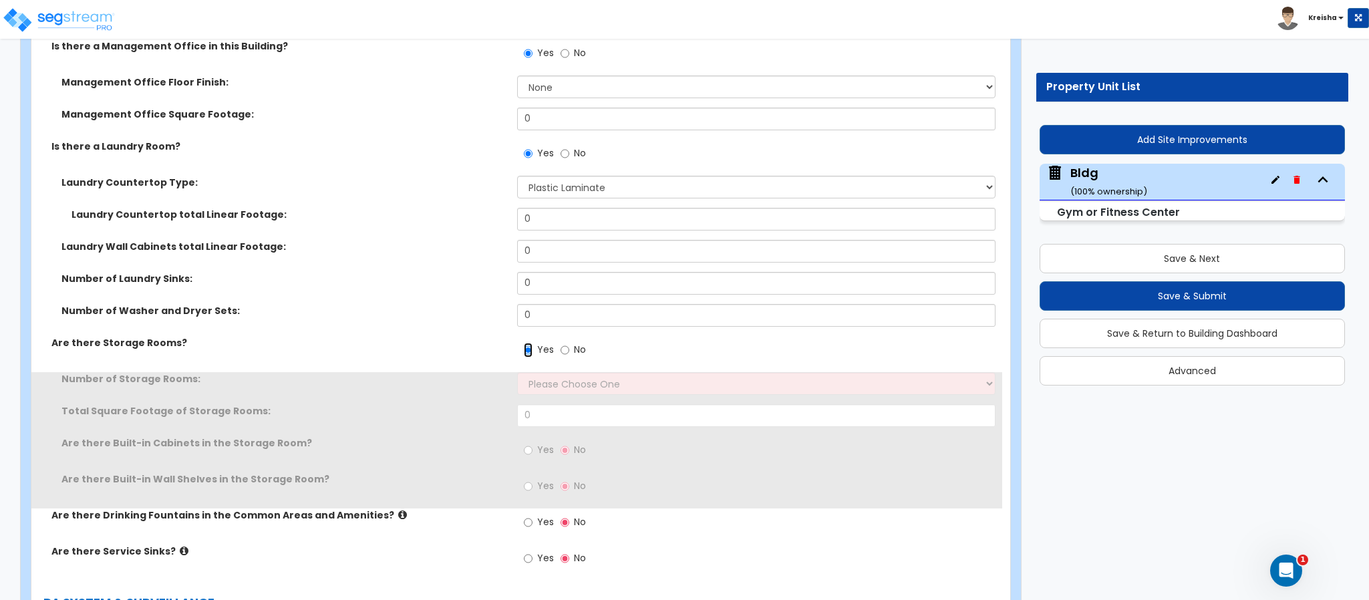
scroll to position [13488, 0]
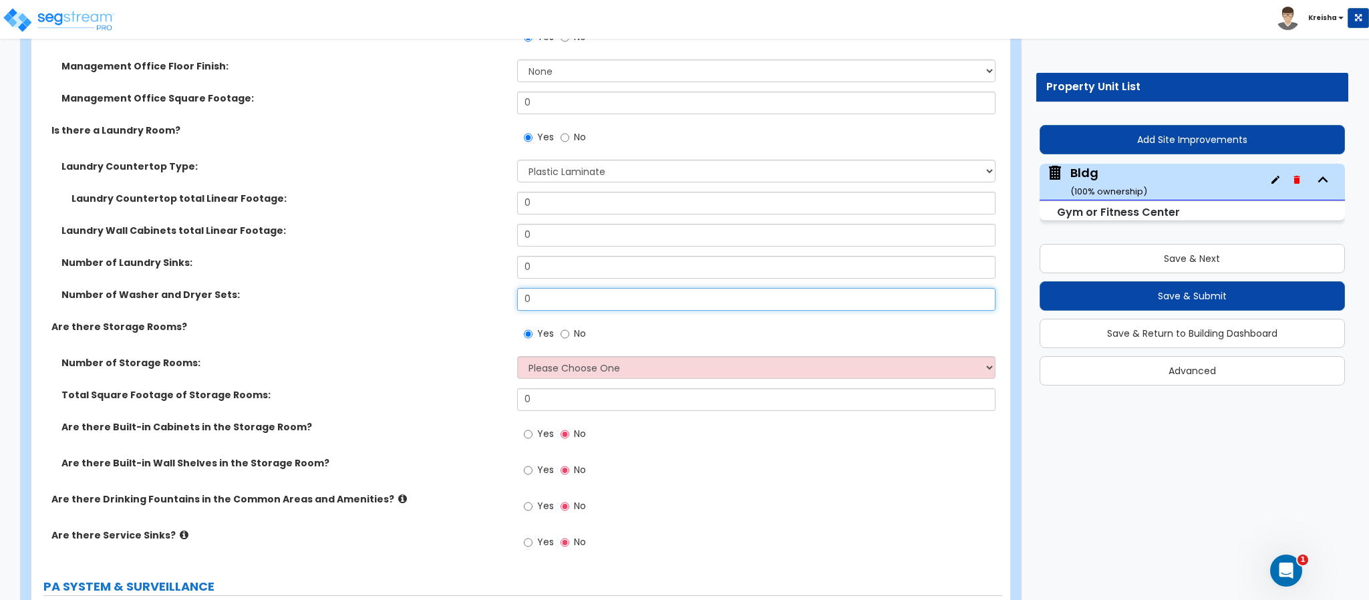
click at [546, 288] on input "0" at bounding box center [756, 299] width 479 height 23
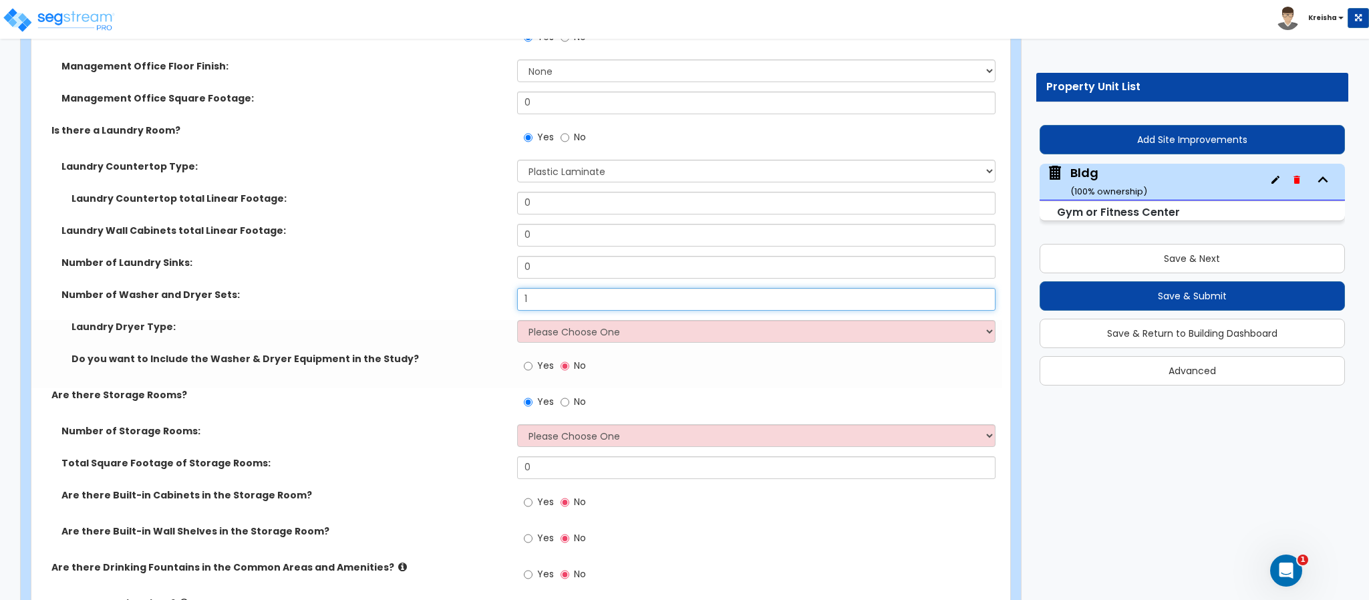
type input "1"
click at [542, 359] on span "Yes" at bounding box center [545, 365] width 17 height 13
click at [533, 359] on input "Yes" at bounding box center [528, 366] width 9 height 15
radio input "true"
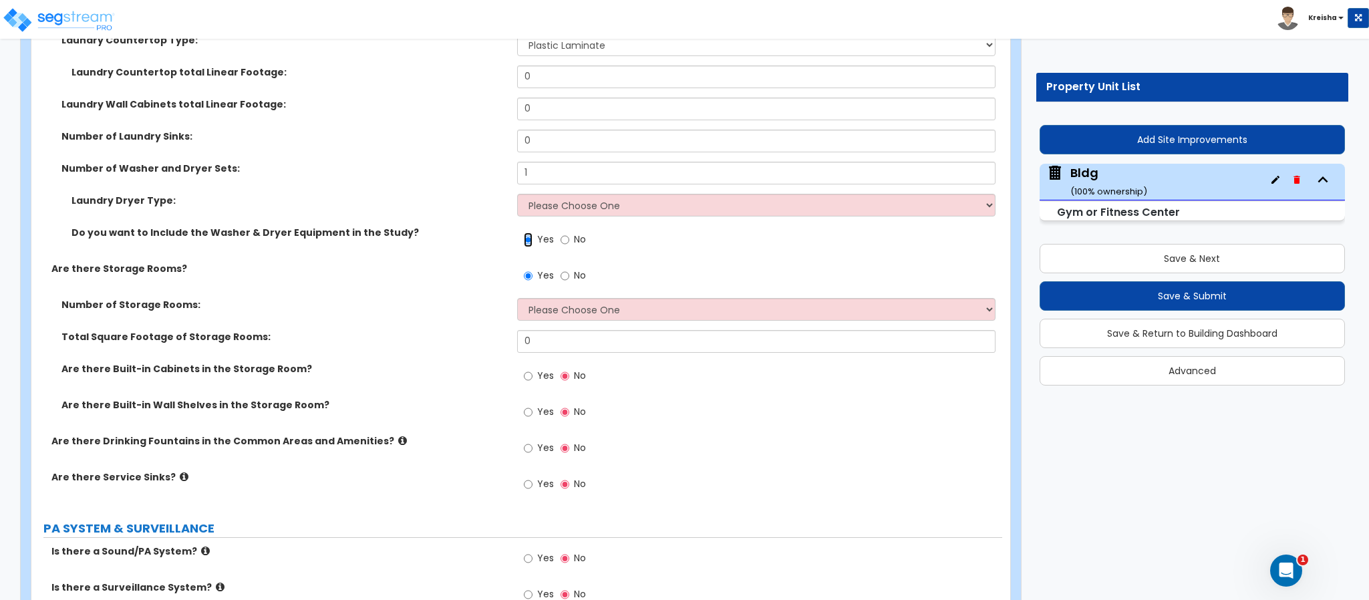
scroll to position [13689, 0]
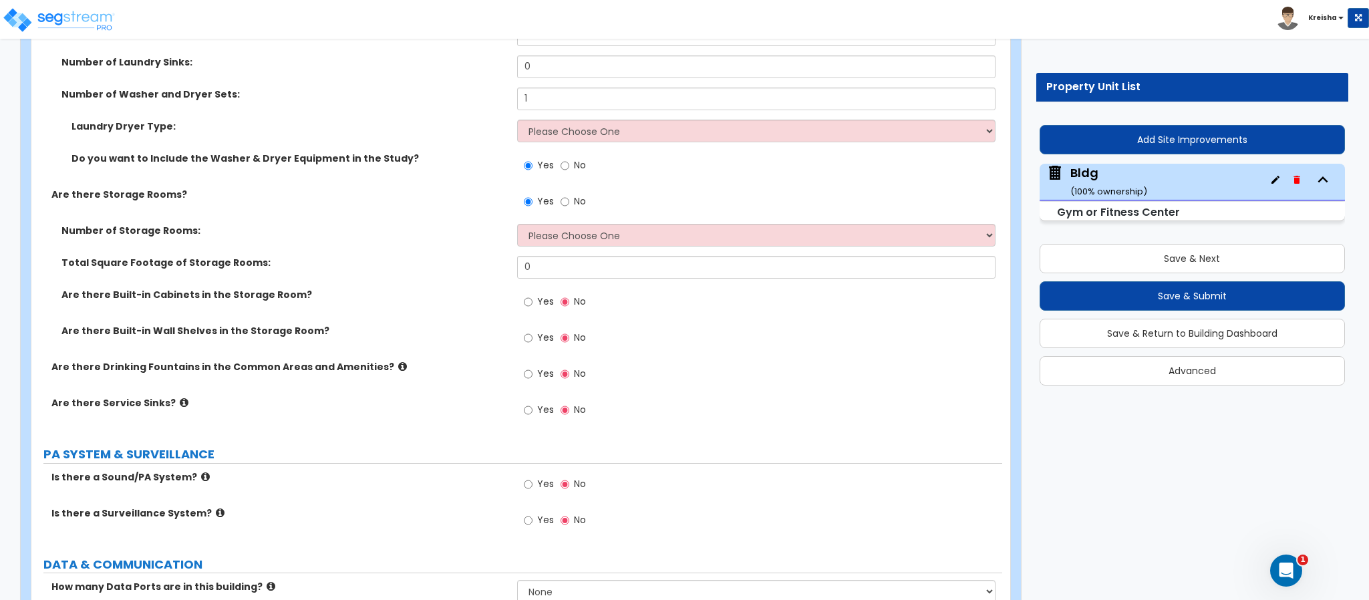
click at [548, 295] on span "Yes" at bounding box center [545, 301] width 17 height 13
click at [533, 295] on input "Yes" at bounding box center [528, 302] width 9 height 15
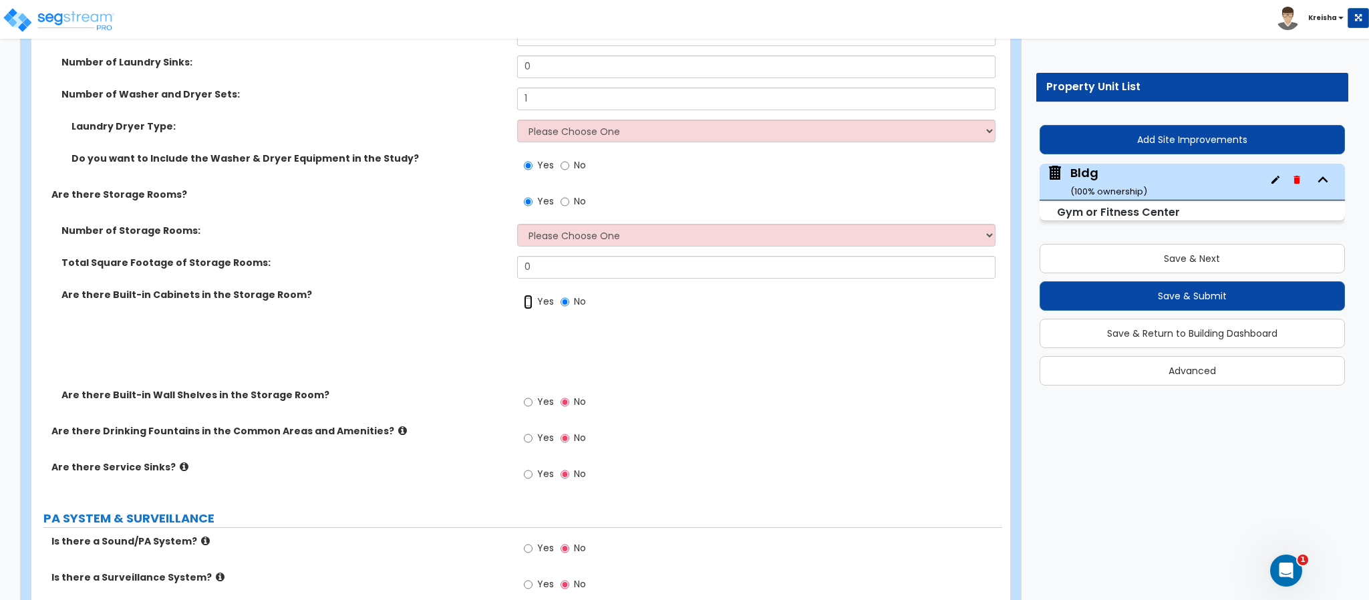
radio input "true"
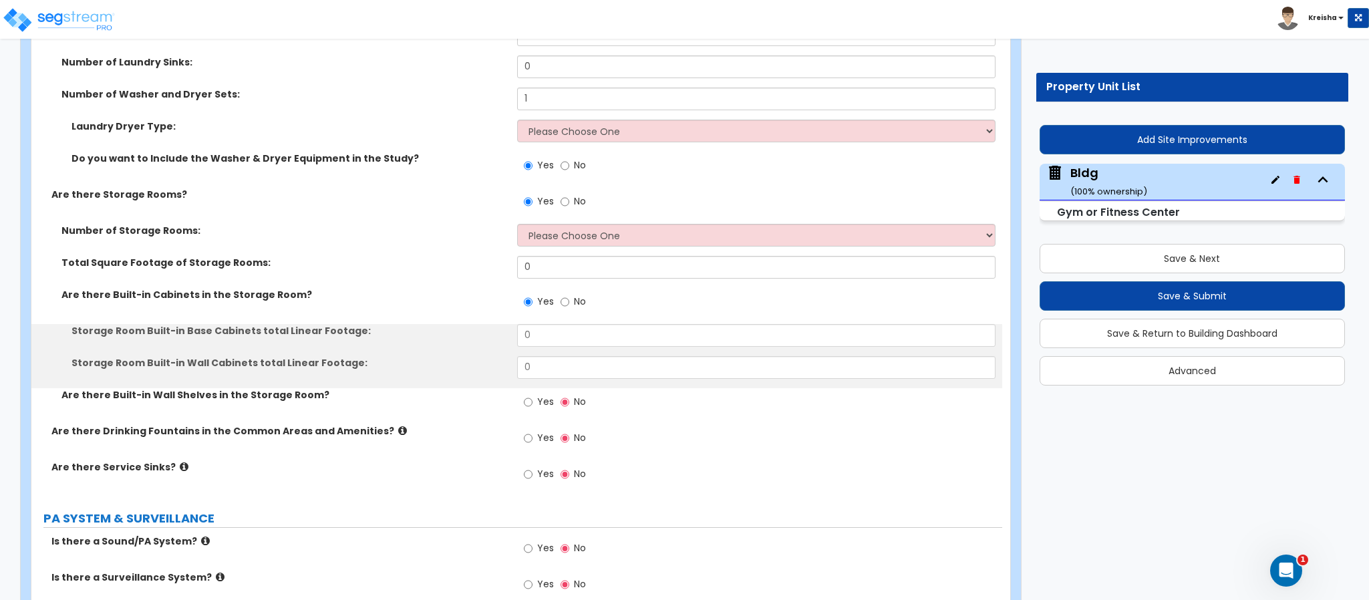
click at [533, 392] on label "Yes" at bounding box center [539, 403] width 30 height 23
click at [533, 395] on input "Yes" at bounding box center [528, 402] width 9 height 15
radio input "true"
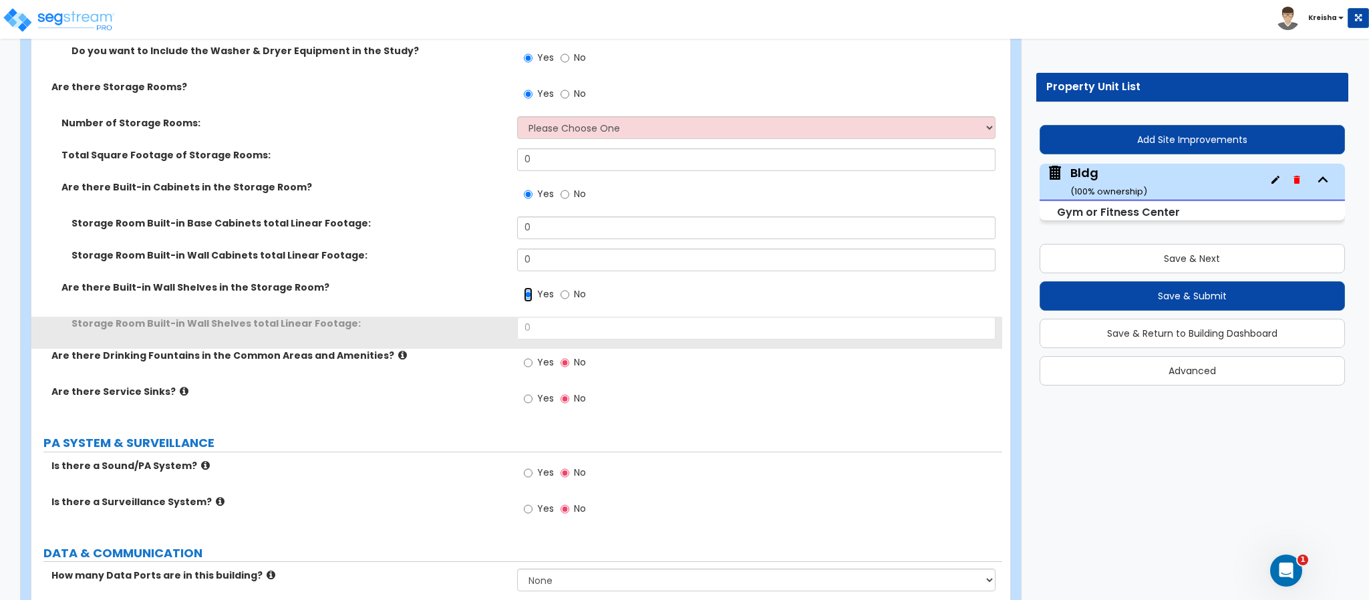
scroll to position [13889, 0]
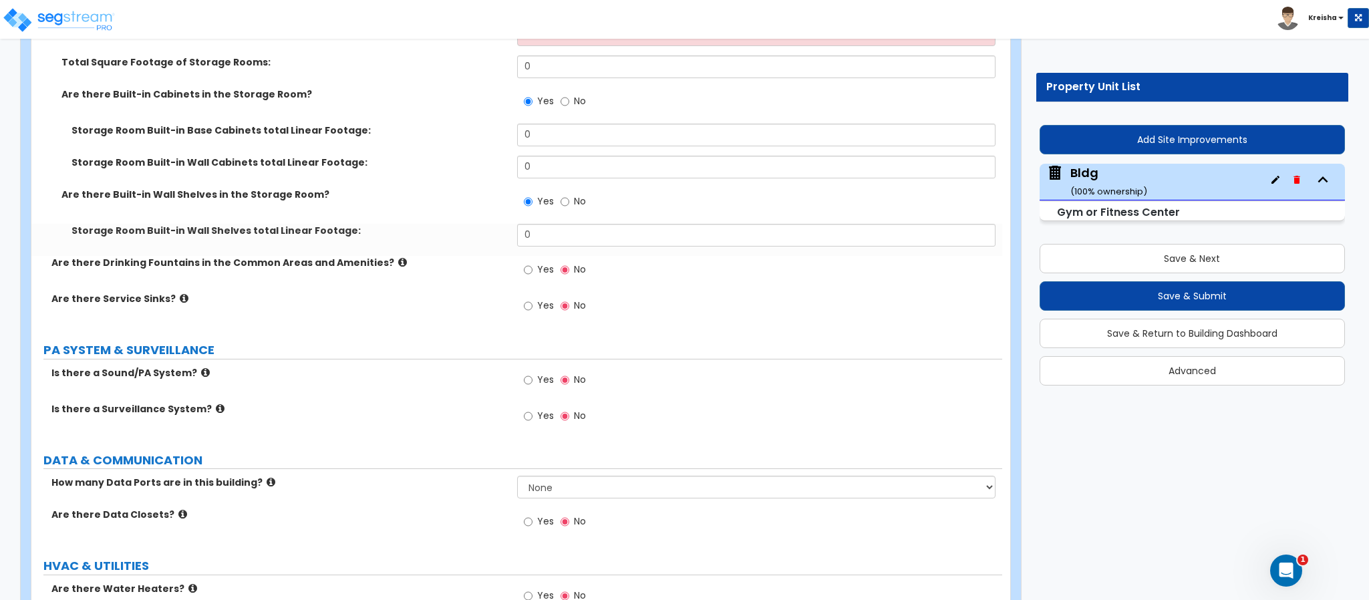
click at [536, 260] on label "Yes" at bounding box center [539, 271] width 30 height 23
click at [533, 263] on input "Yes" at bounding box center [528, 270] width 9 height 15
radio input "true"
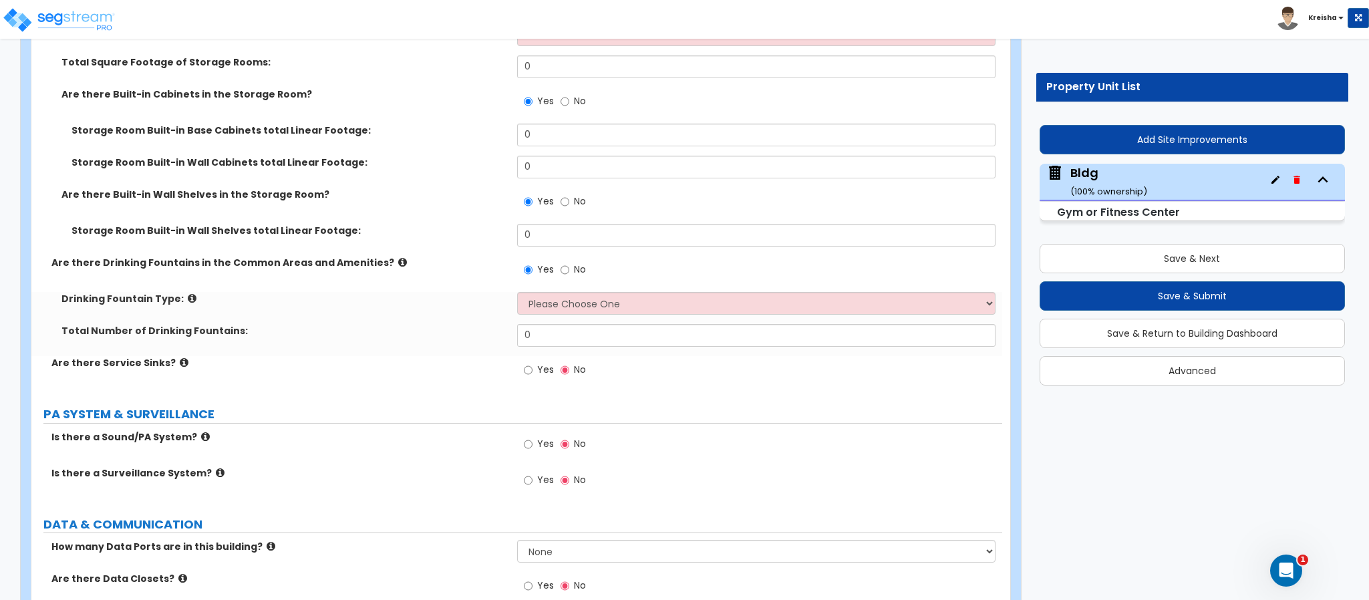
click at [531, 360] on label "Yes" at bounding box center [539, 371] width 30 height 23
click at [531, 363] on input "Yes" at bounding box center [528, 370] width 9 height 15
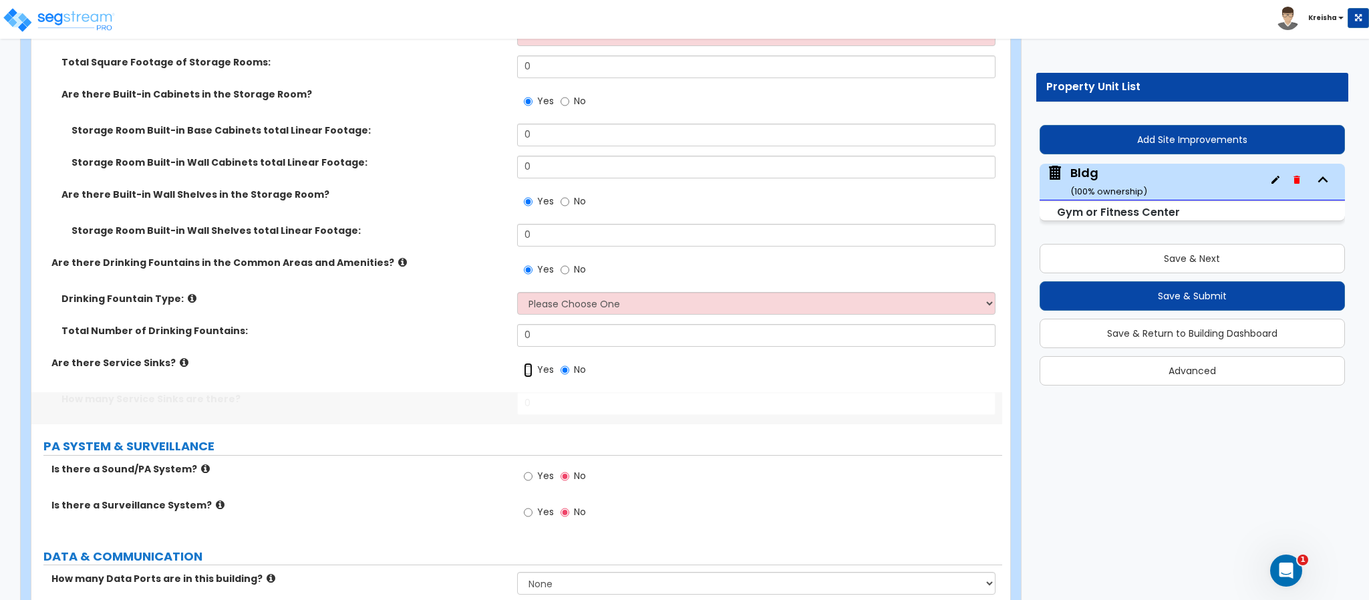
radio input "true"
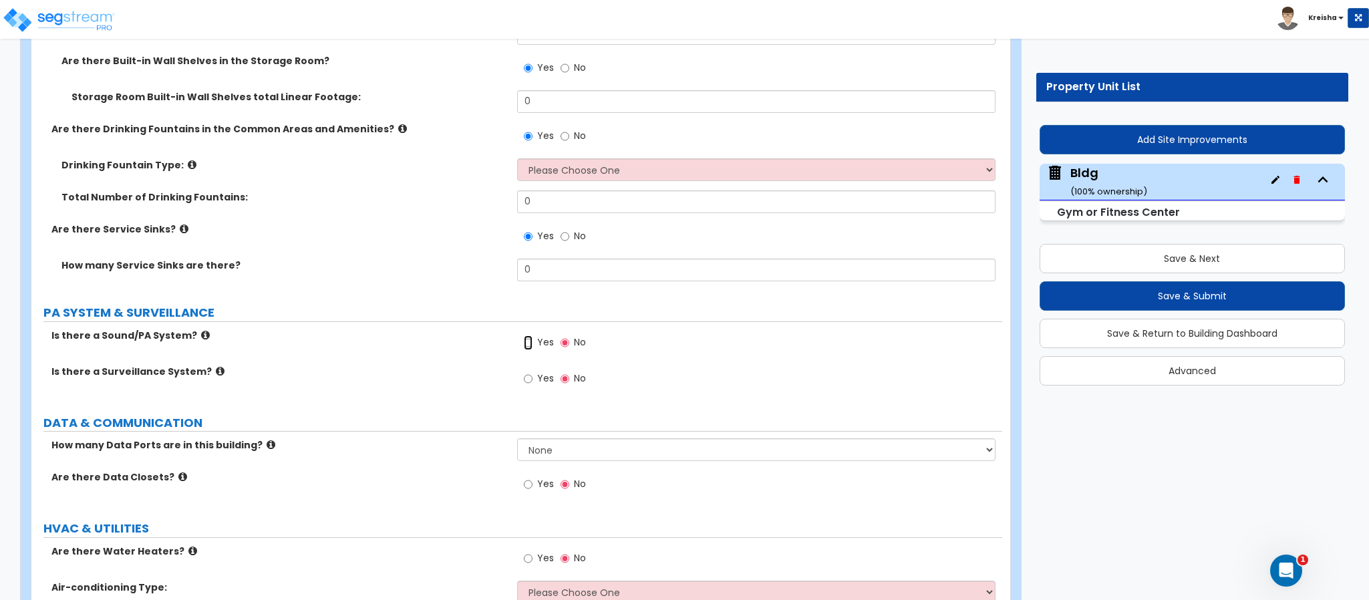
click at [525, 335] on input "Yes" at bounding box center [528, 342] width 9 height 15
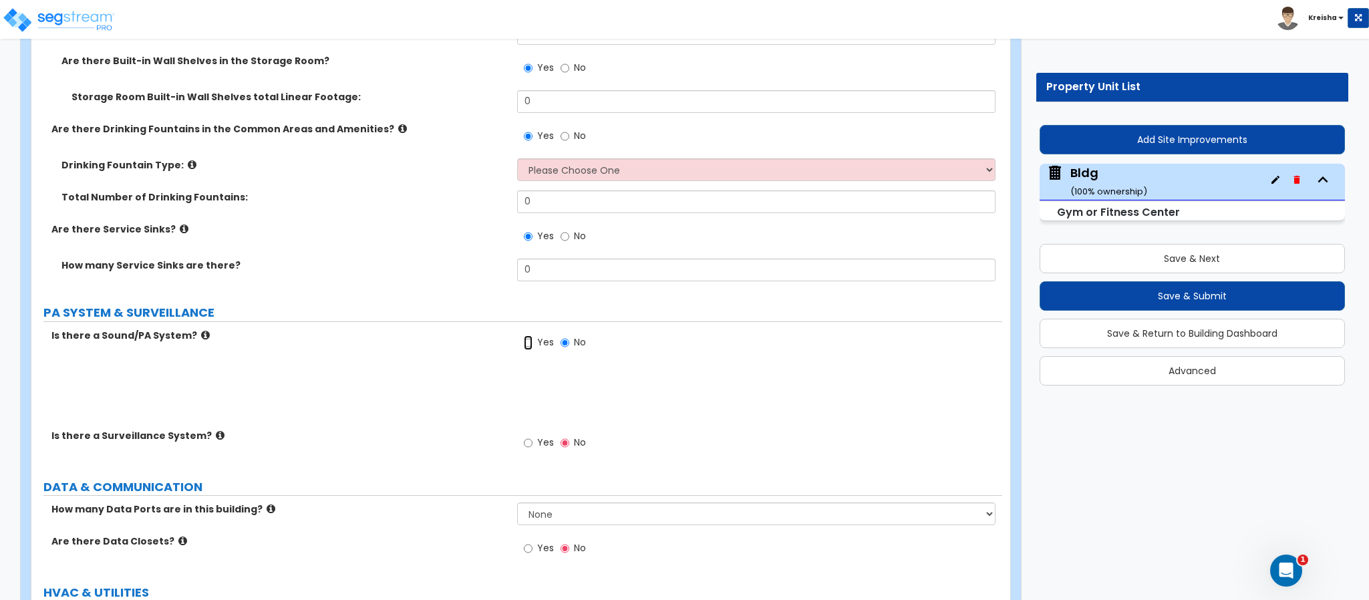
radio input "true"
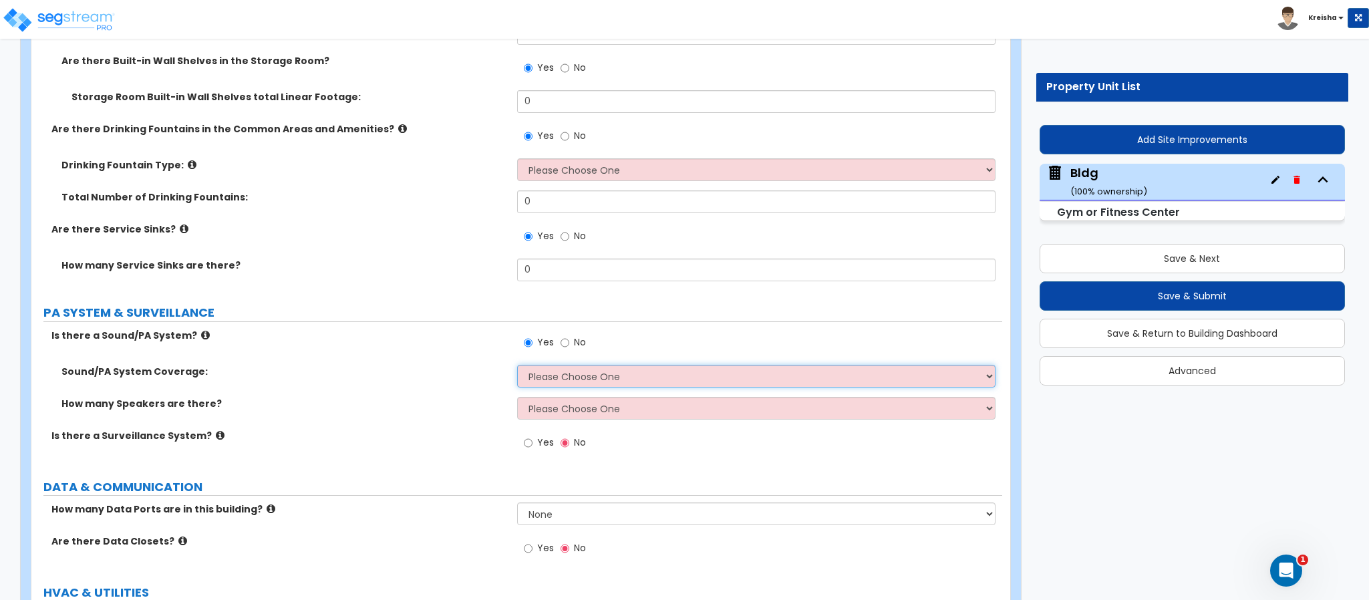
click at [555, 365] on select "Please Choose One All Areas Enter Percent Coverage" at bounding box center [756, 376] width 479 height 23
click at [517, 365] on select "Please Choose One All Areas Enter Percent Coverage" at bounding box center [756, 376] width 479 height 23
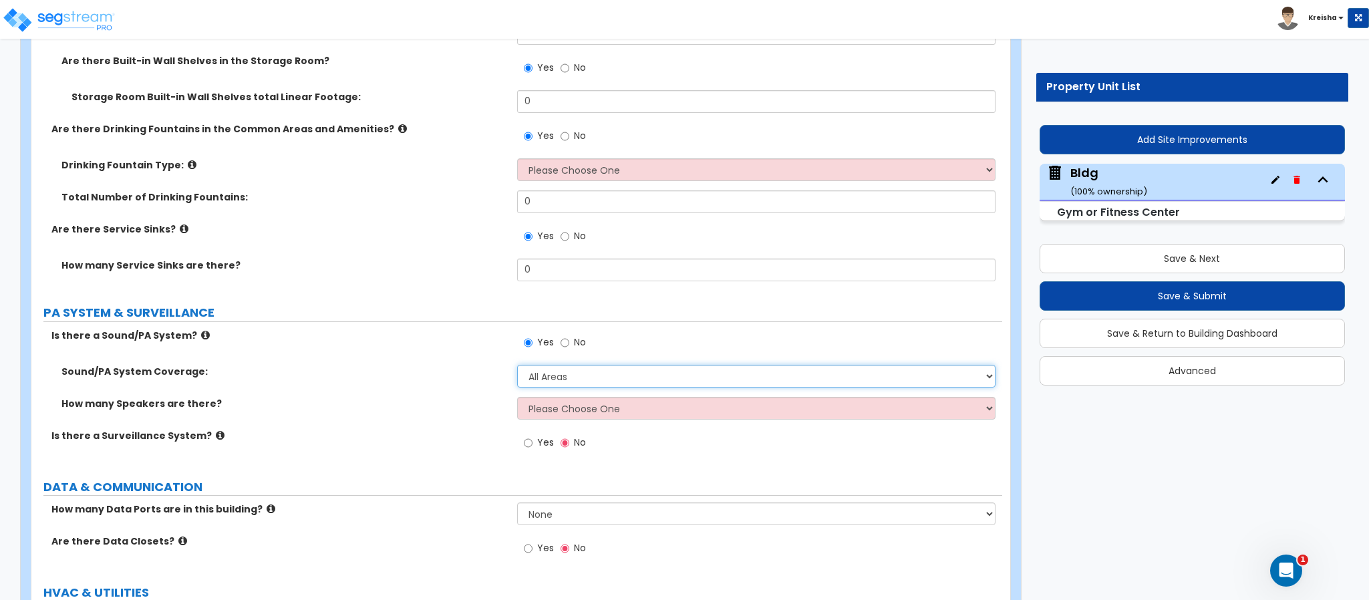
select select "2"
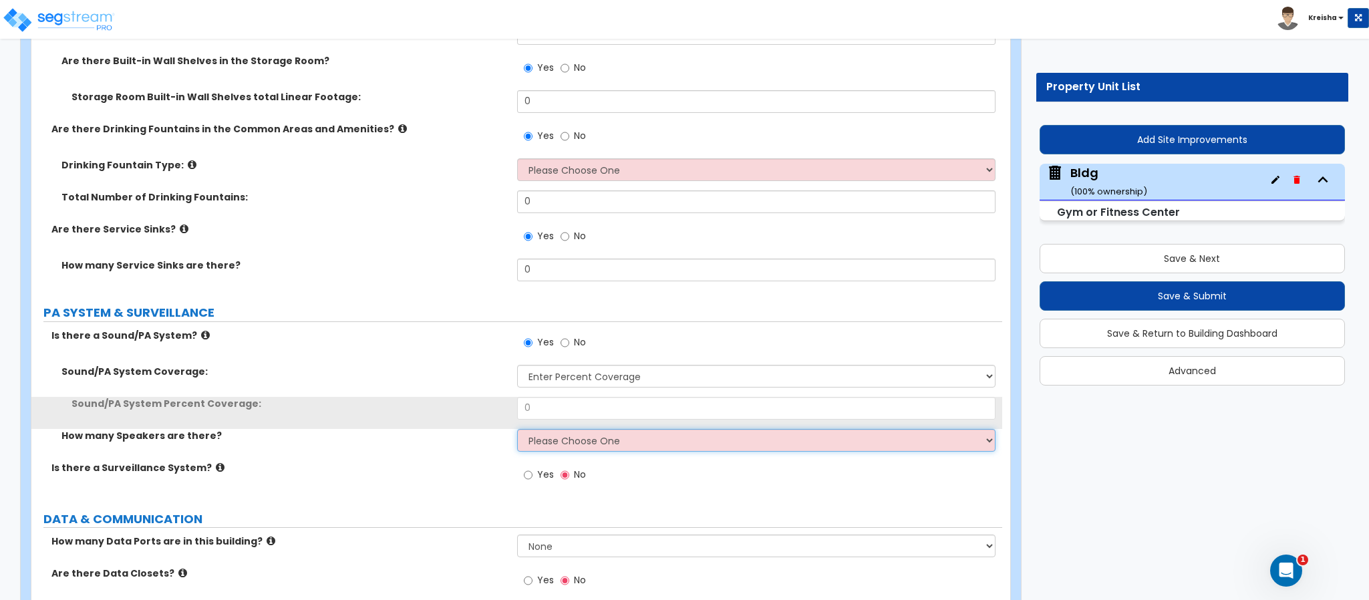
click at [570, 429] on select "Please Choose One Enter Number of Speakers Please Estimate for me" at bounding box center [756, 440] width 479 height 23
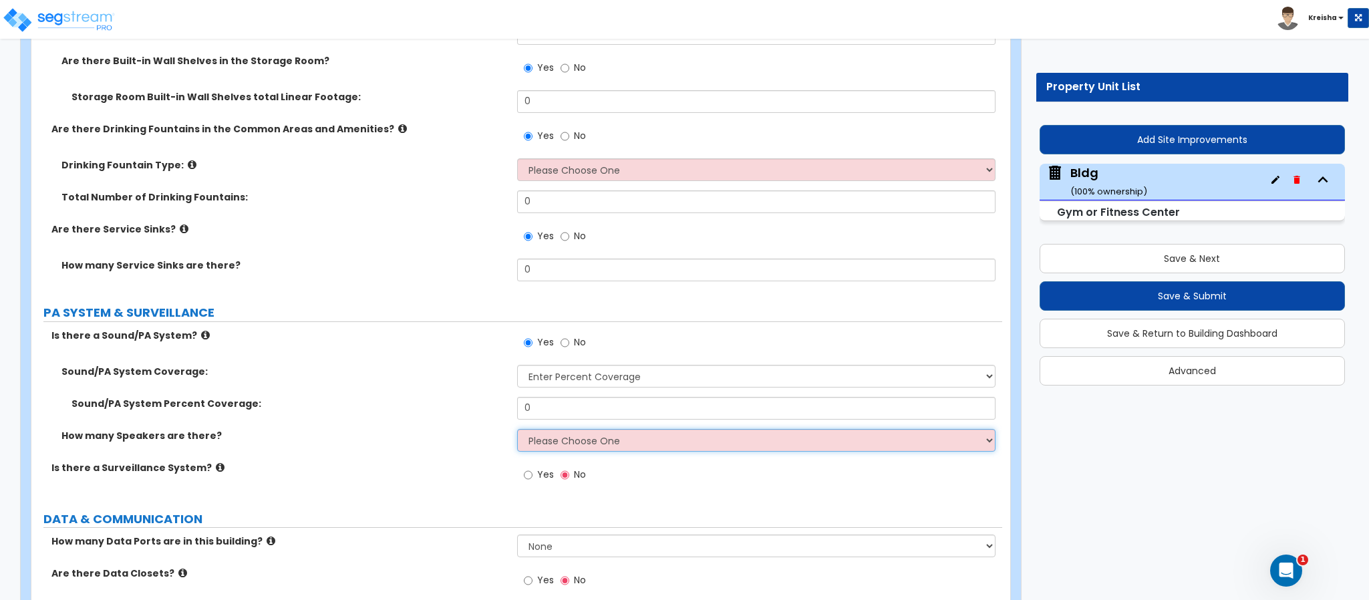
click at [579, 429] on select "Please Choose One Enter Number of Speakers Please Estimate for me" at bounding box center [756, 440] width 479 height 23
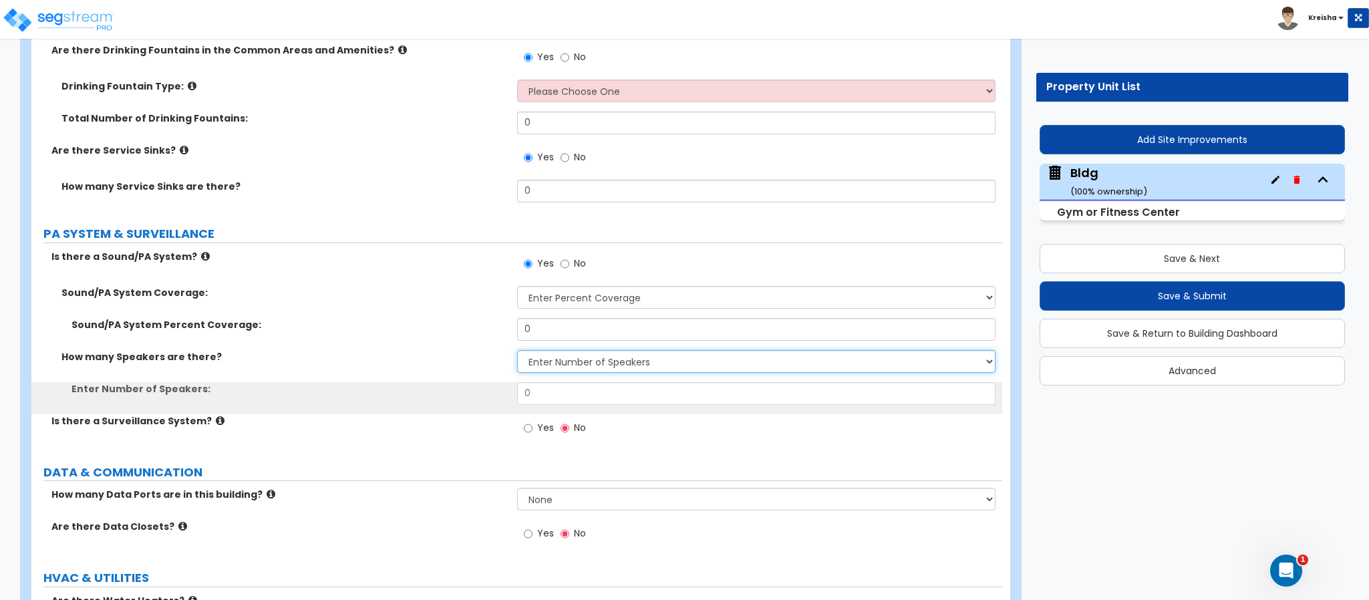
select select "2"
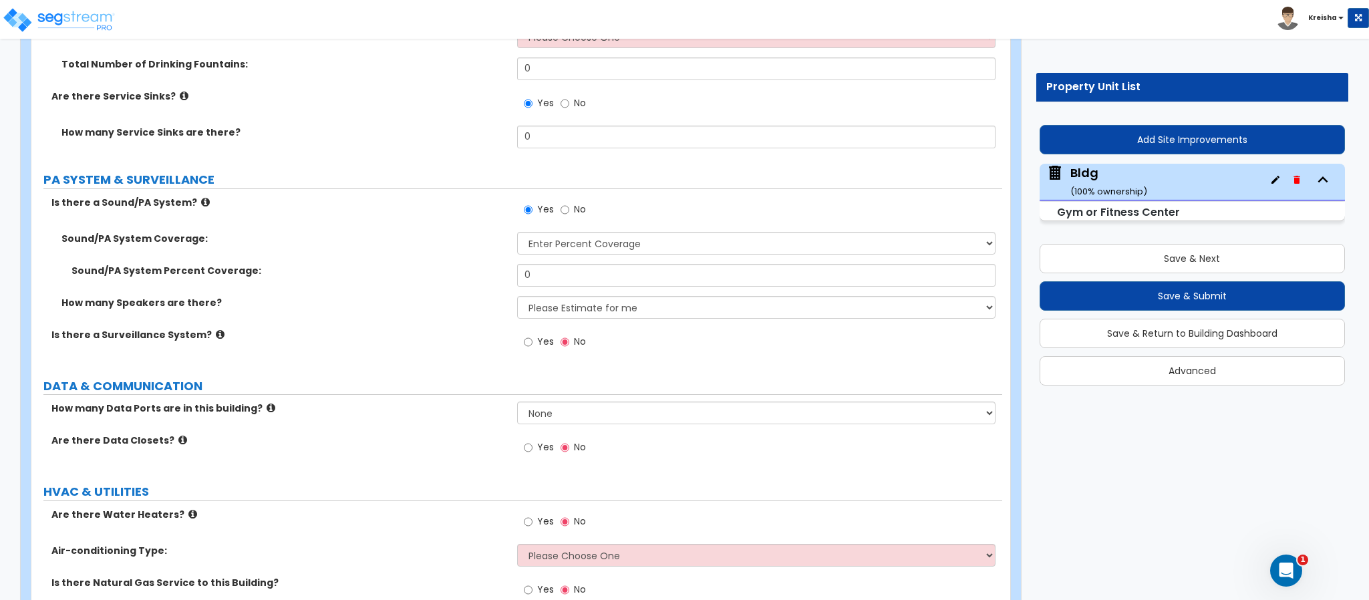
click at [538, 335] on span "Yes" at bounding box center [545, 341] width 17 height 13
click at [533, 335] on input "Yes" at bounding box center [528, 342] width 9 height 15
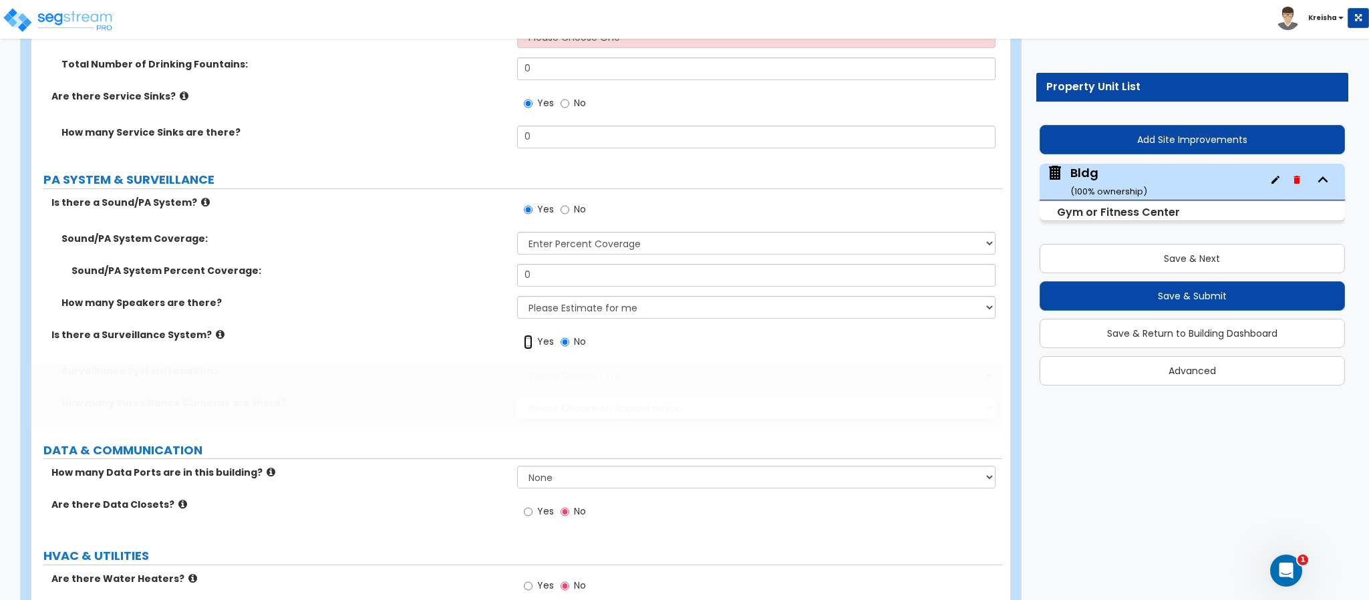
radio input "true"
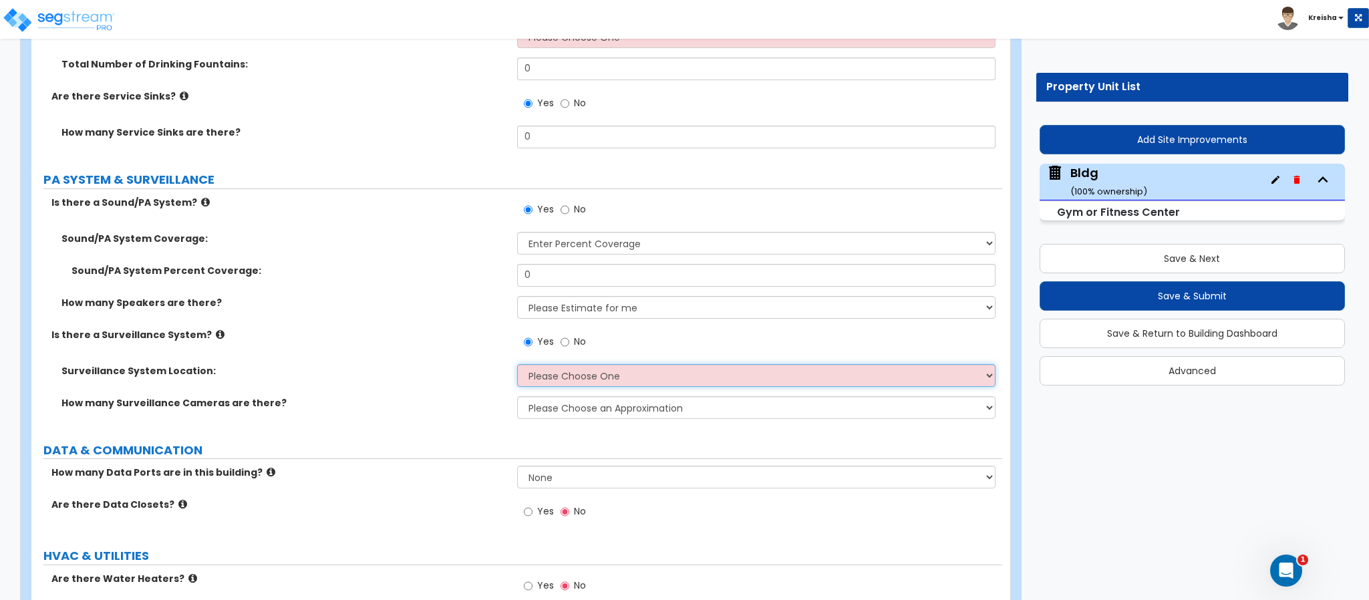
click at [555, 364] on select "Please Choose One Inside the Building Outside the Building Both Inside & Outside" at bounding box center [756, 375] width 479 height 23
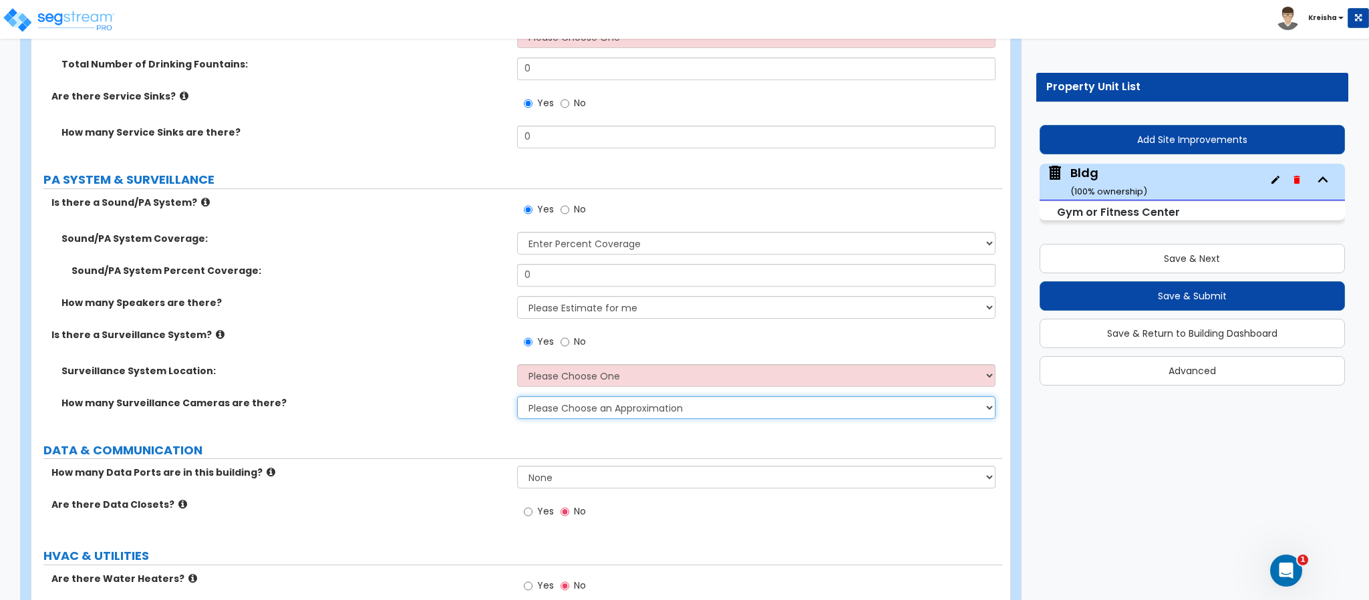
click at [562, 396] on select "Please Choose an Approximation Barely Noticed Any Noticed a Couple Frequently S…" at bounding box center [756, 407] width 479 height 23
select select "4"
click at [517, 396] on select "Please Choose an Approximation Barely Noticed Any Noticed a Couple Frequently S…" at bounding box center [756, 407] width 479 height 23
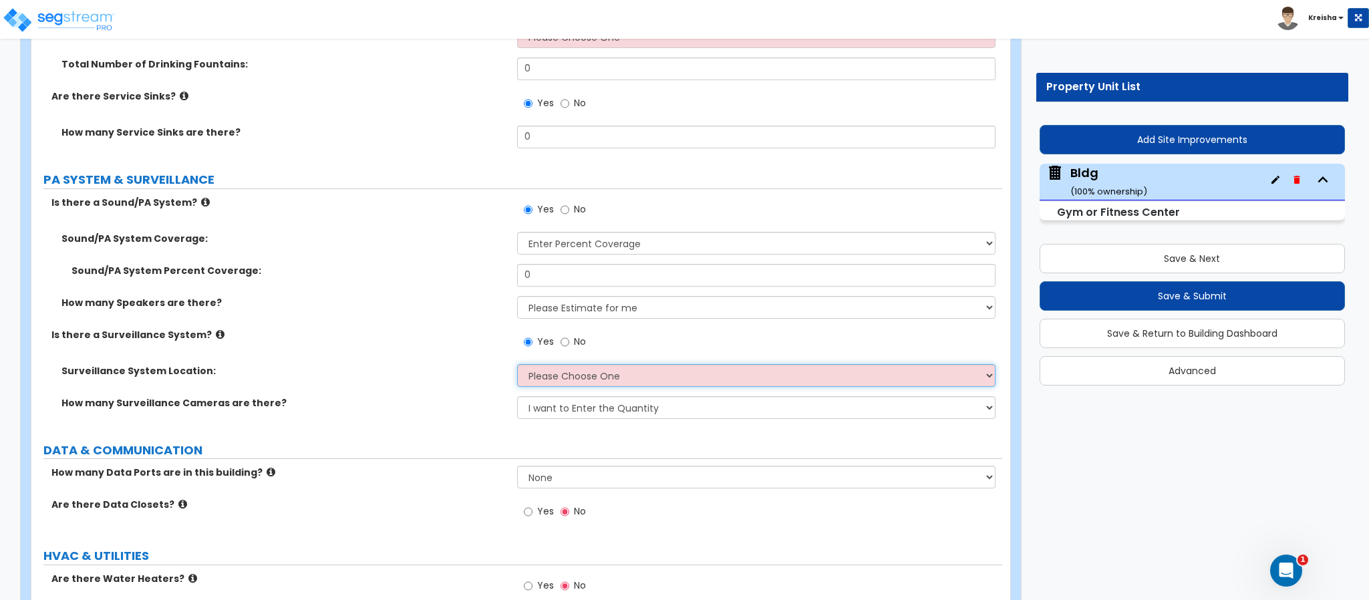
click at [571, 364] on select "Please Choose One Inside the Building Outside the Building Both Inside & Outside" at bounding box center [756, 375] width 479 height 23
click at [517, 364] on select "Please Choose One Inside the Building Outside the Building Both Inside & Outside" at bounding box center [756, 375] width 479 height 23
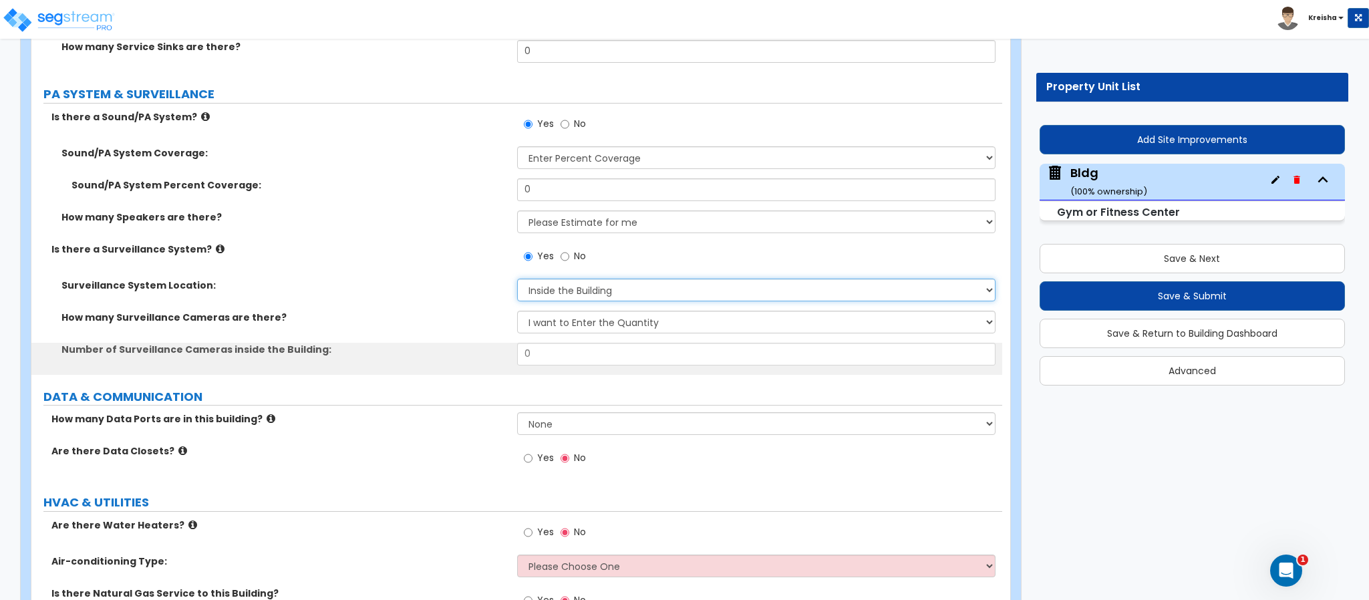
scroll to position [14290, 0]
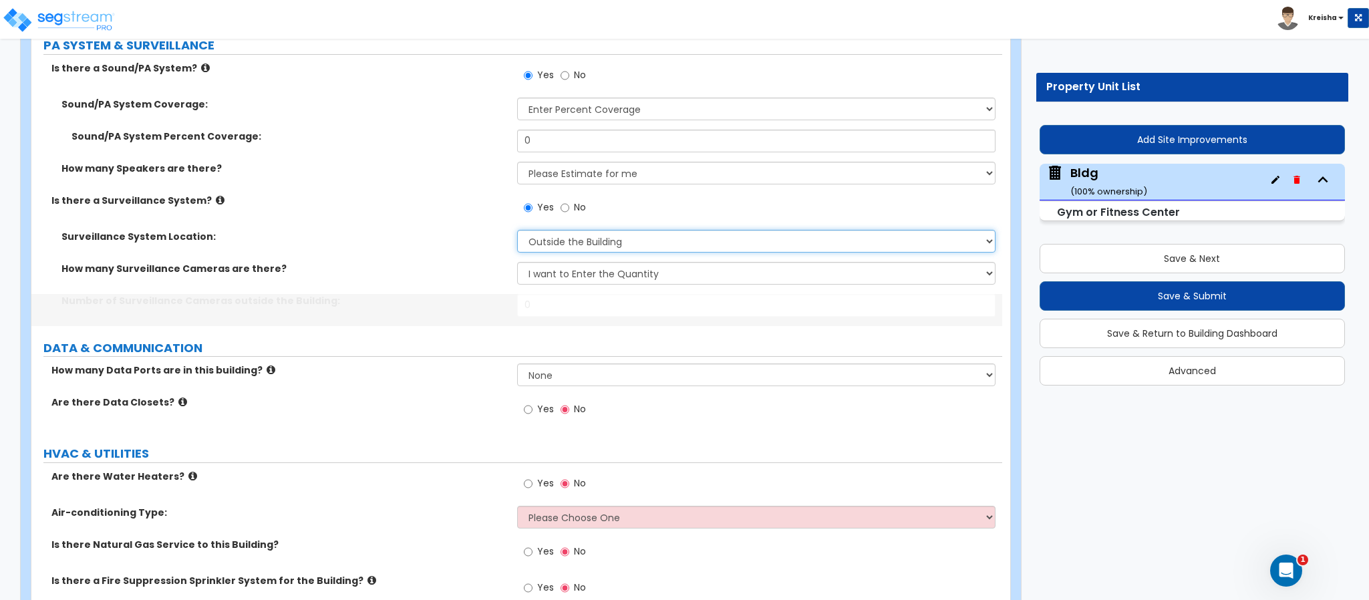
select select "3"
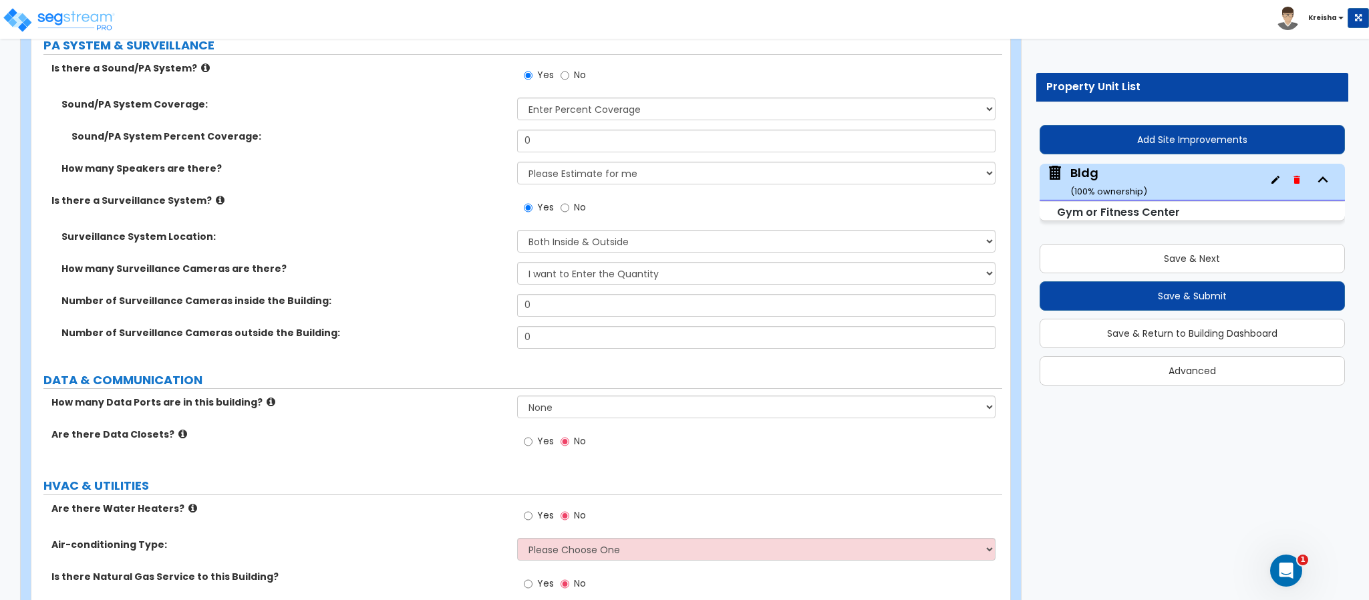
click at [537, 396] on div "How many Data Ports are in this building? None Please Estimate for Me I will sp…" at bounding box center [516, 412] width 971 height 32
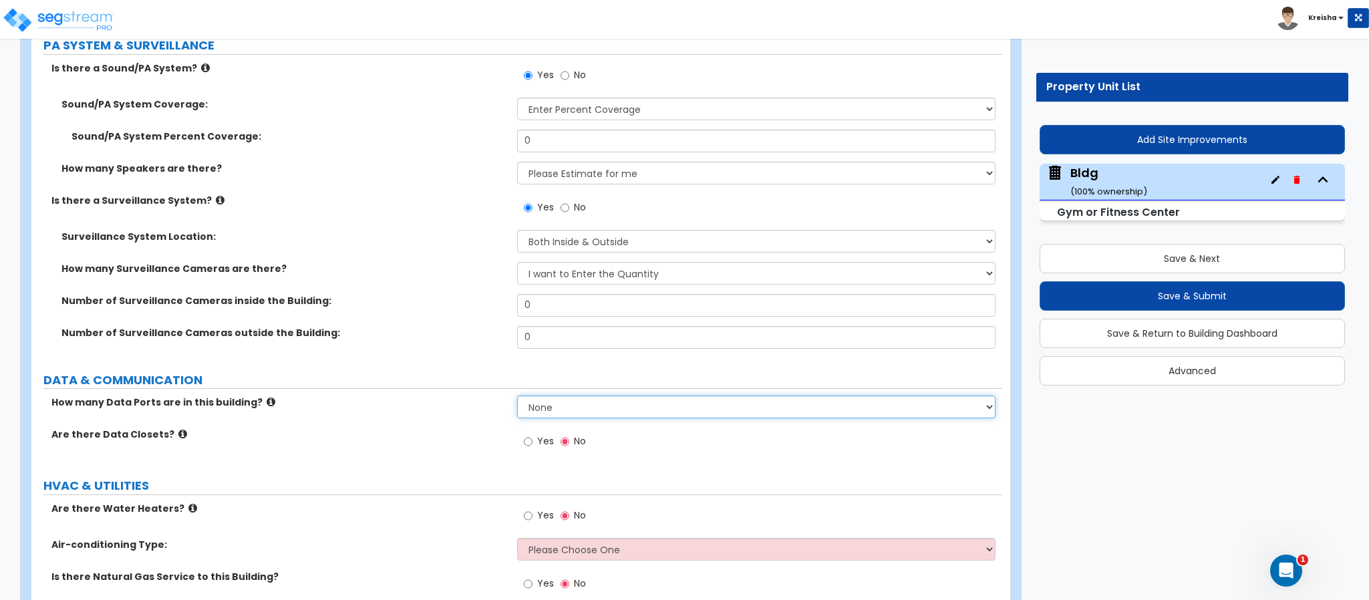
click at [543, 396] on select "None Please Estimate for Me I will specify the Quantity Exactly" at bounding box center [756, 407] width 479 height 23
click at [550, 396] on select "None Please Estimate for Me I will specify the Quantity Exactly" at bounding box center [756, 407] width 479 height 23
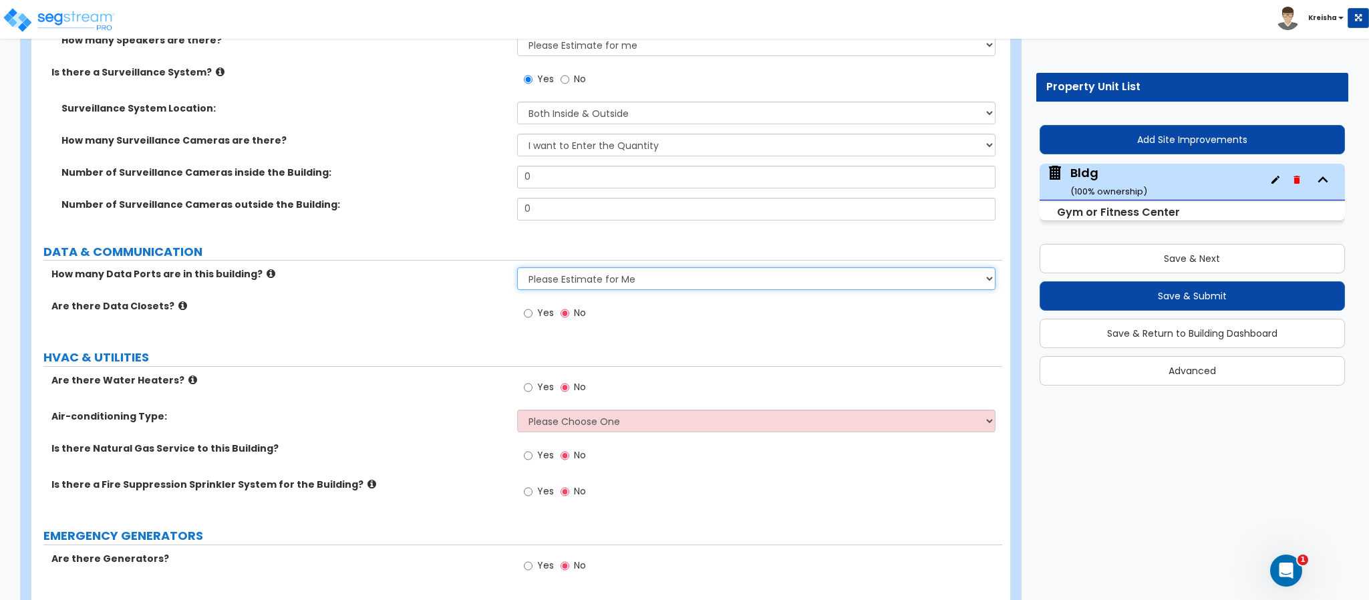
select select "2"
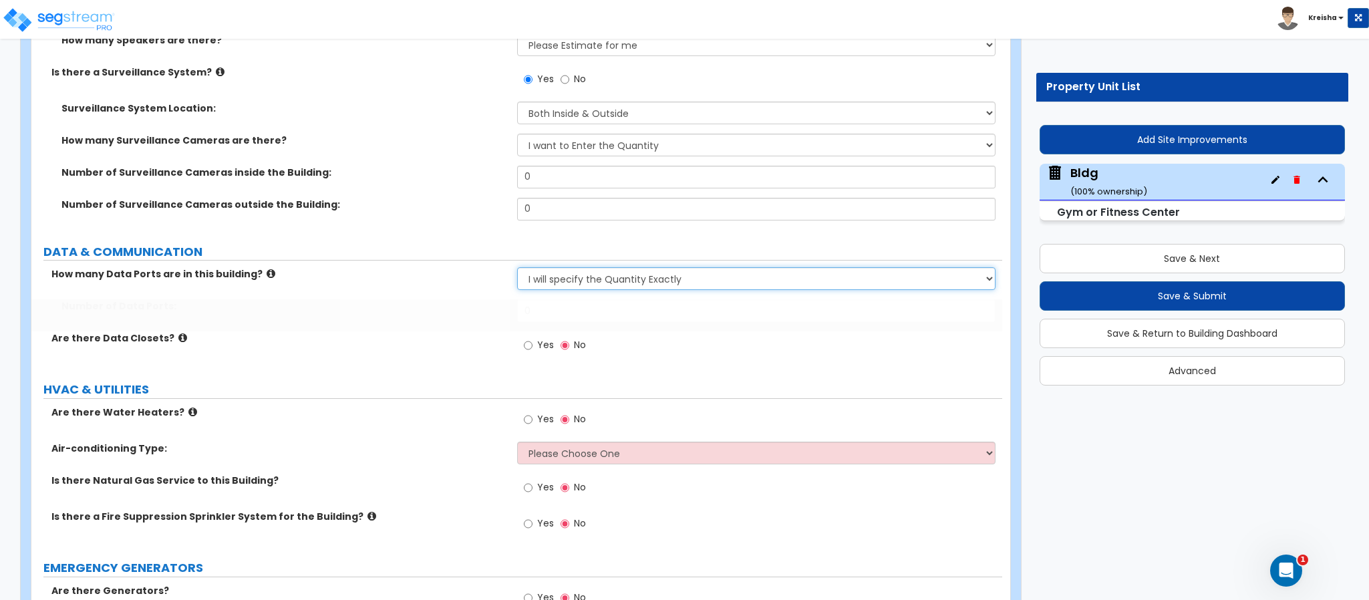
scroll to position [14424, 0]
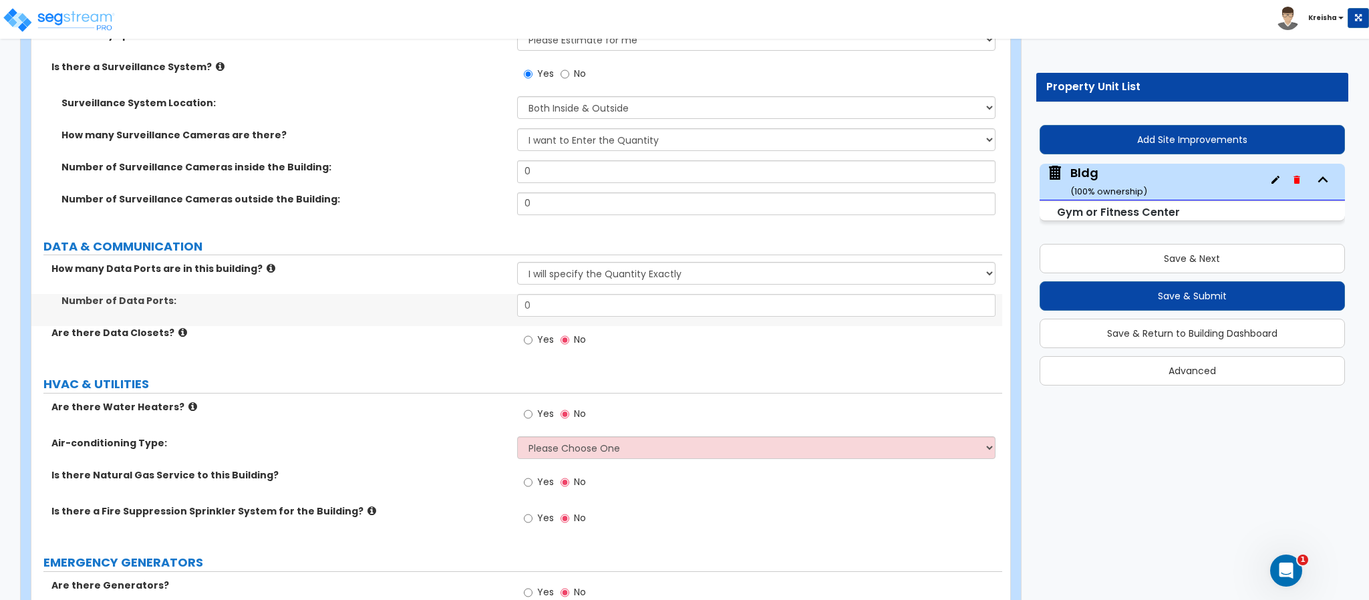
click at [528, 330] on label "Yes" at bounding box center [539, 341] width 30 height 23
click at [528, 333] on input "Yes" at bounding box center [528, 340] width 9 height 15
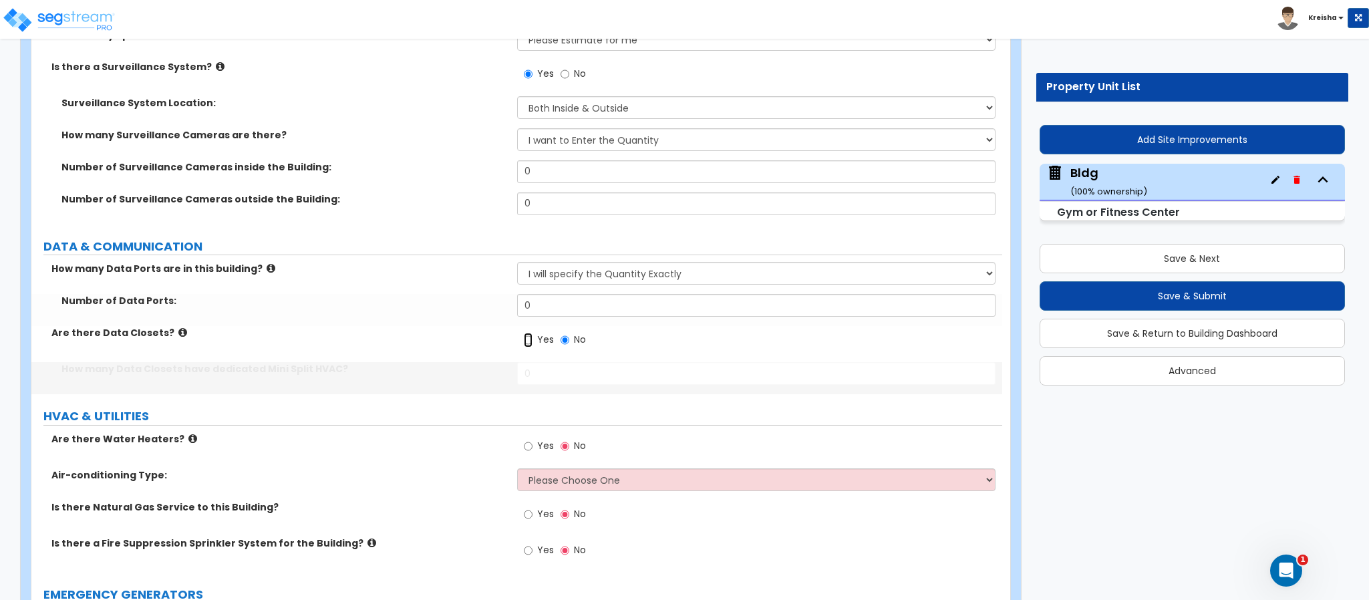
radio input "true"
drag, startPoint x: 123, startPoint y: 327, endPoint x: 313, endPoint y: 333, distance: 189.9
click at [307, 333] on div "How many Data Ports are in this building? None Please Estimate for Me I will sp…" at bounding box center [516, 328] width 951 height 132
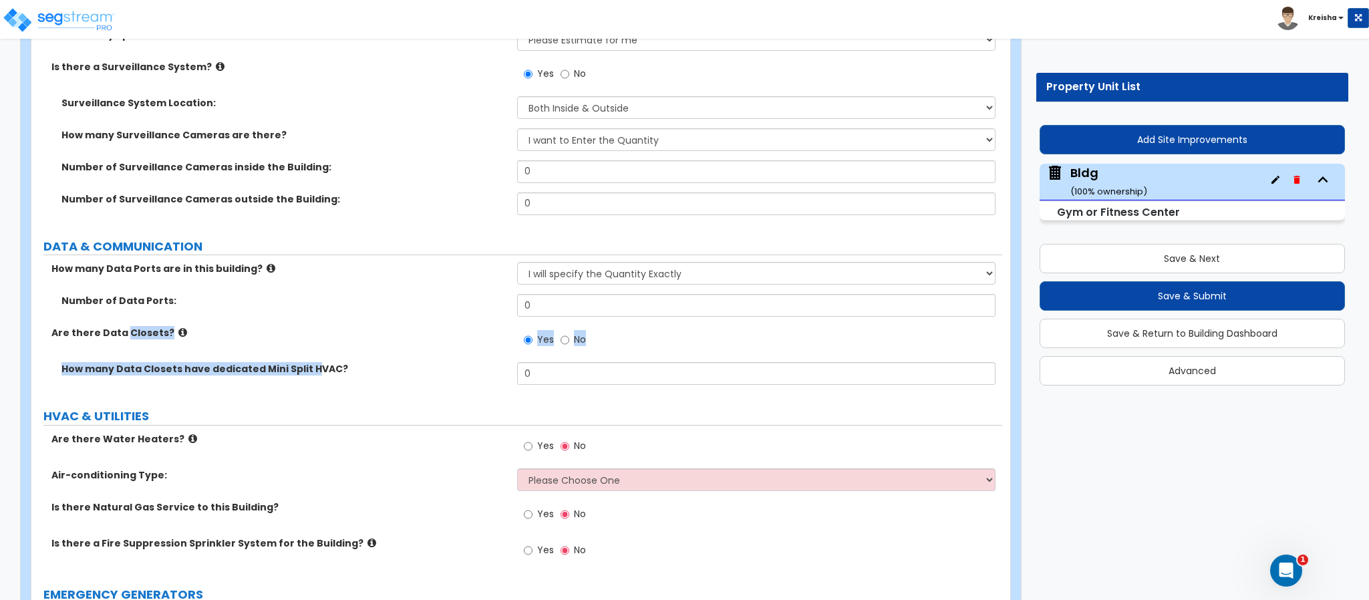
drag, startPoint x: 538, startPoint y: 412, endPoint x: 413, endPoint y: 363, distance: 134.1
click at [539, 439] on span "Yes" at bounding box center [545, 445] width 17 height 13
click at [533, 439] on input "Yes" at bounding box center [528, 446] width 9 height 15
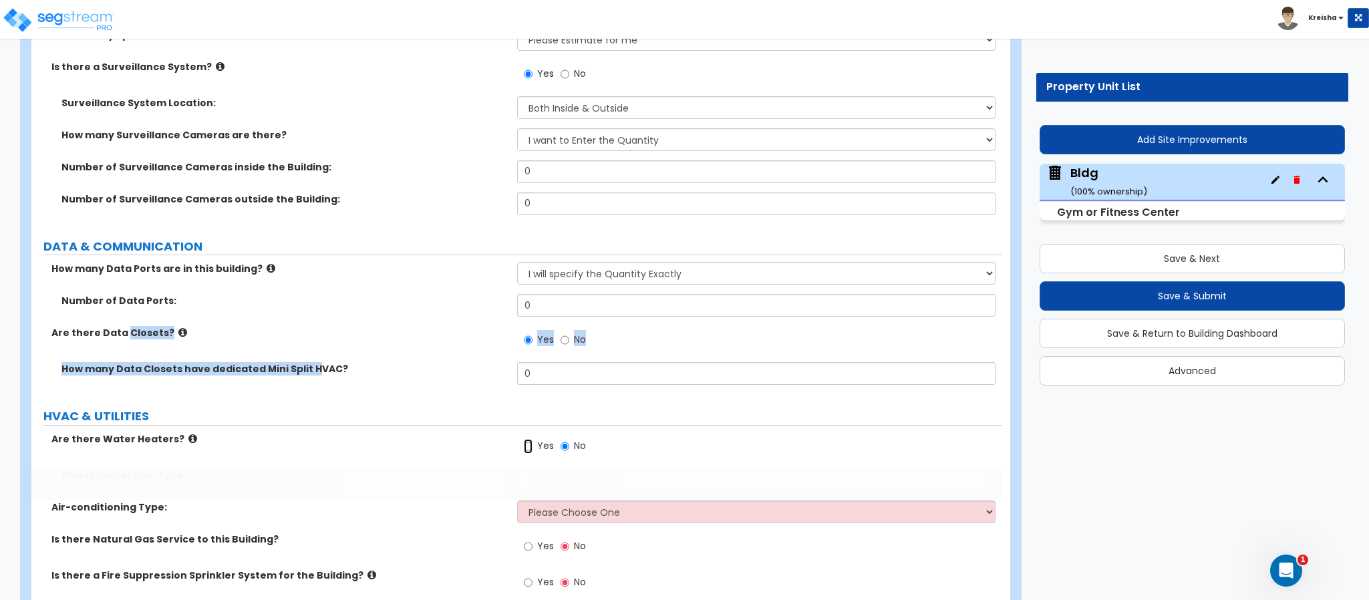
radio input "true"
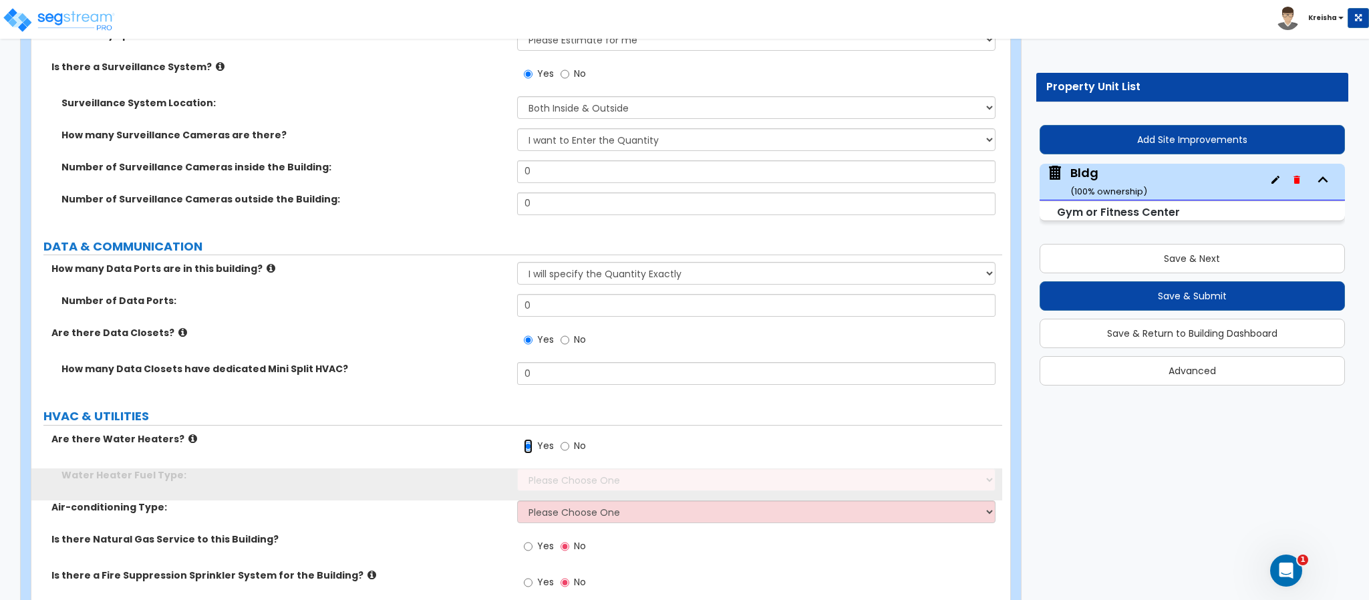
scroll to position [14490, 0]
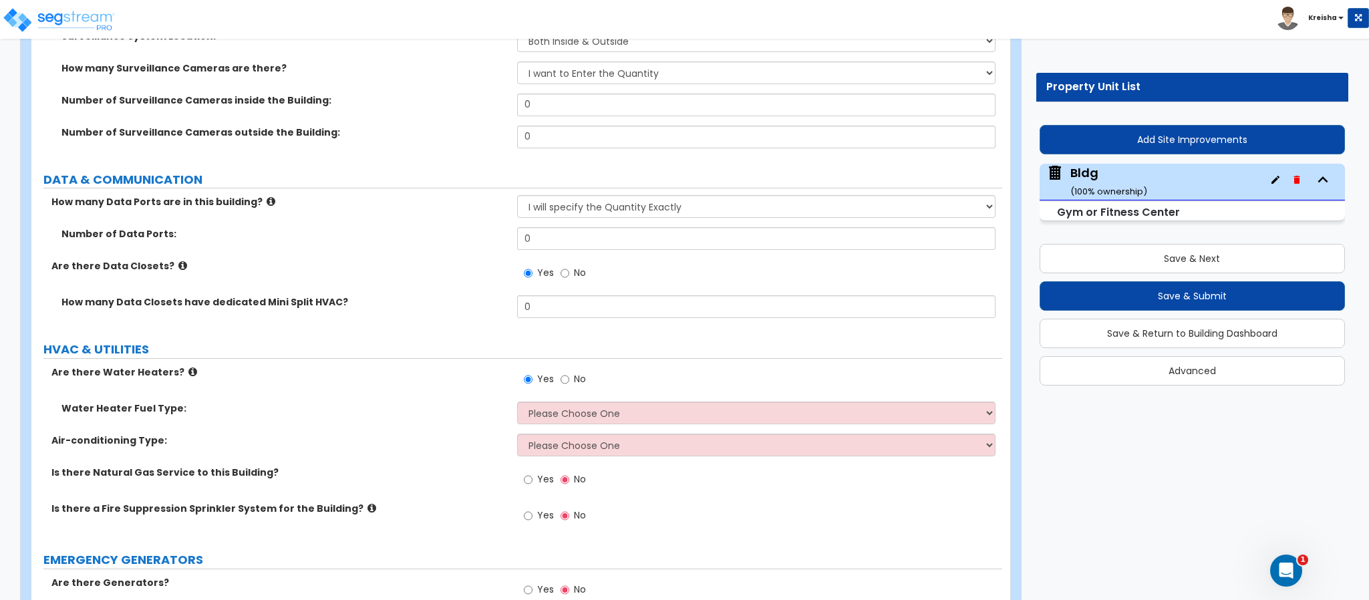
scroll to position [14535, 0]
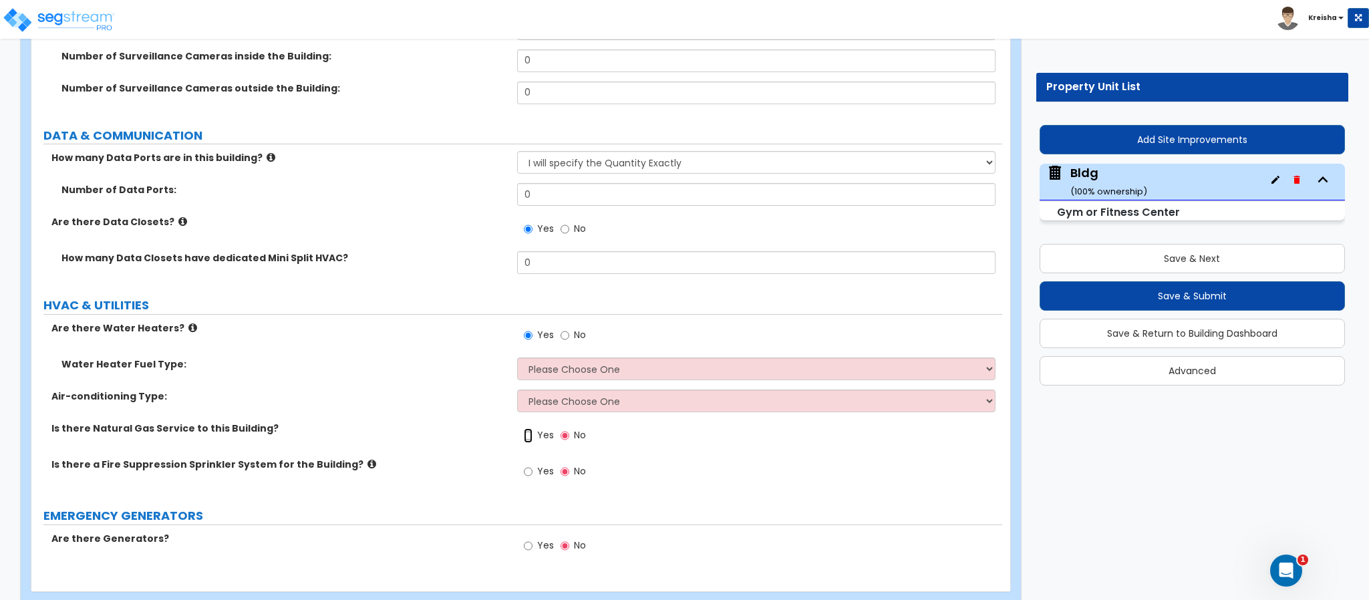
click at [531, 428] on input "Yes" at bounding box center [528, 435] width 9 height 15
radio input "true"
click at [530, 464] on input "Yes" at bounding box center [528, 471] width 9 height 15
radio input "true"
click at [534, 532] on div "Yes No" at bounding box center [554, 547] width 75 height 31
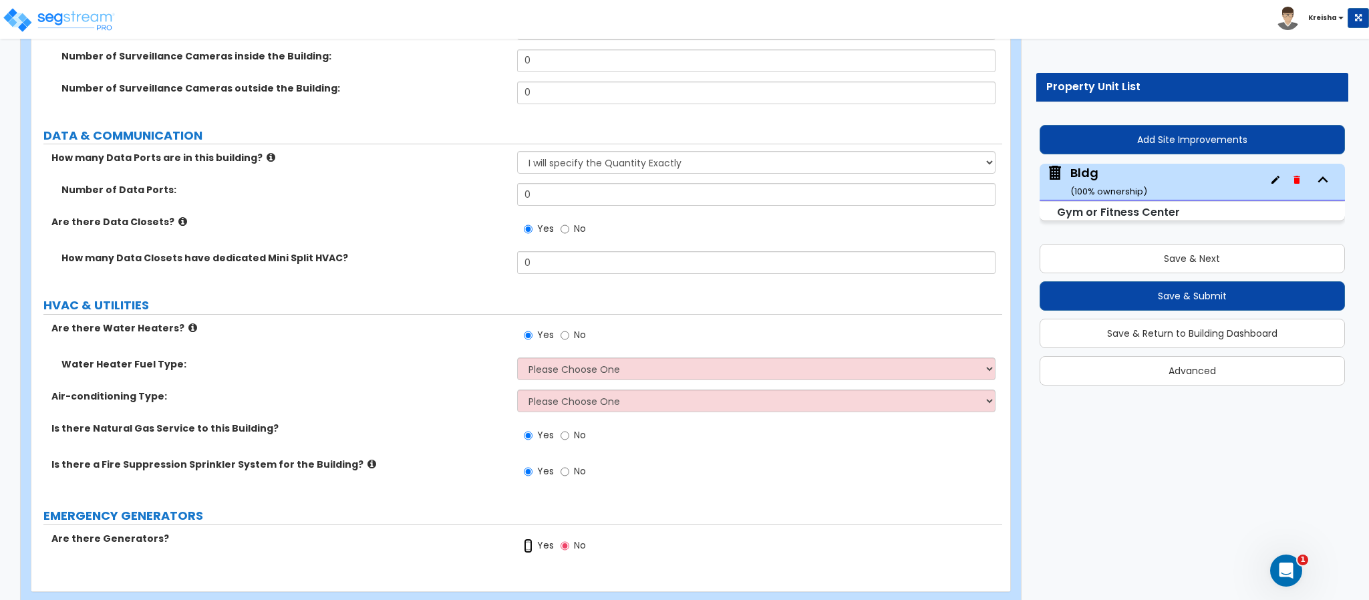
click at [531, 539] on input "Yes" at bounding box center [528, 546] width 9 height 15
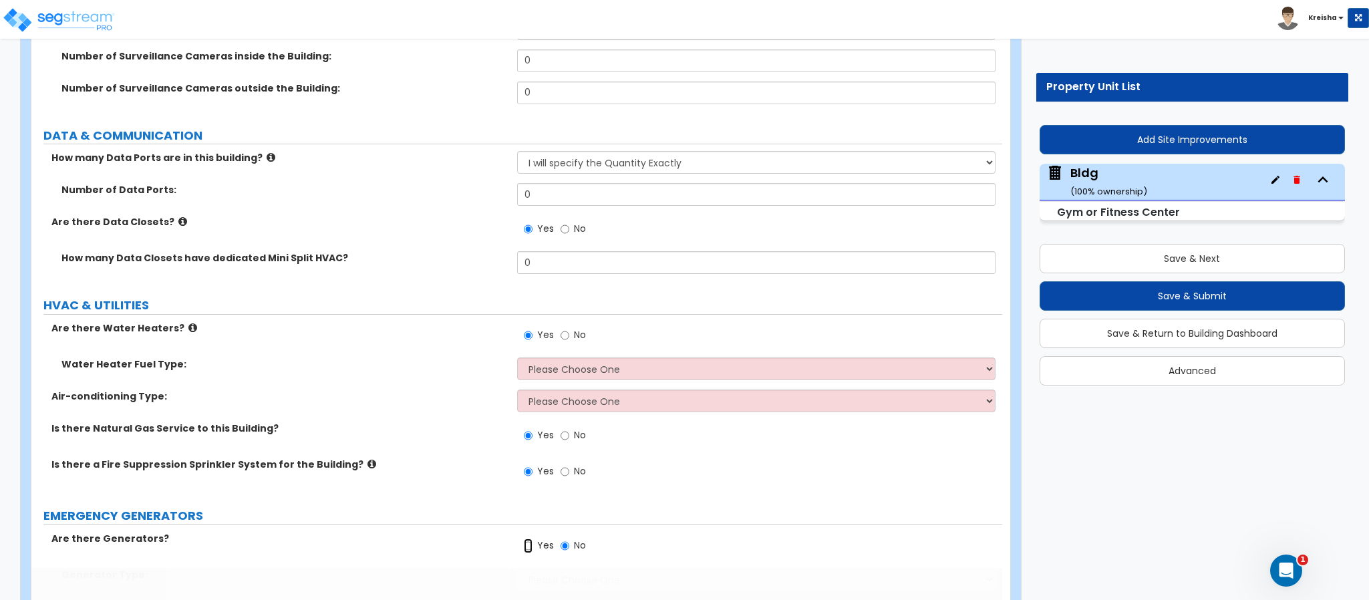
radio input "true"
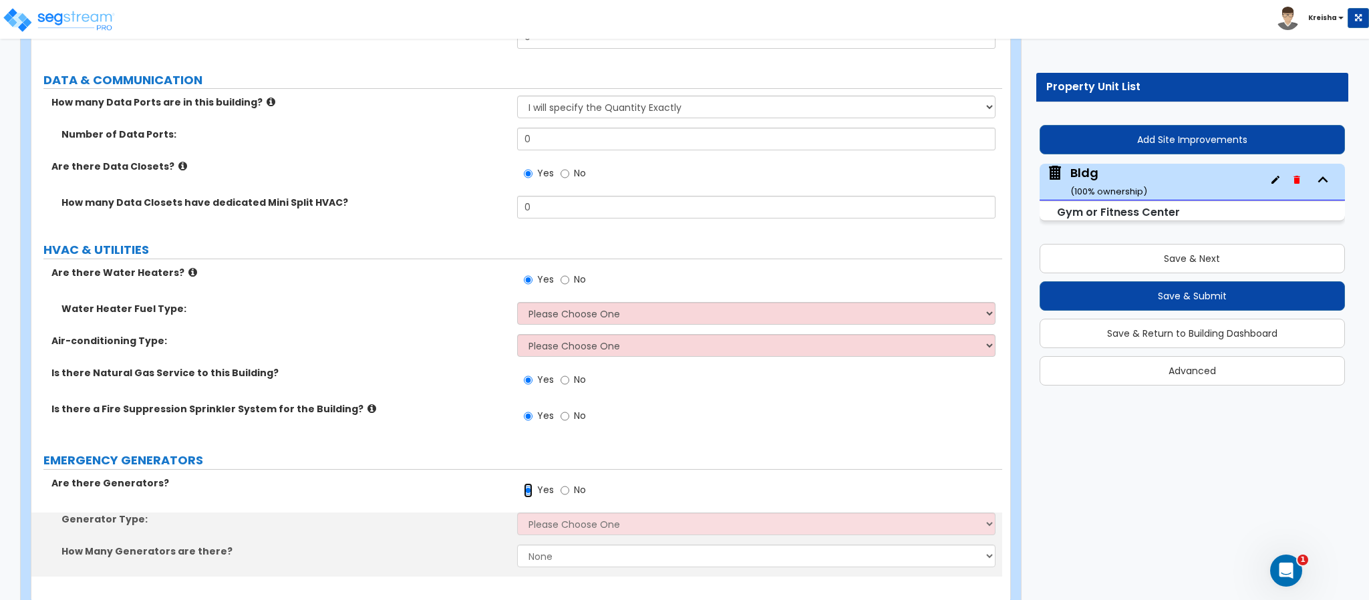
scroll to position [14598, 0]
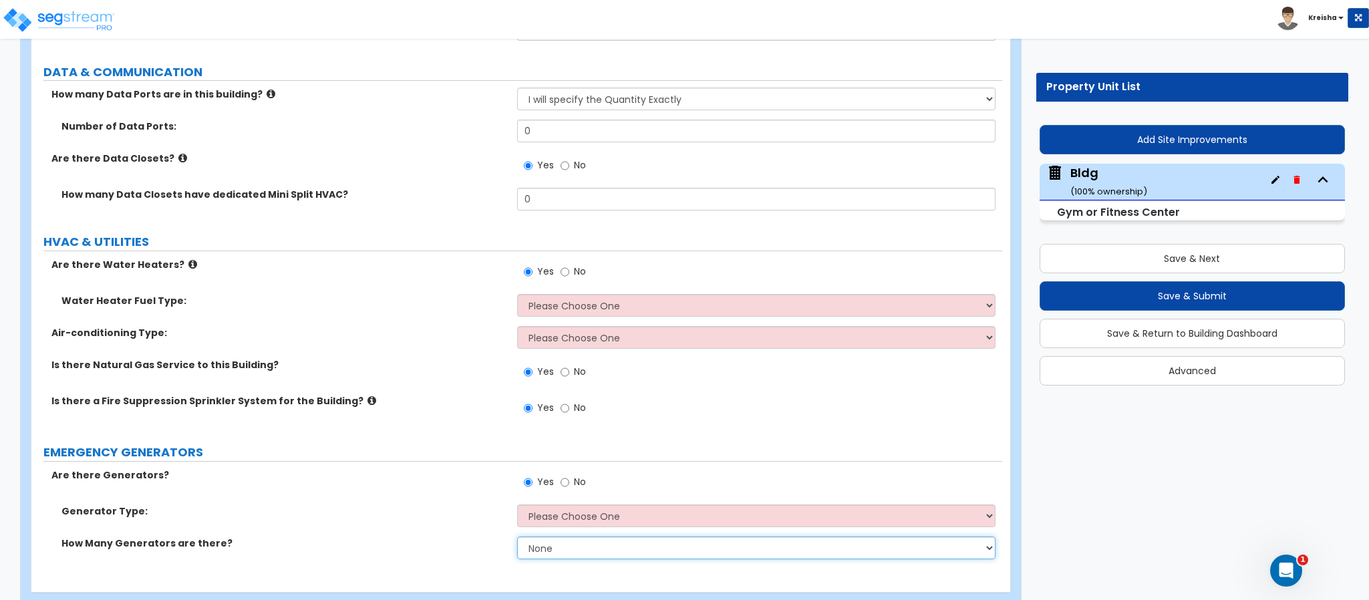
click at [559, 537] on select "None 1 2 3" at bounding box center [756, 548] width 479 height 23
select select "1"
click at [517, 537] on select "None 1 2 3" at bounding box center [756, 548] width 479 height 23
click at [556, 504] on select "Please Choose One Gas Diesel" at bounding box center [756, 515] width 479 height 23
select select "1"
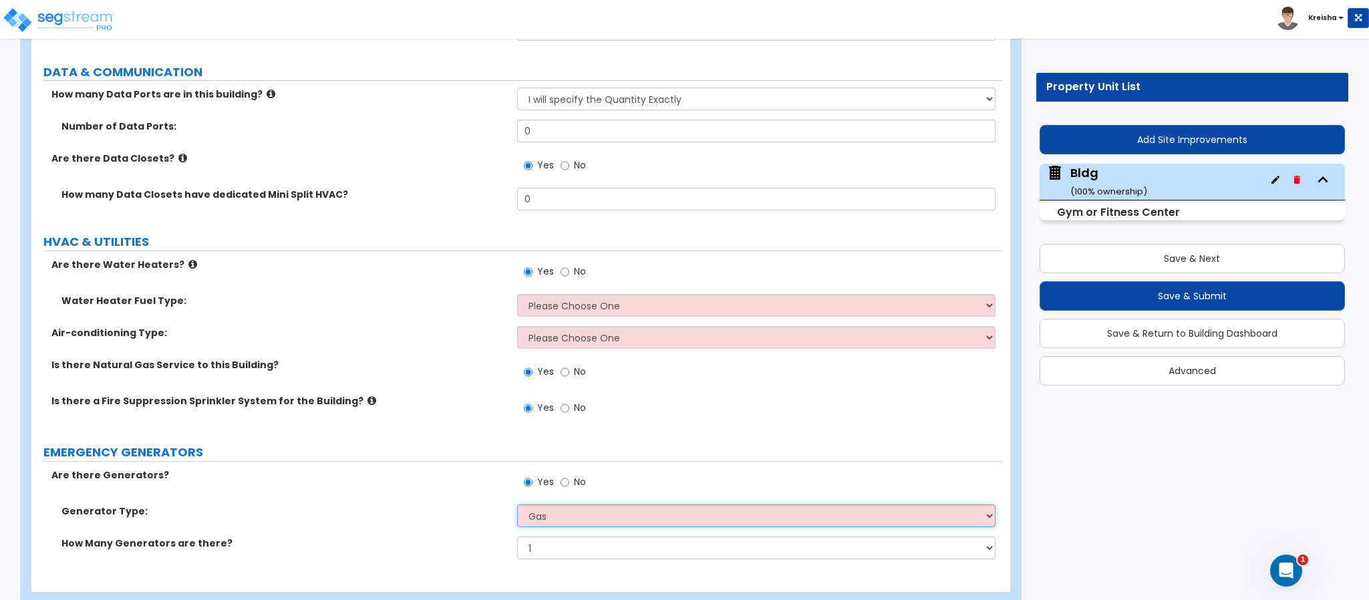
click at [517, 504] on select "Please Choose One Gas Diesel" at bounding box center [756, 515] width 479 height 23
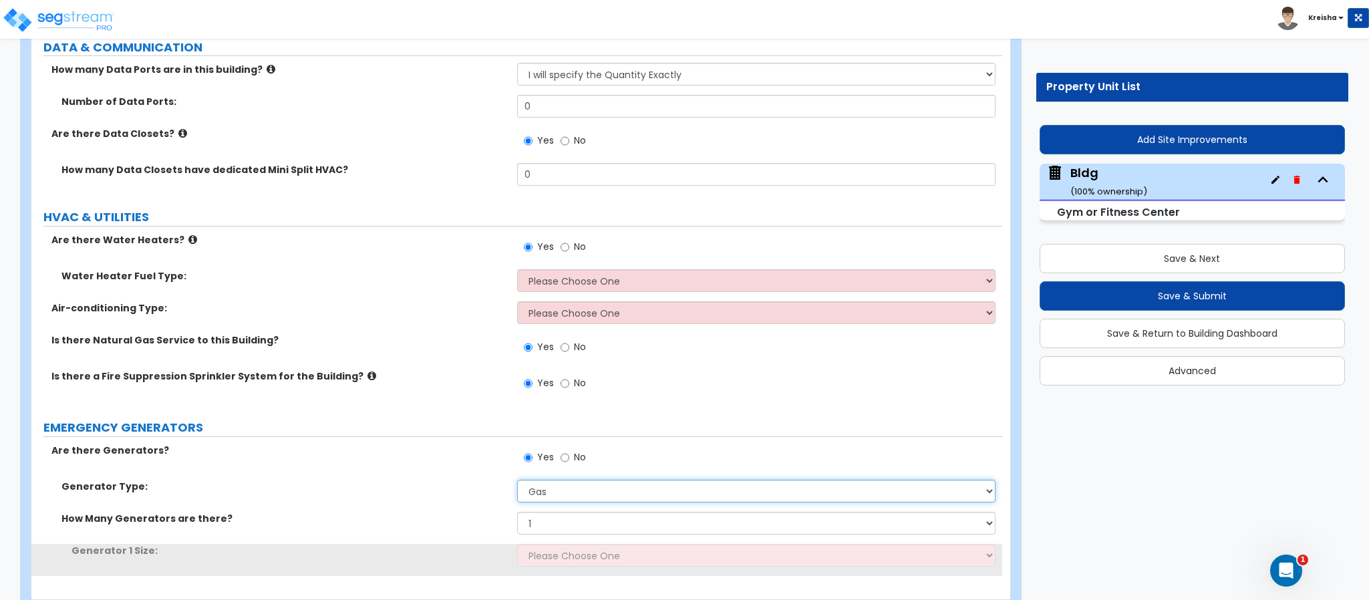
scroll to position [14630, 0]
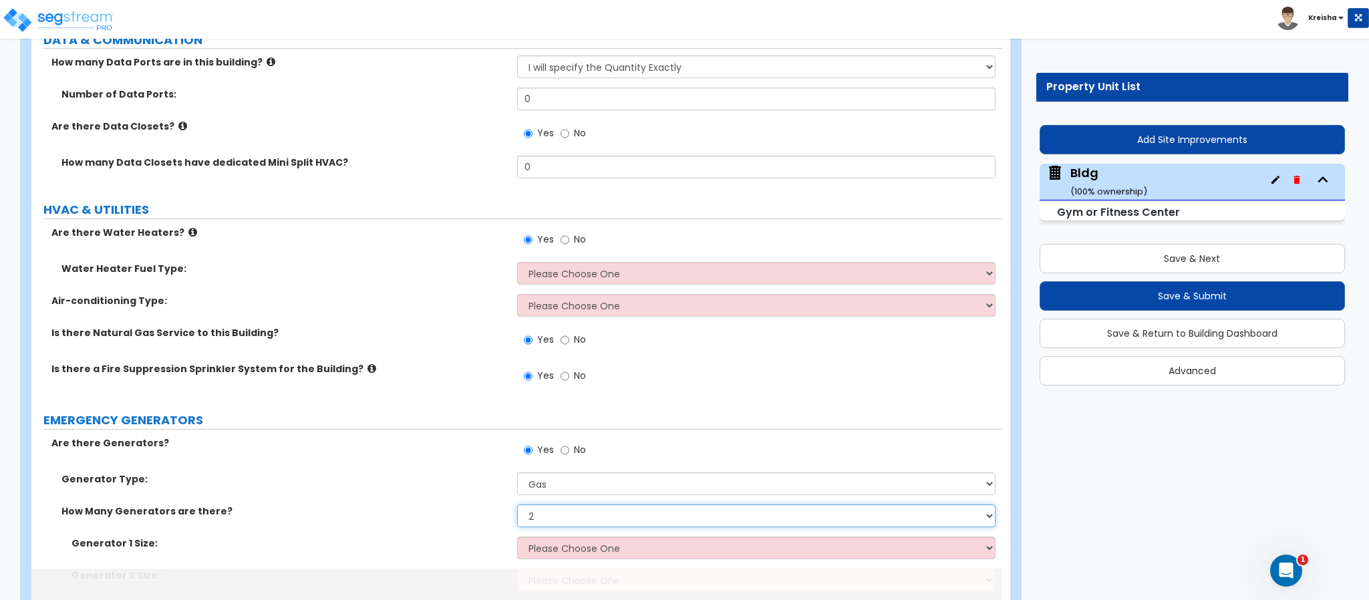
select select "3"
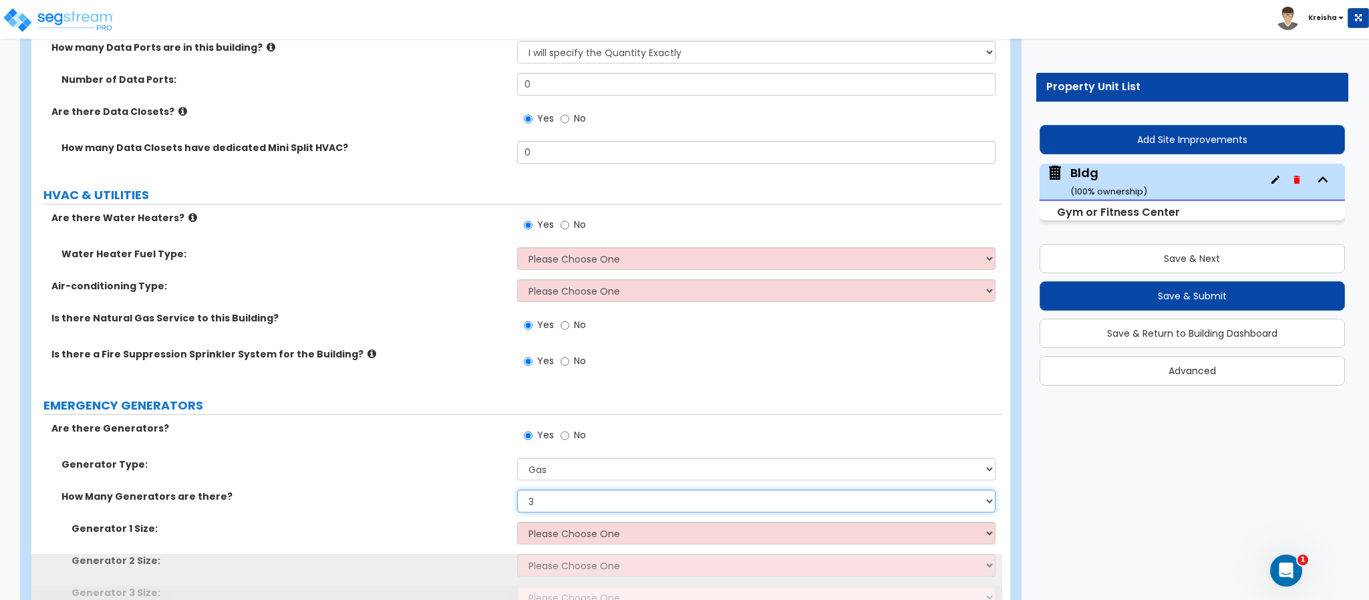
scroll to position [14694, 0]
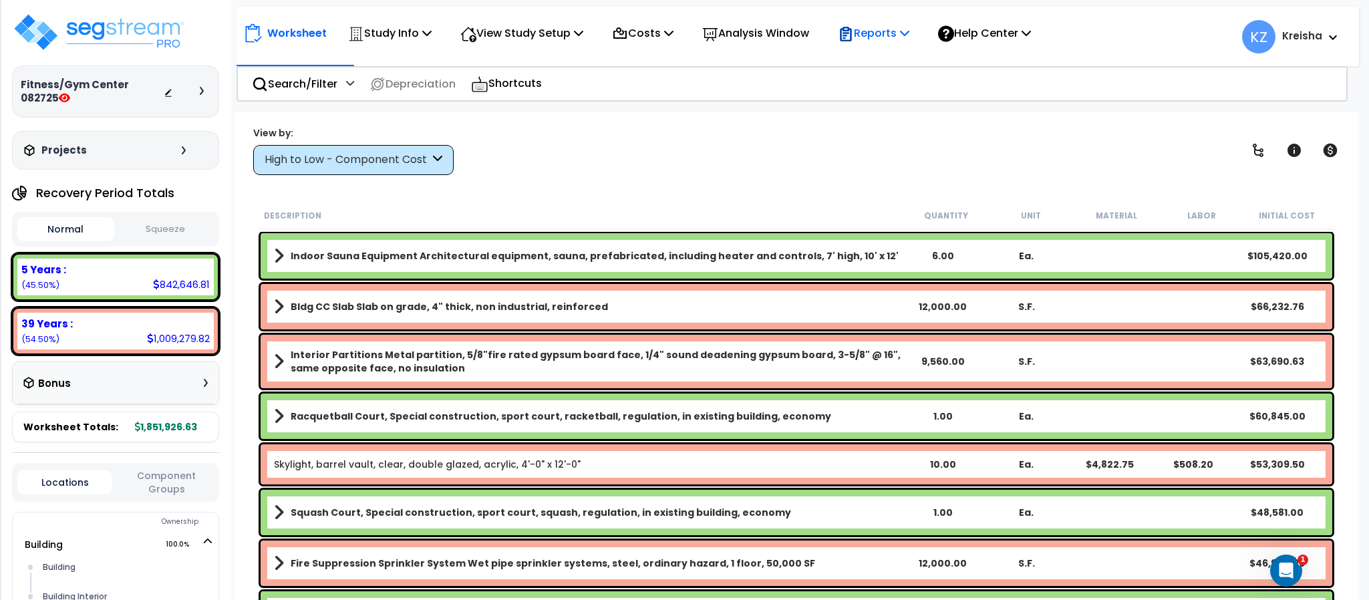
click at [909, 31] on p "Reports" at bounding box center [873, 33] width 71 height 18
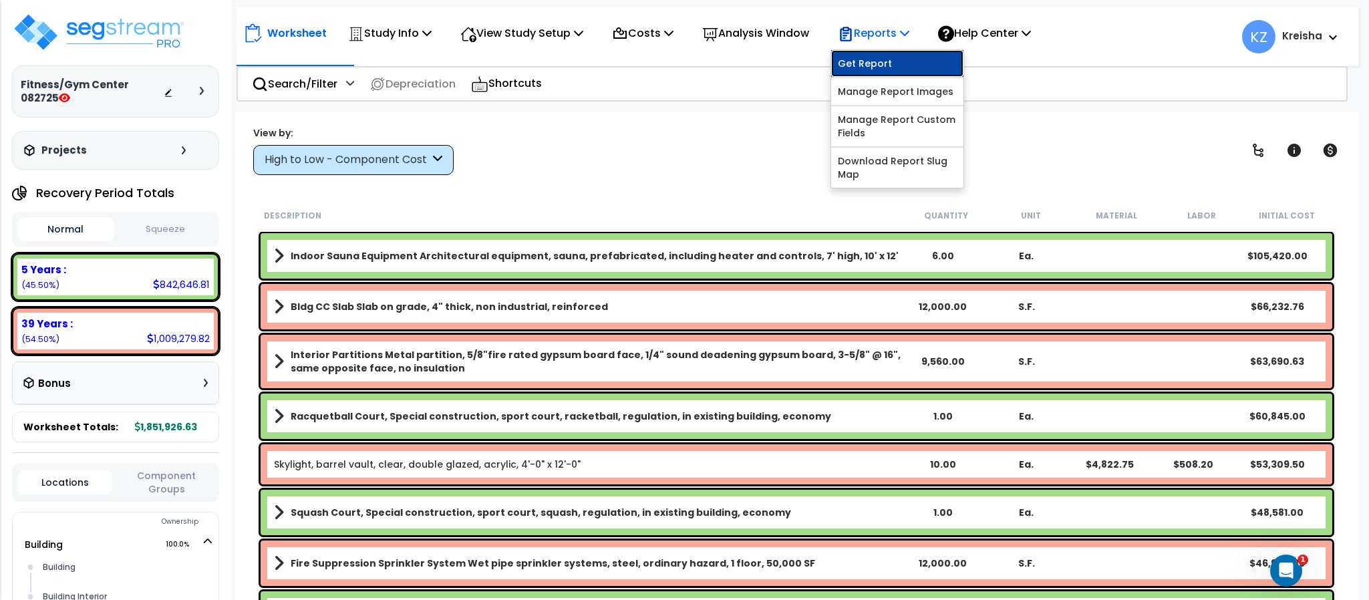
click at [881, 64] on link "Get Report" at bounding box center [897, 63] width 132 height 27
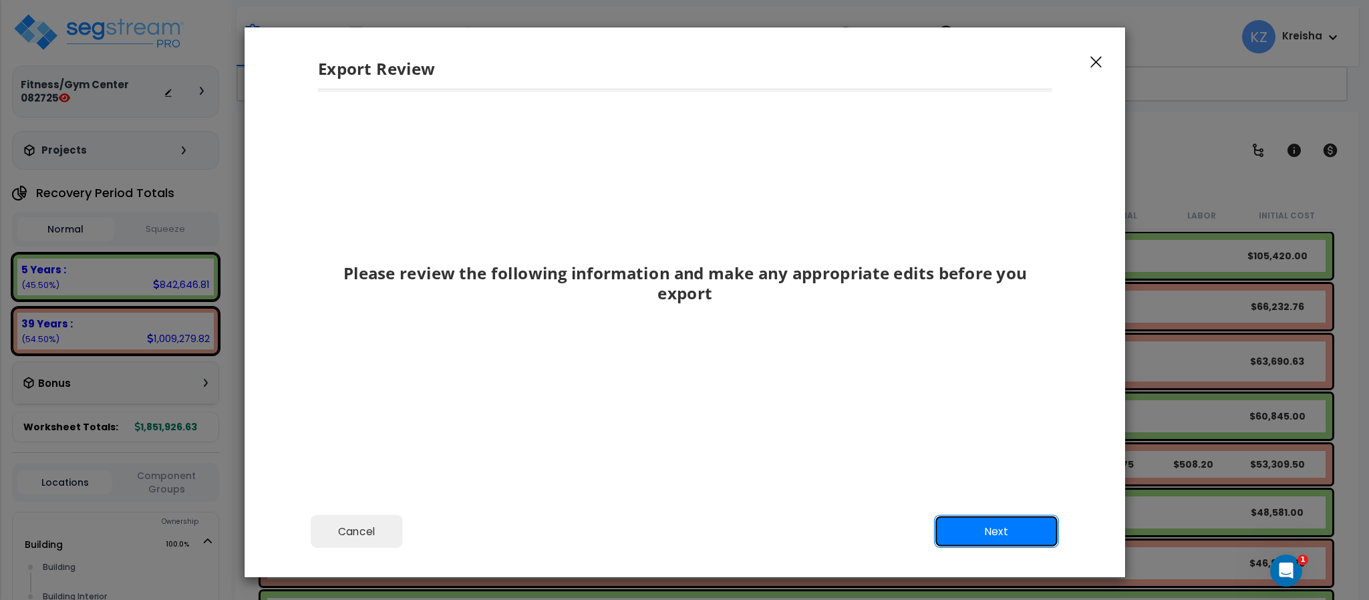
click at [996, 520] on button "Next" at bounding box center [995, 531] width 125 height 33
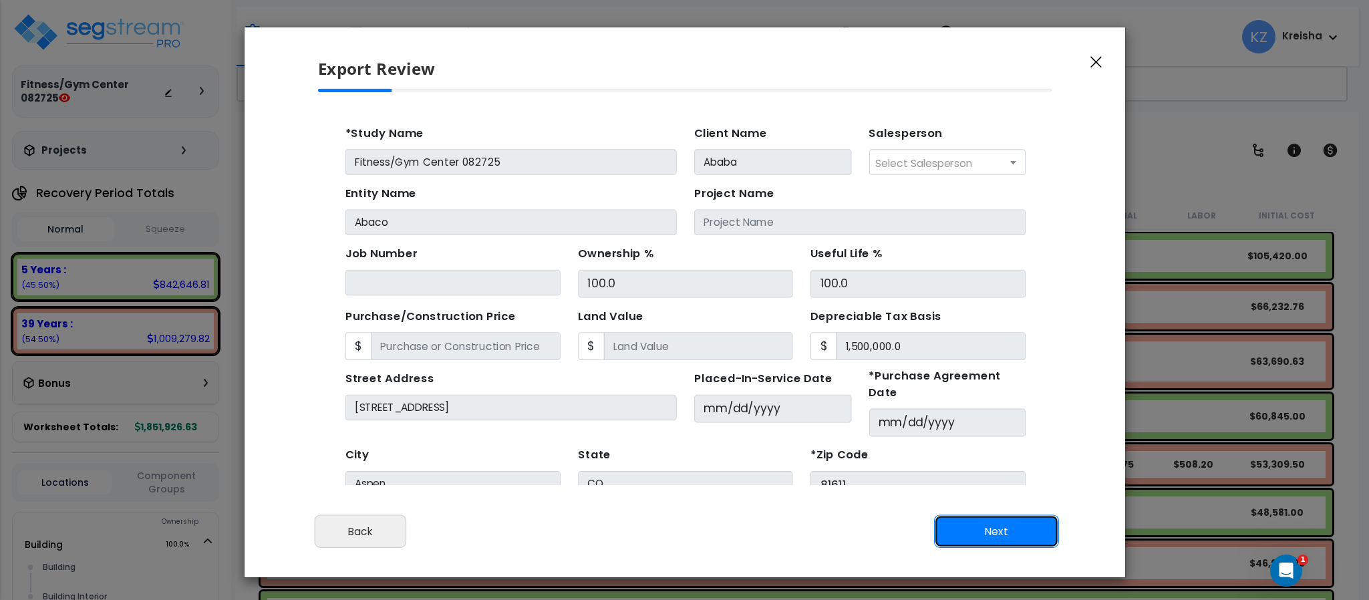
click at [996, 520] on button "Next" at bounding box center [995, 531] width 125 height 33
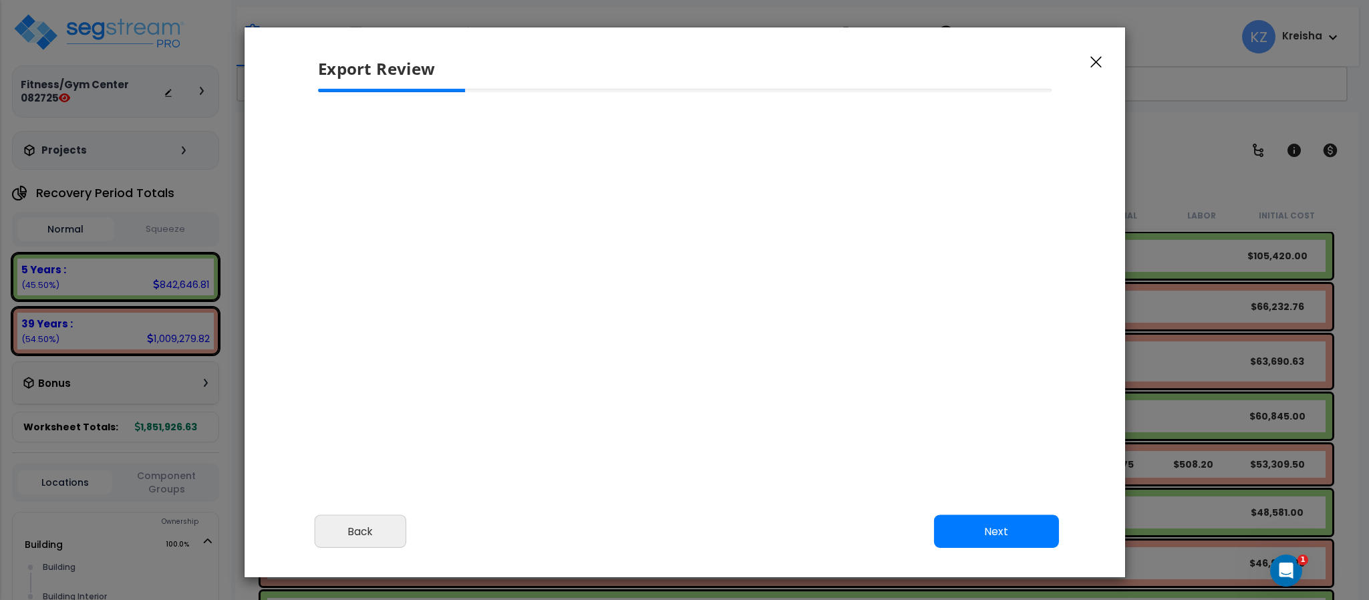
scroll to position [48, 0]
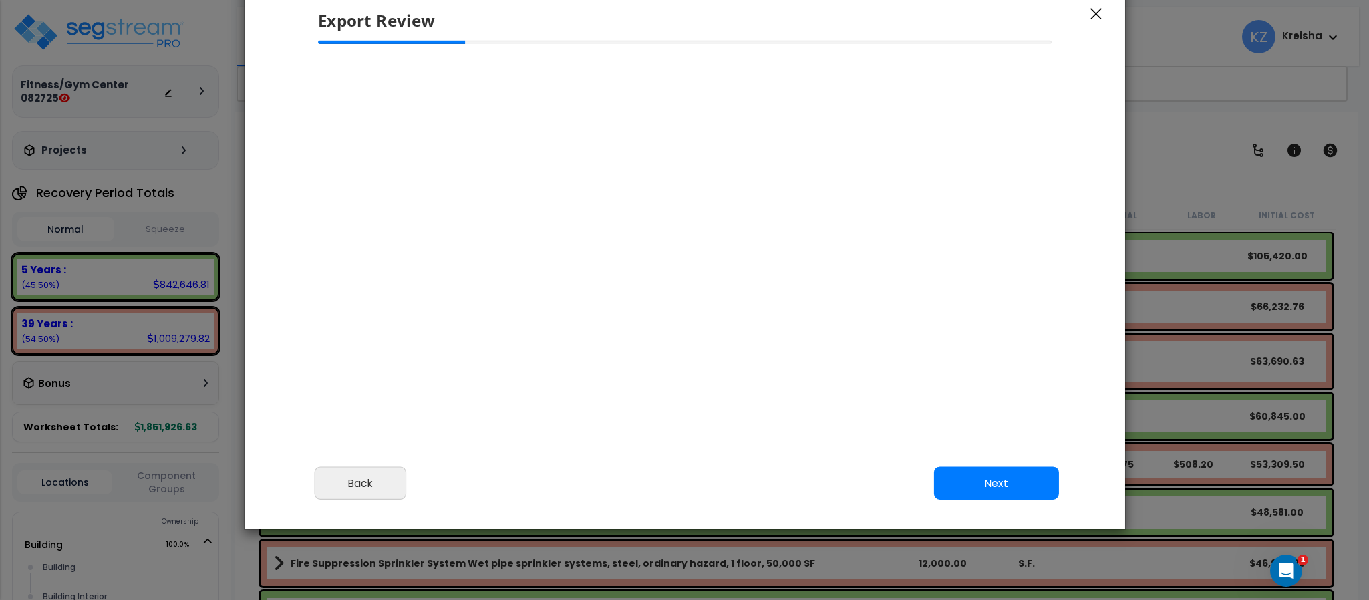
select select "2025"
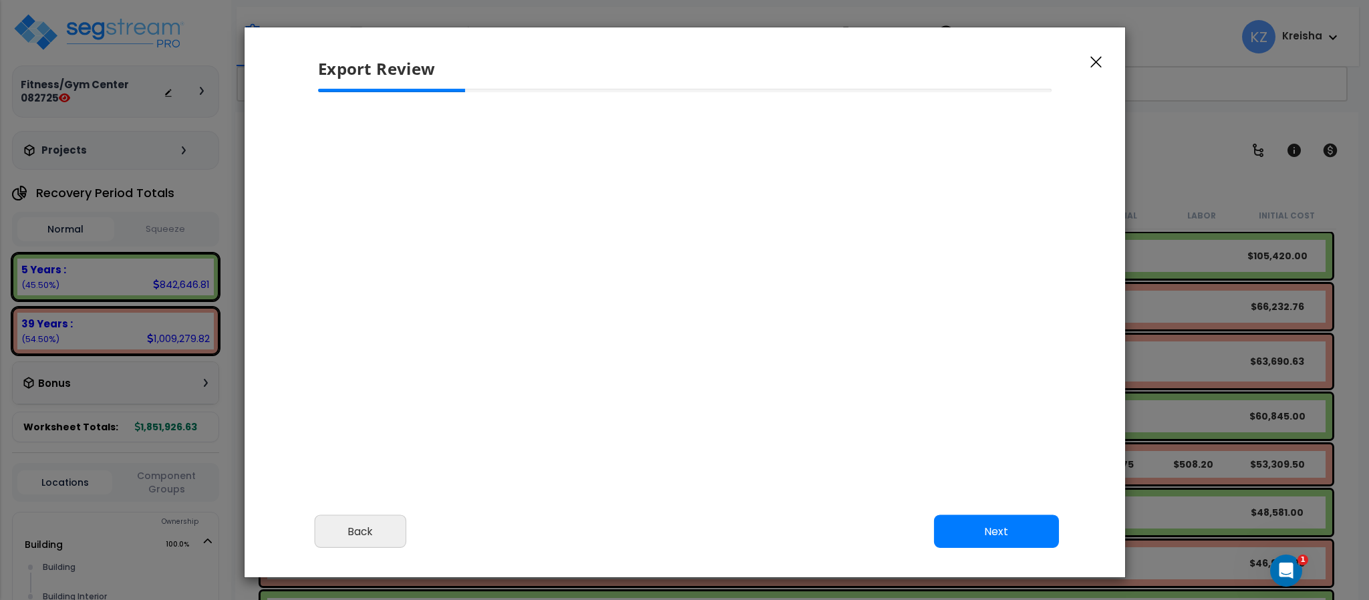
click at [957, 458] on div "Please review the following information and make any appropriate edits before y…" at bounding box center [685, 297] width 881 height 416
click at [983, 542] on button "Next" at bounding box center [995, 531] width 125 height 33
click at [983, 533] on button "Next" at bounding box center [995, 531] width 125 height 33
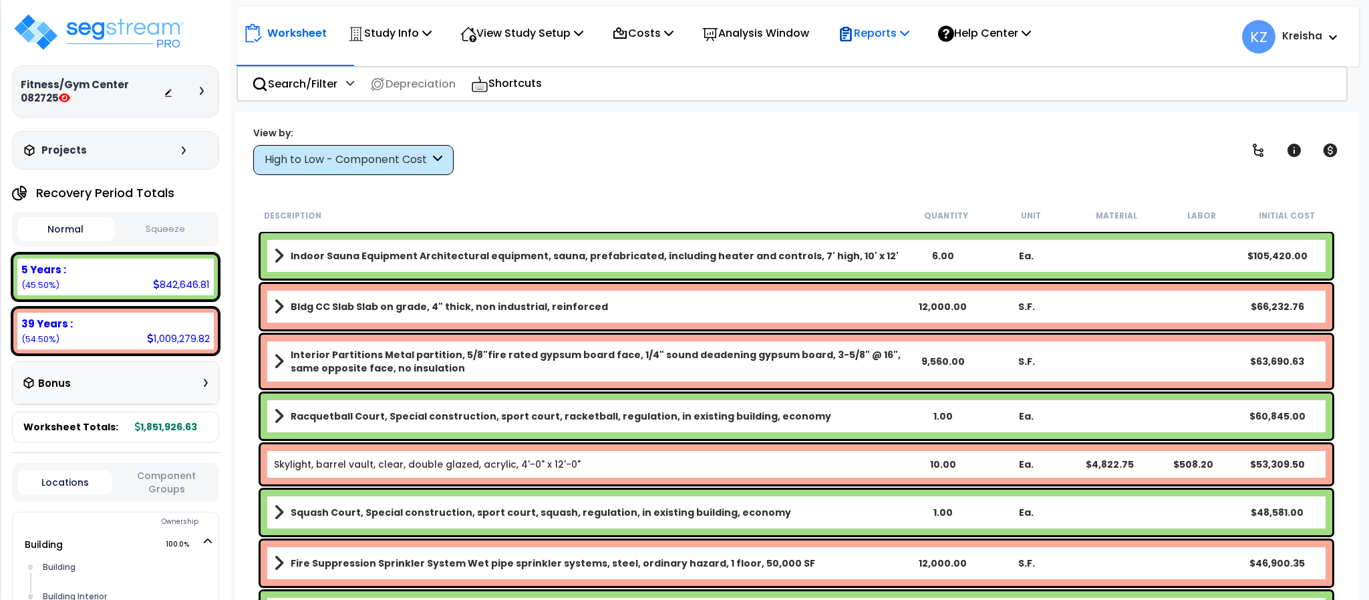
click at [909, 41] on p "Reports" at bounding box center [873, 33] width 71 height 18
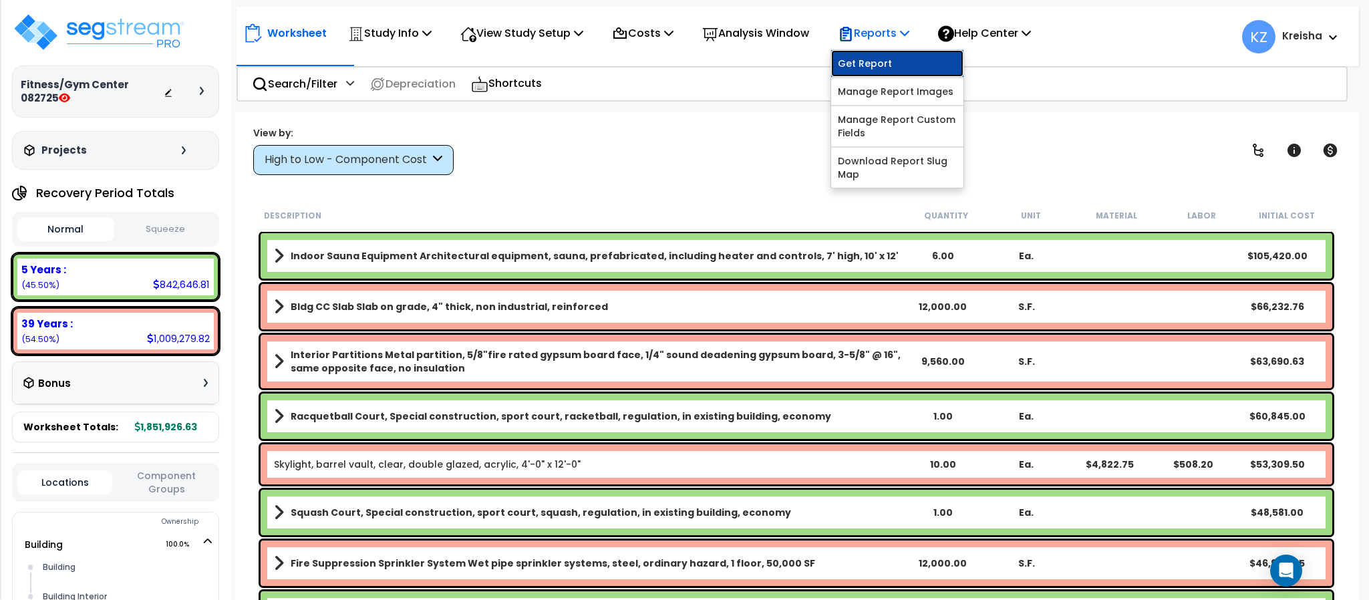
click at [897, 60] on link "Get Report" at bounding box center [897, 63] width 132 height 27
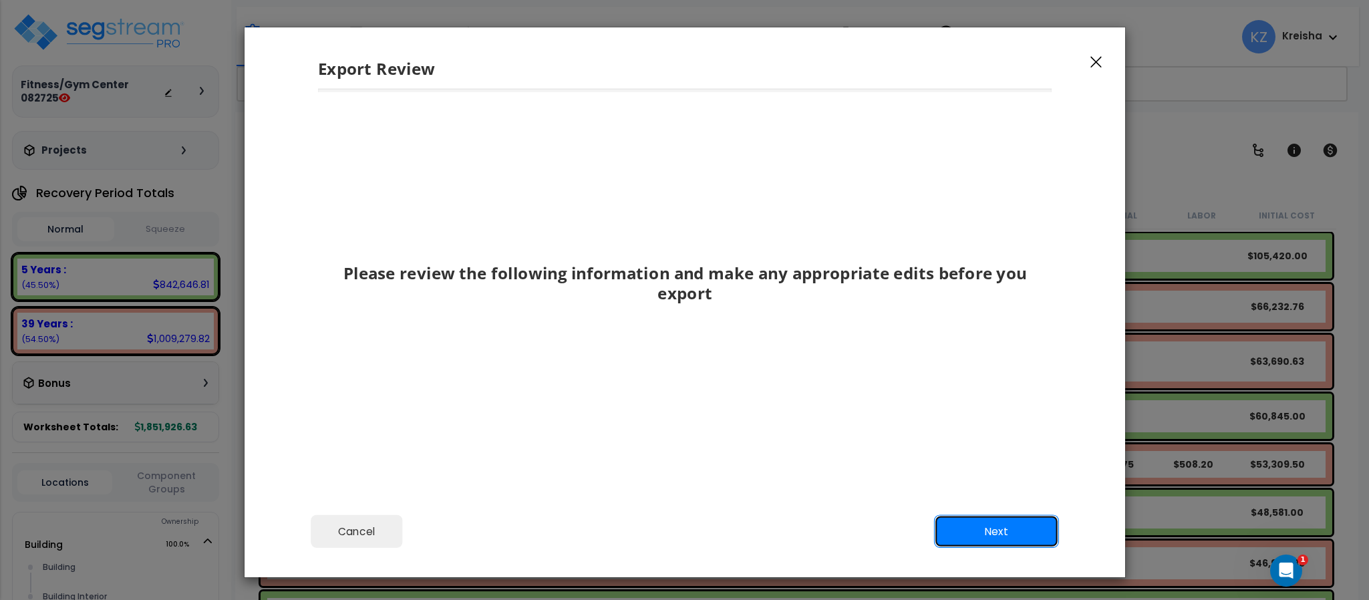
click at [997, 528] on button "Next" at bounding box center [995, 531] width 125 height 33
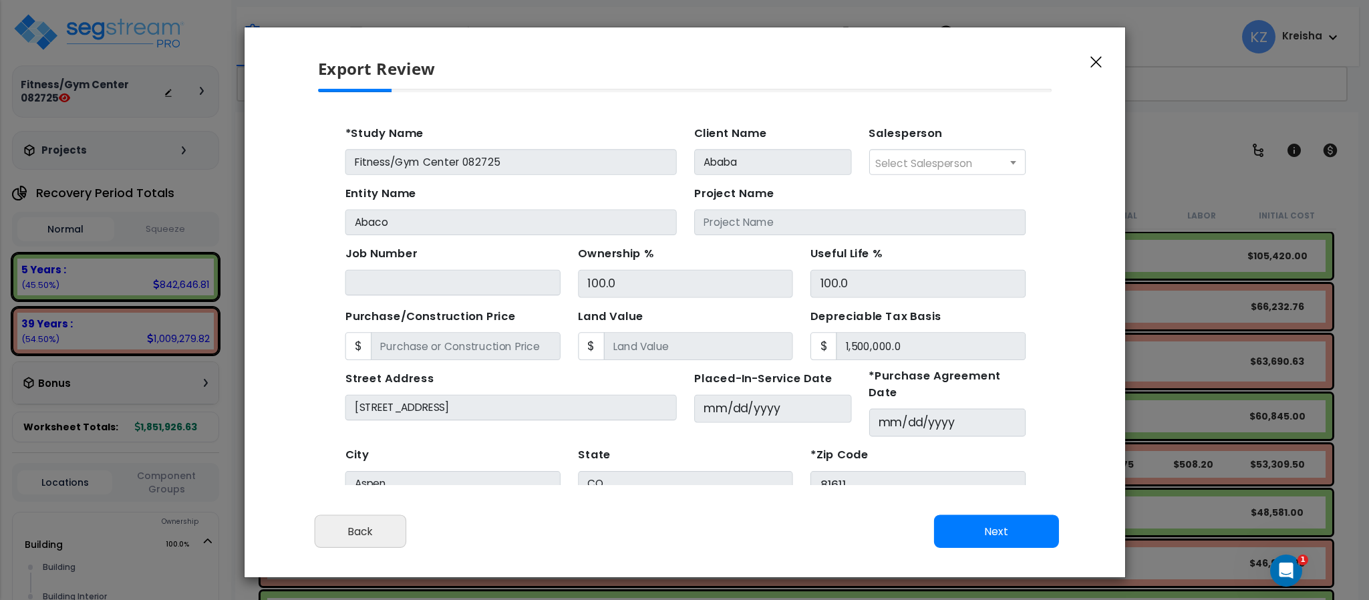
click at [995, 514] on div "Cancel Back Next Export Edit Images" at bounding box center [685, 540] width 881 height 73
click at [996, 519] on button "Next" at bounding box center [995, 531] width 125 height 33
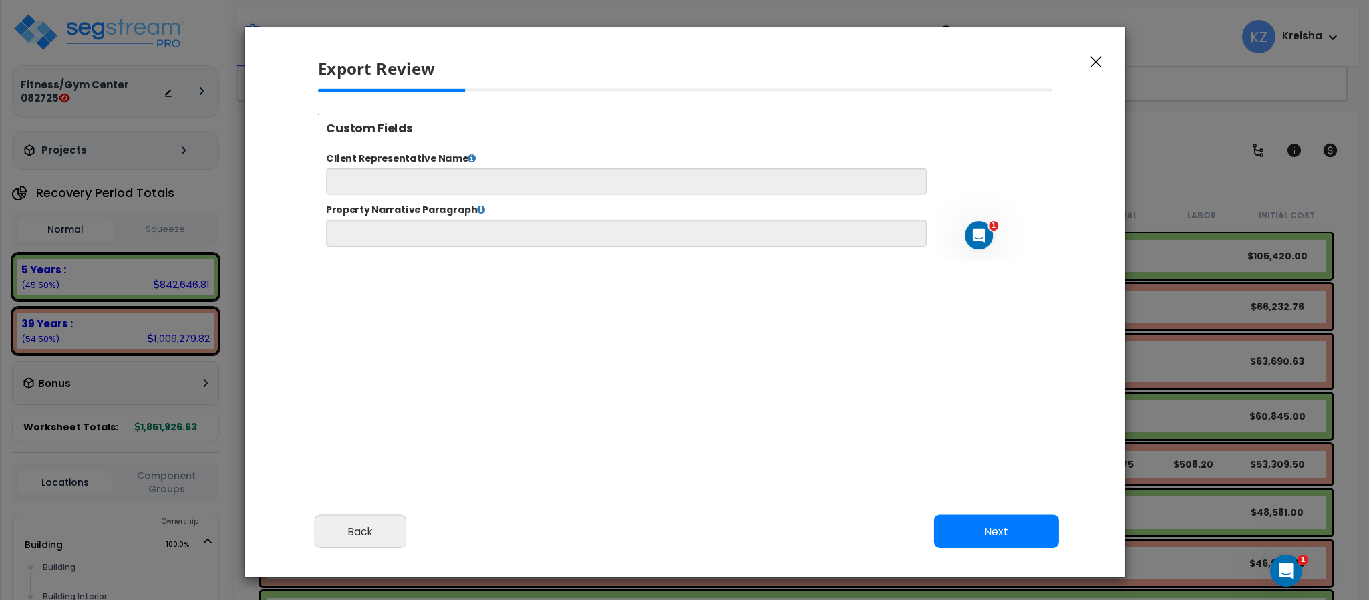
select select "2025"
click at [972, 515] on div "Cancel Back Next Export Edit Images" at bounding box center [685, 540] width 881 height 73
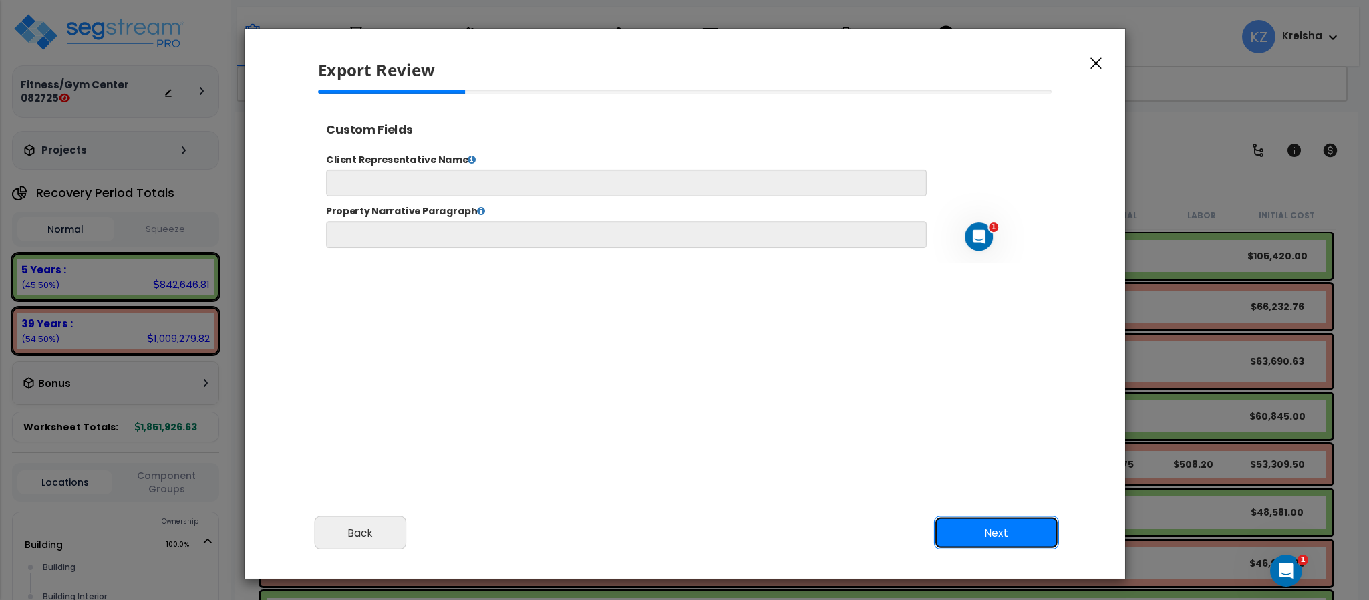
click at [987, 523] on button "Next" at bounding box center [996, 532] width 125 height 33
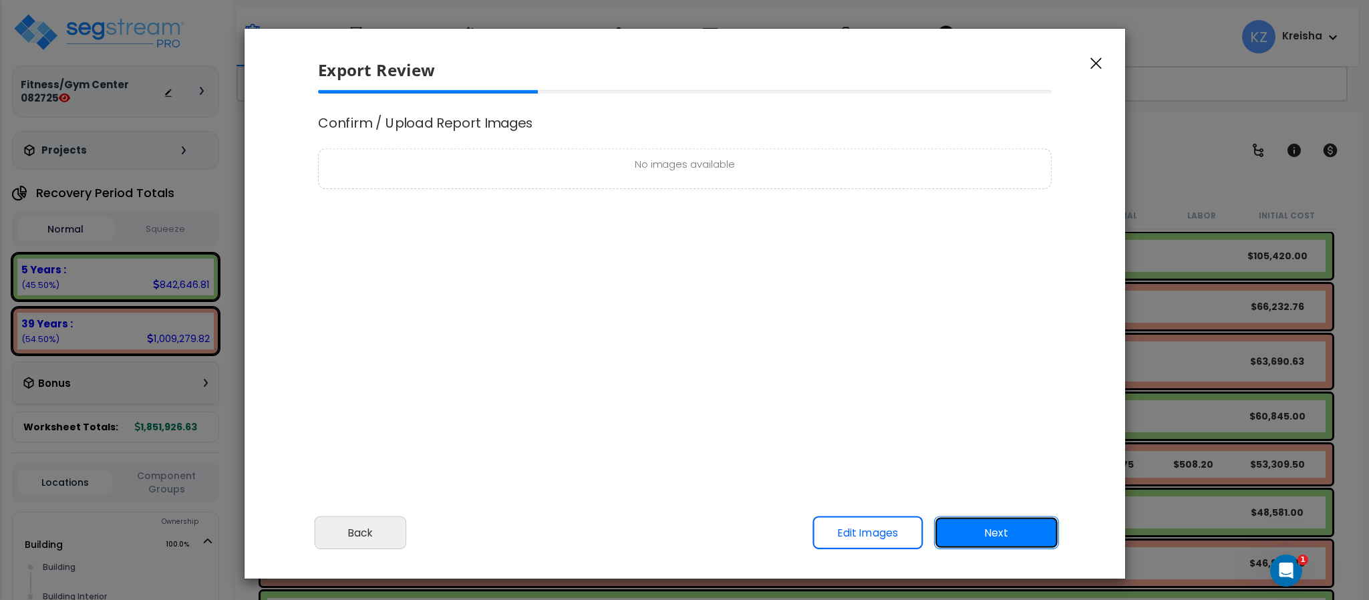
click at [982, 527] on button "Next" at bounding box center [996, 532] width 125 height 33
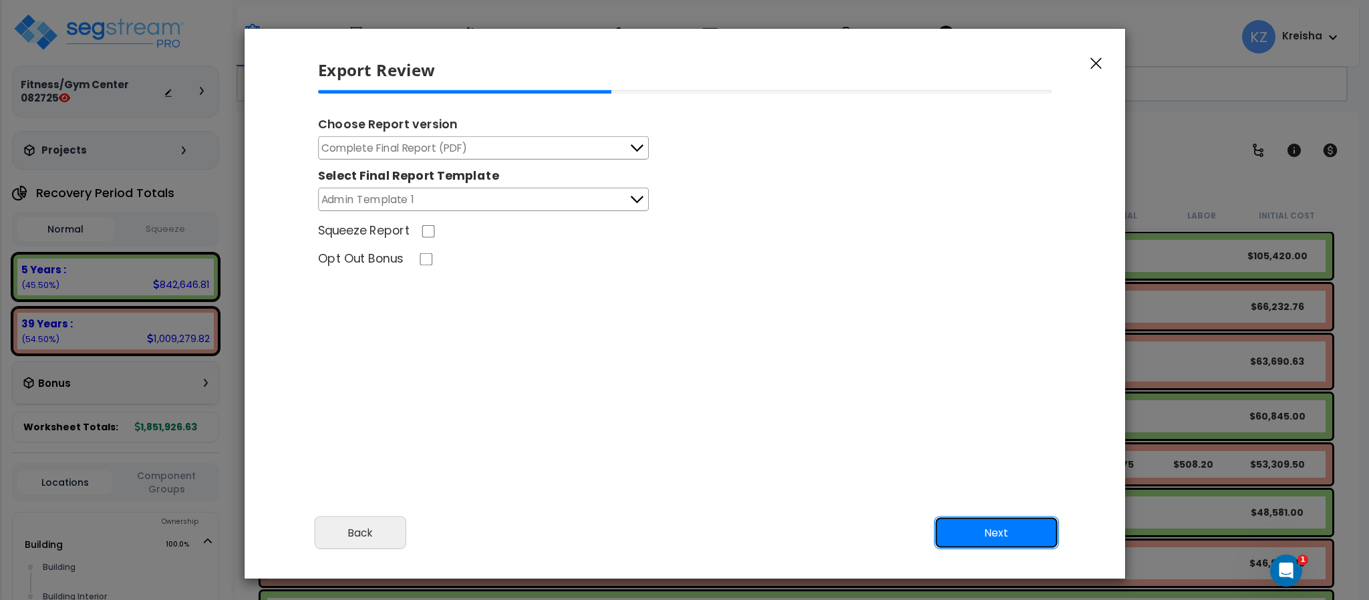
click at [982, 527] on button "Next" at bounding box center [996, 532] width 125 height 33
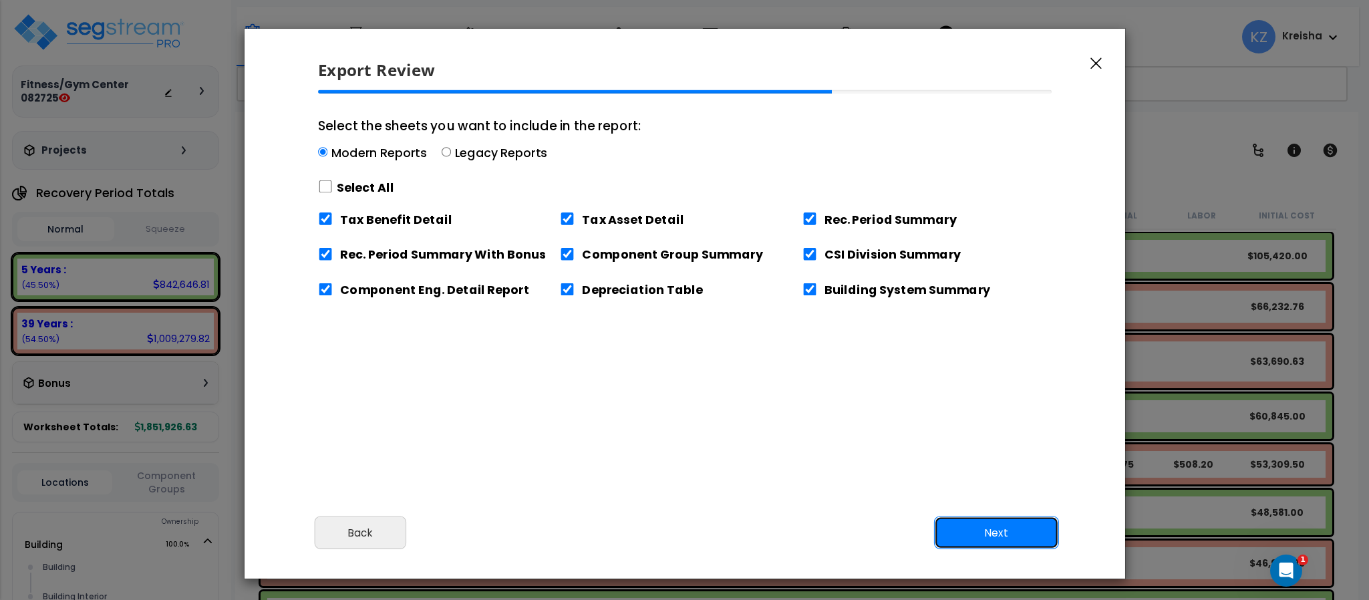
click at [977, 534] on button "Next" at bounding box center [996, 532] width 125 height 33
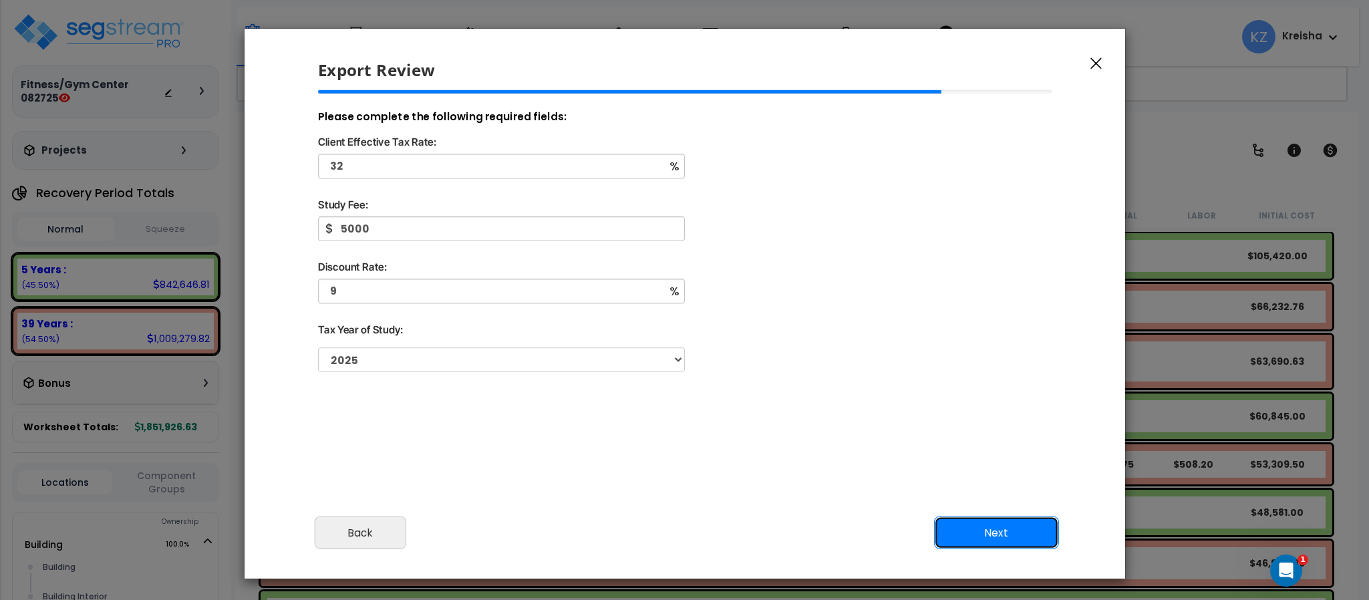
click at [977, 524] on button "Next" at bounding box center [996, 532] width 125 height 33
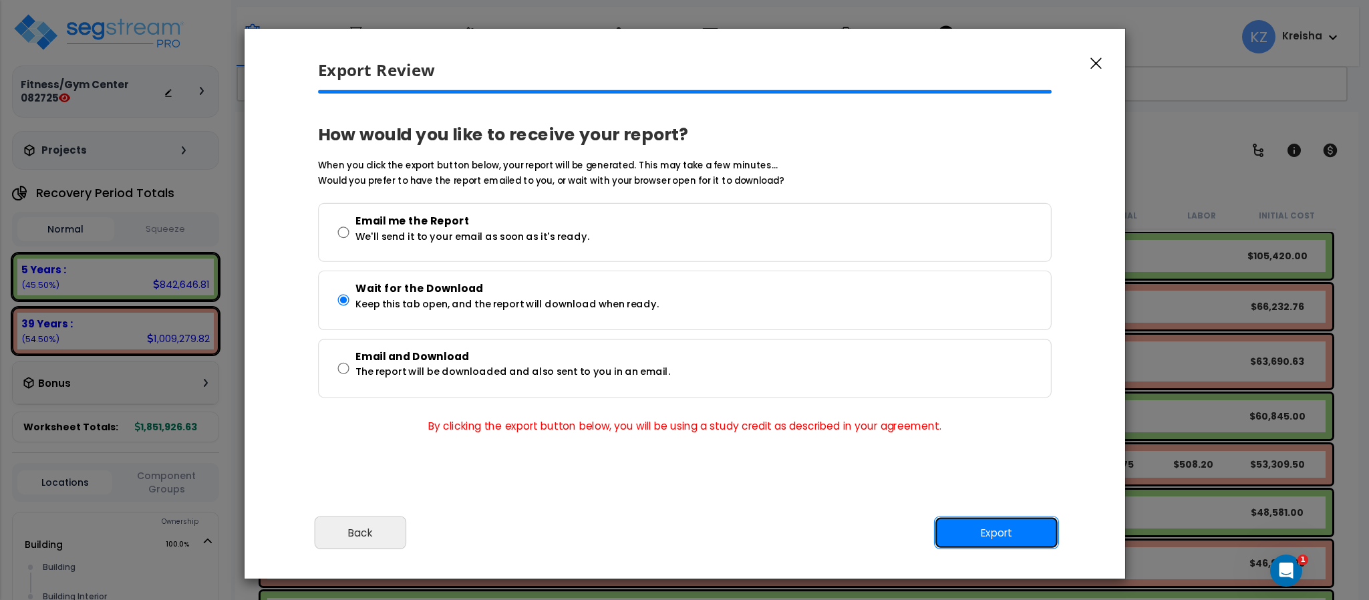
click at [978, 523] on button "Export" at bounding box center [996, 532] width 125 height 33
